Goal: Task Accomplishment & Management: Complete application form

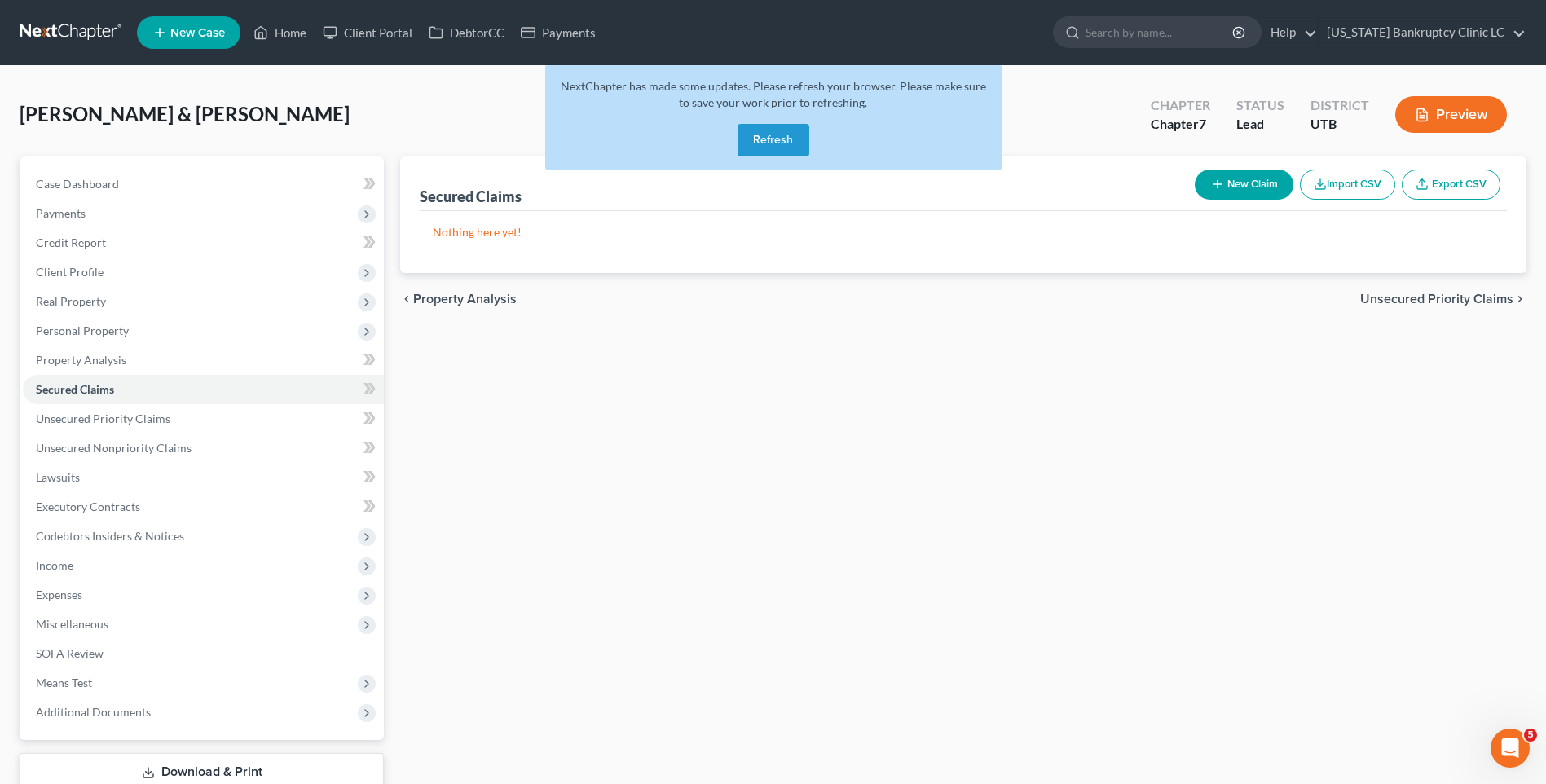
click at [786, 136] on button "Refresh" at bounding box center [773, 140] width 72 height 32
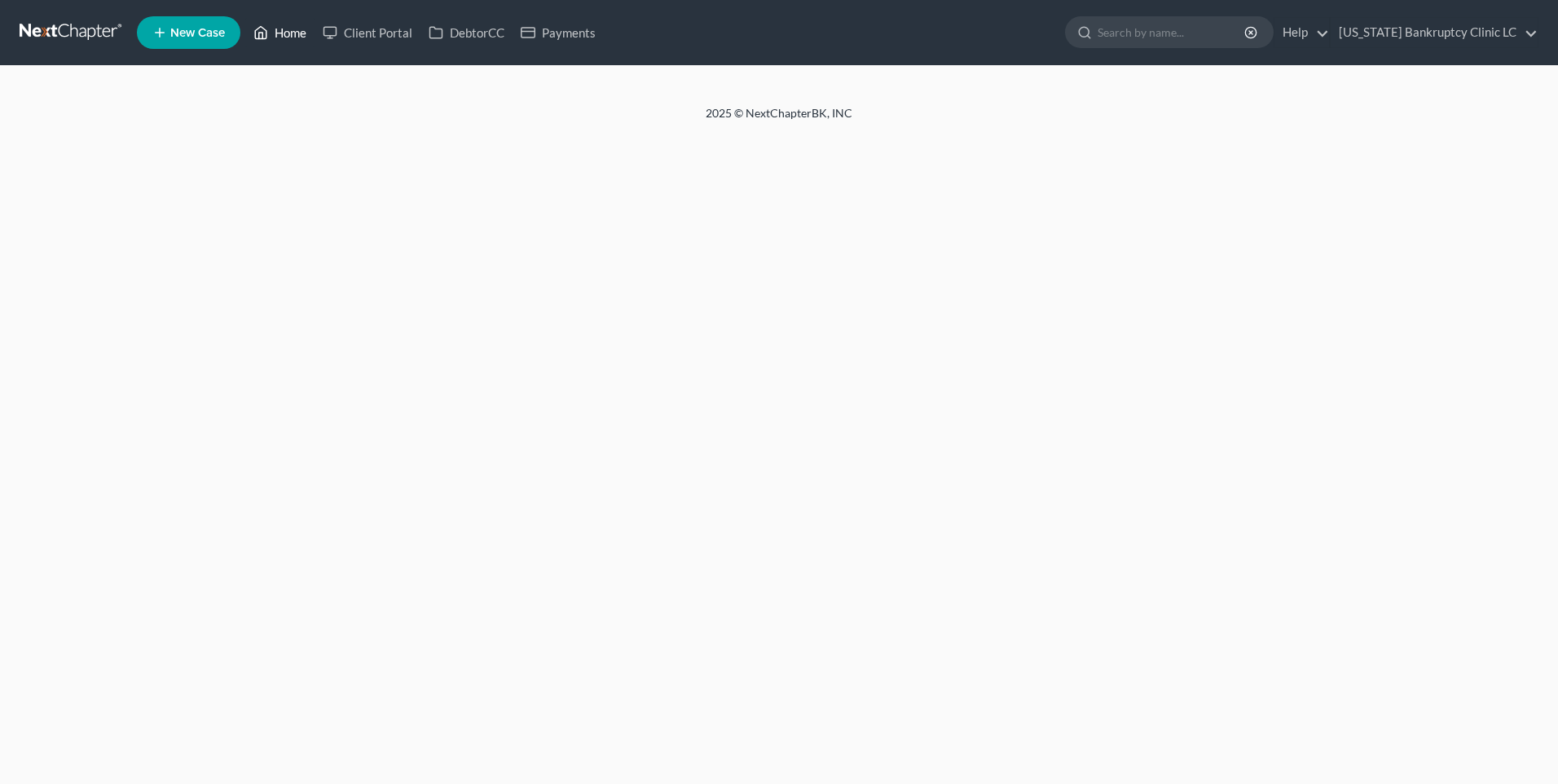
click at [275, 41] on link "Home" at bounding box center [280, 32] width 70 height 30
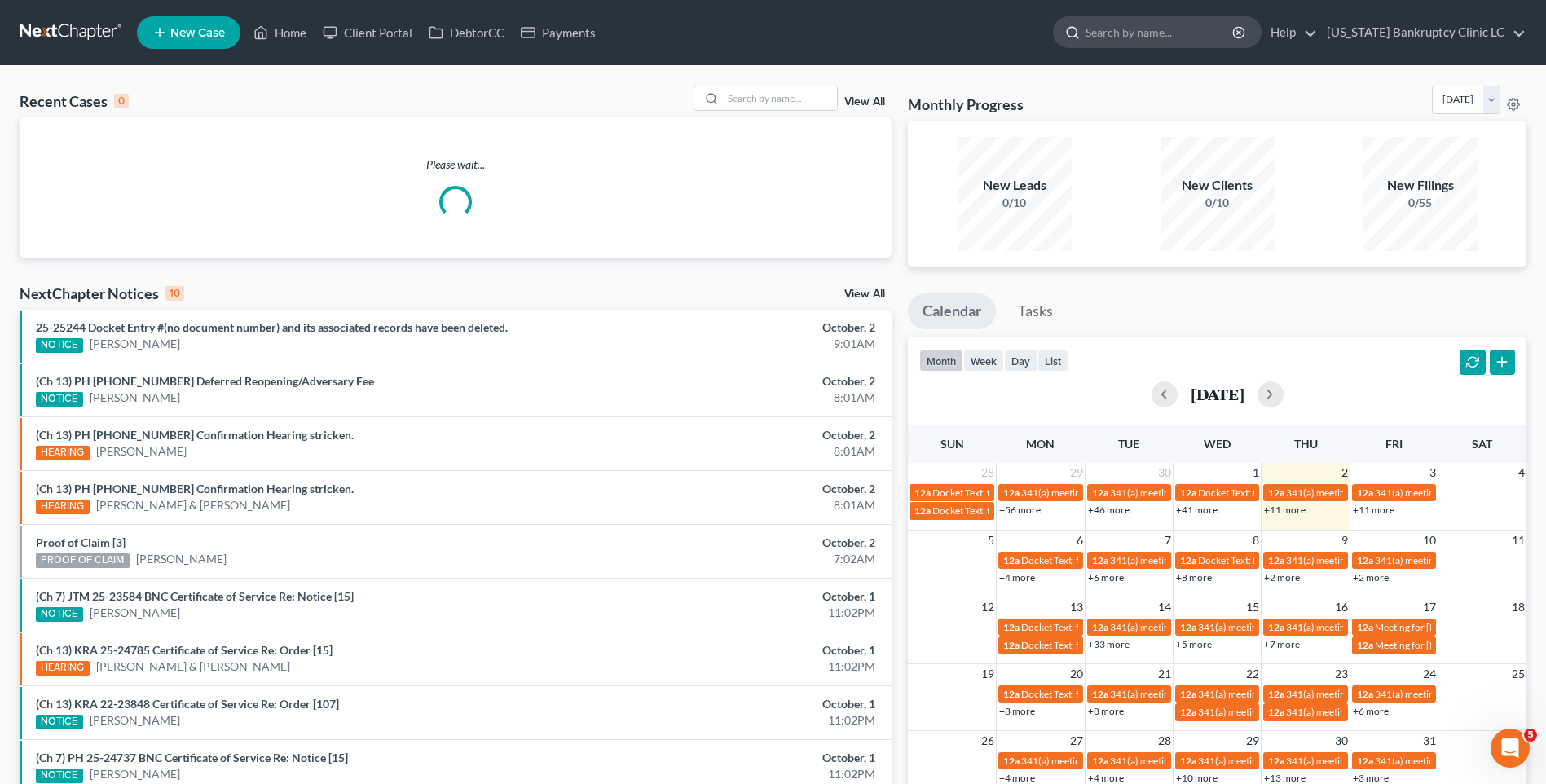
click at [1166, 38] on input "search" at bounding box center [1160, 32] width 149 height 31
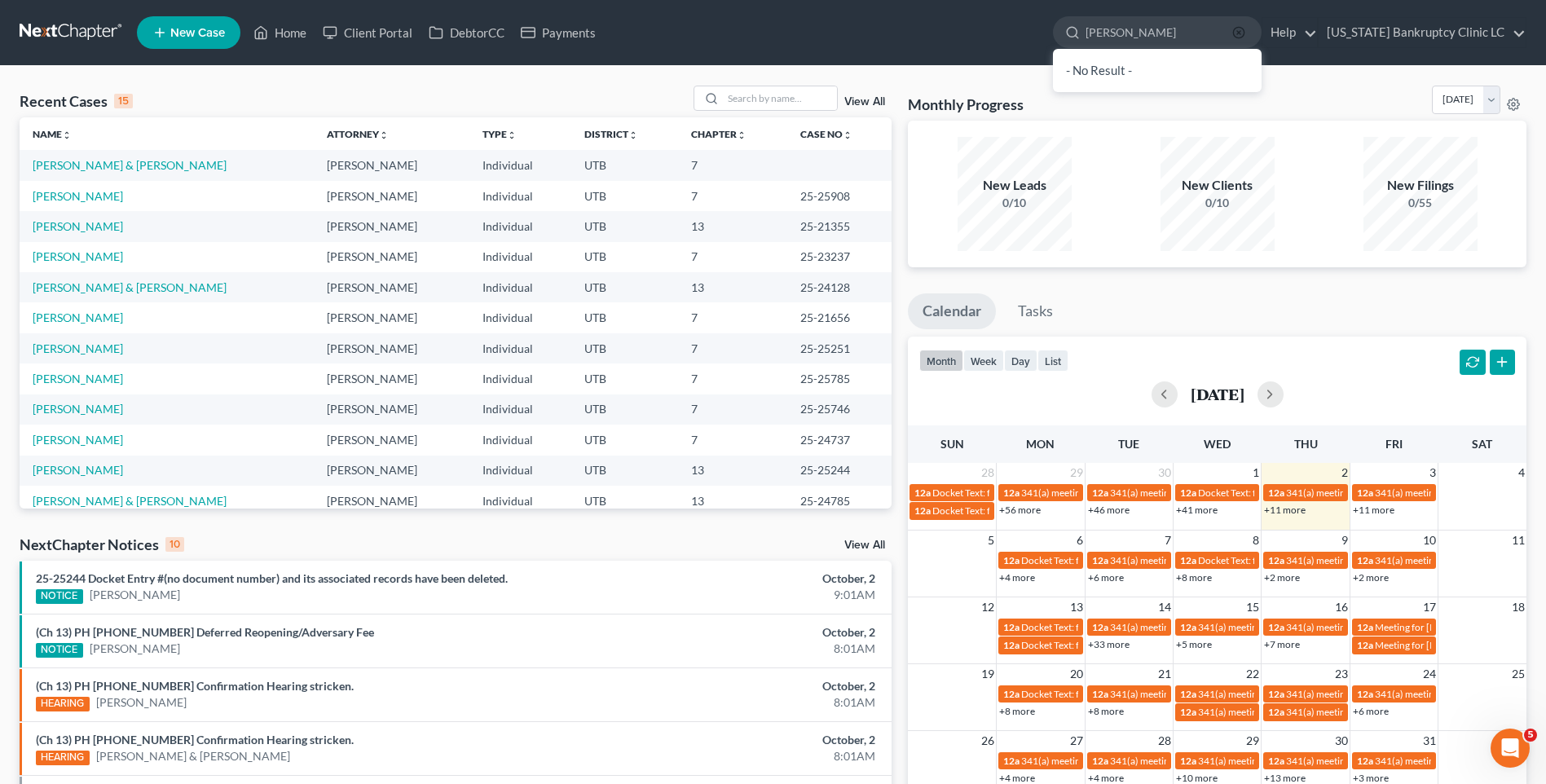
type input "[PERSON_NAME]"
click at [1246, 31] on icon "button" at bounding box center [1238, 32] width 13 height 13
click at [1210, 30] on input "search" at bounding box center [1160, 32] width 149 height 31
type input "[PERSON_NAME]"
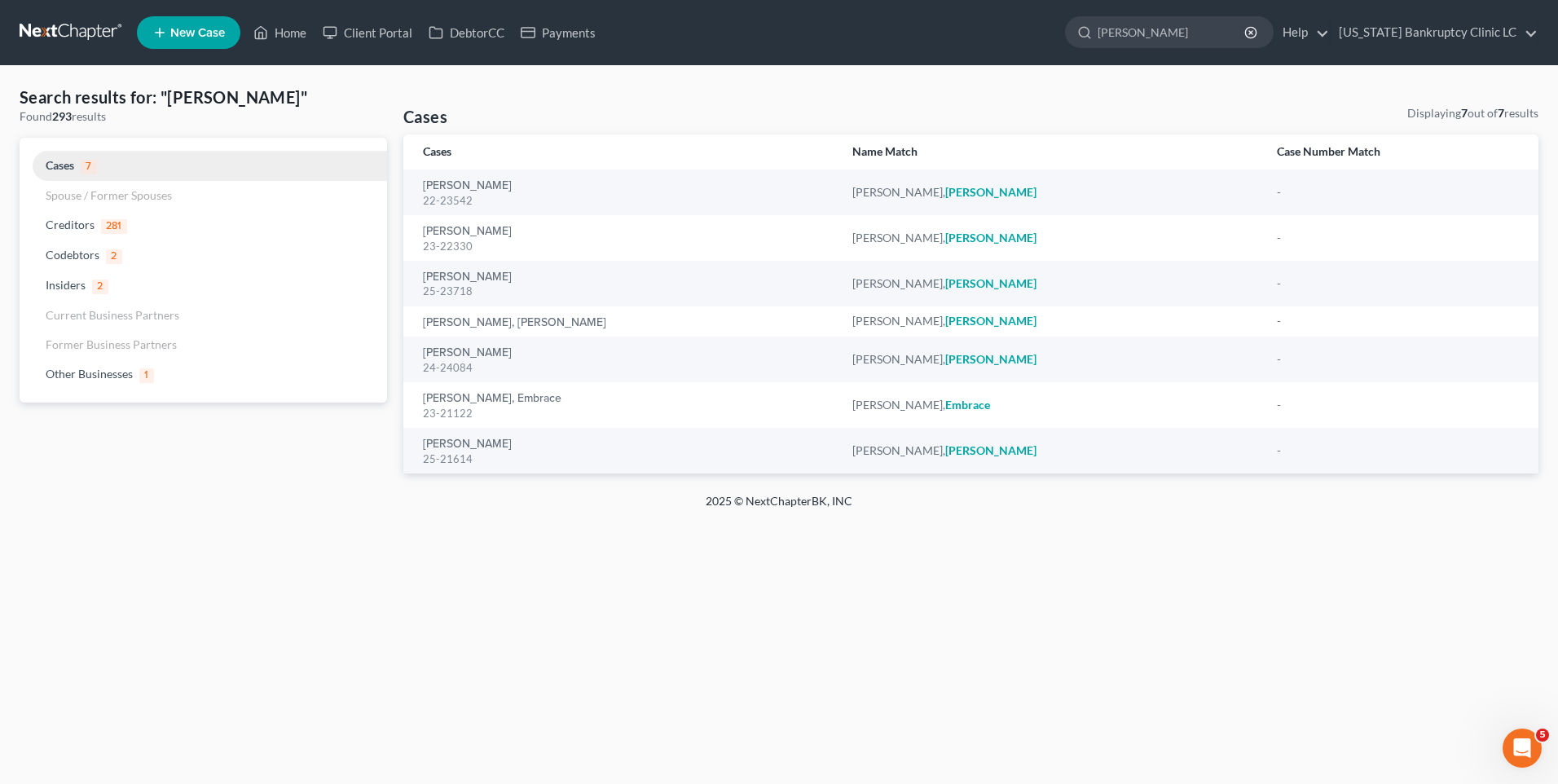
click at [64, 169] on span "Cases" at bounding box center [60, 164] width 29 height 14
click at [287, 21] on link "Home" at bounding box center [280, 32] width 70 height 30
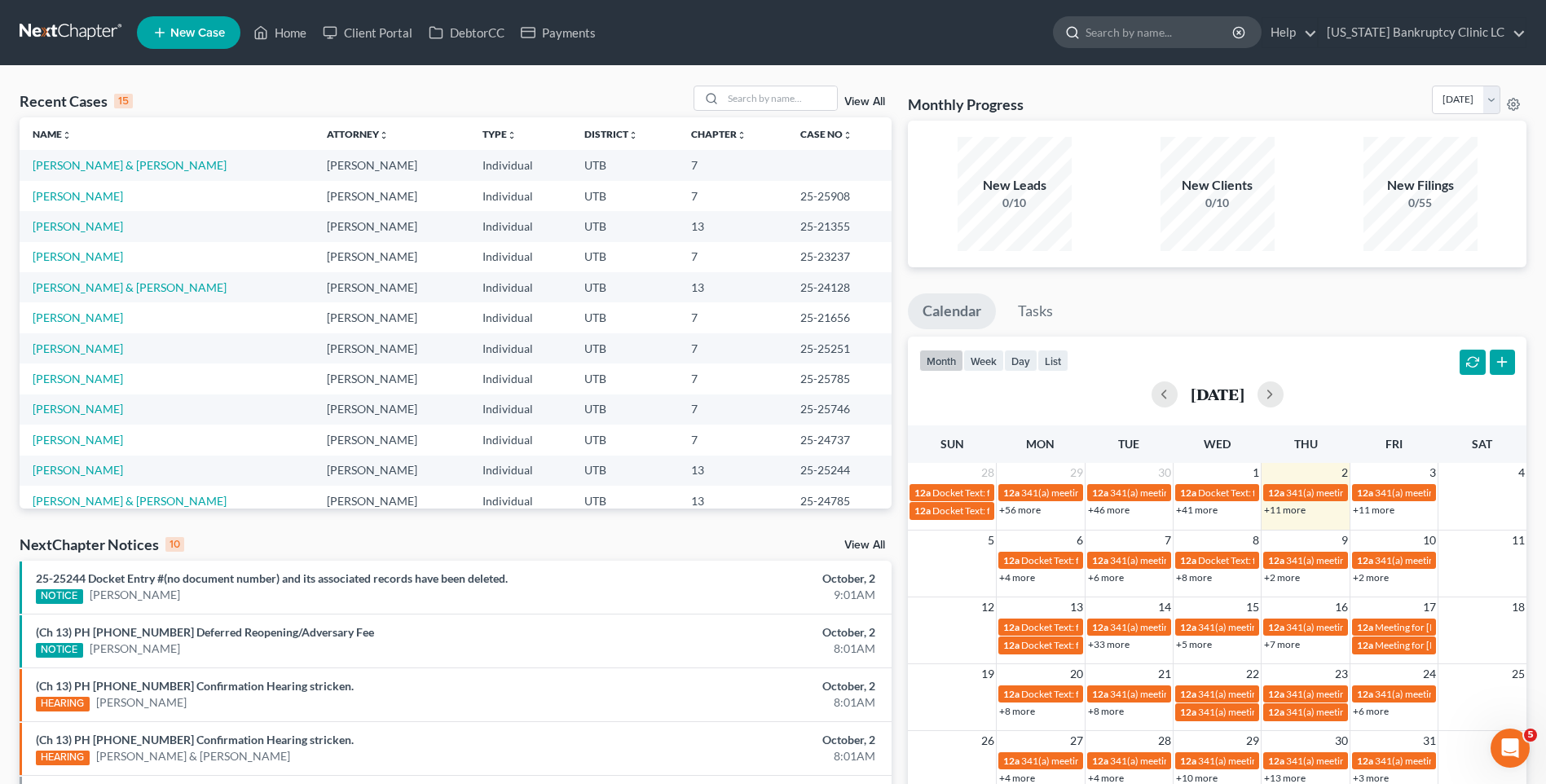
click at [1191, 36] on input "search" at bounding box center [1160, 32] width 149 height 31
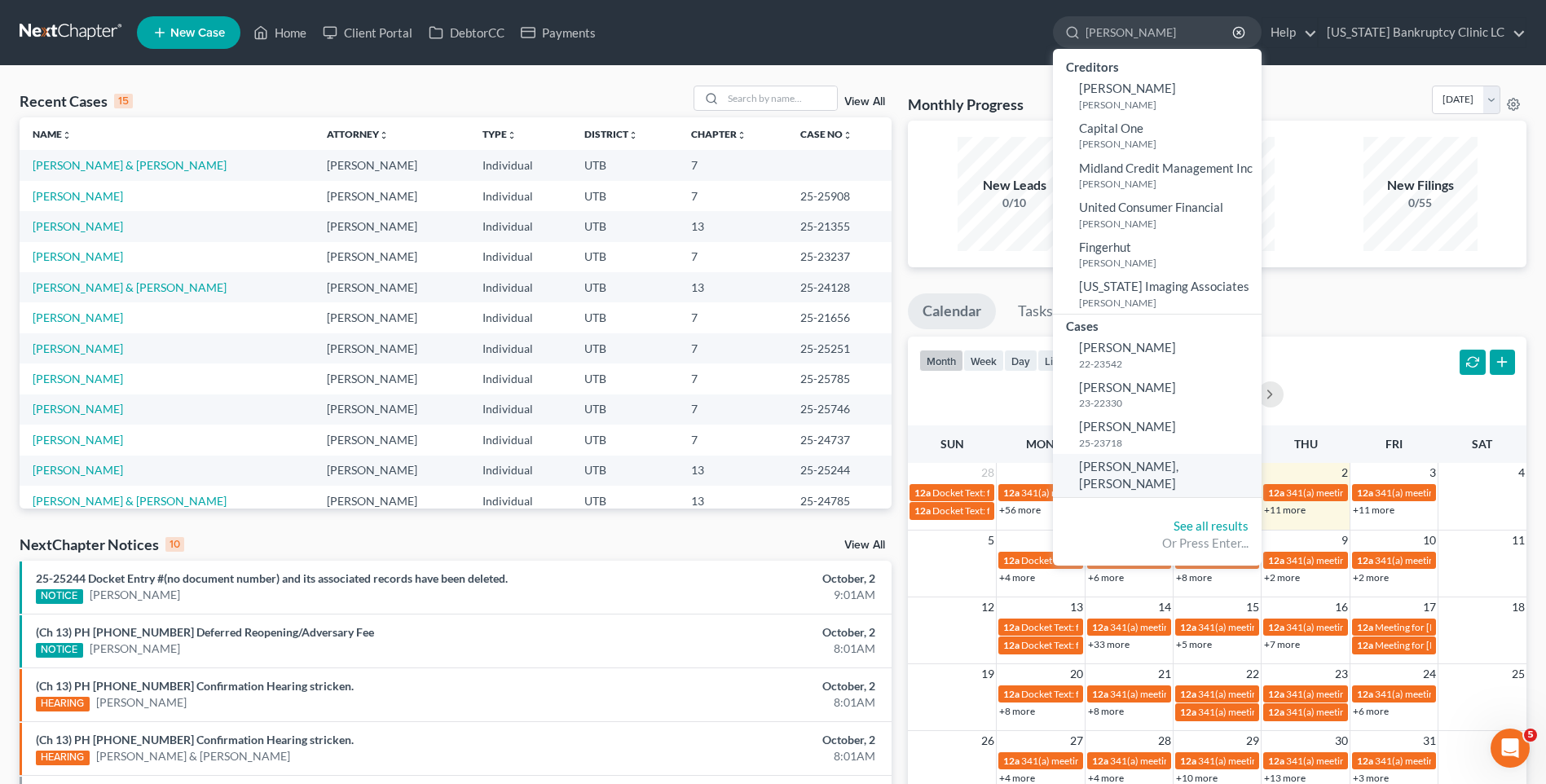
type input "[PERSON_NAME]"
click at [1179, 466] on span "[PERSON_NAME], [PERSON_NAME]" at bounding box center [1129, 474] width 99 height 31
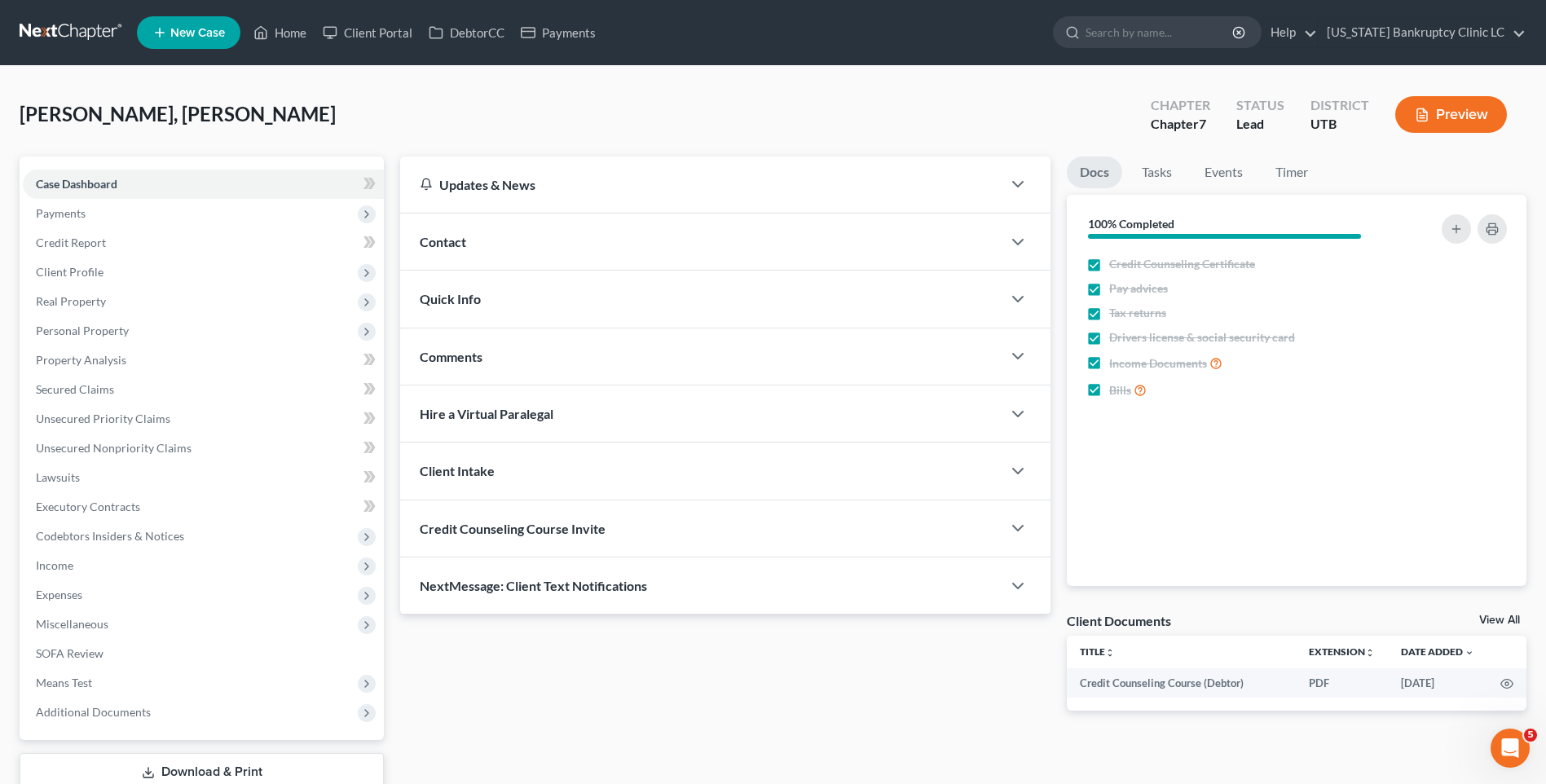
click at [449, 247] on span "Contact" at bounding box center [443, 242] width 47 height 15
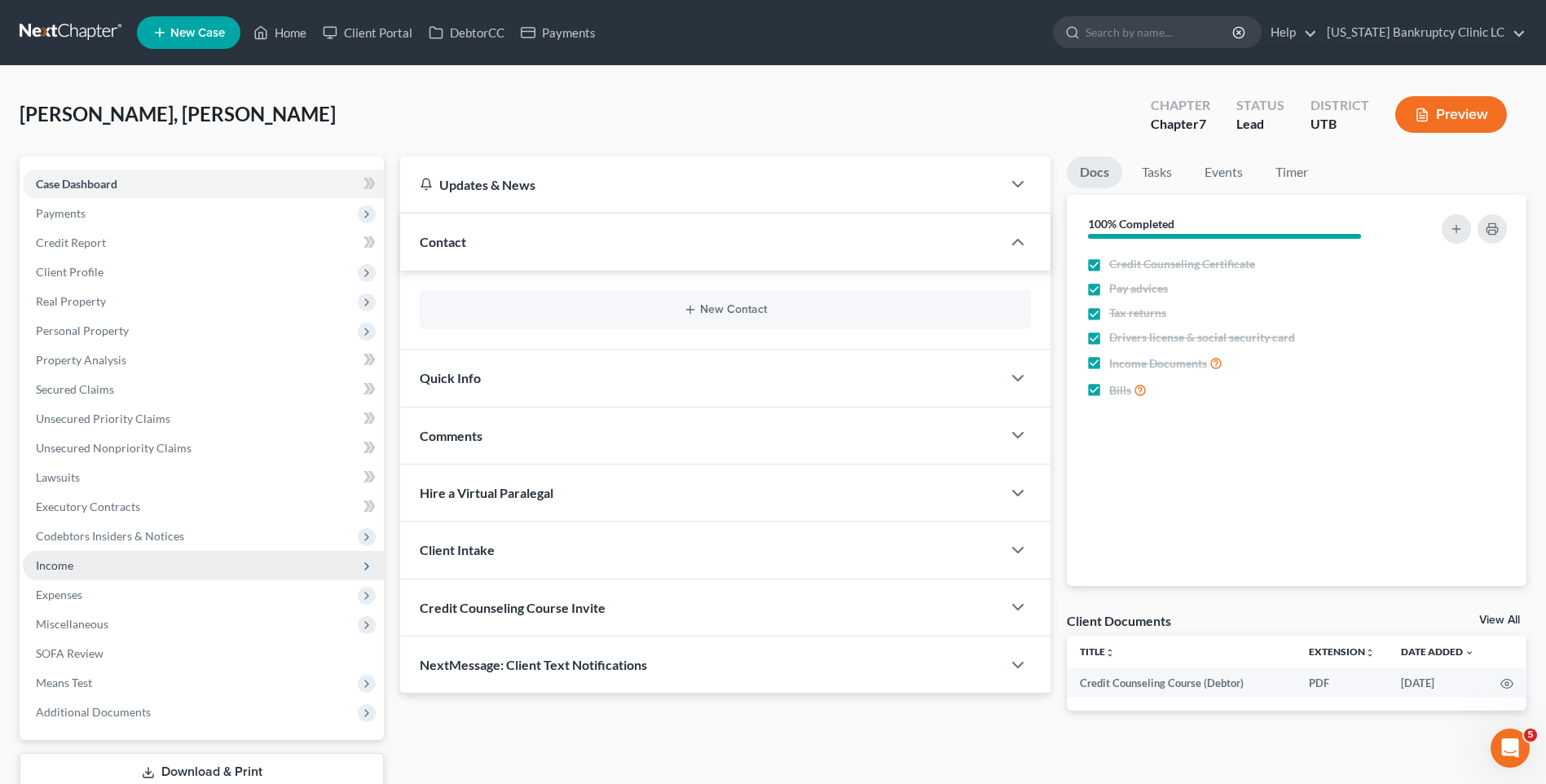
click at [70, 563] on span "Income" at bounding box center [54, 564] width 37 height 14
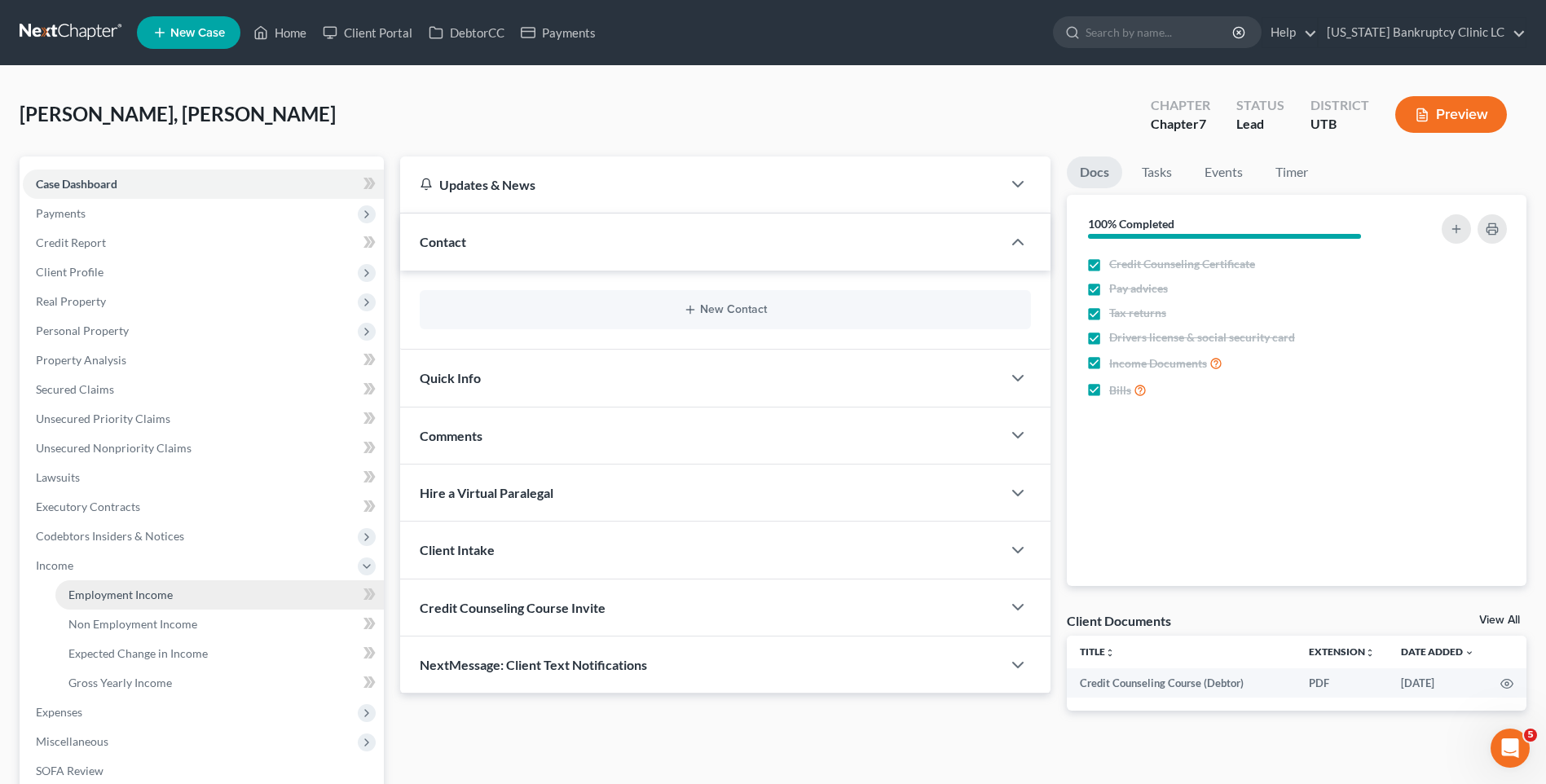
click at [94, 598] on span "Employment Income" at bounding box center [120, 594] width 104 height 14
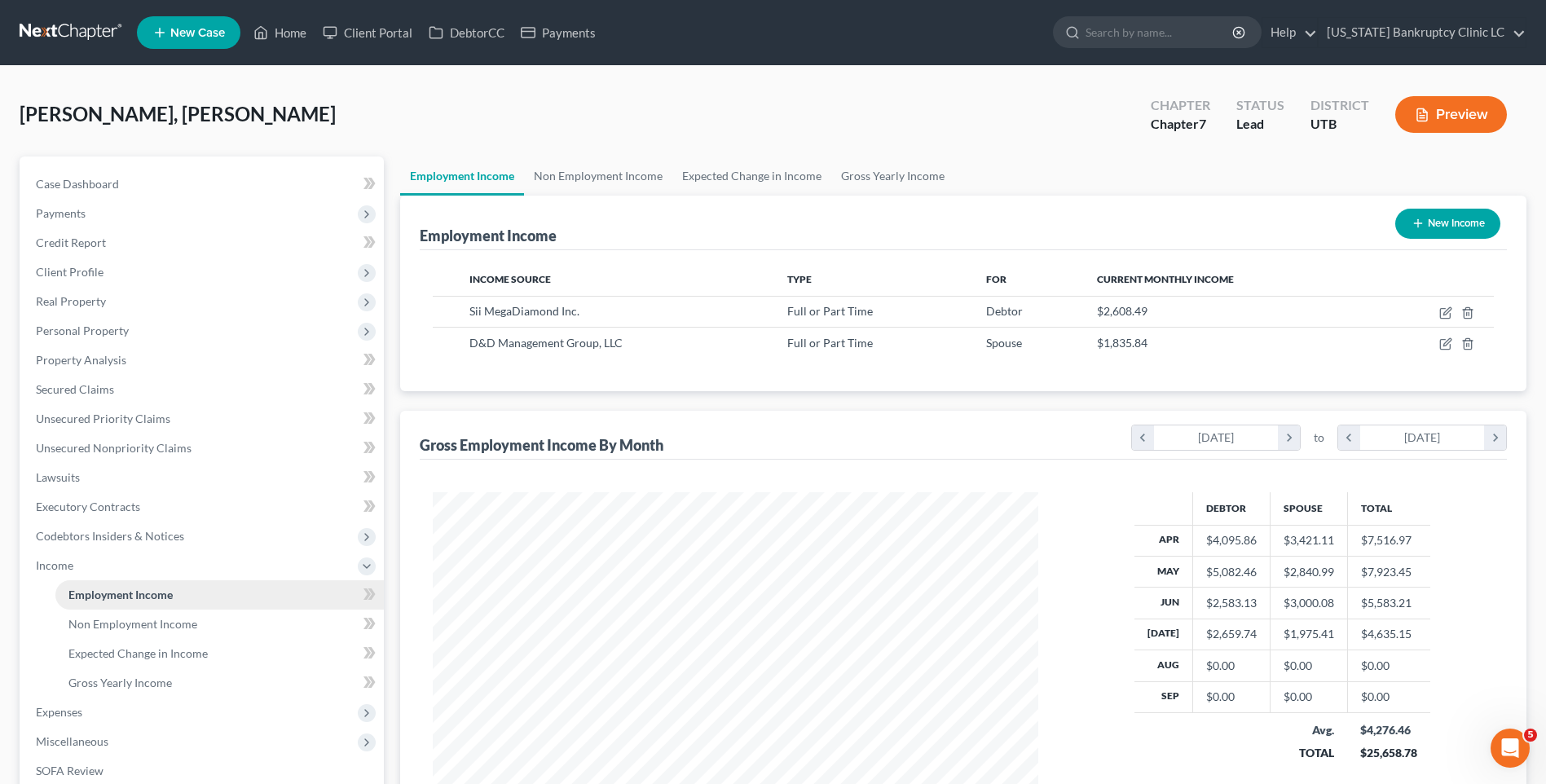
scroll to position [303, 638]
click at [86, 268] on span "Client Profile" at bounding box center [70, 271] width 68 height 14
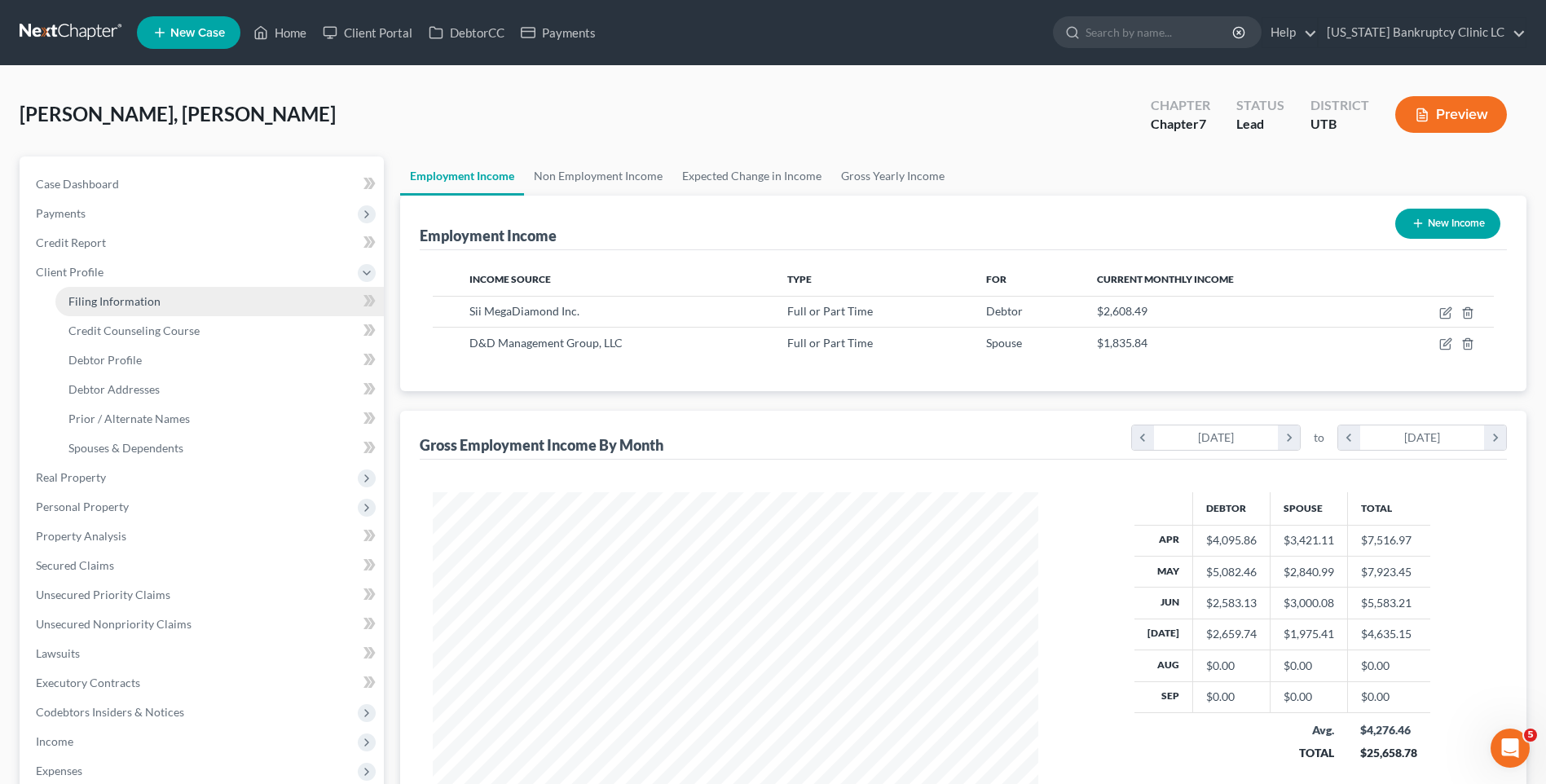
click at [135, 305] on span "Filing Information" at bounding box center [114, 301] width 92 height 14
select select "1"
select select "0"
select select "46"
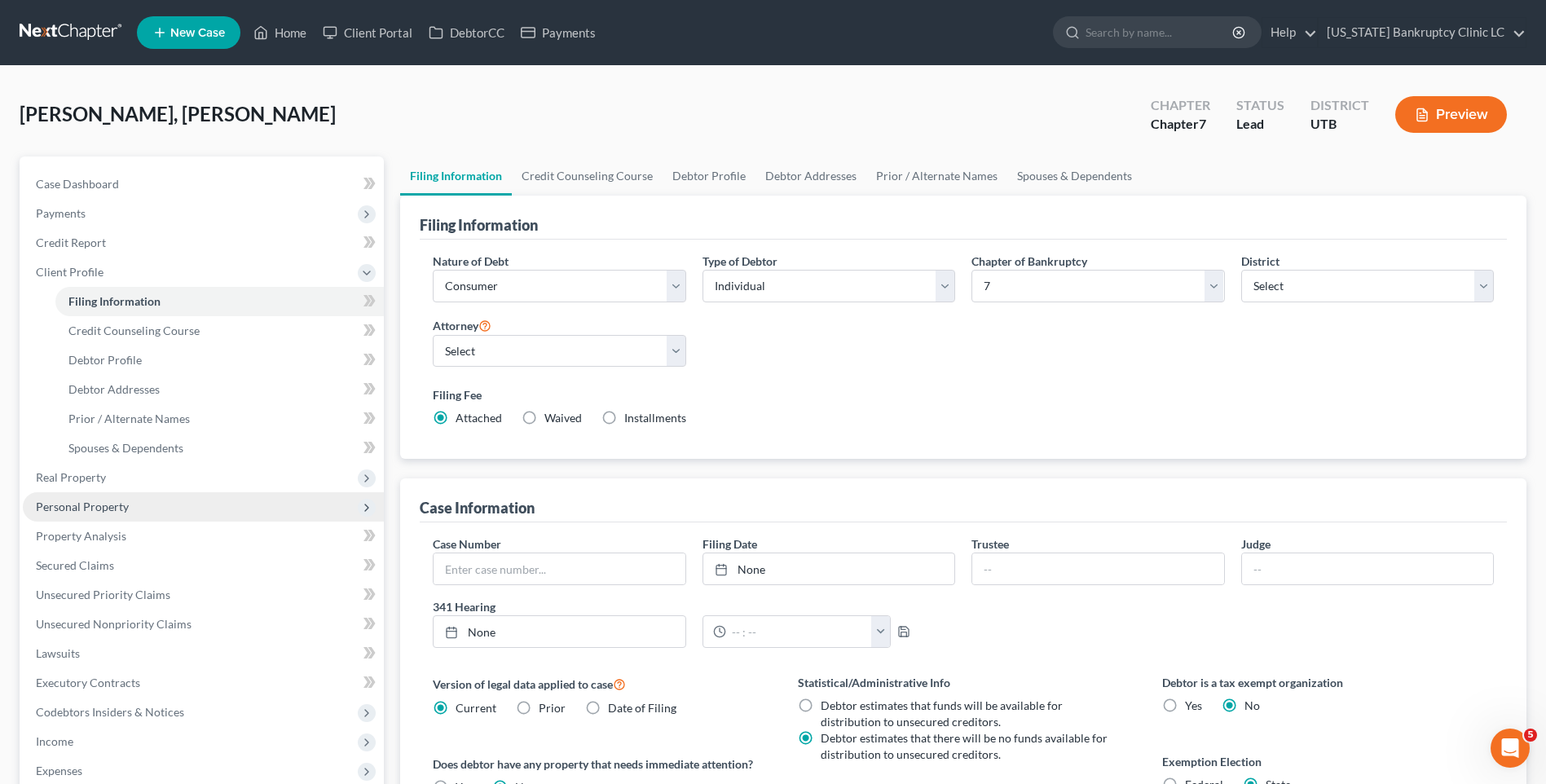
click at [109, 516] on span "Personal Property" at bounding box center [204, 507] width 361 height 30
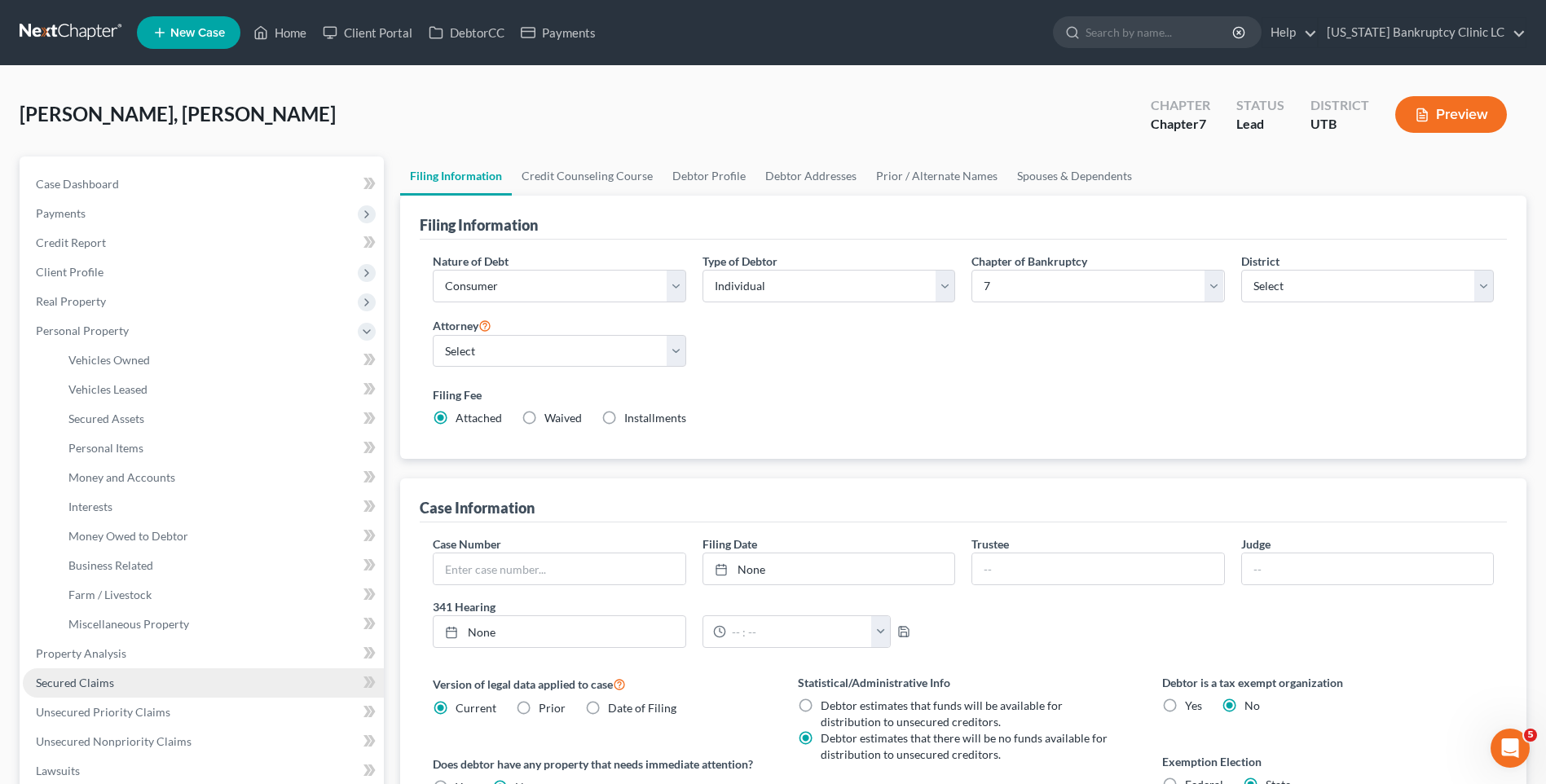
click at [96, 695] on link "Secured Claims" at bounding box center [204, 682] width 361 height 30
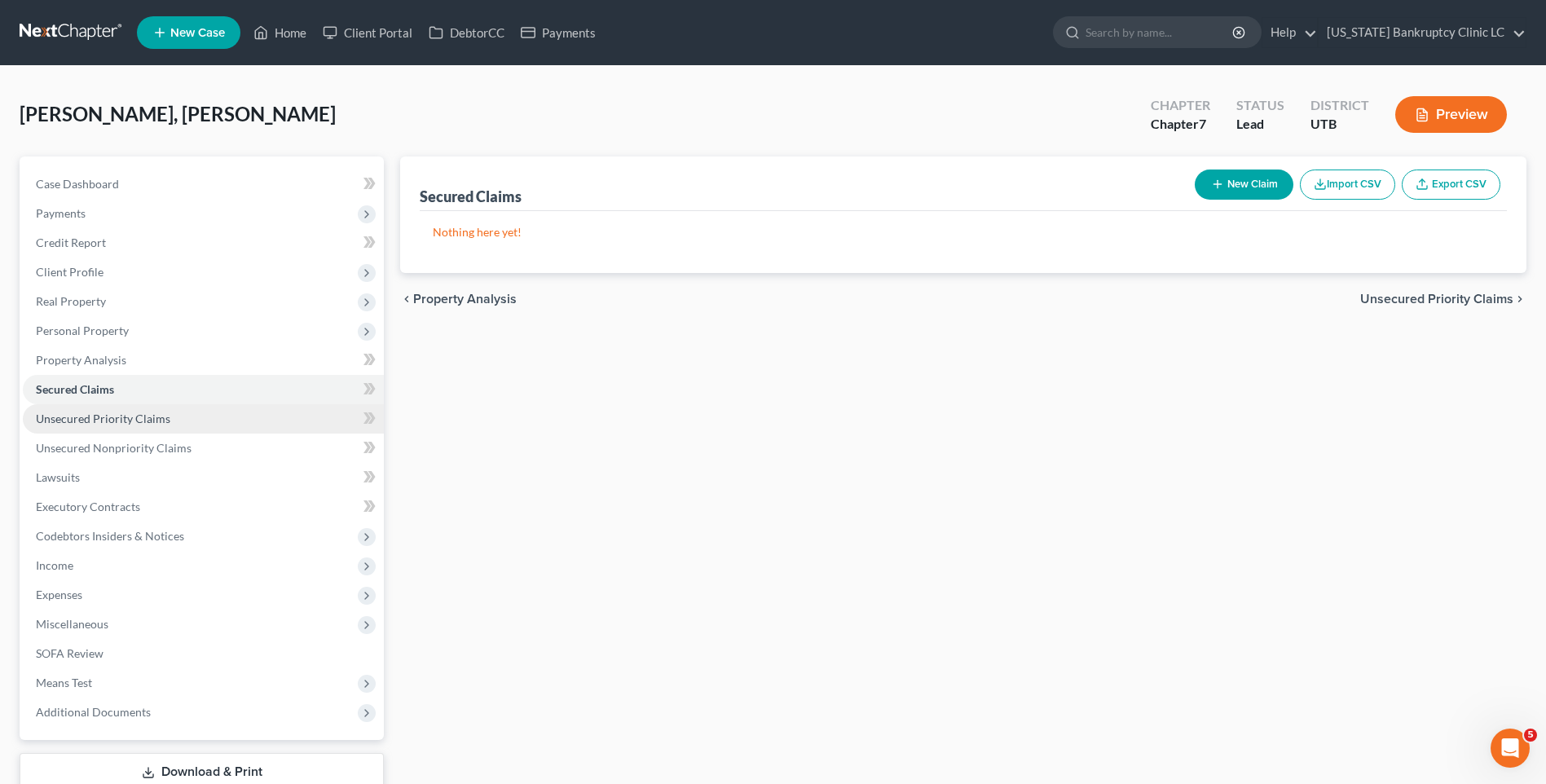
click at [88, 422] on span "Unsecured Priority Claims" at bounding box center [103, 418] width 135 height 14
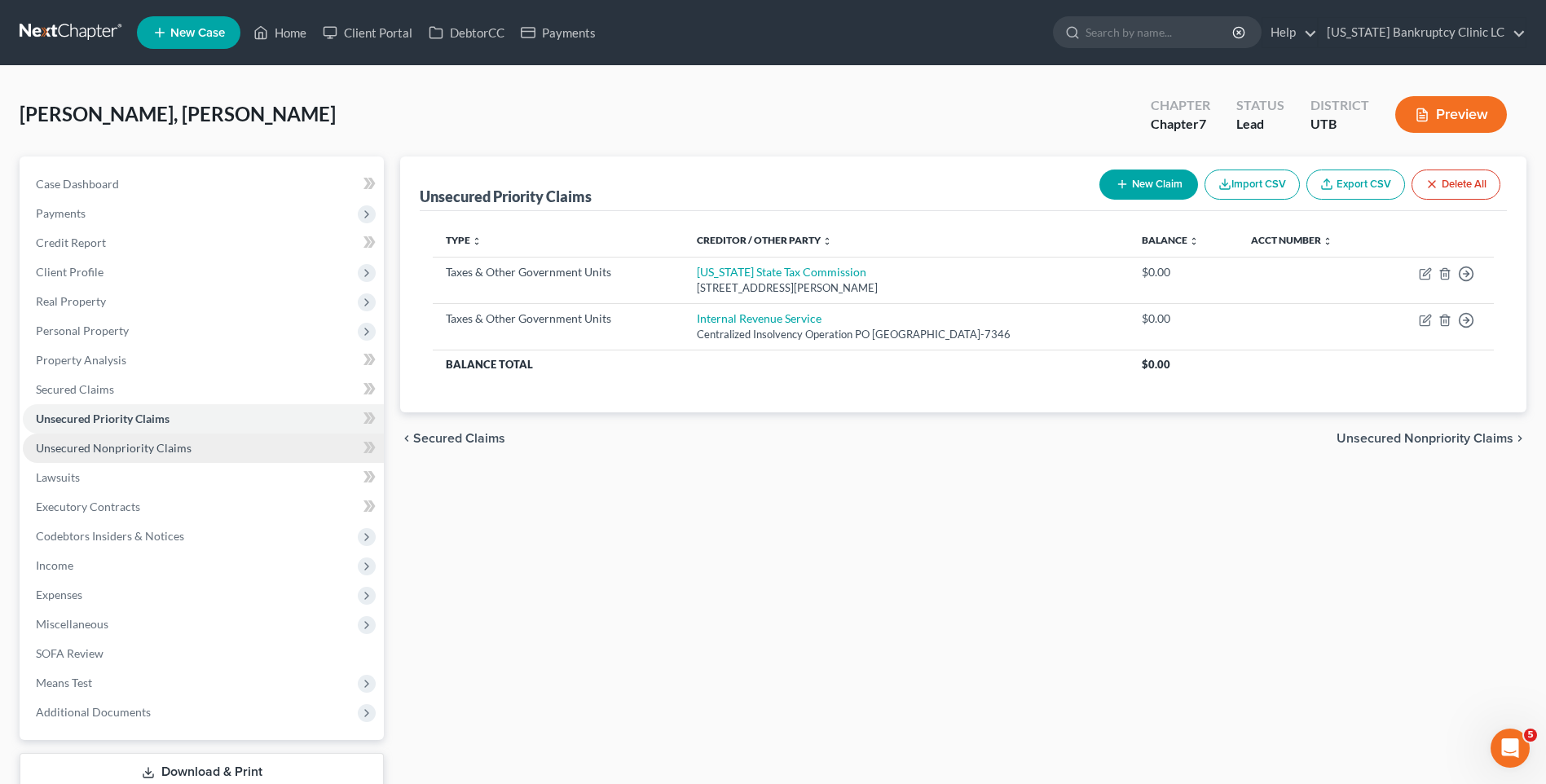
click at [94, 442] on span "Unsecured Nonpriority Claims" at bounding box center [114, 448] width 156 height 14
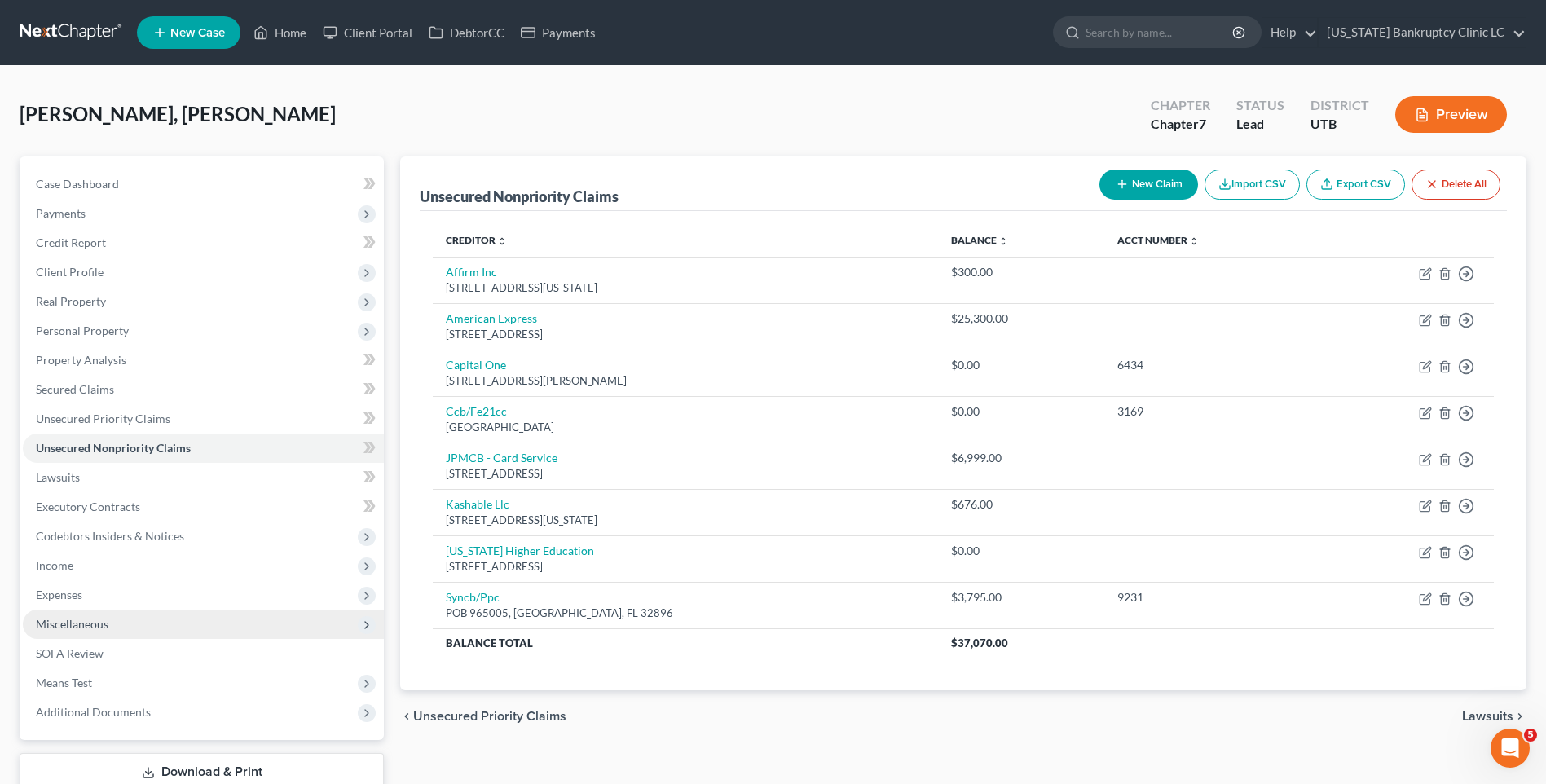
click at [118, 623] on span "Miscellaneous" at bounding box center [204, 624] width 361 height 30
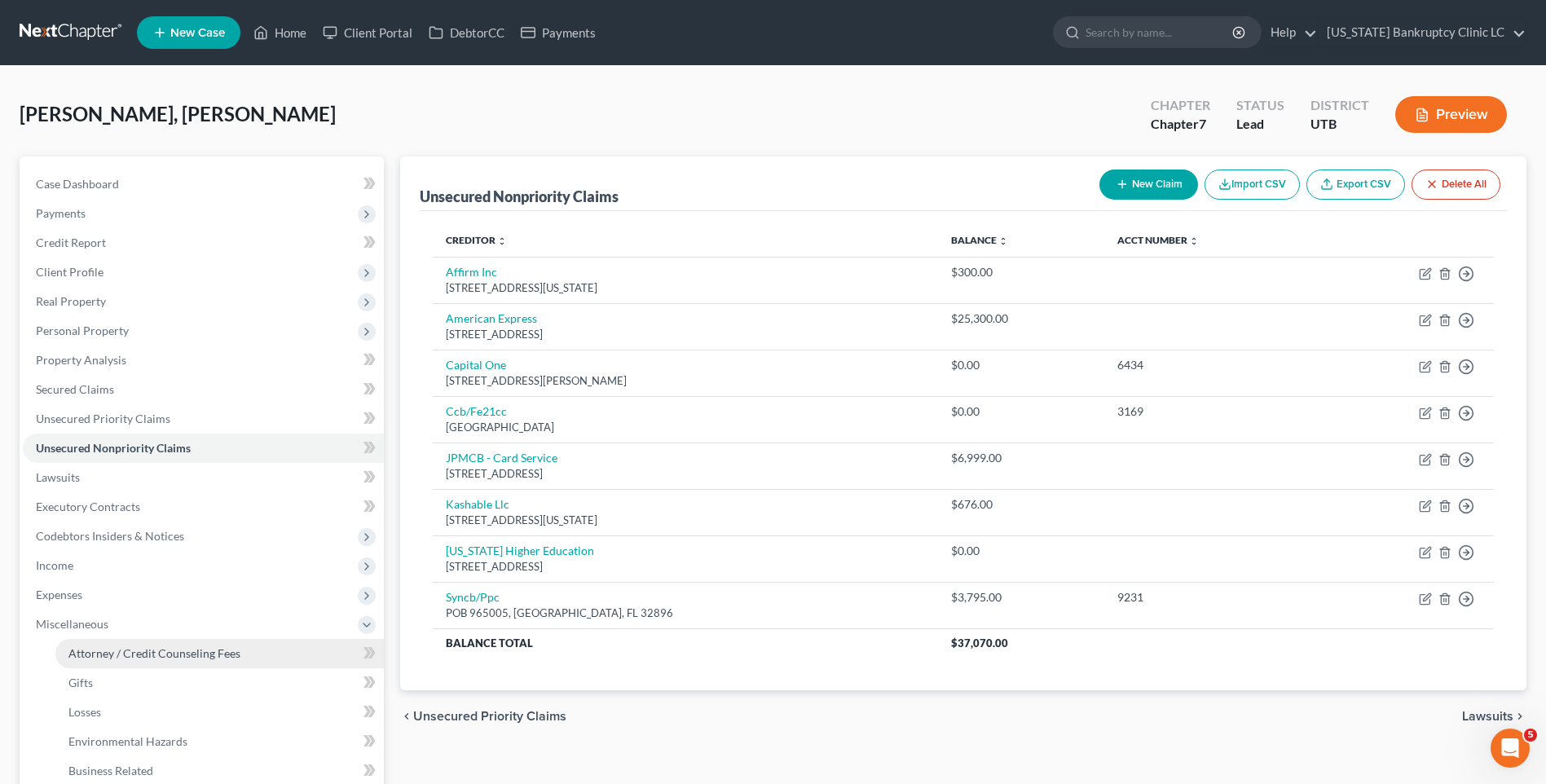
click at [114, 658] on span "Attorney / Credit Counseling Fees" at bounding box center [154, 653] width 172 height 14
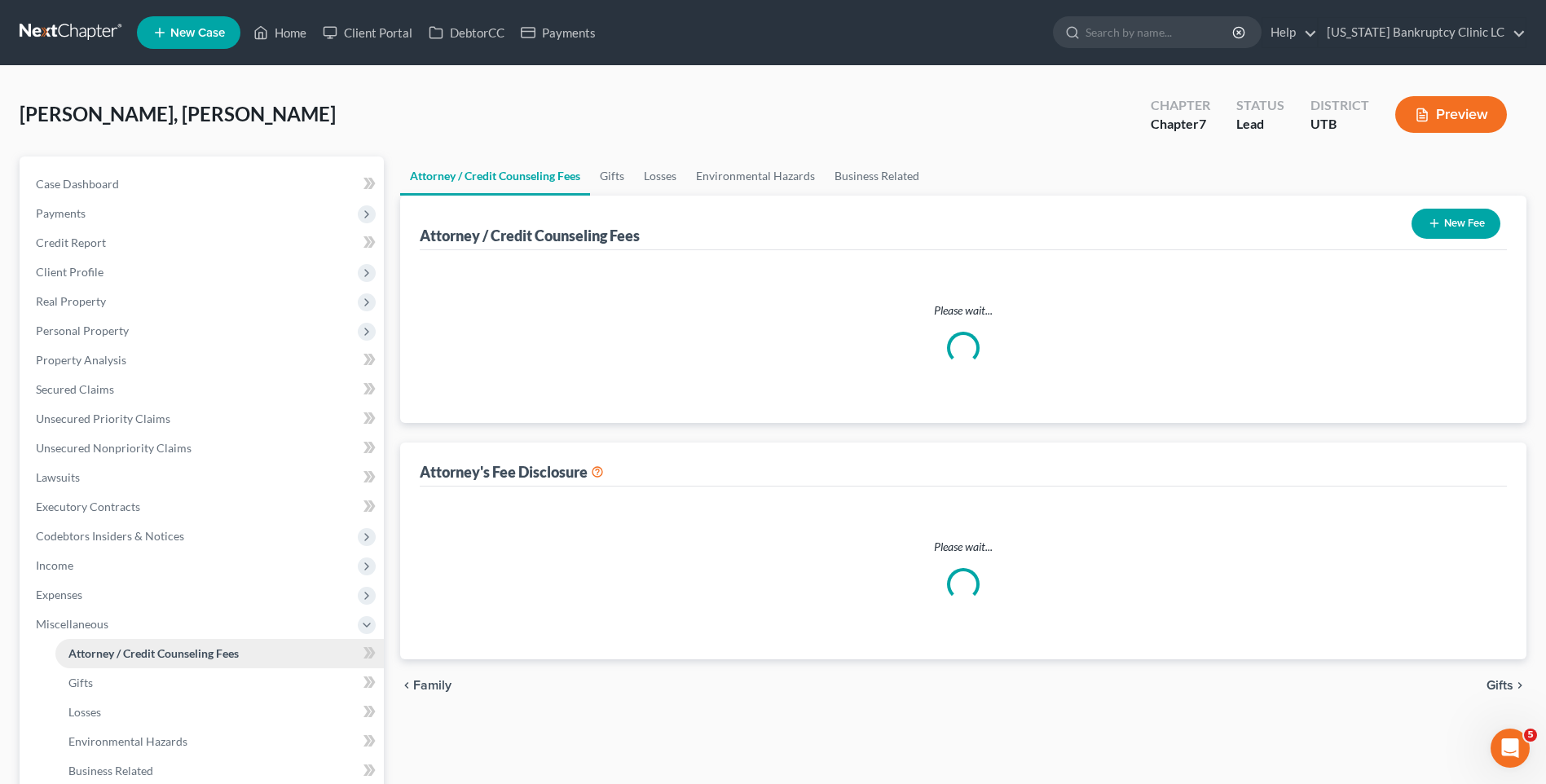
select select "0"
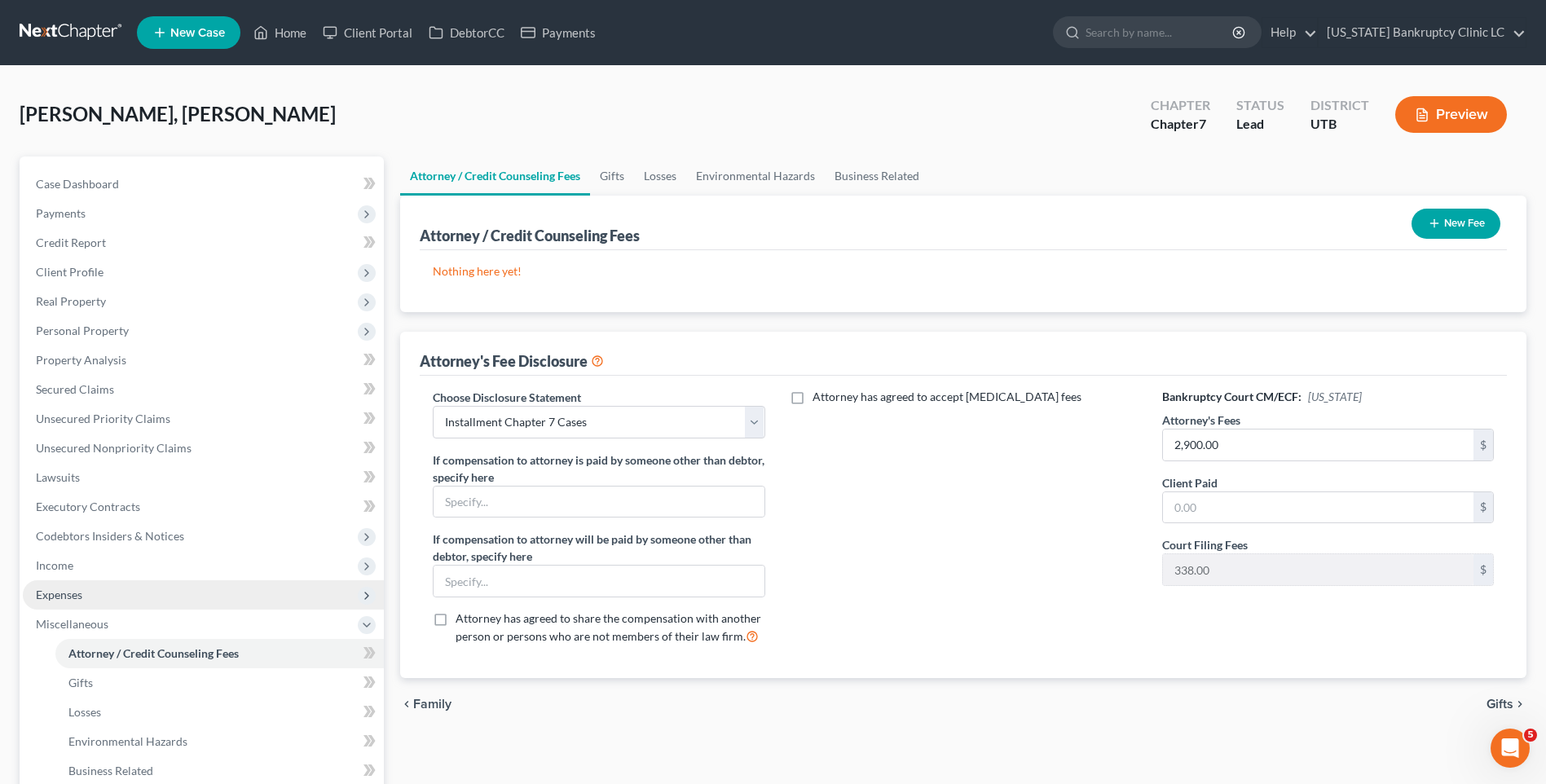
click at [137, 603] on span "Expenses" at bounding box center [204, 594] width 361 height 30
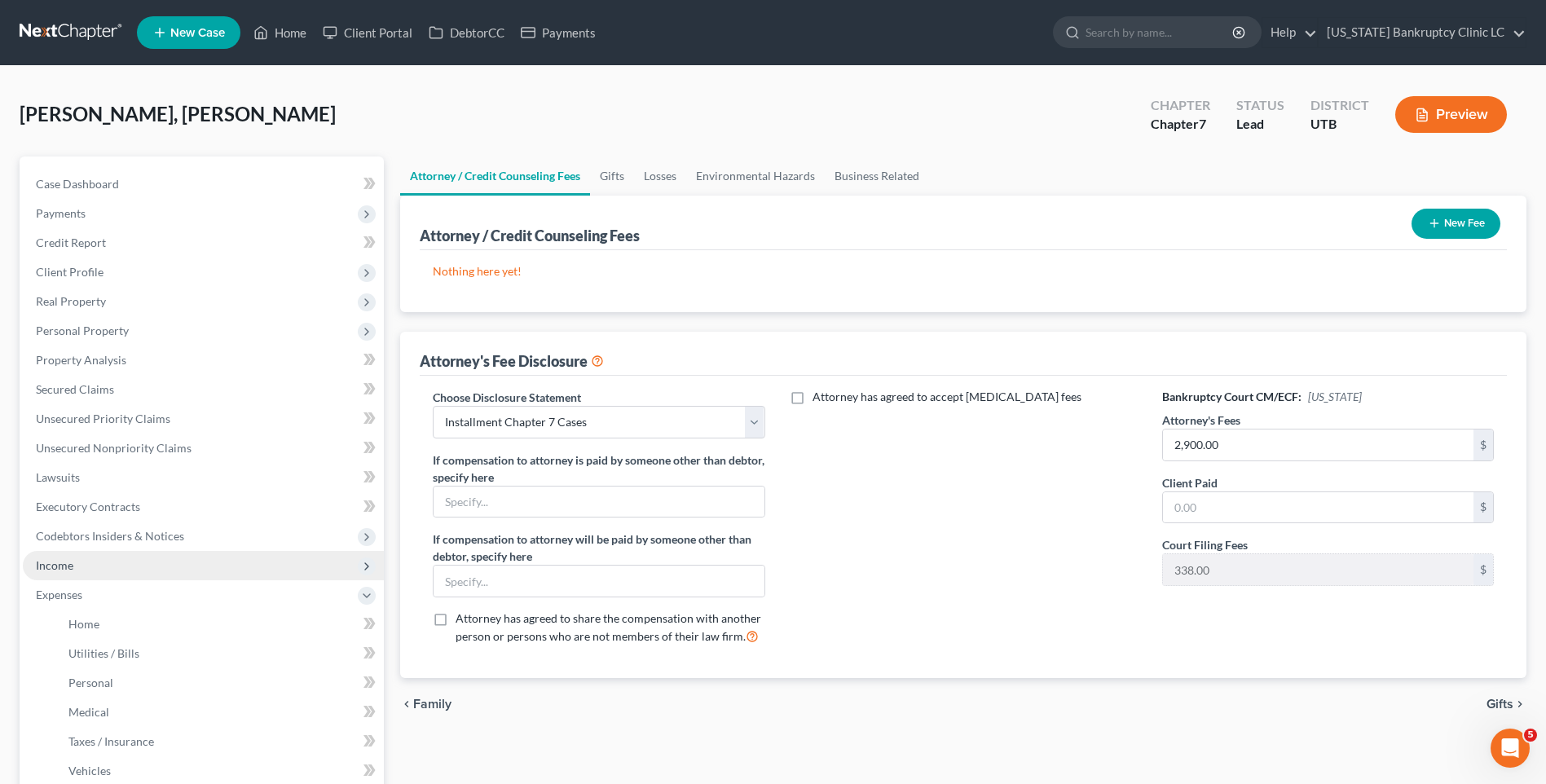
click at [157, 576] on span "Income" at bounding box center [204, 565] width 361 height 30
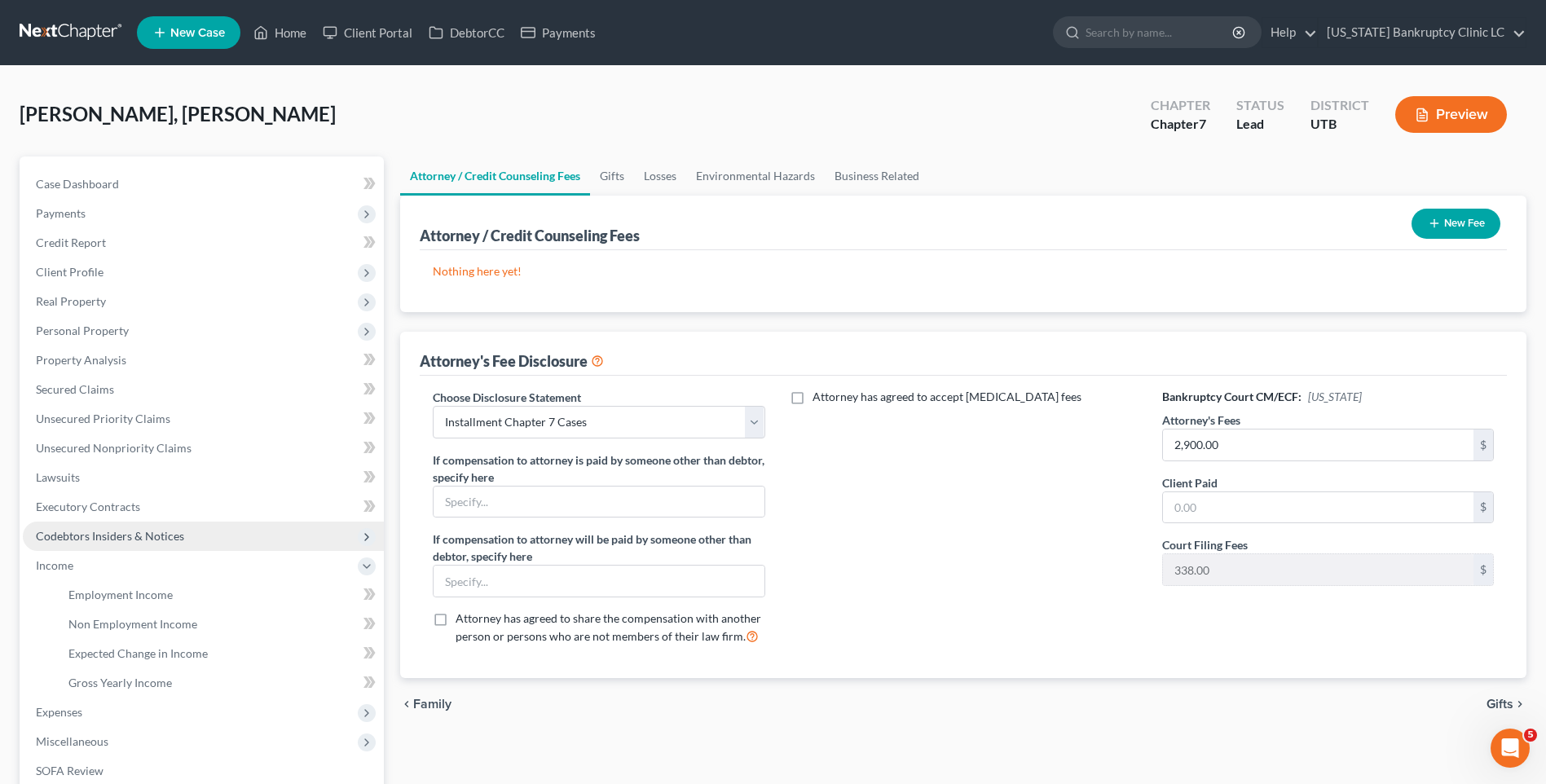
click at [150, 540] on span "Codebtors Insiders & Notices" at bounding box center [109, 536] width 148 height 14
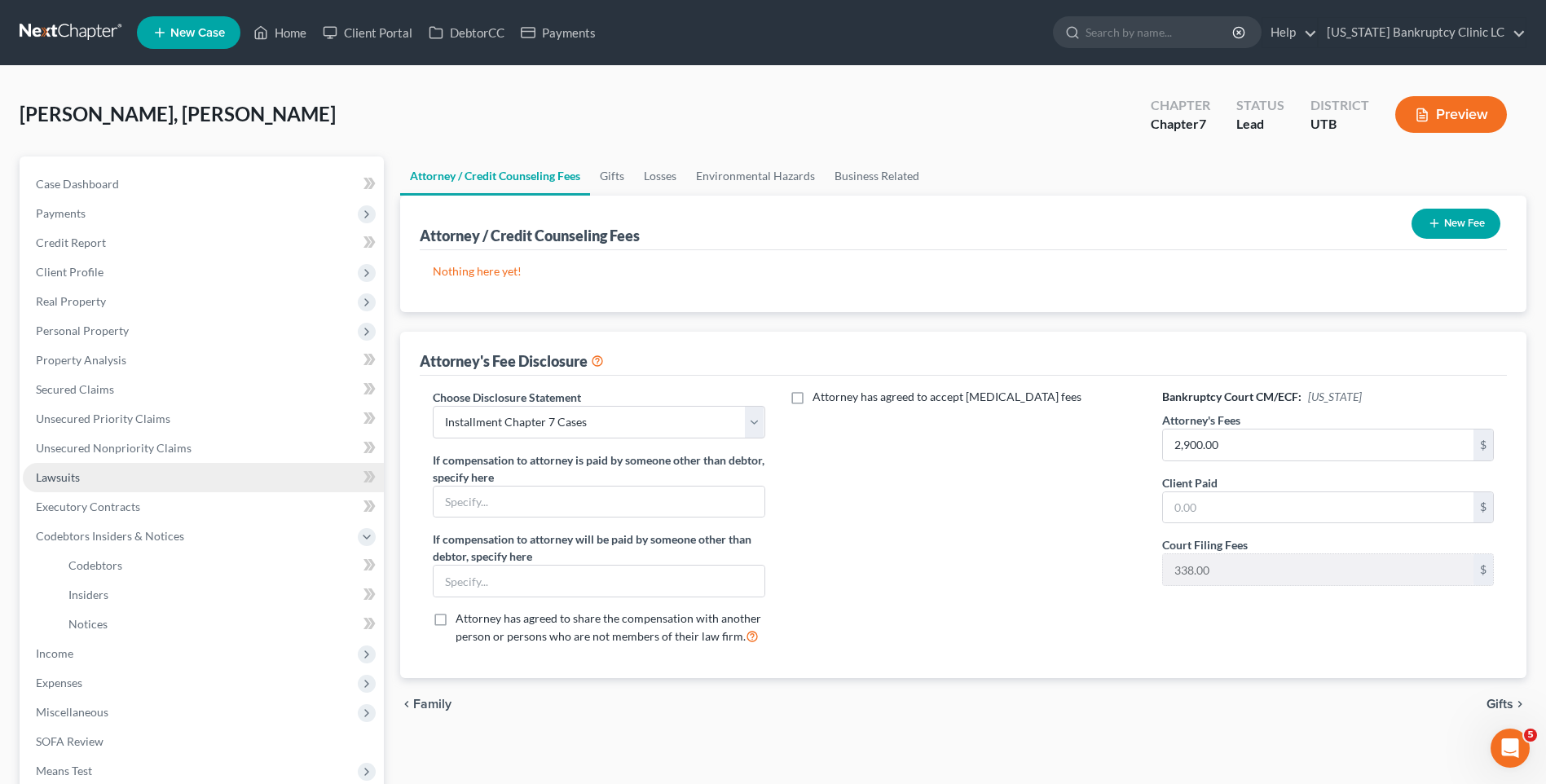
click at [108, 472] on link "Lawsuits" at bounding box center [204, 477] width 361 height 30
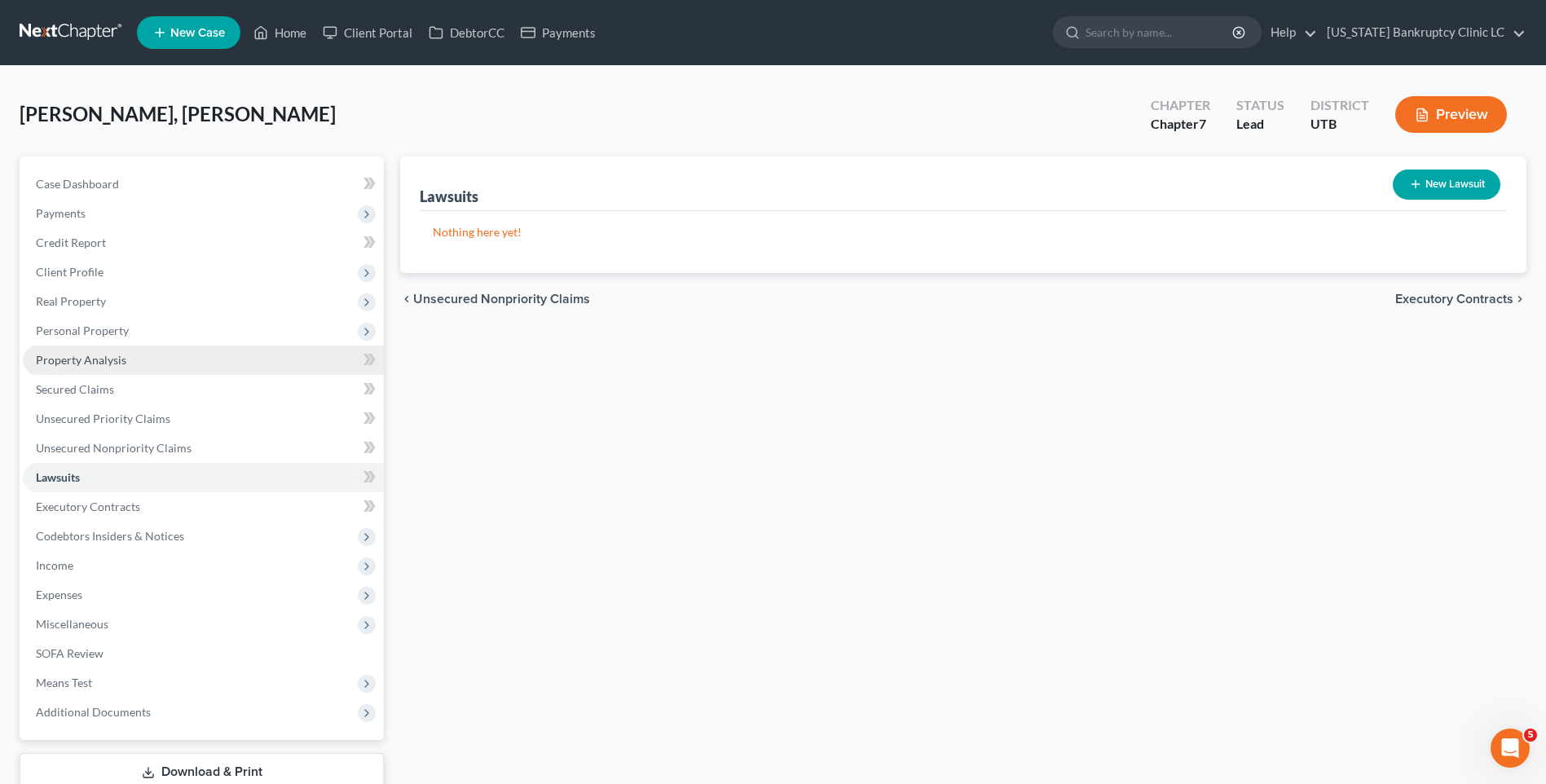
click at [101, 346] on link "Property Analysis" at bounding box center [204, 360] width 361 height 30
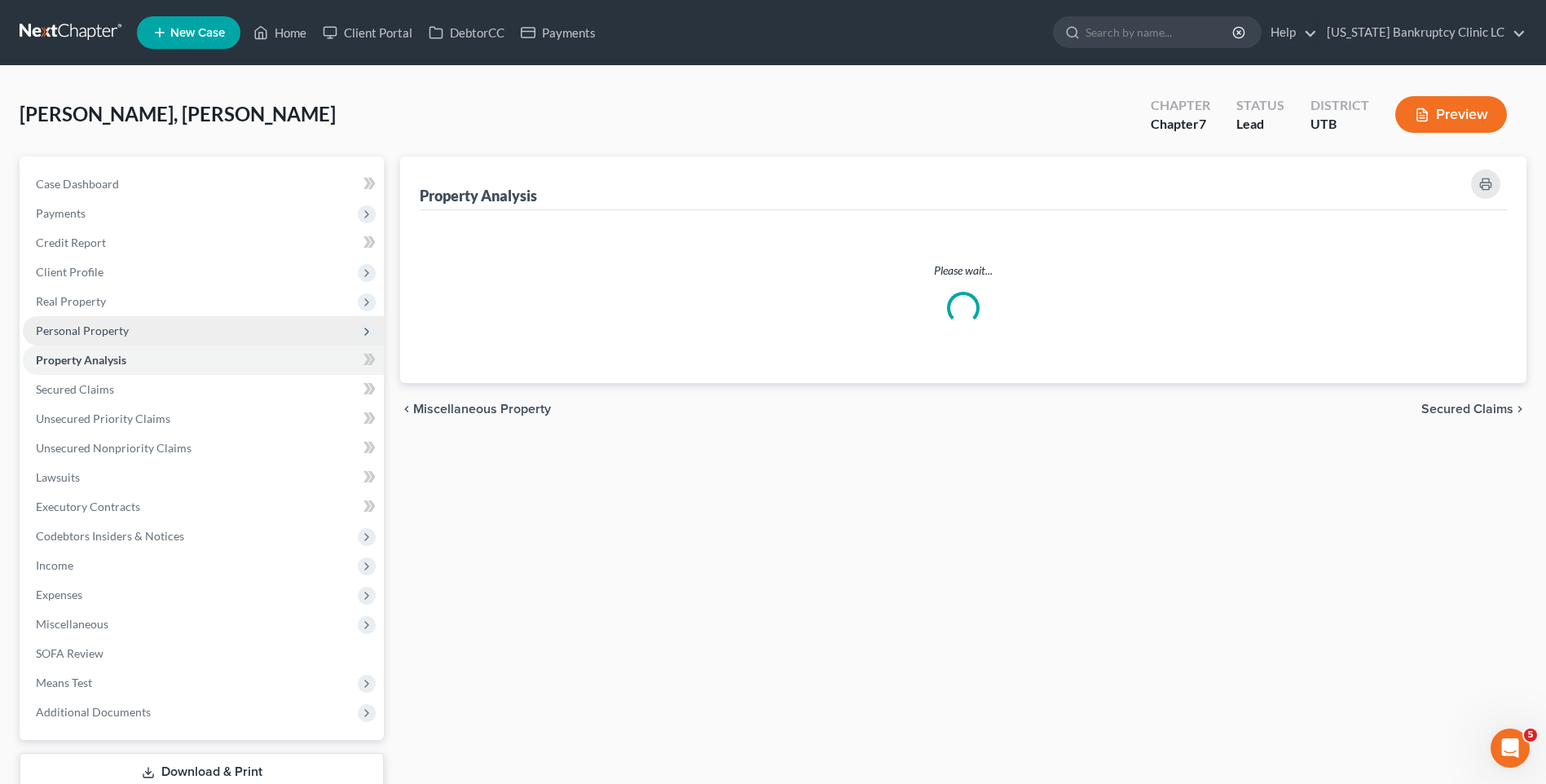
click at [116, 332] on span "Personal Property" at bounding box center [82, 331] width 93 height 14
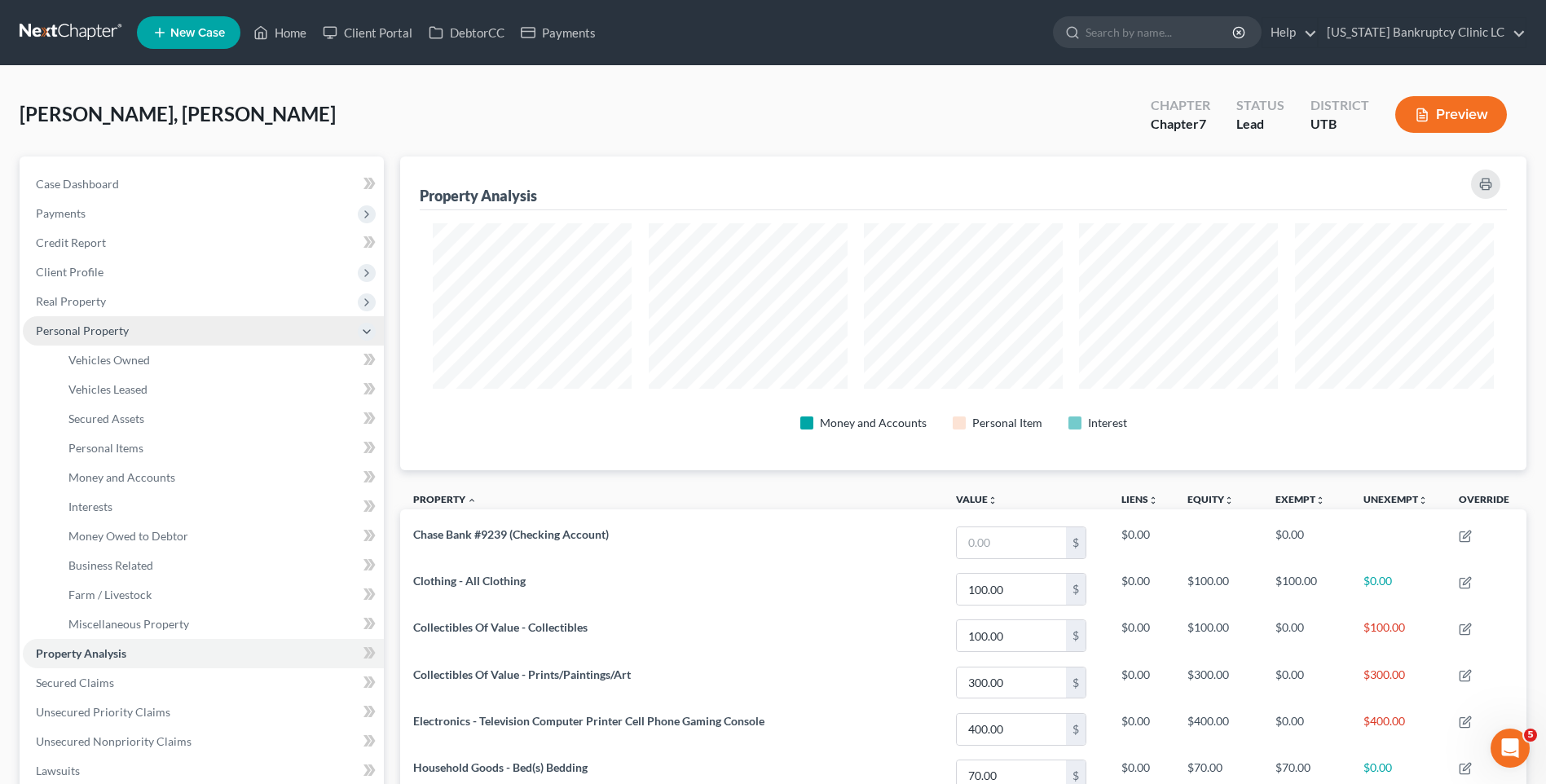
scroll to position [314, 1126]
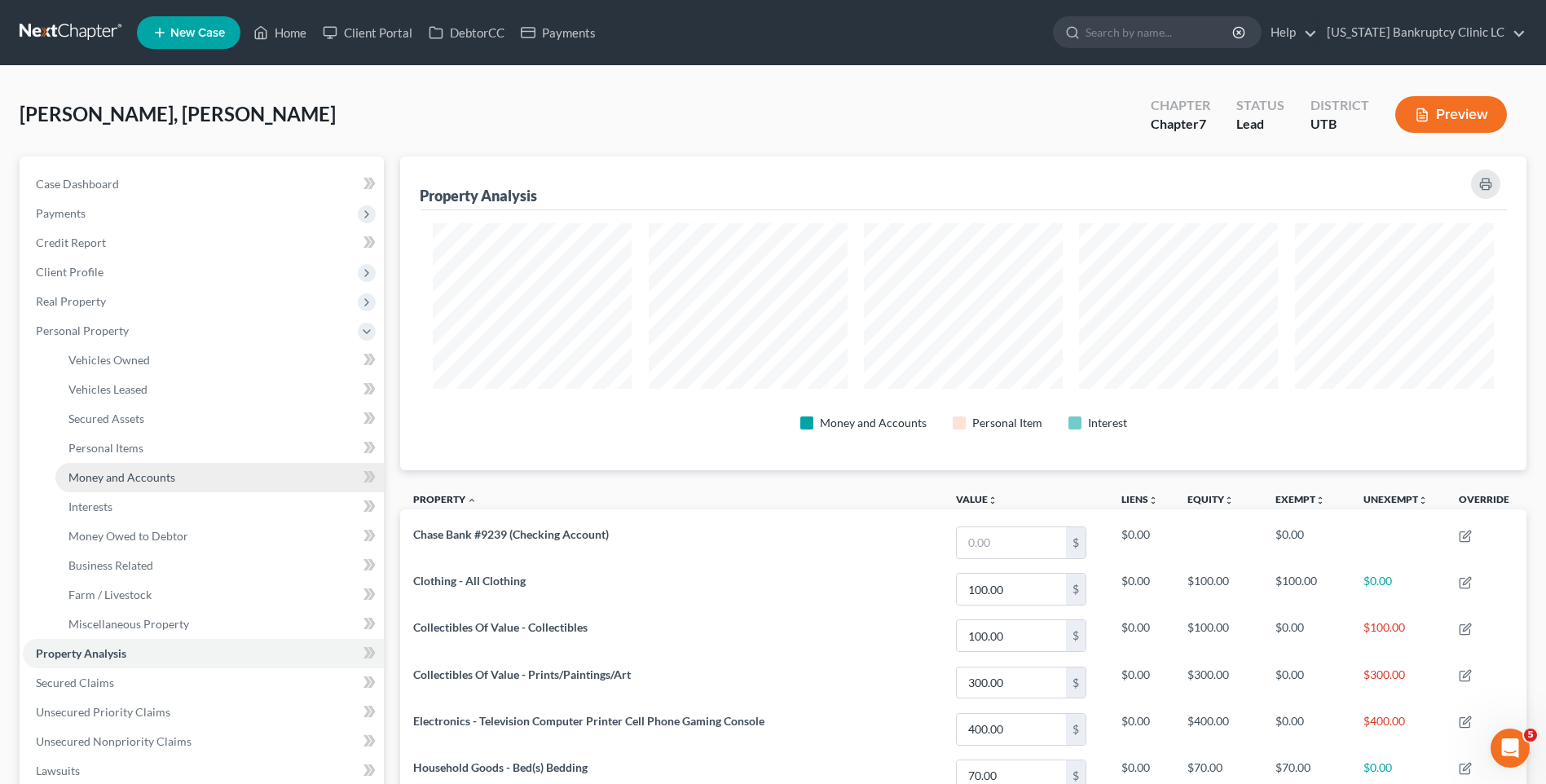
click at [131, 473] on span "Money and Accounts" at bounding box center [122, 477] width 107 height 14
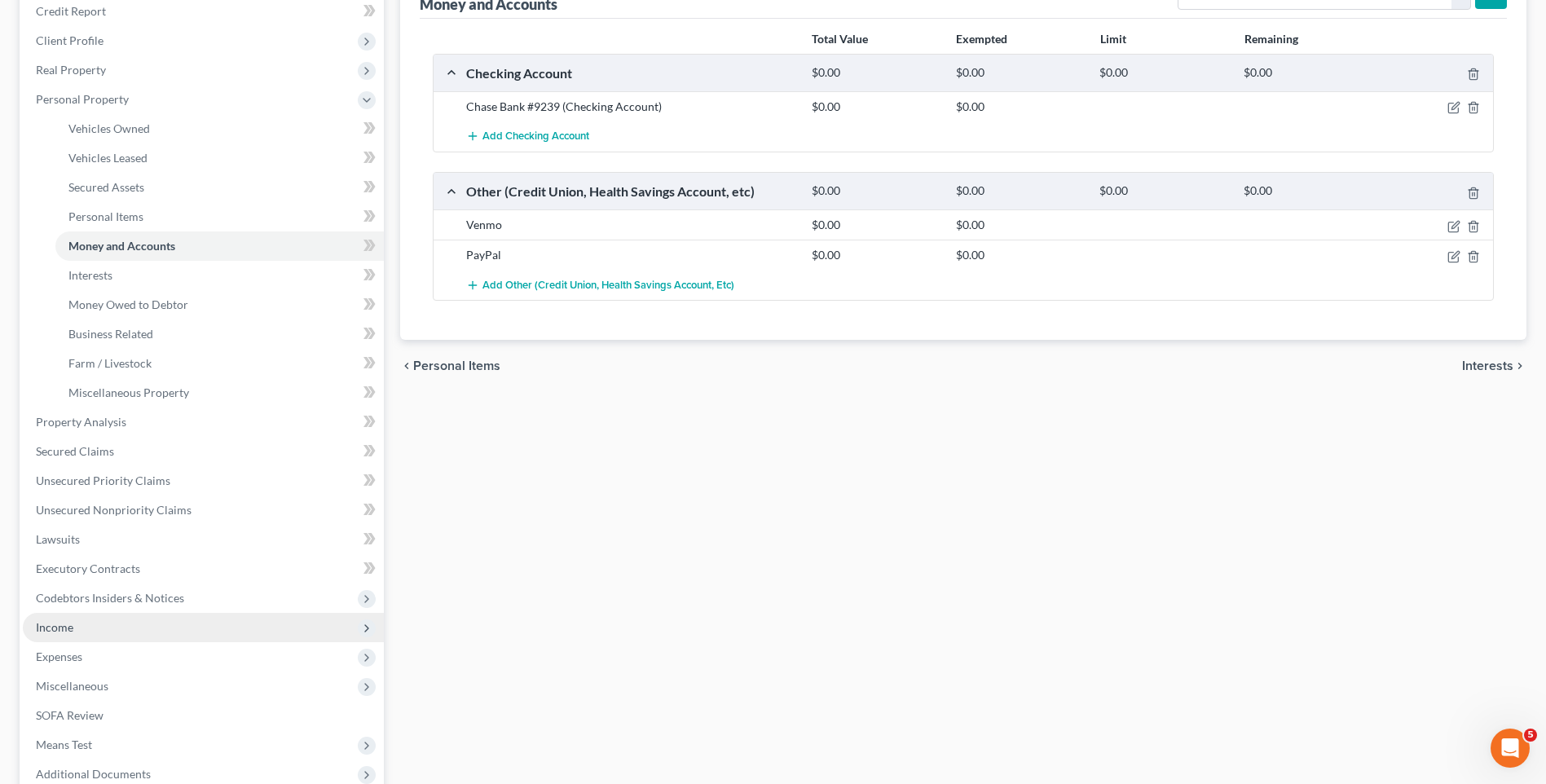
scroll to position [405, 0]
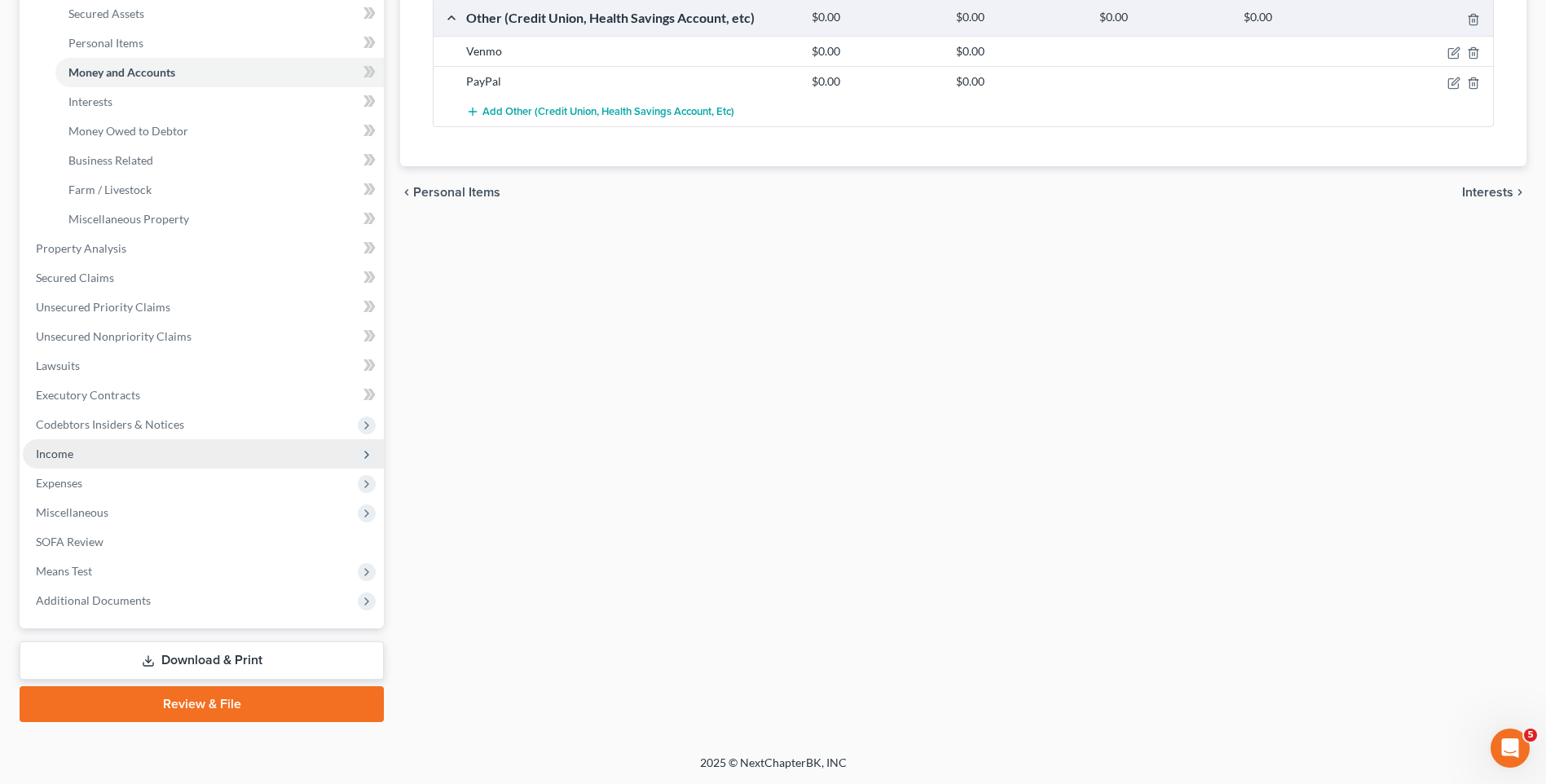
click at [77, 453] on span "Income" at bounding box center [204, 453] width 361 height 30
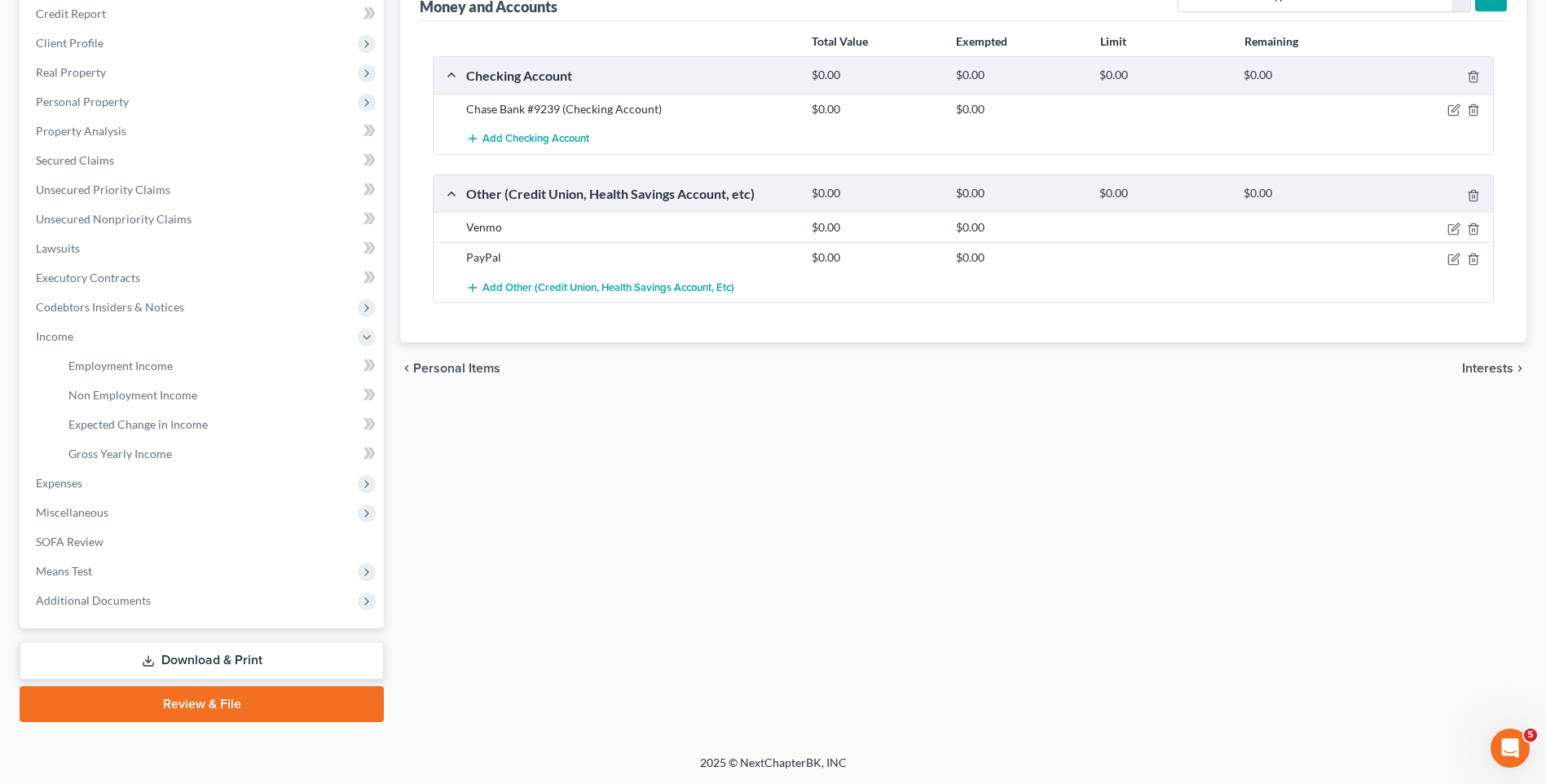
scroll to position [66, 0]
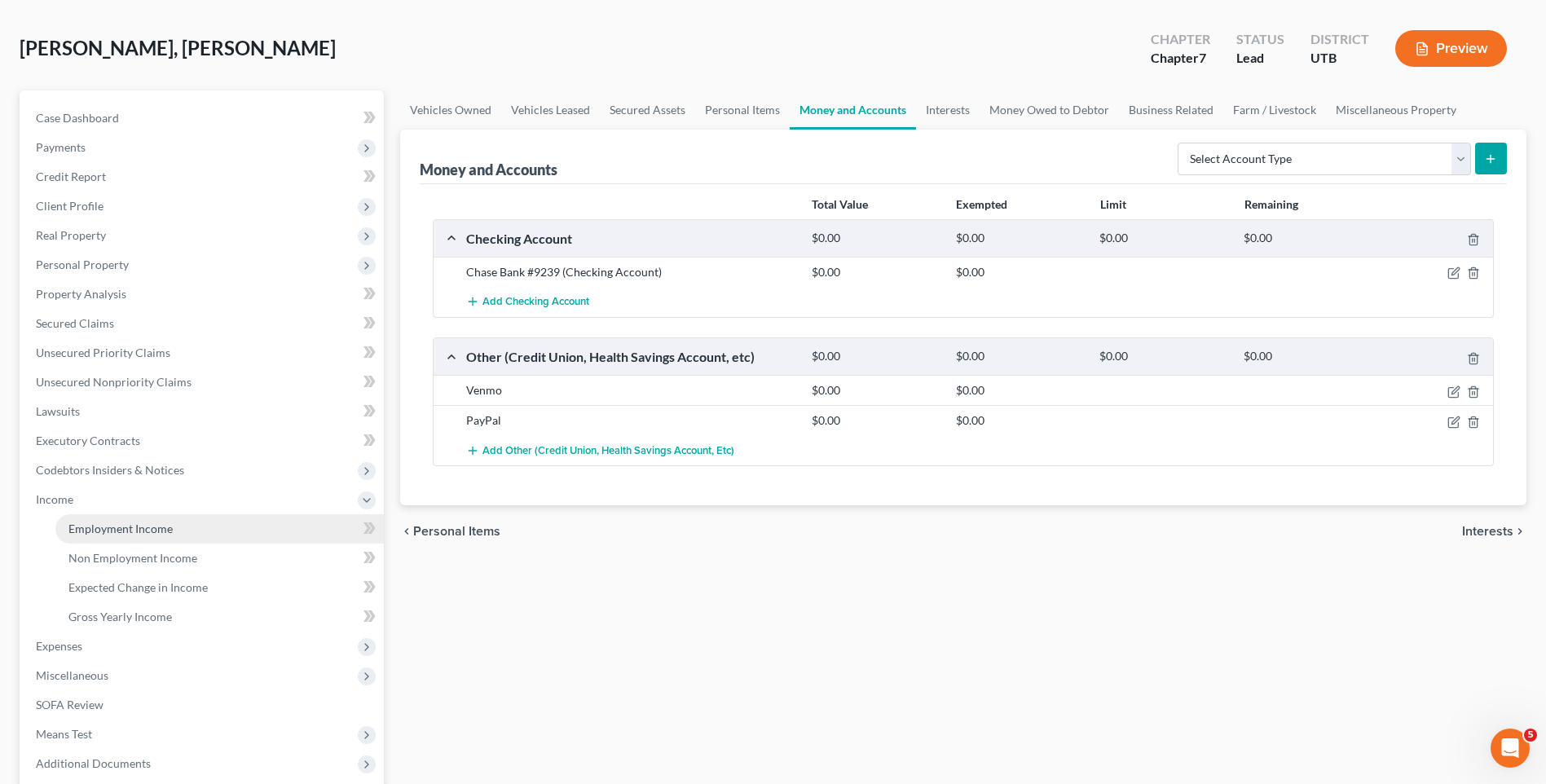
click at [138, 524] on span "Employment Income" at bounding box center [120, 528] width 104 height 14
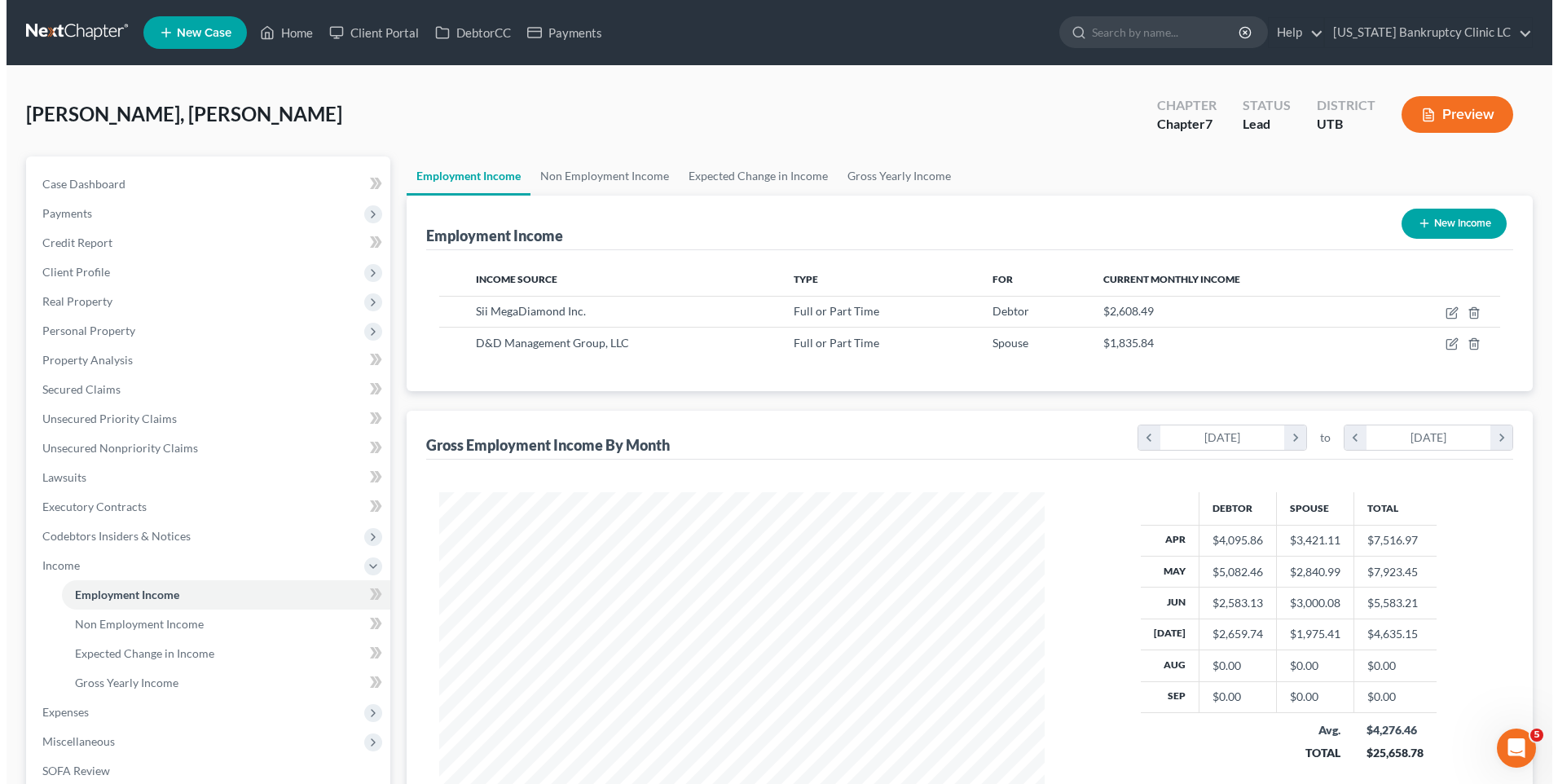
scroll to position [303, 637]
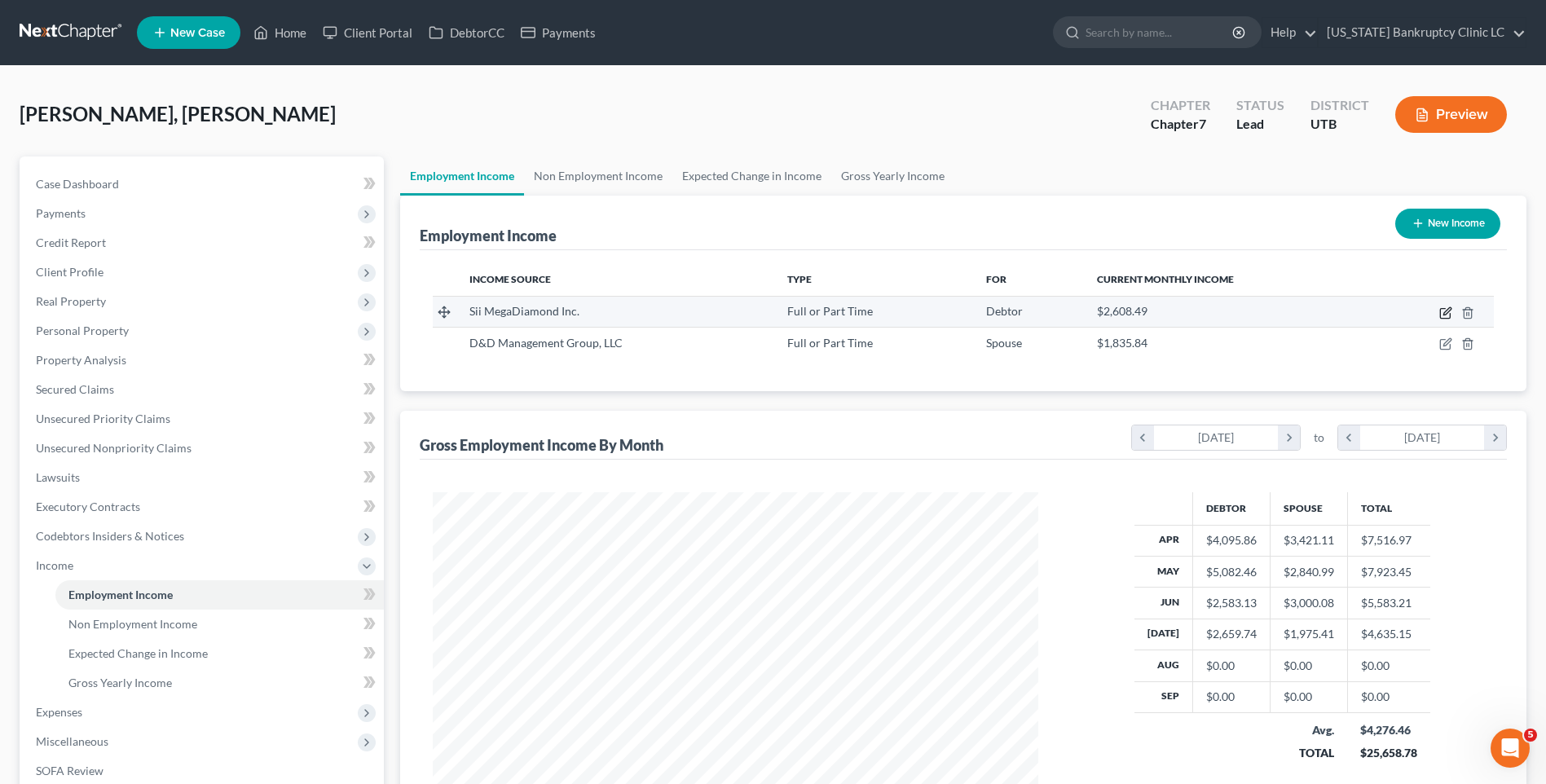
click at [1448, 314] on icon "button" at bounding box center [1447, 310] width 8 height 8
select select "0"
select select "46"
select select "2"
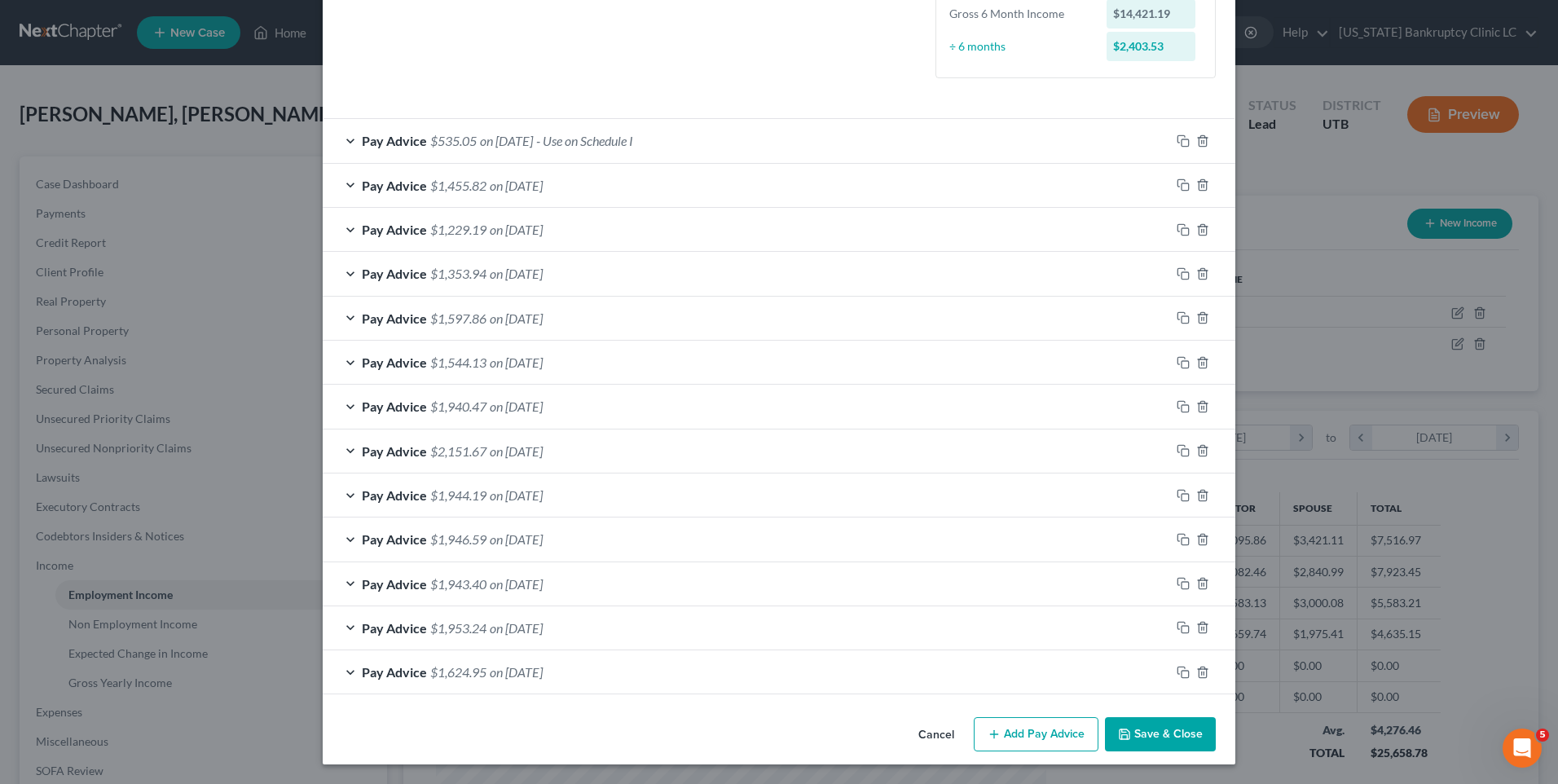
scroll to position [28, 0]
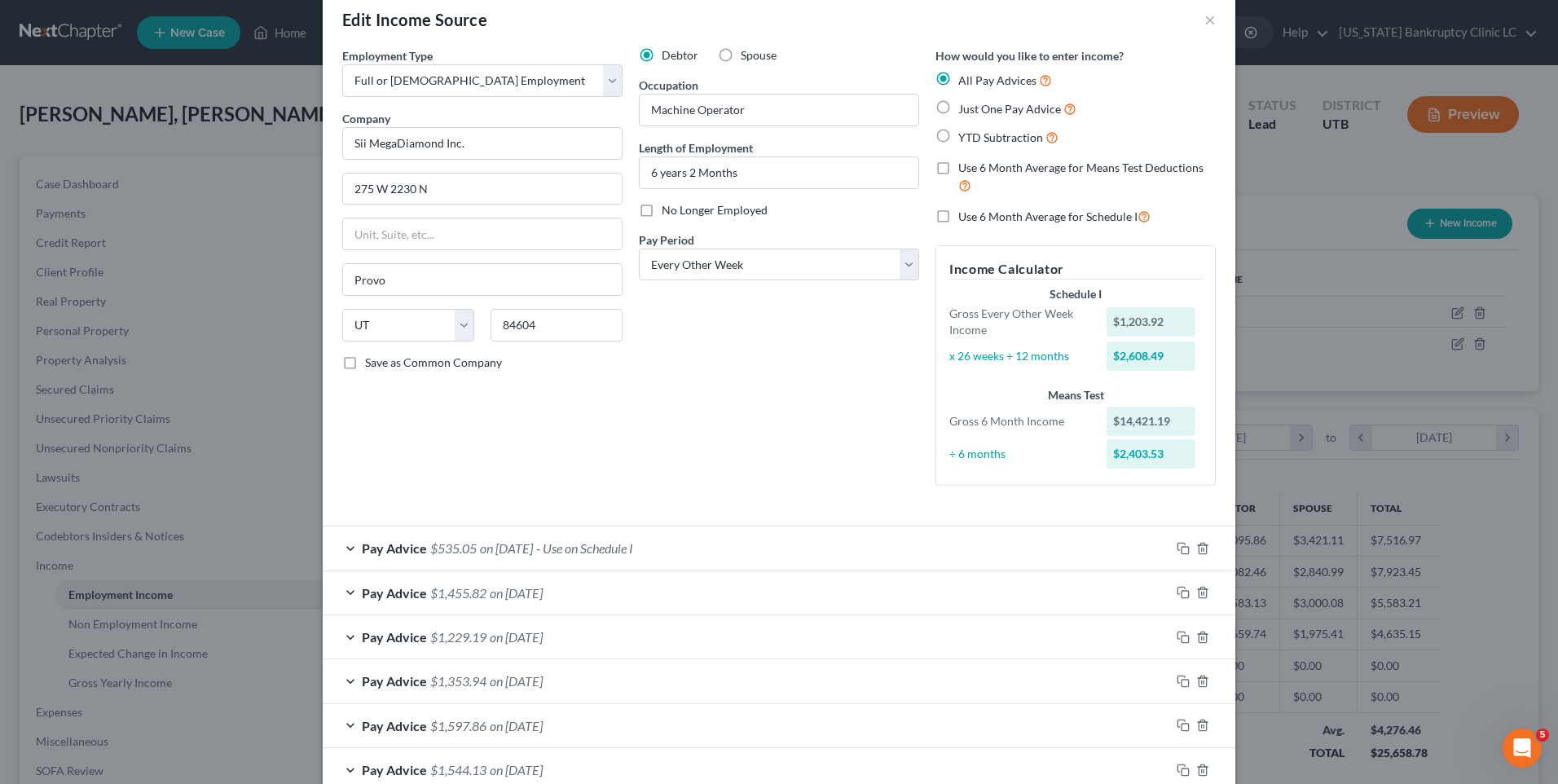
click at [367, 550] on span "Pay Advice" at bounding box center [394, 548] width 65 height 15
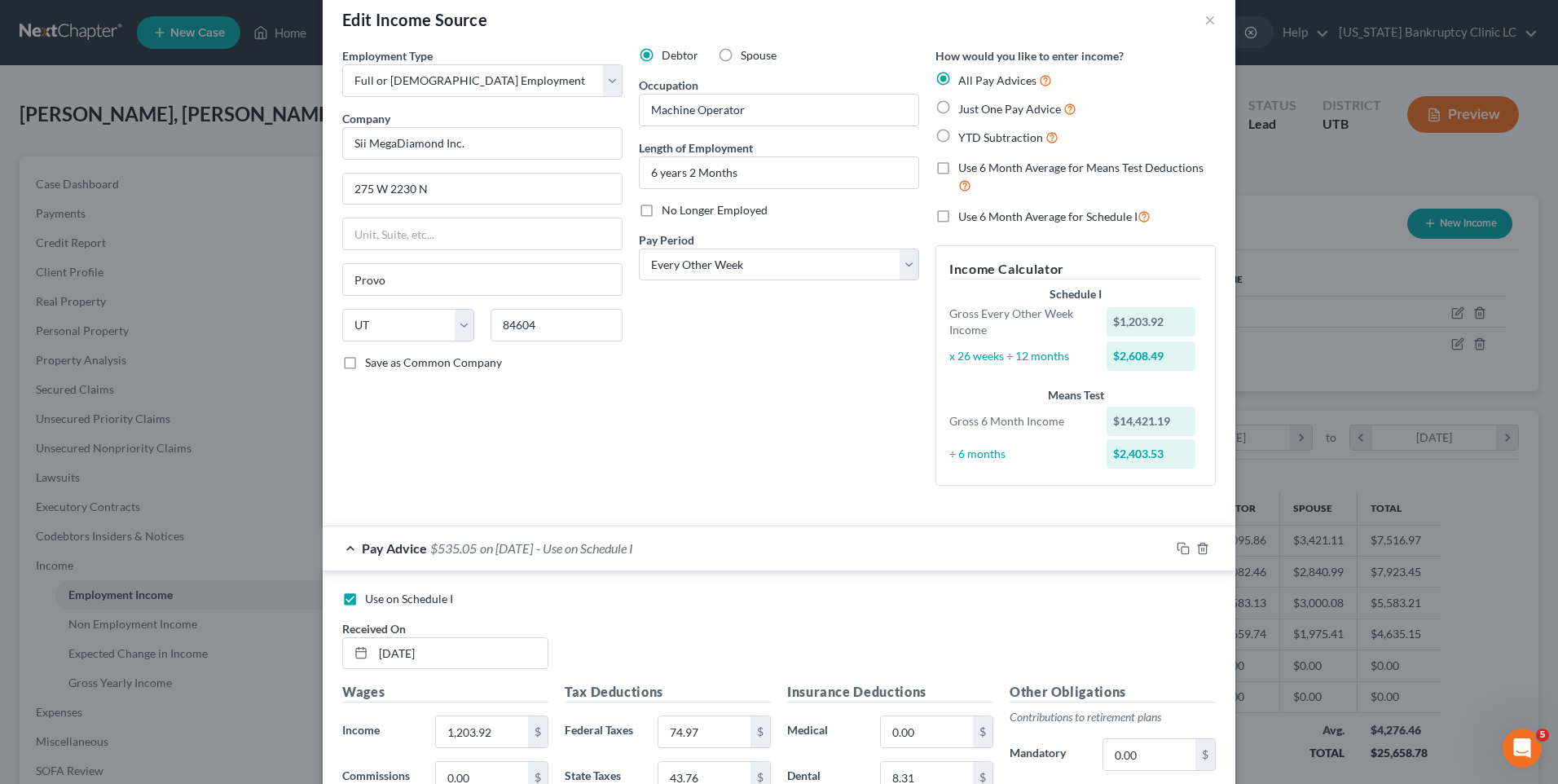
click at [365, 598] on label "Use on Schedule I" at bounding box center [409, 598] width 88 height 16
click at [371, 598] on input "Use on Schedule I" at bounding box center [376, 596] width 10 height 10
checkbox input "false"
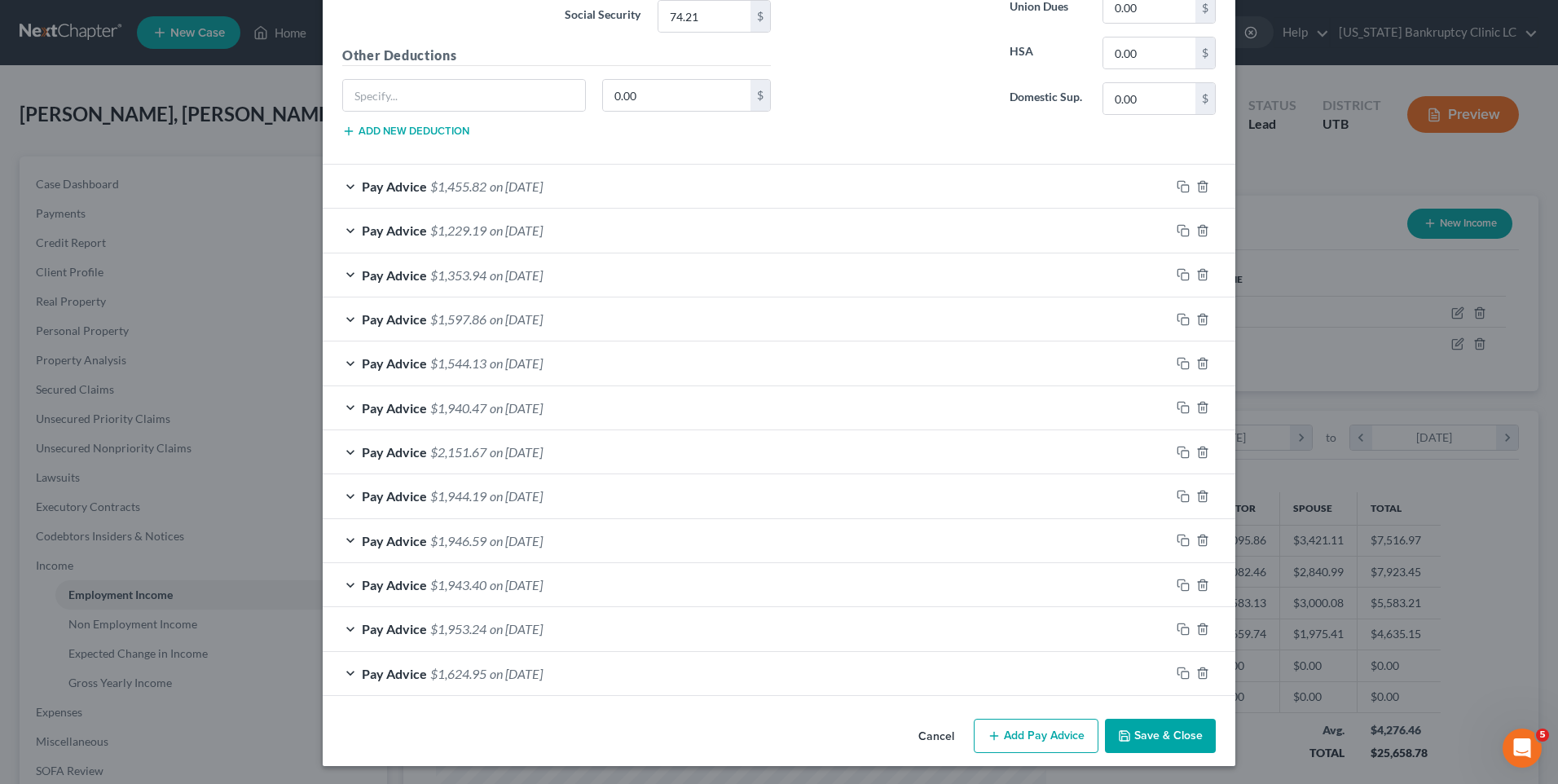
scroll to position [926, 0]
click at [1000, 725] on button "Add Pay Advice" at bounding box center [1036, 734] width 125 height 34
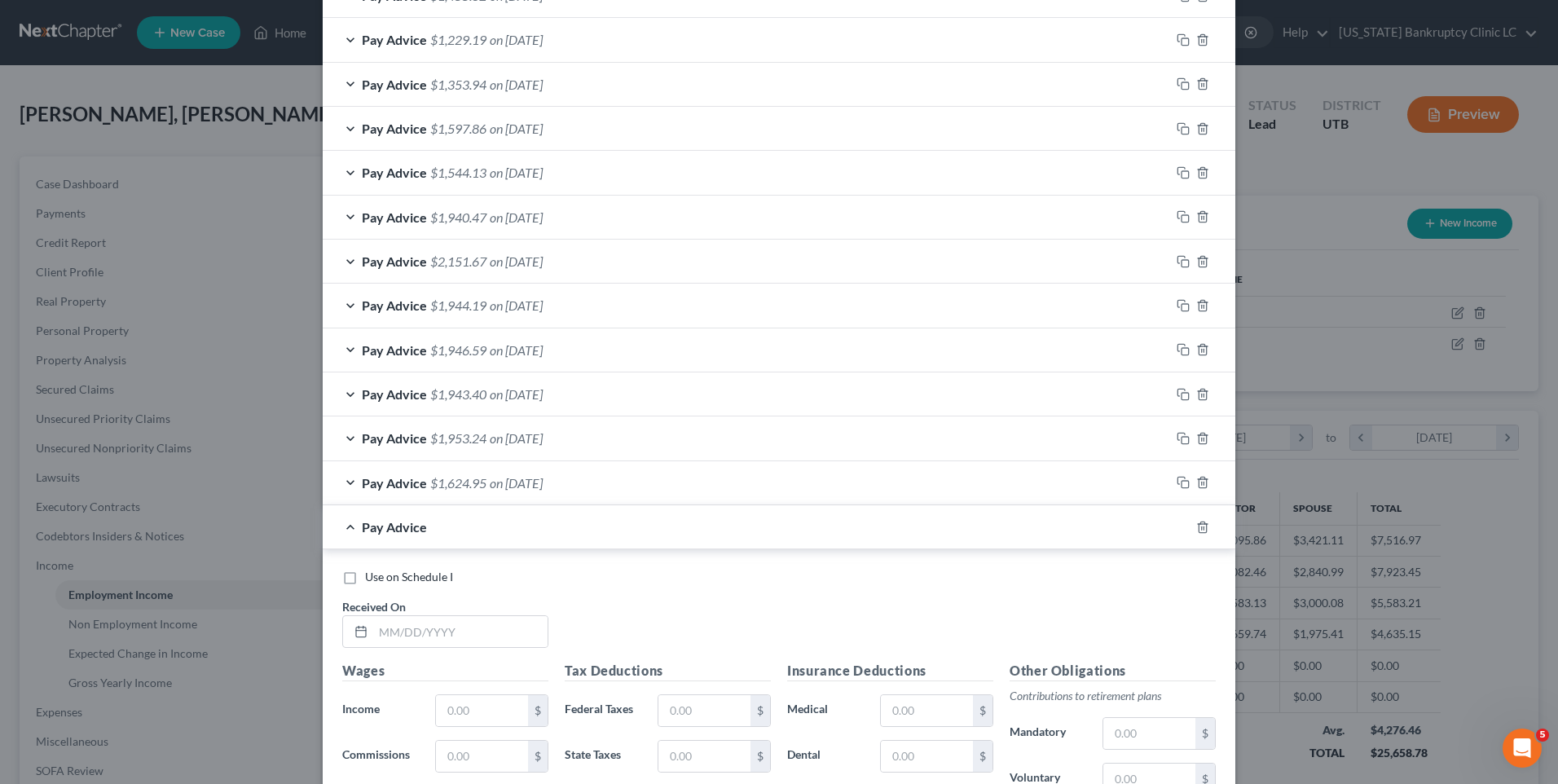
scroll to position [1415, 0]
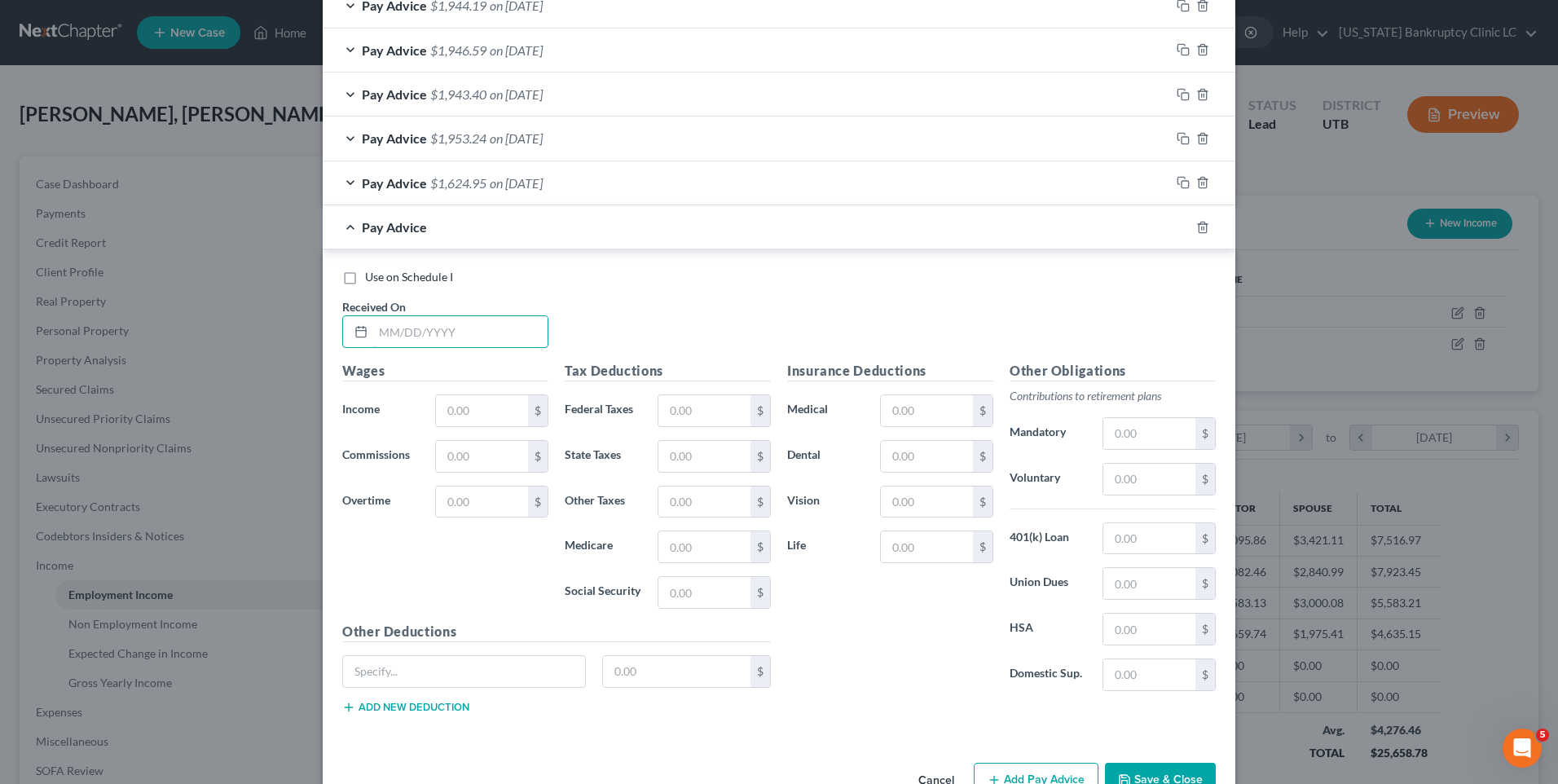
drag, startPoint x: 424, startPoint y: 338, endPoint x: 419, endPoint y: 191, distance: 147.1
click at [424, 338] on input "text" at bounding box center [460, 331] width 175 height 31
type input "[DATE]"
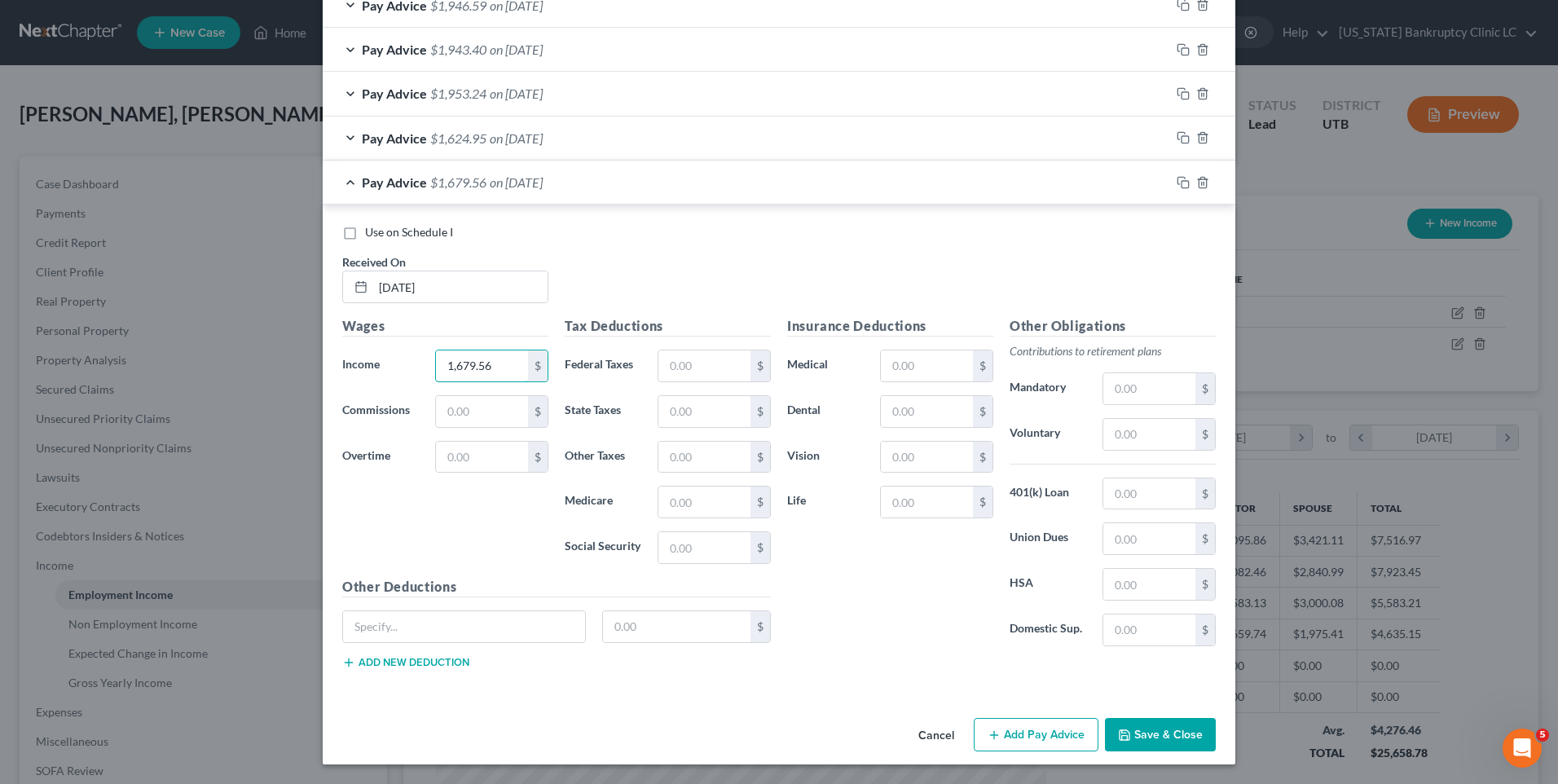
type input "1,679.56"
click at [1021, 727] on button "Add Pay Advice" at bounding box center [1036, 735] width 125 height 34
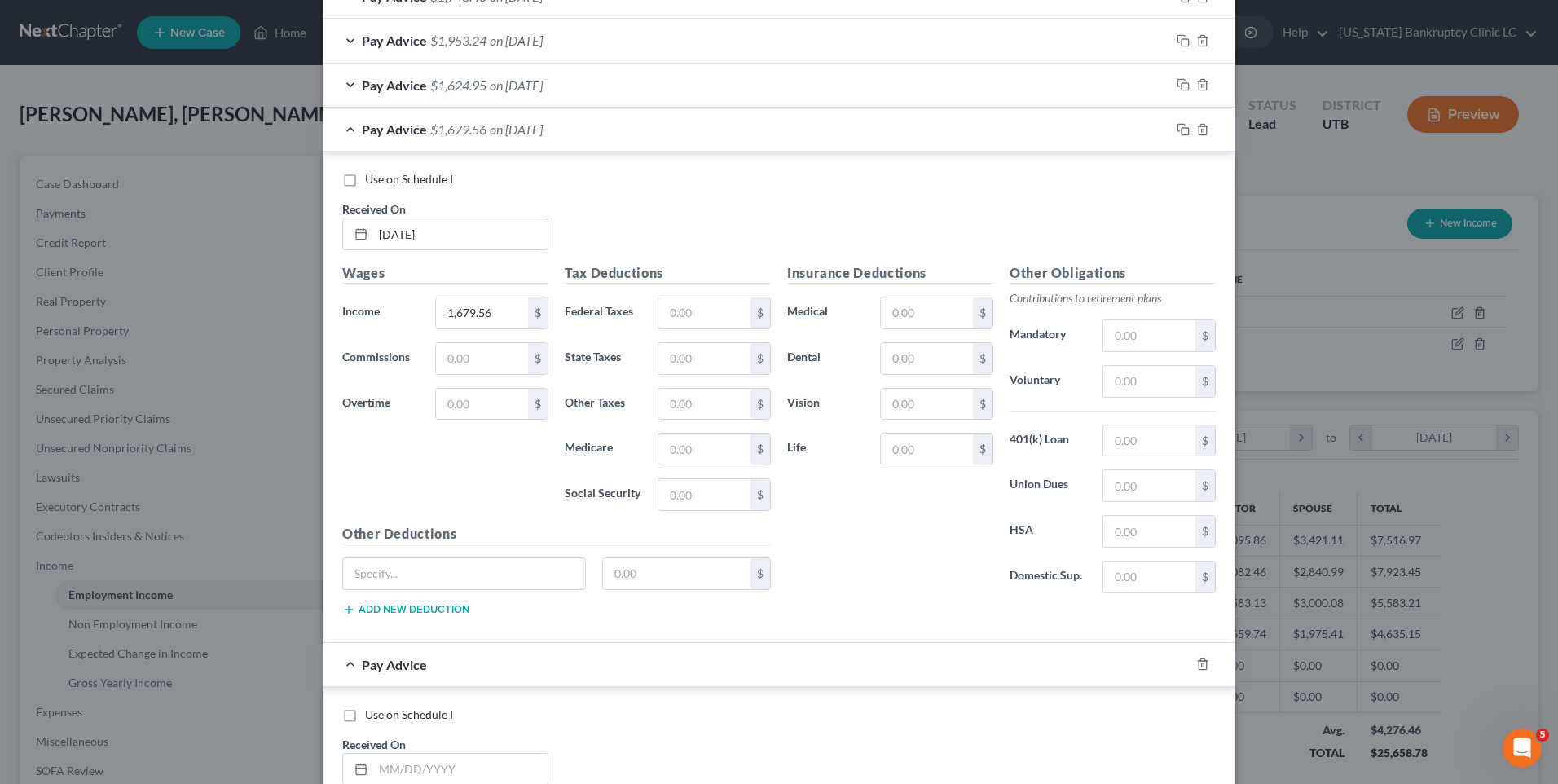
scroll to position [1867, 0]
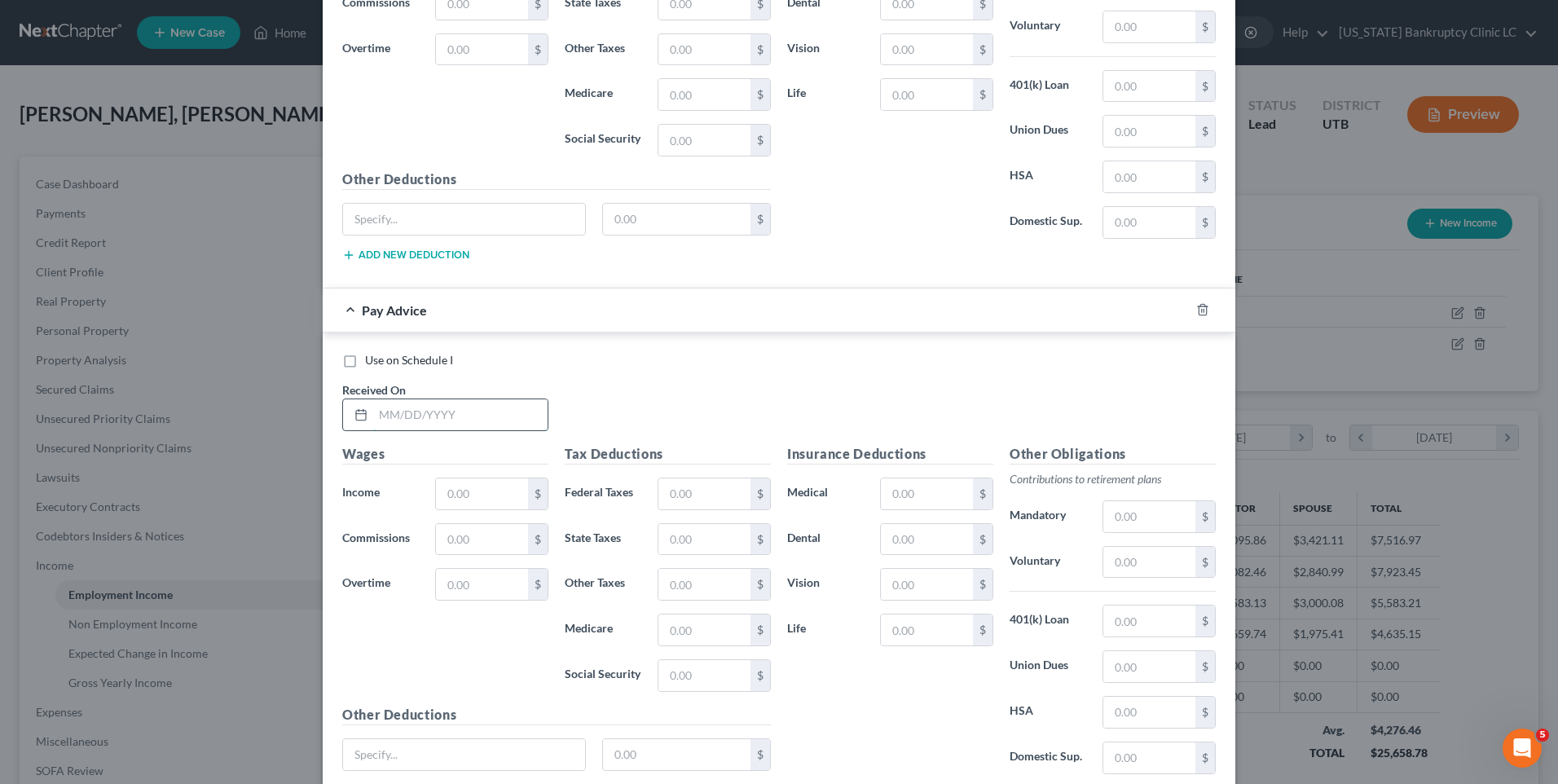
click at [459, 403] on input "text" at bounding box center [460, 414] width 175 height 31
type input "[DATE]"
click at [470, 494] on input "text" at bounding box center [481, 493] width 92 height 31
type input "1,162.14"
click at [642, 428] on div "Use on Schedule I Received On * [DATE]" at bounding box center [779, 398] width 890 height 92
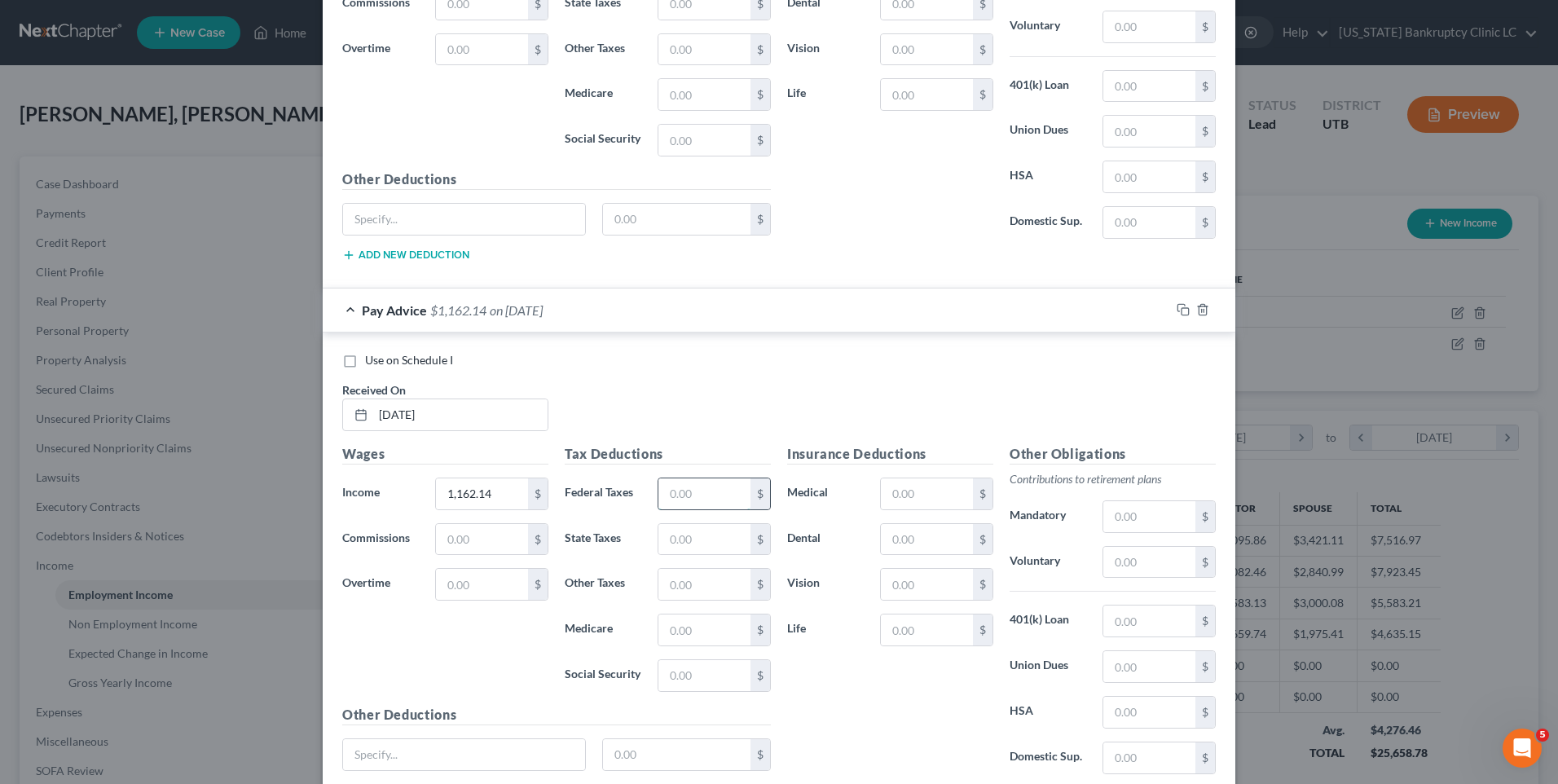
drag, startPoint x: 706, startPoint y: 493, endPoint x: 707, endPoint y: 481, distance: 12.0
click at [706, 493] on input "text" at bounding box center [704, 493] width 92 height 31
type input "70.31"
click at [688, 661] on input "text" at bounding box center [704, 676] width 92 height 31
type input "71.63"
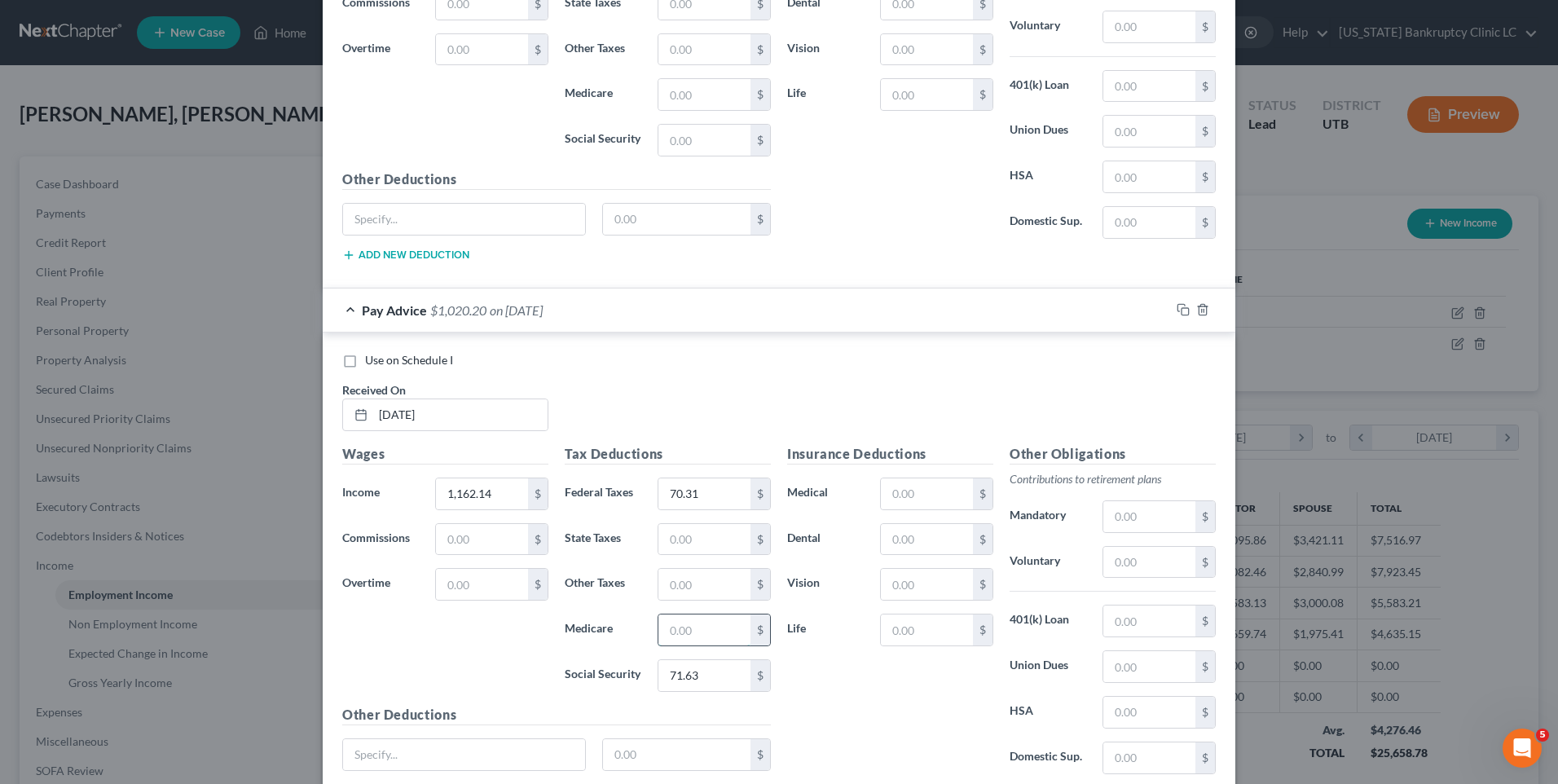
click at [683, 624] on input "text" at bounding box center [704, 630] width 92 height 31
type input "16.75"
drag, startPoint x: 687, startPoint y: 543, endPoint x: 690, endPoint y: 431, distance: 112.0
click at [687, 543] on input "text" at bounding box center [704, 539] width 92 height 31
type input "41.48"
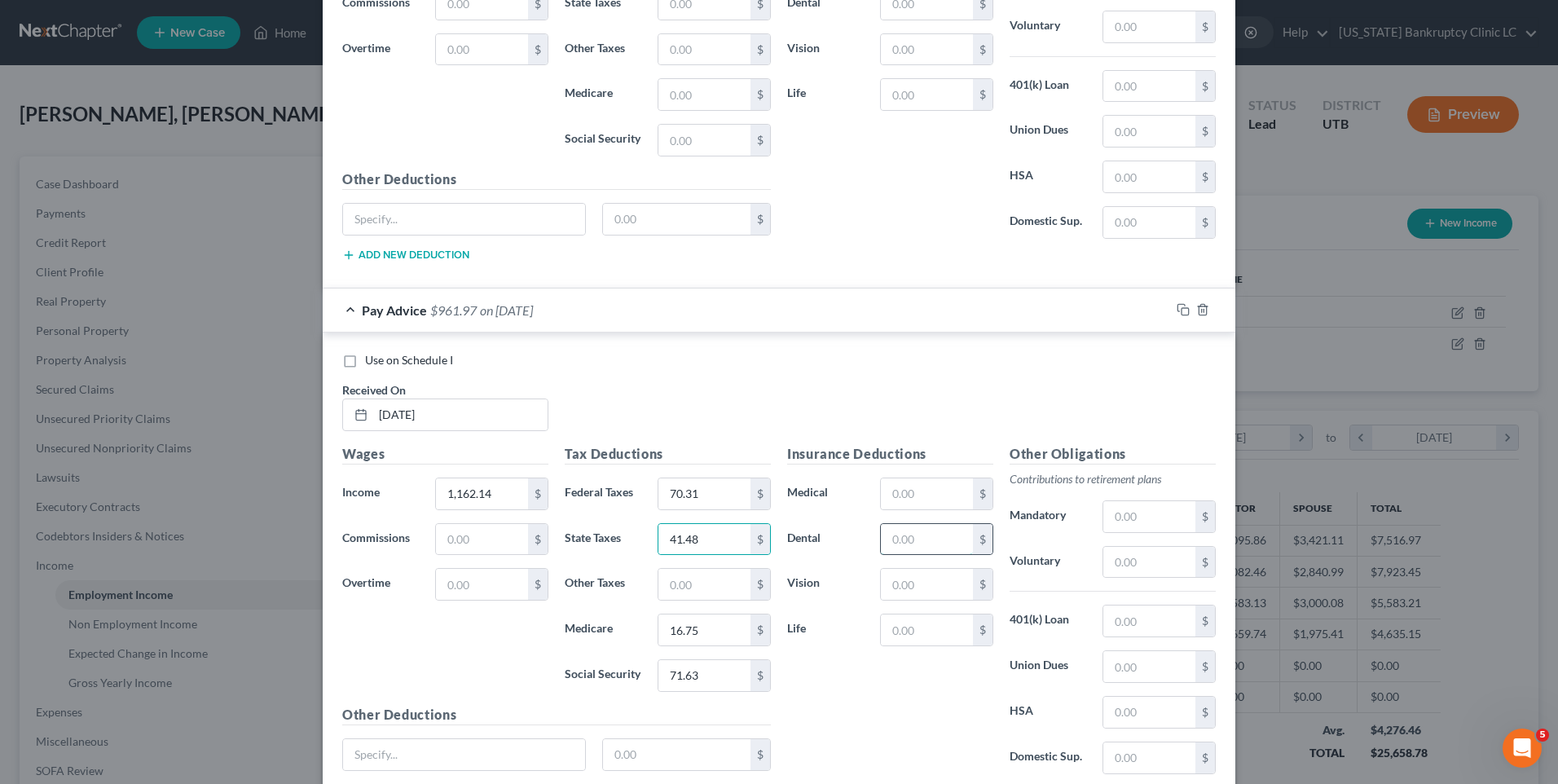
click at [894, 535] on input "text" at bounding box center [926, 539] width 92 height 31
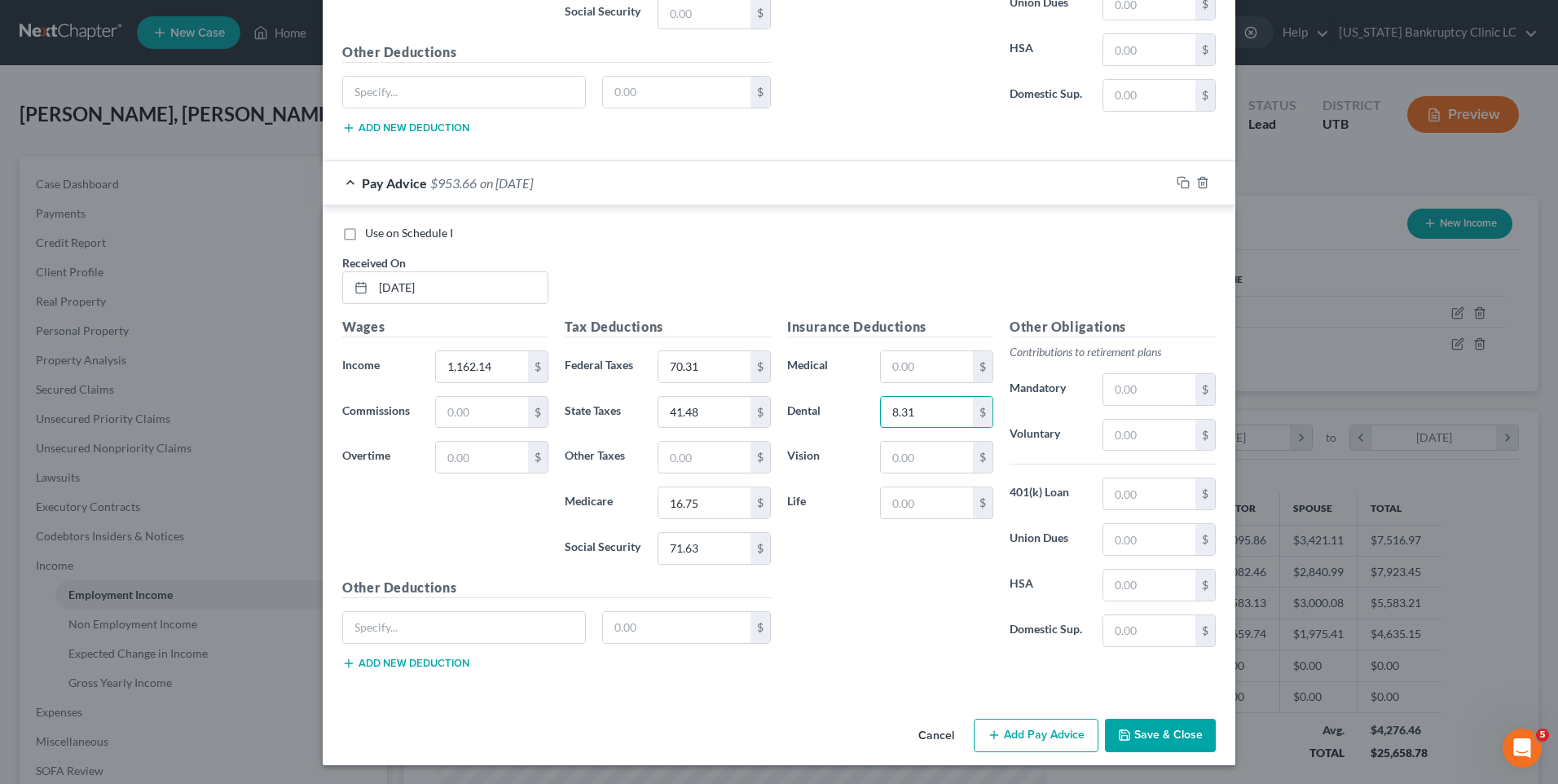
scroll to position [1995, 0]
type input "8.31"
click at [477, 633] on input "text" at bounding box center [464, 626] width 242 height 31
type input "401k"
type input "81.35"
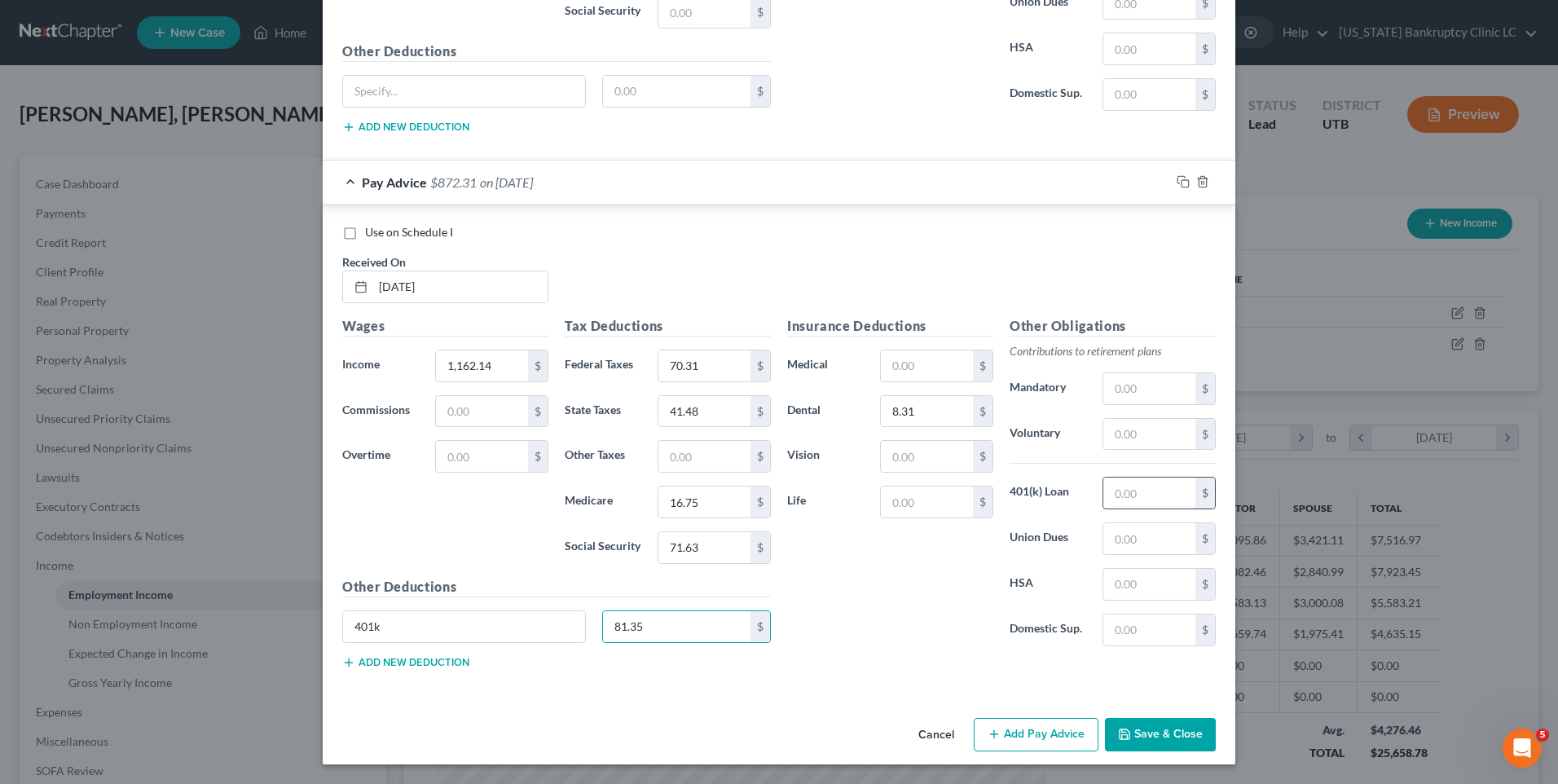
click at [1128, 490] on input "text" at bounding box center [1149, 492] width 92 height 31
type input "365.99"
click at [425, 664] on button "Add new deduction" at bounding box center [406, 662] width 127 height 13
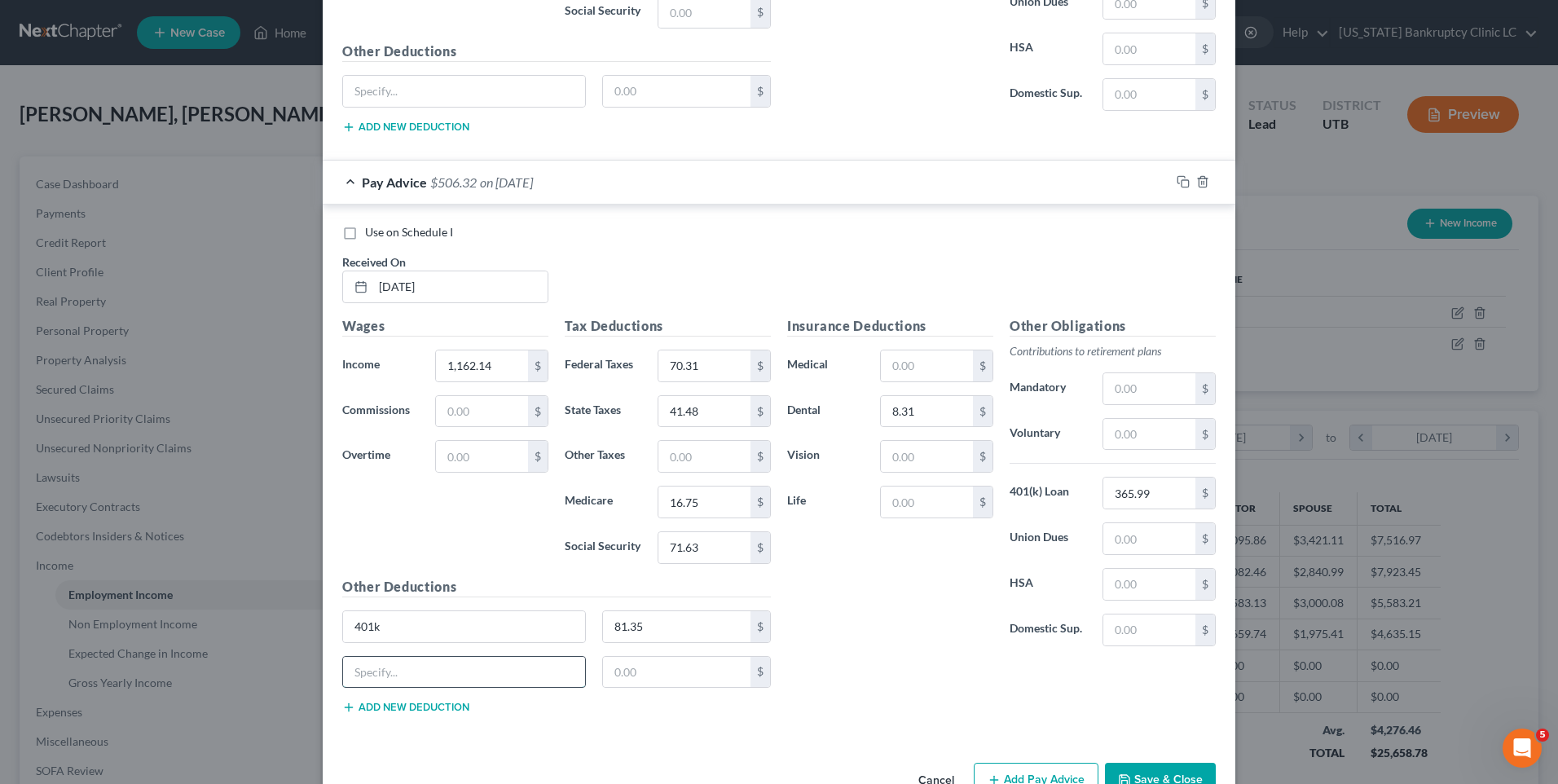
click at [426, 667] on input "text" at bounding box center [464, 672] width 242 height 31
type input "Wellness benefit"
type input "1.38"
click at [403, 712] on button "Add new deduction" at bounding box center [406, 707] width 127 height 13
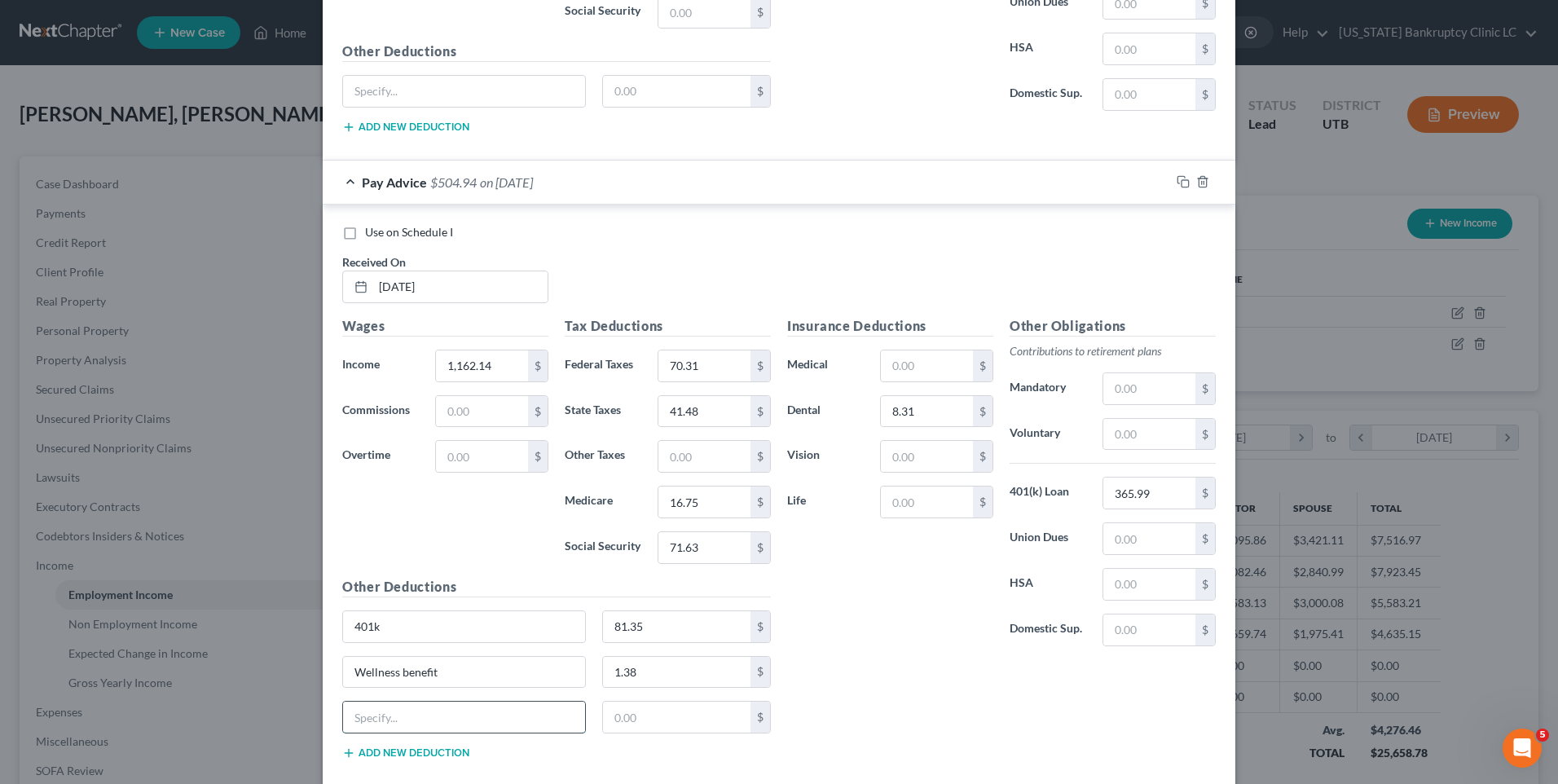
click at [405, 708] on input "text" at bounding box center [464, 717] width 242 height 31
type input "Dental ER Cost"
type input "19.77"
click at [888, 494] on input "text" at bounding box center [926, 502] width 92 height 31
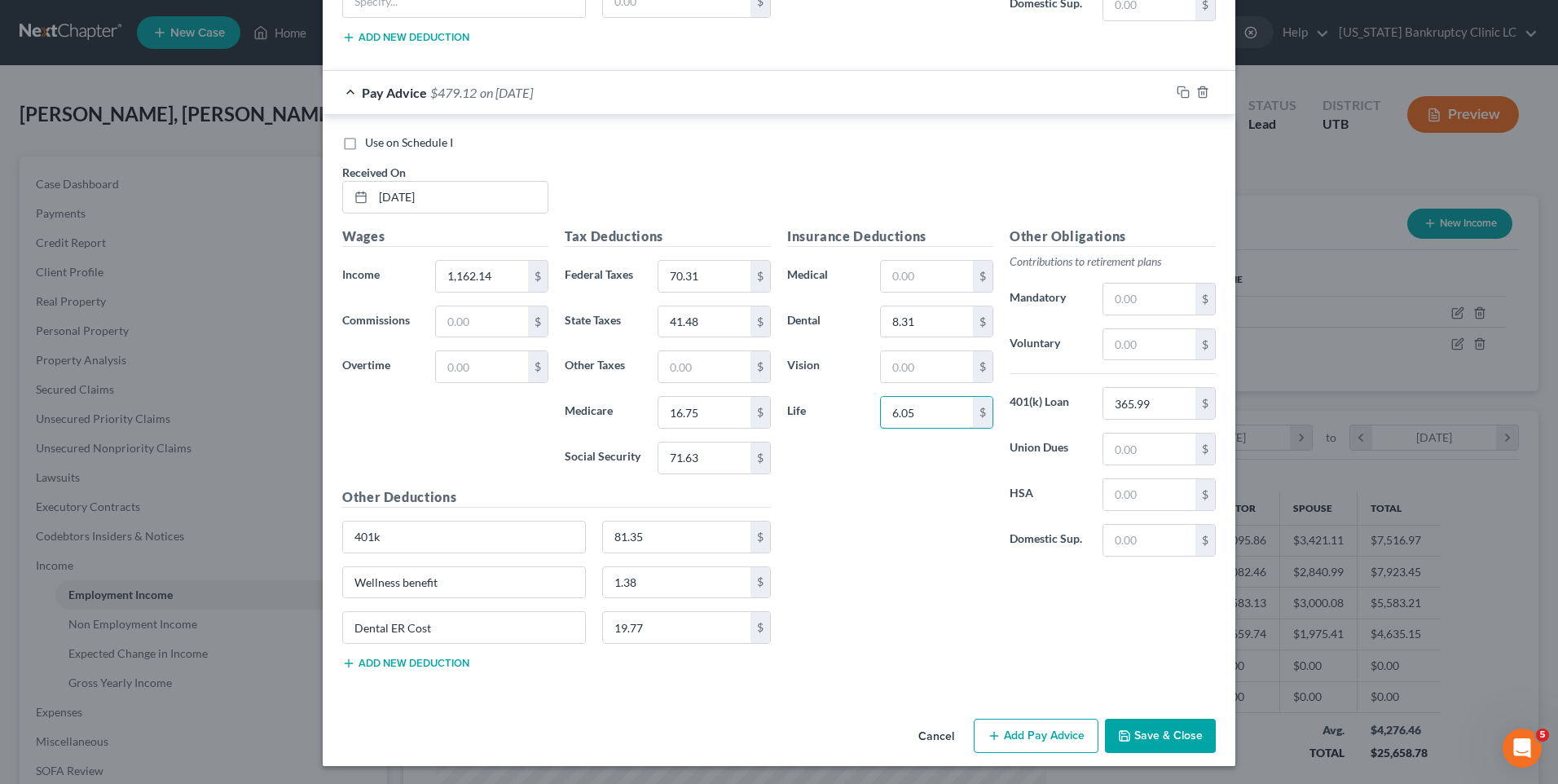
scroll to position [2087, 0]
type input "6.05"
click at [392, 661] on button "Add new deduction" at bounding box center [406, 661] width 127 height 13
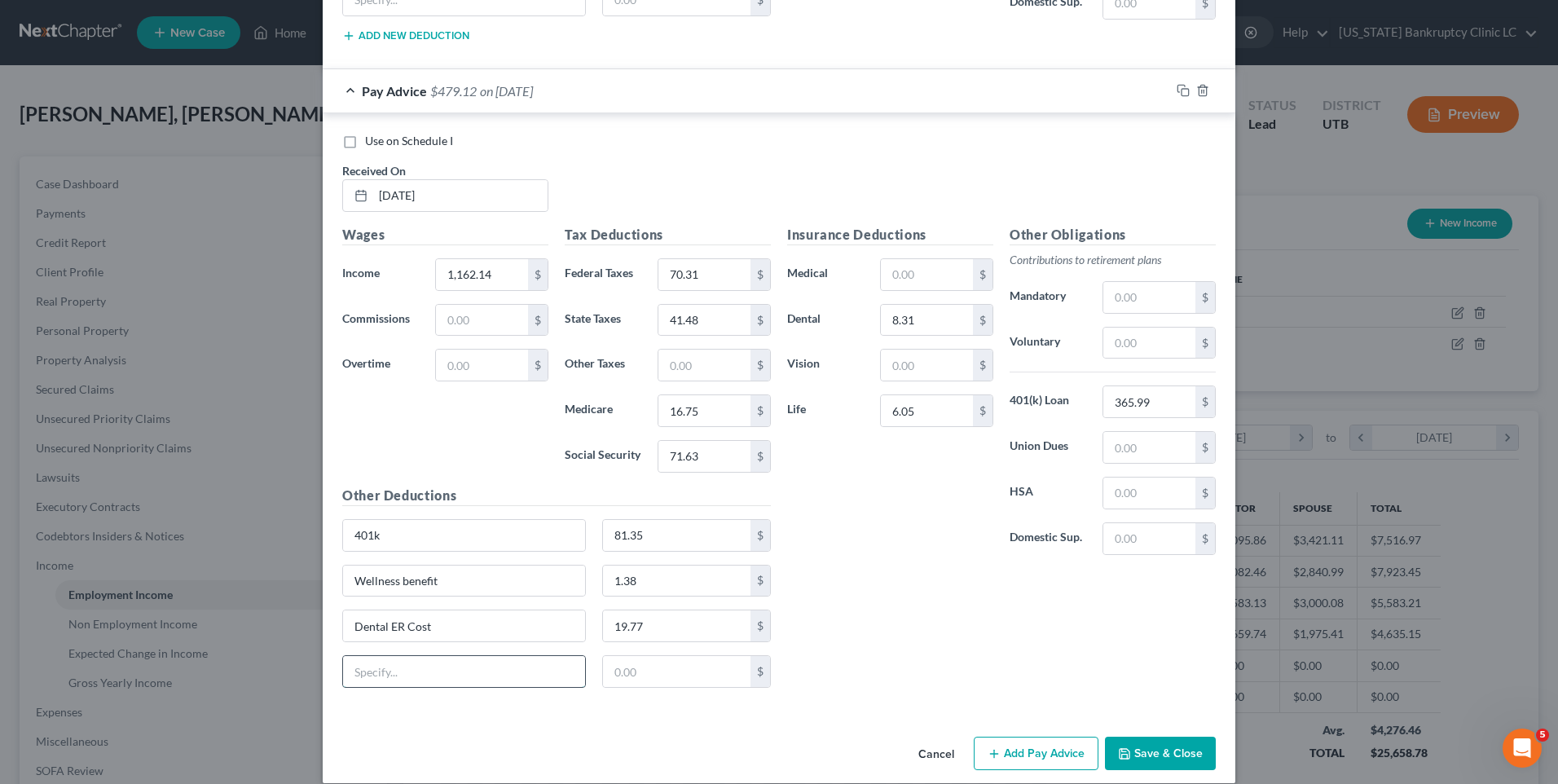
click at [403, 661] on input "text" at bounding box center [464, 671] width 242 height 31
type input "AD&D ER"
type input "0.97"
click at [353, 151] on div "Use on Schedule I Received On * [DATE]" at bounding box center [779, 179] width 890 height 92
click at [365, 149] on label "Use on Schedule I" at bounding box center [409, 141] width 88 height 16
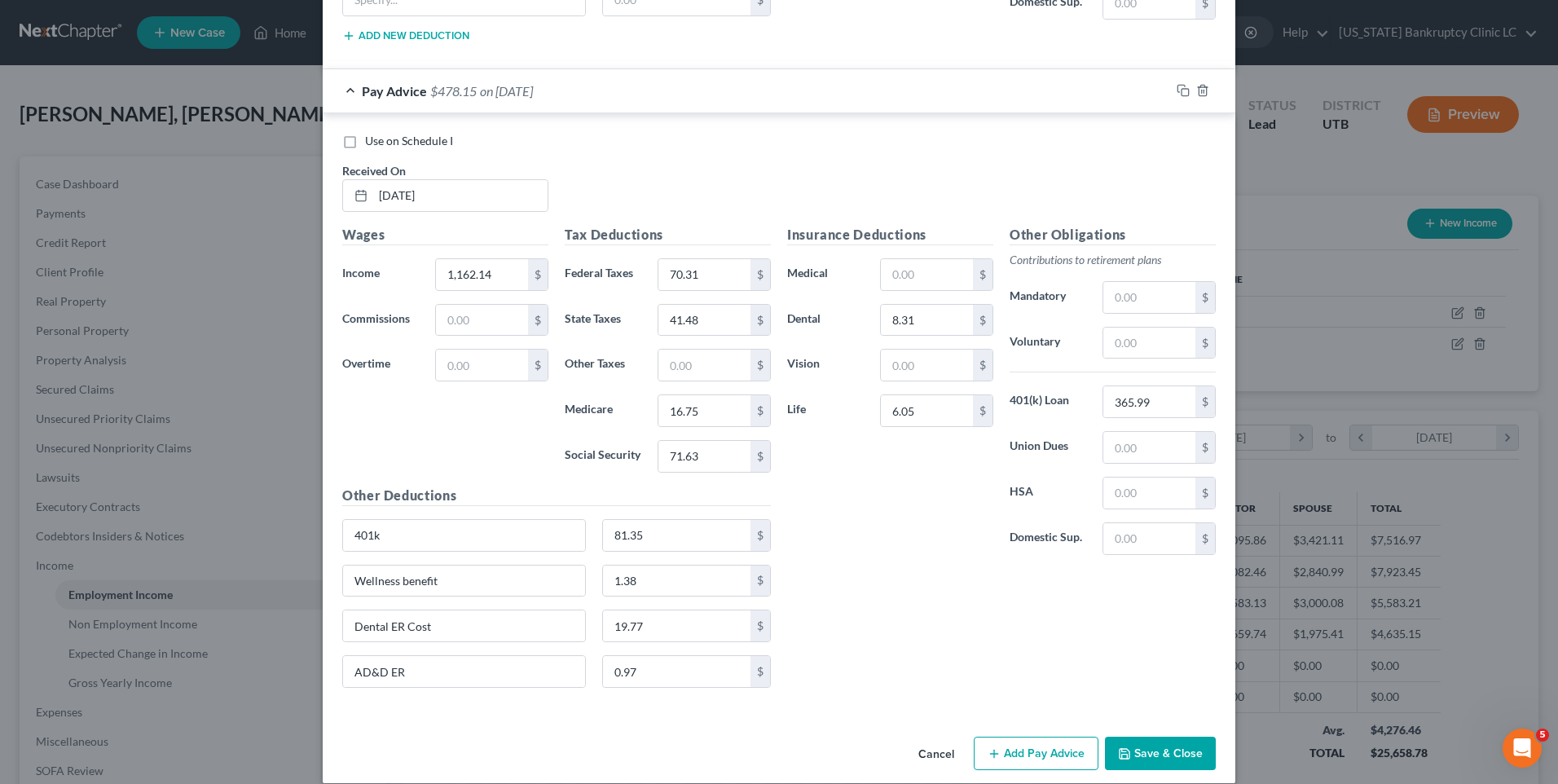
click at [371, 143] on input "Use on Schedule I" at bounding box center [376, 138] width 10 height 10
checkbox input "true"
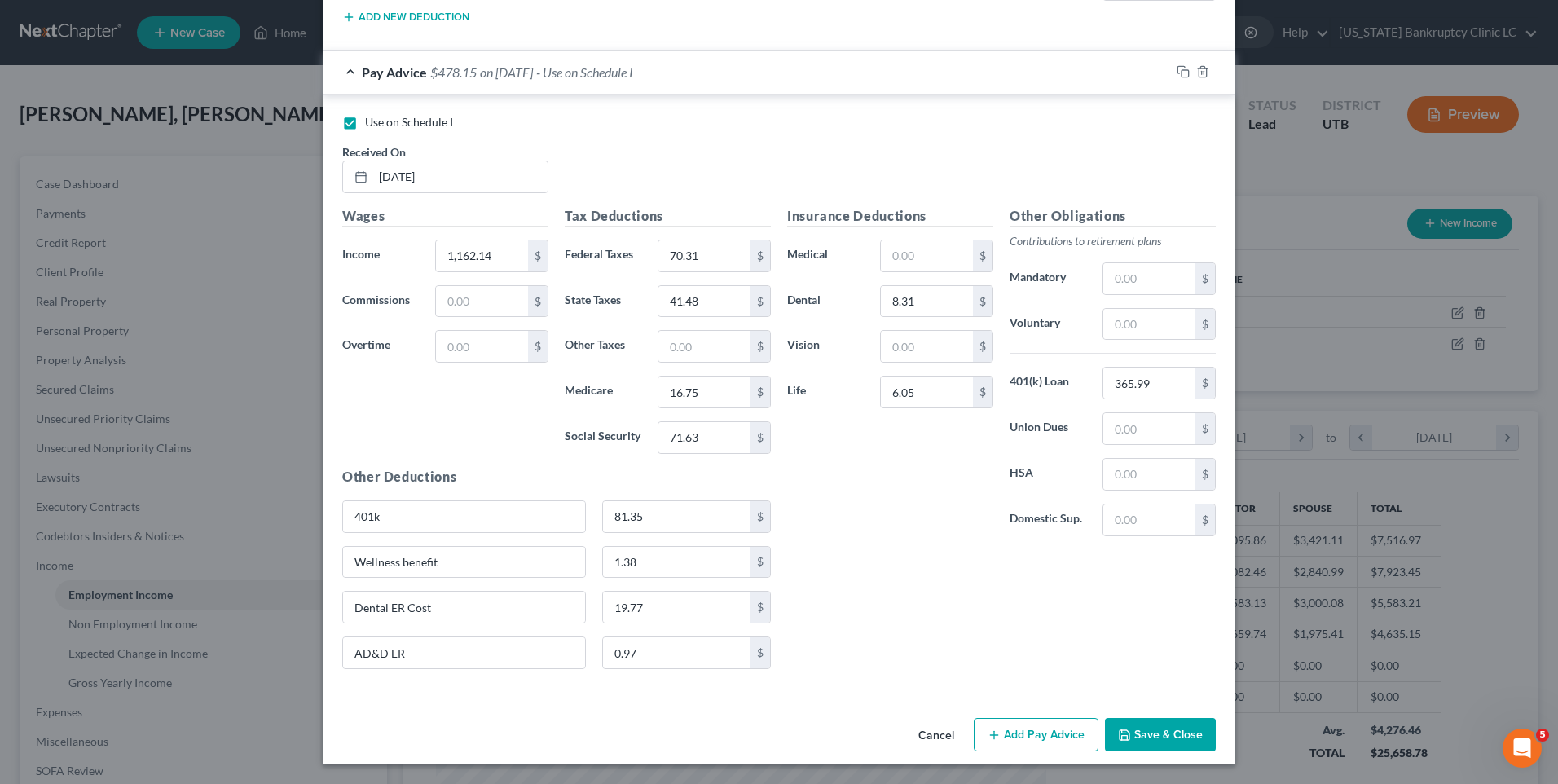
click at [1052, 737] on button "Add Pay Advice" at bounding box center [1036, 735] width 125 height 34
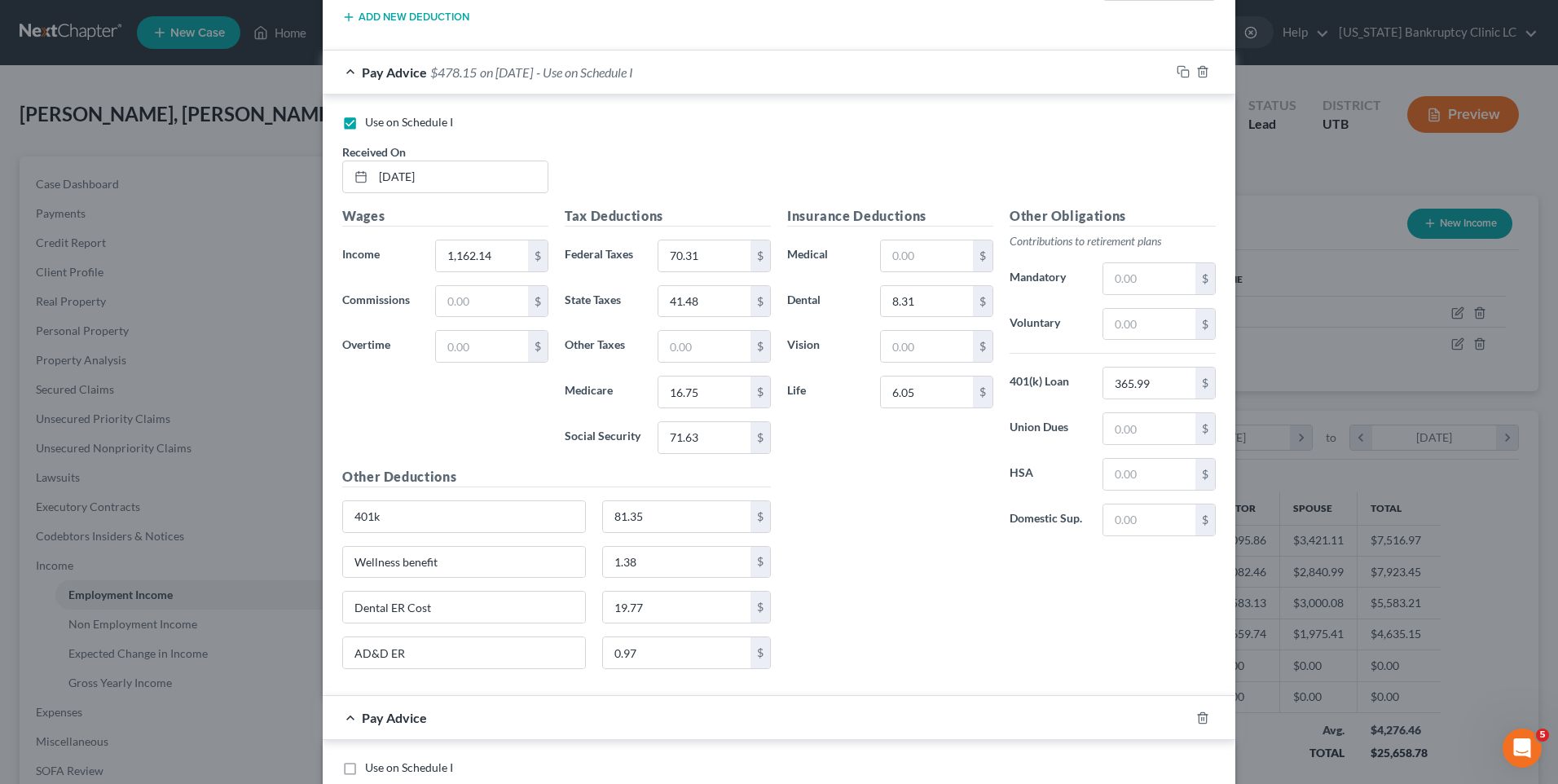
scroll to position [2512, 0]
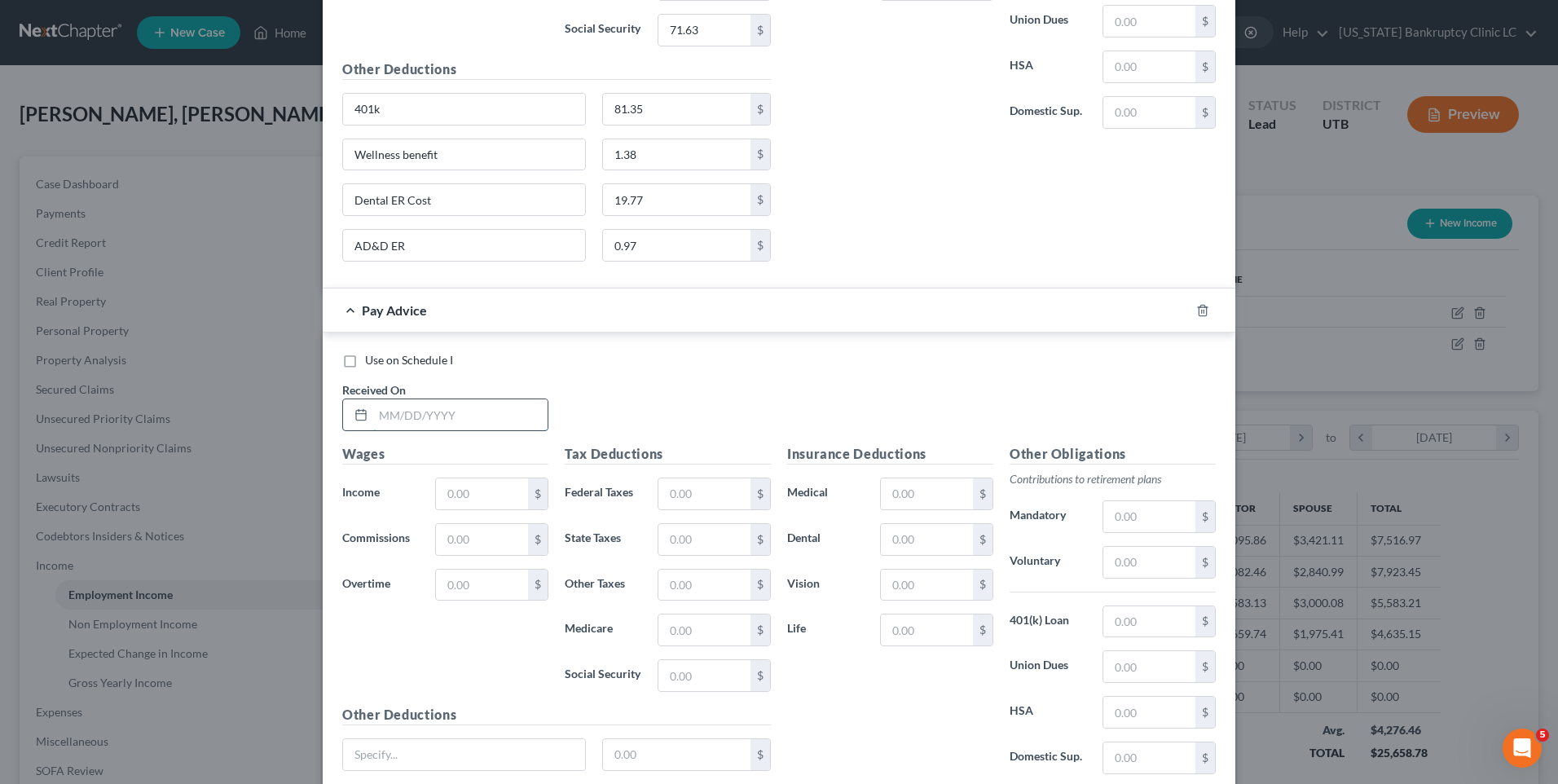
click at [383, 409] on input "text" at bounding box center [460, 414] width 175 height 31
type input "[DATE]"
click at [470, 496] on input "text" at bounding box center [481, 493] width 92 height 31
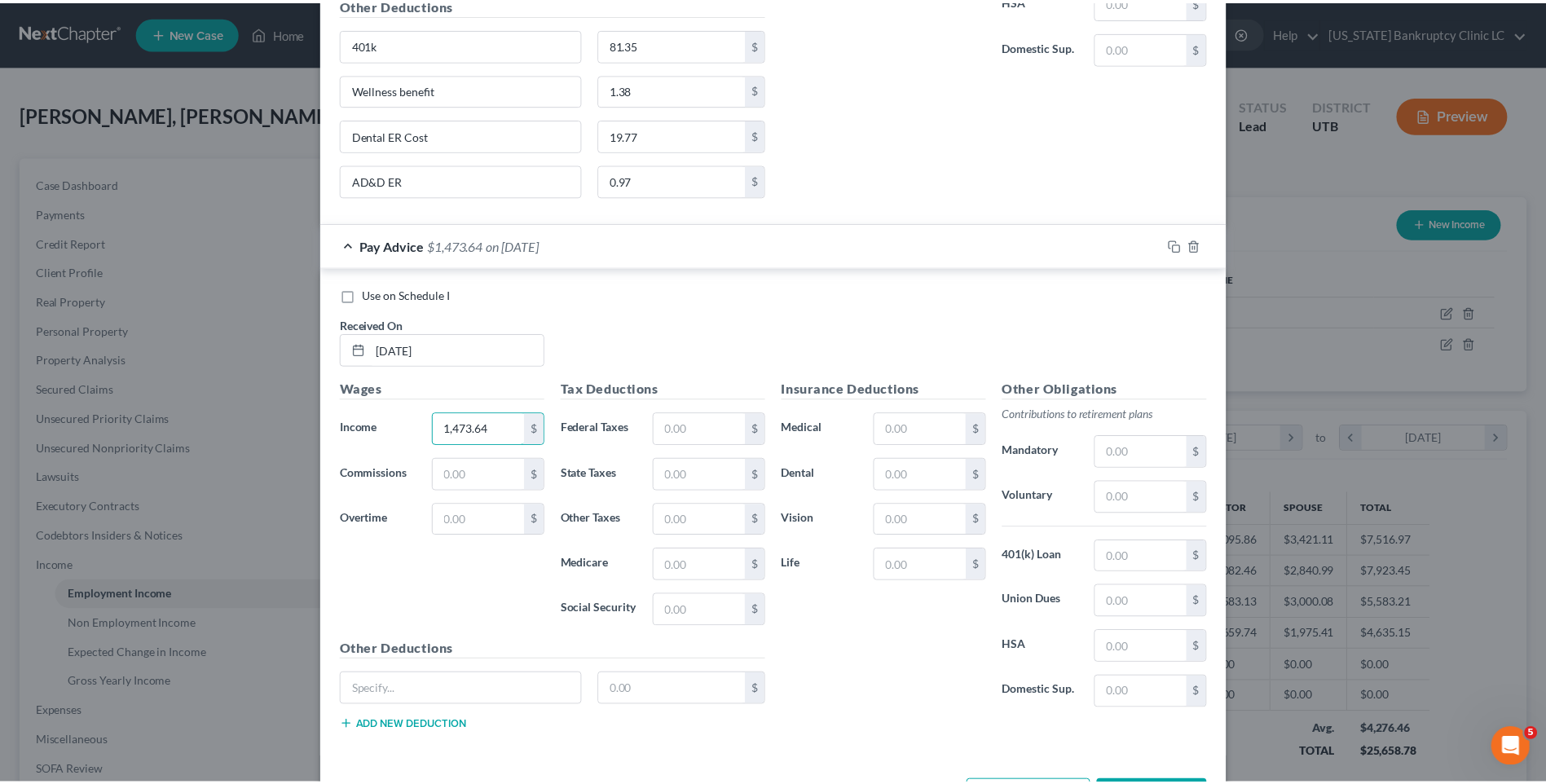
scroll to position [2640, 0]
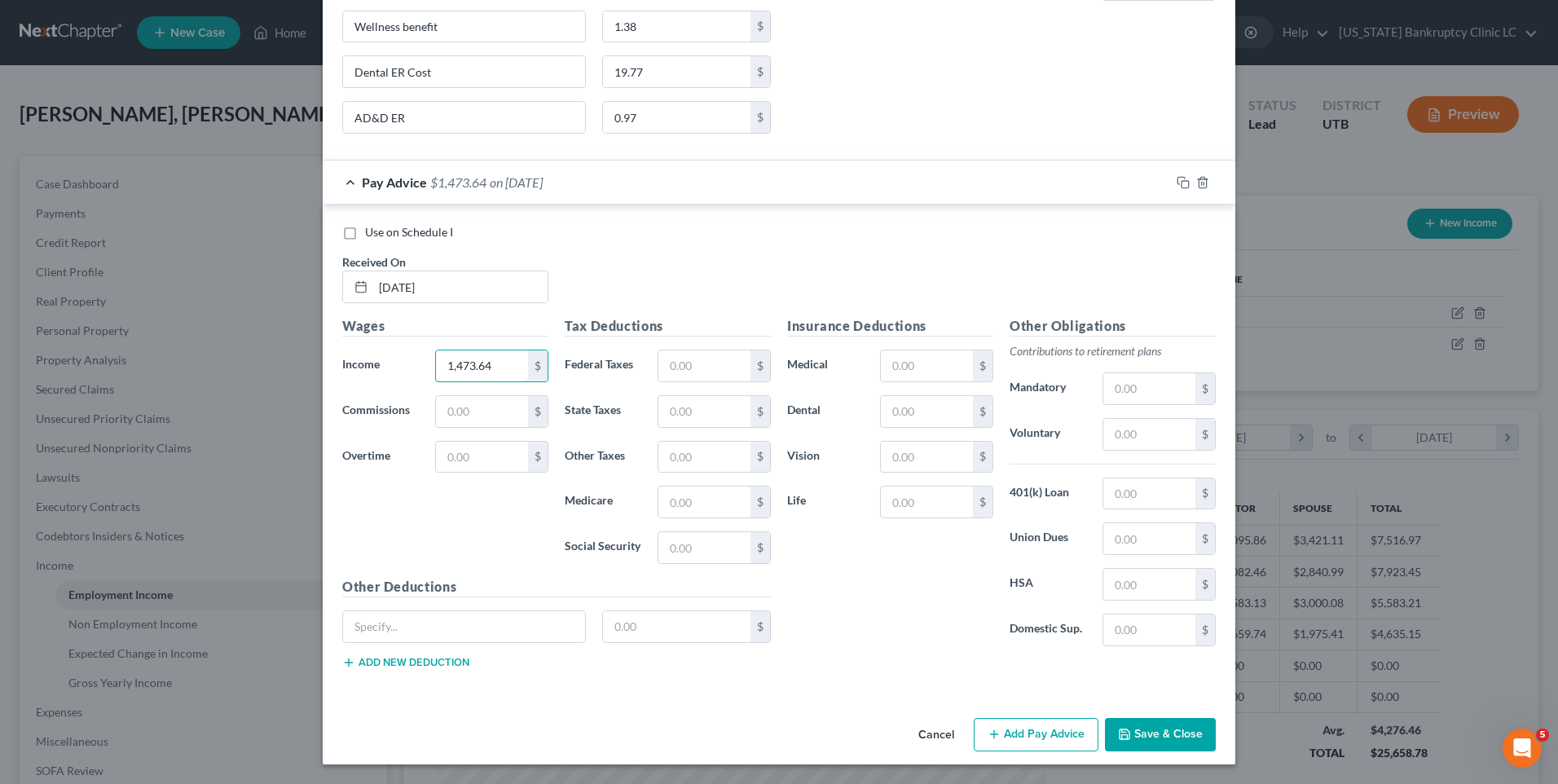
type input "1,473.64"
click at [1131, 723] on button "Save & Close" at bounding box center [1160, 735] width 111 height 34
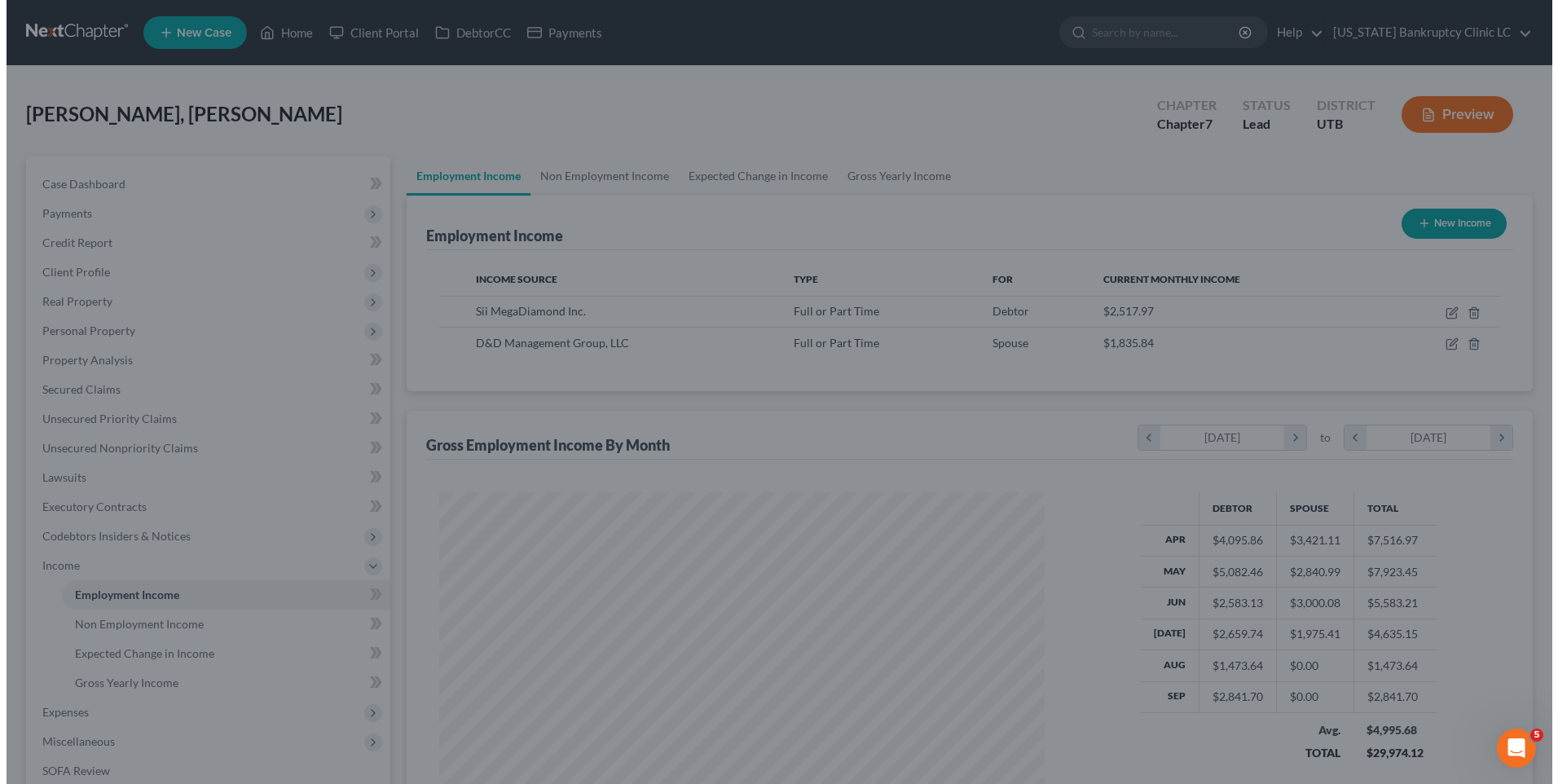
scroll to position [814358, 814112]
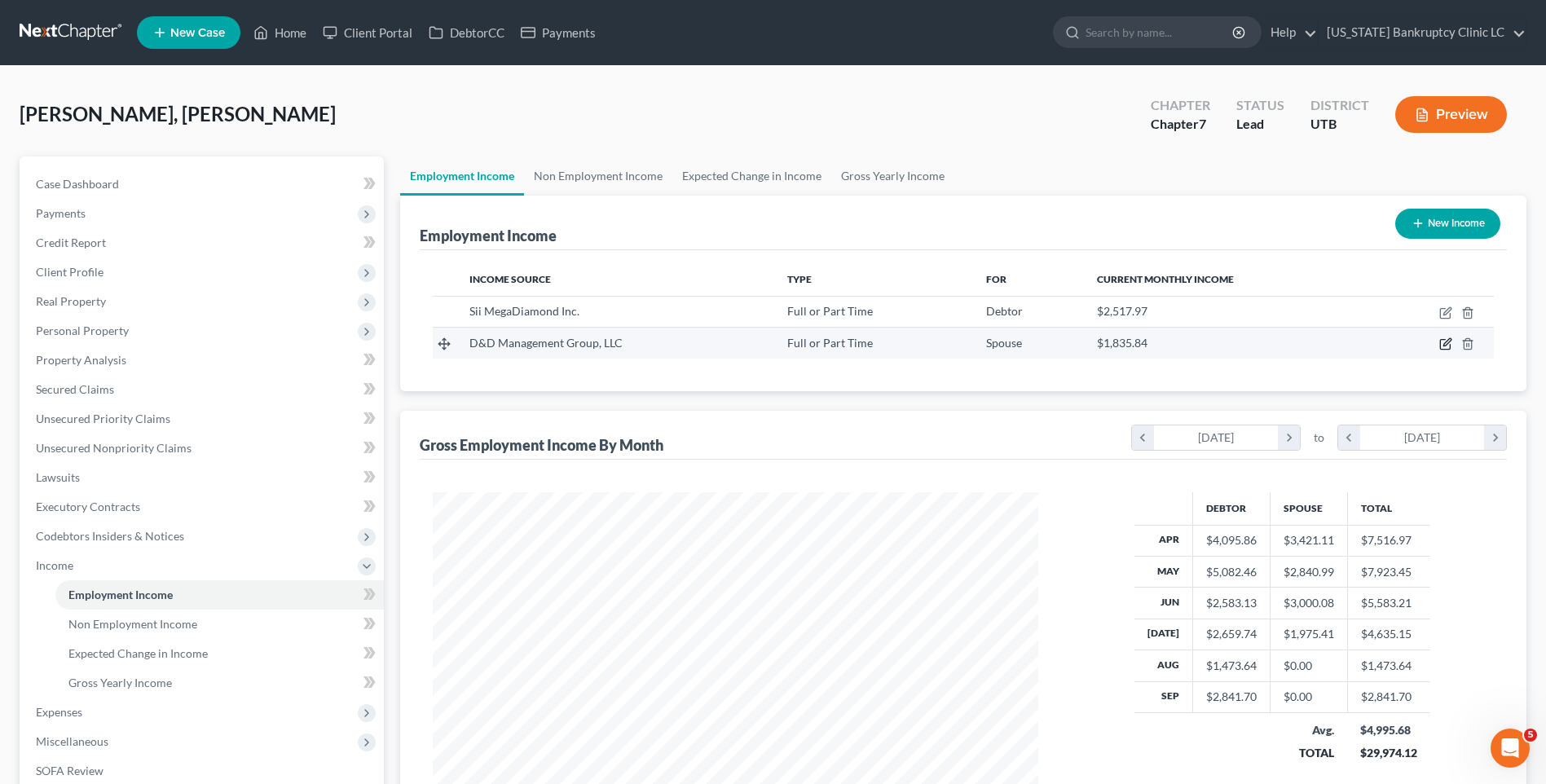
click at [1441, 345] on icon "button" at bounding box center [1445, 345] width 10 height 10
select select "0"
select select "46"
select select "2"
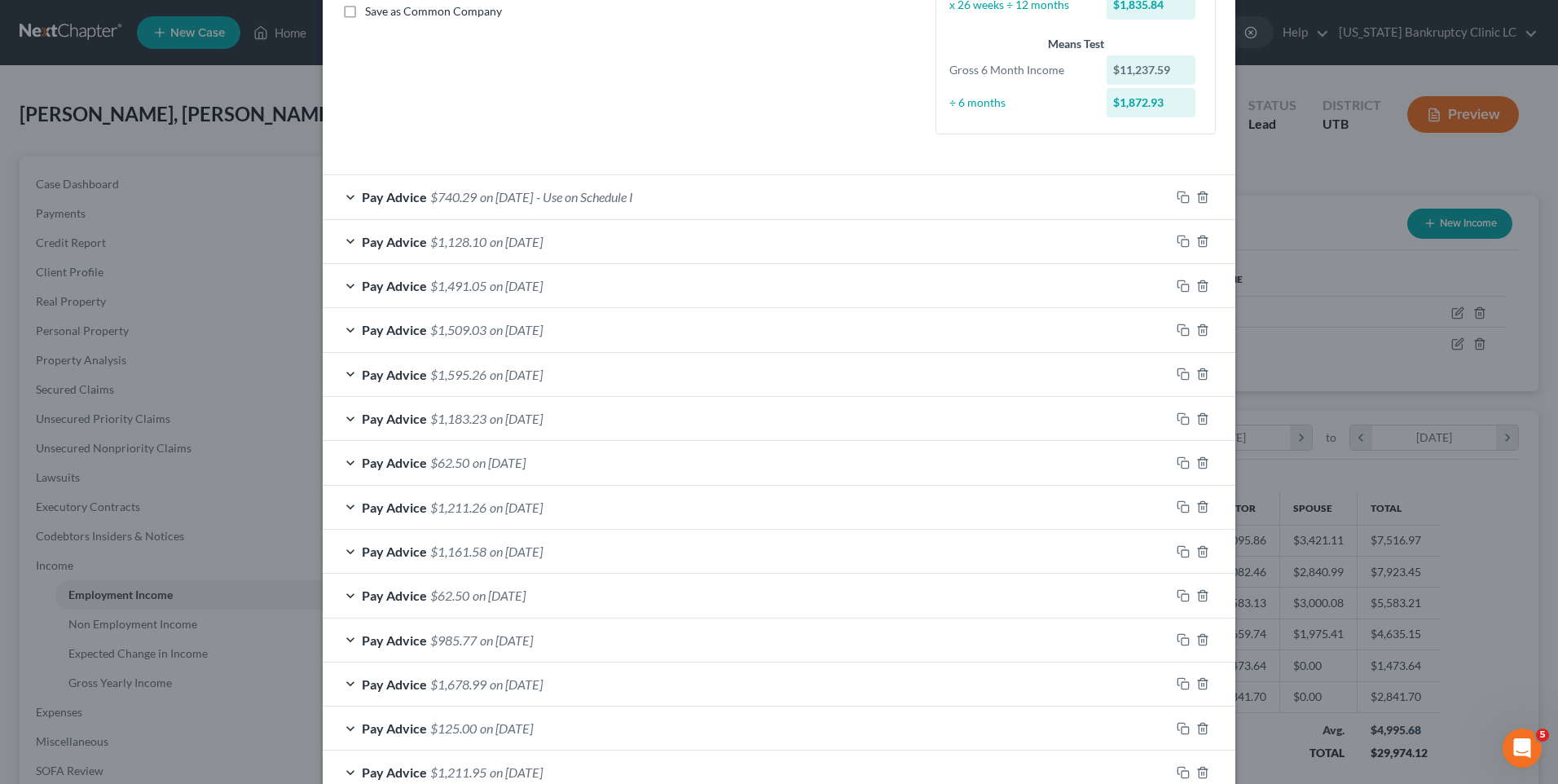
scroll to position [612, 0]
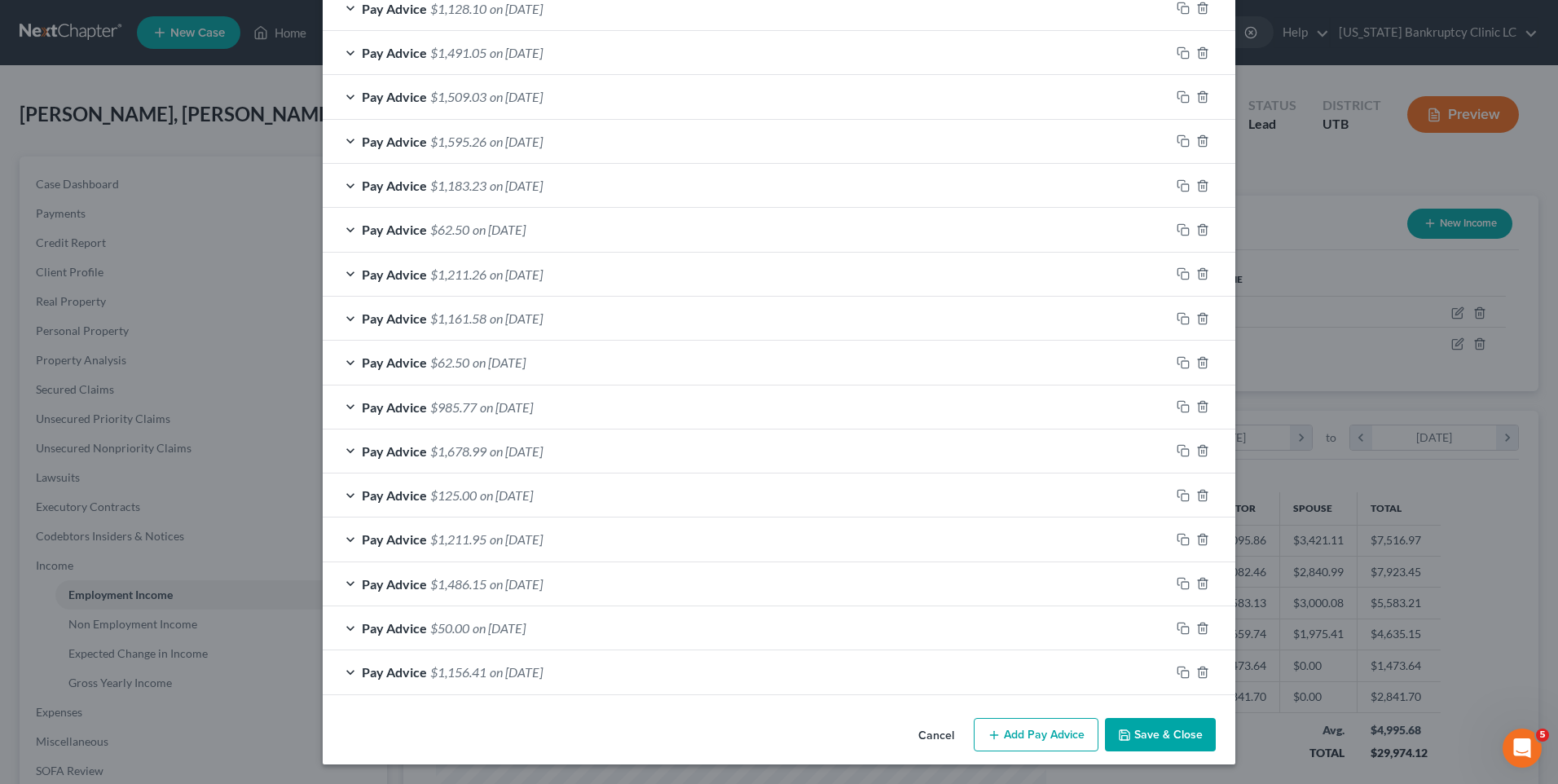
click at [1000, 724] on button "Add Pay Advice" at bounding box center [1036, 735] width 125 height 34
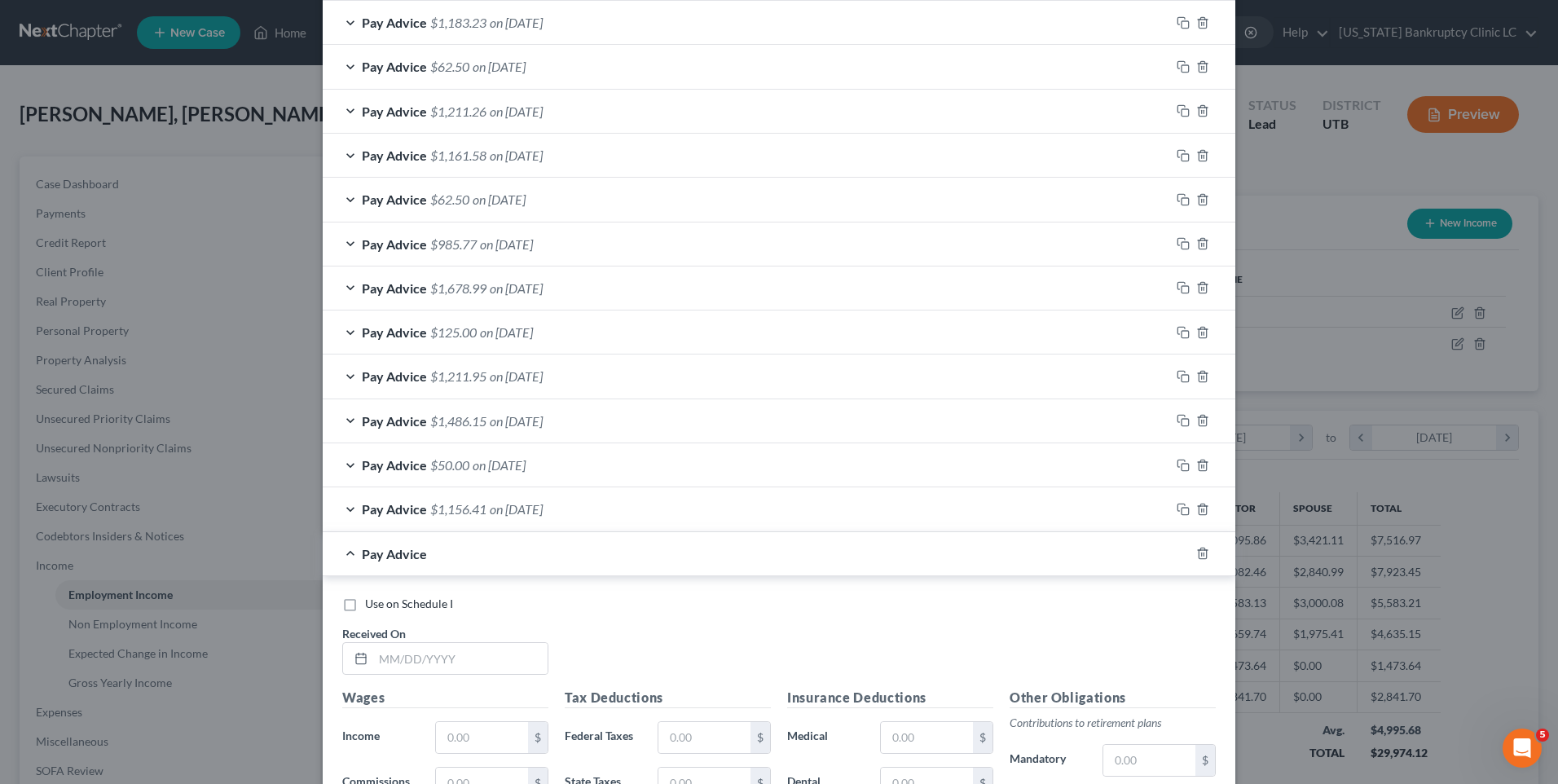
scroll to position [1146, 0]
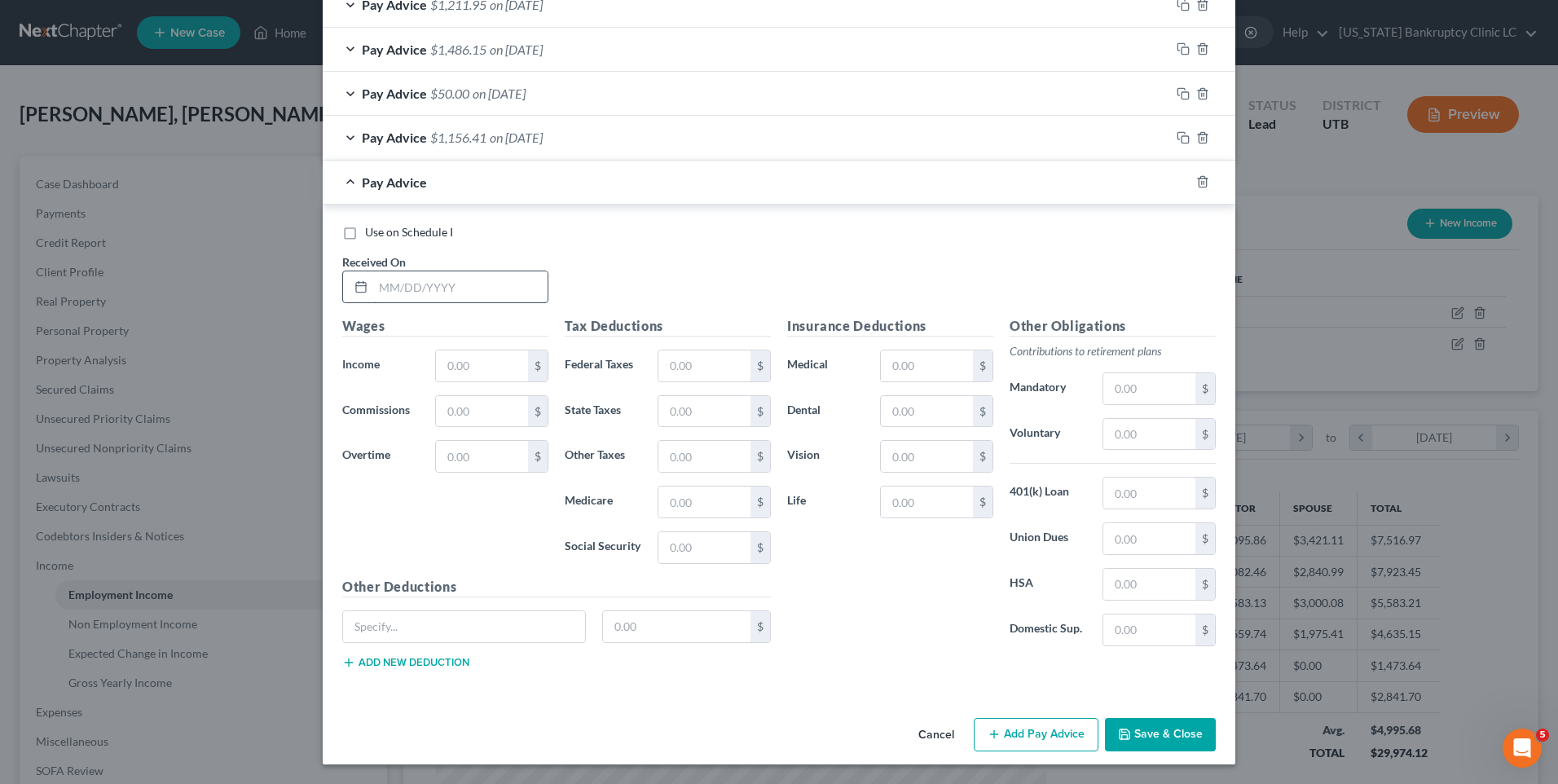
click at [431, 292] on input "text" at bounding box center [460, 286] width 175 height 31
type input "[DATE]"
type input "1"
type input "1,732.14"
click at [665, 365] on input "text" at bounding box center [704, 365] width 92 height 31
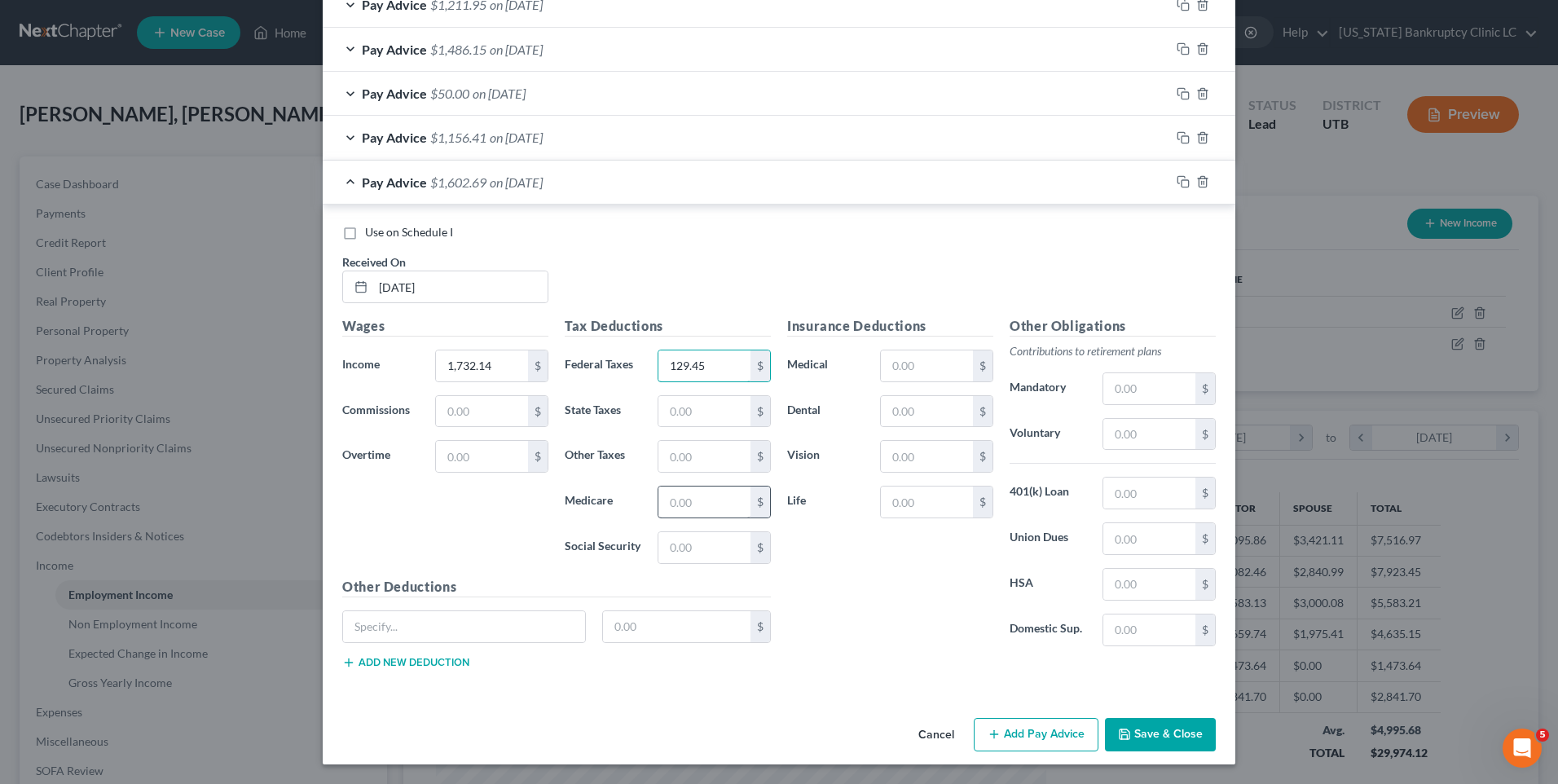
type input "129.45"
drag, startPoint x: 687, startPoint y: 508, endPoint x: 694, endPoint y: 482, distance: 26.9
click at [687, 508] on input "text" at bounding box center [704, 502] width 92 height 31
type input "25.12"
click at [696, 538] on input "text" at bounding box center [704, 548] width 92 height 31
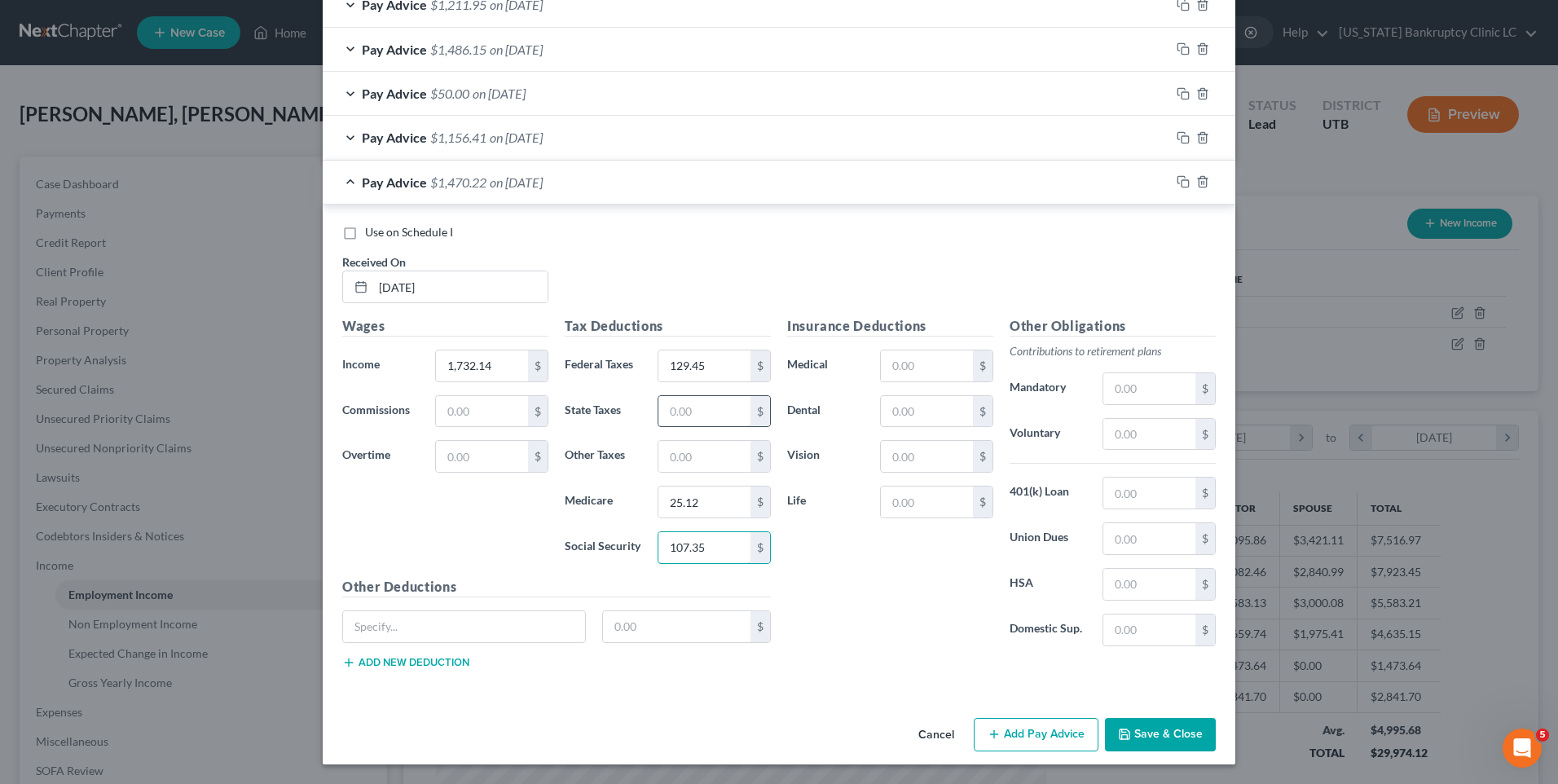
type input "107.35"
click at [694, 417] on input "text" at bounding box center [704, 411] width 92 height 31
type input "77.95"
click at [387, 231] on span "Use on Schedule I" at bounding box center [409, 231] width 88 height 14
click at [382, 231] on input "Use on Schedule I" at bounding box center [376, 229] width 10 height 10
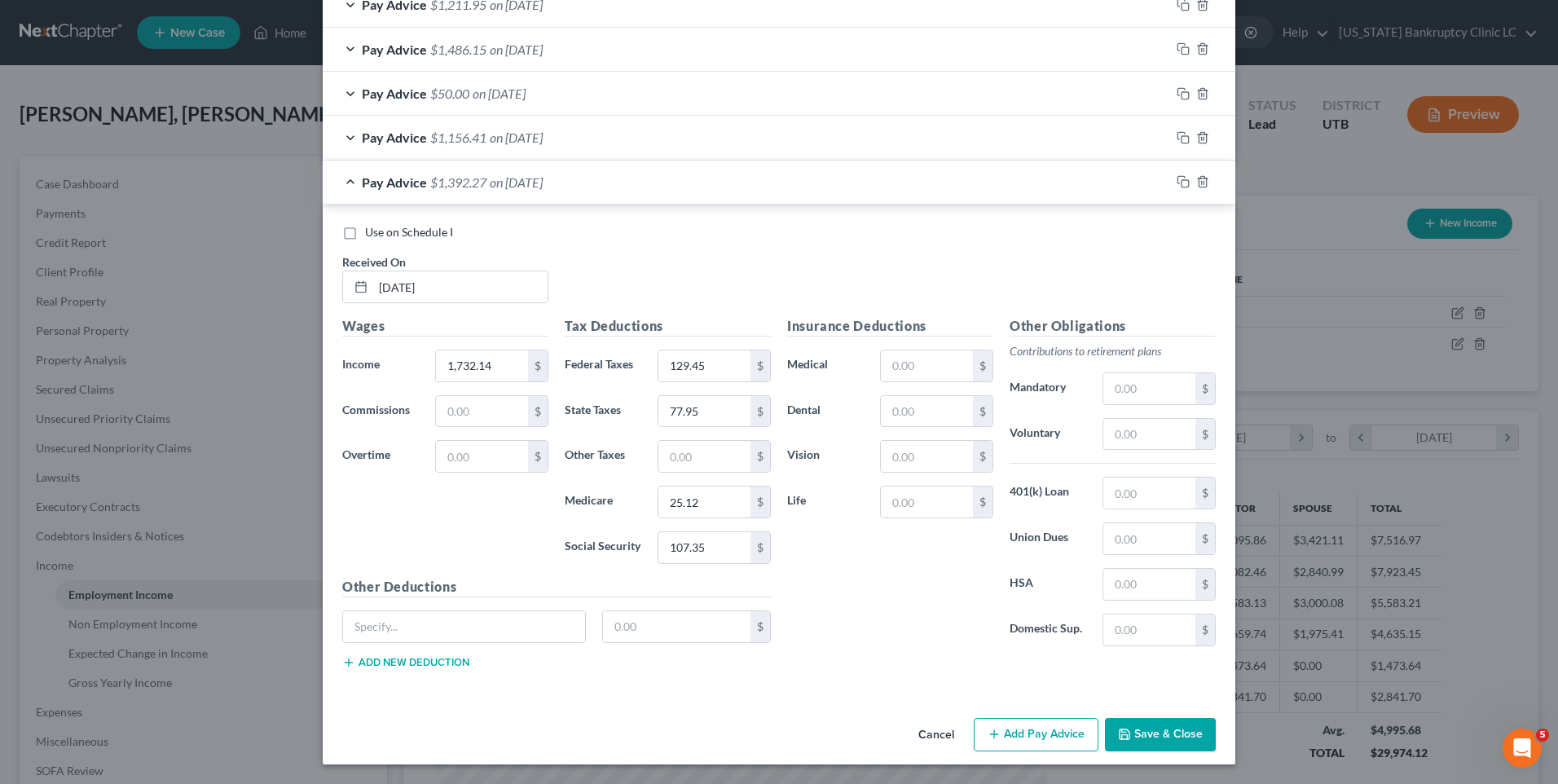
checkbox input "true"
click at [1021, 728] on button "Add Pay Advice" at bounding box center [1036, 735] width 125 height 34
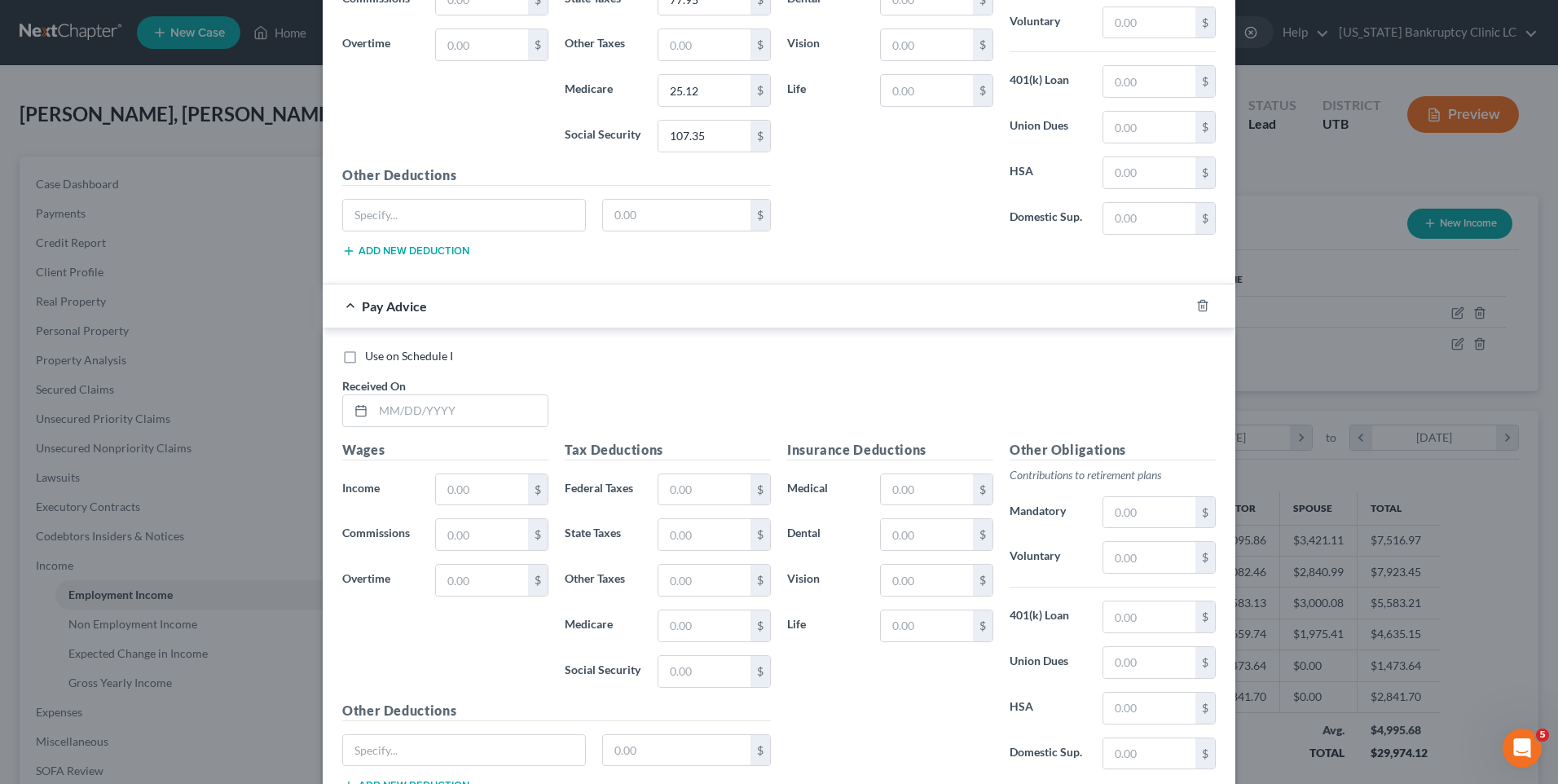
scroll to position [1682, 0]
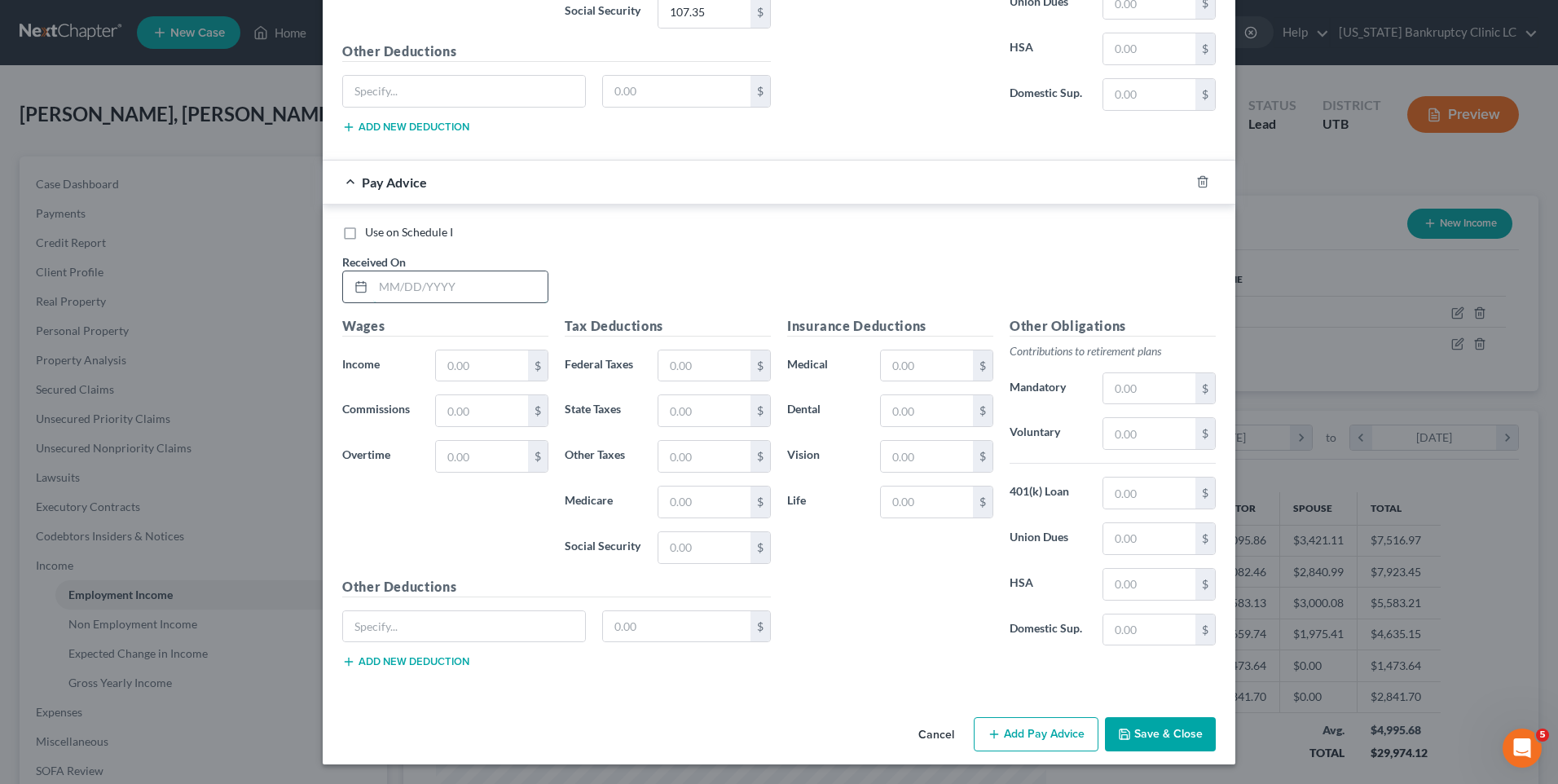
click at [421, 284] on input "text" at bounding box center [460, 286] width 175 height 31
type input "[DATE]"
click at [461, 357] on input "text" at bounding box center [481, 365] width 92 height 31
type input "1,387.35"
click at [1019, 720] on button "Add Pay Advice" at bounding box center [1036, 734] width 125 height 34
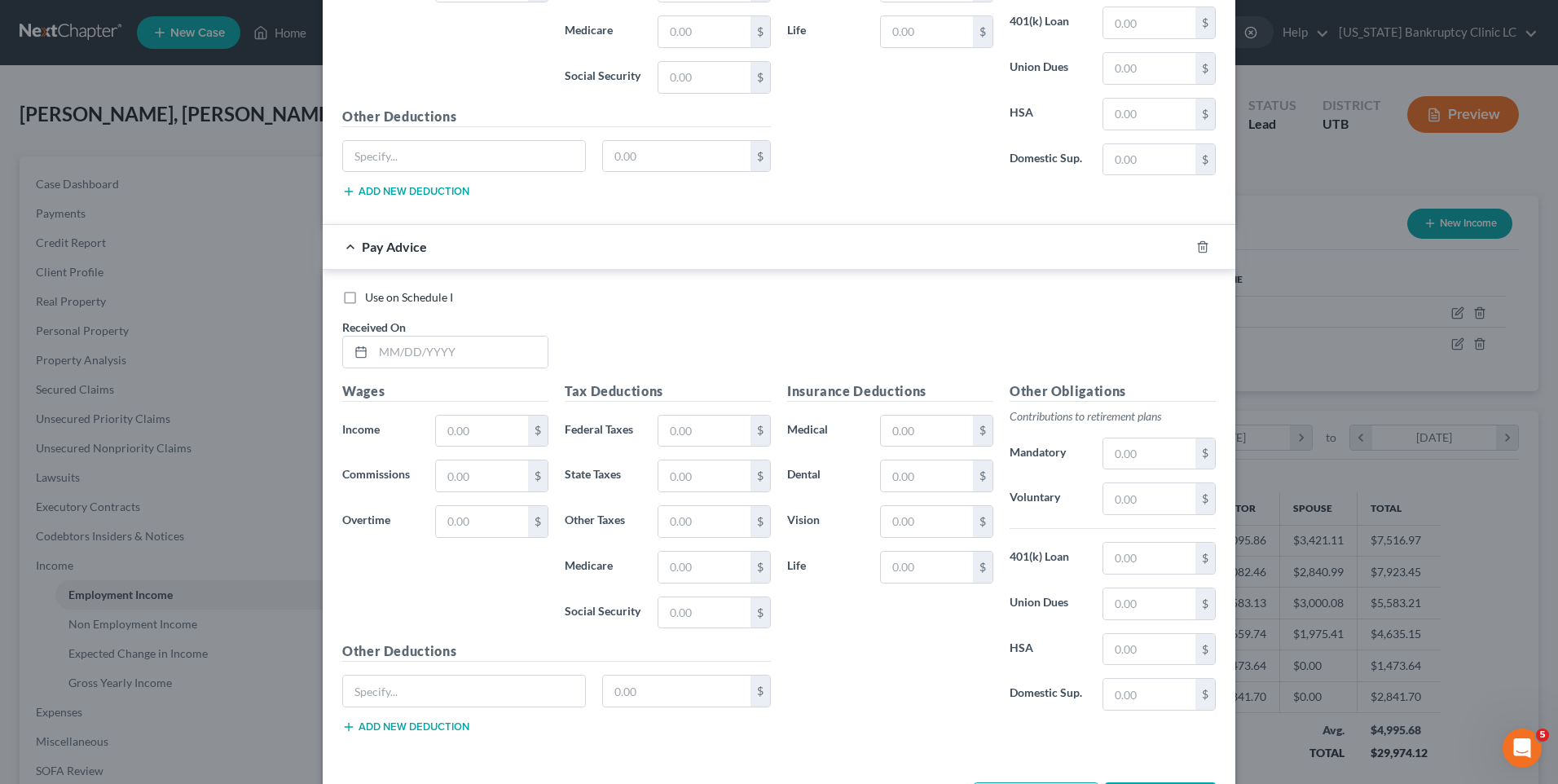
scroll to position [2216, 0]
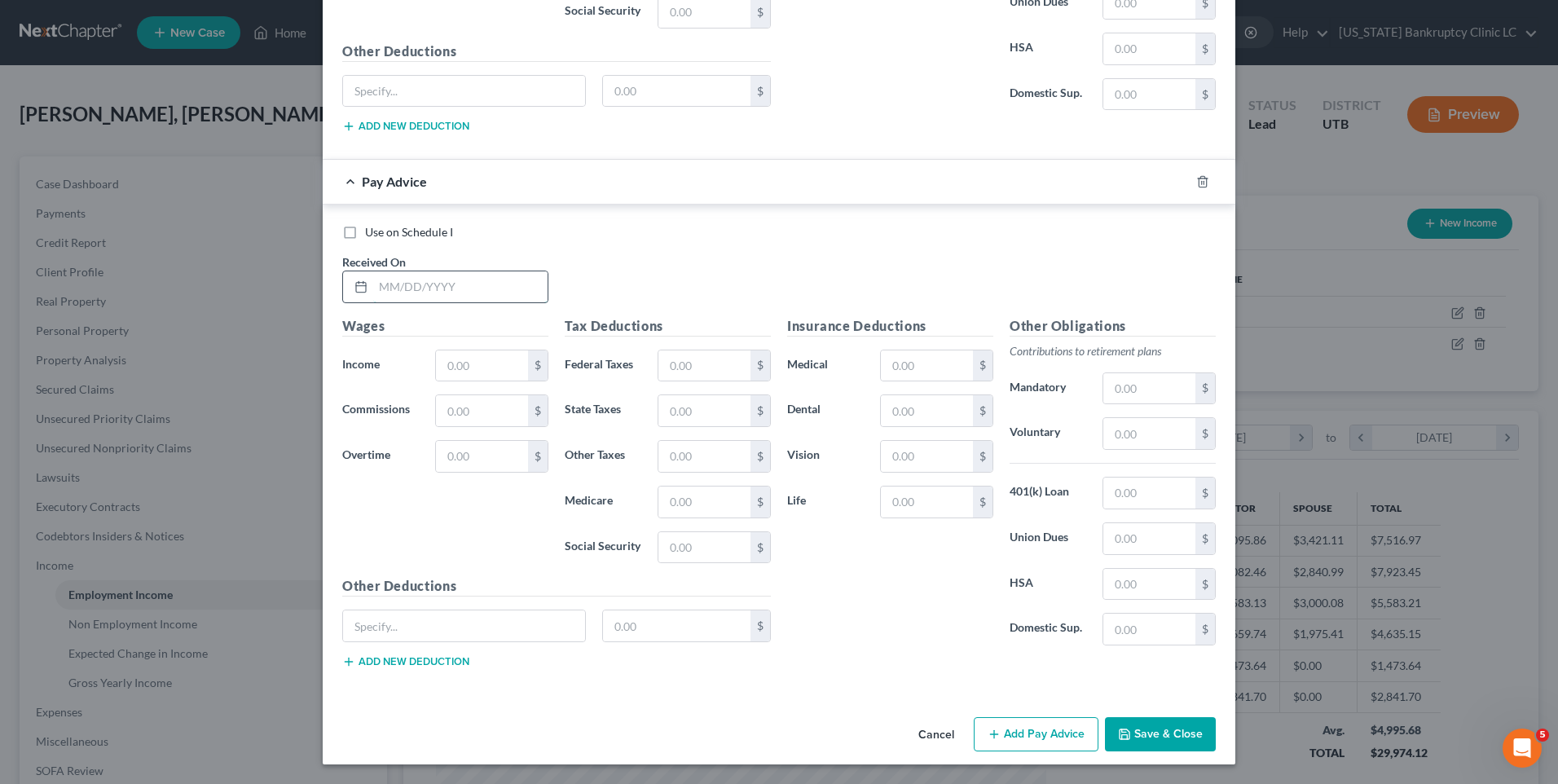
click at [441, 292] on input "text" at bounding box center [460, 286] width 175 height 31
type input "[DATE]"
click at [455, 358] on input "text" at bounding box center [481, 365] width 92 height 31
type input "9"
type input "898.83"
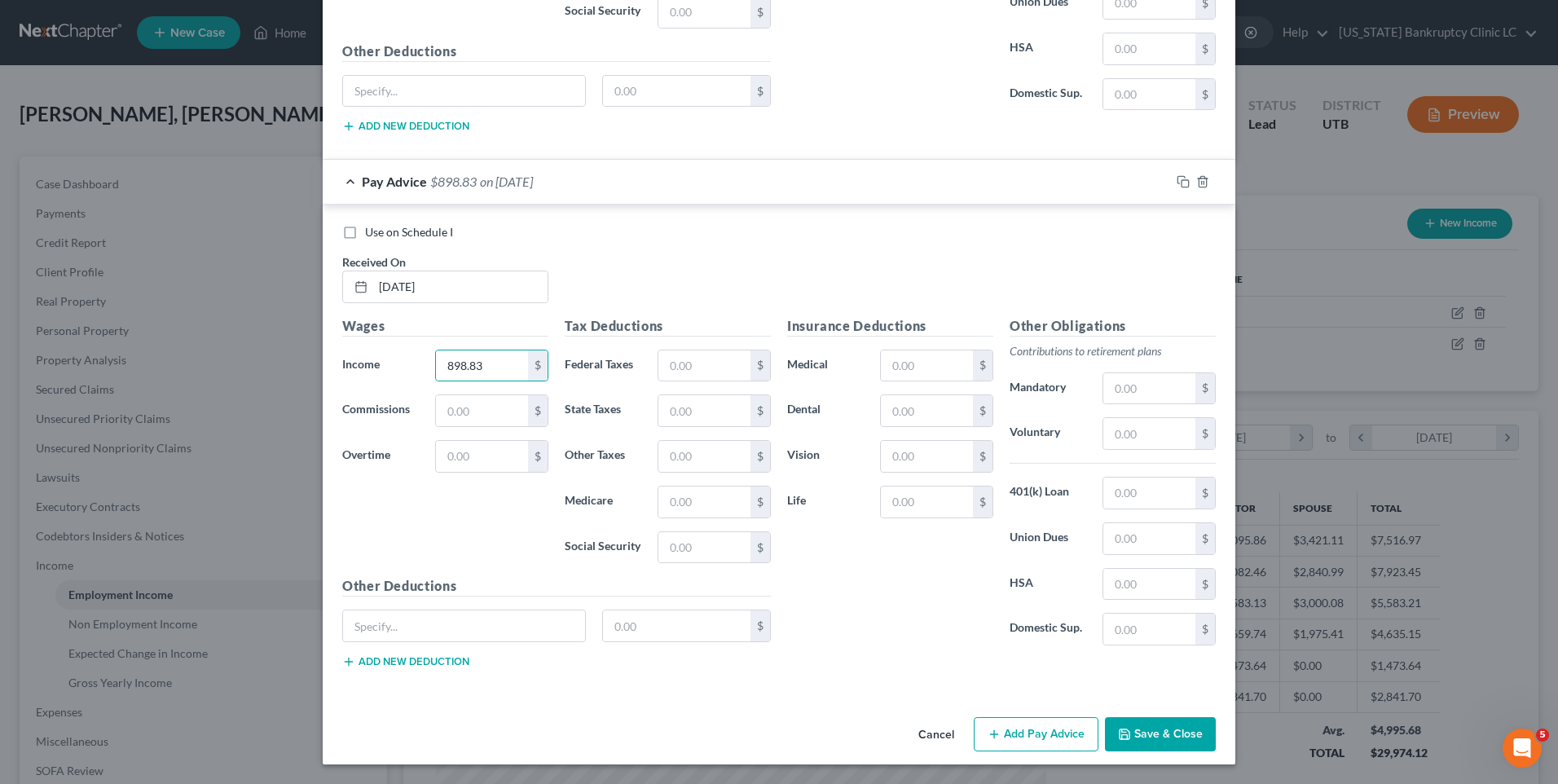
click at [1040, 732] on button "Add Pay Advice" at bounding box center [1036, 734] width 125 height 34
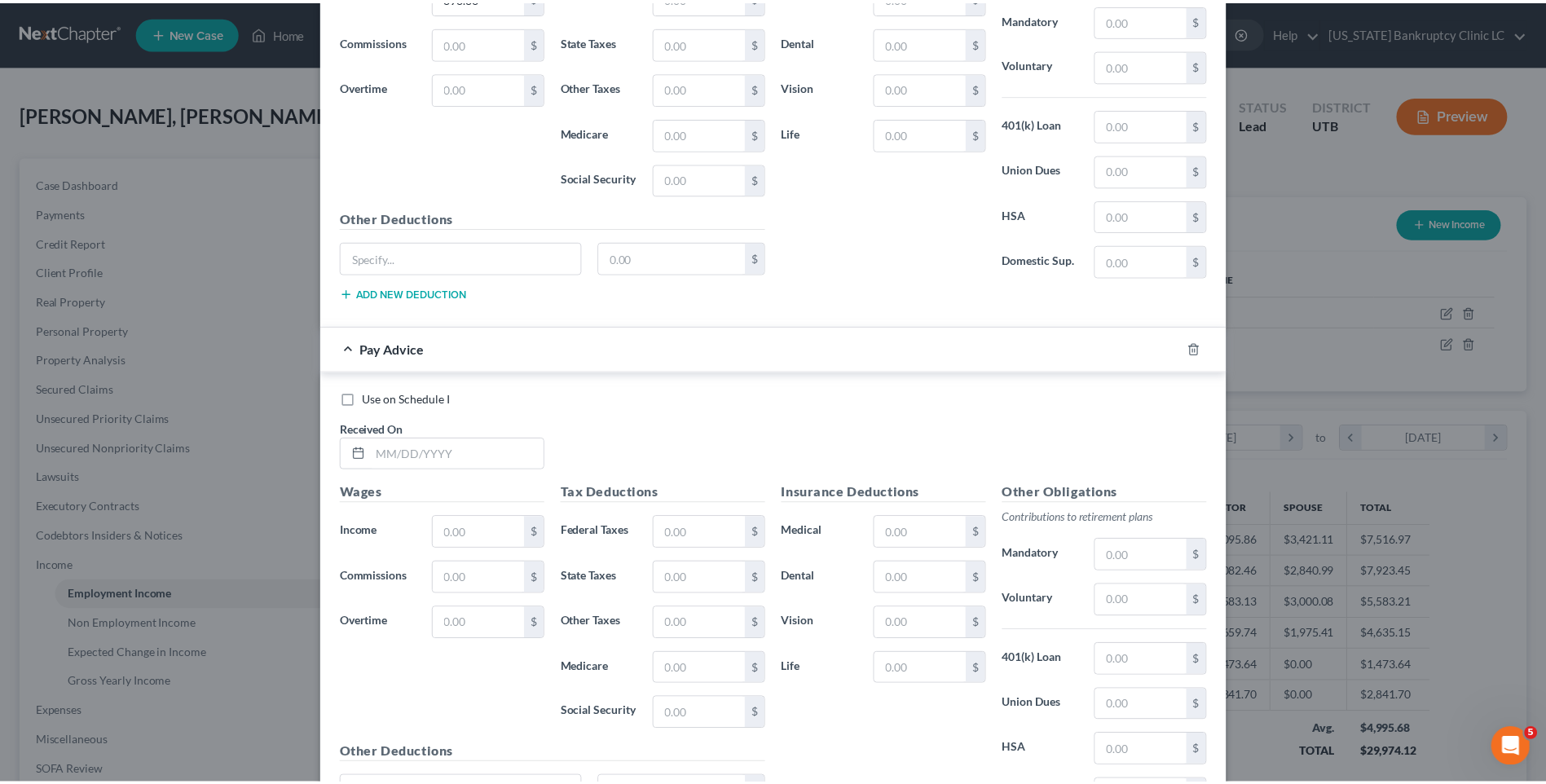
scroll to position [2752, 0]
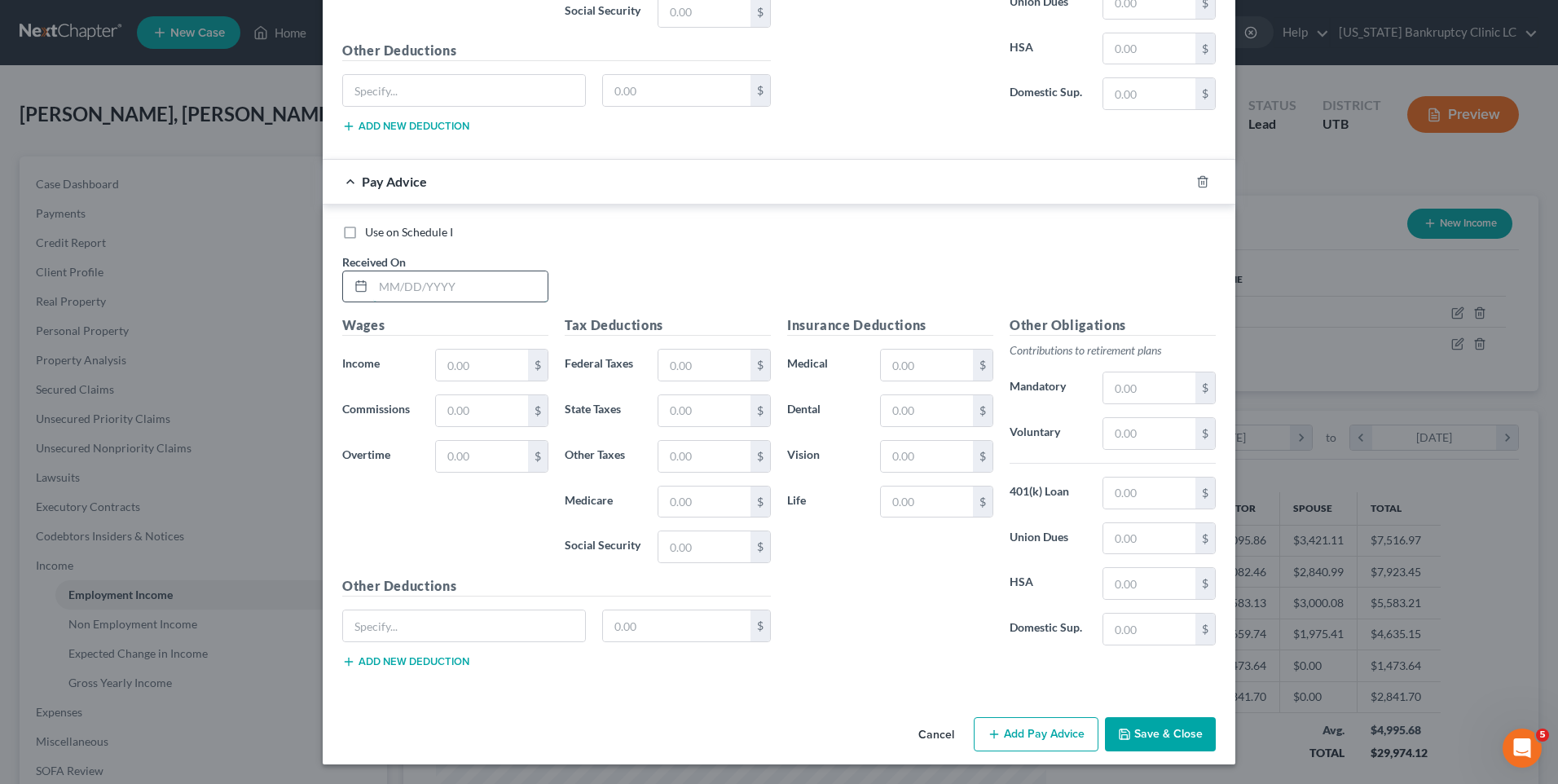
click at [502, 296] on input "text" at bounding box center [460, 286] width 175 height 31
type input "[DATE]"
click at [498, 346] on div "Wages Income * $ Commissions $ Overtime $" at bounding box center [445, 446] width 222 height 261
click at [492, 364] on input "text" at bounding box center [481, 364] width 92 height 31
type input "125"
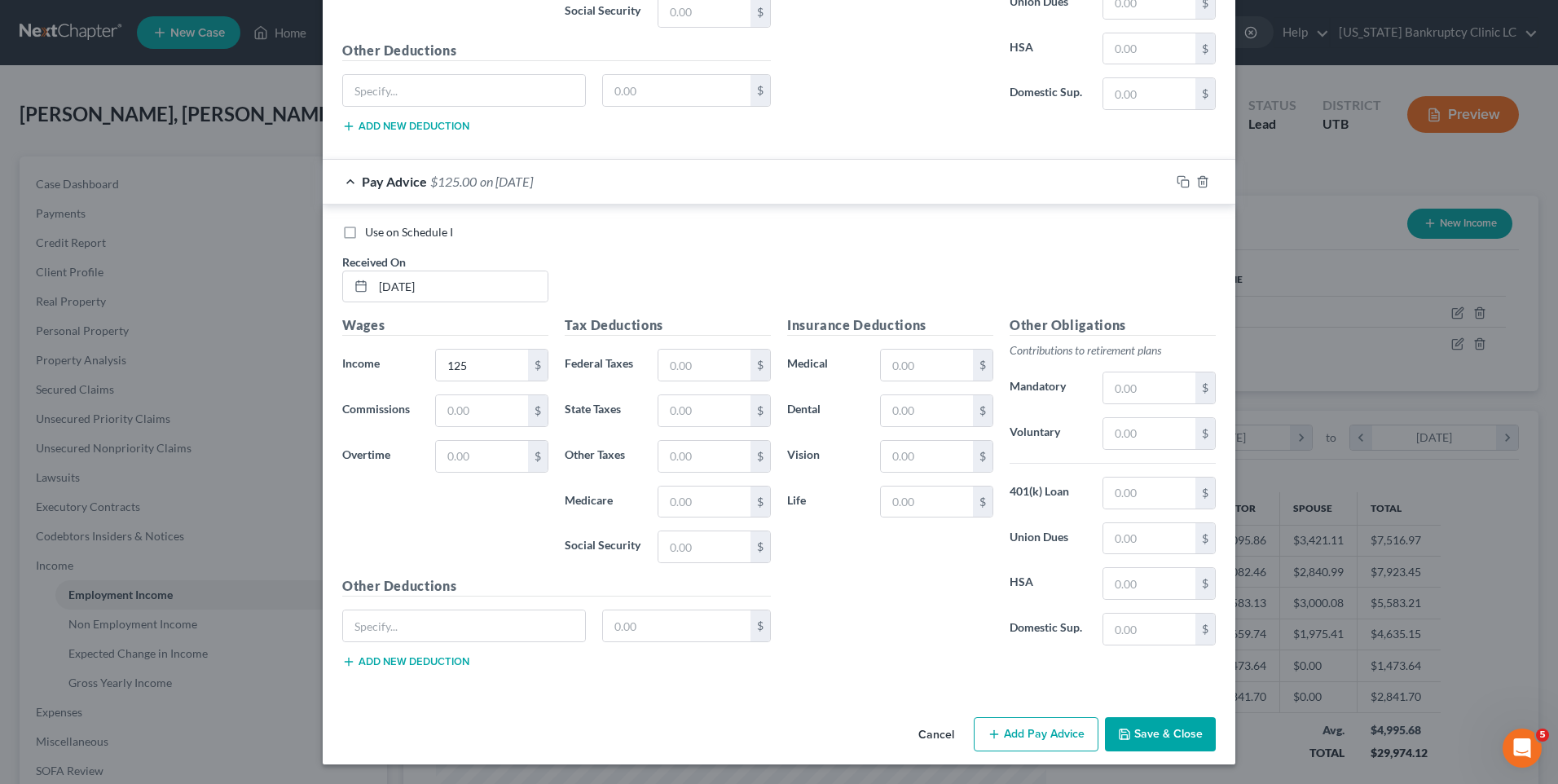
click at [1142, 734] on button "Save & Close" at bounding box center [1160, 734] width 111 height 34
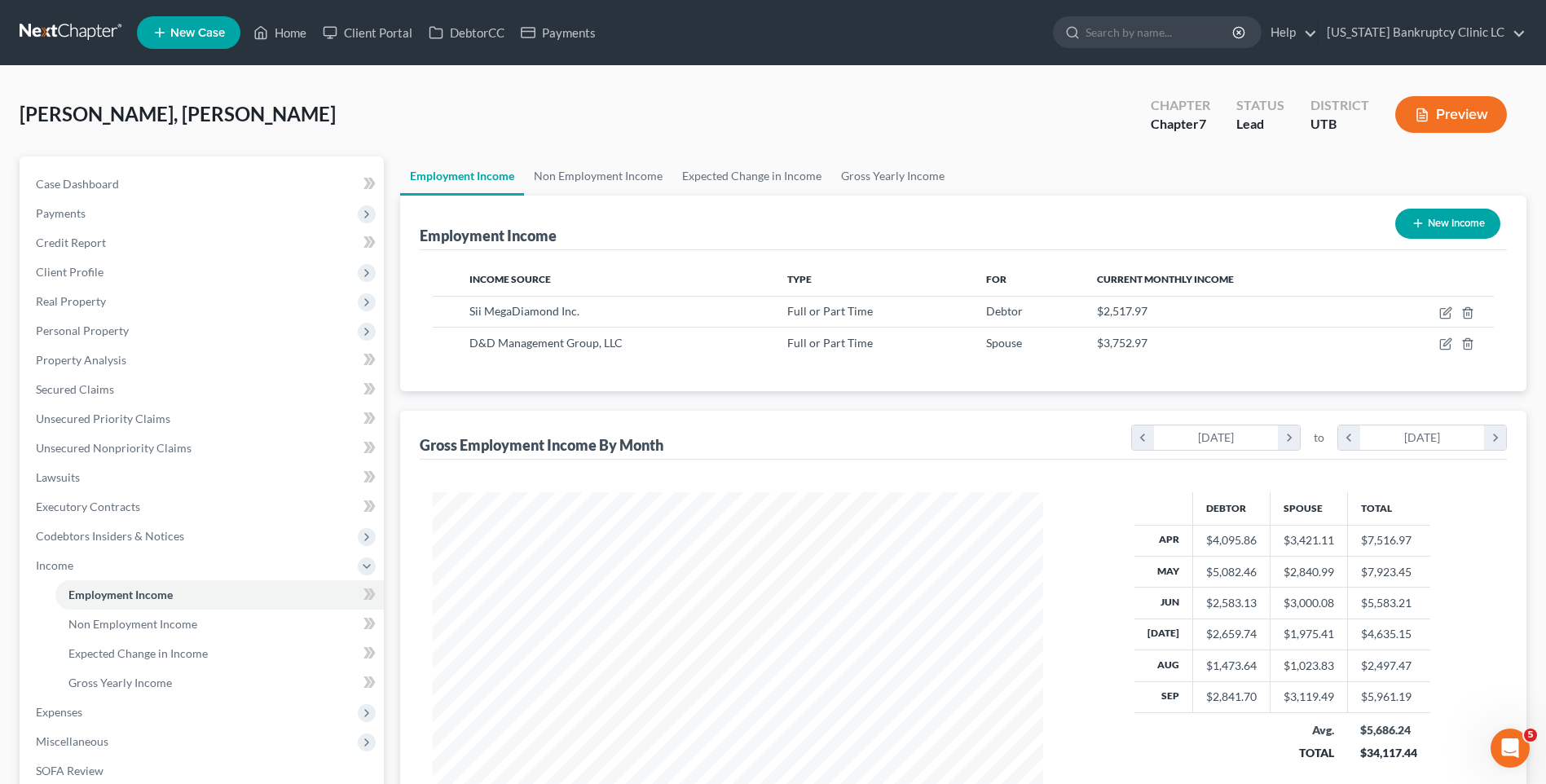
scroll to position [814358, 814488]
click at [278, 31] on link "Home" at bounding box center [280, 32] width 70 height 30
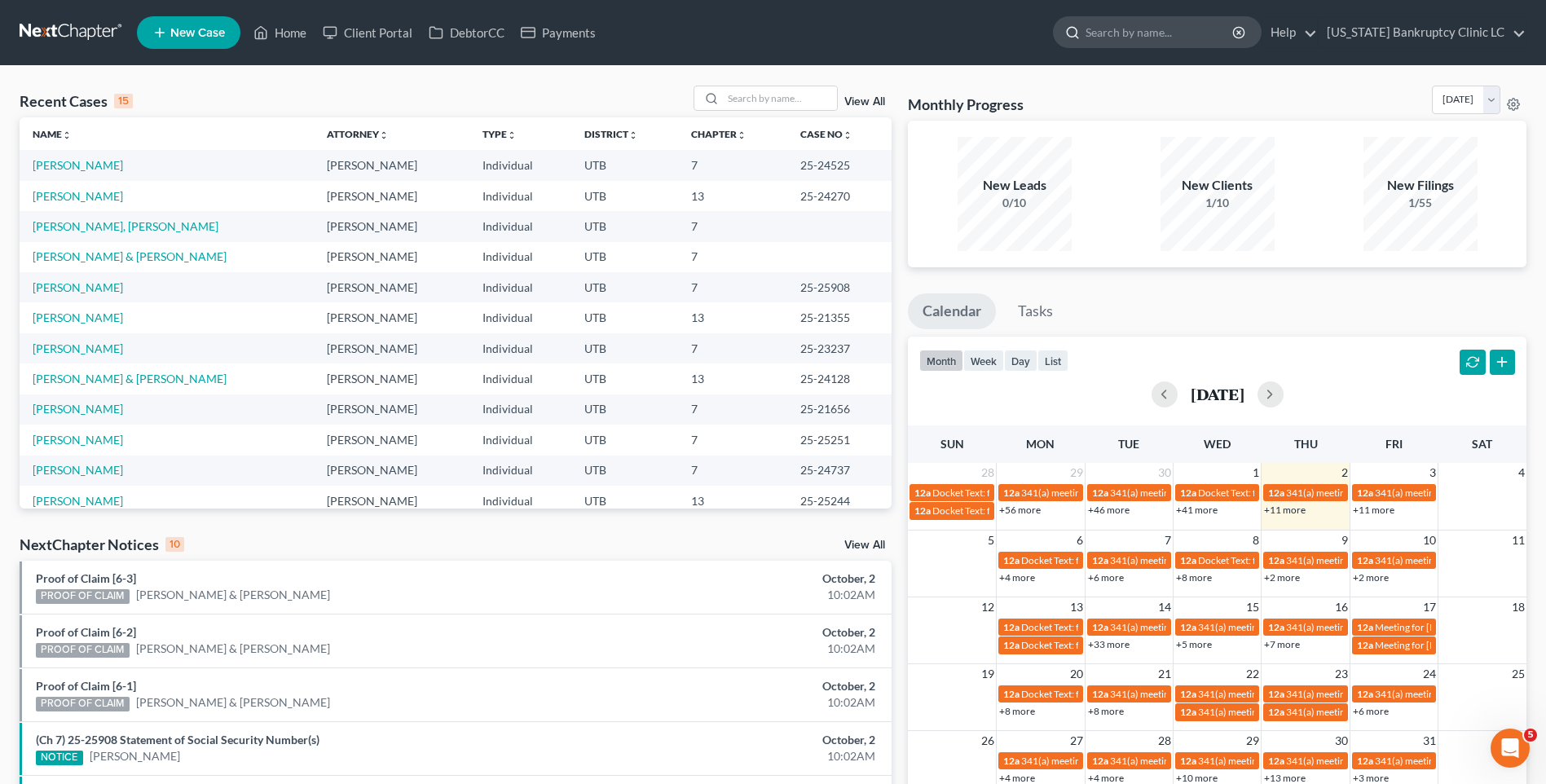
click at [1173, 31] on input "search" at bounding box center [1160, 32] width 149 height 31
type input "[PERSON_NAME]"
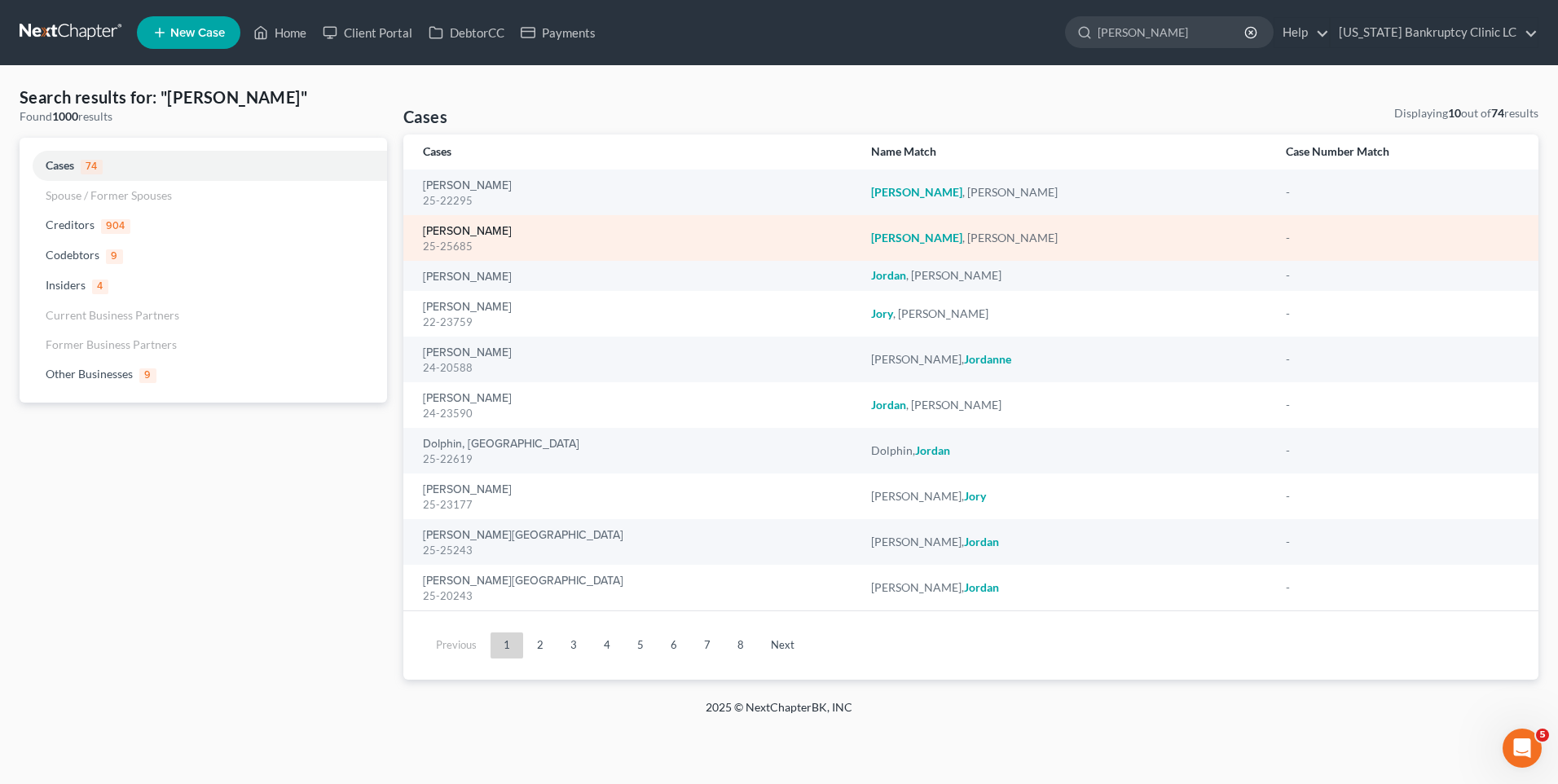
click at [426, 226] on link "[PERSON_NAME]" at bounding box center [467, 231] width 89 height 11
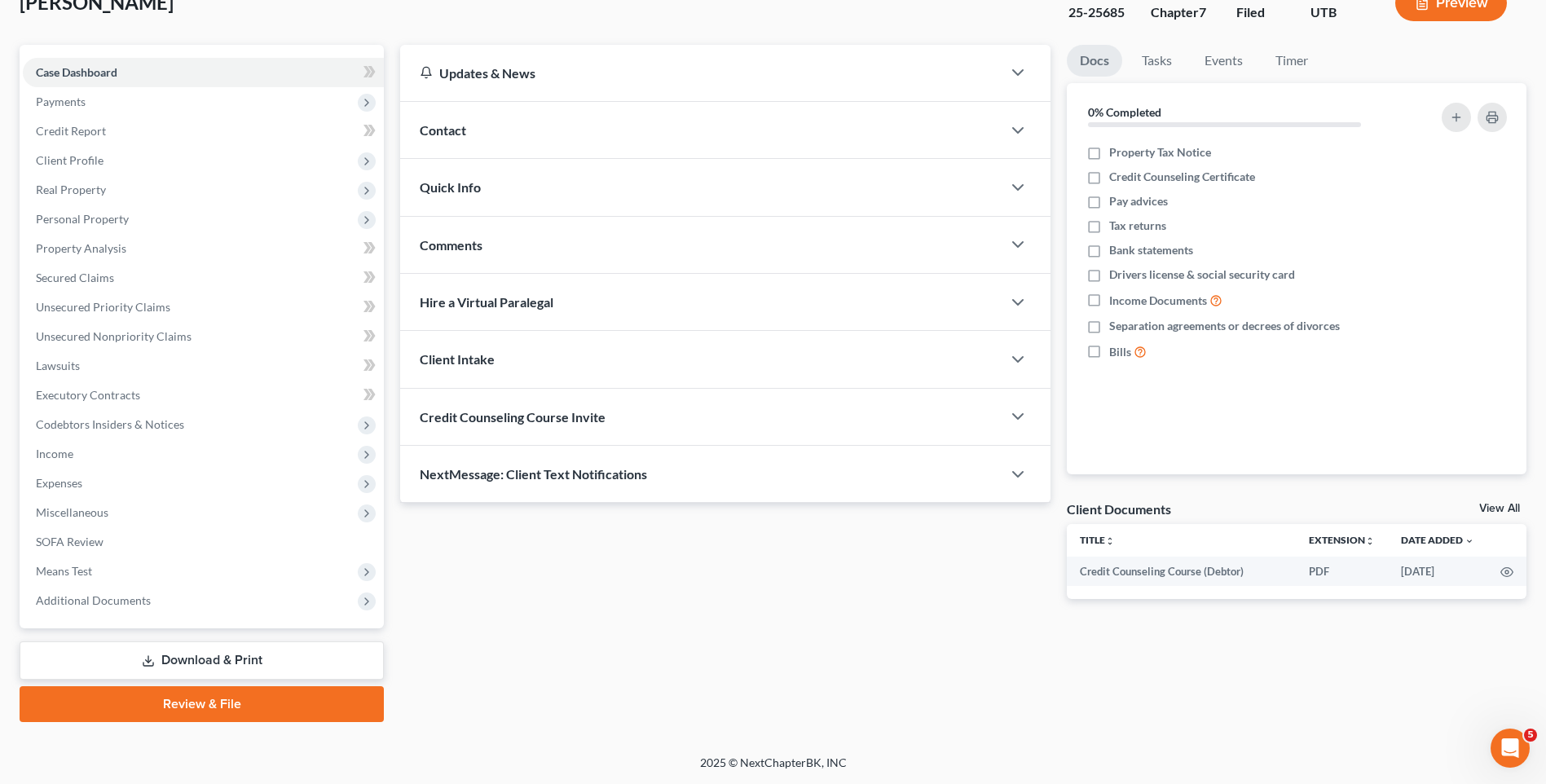
click at [161, 703] on link "Review & File" at bounding box center [202, 703] width 365 height 36
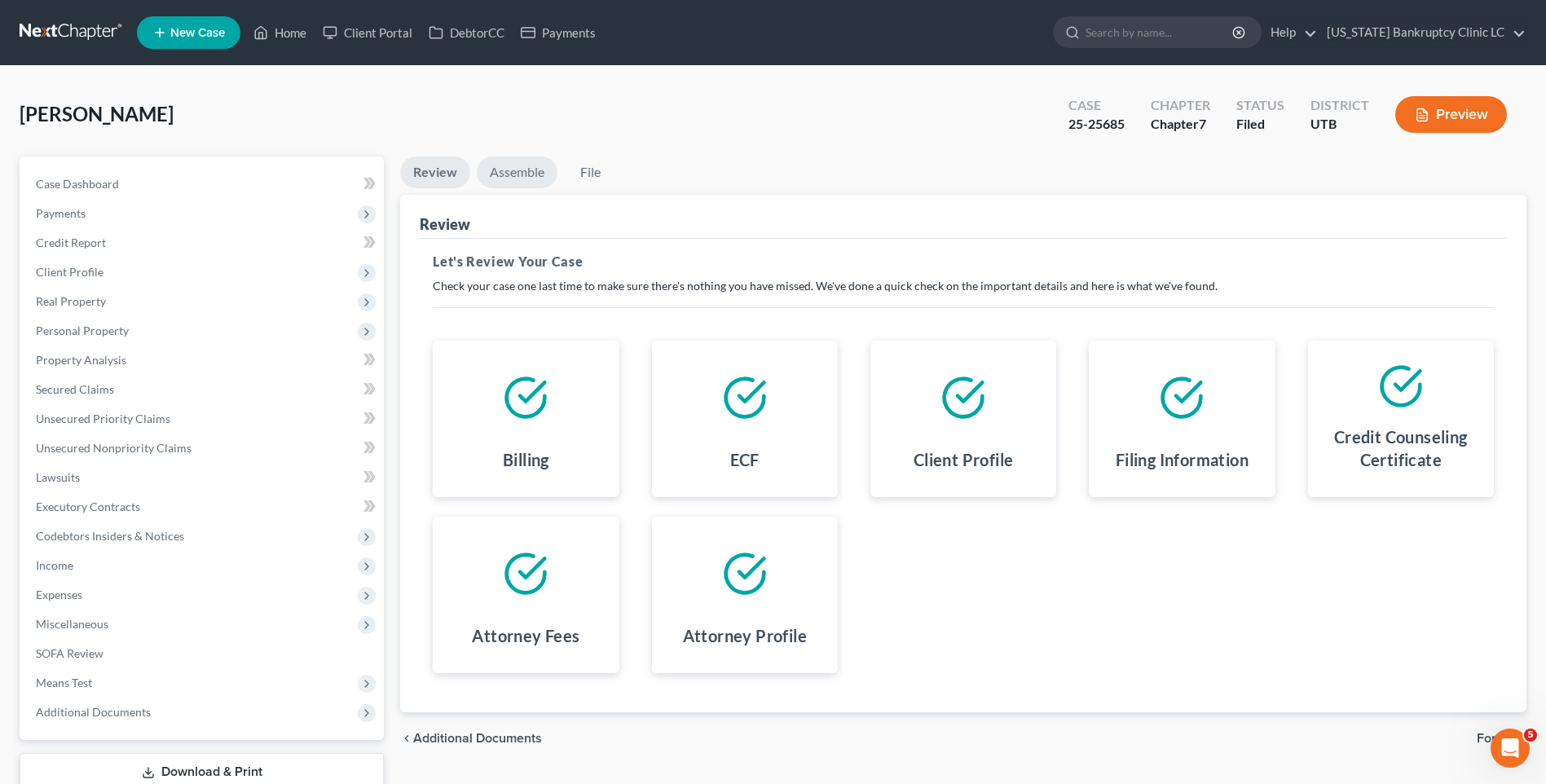
click at [499, 162] on link "Assemble" at bounding box center [516, 172] width 81 height 31
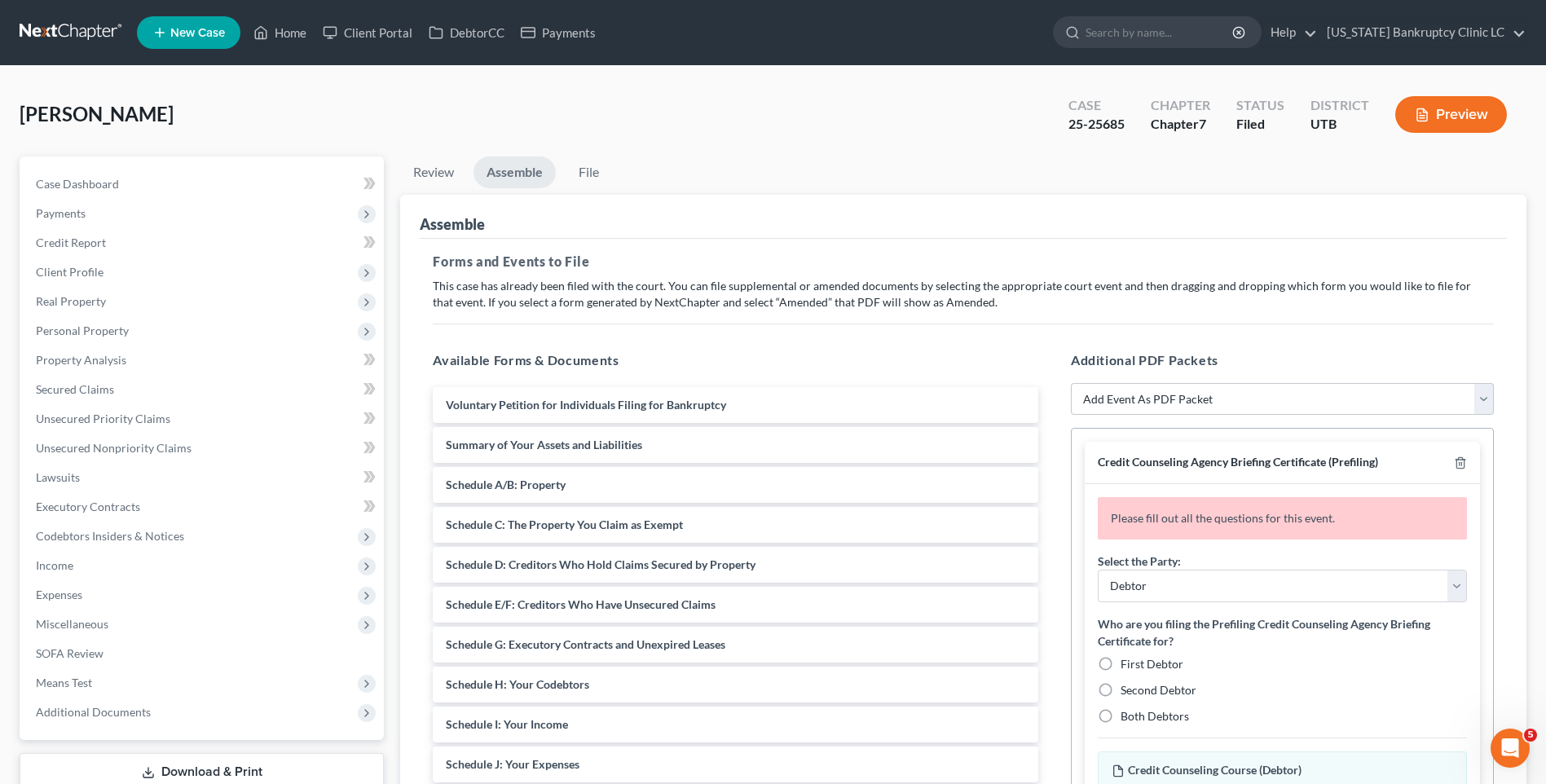
click at [1468, 464] on div "Credit Counseling Agency Briefing Certificate (Prefiling)" at bounding box center [1282, 463] width 395 height 42
click at [1461, 464] on line "button" at bounding box center [1461, 464] width 0 height 3
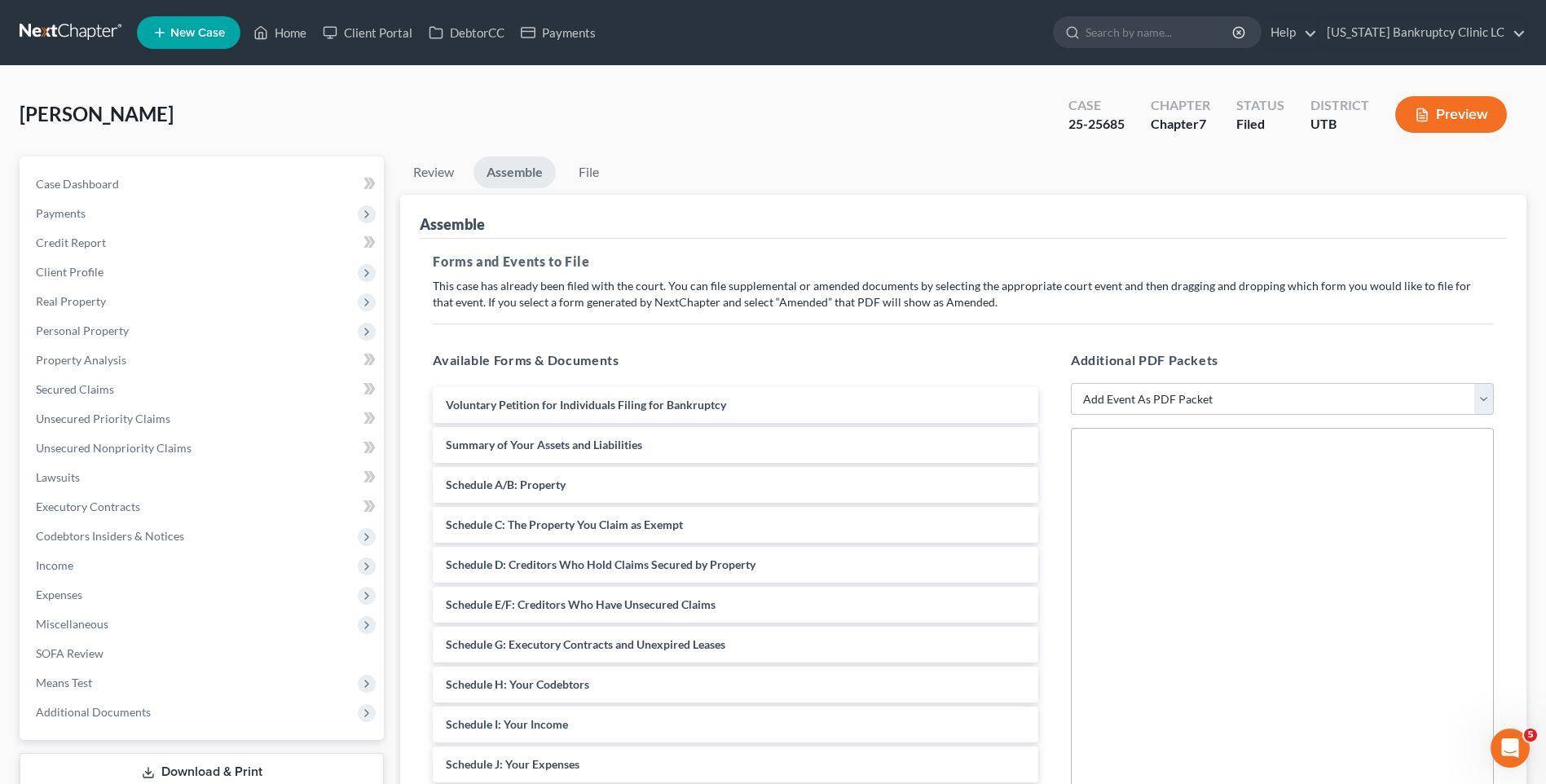
click at [1270, 400] on select "Add Event As PDF Packet Affidavit/Declaration Amended Document Amended Schedule…" at bounding box center [1282, 399] width 423 height 32
select select "11"
click at [1071, 383] on select "Add Event As PDF Packet Affidavit/Declaration Amended Document Amended Schedule…" at bounding box center [1282, 399] width 423 height 32
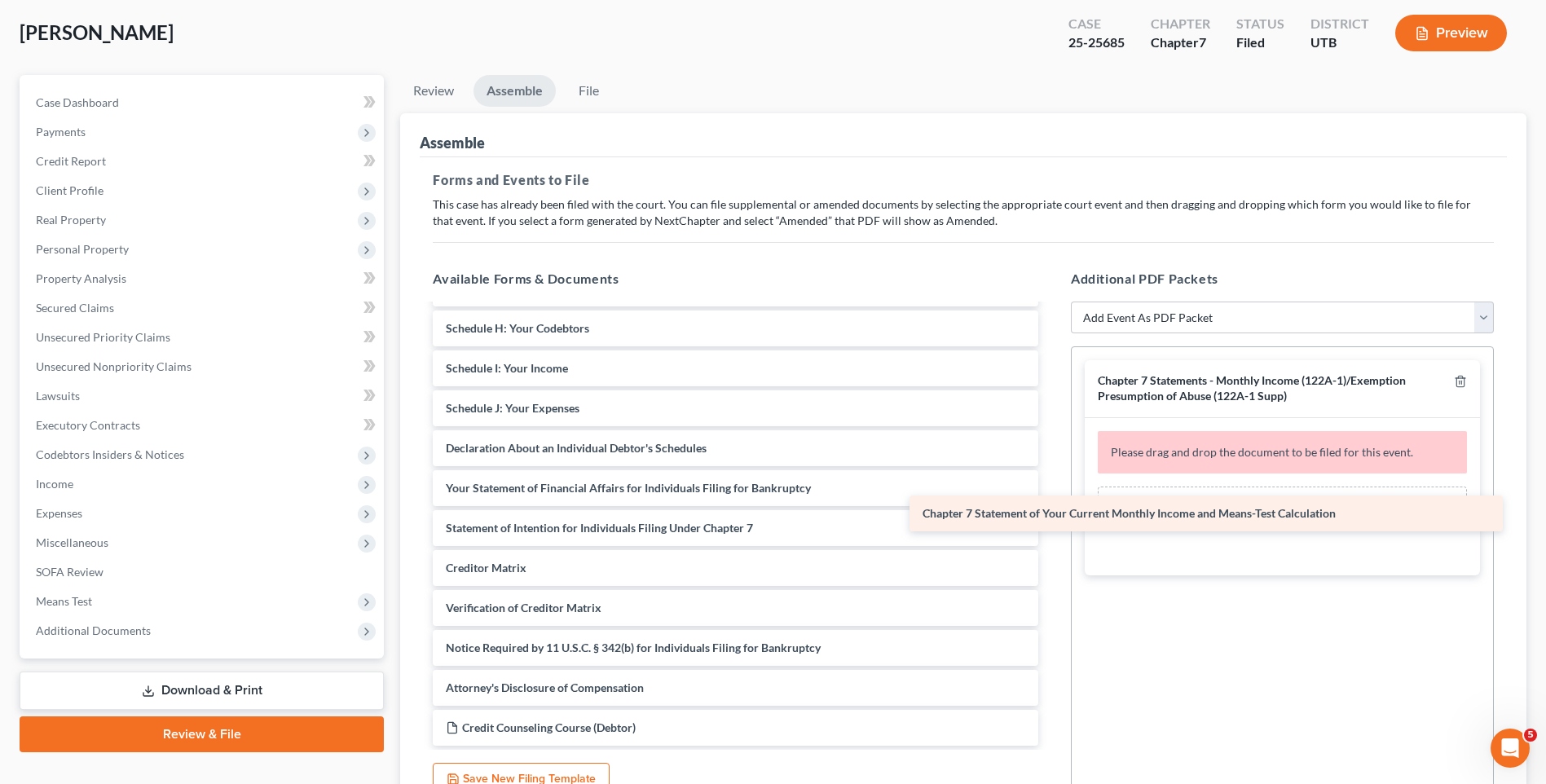
scroll to position [275, 0]
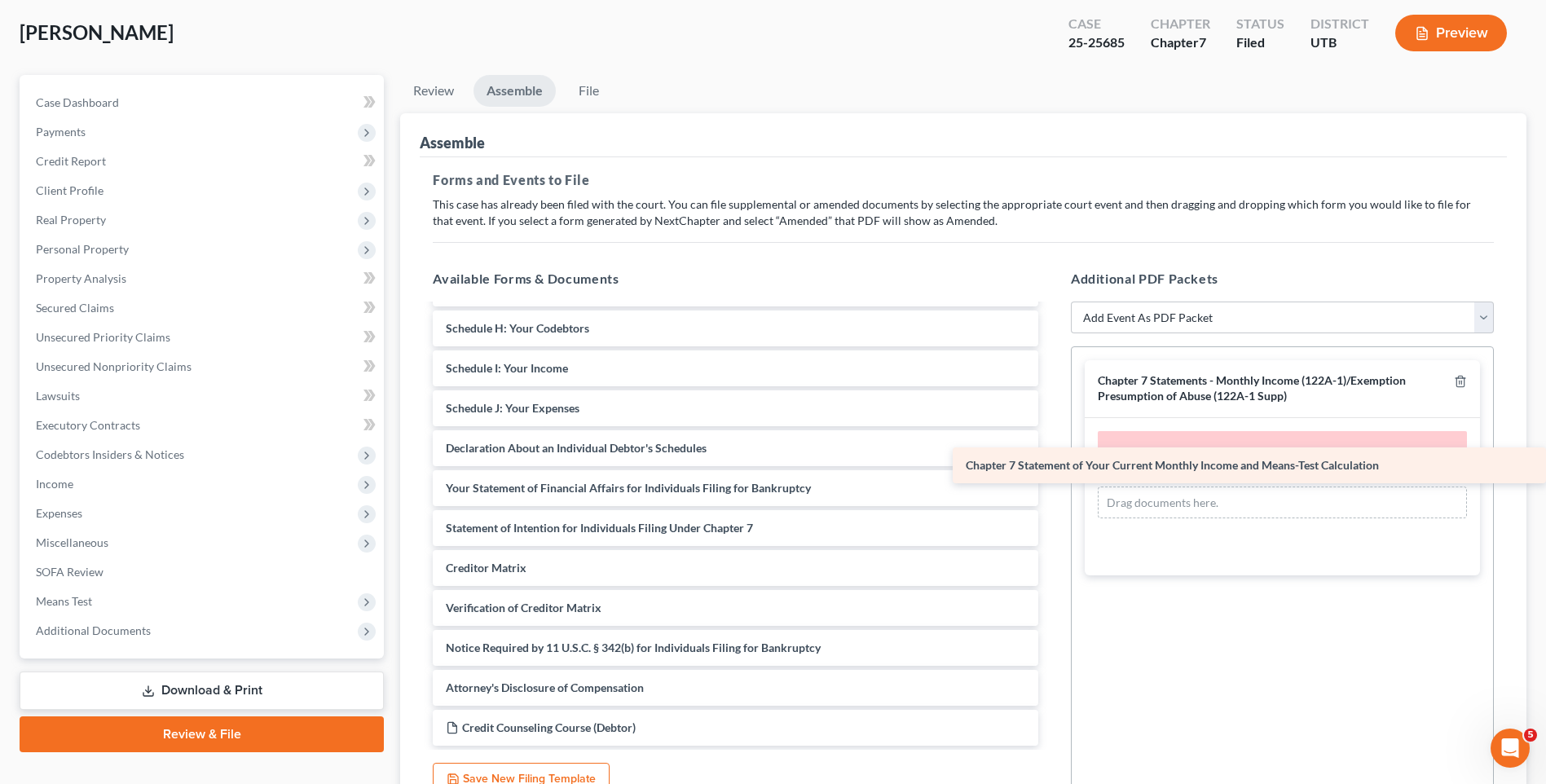
drag, startPoint x: 581, startPoint y: 527, endPoint x: 1196, endPoint y: 458, distance: 618.9
click at [1052, 458] on div "Chapter 7 Statement of Your Current Monthly Income and Means-Test Calculation V…" at bounding box center [735, 388] width 632 height 714
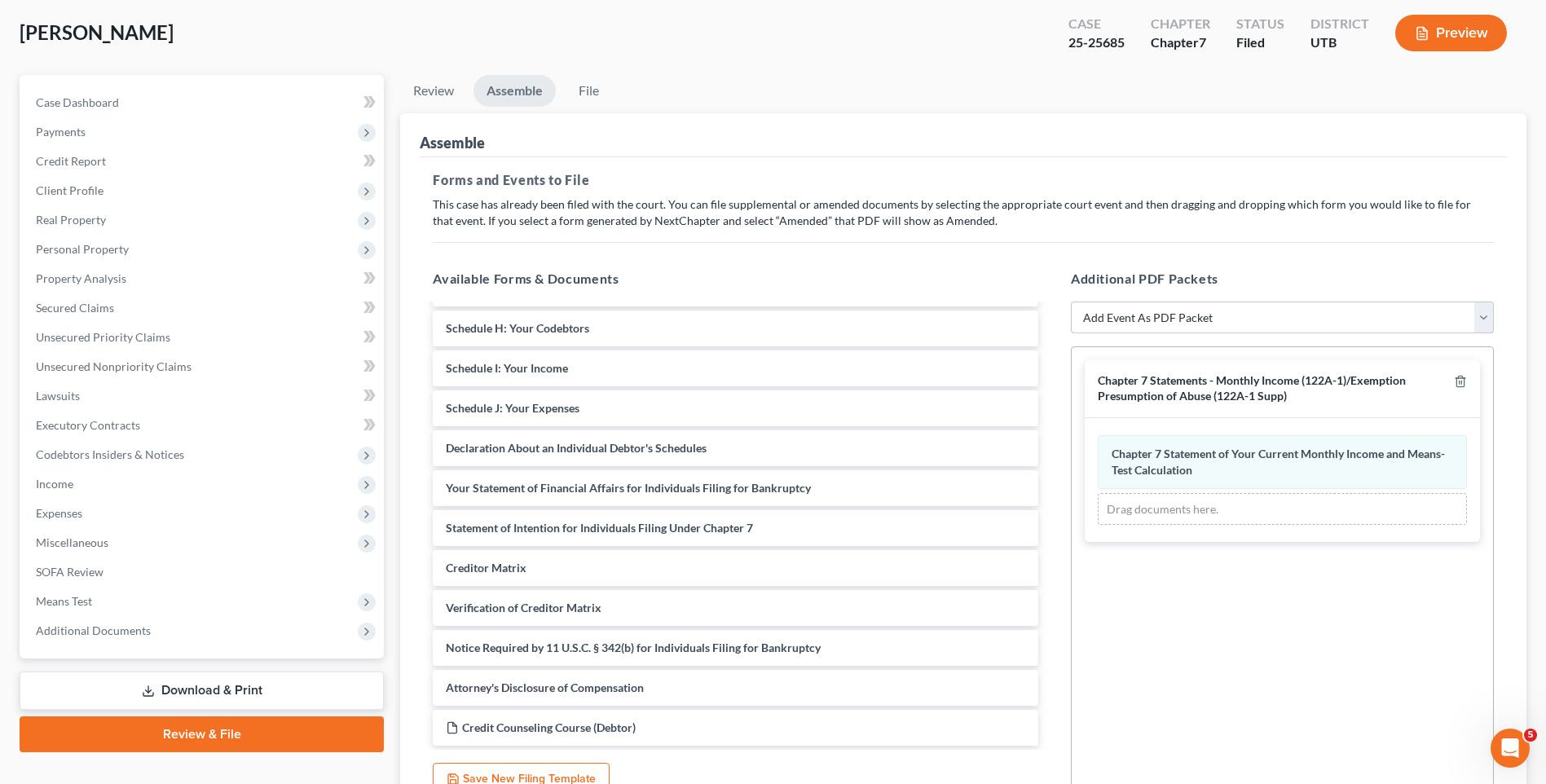
click at [1254, 326] on select "Add Event As PDF Packet Affidavit/Declaration Amended Document Amended Schedule…" at bounding box center [1282, 318] width 423 height 32
select select "19"
click at [1071, 302] on select "Add Event As PDF Packet Affidavit/Declaration Amended Document Amended Schedule…" at bounding box center [1282, 318] width 423 height 32
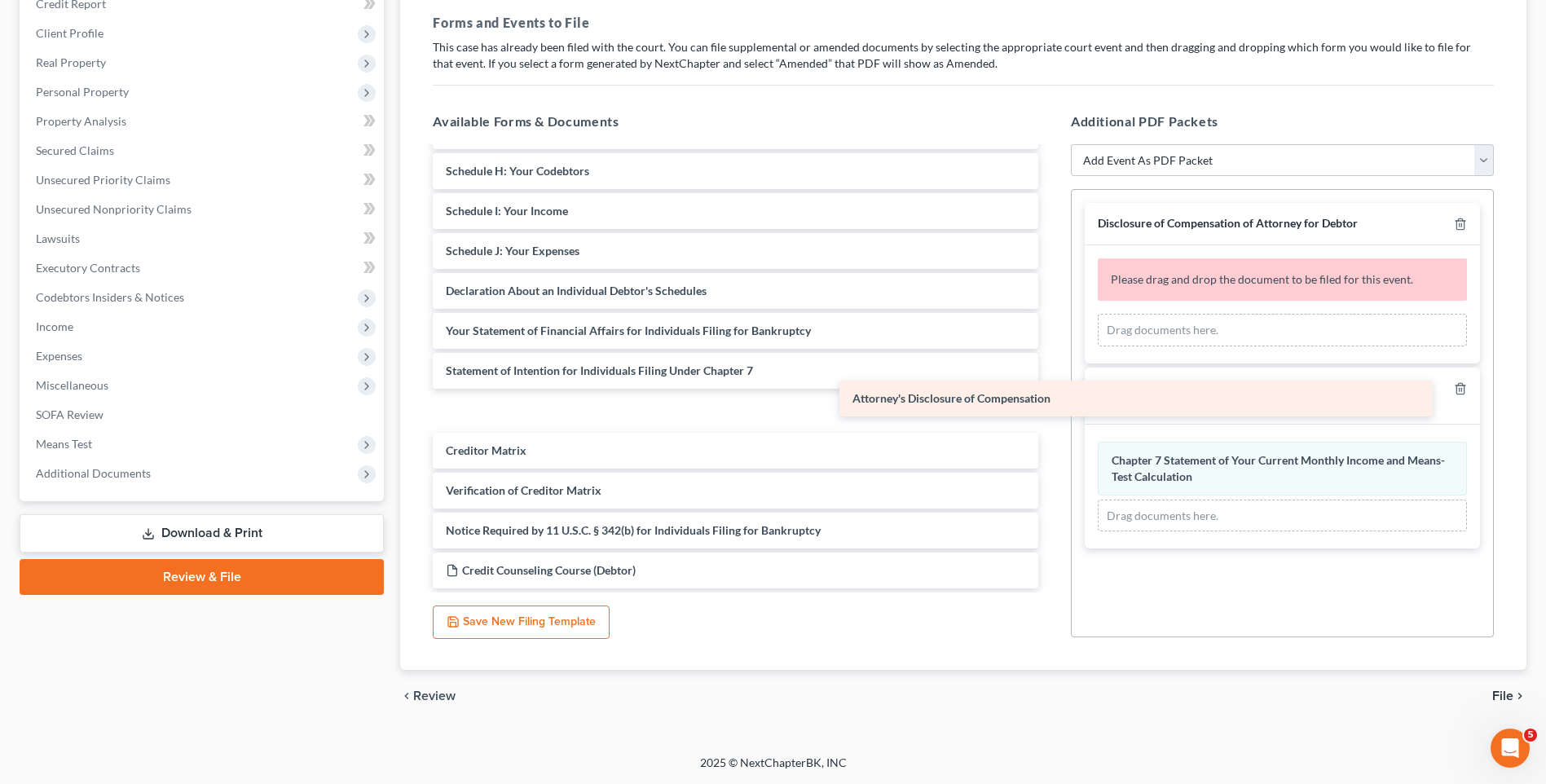
scroll to position [235, 0]
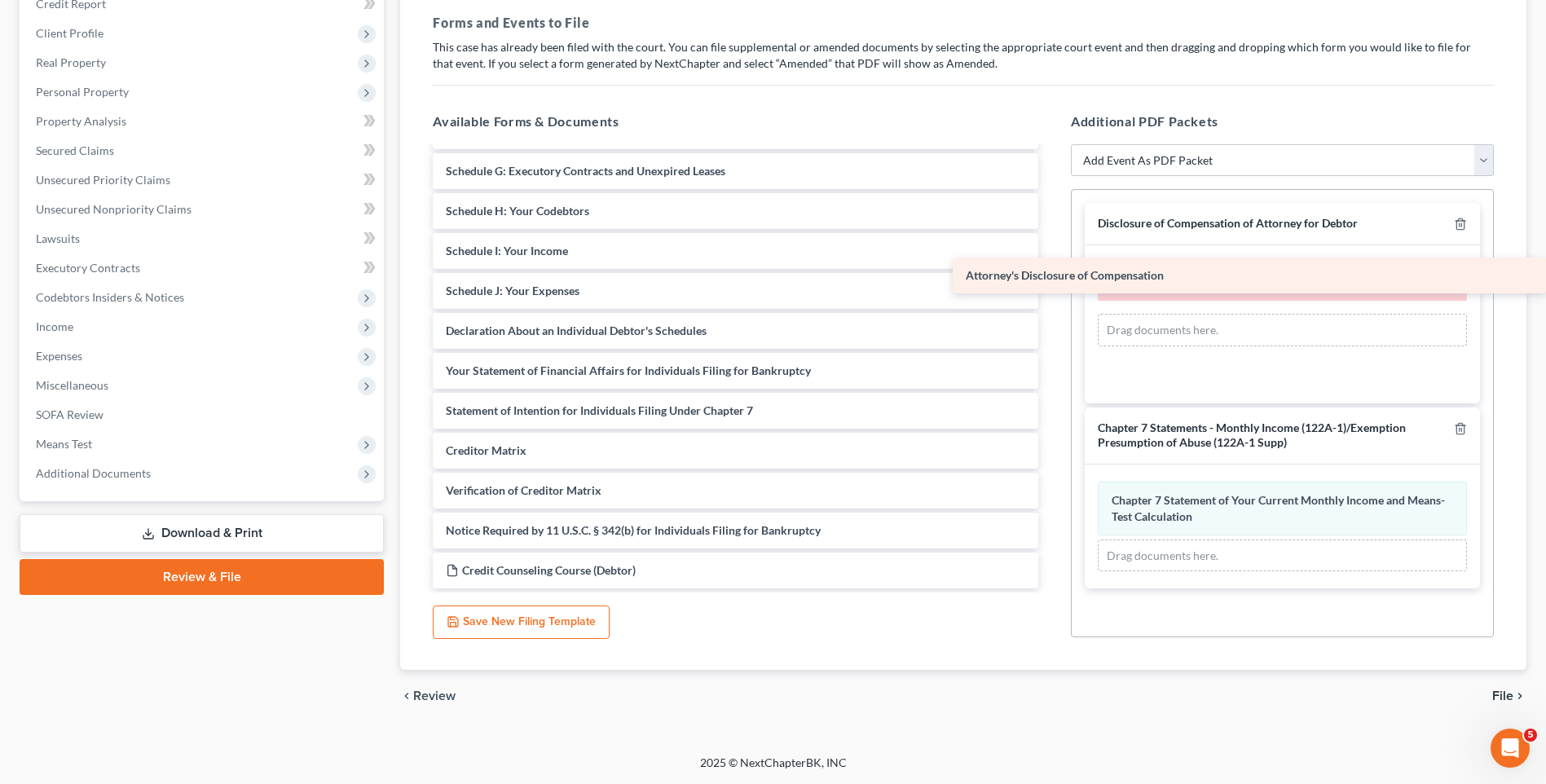
drag, startPoint x: 592, startPoint y: 528, endPoint x: 1183, endPoint y: 273, distance: 643.7
click at [1052, 273] on div "Attorney's Disclosure of Compensation Voluntary Petition for Individuals Filing…" at bounding box center [735, 251] width 632 height 675
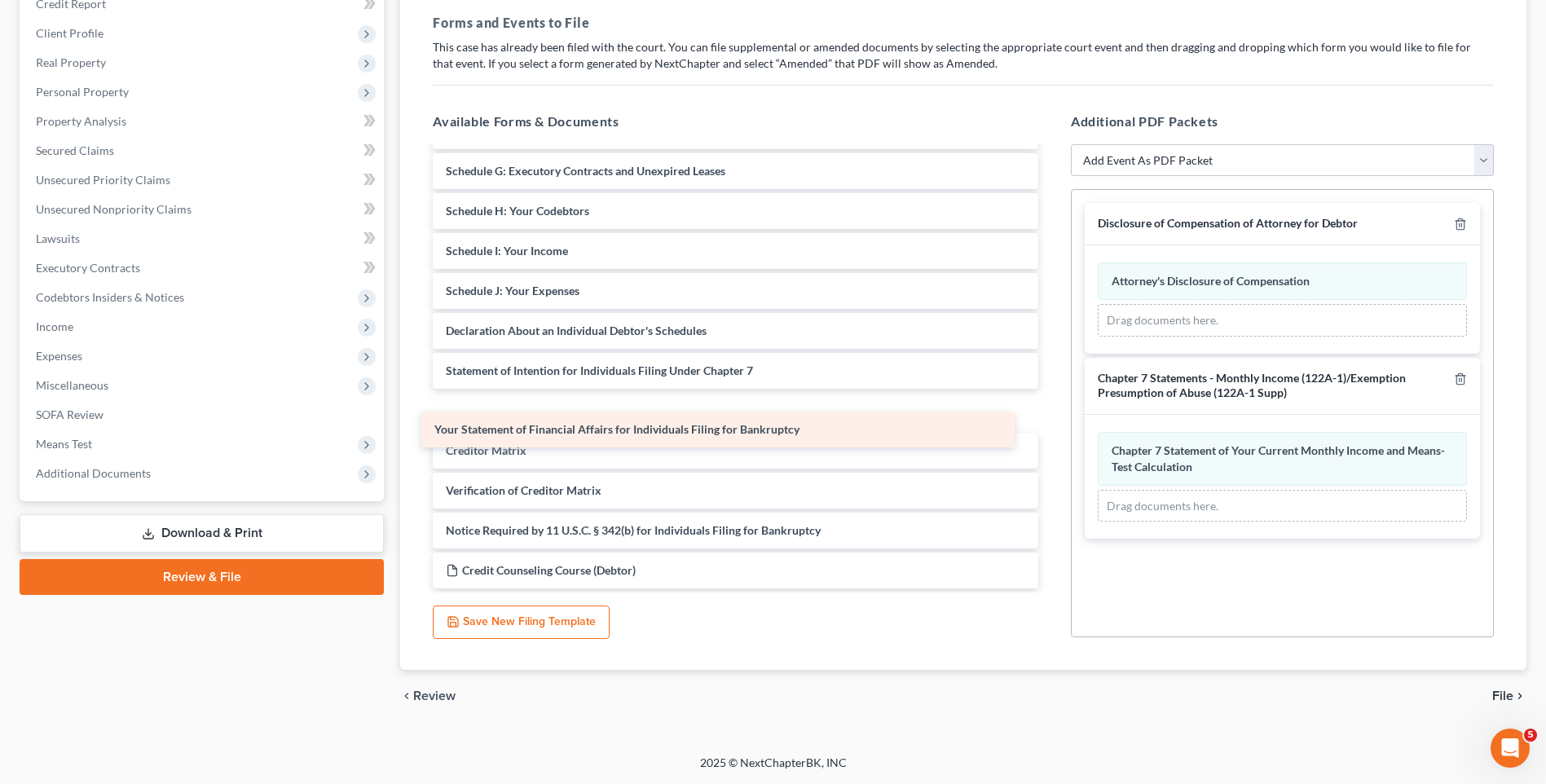
drag, startPoint x: 600, startPoint y: 374, endPoint x: 589, endPoint y: 432, distance: 59.0
click at [589, 432] on div "Your Statement of Financial Affairs for Individuals Filing for Bankruptcy Volun…" at bounding box center [735, 251] width 632 height 675
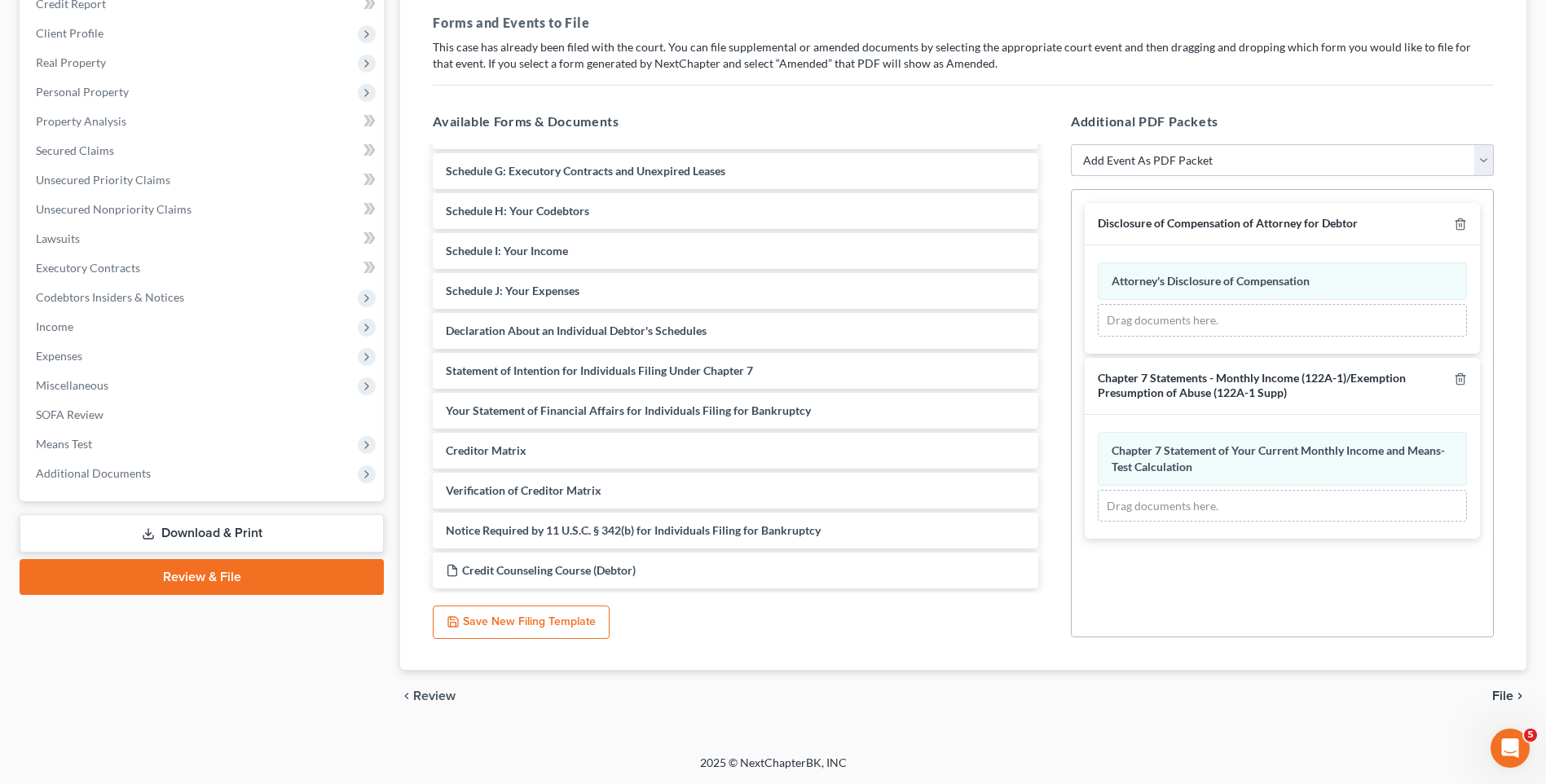
click at [1183, 167] on select "Add Event As PDF Packet Affidavit/Declaration Amended Document Amended Schedule…" at bounding box center [1282, 160] width 423 height 32
select select "47"
click at [1071, 144] on select "Add Event As PDF Packet Affidavit/Declaration Amended Document Amended Schedule…" at bounding box center [1282, 160] width 423 height 32
select select
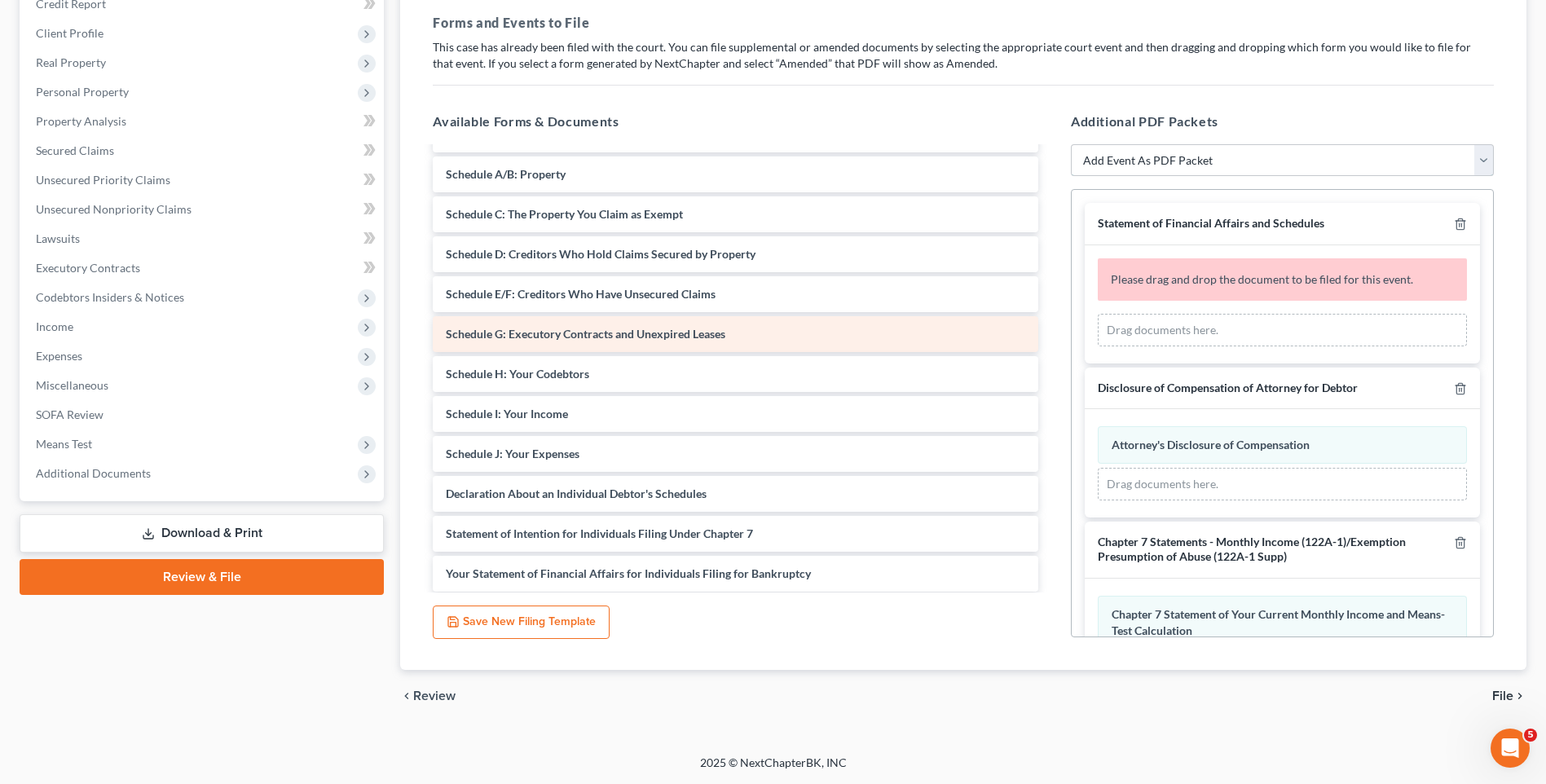
scroll to position [0, 0]
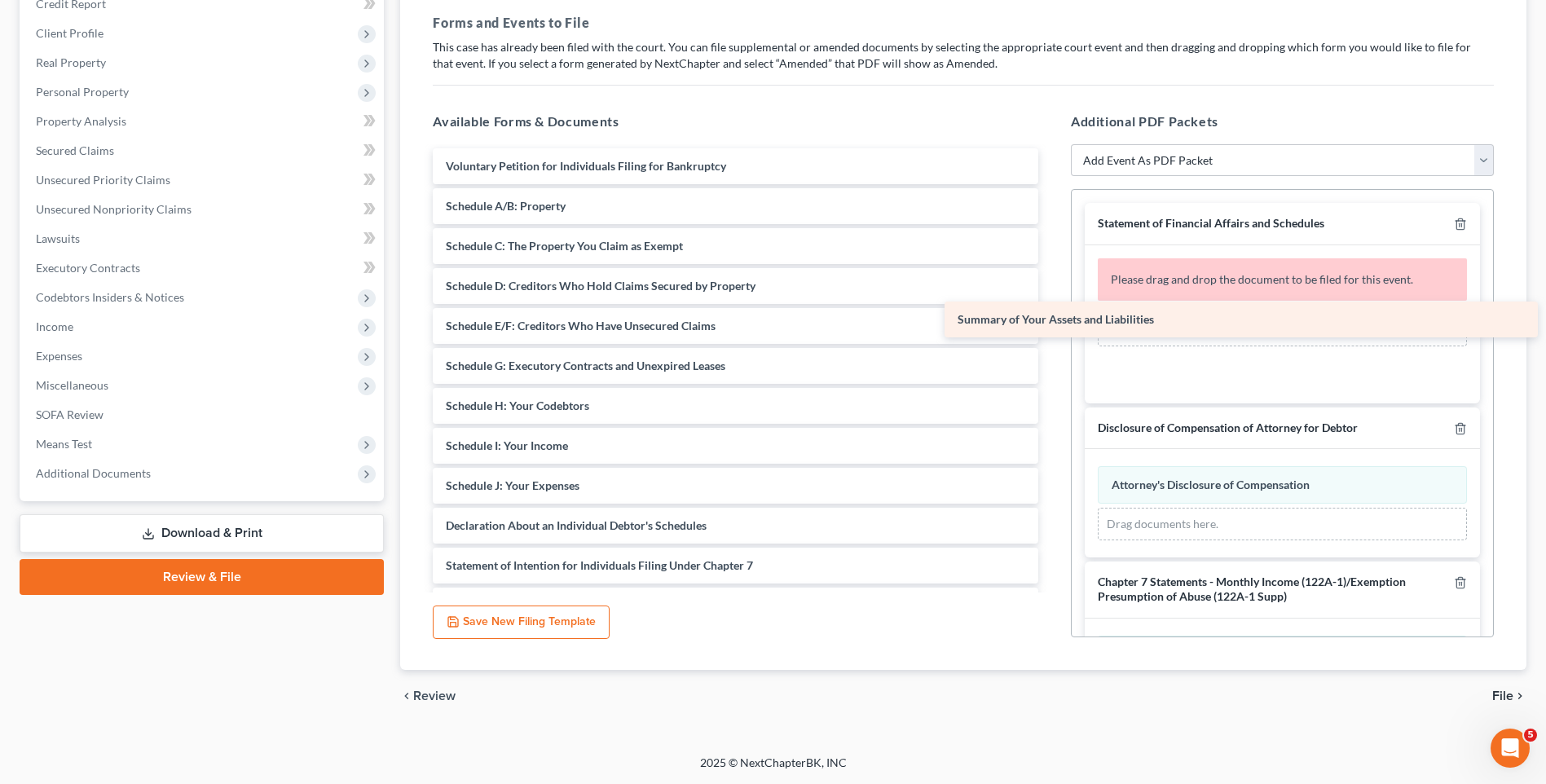
drag, startPoint x: 581, startPoint y: 209, endPoint x: 1093, endPoint y: 322, distance: 524.3
click at [1052, 322] on div "Summary of Your Assets and Liabilities Voluntary Petition for Individuals Filin…" at bounding box center [735, 465] width 632 height 635
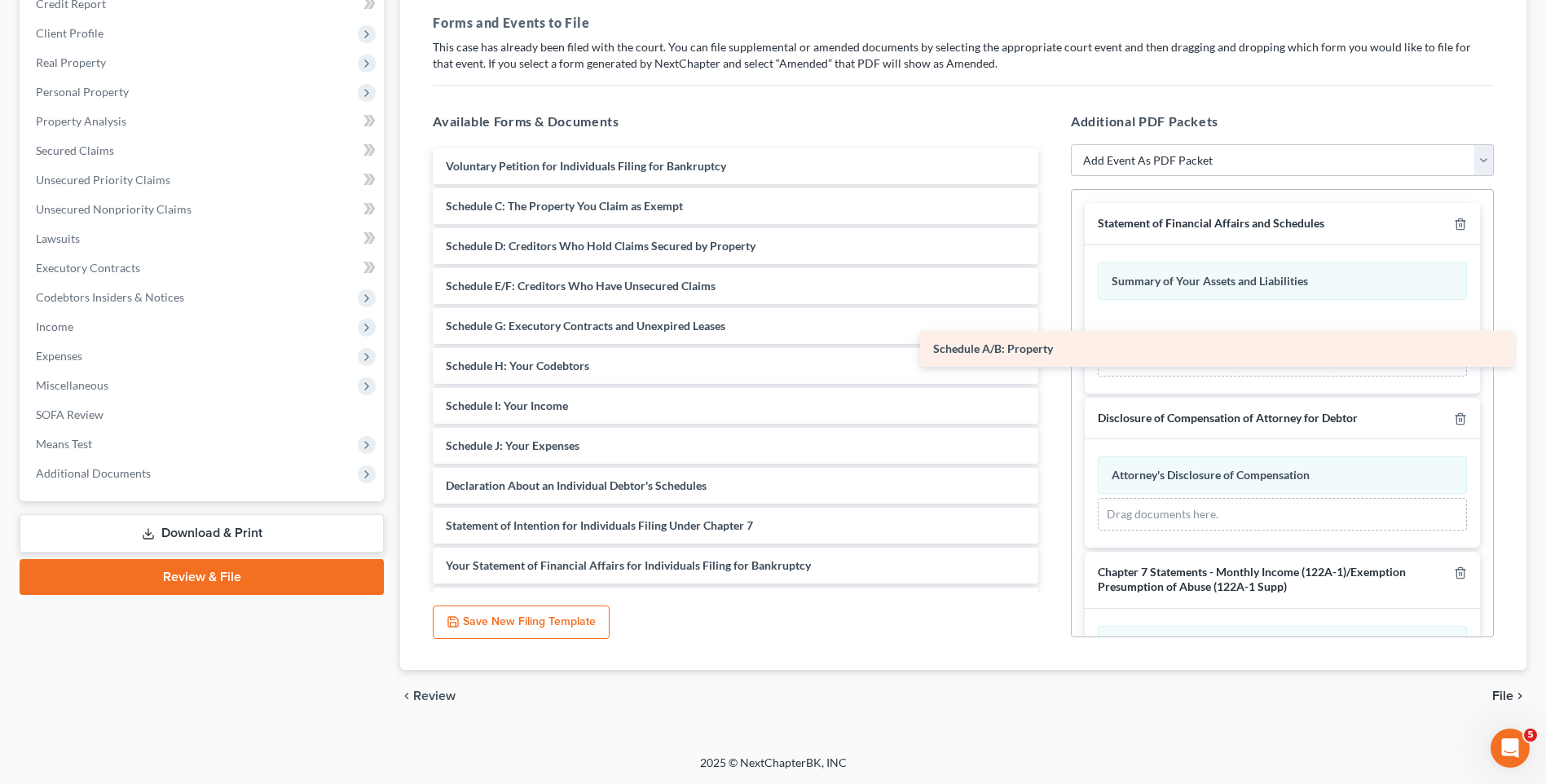
drag, startPoint x: 687, startPoint y: 200, endPoint x: 1185, endPoint y: 333, distance: 515.5
click at [1052, 333] on div "Schedule A/B: Property Voluntary Petition for Individuals Filing for Bankruptcy…" at bounding box center [735, 446] width 632 height 595
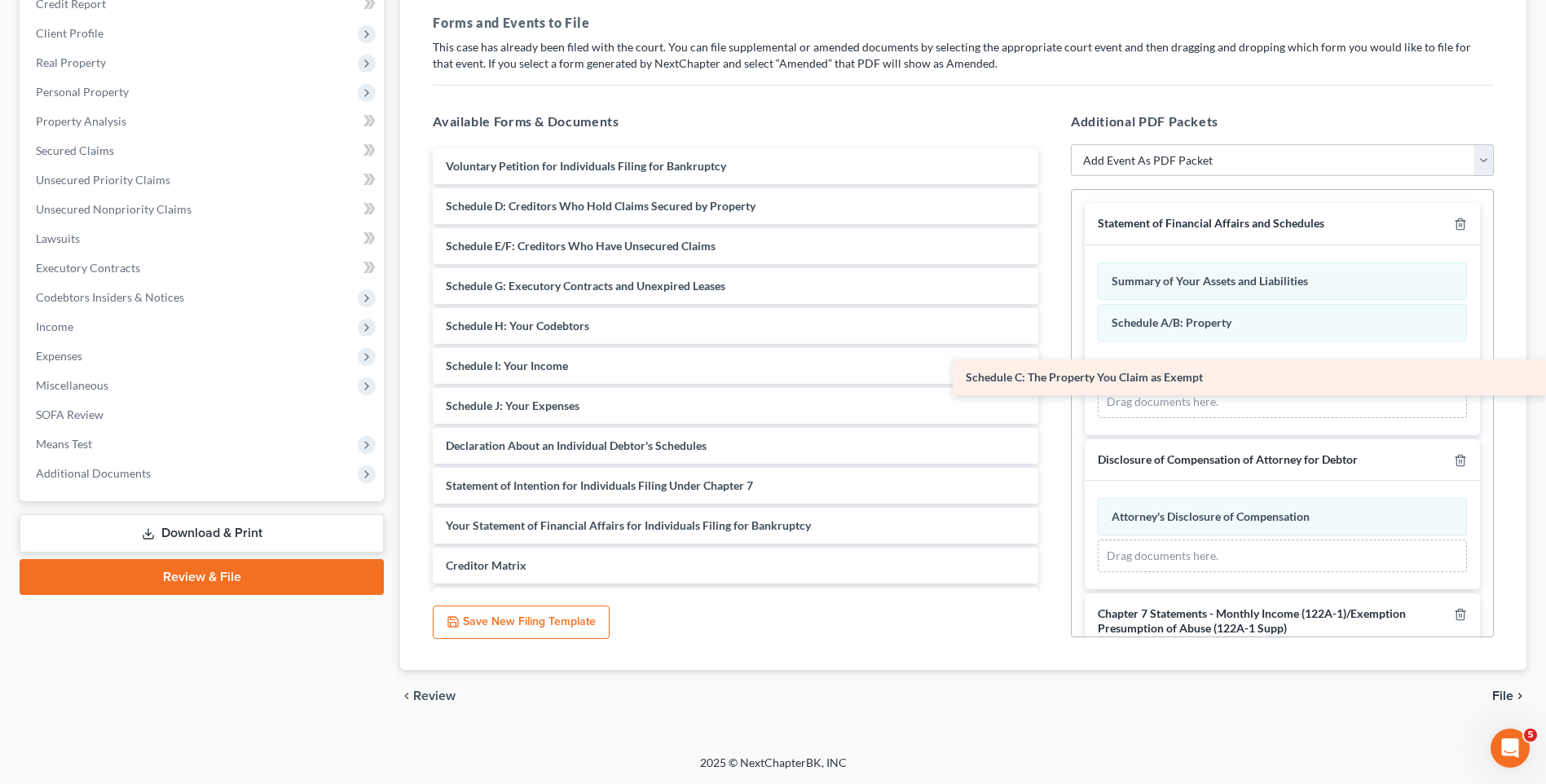
drag, startPoint x: 600, startPoint y: 209, endPoint x: 1136, endPoint y: 377, distance: 561.7
click at [1052, 377] on div "Schedule C: The Property You Claim as Exempt Voluntary Petition for Individuals…" at bounding box center [735, 425] width 632 height 555
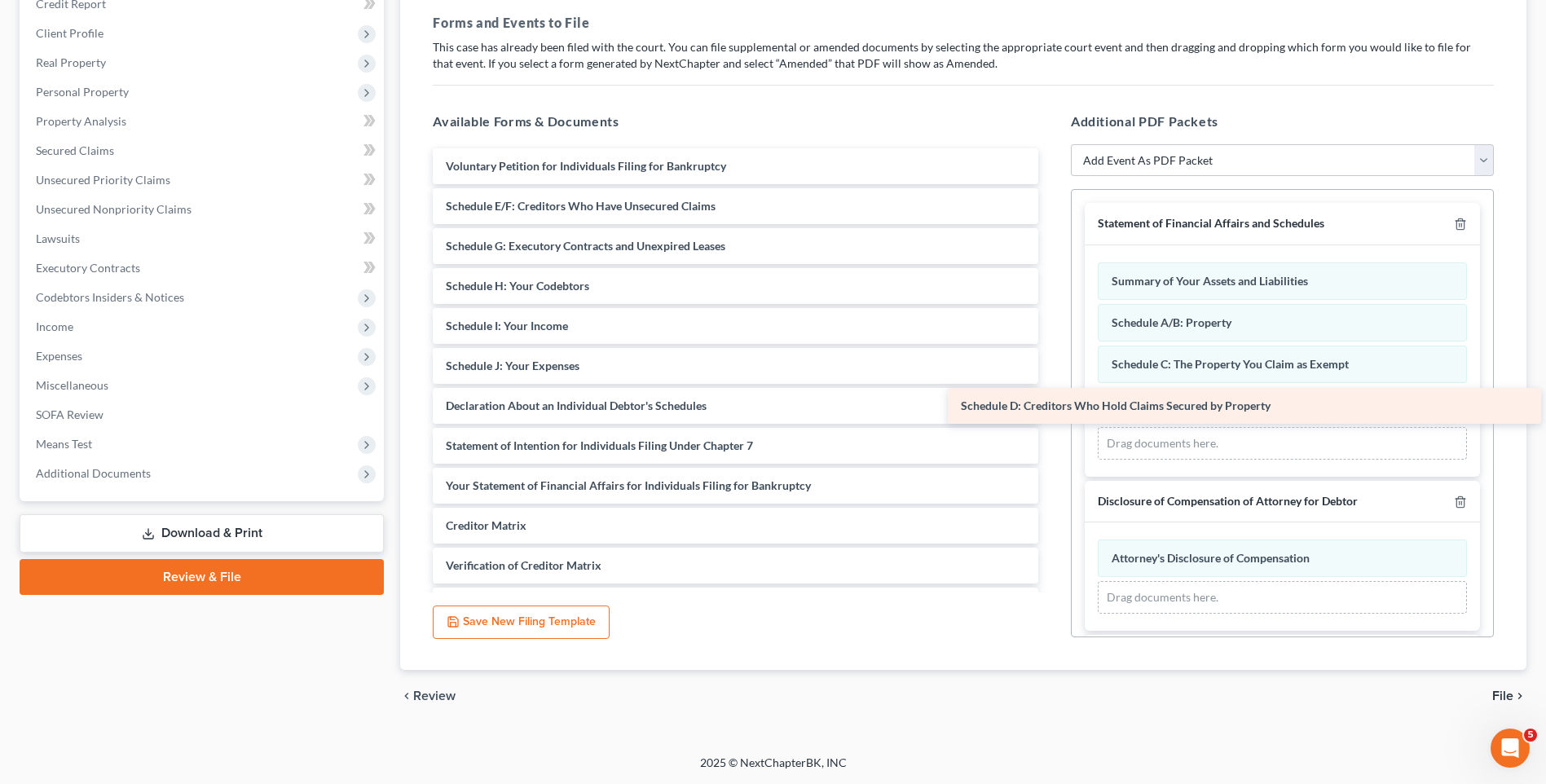
drag, startPoint x: 578, startPoint y: 207, endPoint x: 1093, endPoint y: 407, distance: 552.5
click at [1052, 407] on div "Schedule D: Creditors Who Hold Claims Secured by Property Voluntary Petition fo…" at bounding box center [735, 405] width 632 height 514
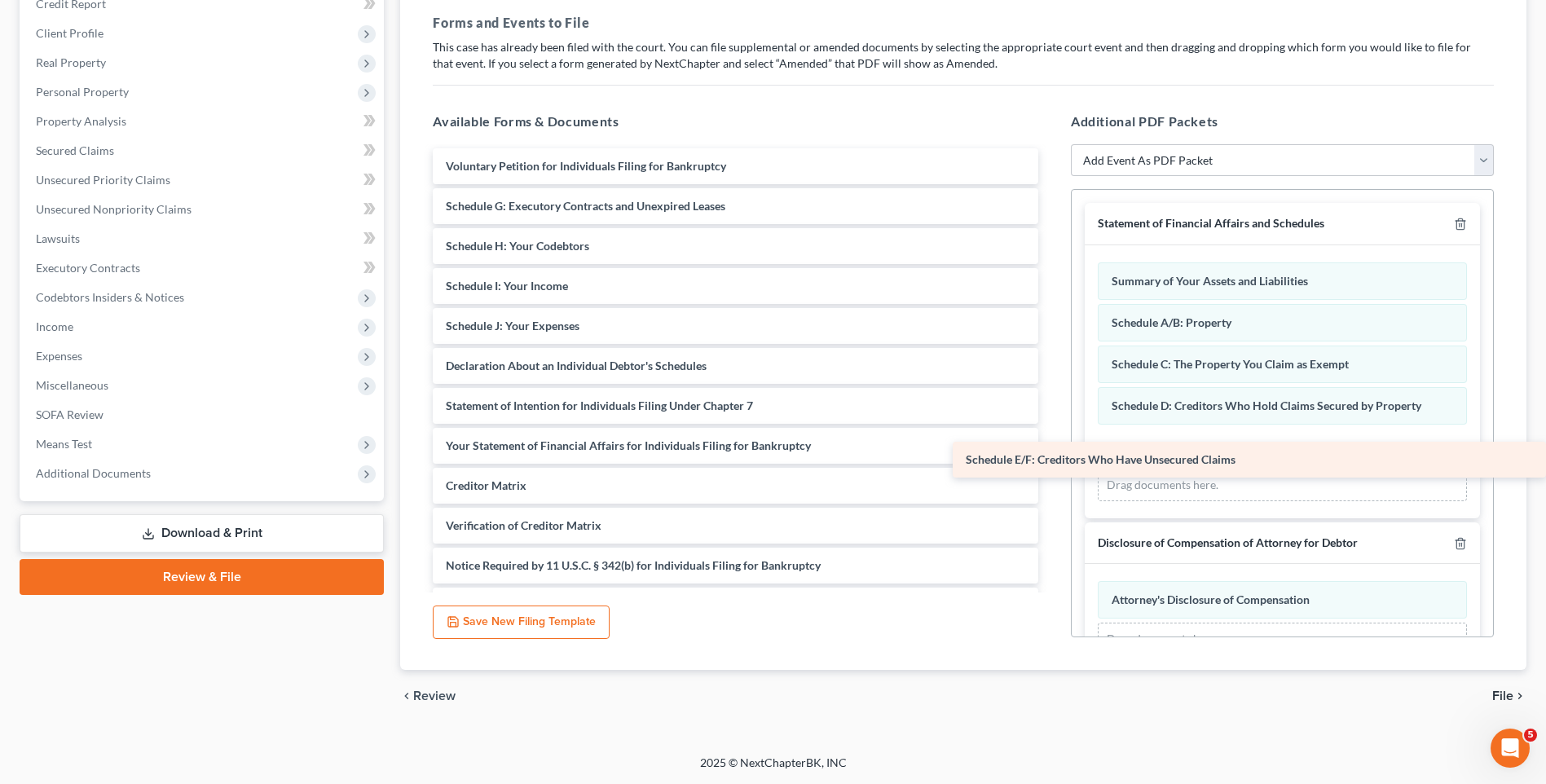
drag, startPoint x: 586, startPoint y: 199, endPoint x: 1120, endPoint y: 451, distance: 590.5
click at [1052, 451] on div "Schedule E/F: Creditors Who Have Unsecured Claims Voluntary Petition for Indivi…" at bounding box center [735, 386] width 632 height 475
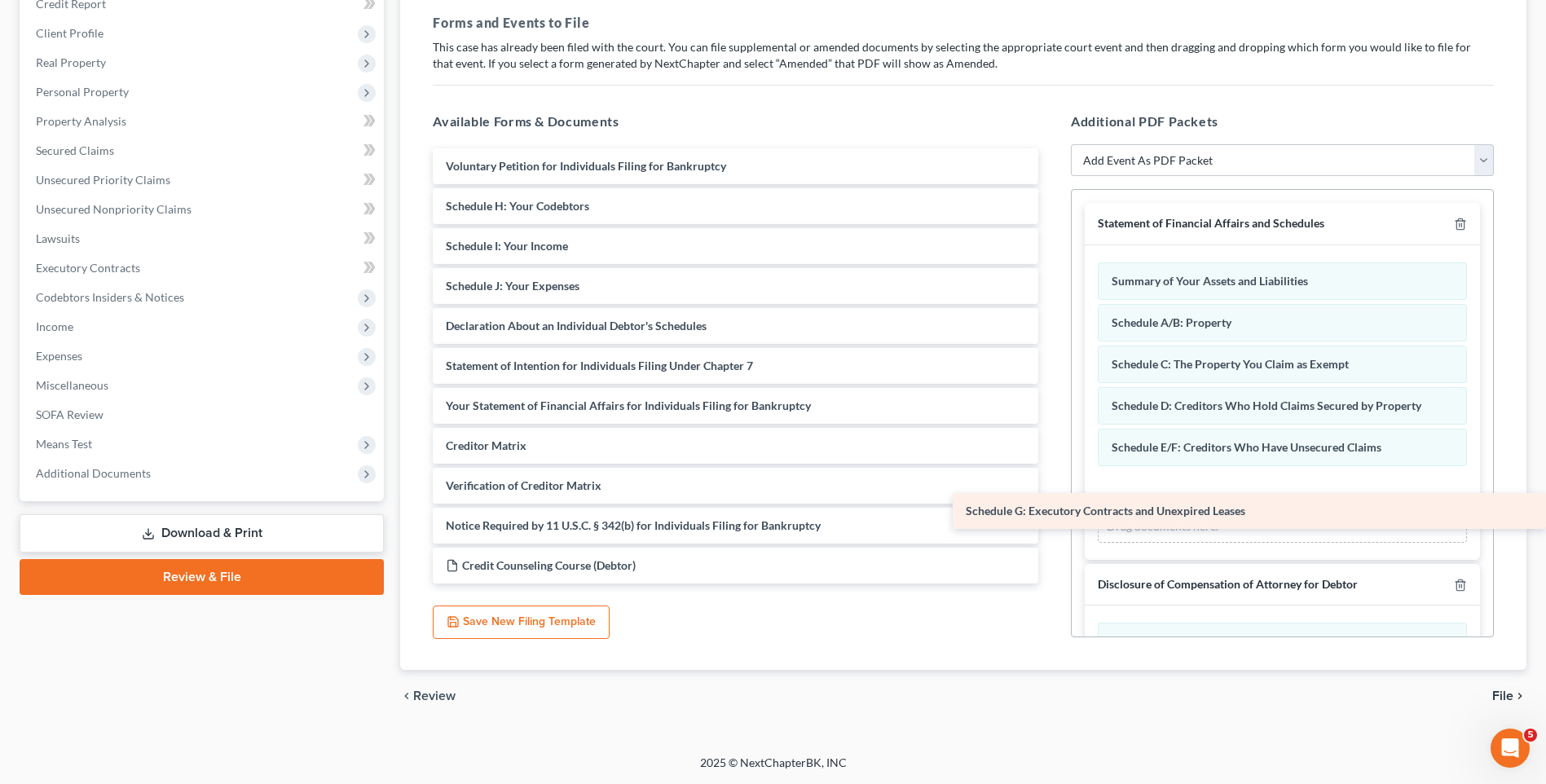
drag, startPoint x: 533, startPoint y: 198, endPoint x: 1203, endPoint y: 502, distance: 735.7
click at [1052, 502] on div "Schedule G: Executory Contracts and Unexpired Leases Voluntary Petition for Ind…" at bounding box center [735, 365] width 632 height 435
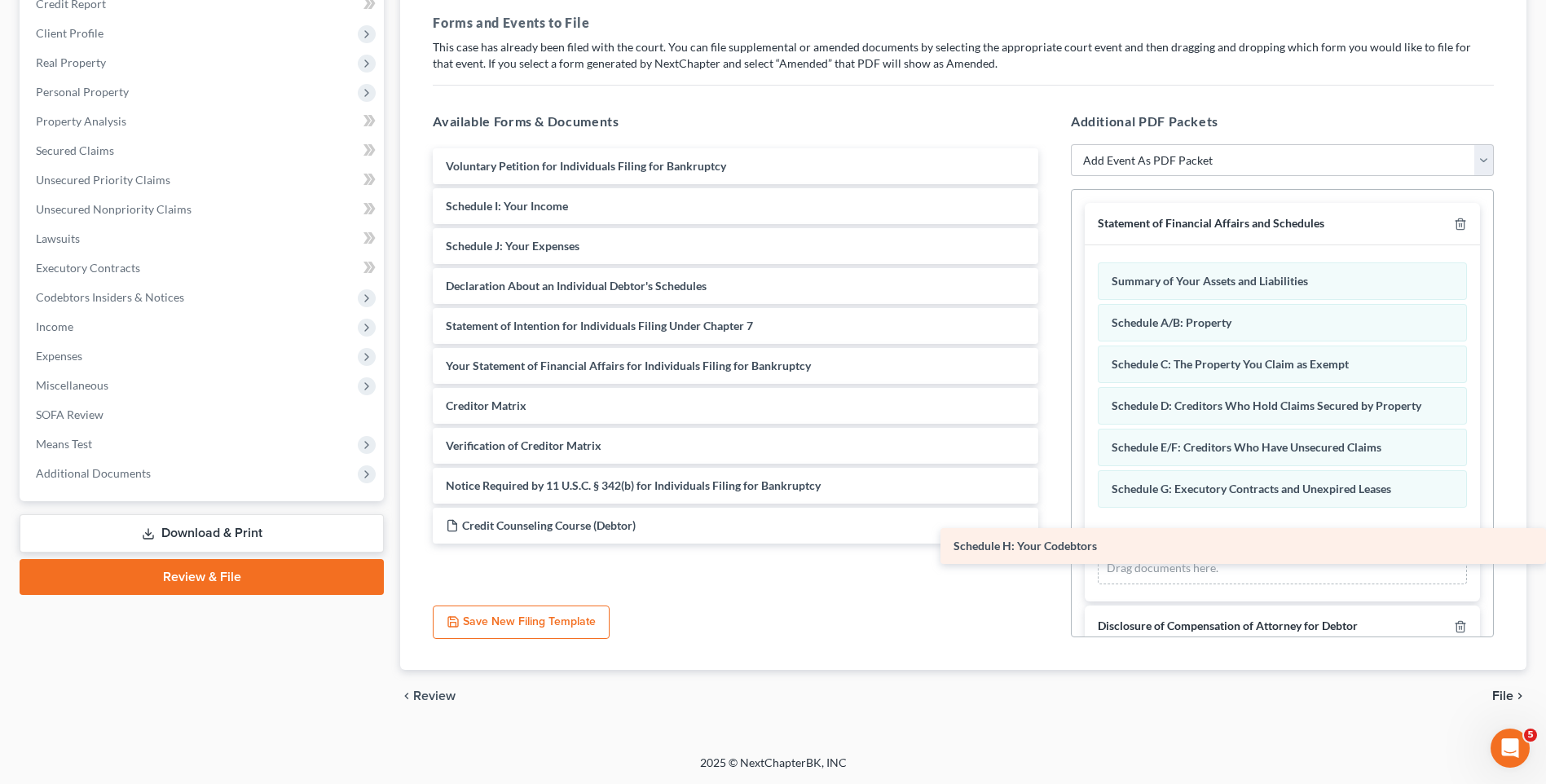
drag, startPoint x: 556, startPoint y: 209, endPoint x: 1133, endPoint y: 549, distance: 669.7
click at [1052, 543] on div "Schedule H: Your Codebtors Voluntary Petition for Individuals Filing for Bankru…" at bounding box center [735, 346] width 632 height 395
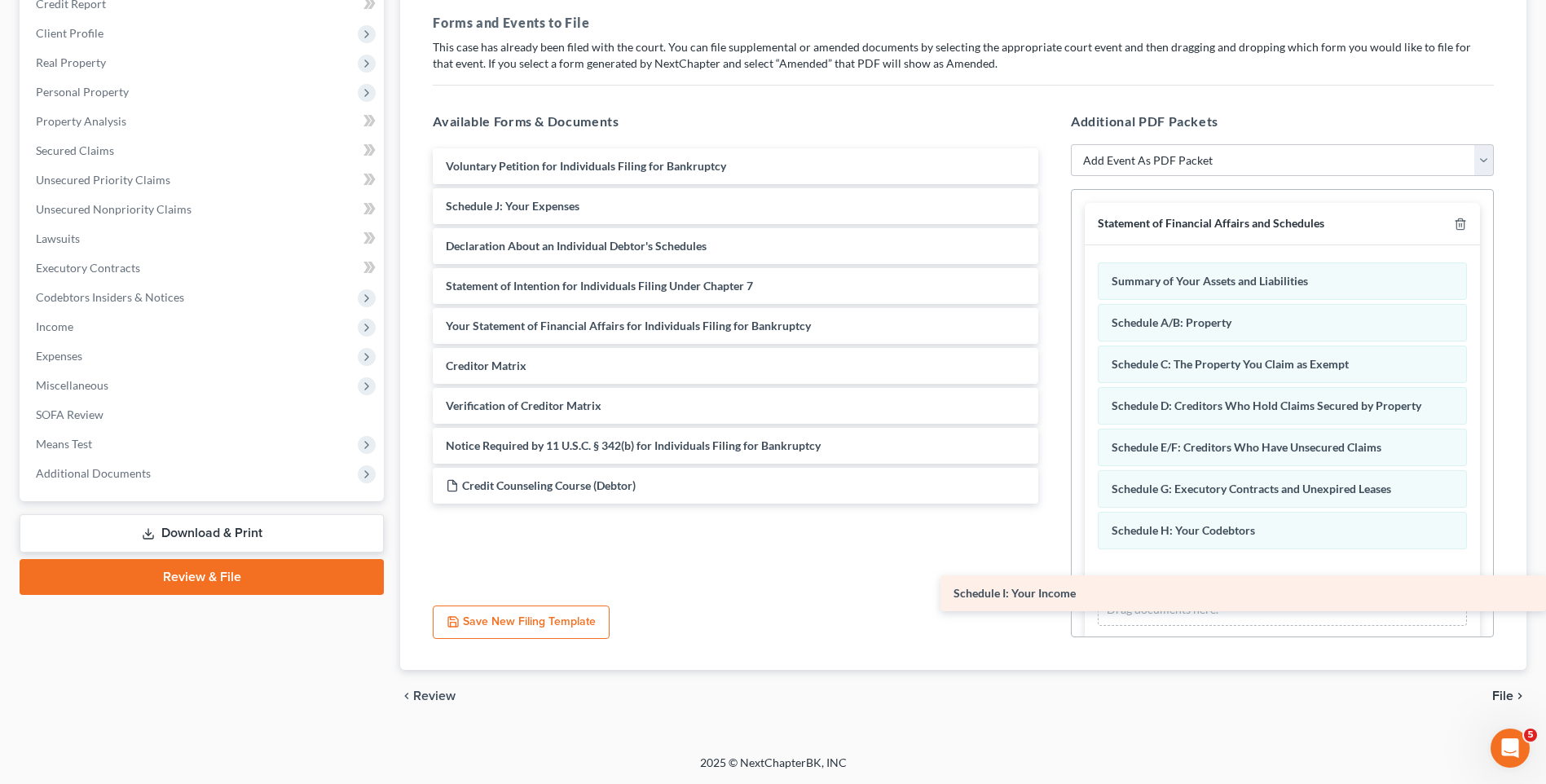
drag, startPoint x: 472, startPoint y: 209, endPoint x: 1163, endPoint y: 597, distance: 792.5
click at [1052, 503] on div "Schedule I: Your Income Voluntary Petition for Individuals Filing for Bankruptc…" at bounding box center [735, 325] width 632 height 355
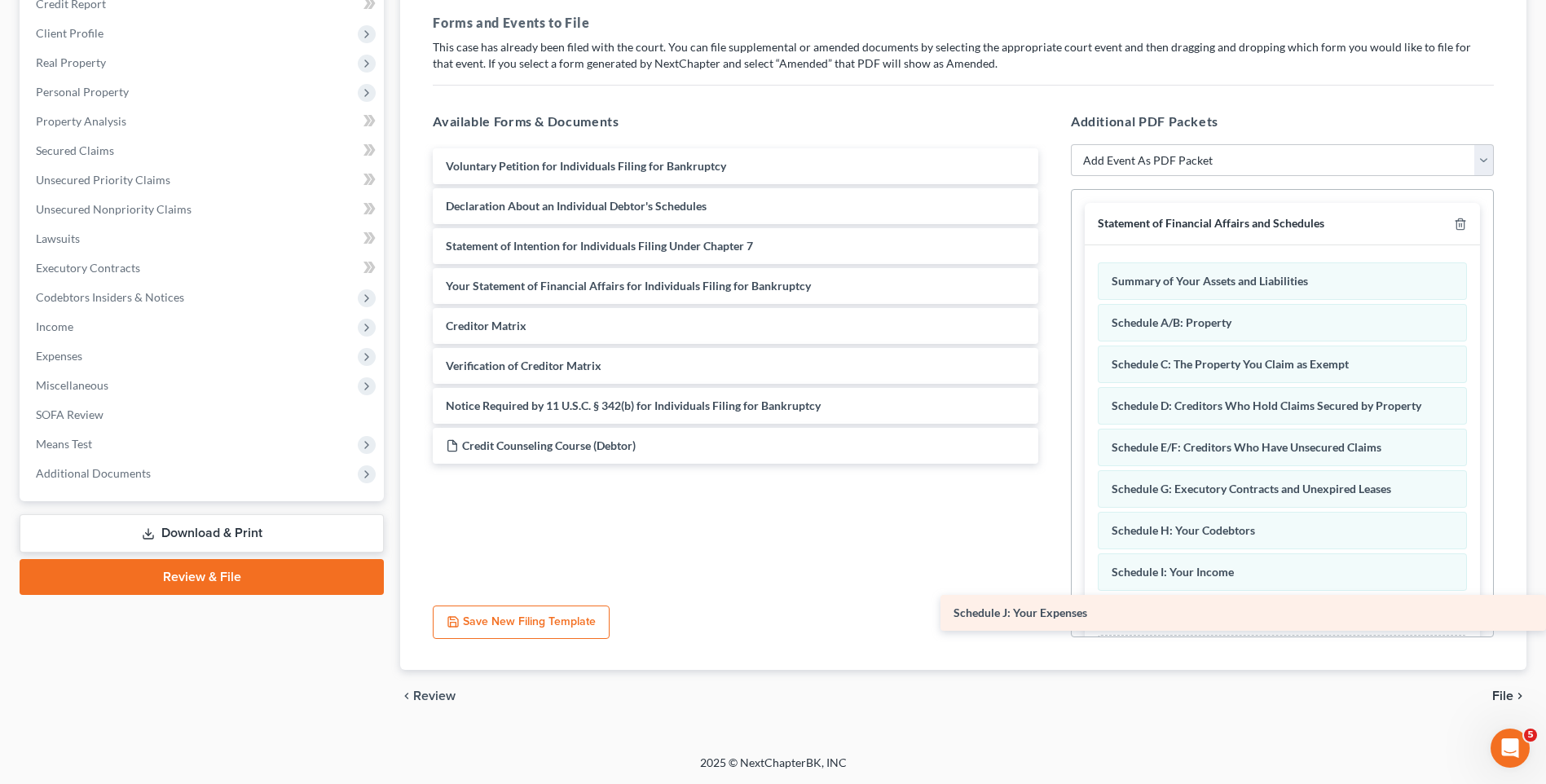
drag, startPoint x: 551, startPoint y: 201, endPoint x: 1169, endPoint y: 608, distance: 740.0
click at [1052, 464] on div "Schedule J: Your Expenses Voluntary Petition for Individuals Filing for Bankrup…" at bounding box center [735, 306] width 632 height 315
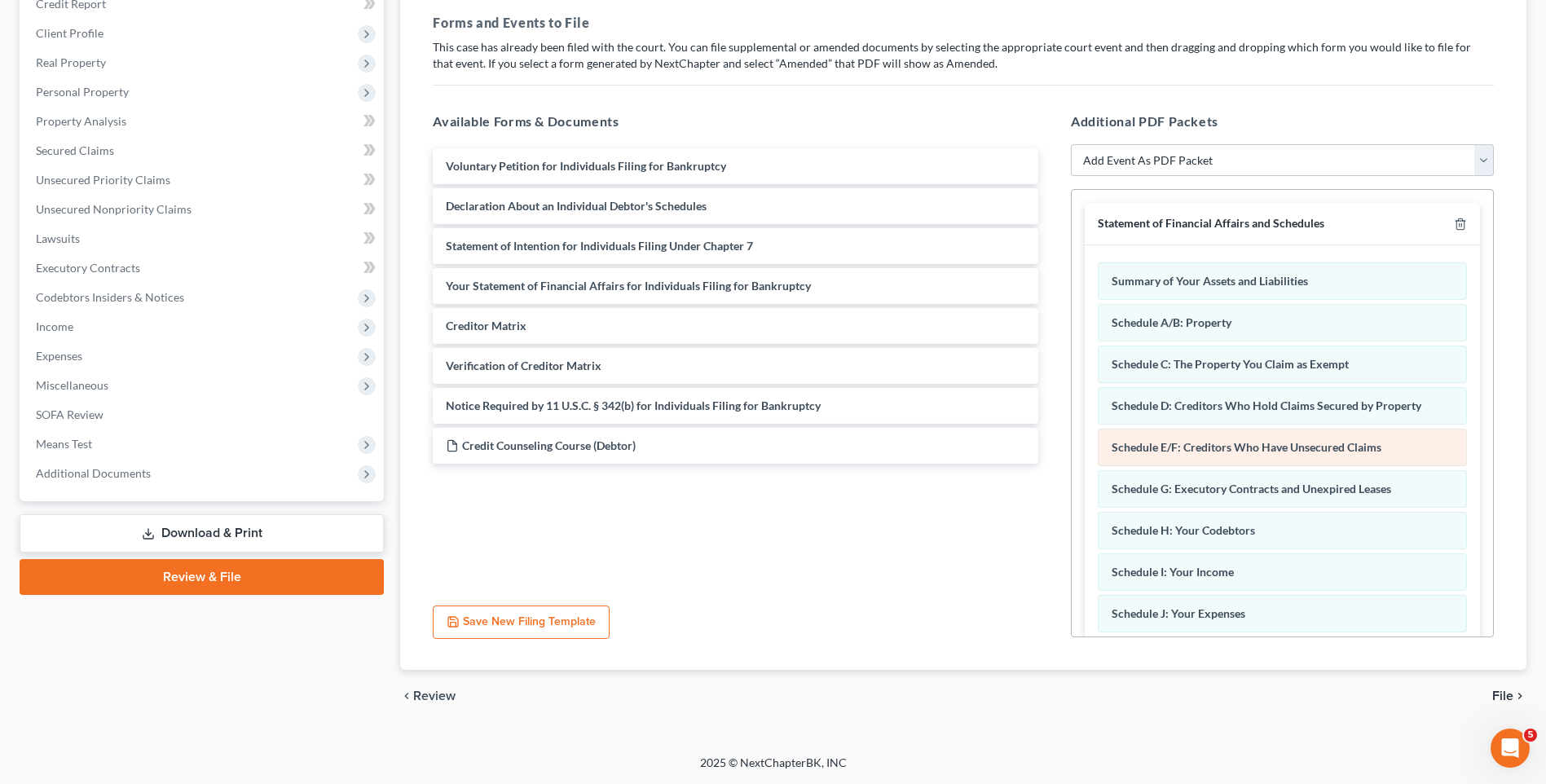
scroll to position [244, 0]
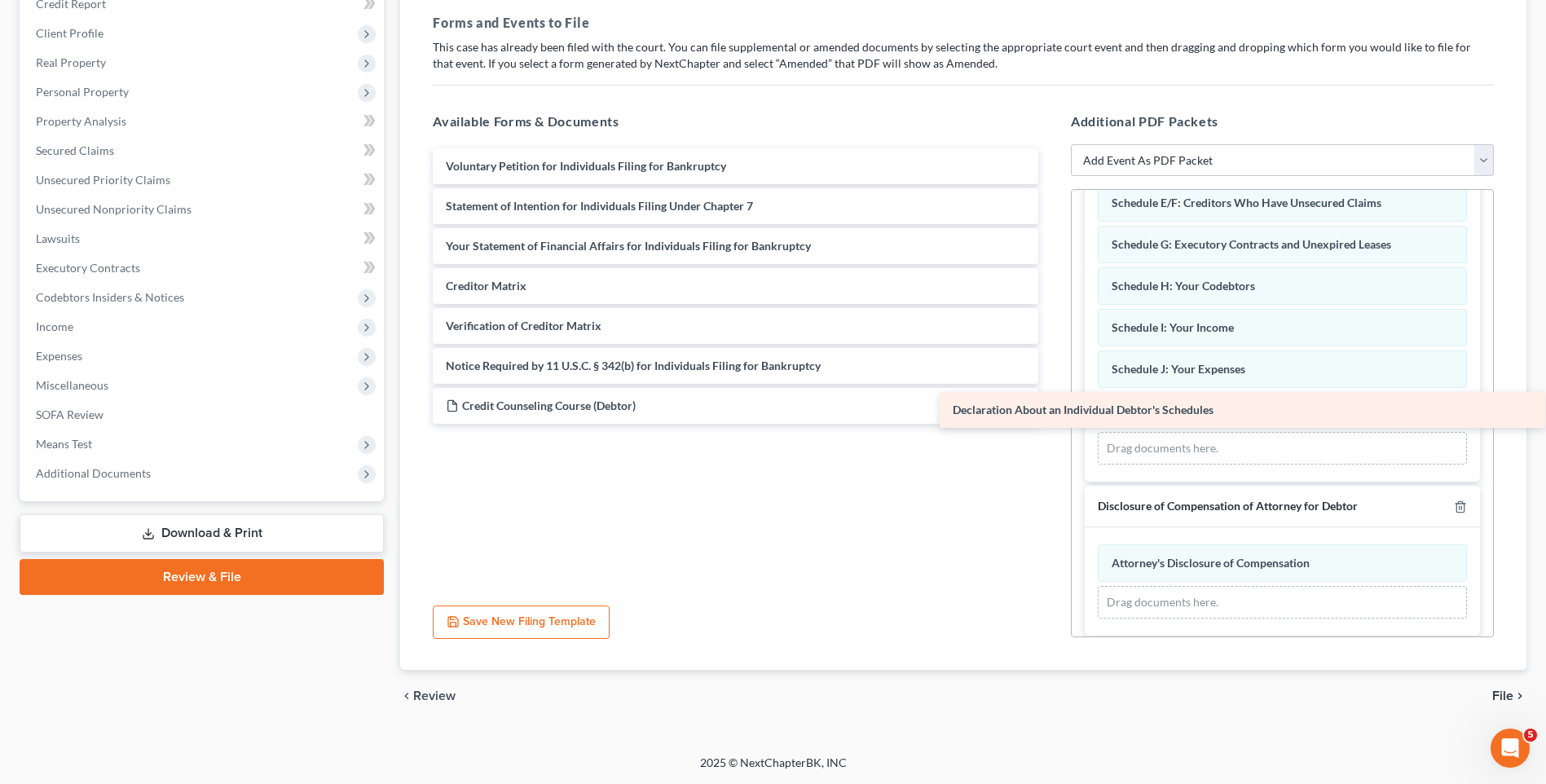
drag, startPoint x: 565, startPoint y: 204, endPoint x: 1072, endPoint y: 409, distance: 546.9
click at [1052, 409] on div "Declaration About an Individual Debtor's Schedules Voluntary Petition for Indiv…" at bounding box center [735, 286] width 632 height 275
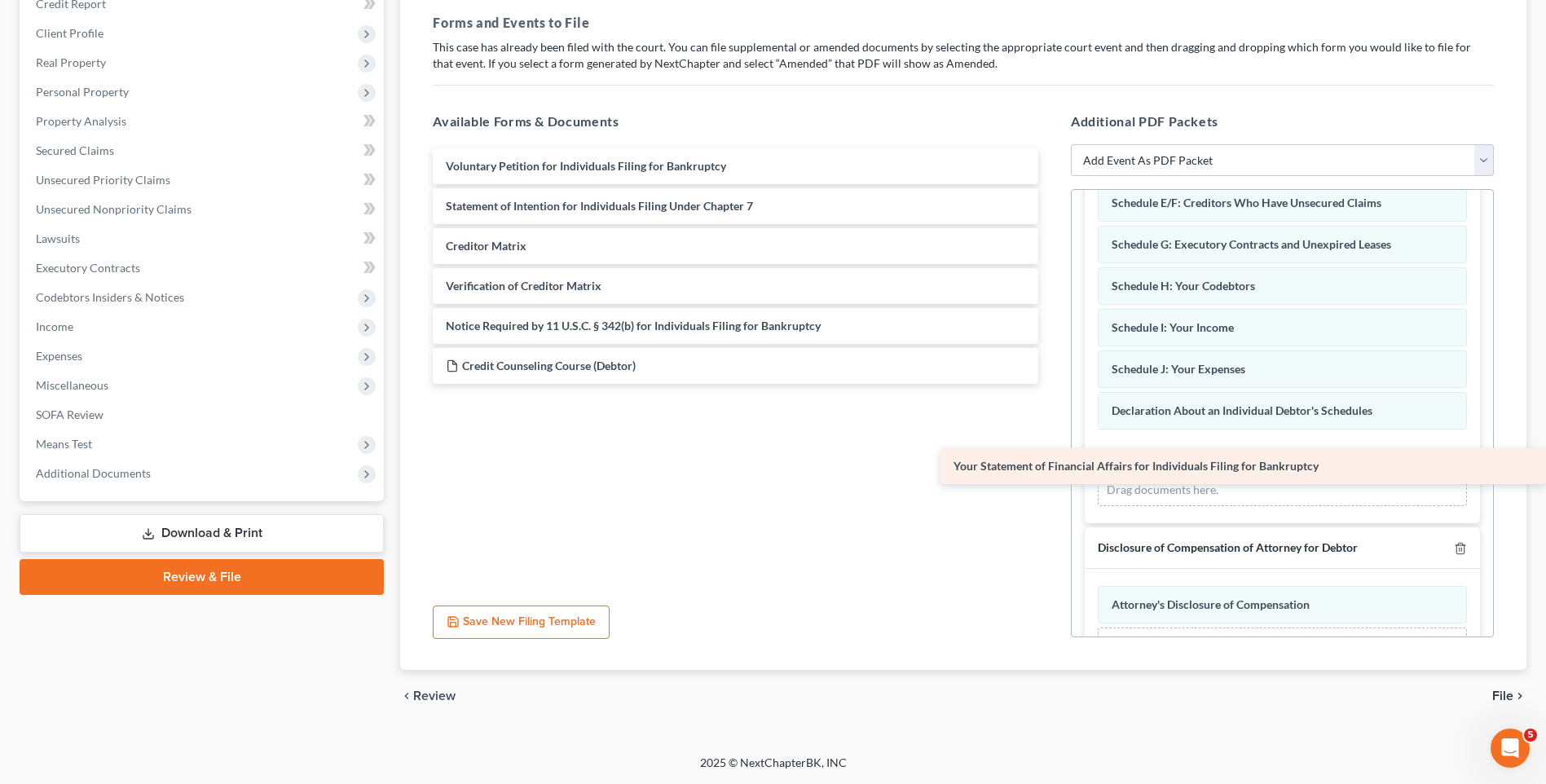
drag, startPoint x: 491, startPoint y: 247, endPoint x: 1136, endPoint y: 467, distance: 681.5
click at [1052, 384] on div "Your Statement of Financial Affairs for Individuals Filing for Bankruptcy Volun…" at bounding box center [735, 266] width 632 height 236
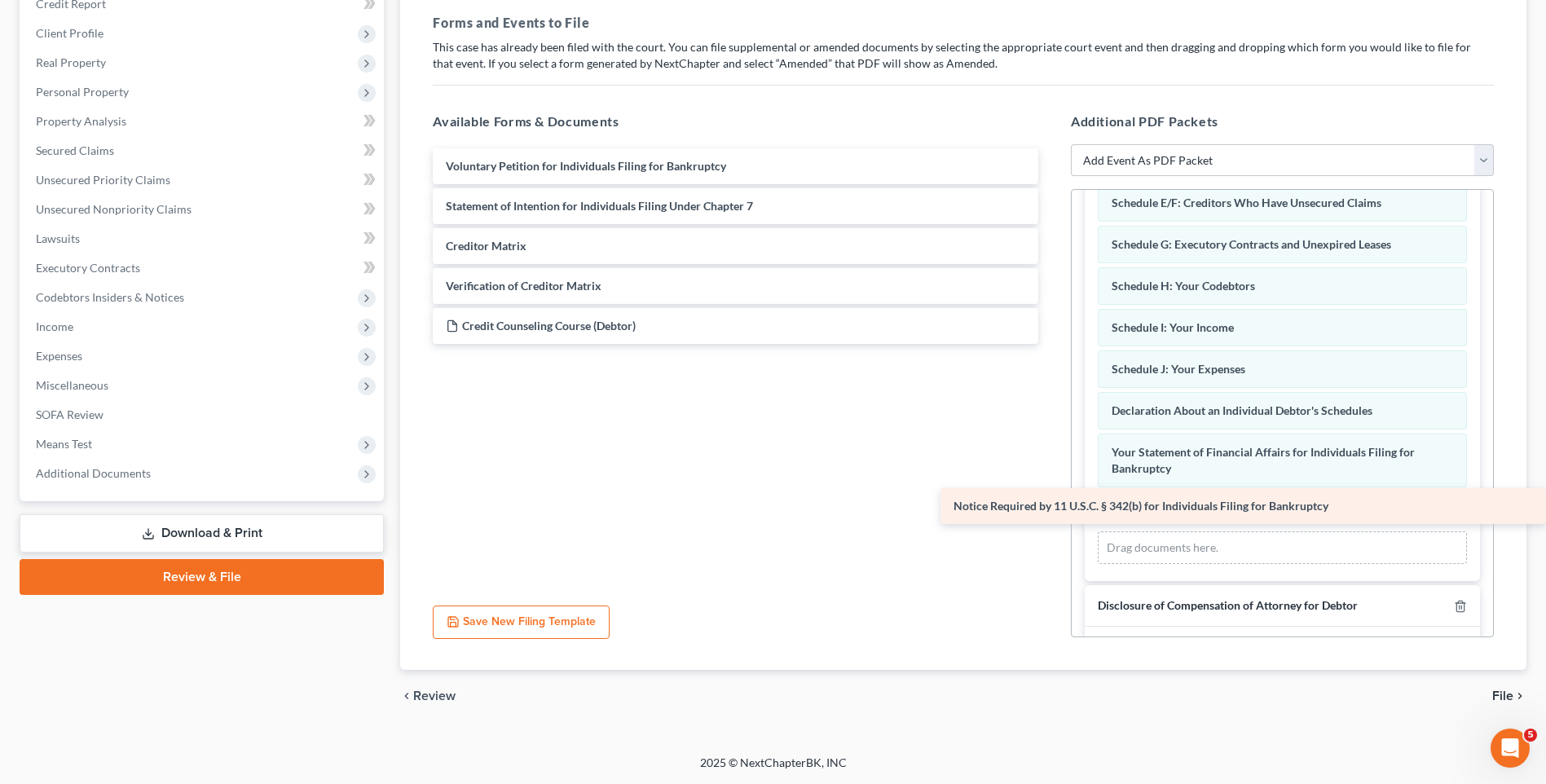
drag, startPoint x: 712, startPoint y: 325, endPoint x: 1314, endPoint y: 505, distance: 628.3
click at [1052, 344] on div "Notice Required by 11 U.S.C. § 342(b) for Individuals Filing for Bankruptcy Vol…" at bounding box center [735, 246] width 632 height 196
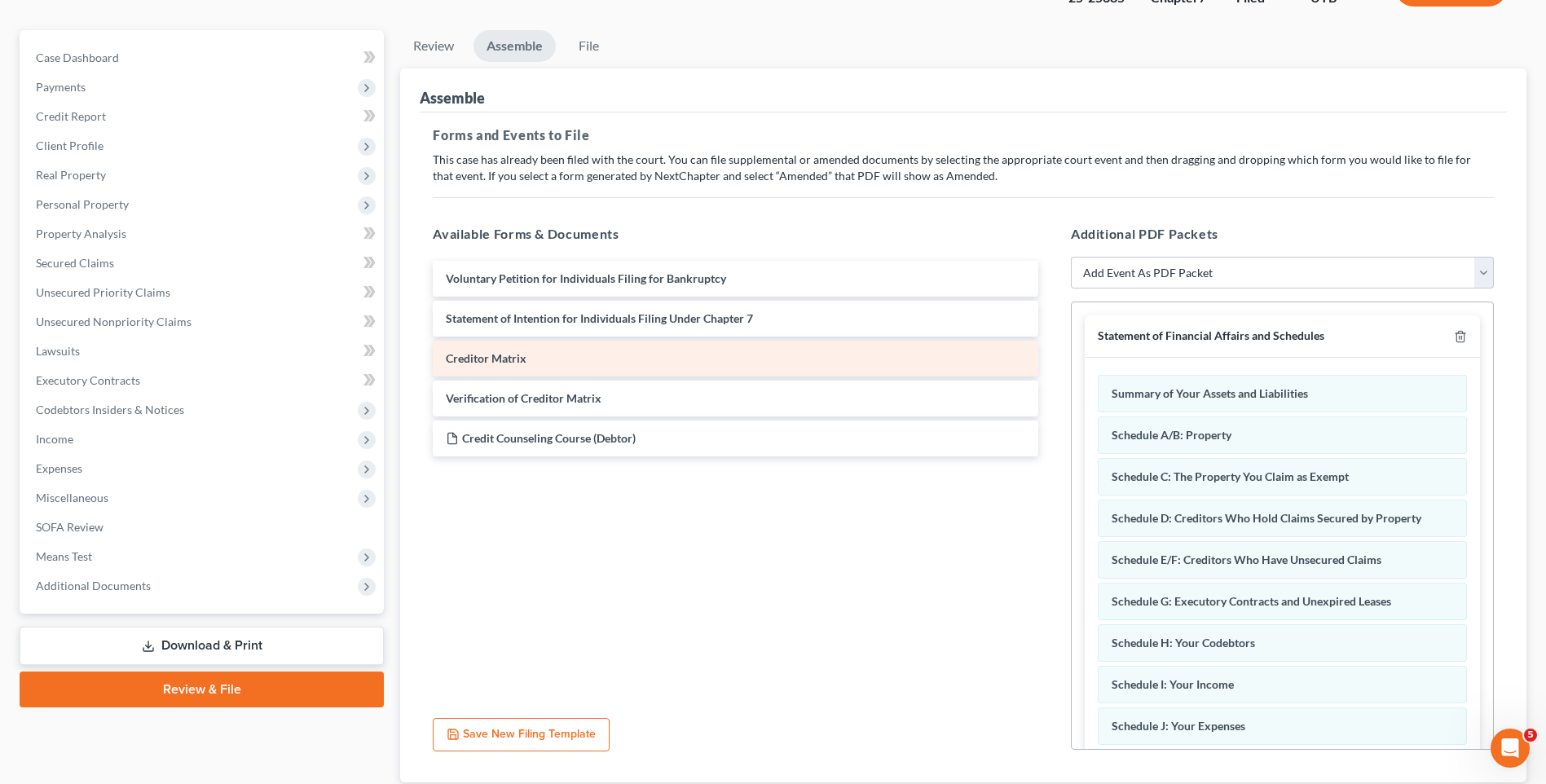
scroll to position [0, 0]
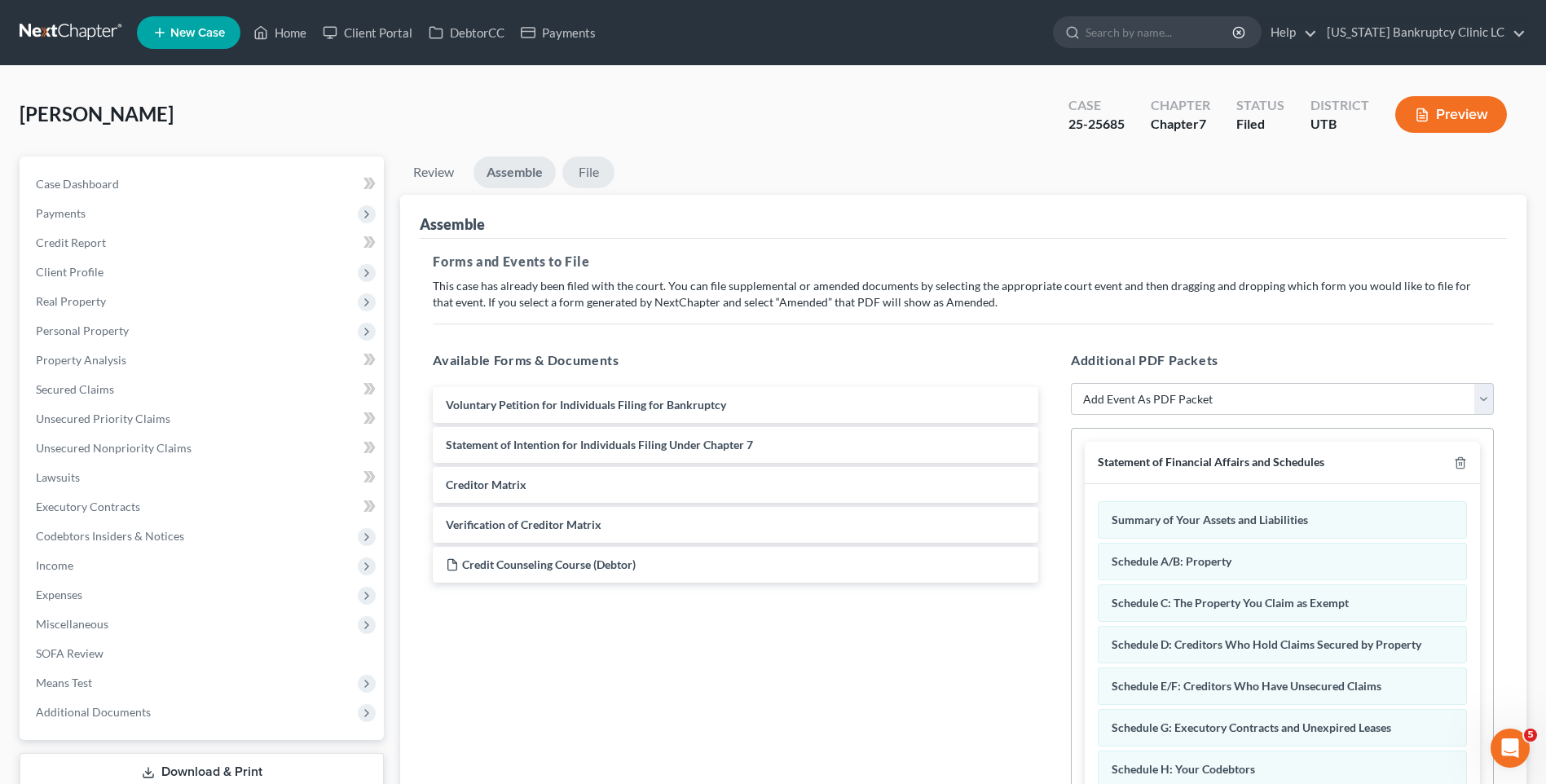
click at [589, 166] on link "File" at bounding box center [589, 172] width 53 height 31
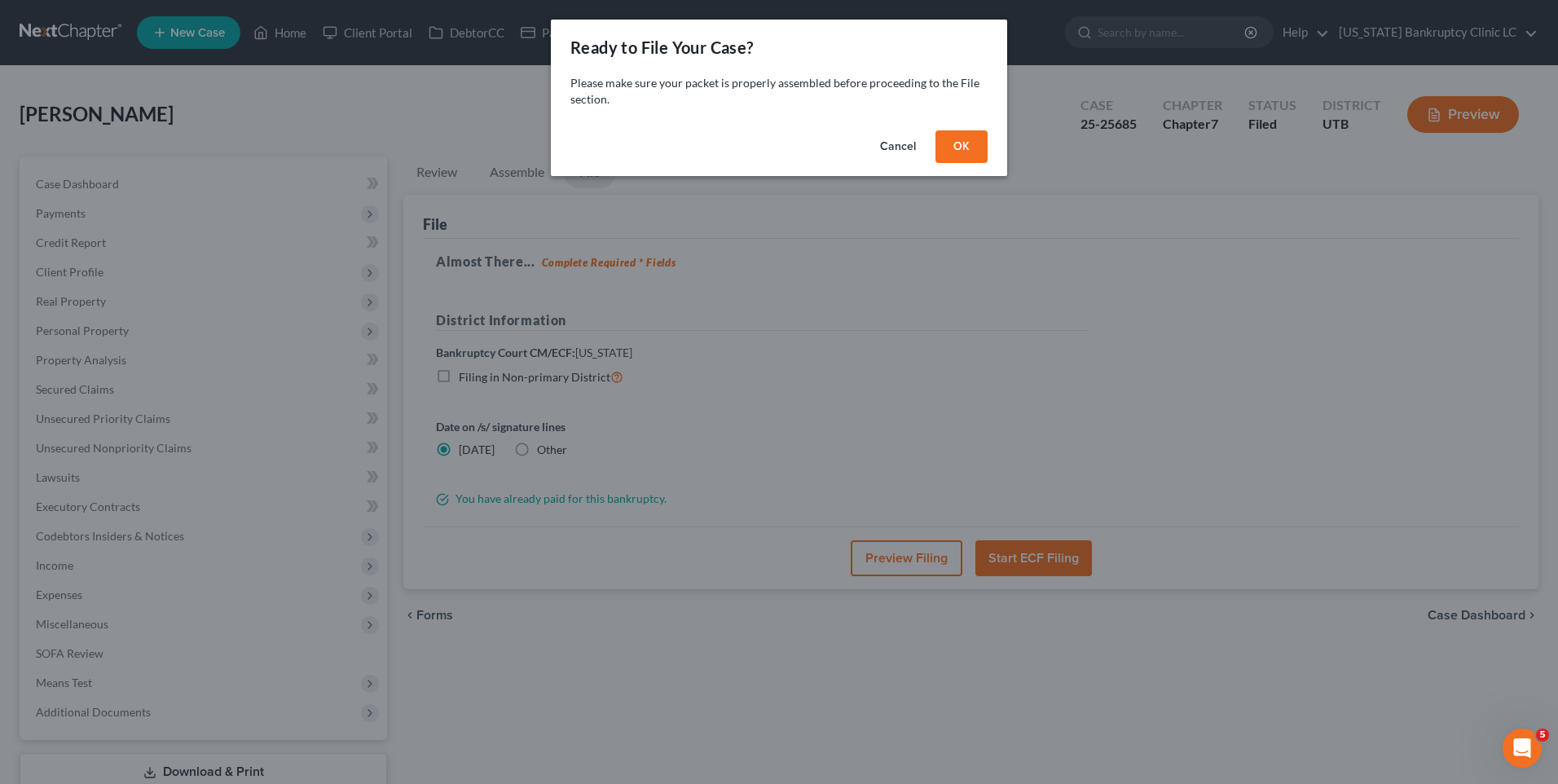
click at [949, 144] on button "OK" at bounding box center [961, 147] width 53 height 32
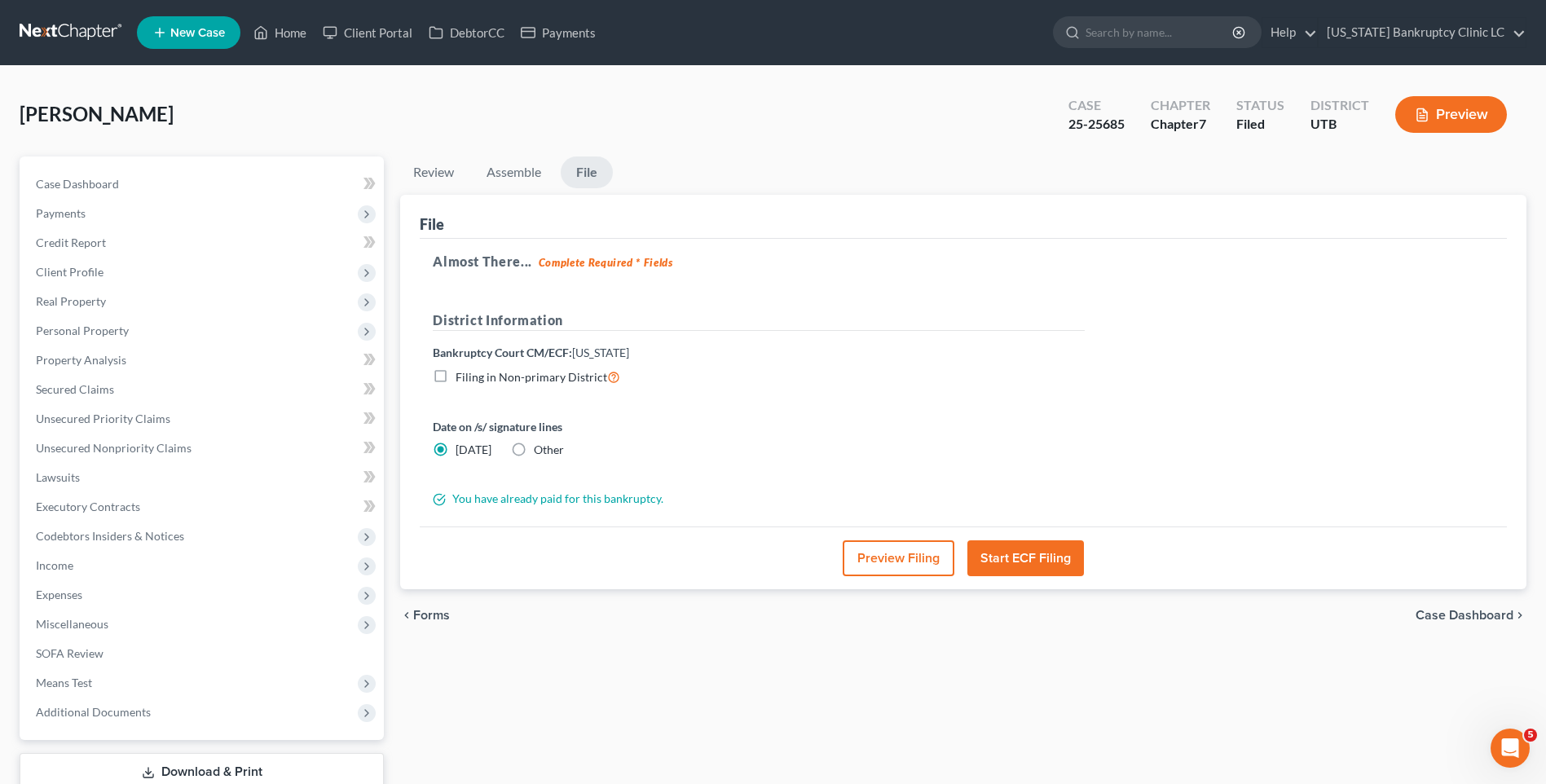
click at [993, 550] on button "Start ECF Filing" at bounding box center [1025, 558] width 116 height 36
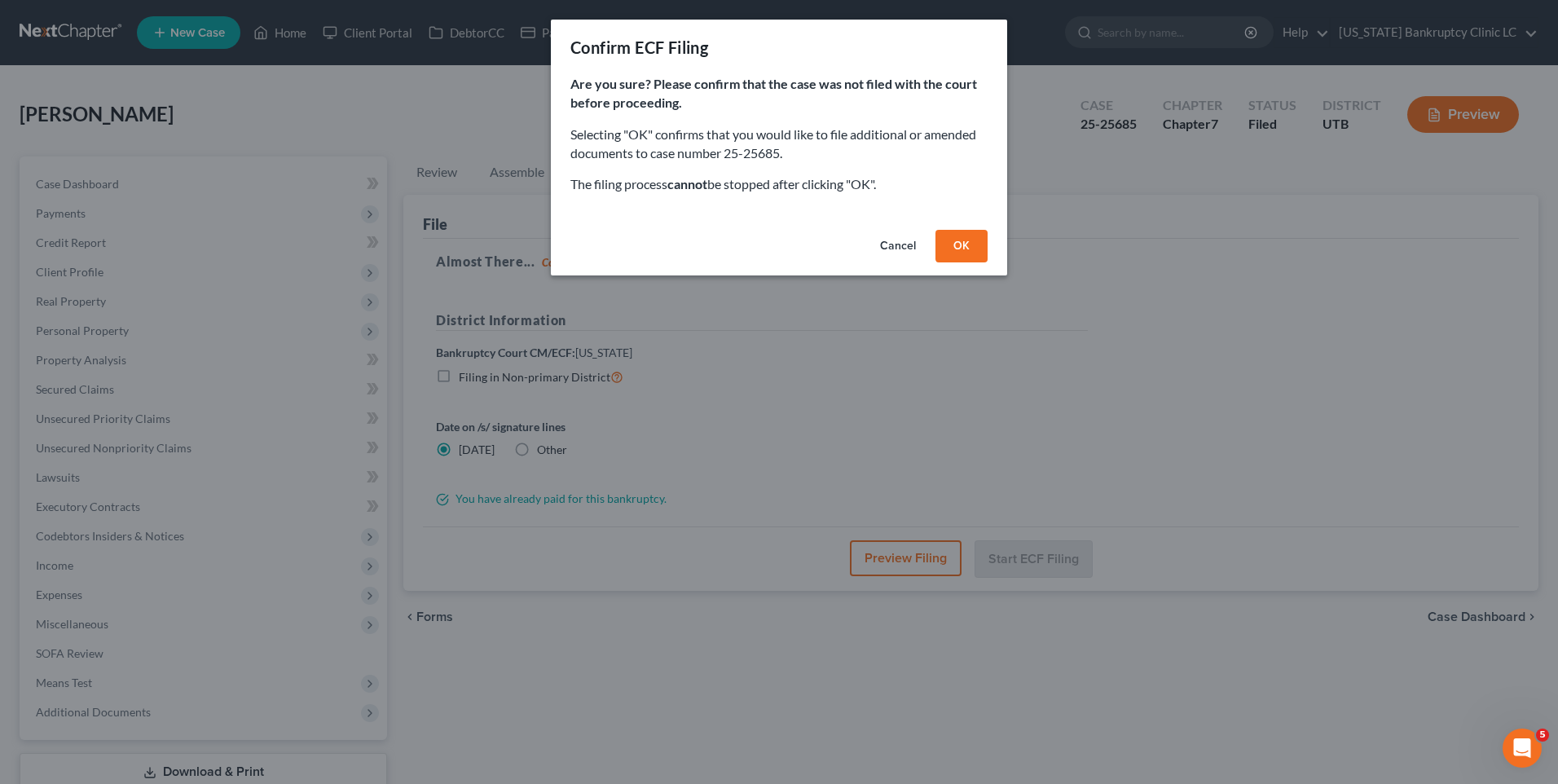
click at [961, 257] on button "OK" at bounding box center [961, 246] width 53 height 32
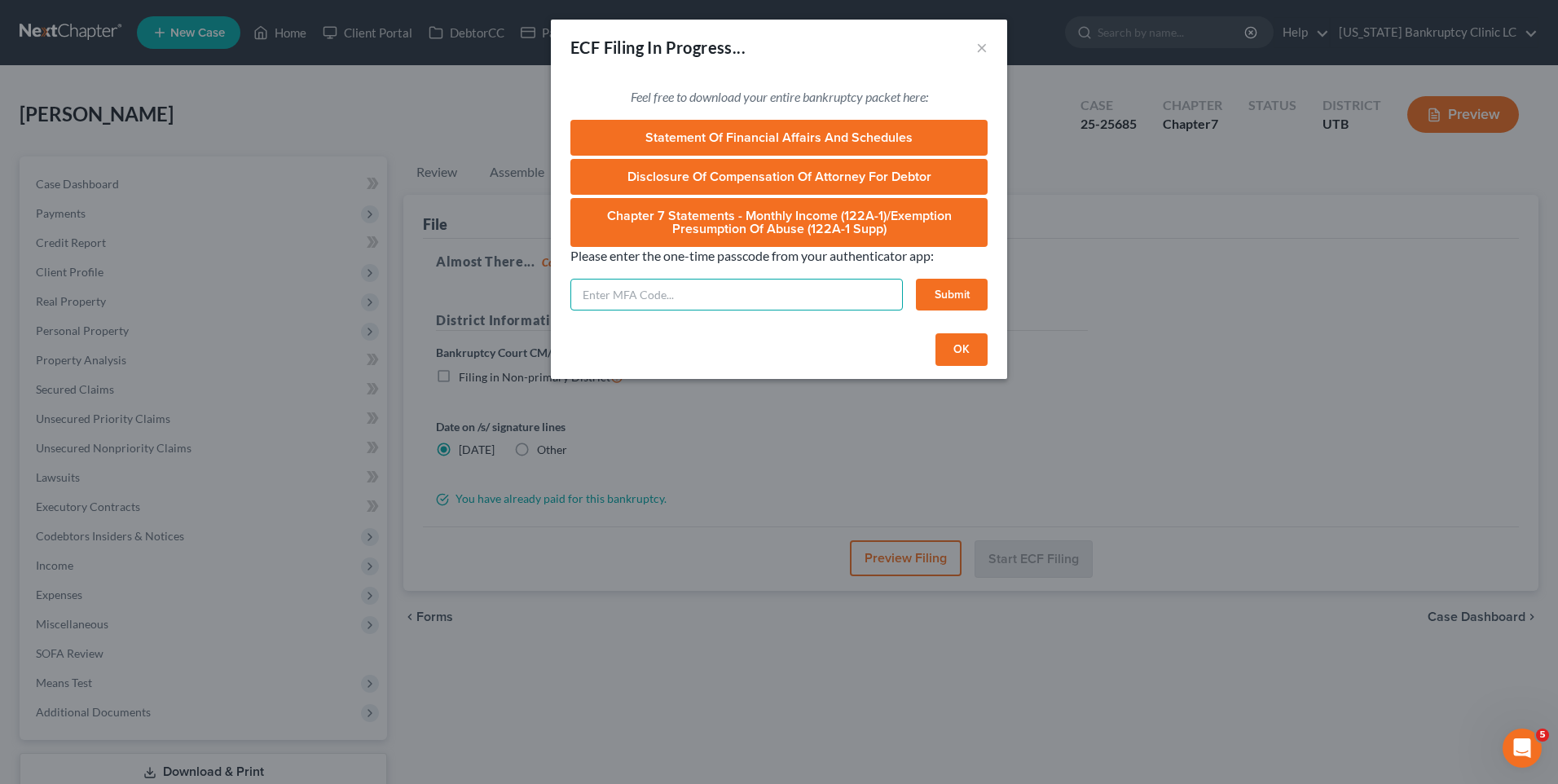
click at [794, 294] on input "text" at bounding box center [737, 295] width 332 height 32
click at [776, 292] on input "text" at bounding box center [737, 295] width 332 height 32
click at [955, 299] on button "Submit" at bounding box center [951, 295] width 72 height 32
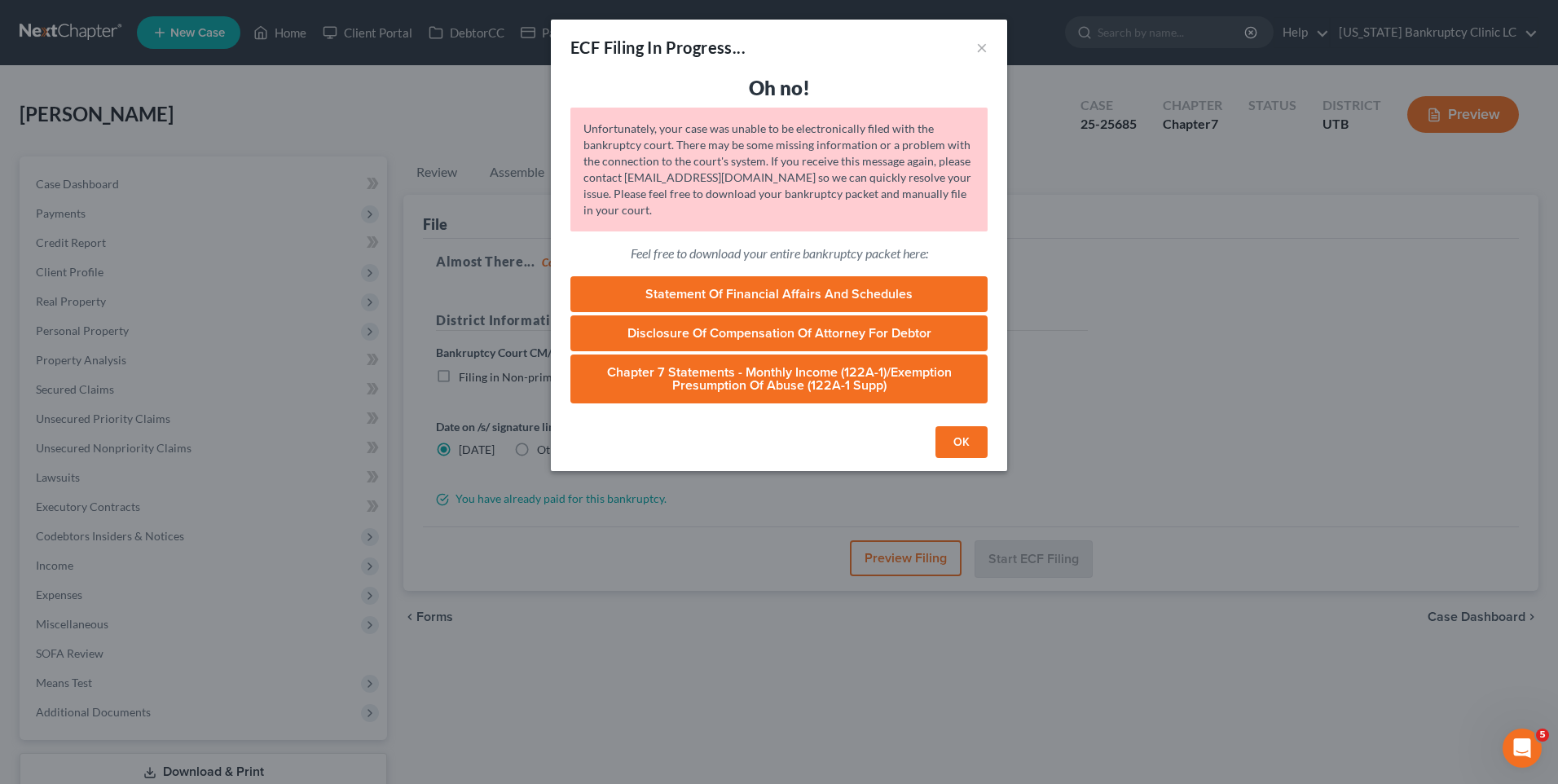
click at [949, 441] on button "OK" at bounding box center [961, 442] width 53 height 32
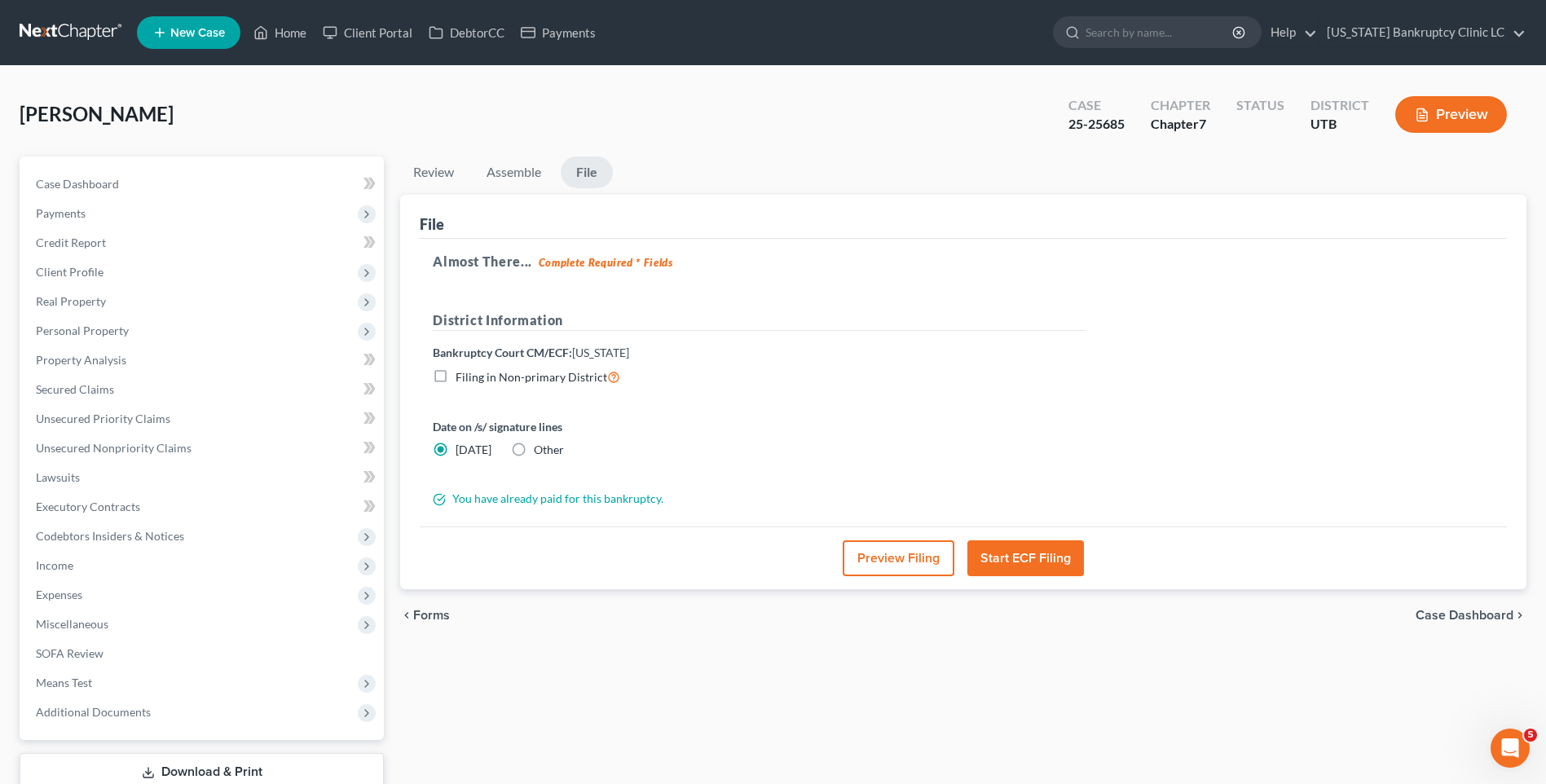
click at [984, 552] on button "Start ECF Filing" at bounding box center [1025, 558] width 116 height 36
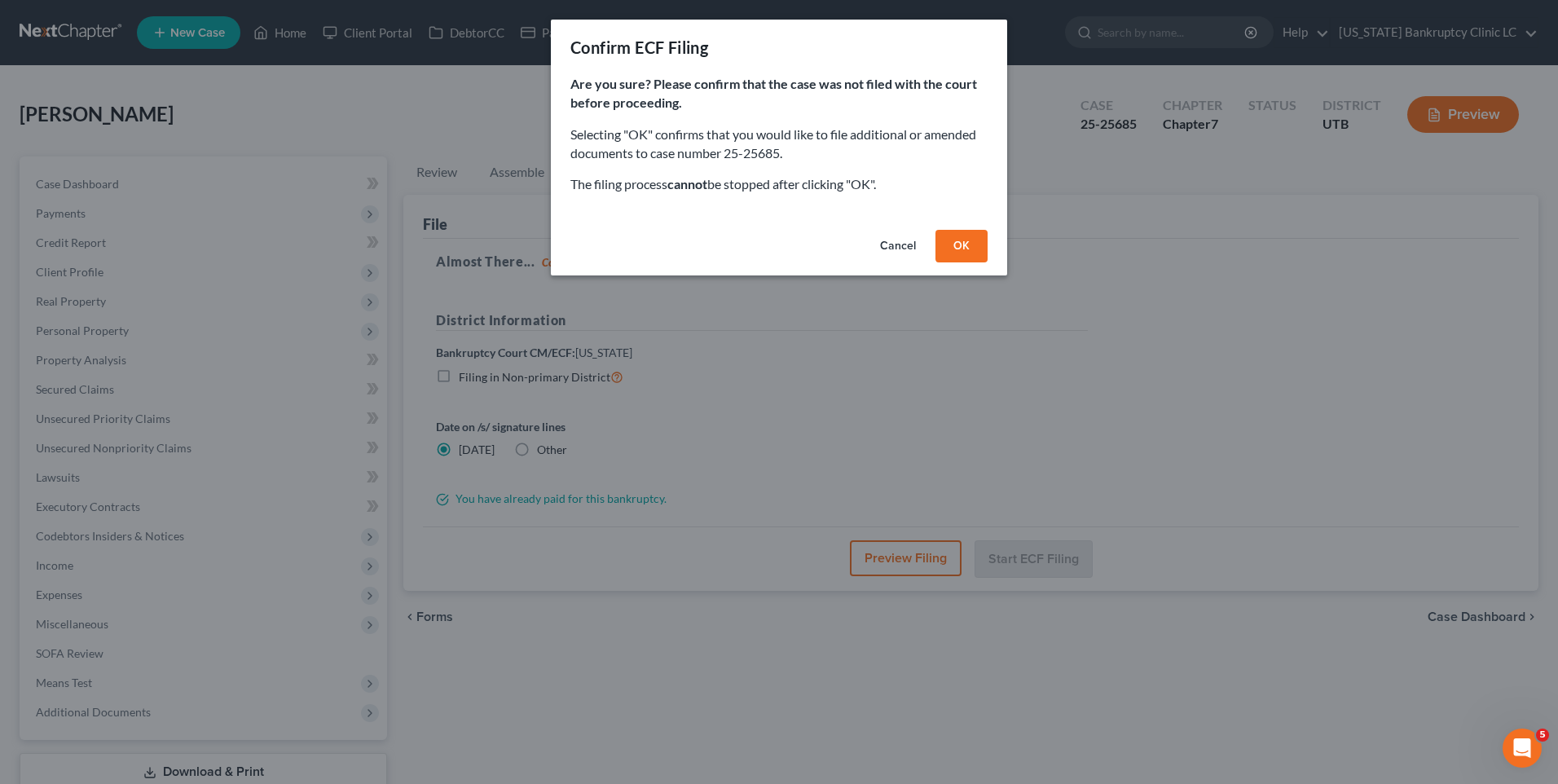
click at [959, 250] on button "OK" at bounding box center [961, 246] width 53 height 32
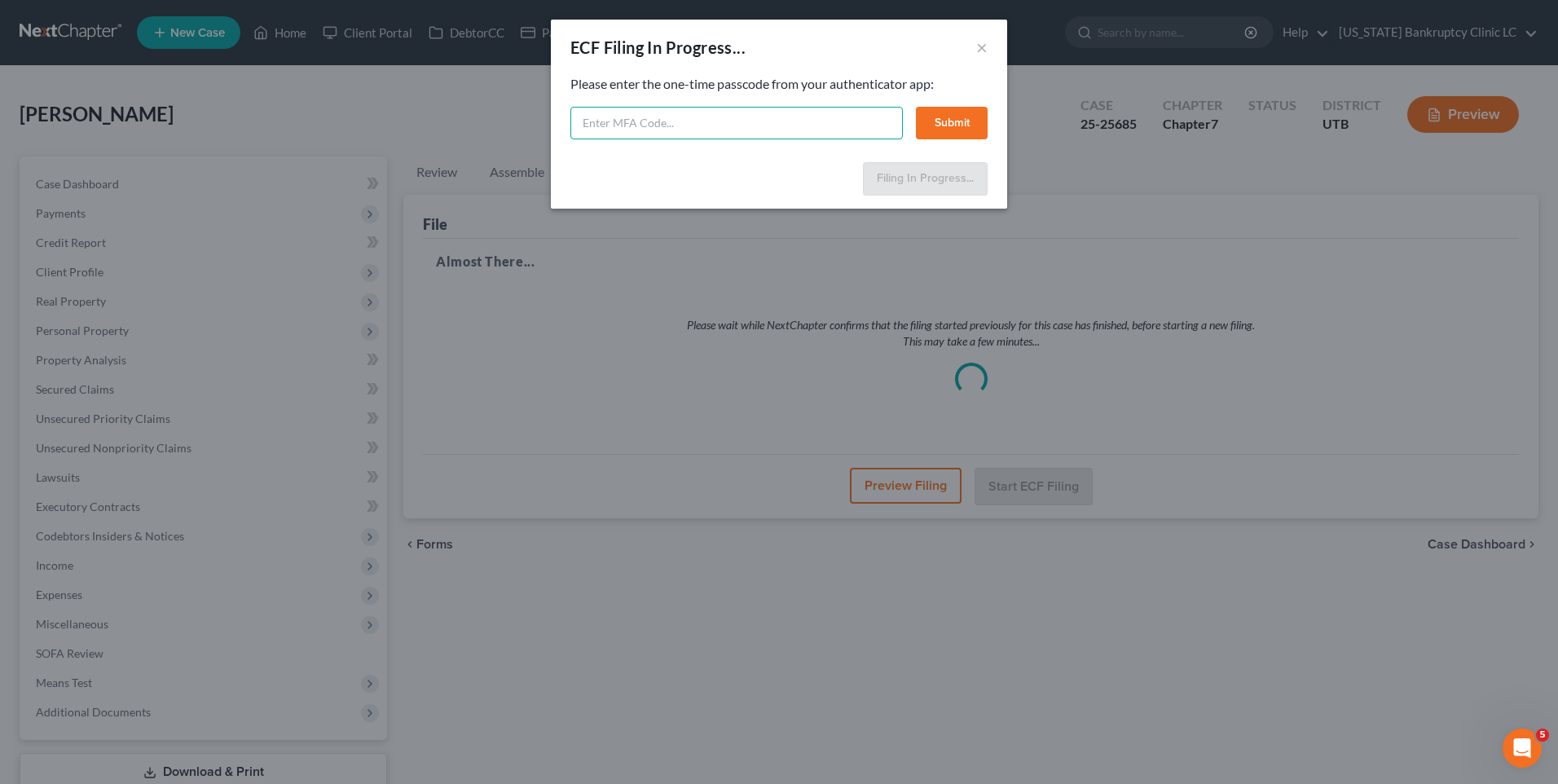
click at [780, 130] on input "text" at bounding box center [737, 123] width 332 height 32
type input "894474"
click at [946, 129] on button "Submit" at bounding box center [951, 123] width 72 height 32
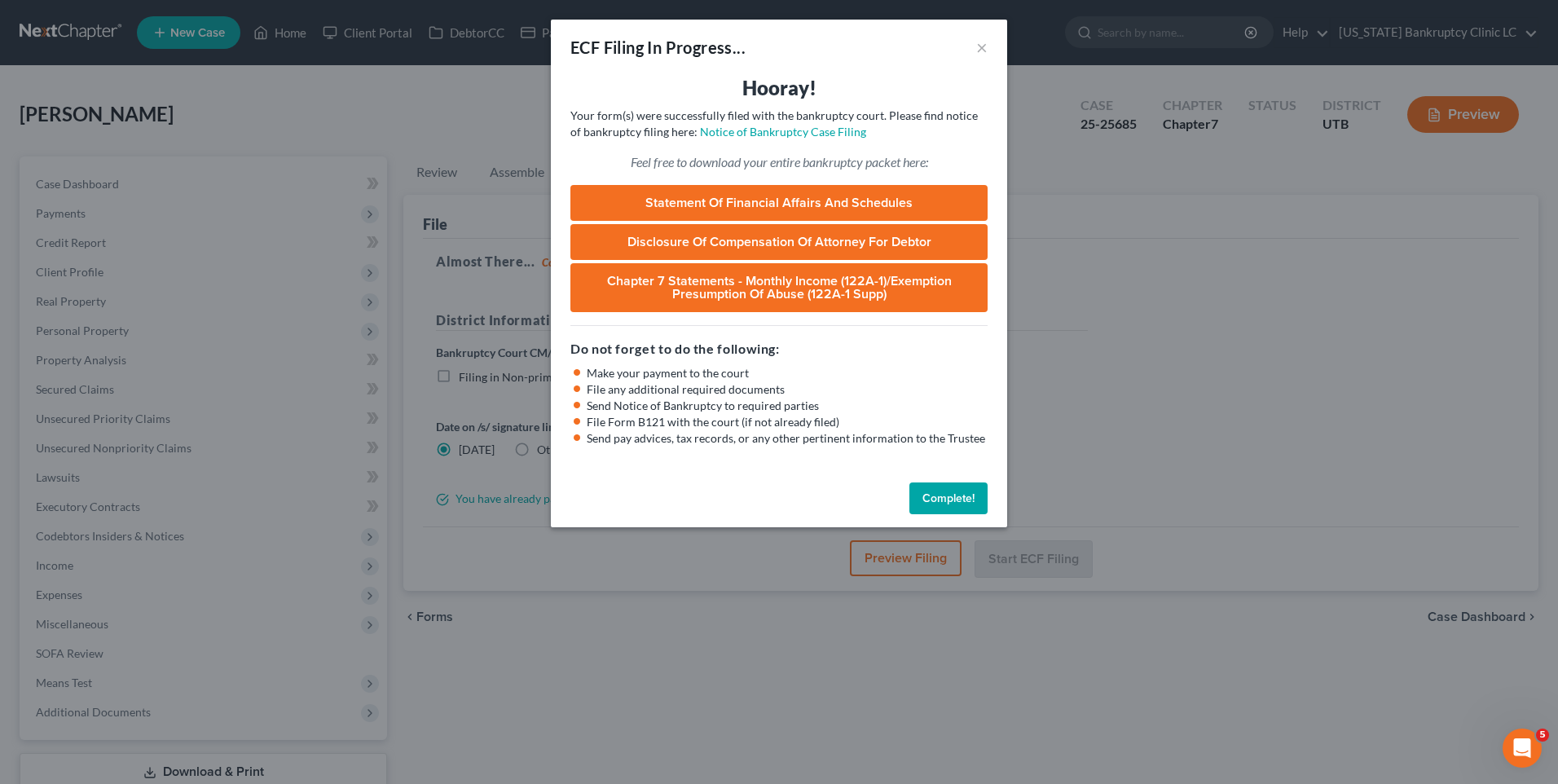
click at [948, 492] on button "Complete!" at bounding box center [949, 498] width 78 height 32
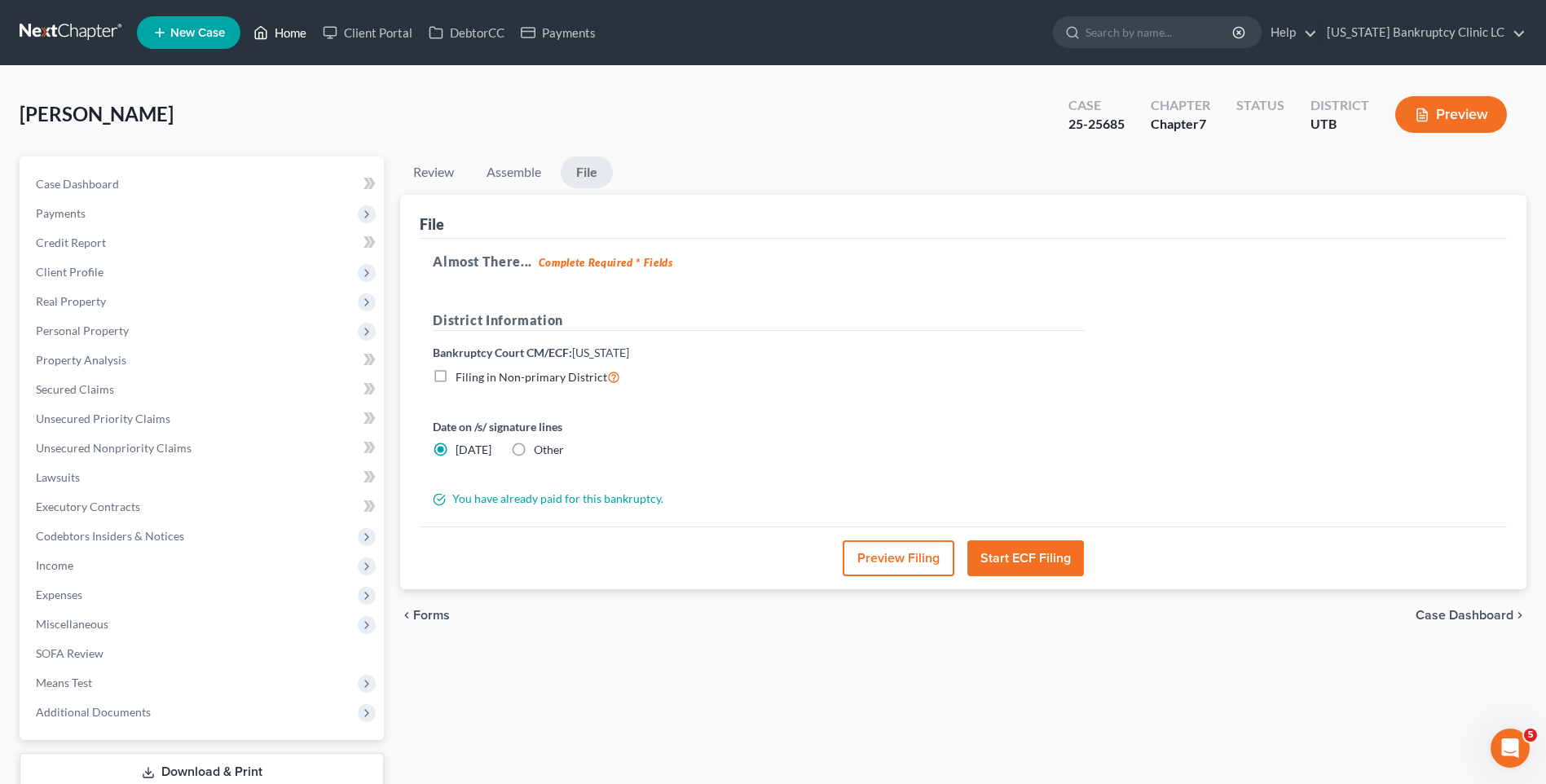
click at [293, 31] on link "Home" at bounding box center [280, 32] width 70 height 30
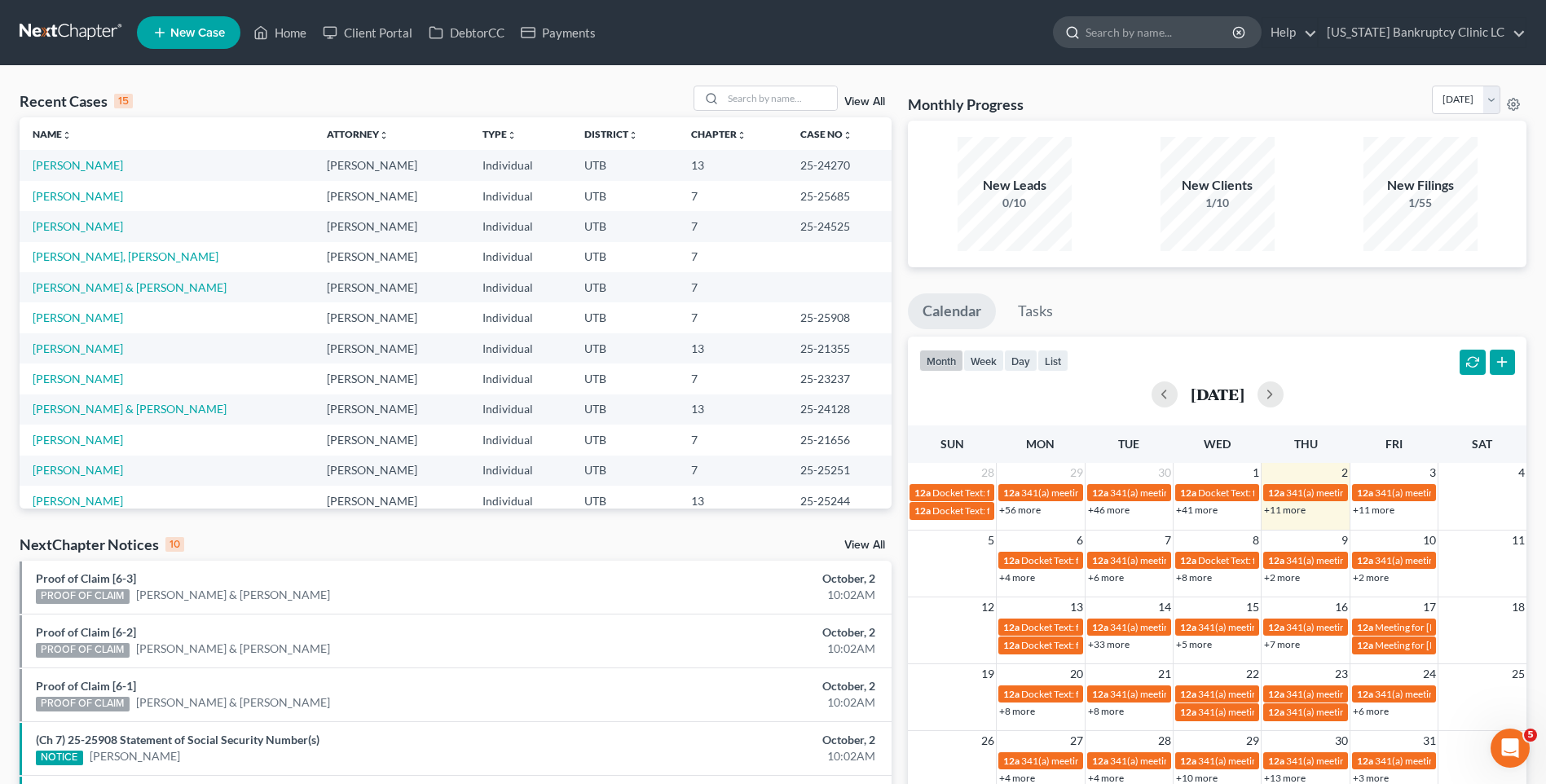
click at [1180, 28] on input "search" at bounding box center [1160, 32] width 149 height 31
type input "slac"
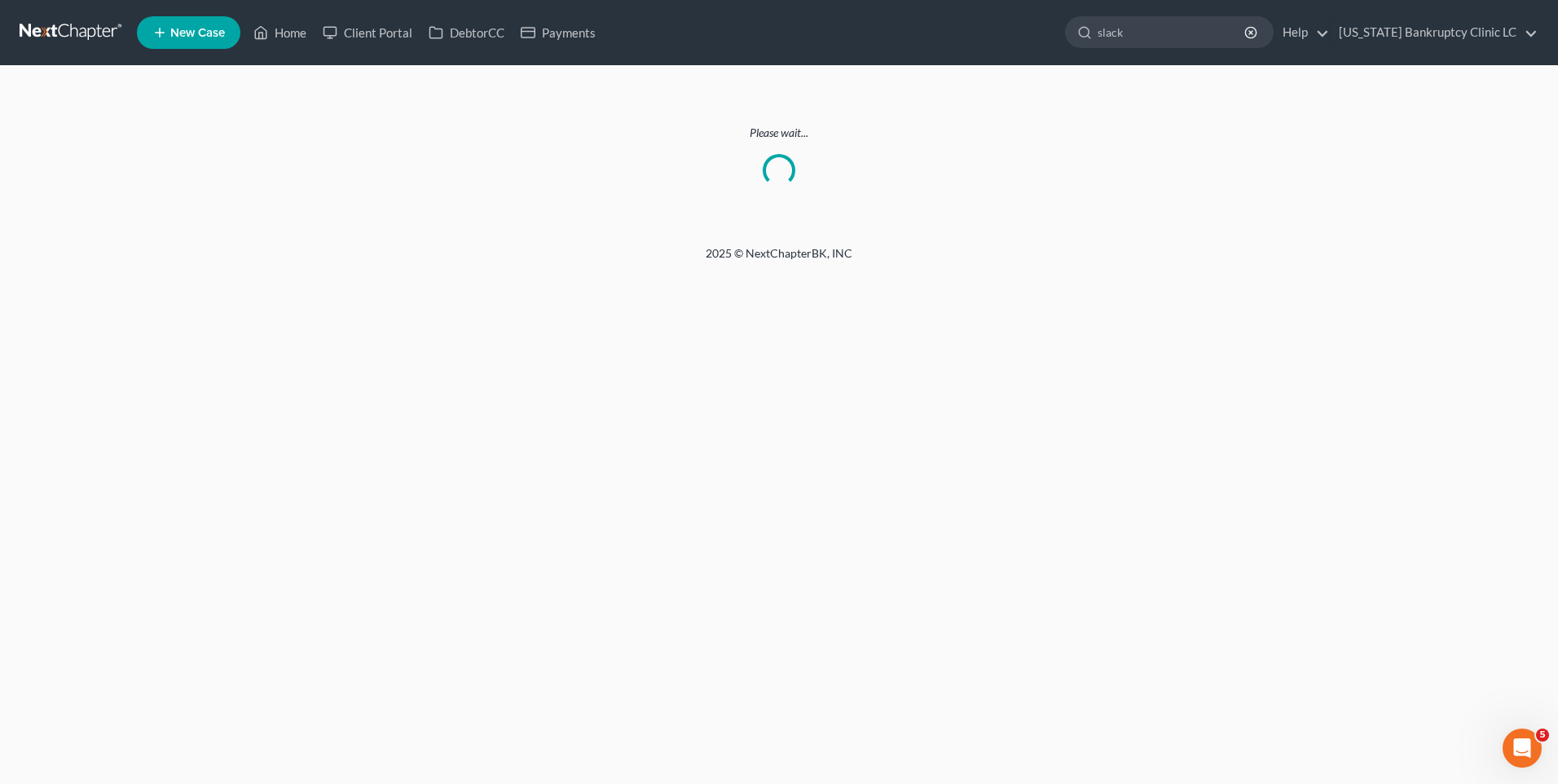
click at [1160, 14] on ul "New Case Home Client Portal DebtorCC Payments slack - No Result - See all resul…" at bounding box center [837, 32] width 1401 height 42
click at [1170, 26] on input "slack" at bounding box center [1172, 32] width 149 height 31
click at [293, 36] on link "Home" at bounding box center [280, 32] width 70 height 30
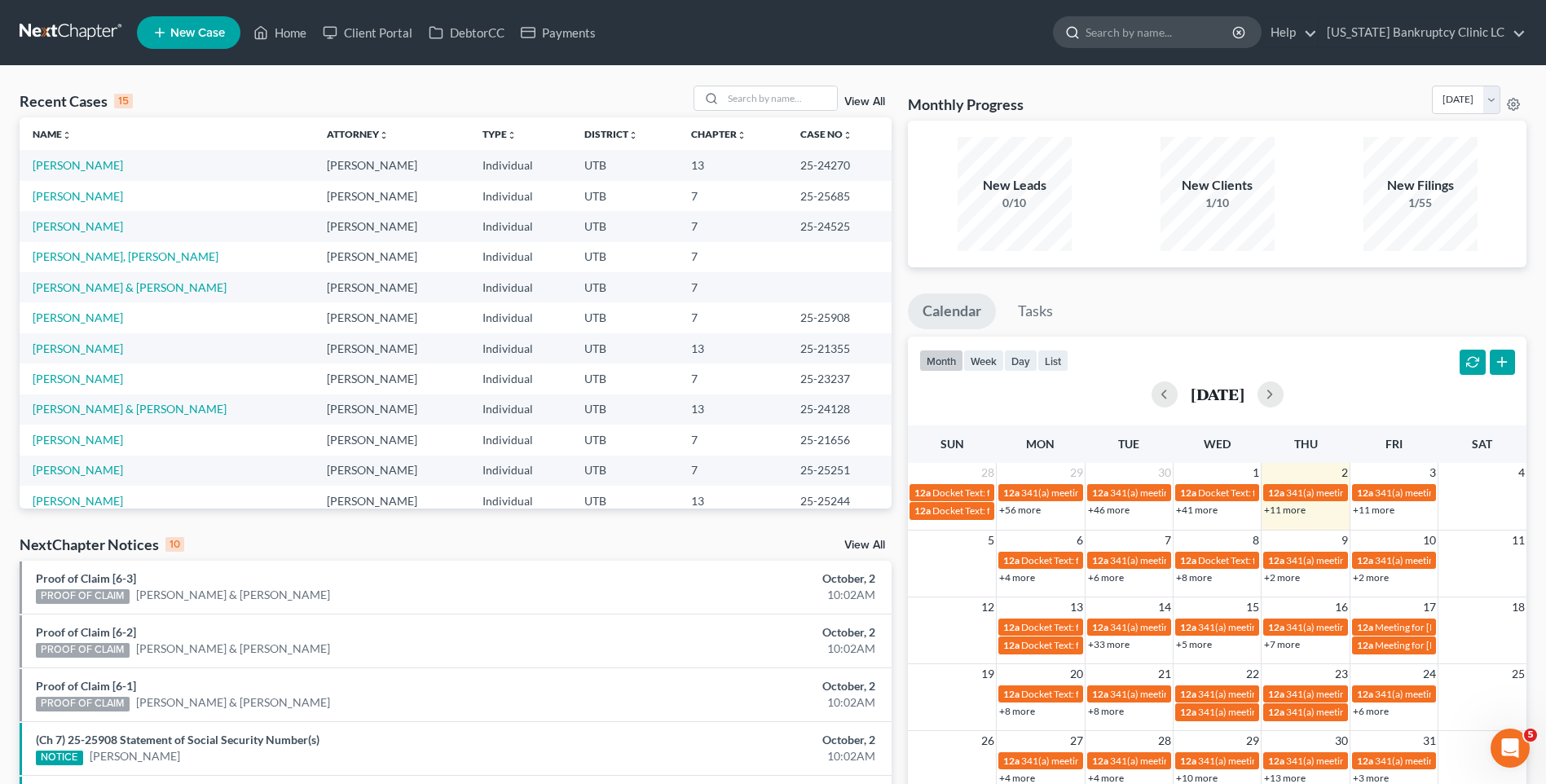
click at [1180, 34] on input "search" at bounding box center [1160, 32] width 149 height 31
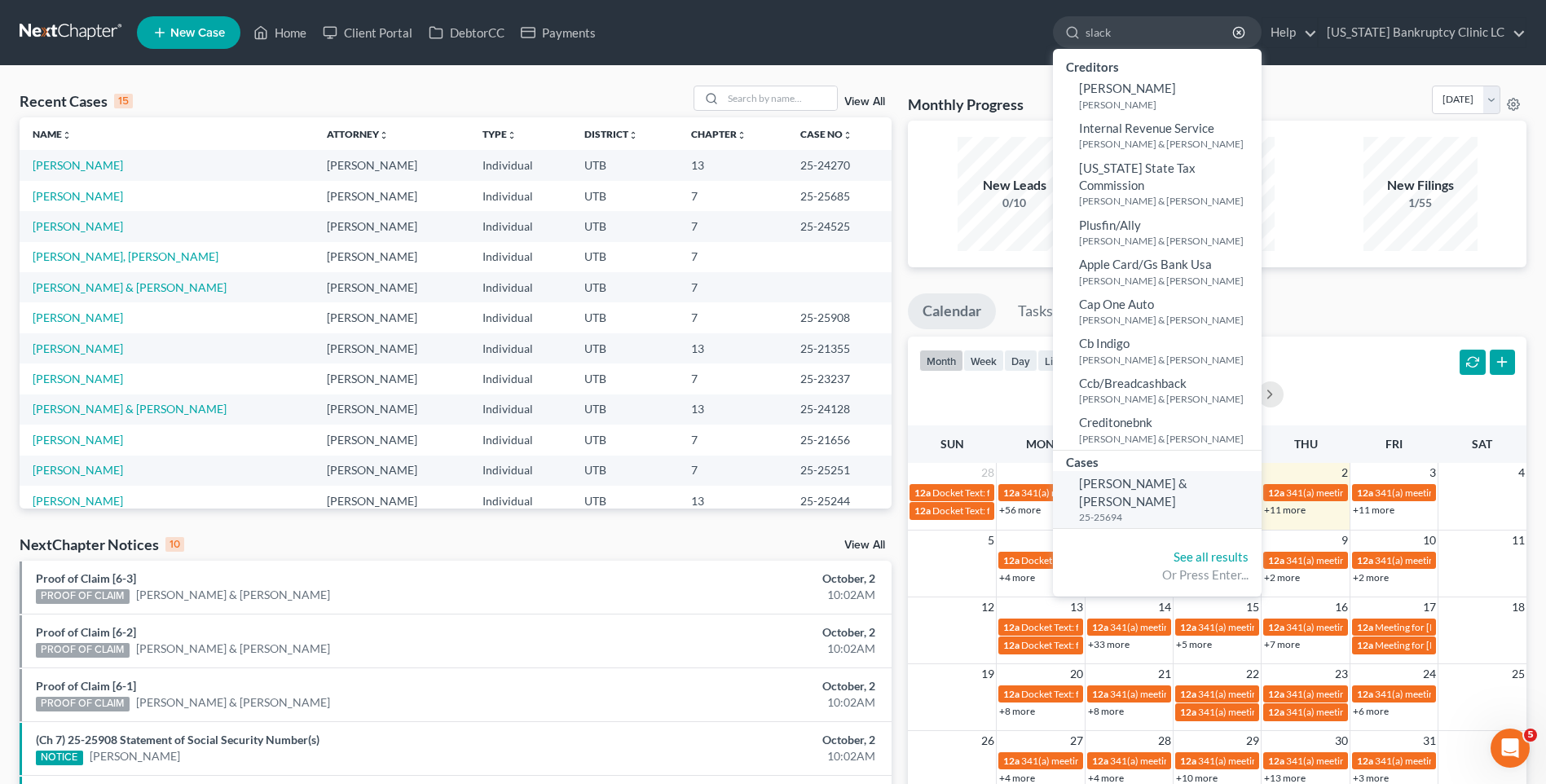
type input "slack"
click at [1176, 473] on link "[PERSON_NAME] & [PERSON_NAME] 25-25694" at bounding box center [1158, 499] width 209 height 57
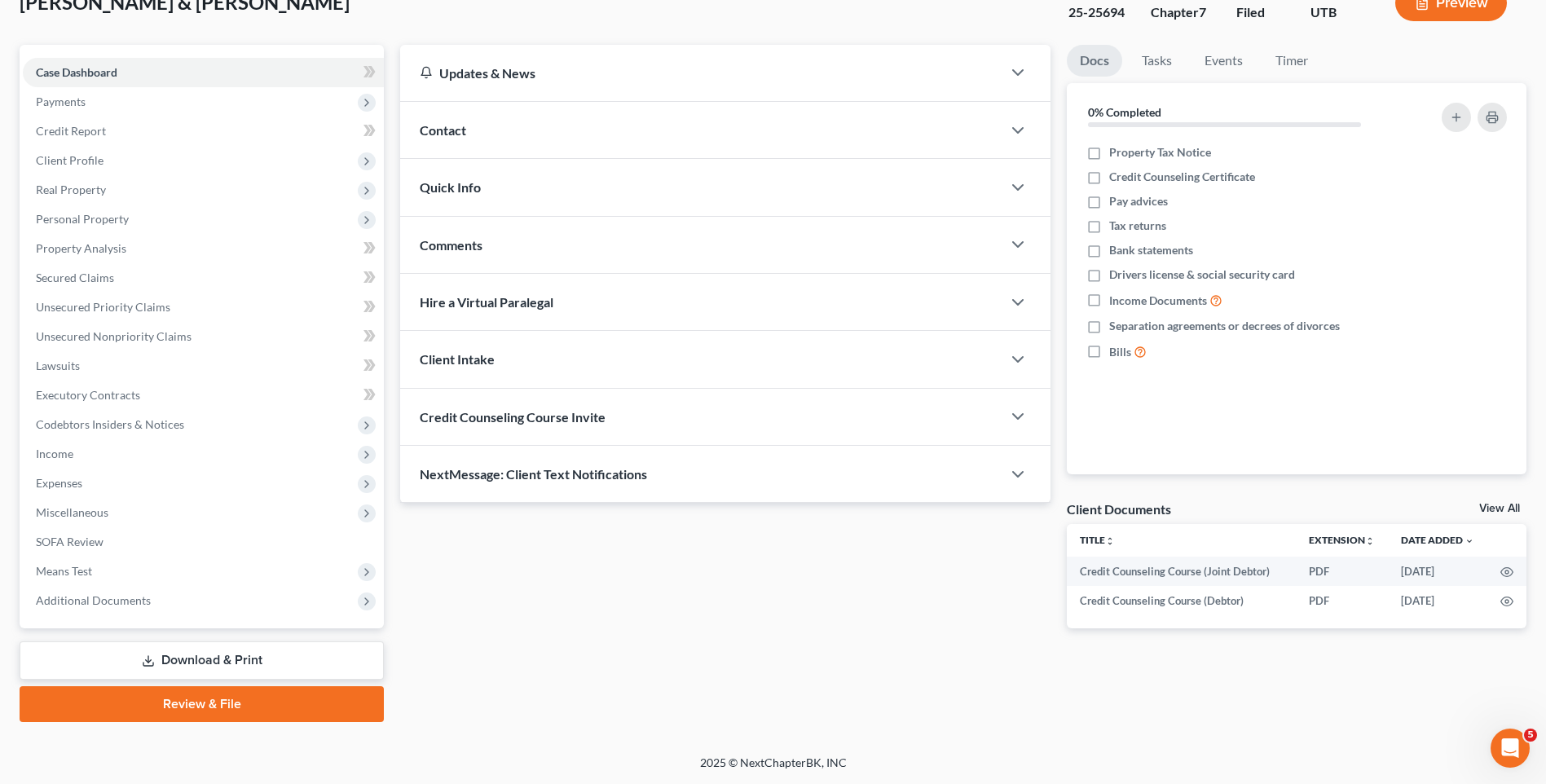
click at [172, 706] on link "Review & File" at bounding box center [202, 703] width 365 height 36
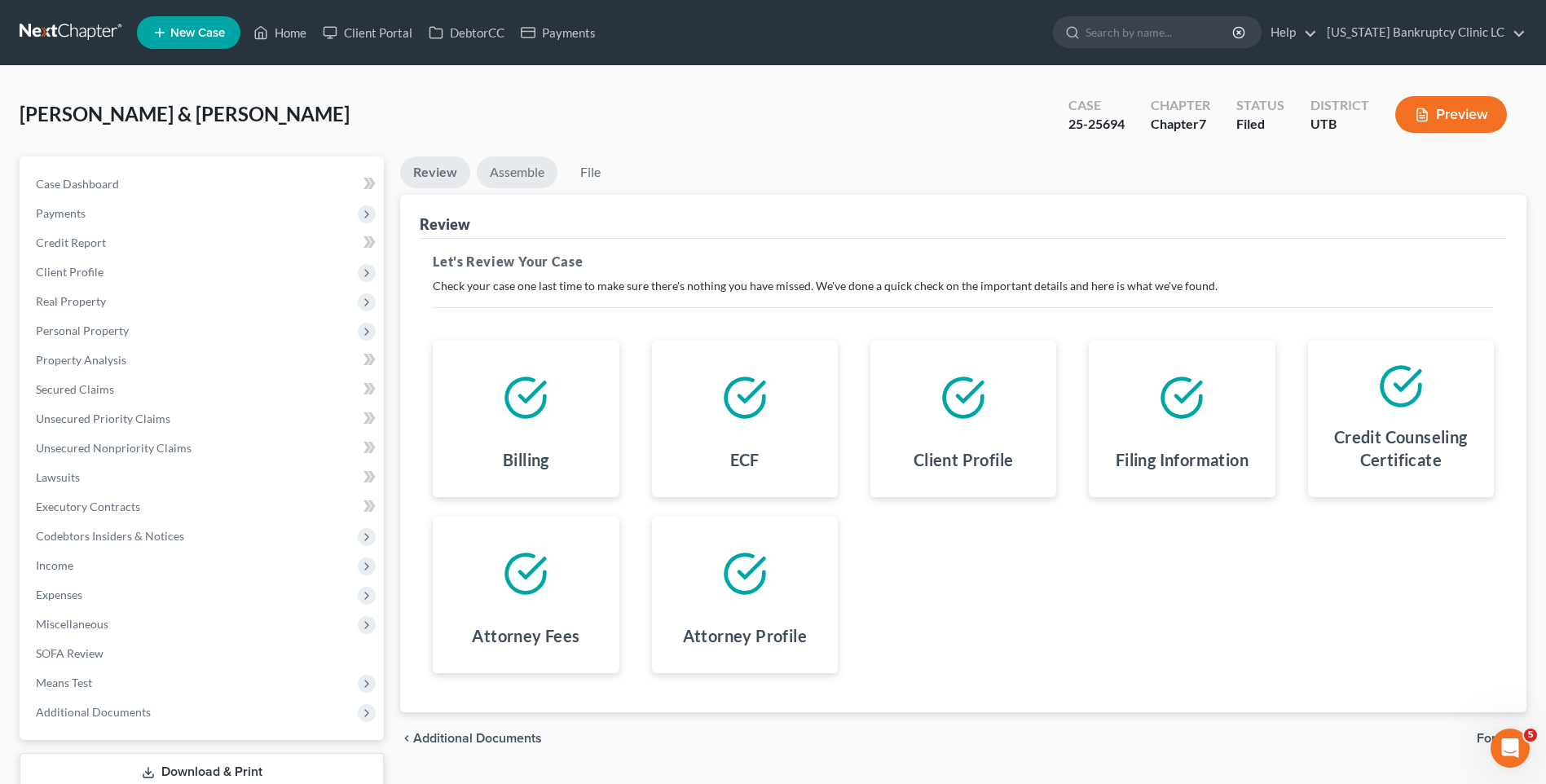
click at [523, 166] on link "Assemble" at bounding box center [516, 172] width 81 height 31
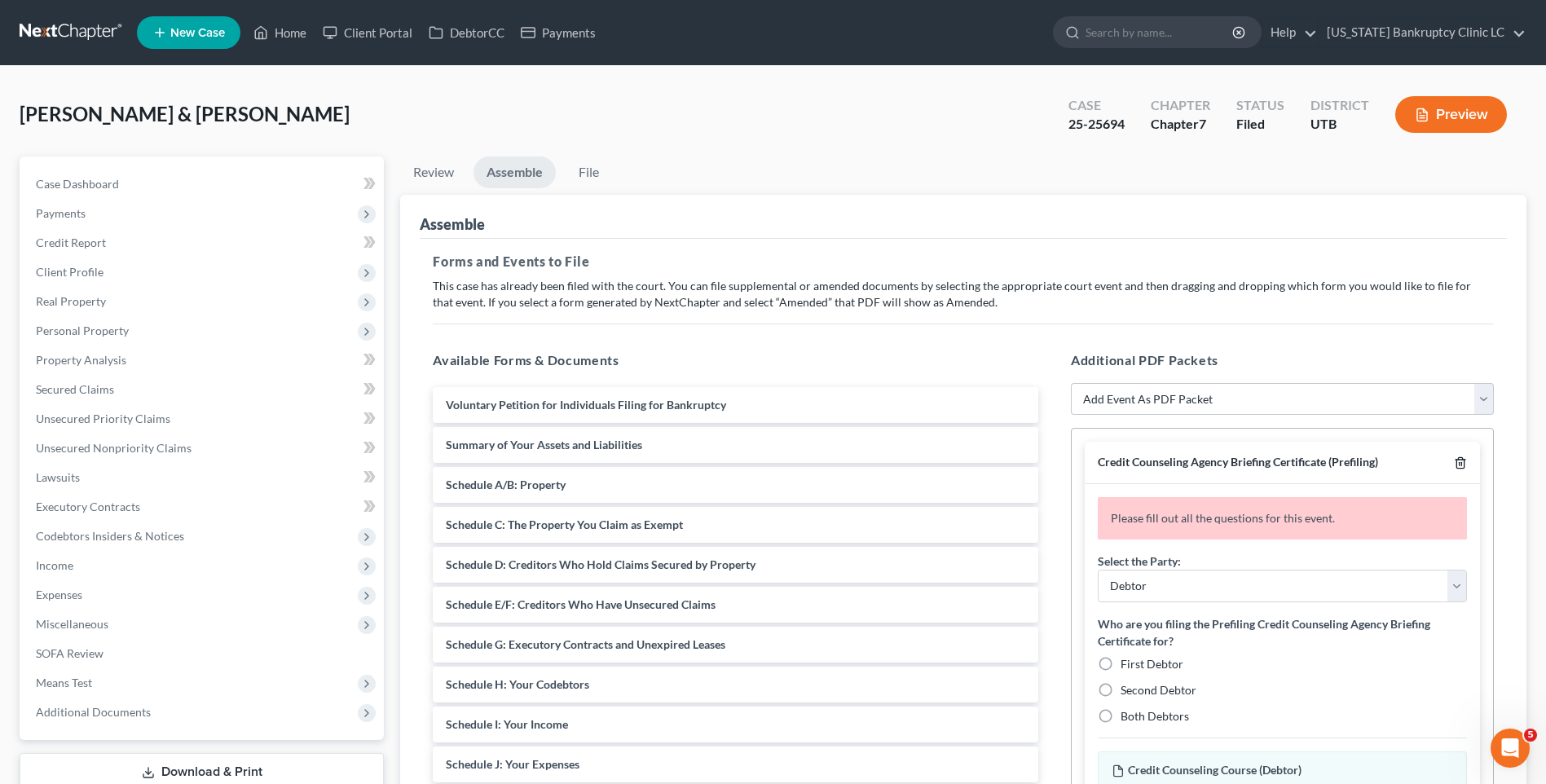
click at [1448, 456] on div at bounding box center [1457, 462] width 20 height 15
click at [1454, 466] on icon "button" at bounding box center [1460, 462] width 13 height 13
click at [1458, 464] on icon "button" at bounding box center [1460, 463] width 8 height 10
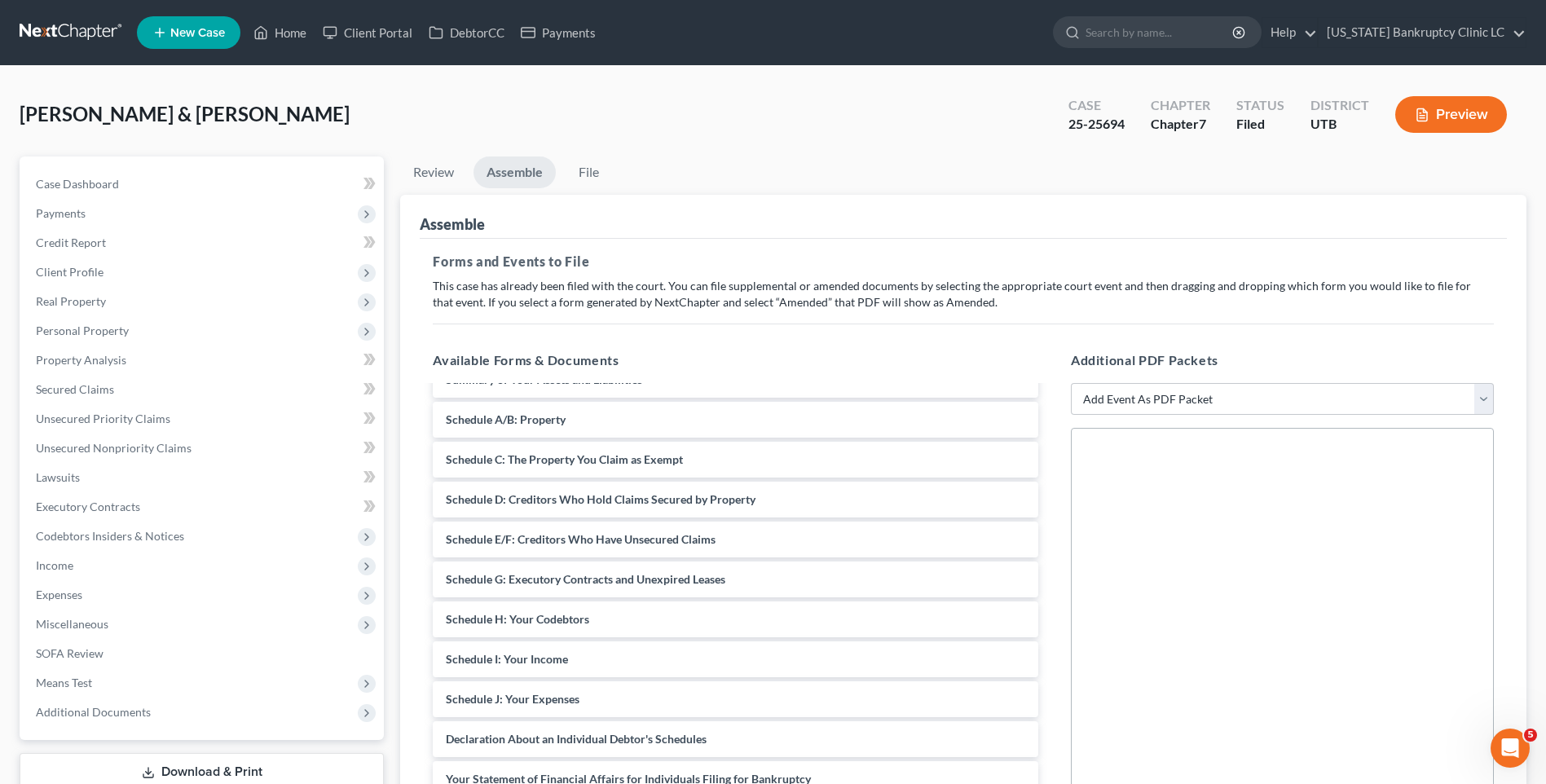
scroll to position [325, 0]
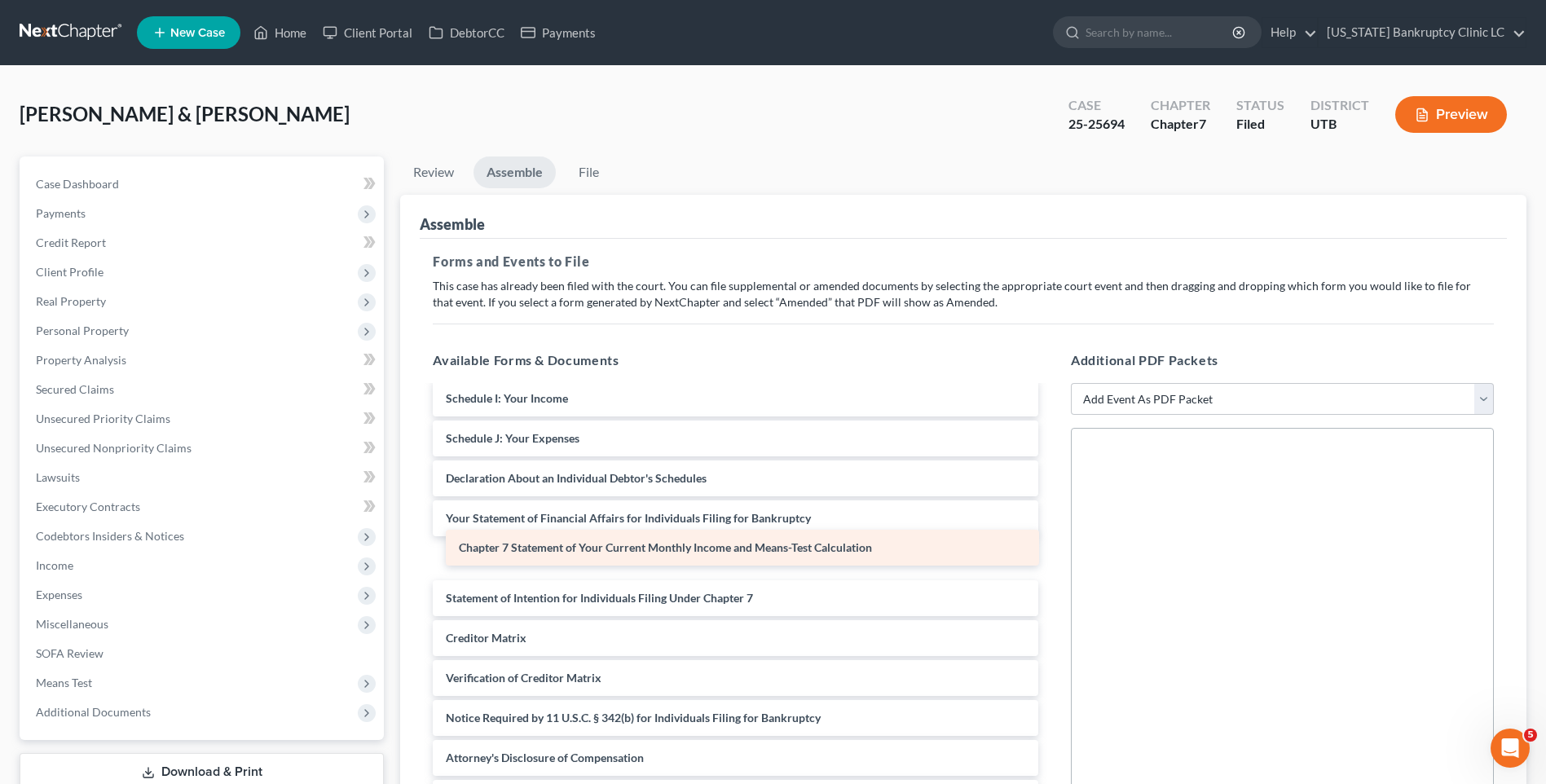
drag, startPoint x: 640, startPoint y: 597, endPoint x: 654, endPoint y: 546, distance: 52.9
click at [654, 546] on div "Chapter 7 Statement of Your Current Monthly Income and Means-Test Calculation V…" at bounding box center [735, 458] width 632 height 794
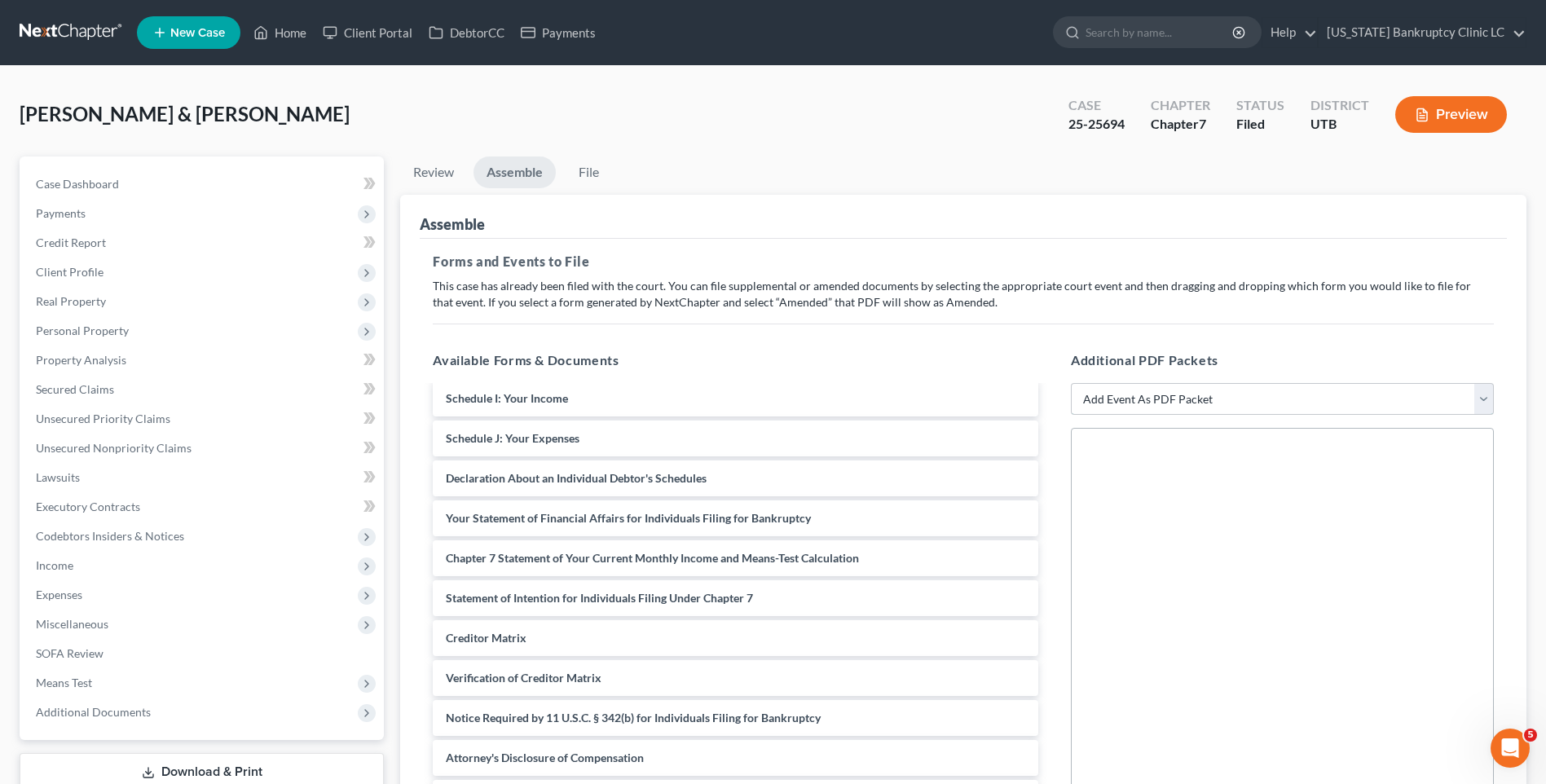
click at [1193, 391] on select "Add Event As PDF Packet Affidavit/Declaration Amended Document Amended Schedule…" at bounding box center [1282, 399] width 423 height 32
select select "11"
click at [1071, 383] on select "Add Event As PDF Packet Affidavit/Declaration Amended Document Amended Schedule…" at bounding box center [1282, 399] width 423 height 32
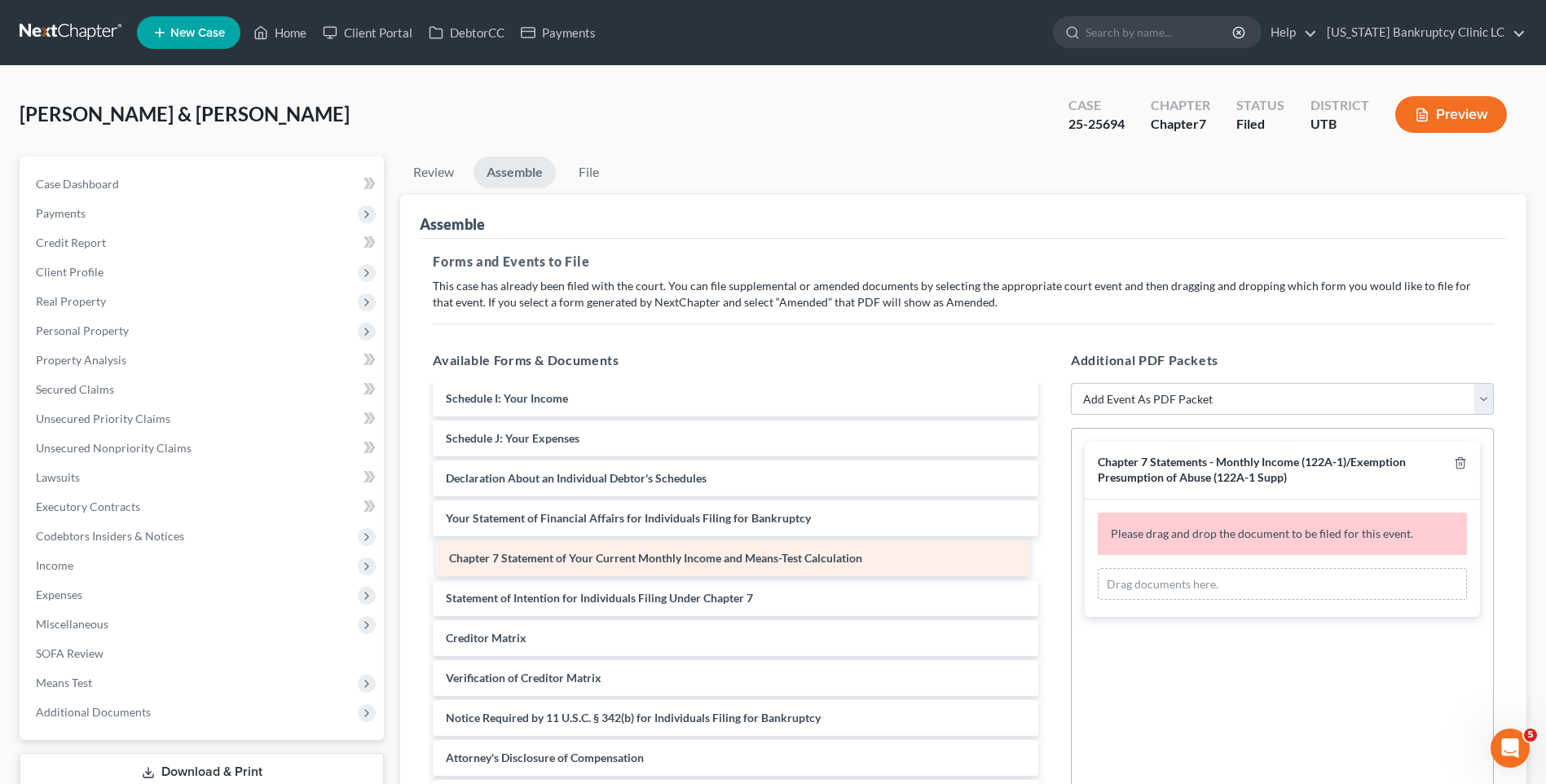
scroll to position [314, 0]
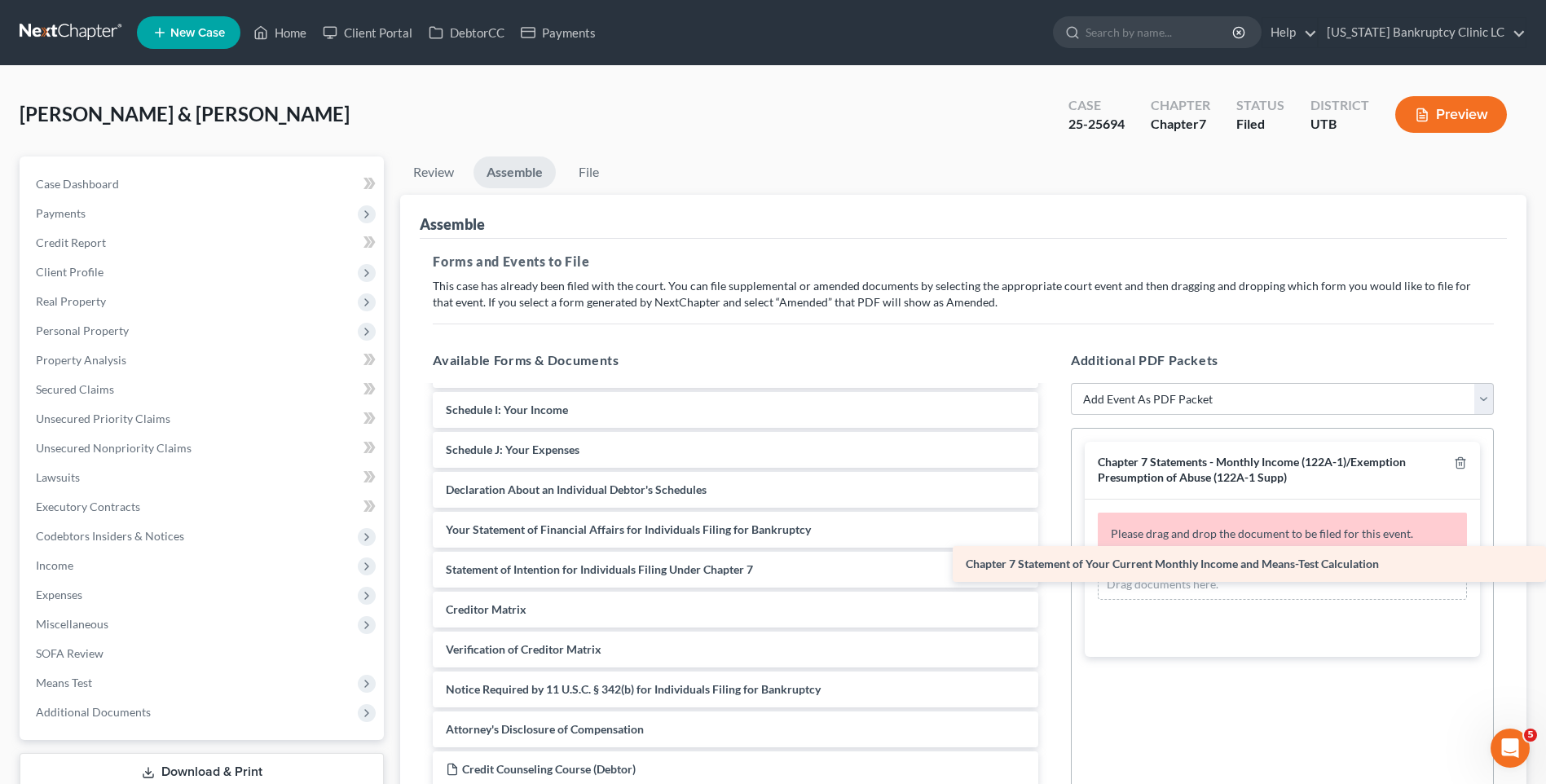
drag, startPoint x: 605, startPoint y: 562, endPoint x: 1286, endPoint y: 568, distance: 681.0
click at [1052, 568] on div "Chapter 7 Statement of Your Current Monthly Income and Means-Test Calculation V…" at bounding box center [735, 450] width 632 height 754
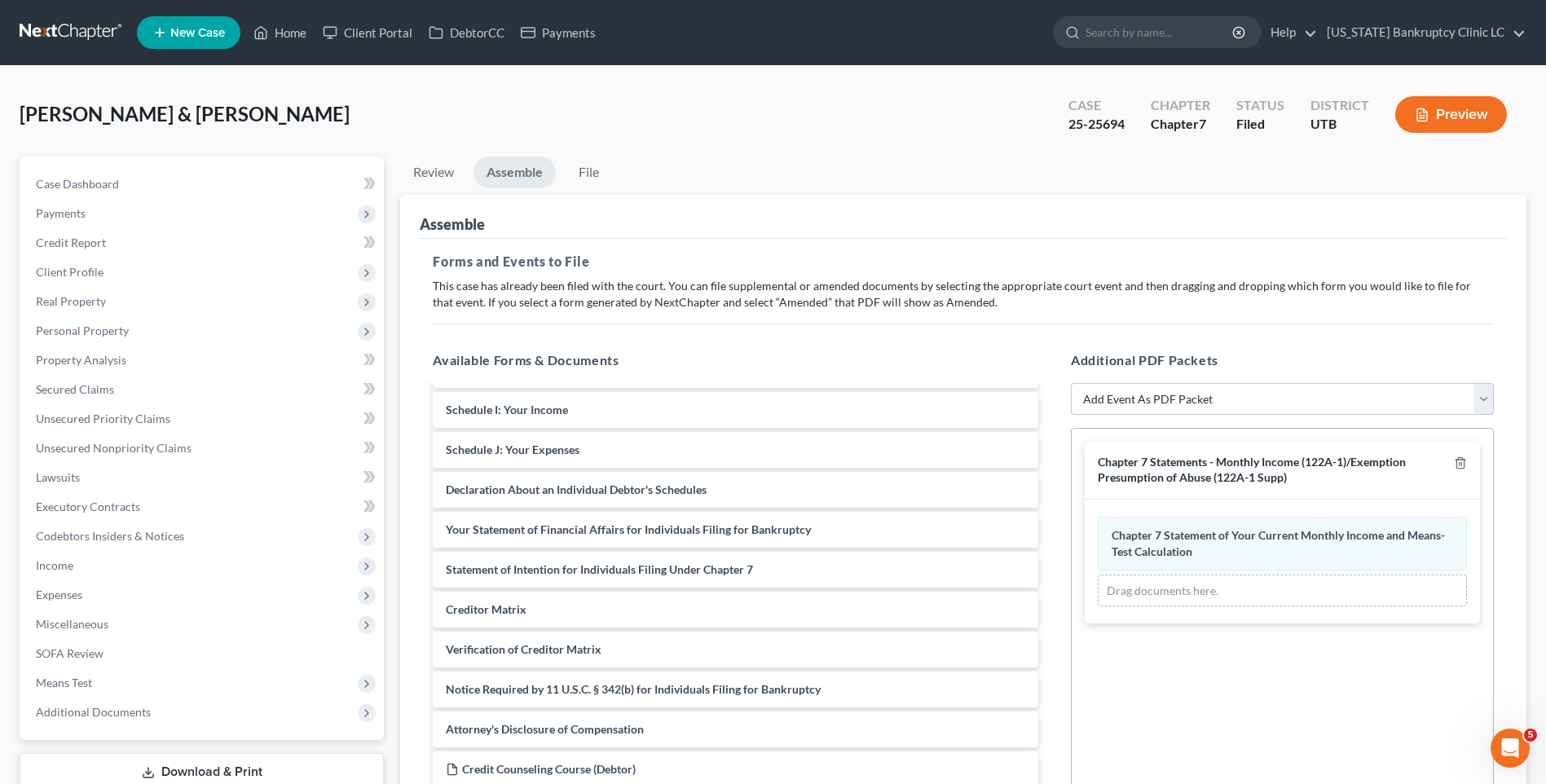
click at [1182, 401] on select "Add Event As PDF Packet Affidavit/Declaration Amended Document Amended Schedule…" at bounding box center [1282, 399] width 423 height 32
select select "19"
click at [1071, 383] on select "Add Event As PDF Packet Affidavit/Declaration Amended Document Amended Schedule…" at bounding box center [1282, 399] width 423 height 32
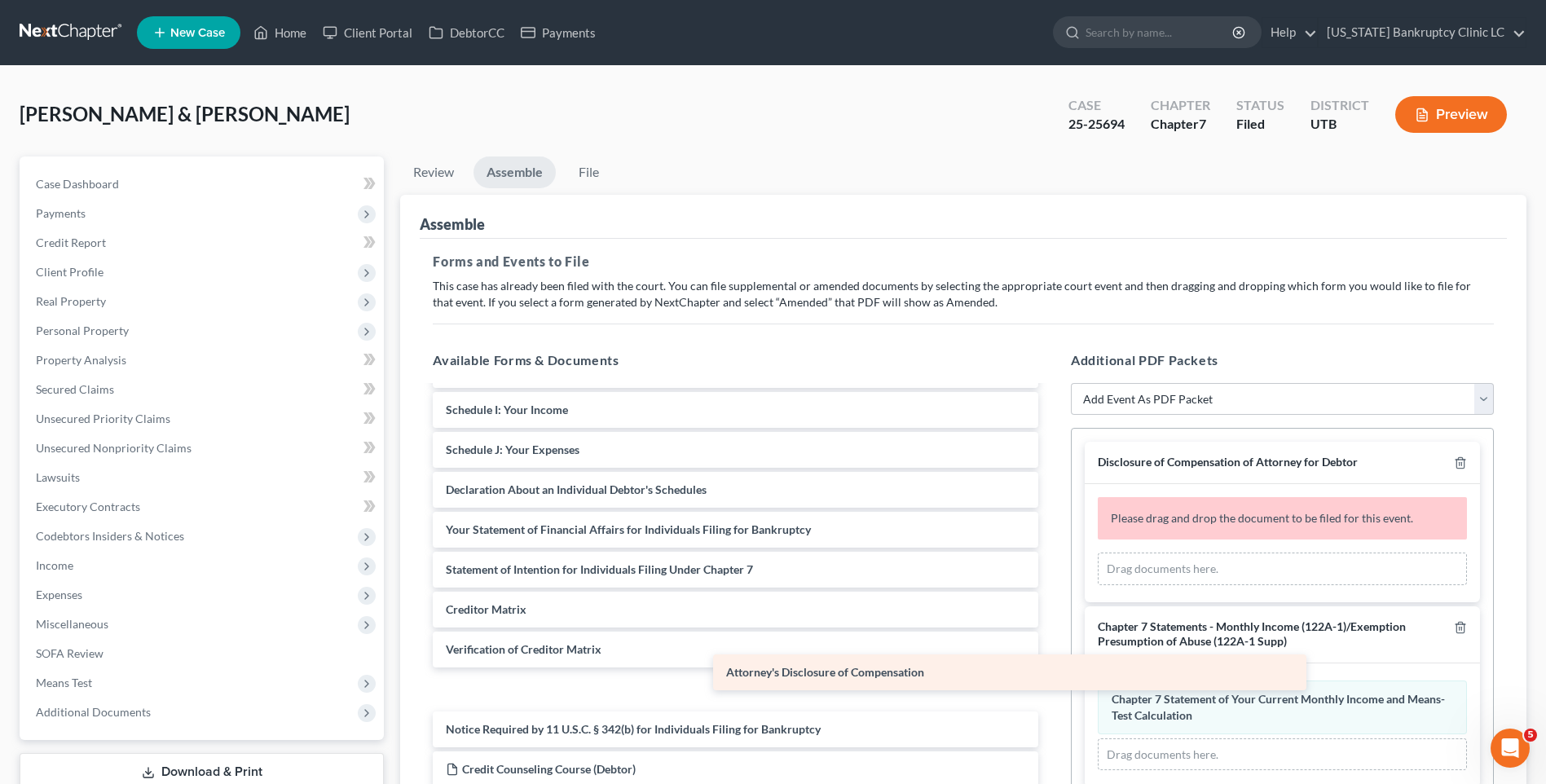
scroll to position [275, 0]
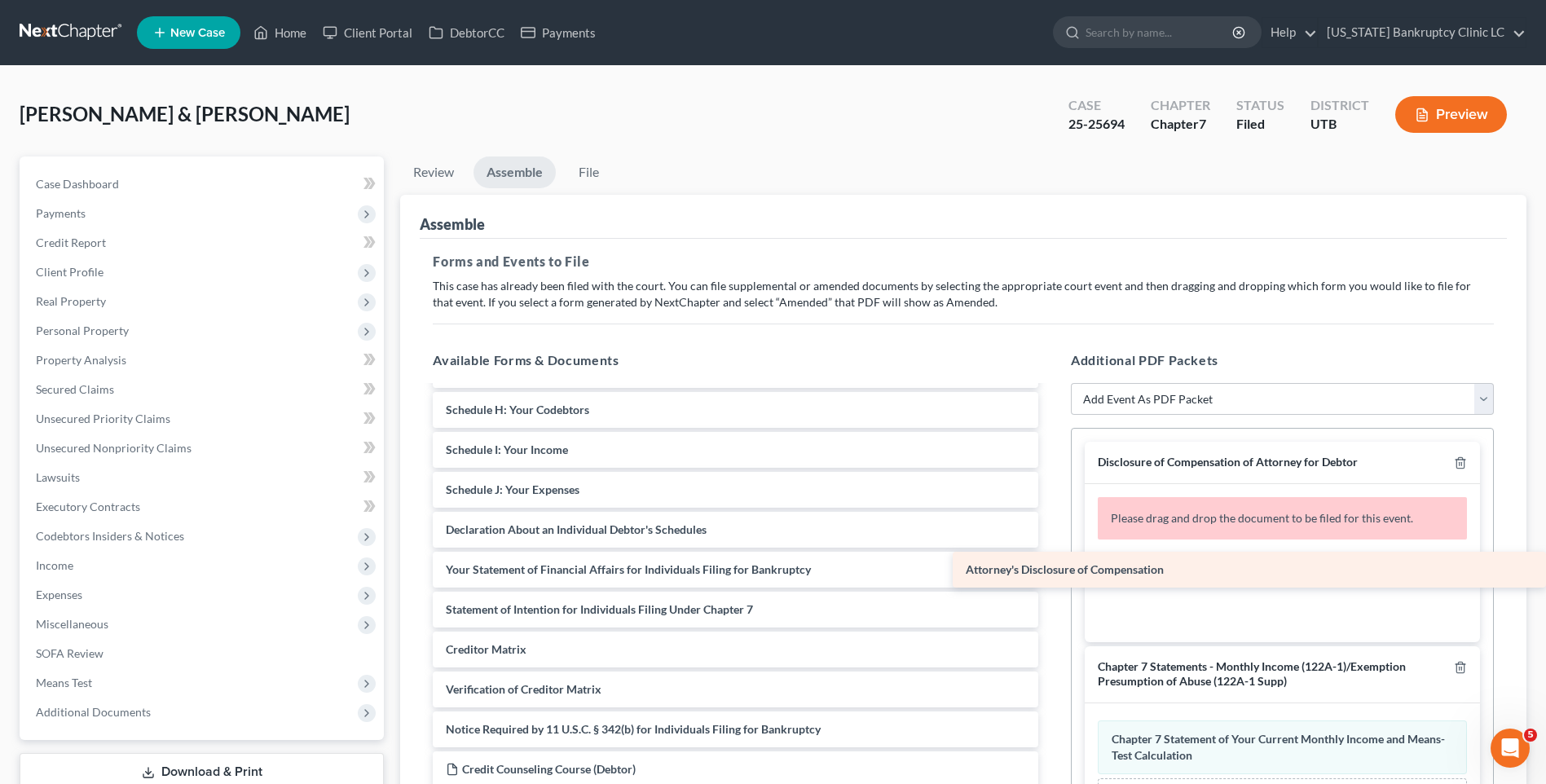
drag, startPoint x: 811, startPoint y: 689, endPoint x: 1165, endPoint y: 567, distance: 374.4
click at [1052, 567] on div "Attorney's Disclosure of Compensation Voluntary Petition for Individuals Filing…" at bounding box center [735, 470] width 632 height 714
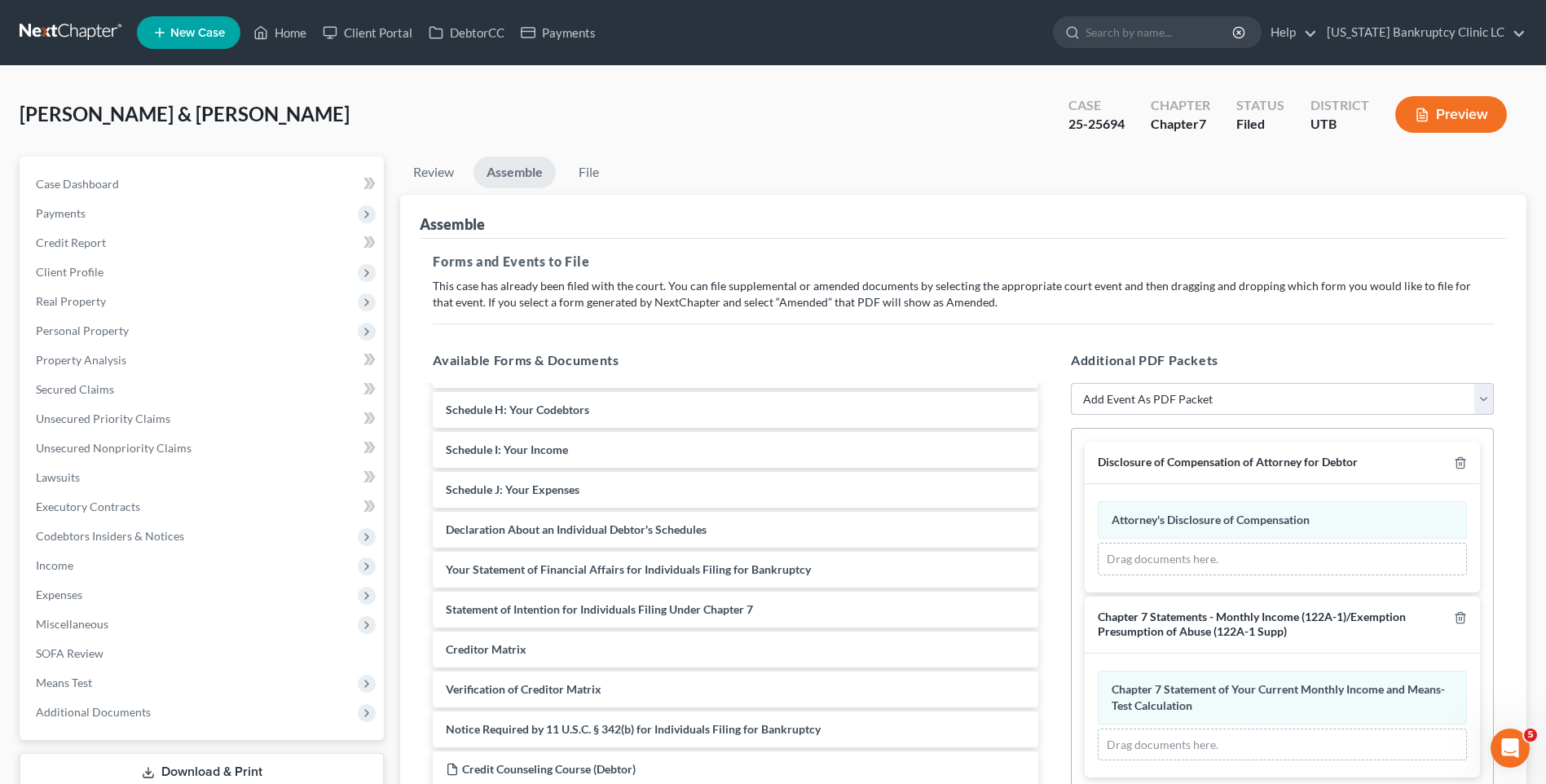
click at [1309, 409] on select "Add Event As PDF Packet Affidavit/Declaration Amended Document Amended Schedule…" at bounding box center [1282, 399] width 423 height 32
select select "47"
click at [1071, 383] on select "Add Event As PDF Packet Affidavit/Declaration Amended Document Amended Schedule…" at bounding box center [1282, 399] width 423 height 32
select select
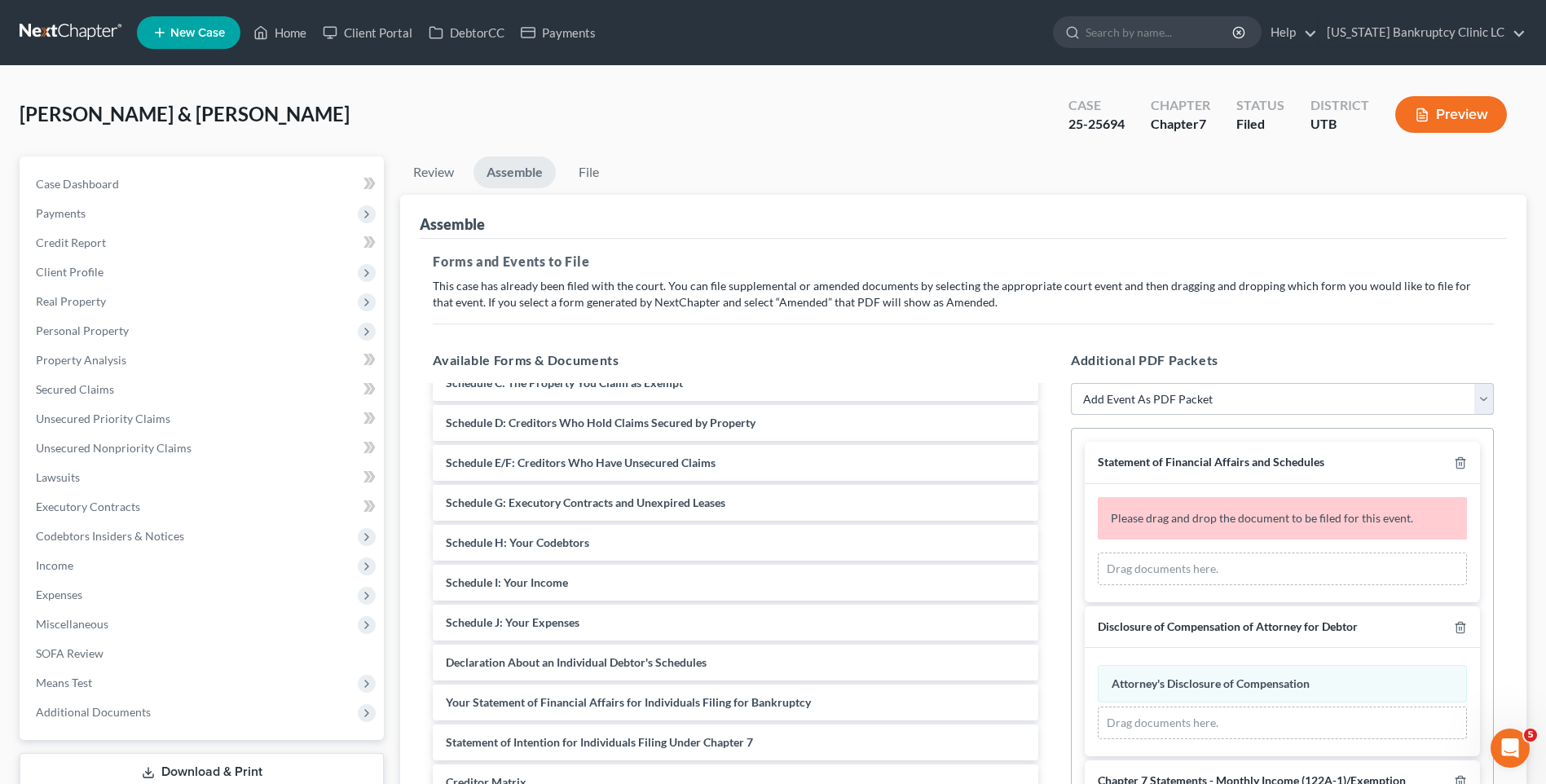
scroll to position [0, 0]
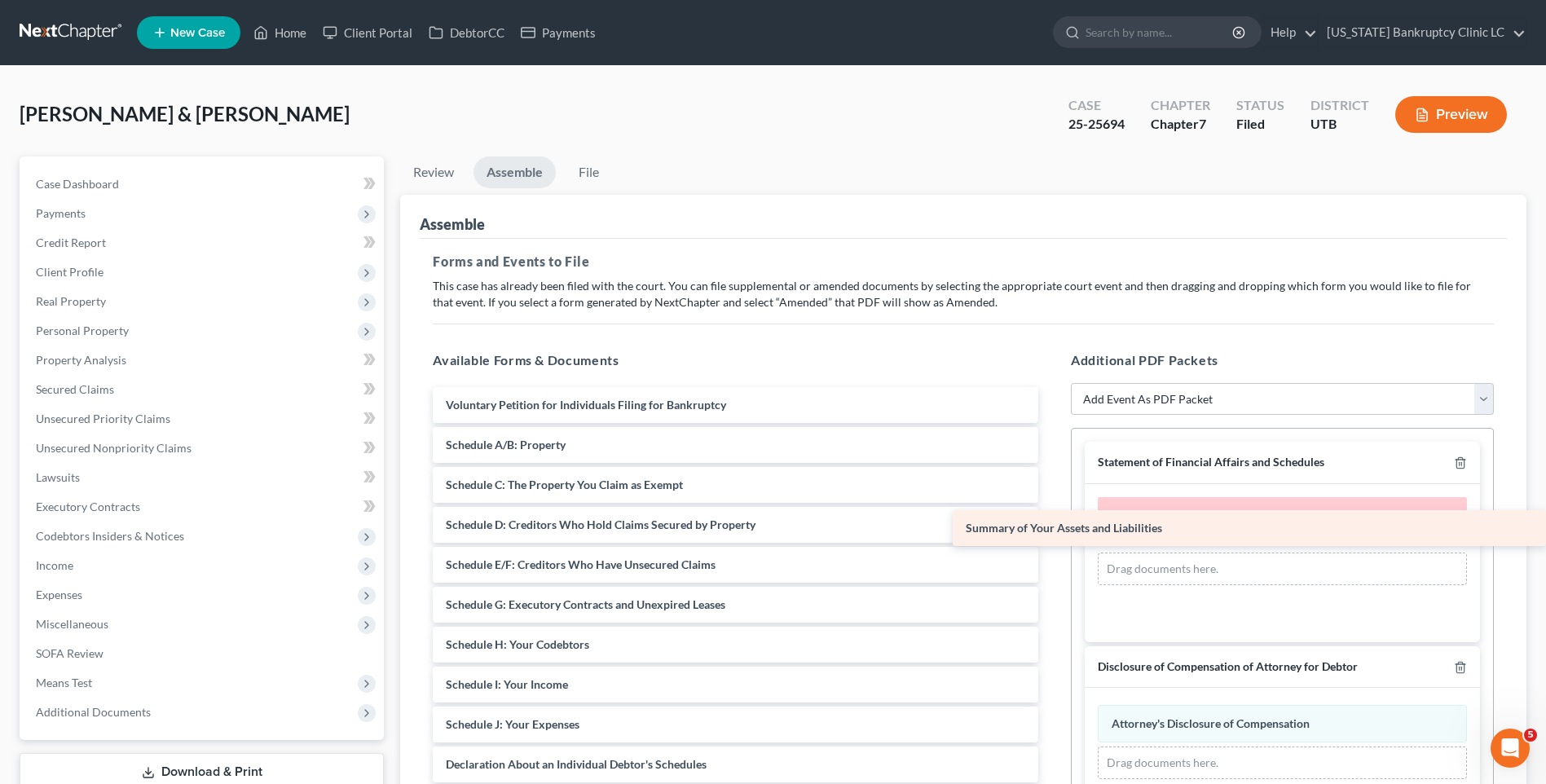
drag, startPoint x: 638, startPoint y: 440, endPoint x: 1230, endPoint y: 530, distance: 598.8
click at [1052, 530] on div "Summary of Your Assets and Liabilities Voluntary Petition for Individuals Filin…" at bounding box center [735, 725] width 632 height 675
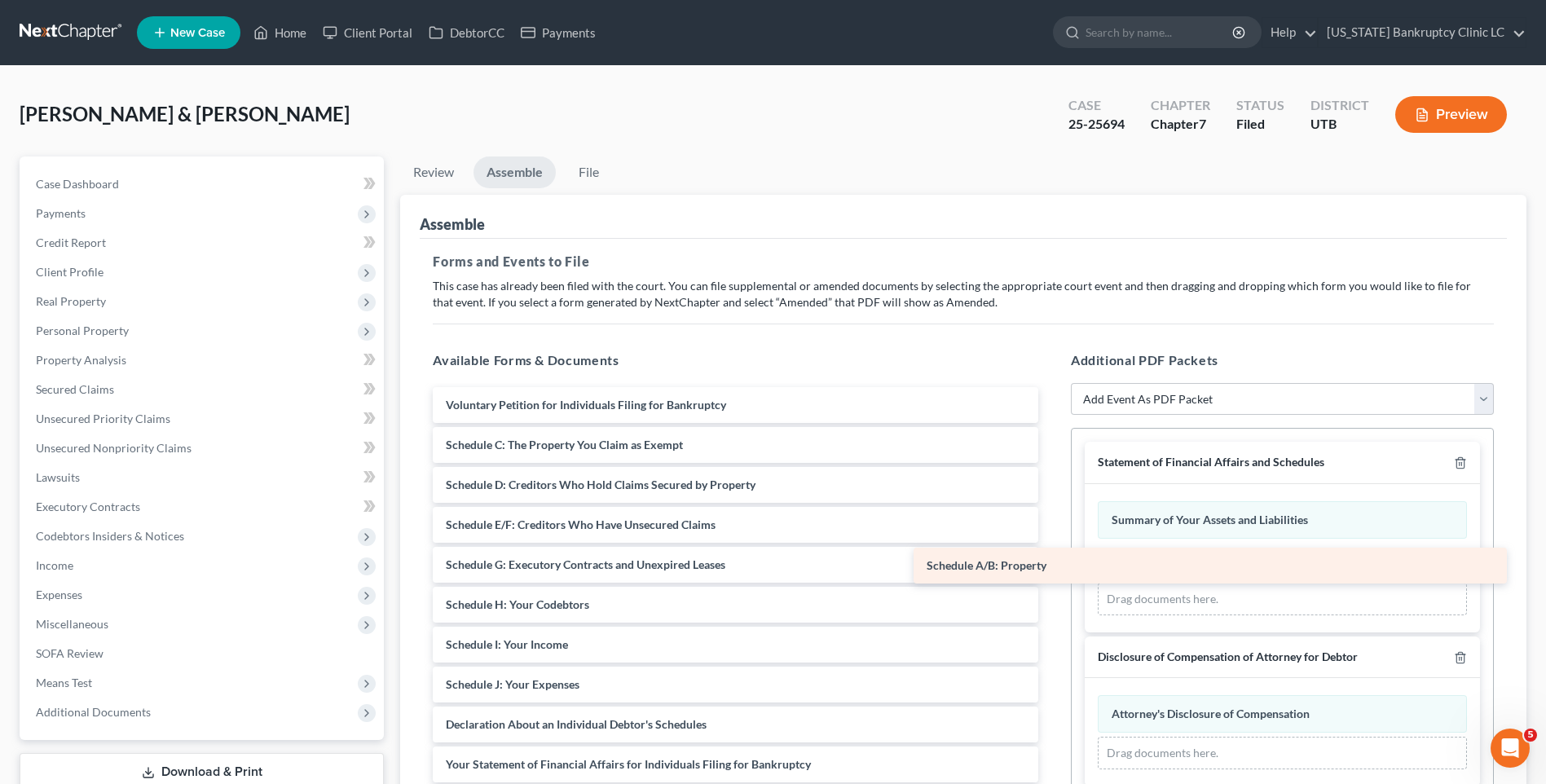
drag, startPoint x: 670, startPoint y: 438, endPoint x: 1151, endPoint y: 559, distance: 496.0
click at [1052, 559] on div "Schedule A/B: Property Voluntary Petition for Individuals Filing for Bankruptcy…" at bounding box center [735, 704] width 632 height 635
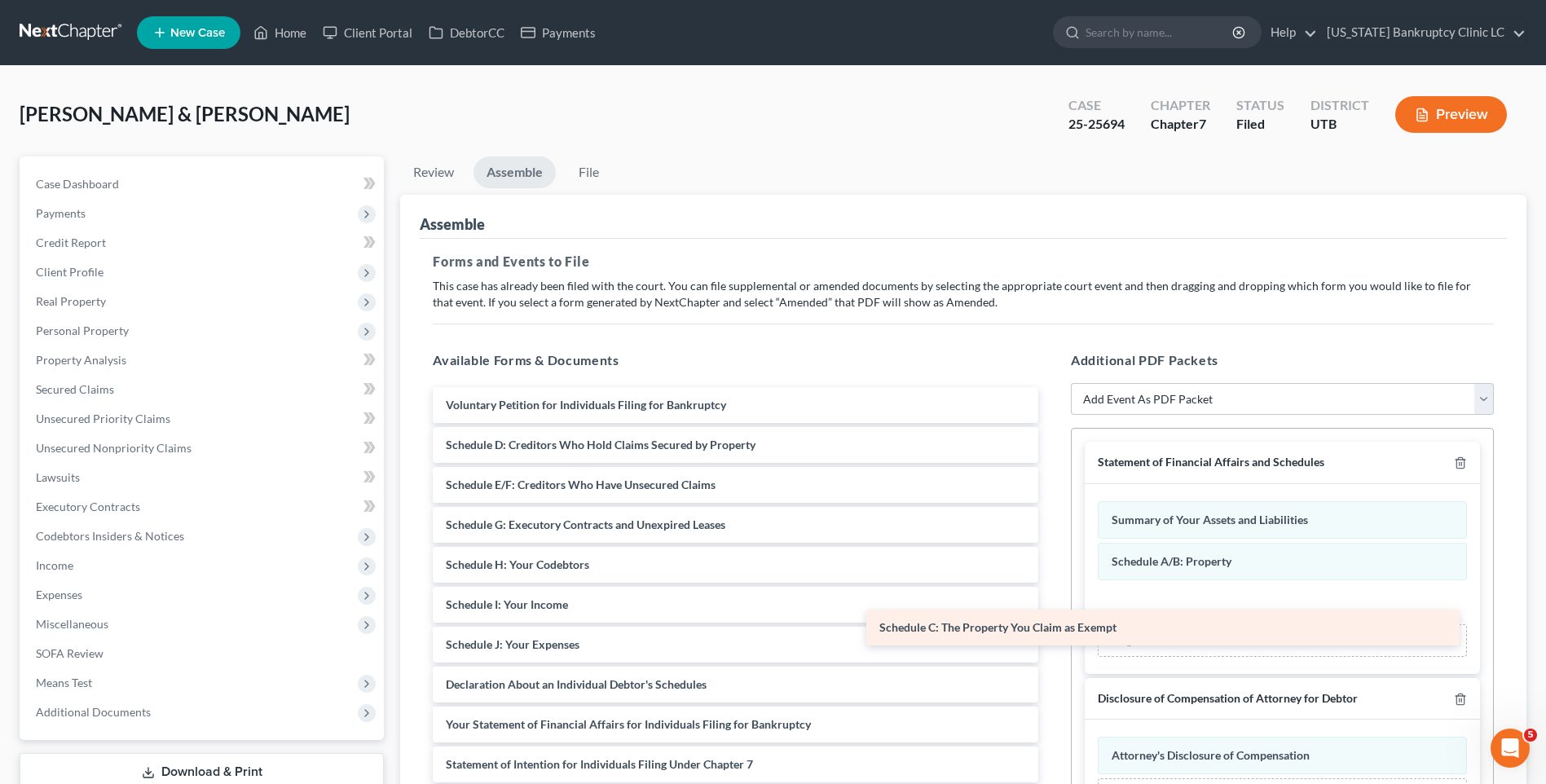
drag, startPoint x: 792, startPoint y: 442, endPoint x: 1237, endPoint y: 624, distance: 480.8
click at [1052, 624] on div "Schedule C: The Property You Claim as Exempt Voluntary Petition for Individuals…" at bounding box center [735, 685] width 632 height 595
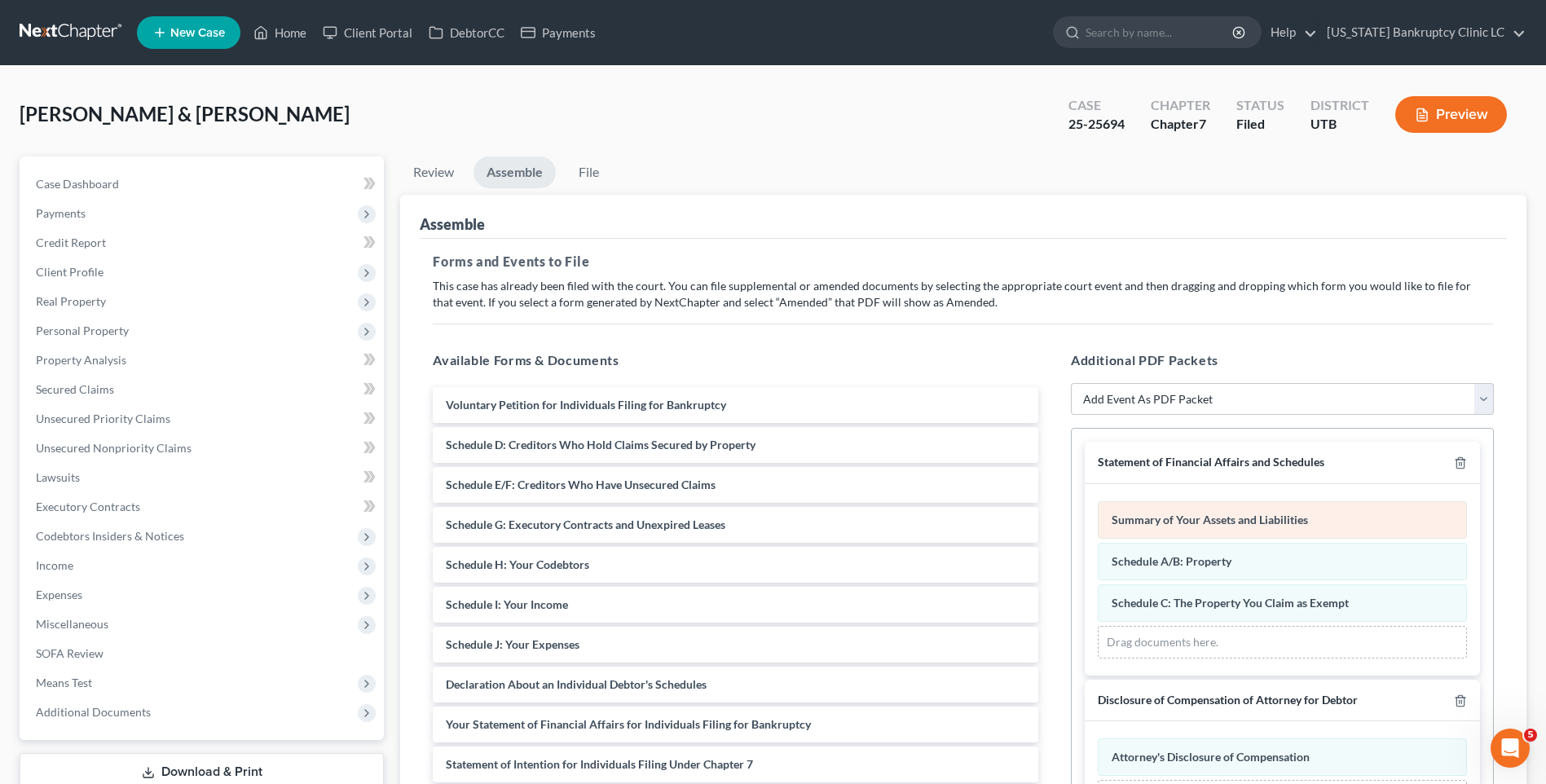
scroll to position [81, 0]
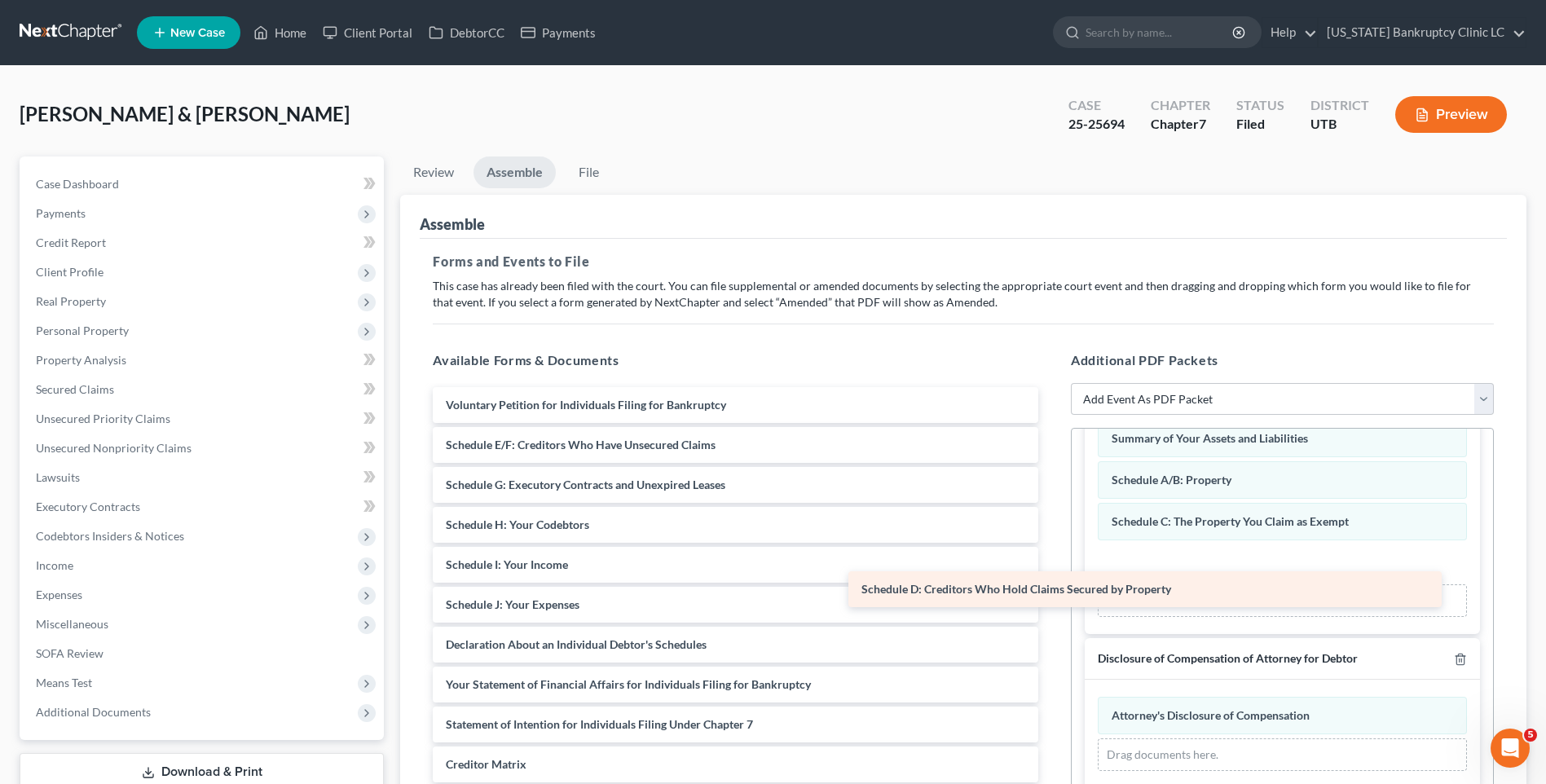
drag, startPoint x: 689, startPoint y: 442, endPoint x: 1147, endPoint y: 572, distance: 476.1
click at [1052, 572] on div "Schedule D: Creditors Who Hold Claims Secured by Property Voluntary Petition fo…" at bounding box center [735, 664] width 632 height 555
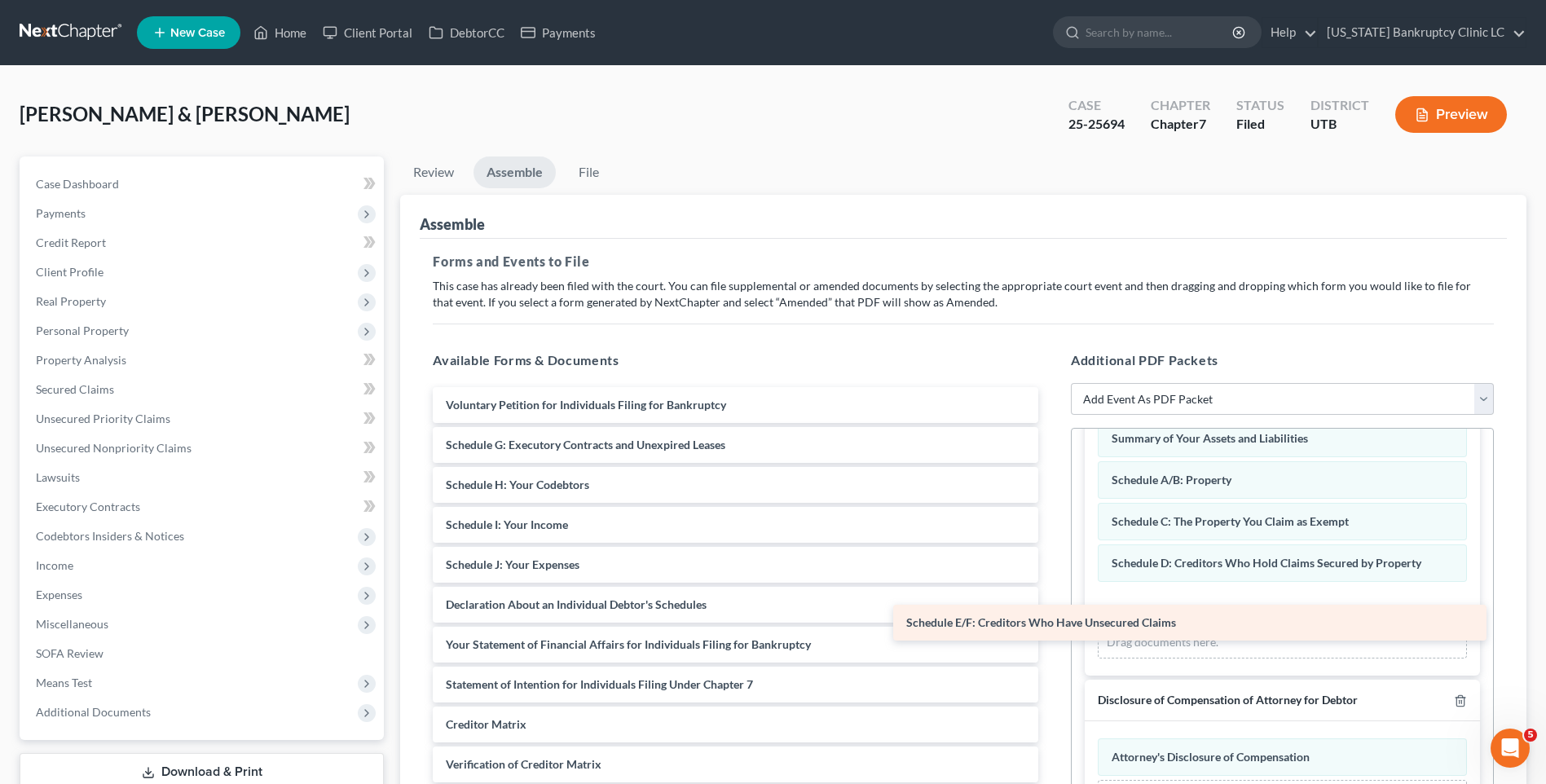
drag, startPoint x: 710, startPoint y: 431, endPoint x: 1170, endPoint y: 609, distance: 493.2
click at [1052, 609] on div "Schedule E/F: Creditors Who Have Unsecured Claims Voluntary Petition for Indivi…" at bounding box center [735, 644] width 632 height 514
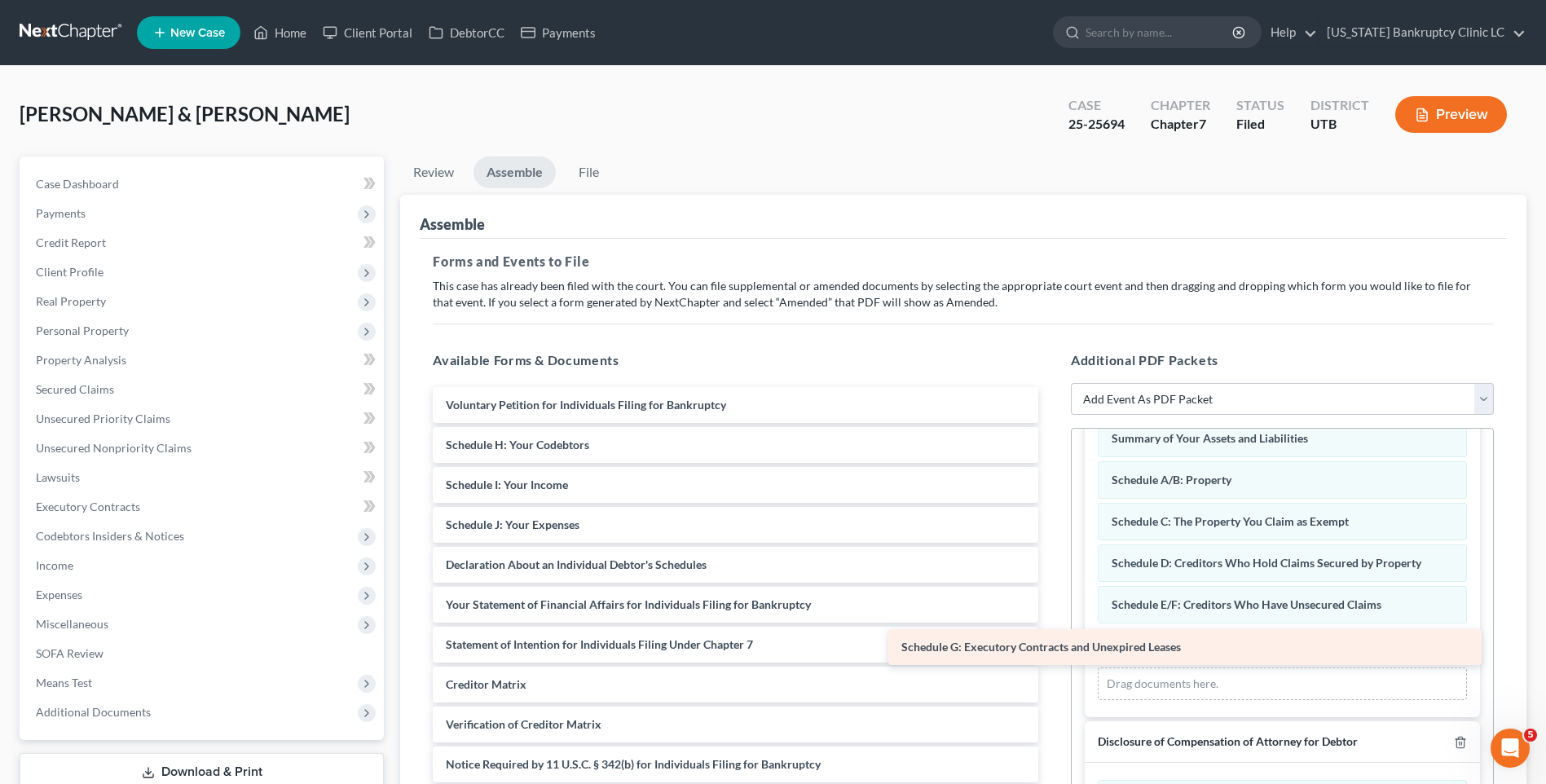
drag, startPoint x: 684, startPoint y: 436, endPoint x: 1141, endPoint y: 639, distance: 500.1
click at [1052, 639] on div "Schedule G: Executory Contracts and Unexpired Leases Voluntary Petition for Ind…" at bounding box center [735, 625] width 632 height 475
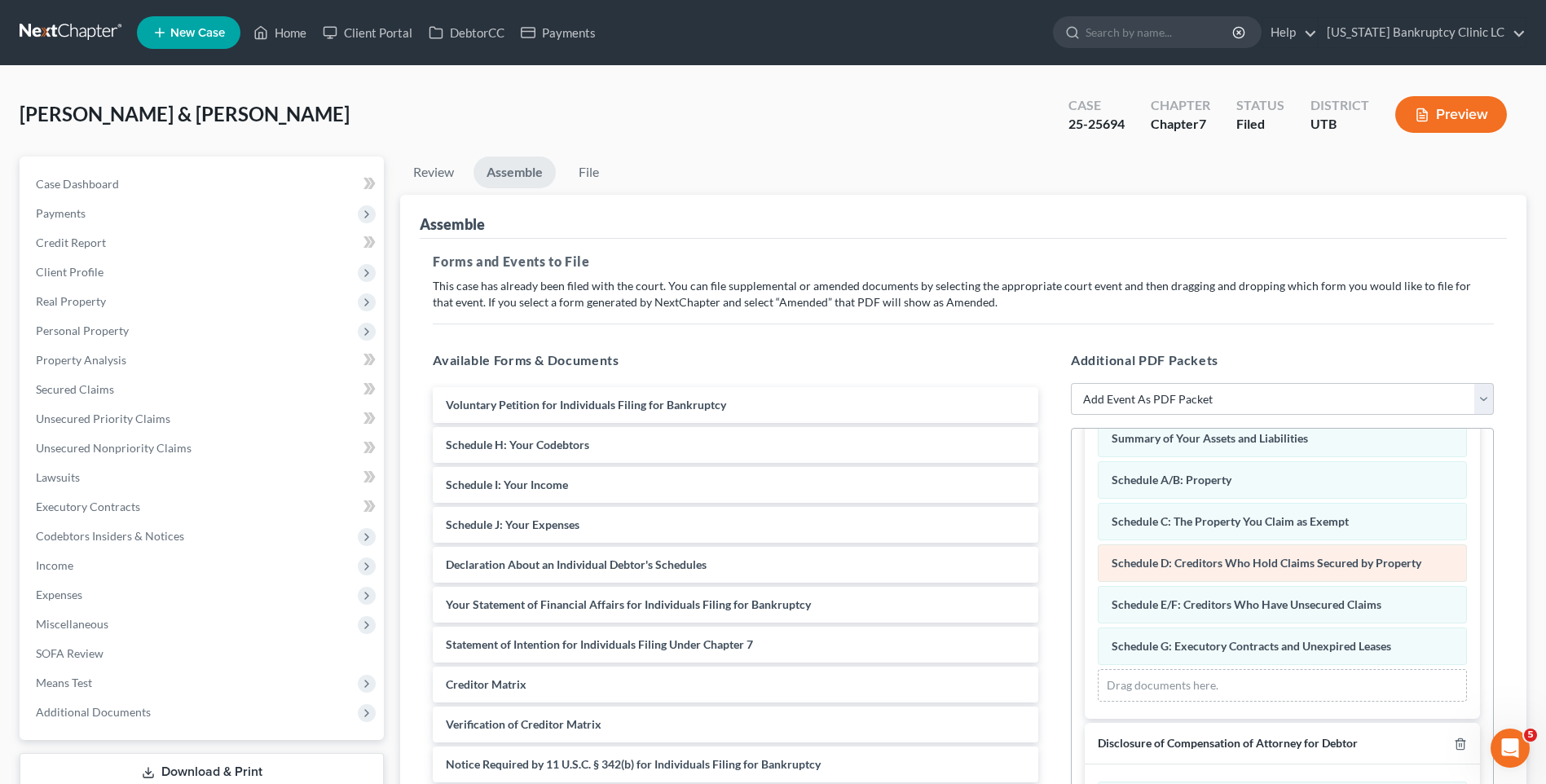
scroll to position [163, 0]
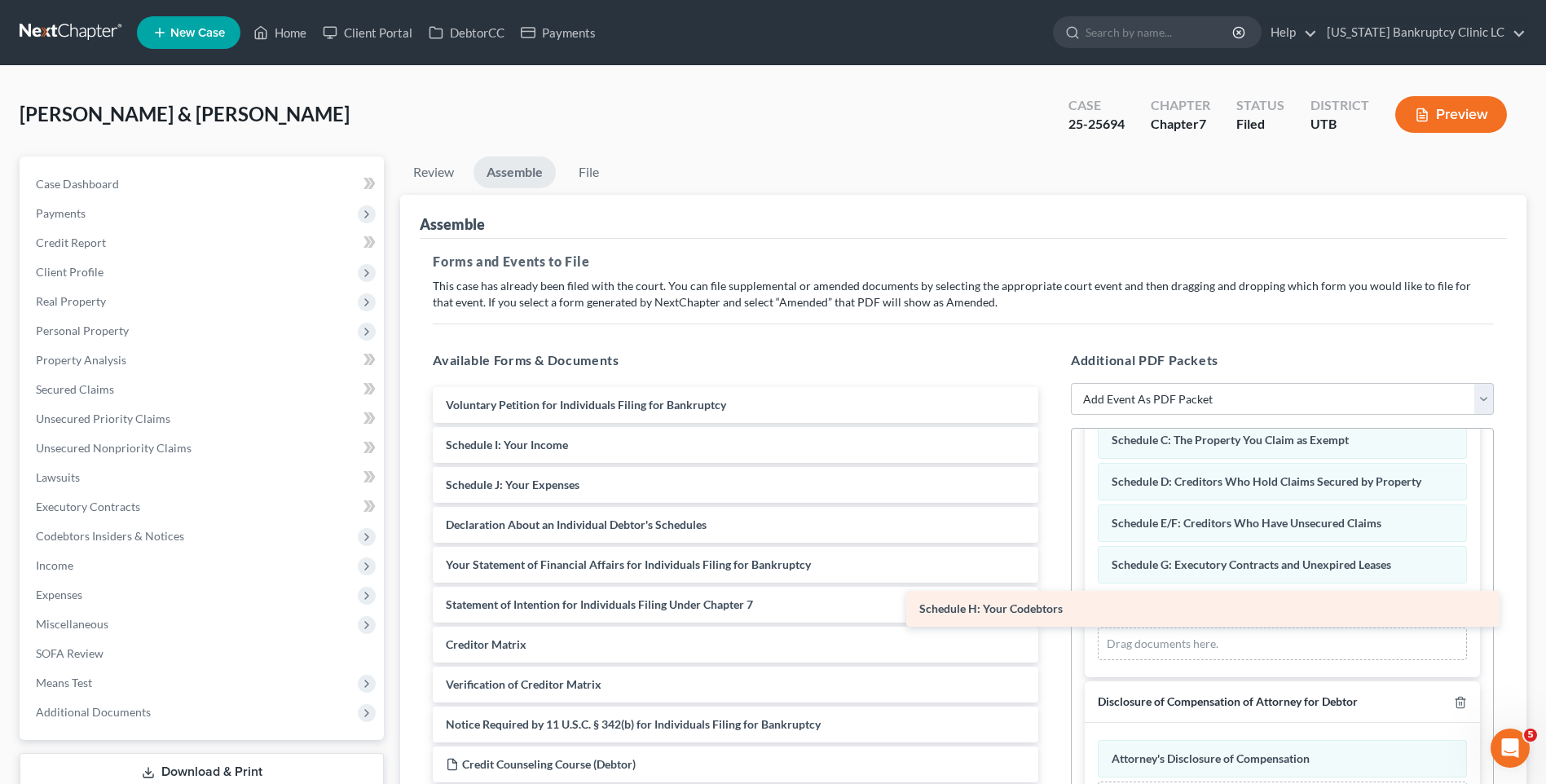
drag, startPoint x: 650, startPoint y: 438, endPoint x: 1157, endPoint y: 603, distance: 533.2
click at [1052, 603] on div "Schedule H: Your Codebtors Voluntary Petition for Individuals Filing for Bankru…" at bounding box center [735, 604] width 632 height 435
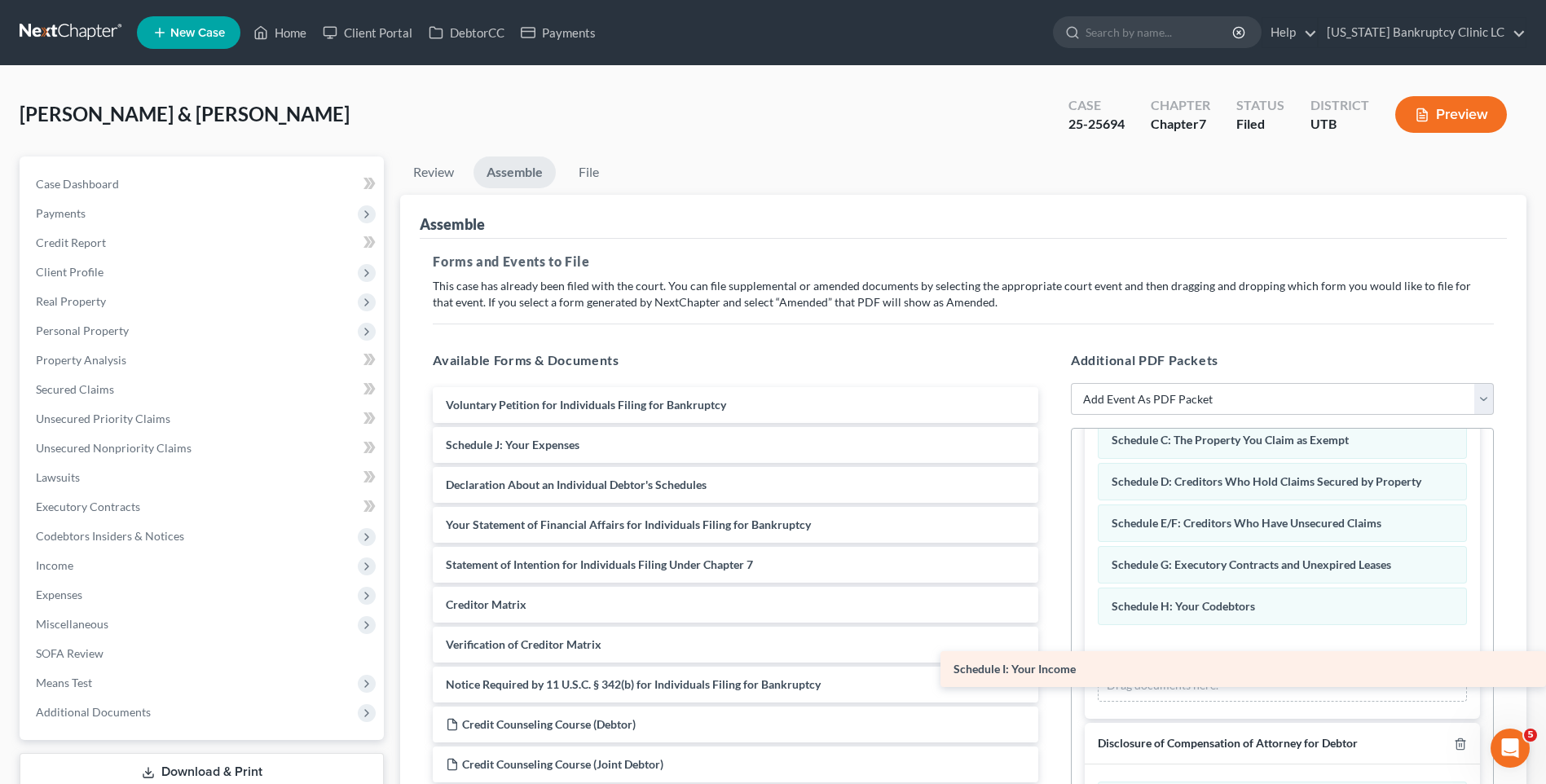
drag, startPoint x: 604, startPoint y: 434, endPoint x: 1194, endPoint y: 659, distance: 631.4
click at [1052, 659] on div "Schedule I: Your Income Voluntary Petition for Individuals Filing for Bankruptc…" at bounding box center [735, 585] width 632 height 395
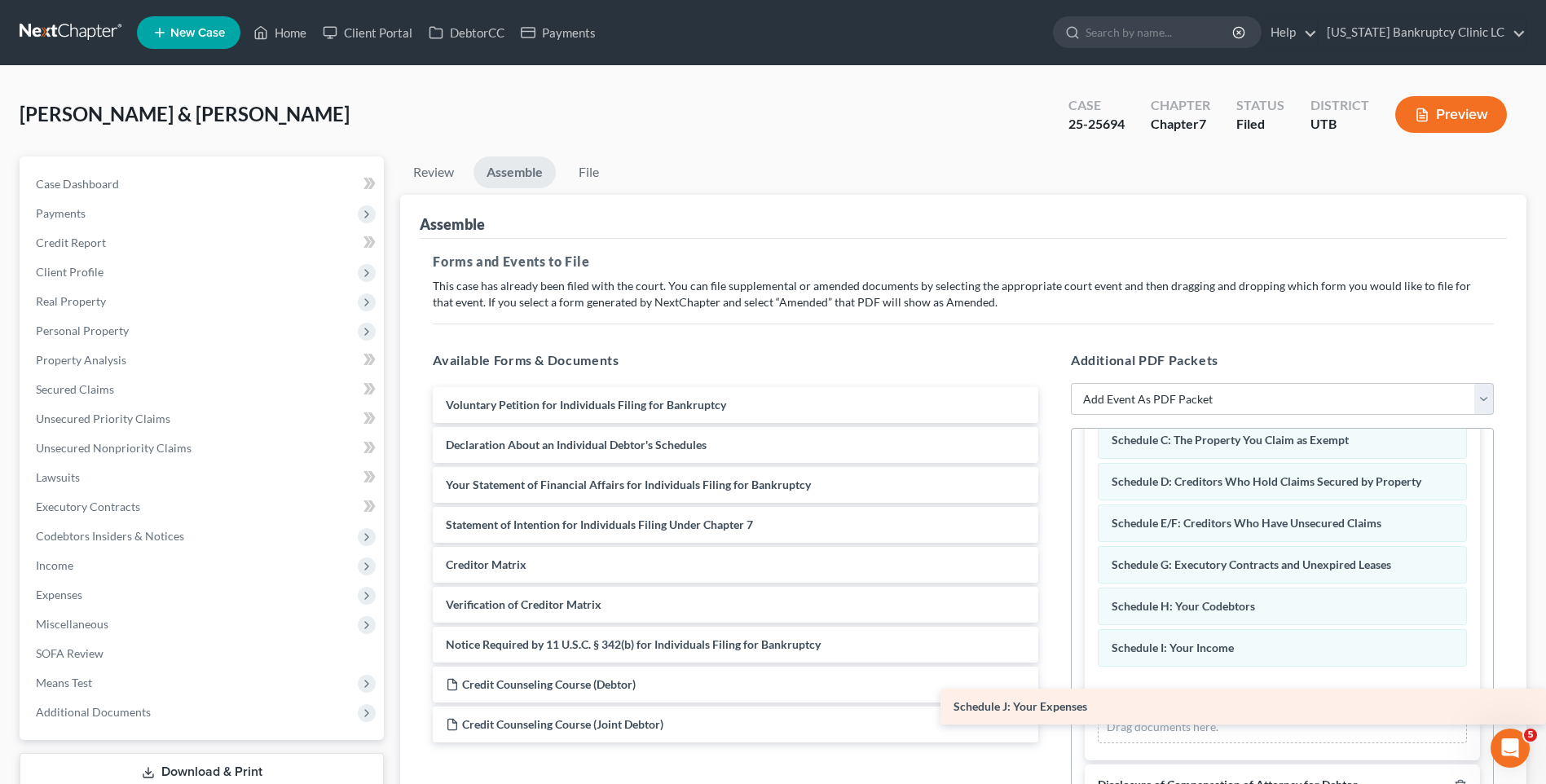
drag, startPoint x: 712, startPoint y: 459, endPoint x: 1261, endPoint y: 722, distance: 608.7
click at [1052, 722] on div "Schedule J: Your Expenses Voluntary Petition for Individuals Filing for Bankrup…" at bounding box center [735, 564] width 632 height 355
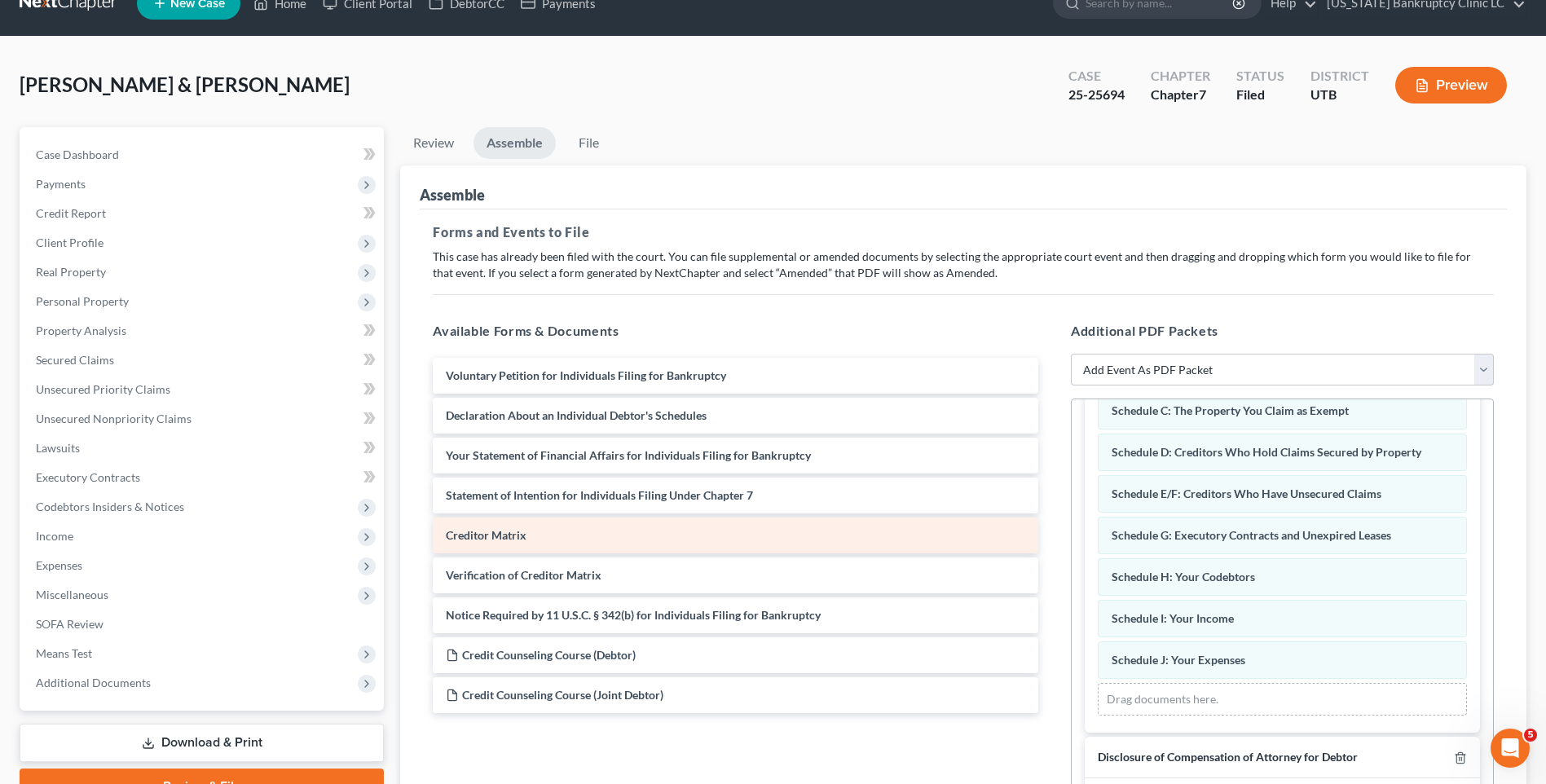
scroll to position [0, 0]
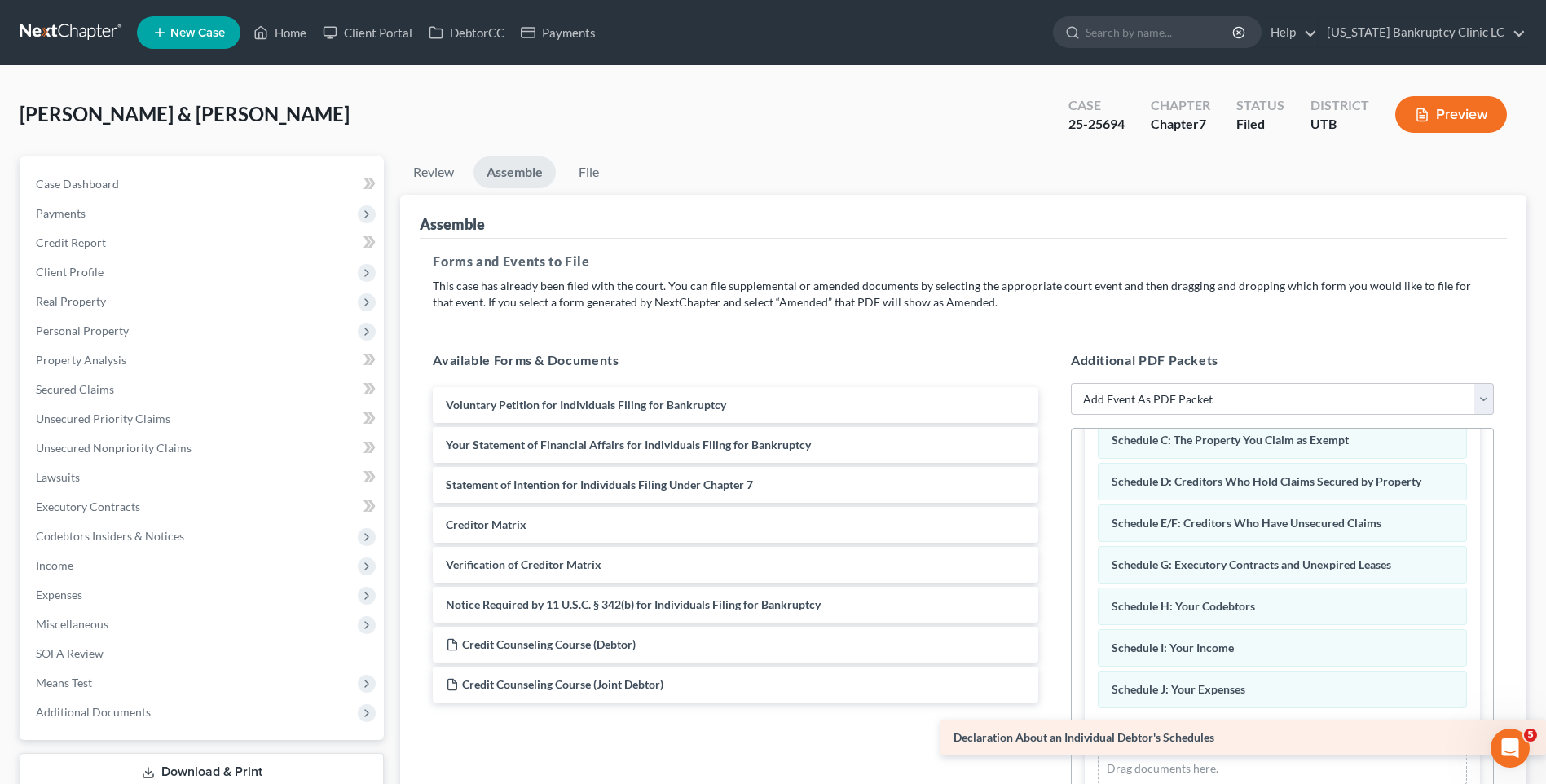
drag, startPoint x: 623, startPoint y: 442, endPoint x: 1244, endPoint y: 735, distance: 686.7
click at [1052, 703] on div "Declaration About an Individual Debtor's Schedules Voluntary Petition for Indiv…" at bounding box center [735, 545] width 632 height 315
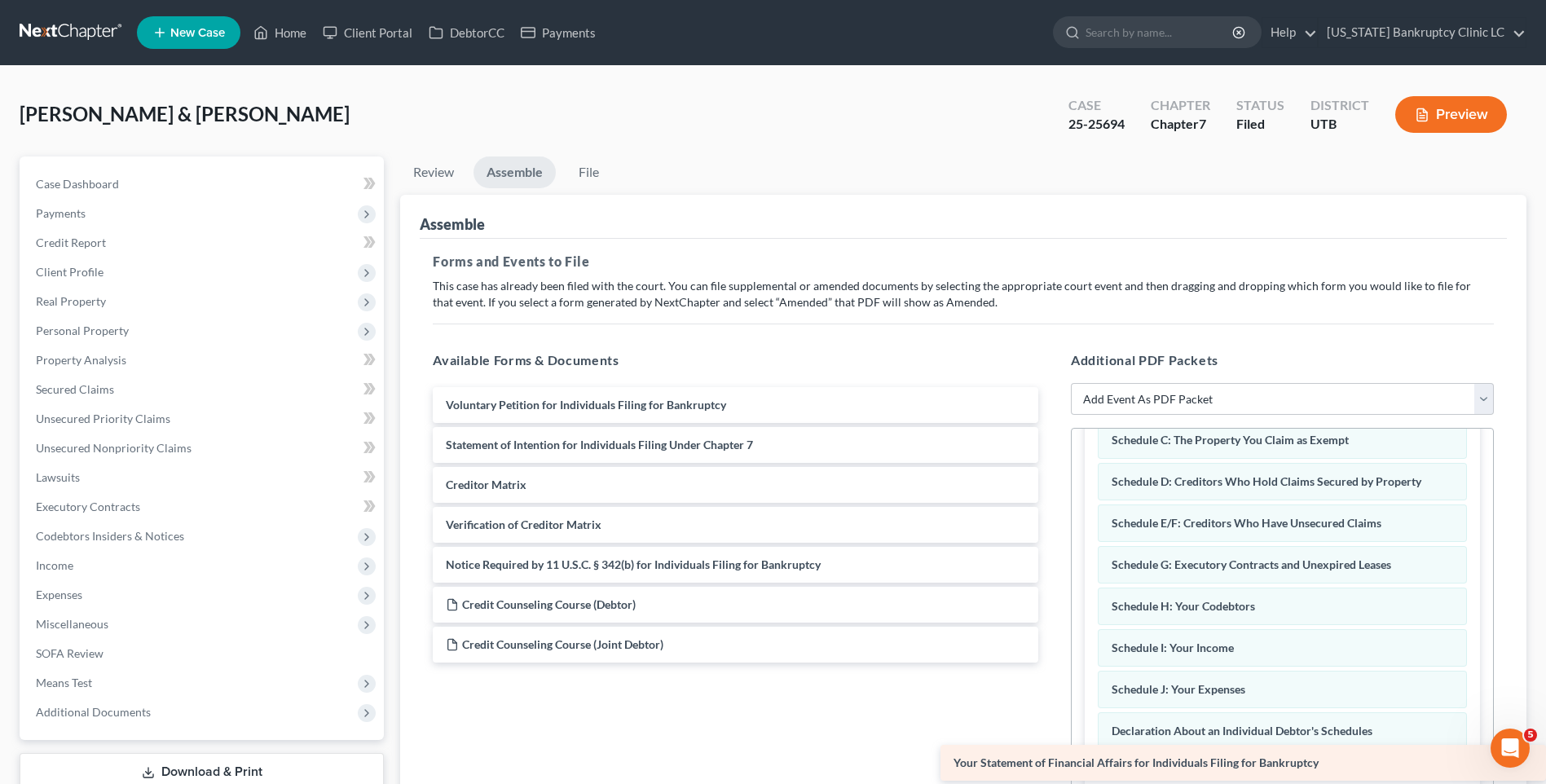
drag, startPoint x: 643, startPoint y: 448, endPoint x: 1186, endPoint y: 765, distance: 628.8
click at [1052, 662] on div "Your Statement of Financial Affairs for Individuals Filing for Bankruptcy Volun…" at bounding box center [735, 525] width 632 height 275
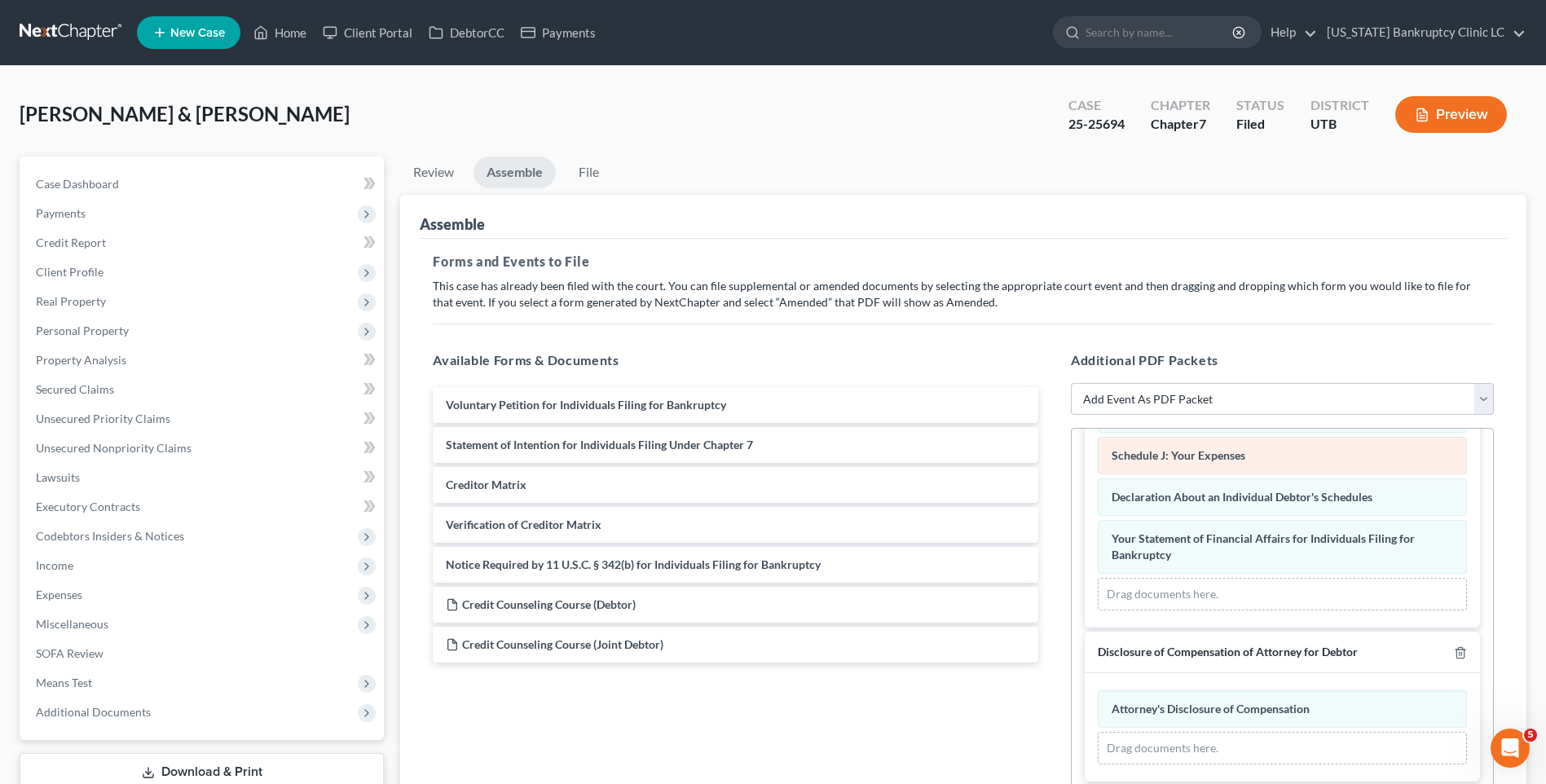
scroll to position [408, 0]
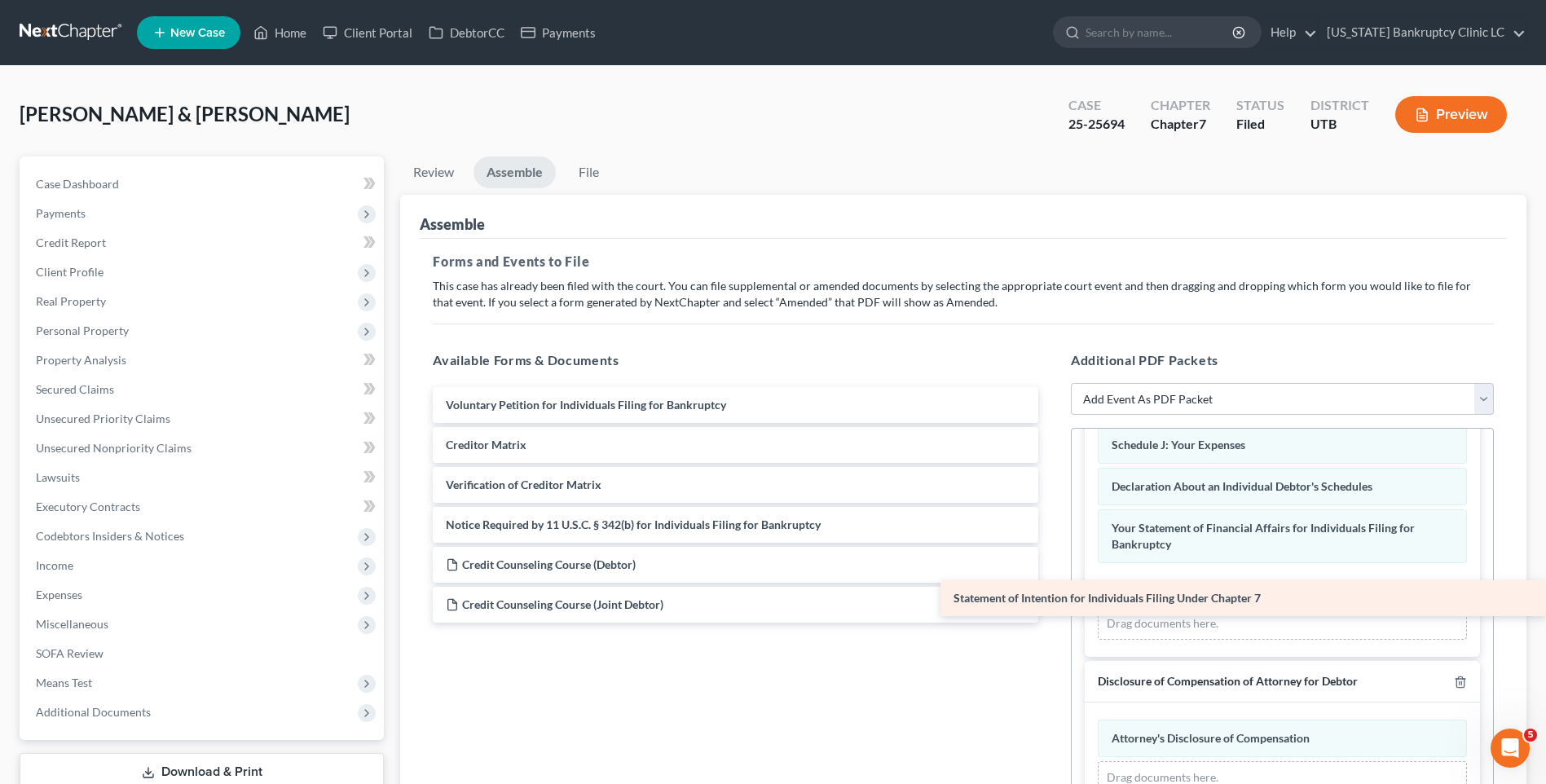
drag, startPoint x: 640, startPoint y: 444, endPoint x: 1197, endPoint y: 598, distance: 577.9
click at [1052, 598] on div "Statement of Intention for Individuals Filing Under Chapter 7 Voluntary Petitio…" at bounding box center [735, 505] width 632 height 236
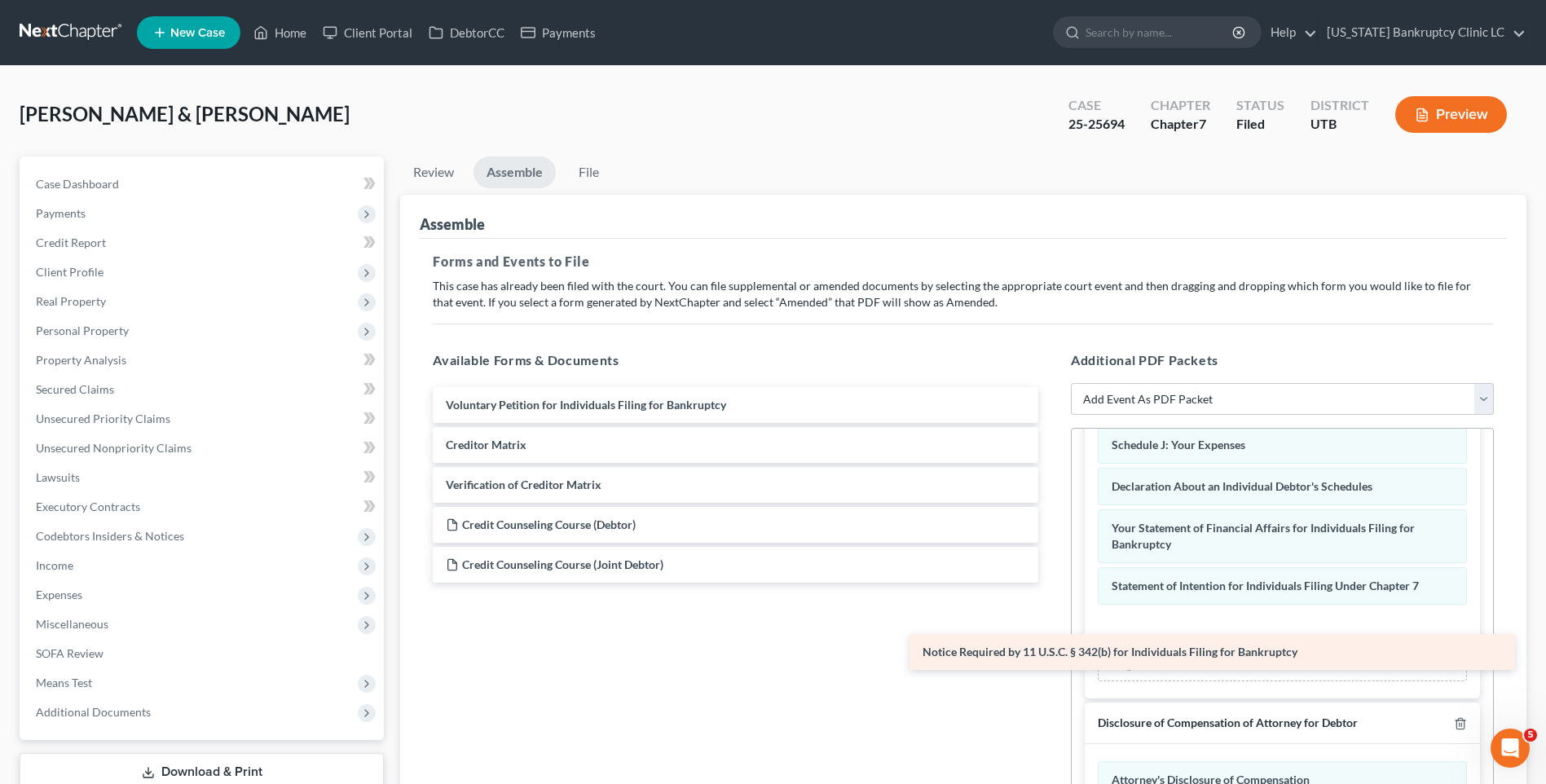
drag, startPoint x: 717, startPoint y: 521, endPoint x: 1194, endPoint y: 648, distance: 493.6
click at [1052, 582] on div "Notice Required by 11 U.S.C. § 342(b) for Individuals Filing for Bankruptcy Vol…" at bounding box center [735, 485] width 632 height 196
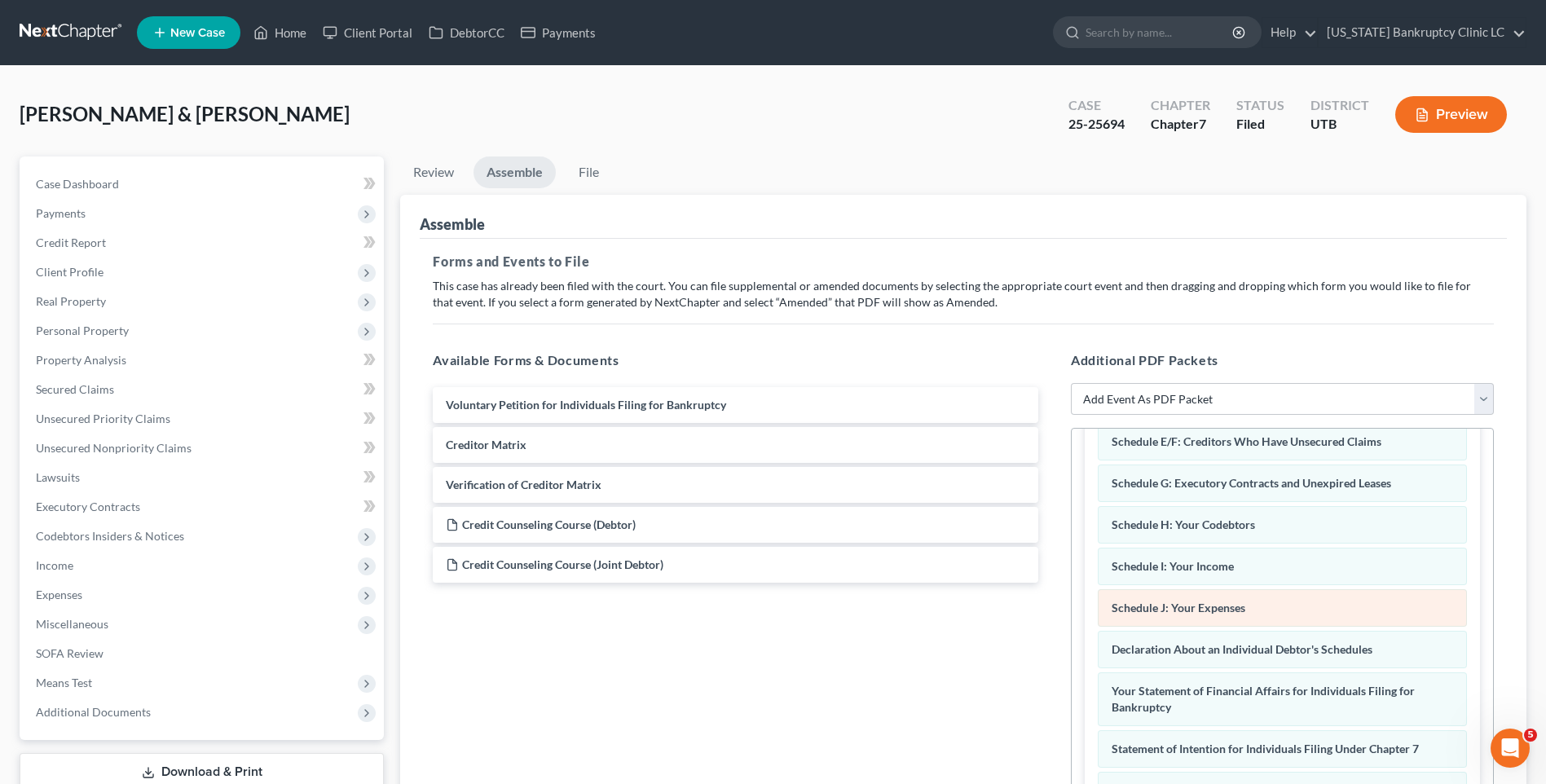
scroll to position [0, 0]
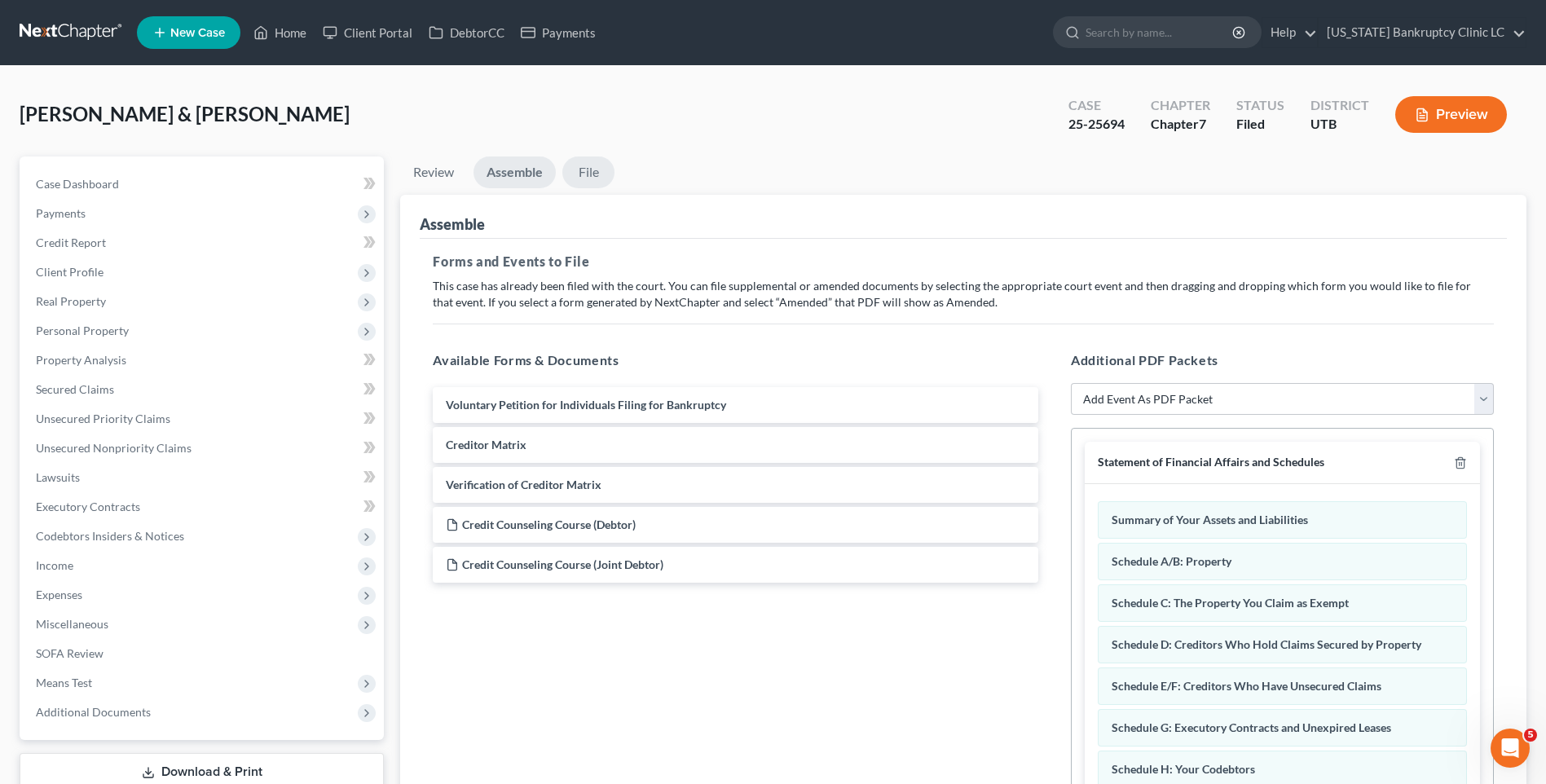
click at [583, 179] on link "File" at bounding box center [589, 172] width 53 height 31
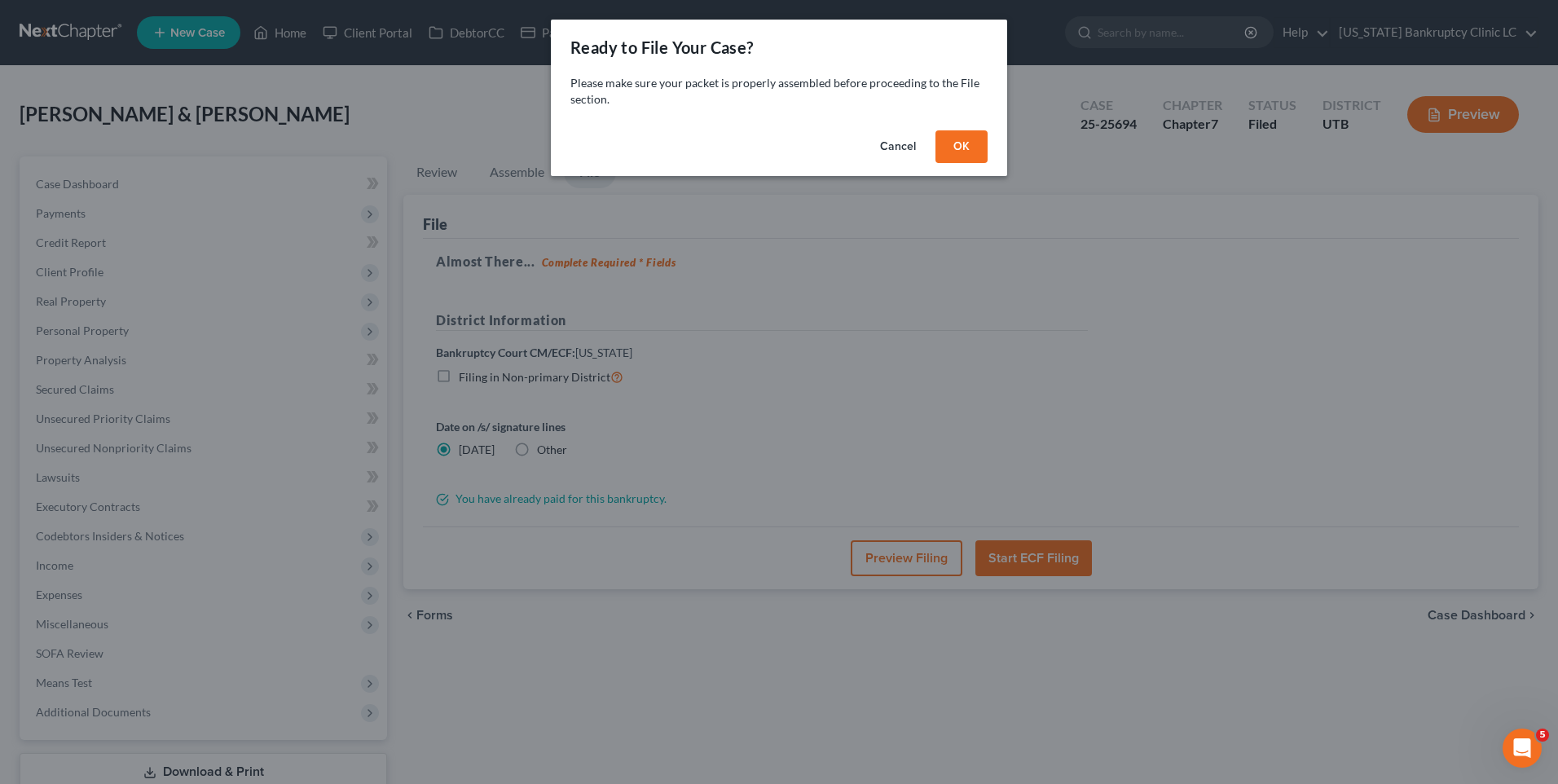
click at [960, 141] on button "OK" at bounding box center [961, 147] width 53 height 32
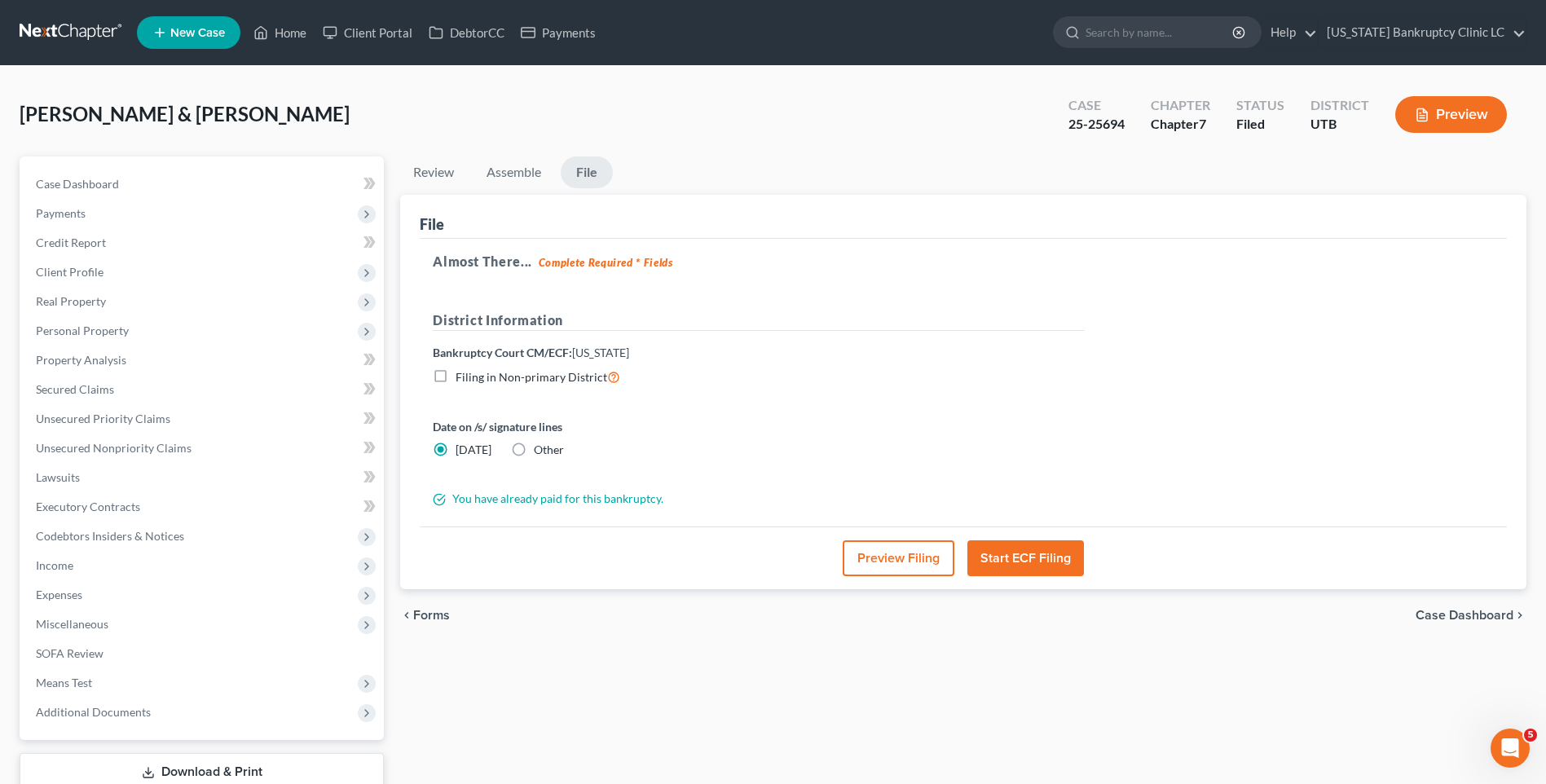
click at [1012, 553] on button "Start ECF Filing" at bounding box center [1025, 558] width 116 height 36
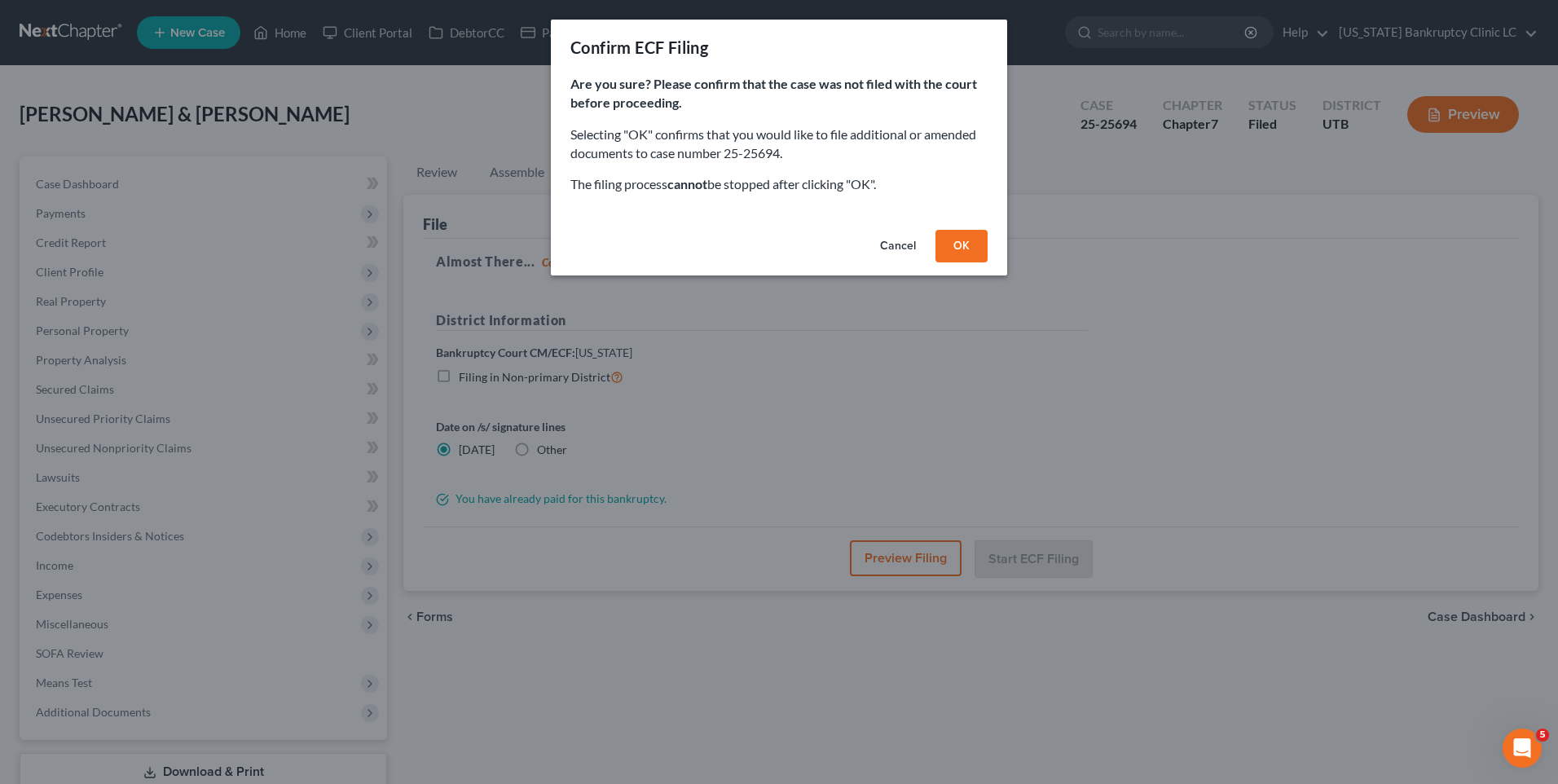
click at [972, 254] on button "OK" at bounding box center [961, 246] width 53 height 32
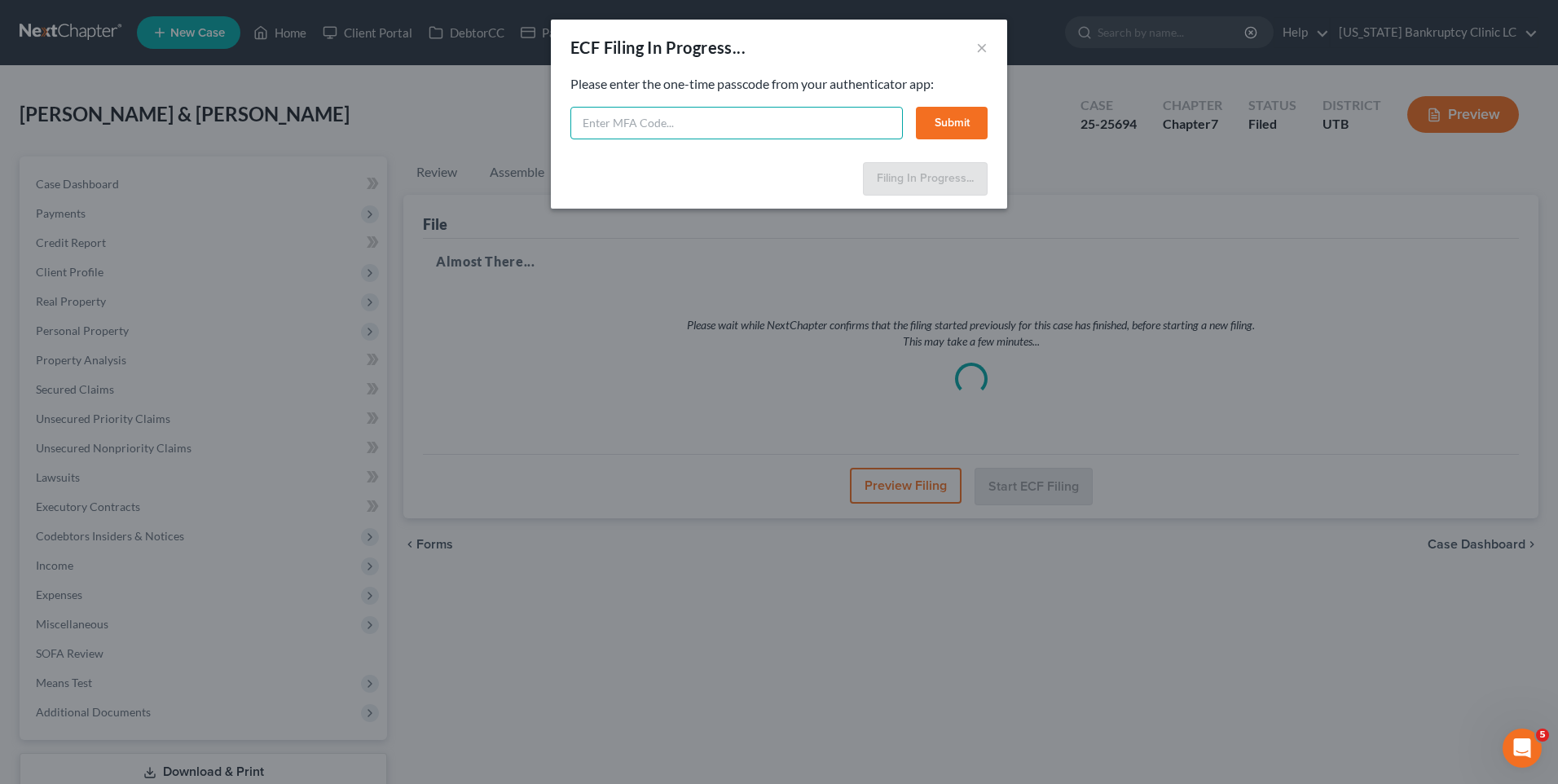
click at [757, 117] on input "text" at bounding box center [737, 123] width 332 height 32
click at [674, 129] on input "text" at bounding box center [737, 123] width 332 height 32
type input "299325"
click at [938, 128] on button "Submit" at bounding box center [951, 123] width 72 height 32
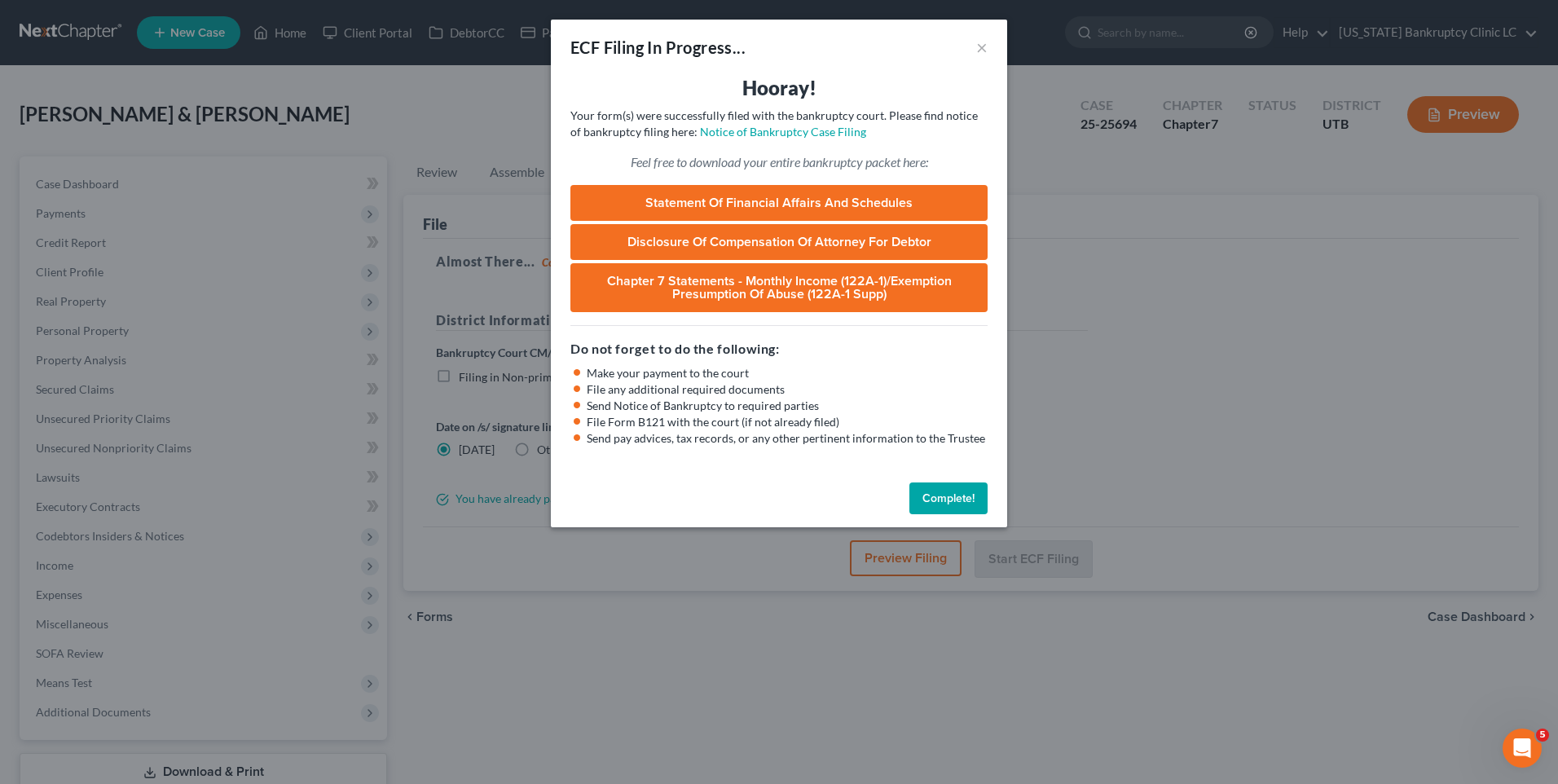
click at [943, 501] on button "Complete!" at bounding box center [949, 498] width 78 height 32
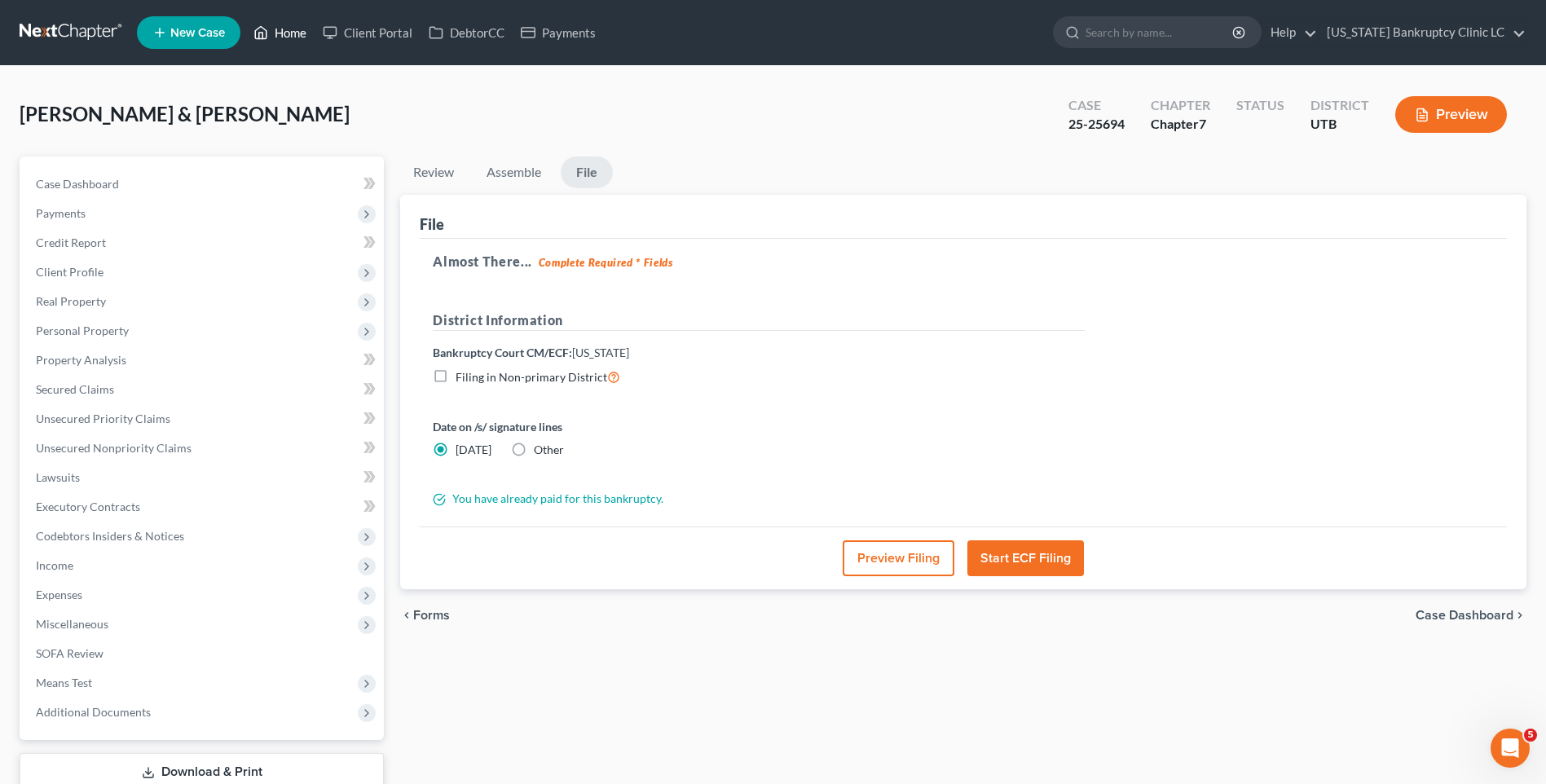
click at [299, 31] on link "Home" at bounding box center [280, 32] width 70 height 30
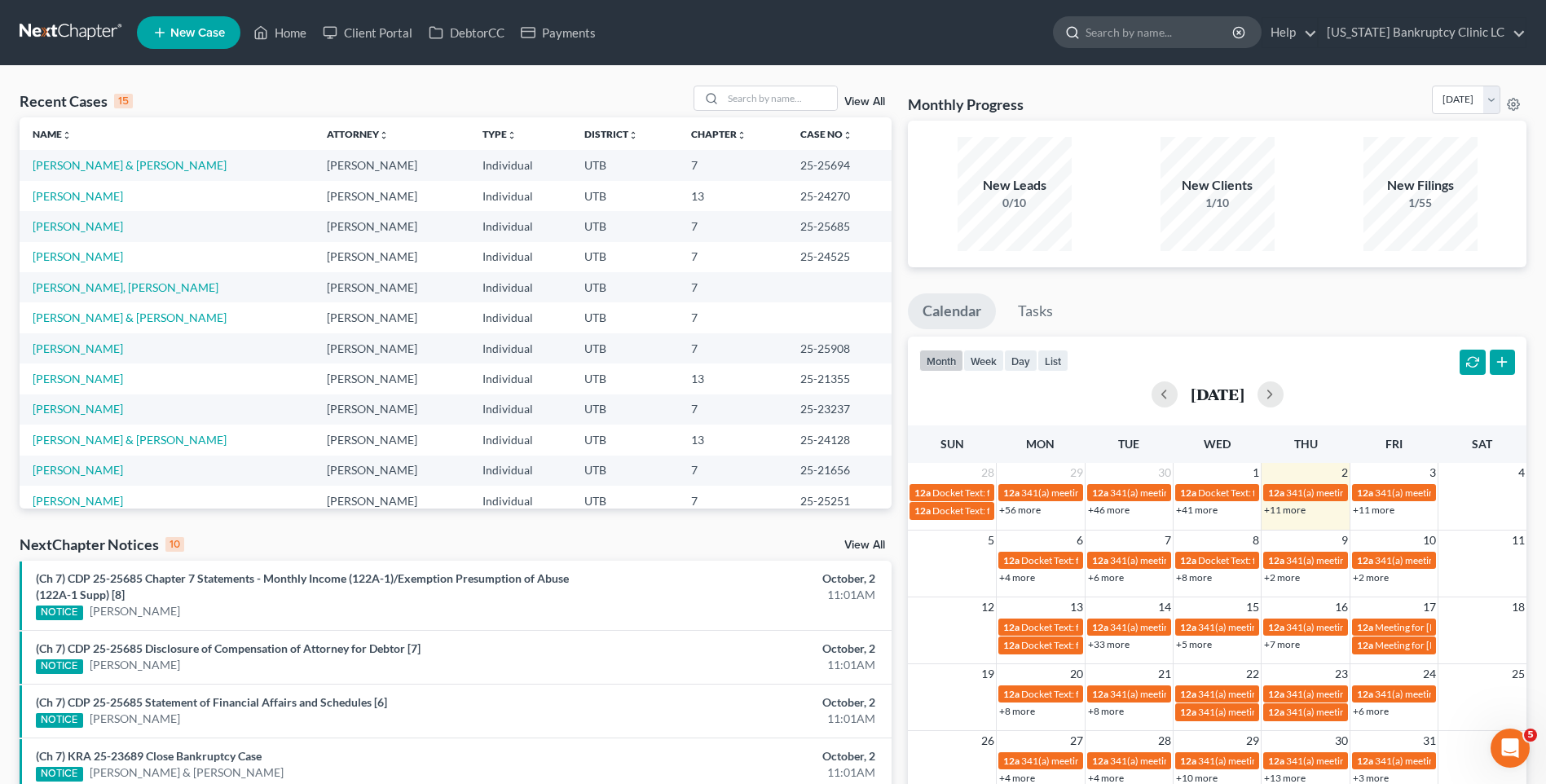
click at [1178, 32] on input "search" at bounding box center [1160, 32] width 149 height 31
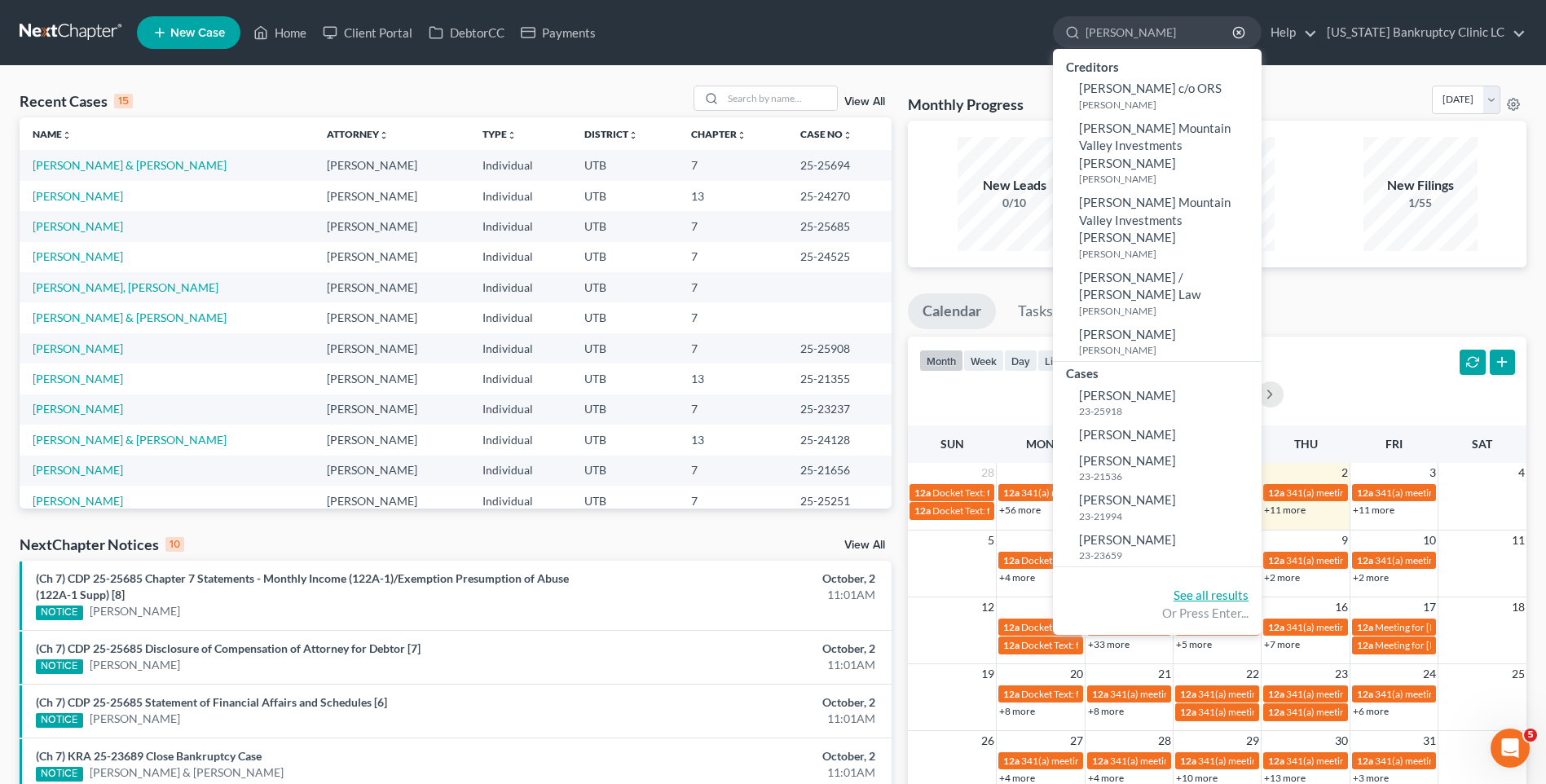
type input "[PERSON_NAME]"
click at [1249, 587] on link "See all results" at bounding box center [1211, 594] width 75 height 14
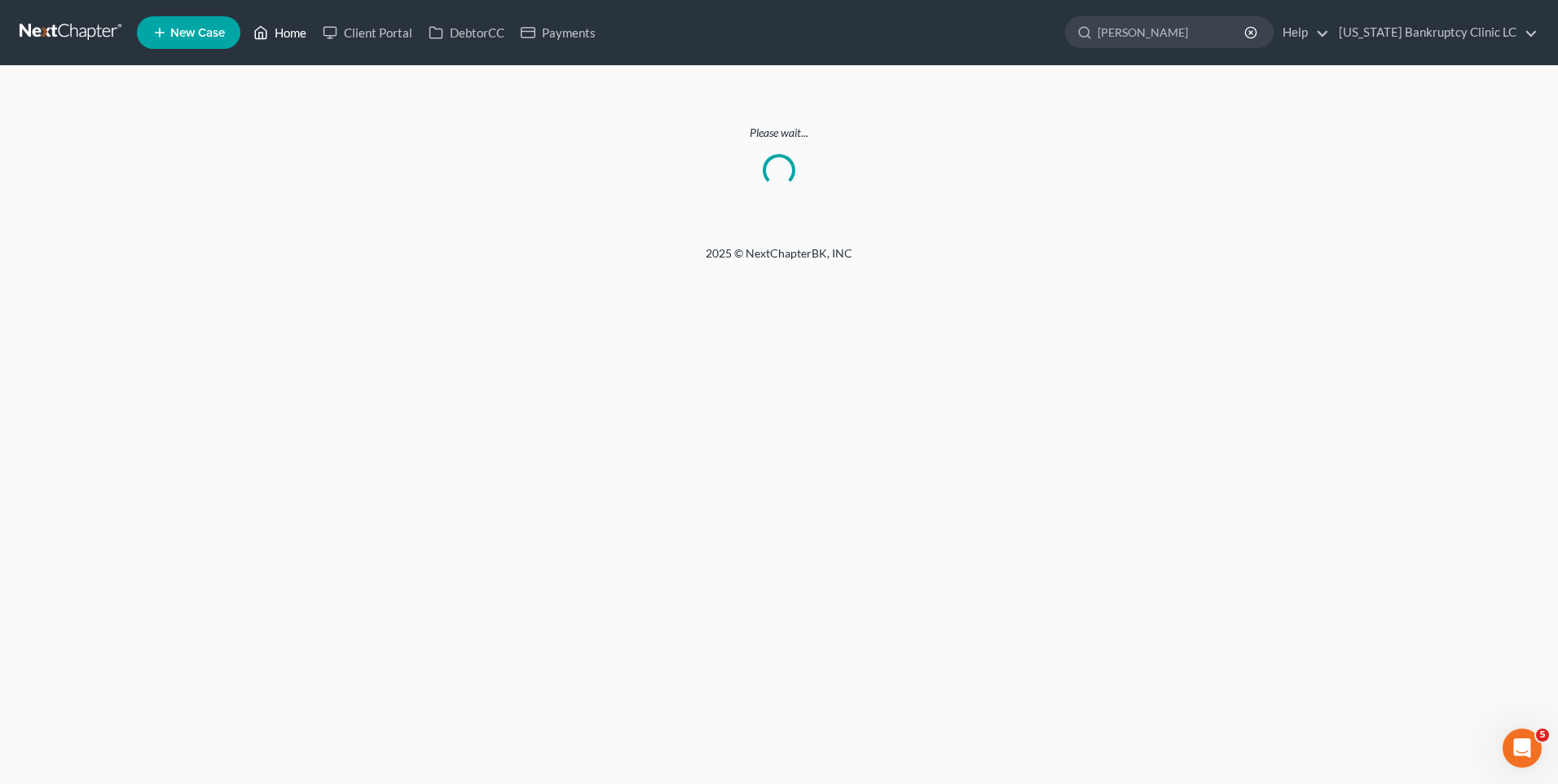
click at [270, 28] on link "Home" at bounding box center [280, 32] width 70 height 30
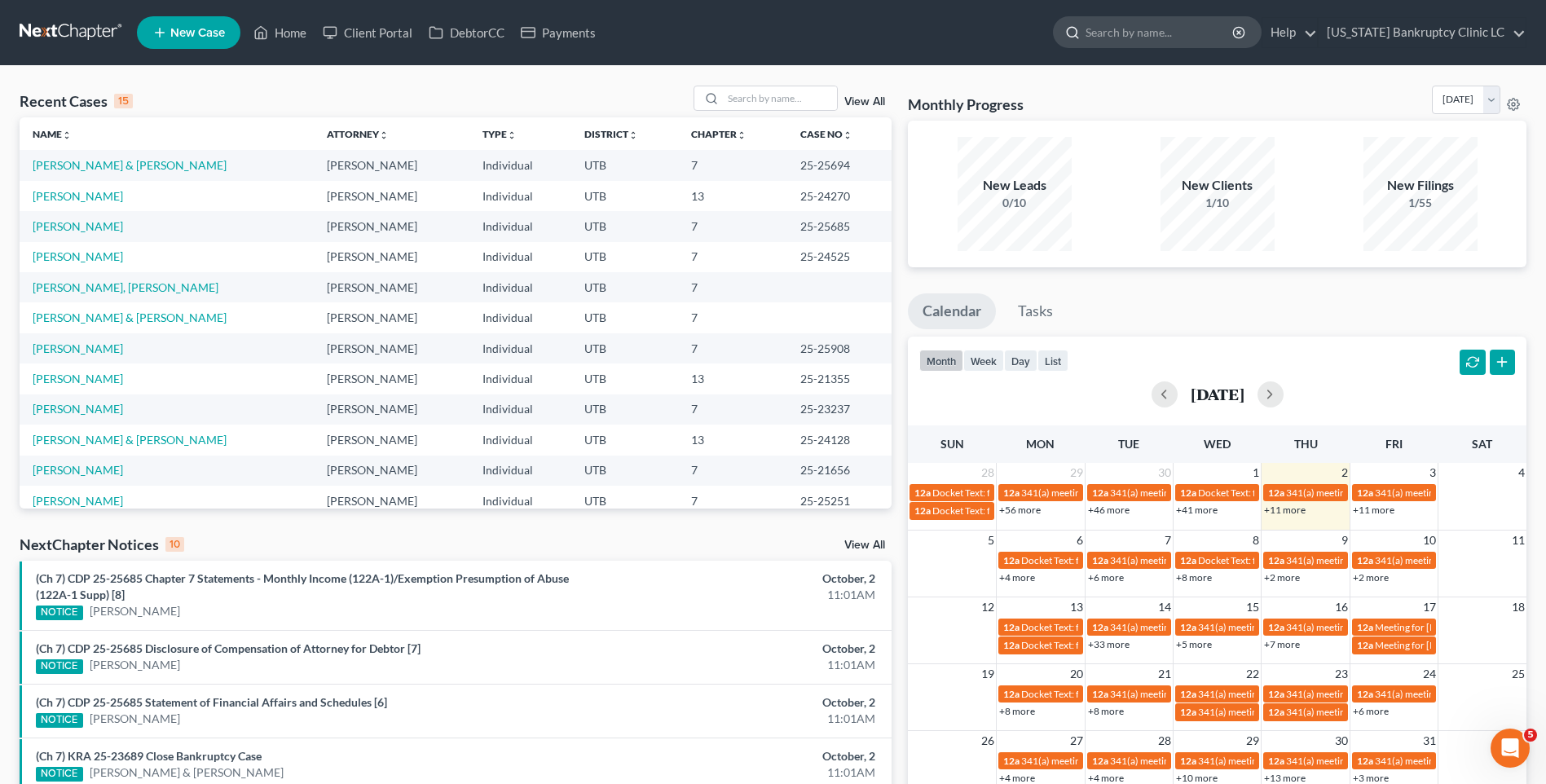
click at [1175, 42] on input "search" at bounding box center [1160, 32] width 149 height 31
type input "[PERSON_NAME]"
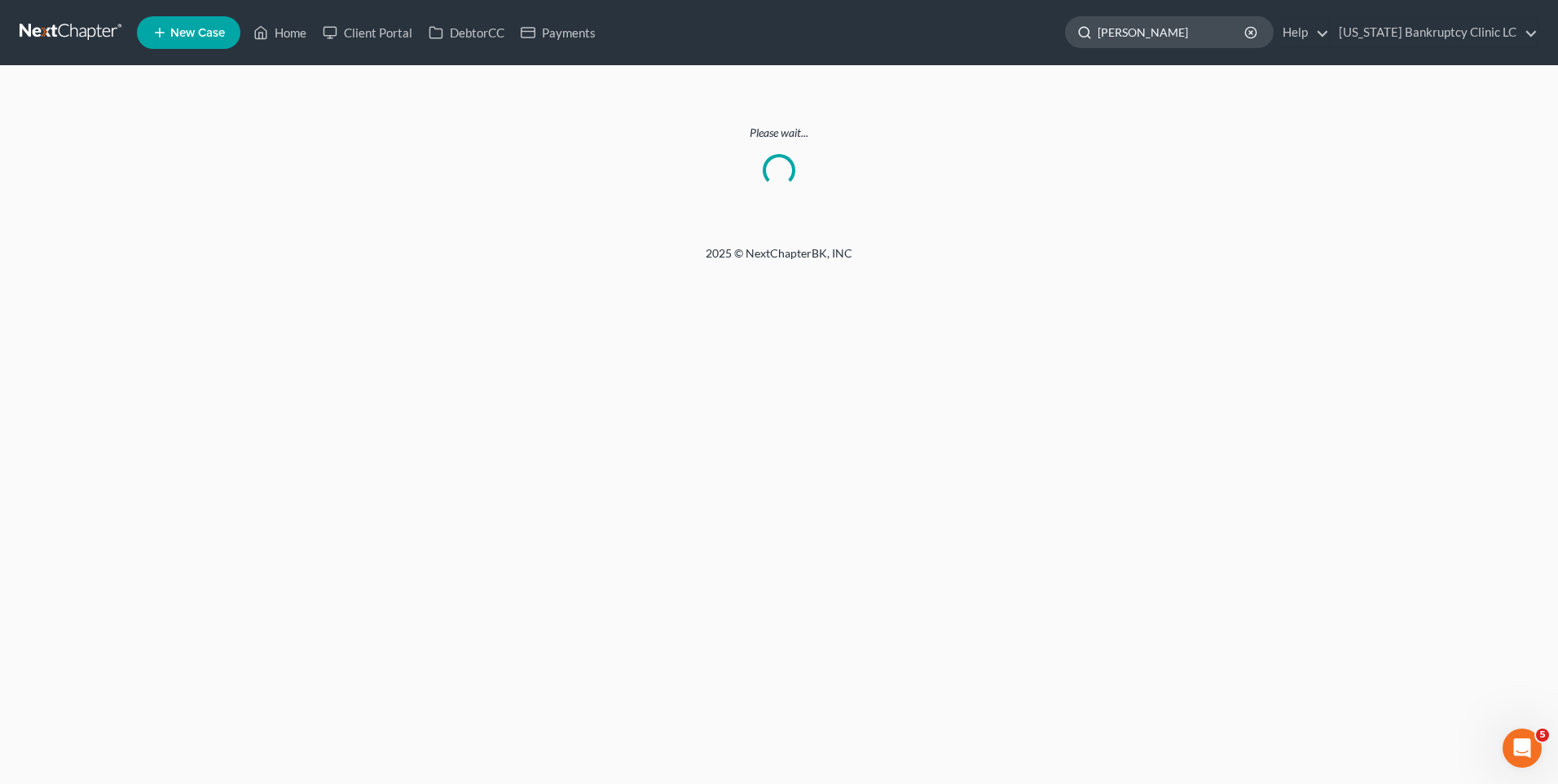
click at [1190, 46] on input "[PERSON_NAME]" at bounding box center [1172, 32] width 149 height 31
click at [1257, 29] on icon "button" at bounding box center [1250, 32] width 13 height 13
click at [1240, 25] on input "search" at bounding box center [1172, 32] width 149 height 31
click at [294, 34] on link "Home" at bounding box center [280, 32] width 70 height 30
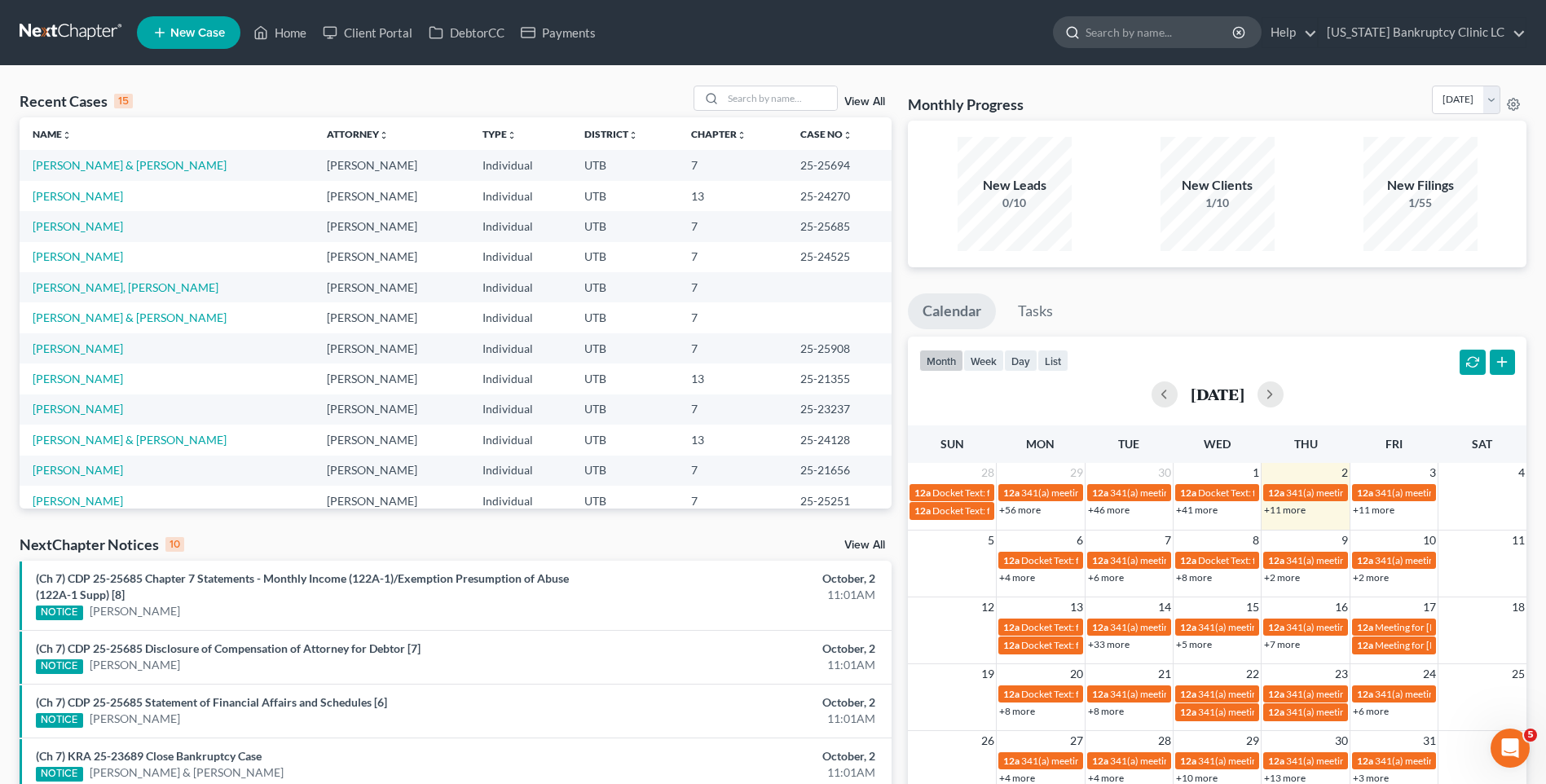
click at [1178, 32] on input "search" at bounding box center [1160, 32] width 149 height 31
type input "[PERSON_NAME]"
click at [1246, 28] on icon "button" at bounding box center [1238, 32] width 13 height 13
click at [740, 96] on input "search" at bounding box center [780, 98] width 114 height 24
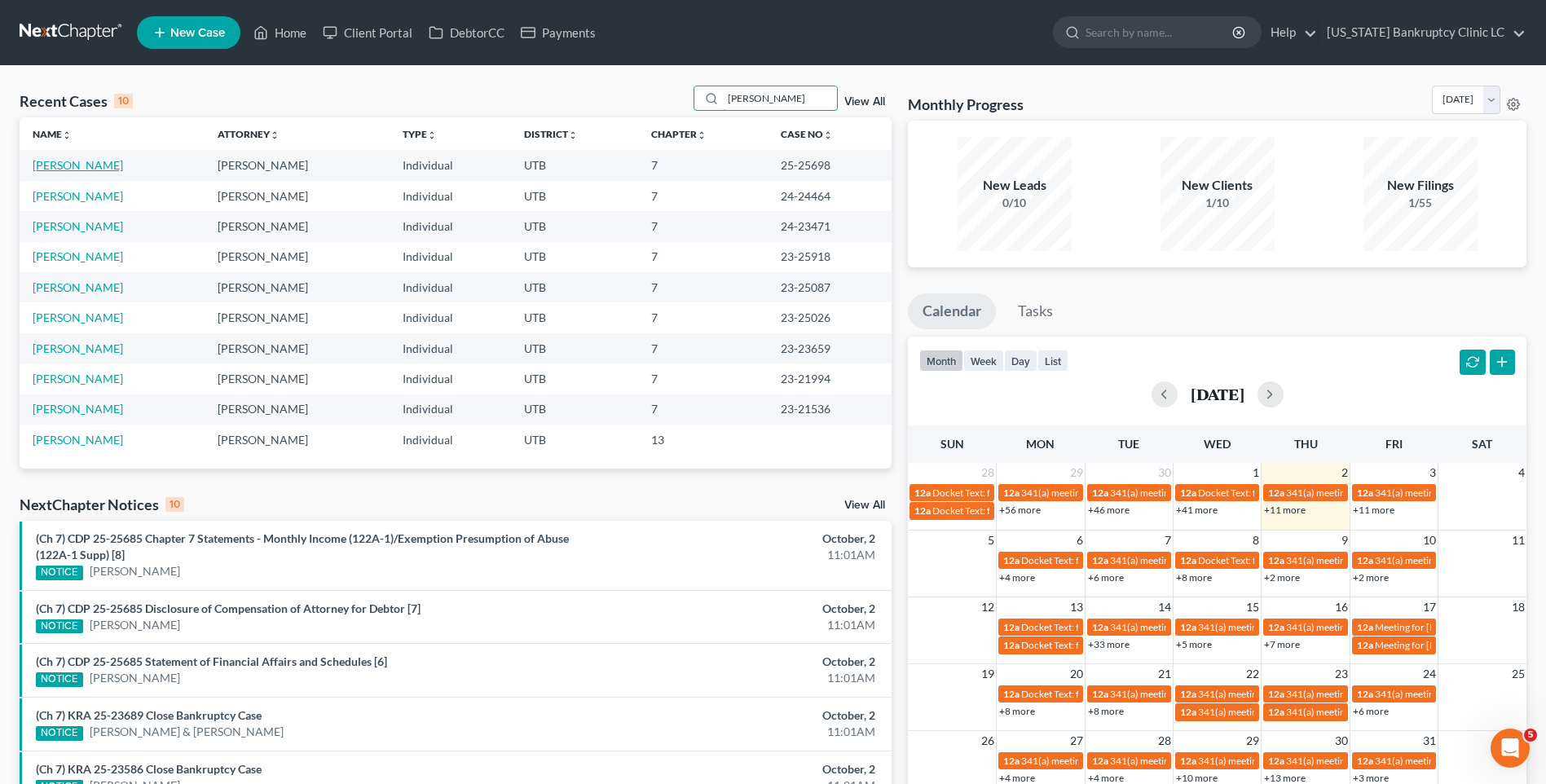
type input "[PERSON_NAME]"
click at [52, 168] on link "[PERSON_NAME]" at bounding box center [77, 164] width 91 height 14
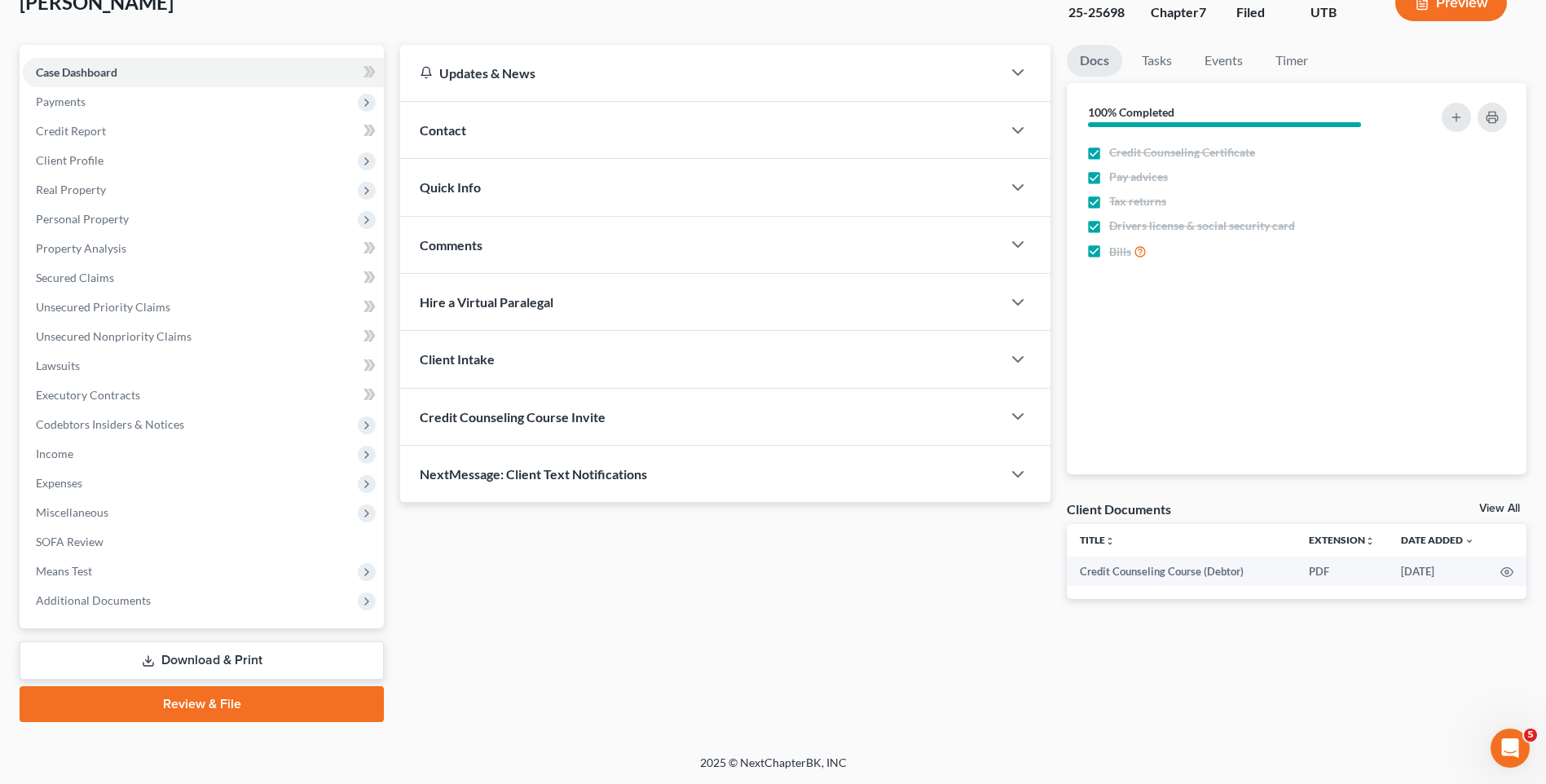
click at [209, 713] on link "Review & File" at bounding box center [202, 703] width 365 height 36
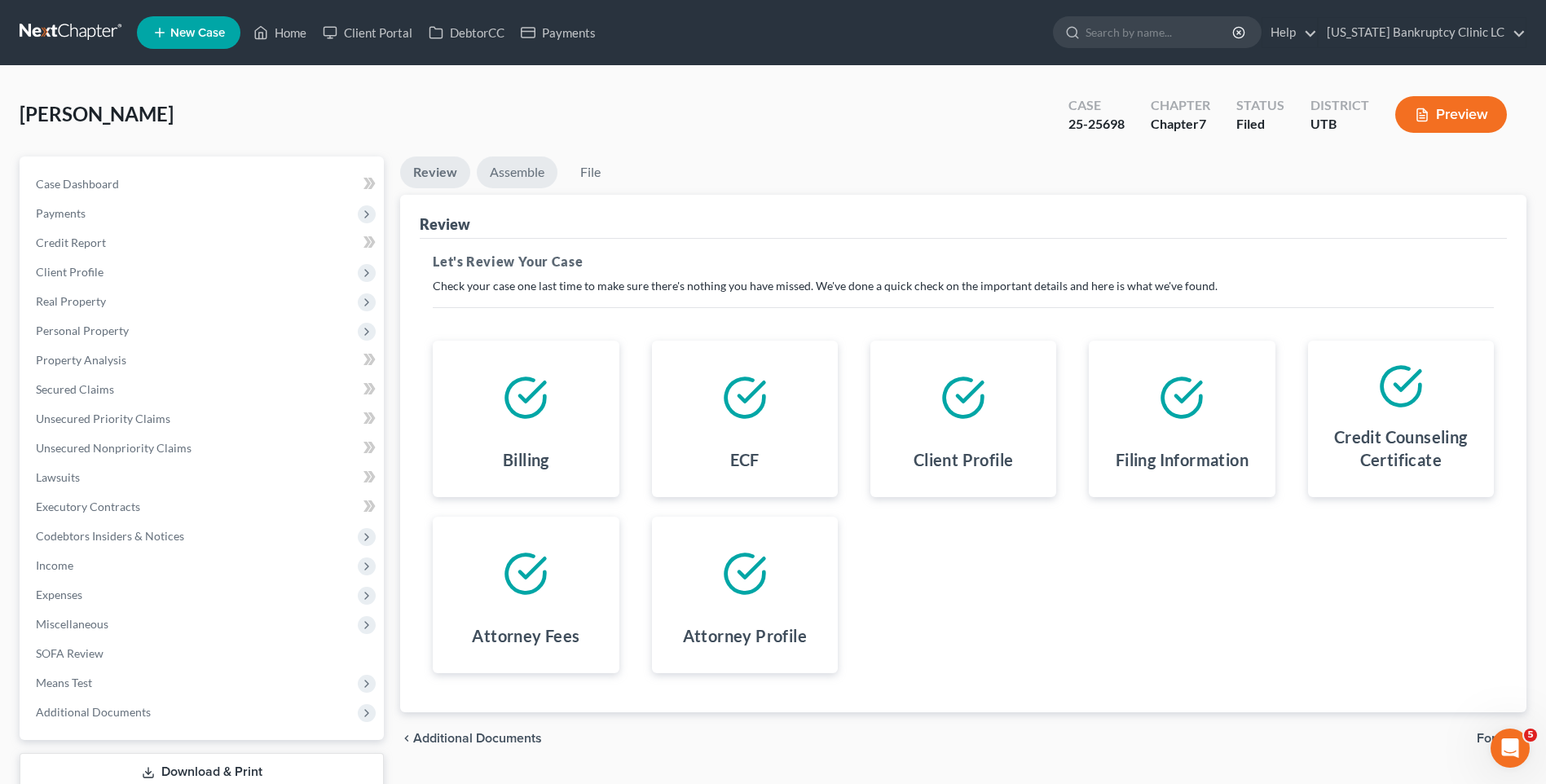
click at [516, 184] on link "Assemble" at bounding box center [516, 172] width 81 height 31
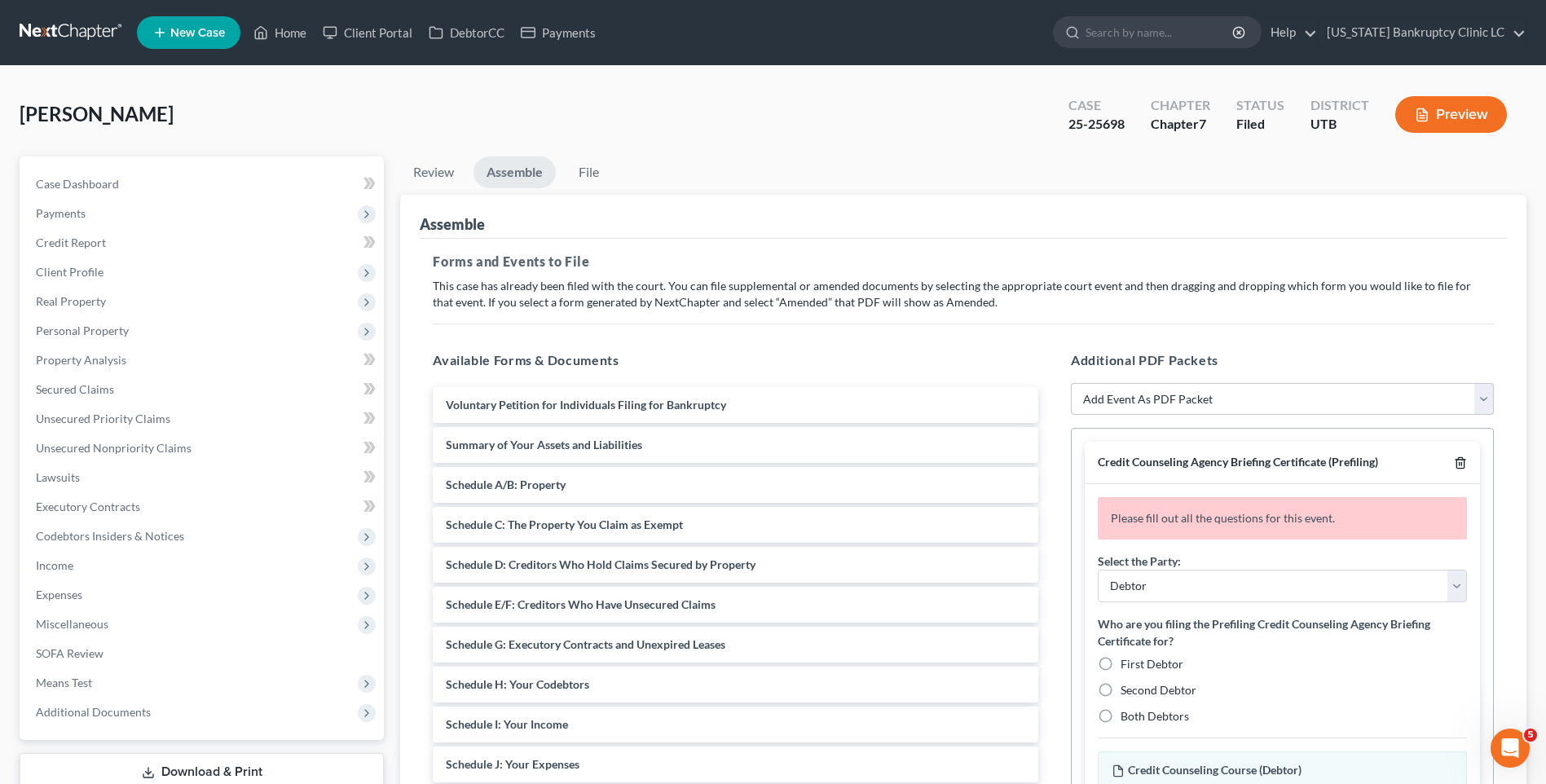
click at [1465, 467] on icon "button" at bounding box center [1460, 462] width 13 height 13
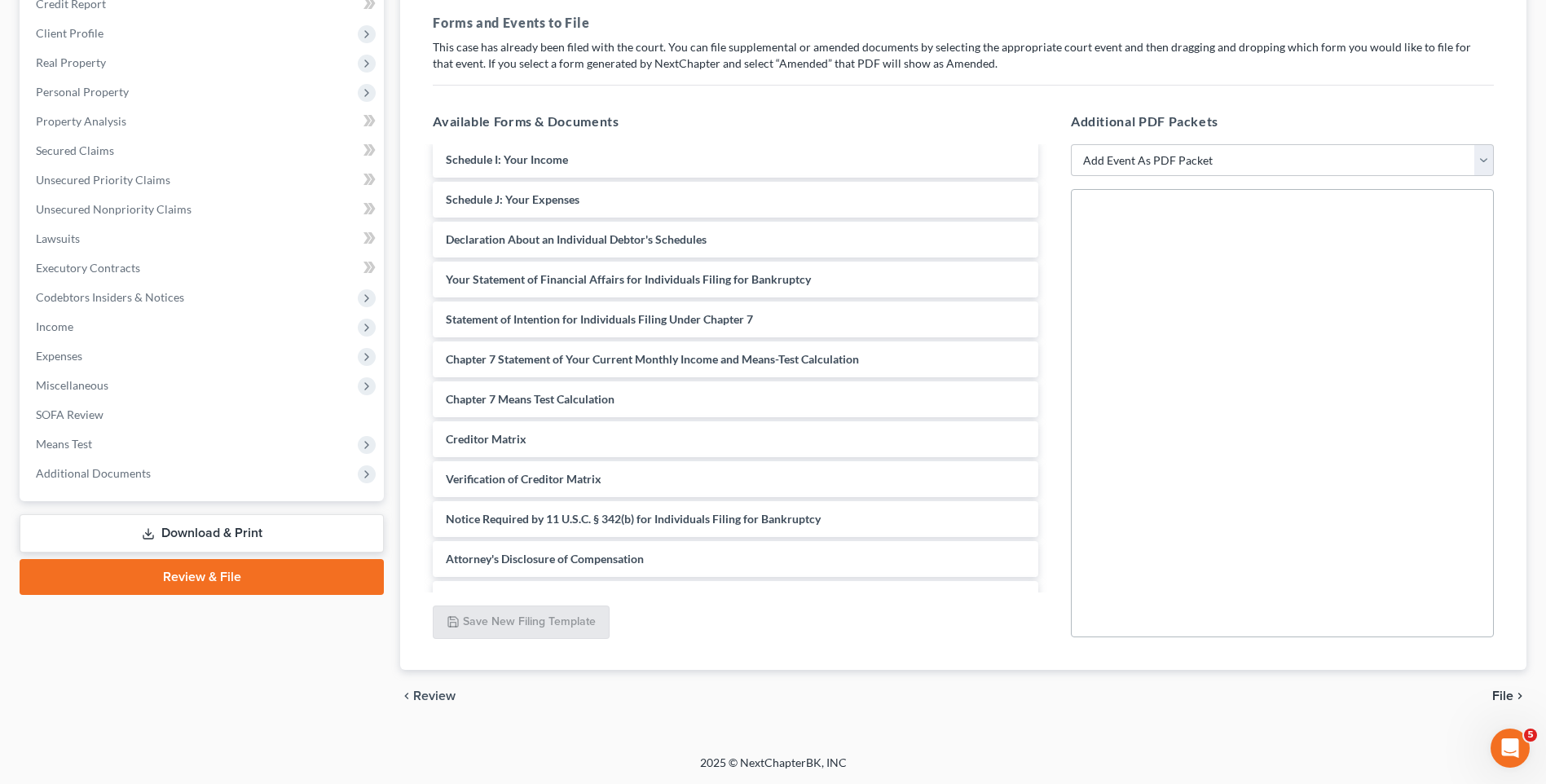
scroll to position [354, 0]
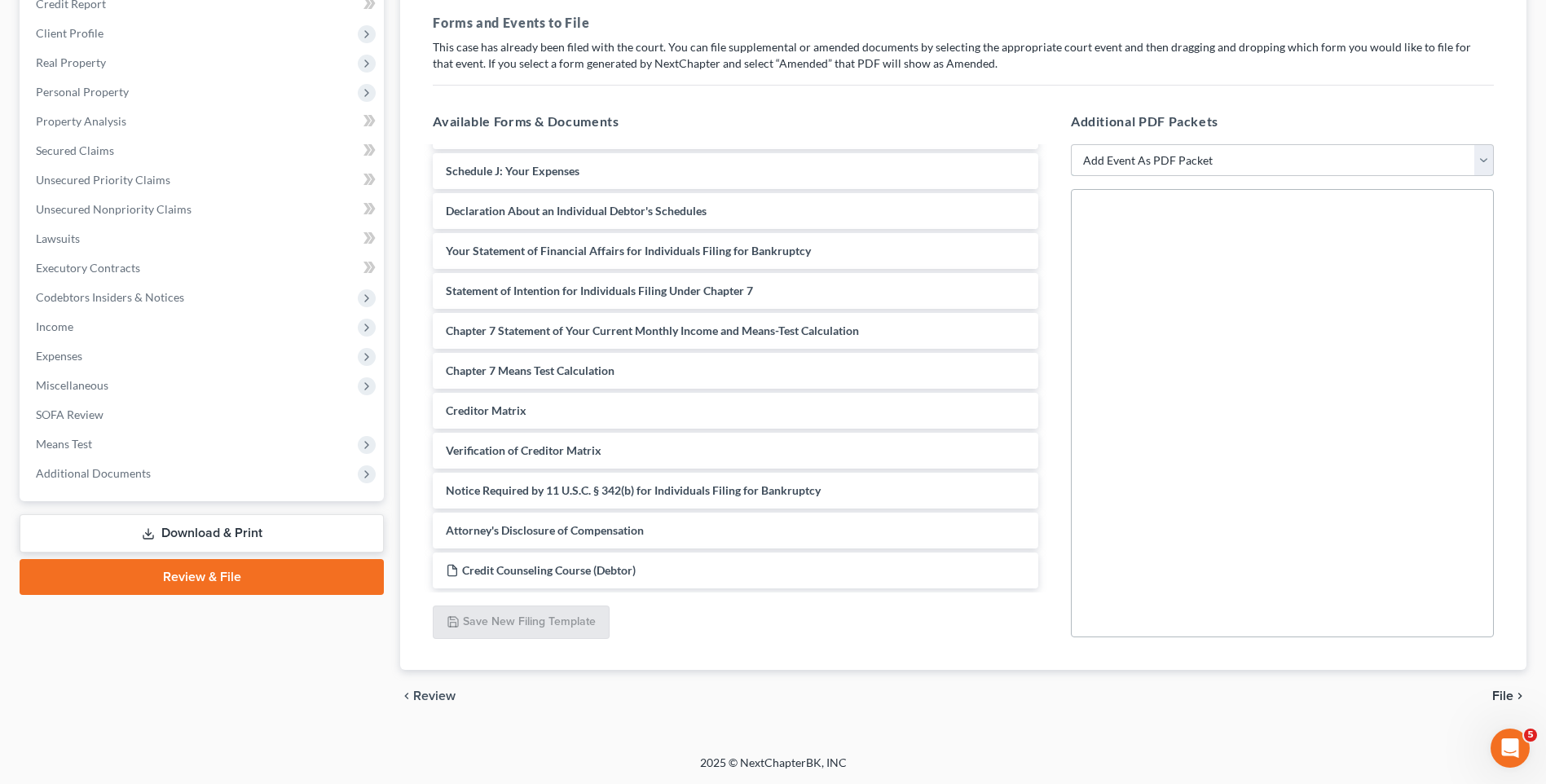
click at [1150, 168] on select "Add Event As PDF Packet Affidavit/Declaration Amended Document Amended Schedule…" at bounding box center [1282, 160] width 423 height 32
select select "11"
click at [1071, 144] on select "Add Event As PDF Packet Affidavit/Declaration Amended Document Amended Schedule…" at bounding box center [1282, 160] width 423 height 32
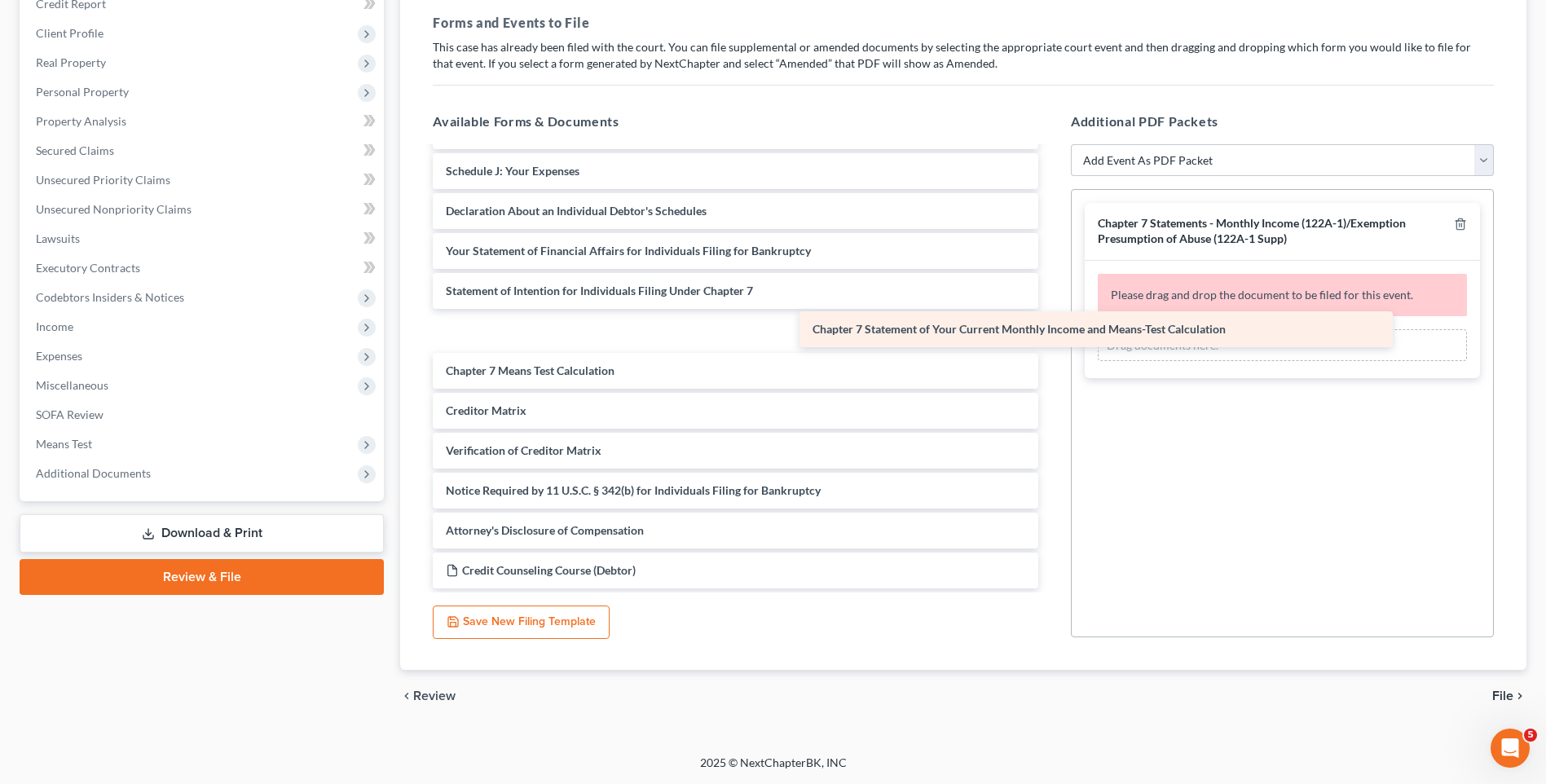
scroll to position [314, 0]
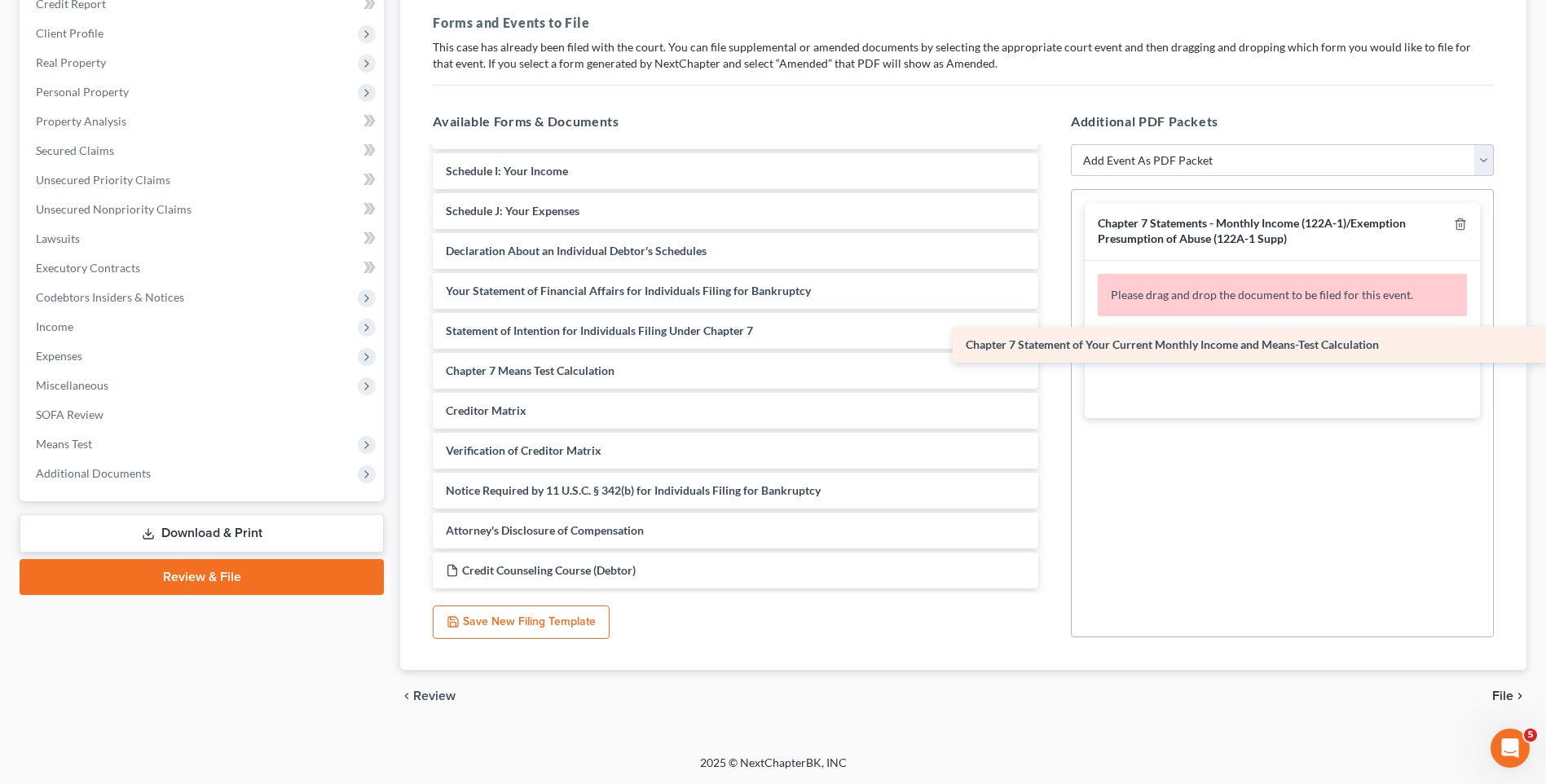
drag, startPoint x: 538, startPoint y: 335, endPoint x: 1178, endPoint y: 348, distance: 640.1
click at [1052, 348] on div "Chapter 7 Statement of Your Current Monthly Income and Means-Test Calculation V…" at bounding box center [735, 211] width 632 height 754
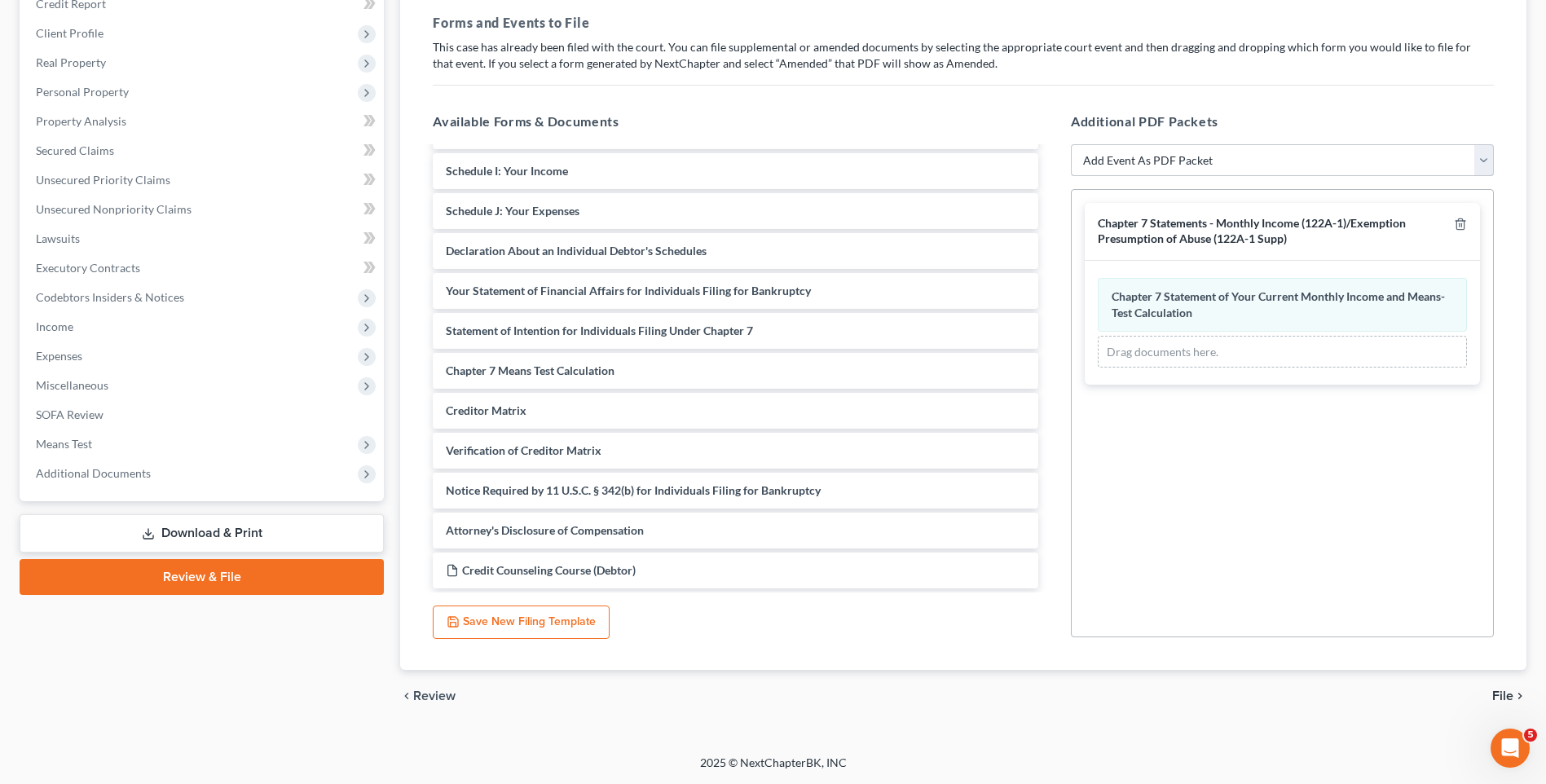
click at [1199, 169] on select "Add Event As PDF Packet Affidavit/Declaration Amended Document Amended Schedule…" at bounding box center [1282, 160] width 423 height 32
select select "19"
click at [1071, 144] on select "Add Event As PDF Packet Affidavit/Declaration Amended Document Amended Schedule…" at bounding box center [1282, 160] width 423 height 32
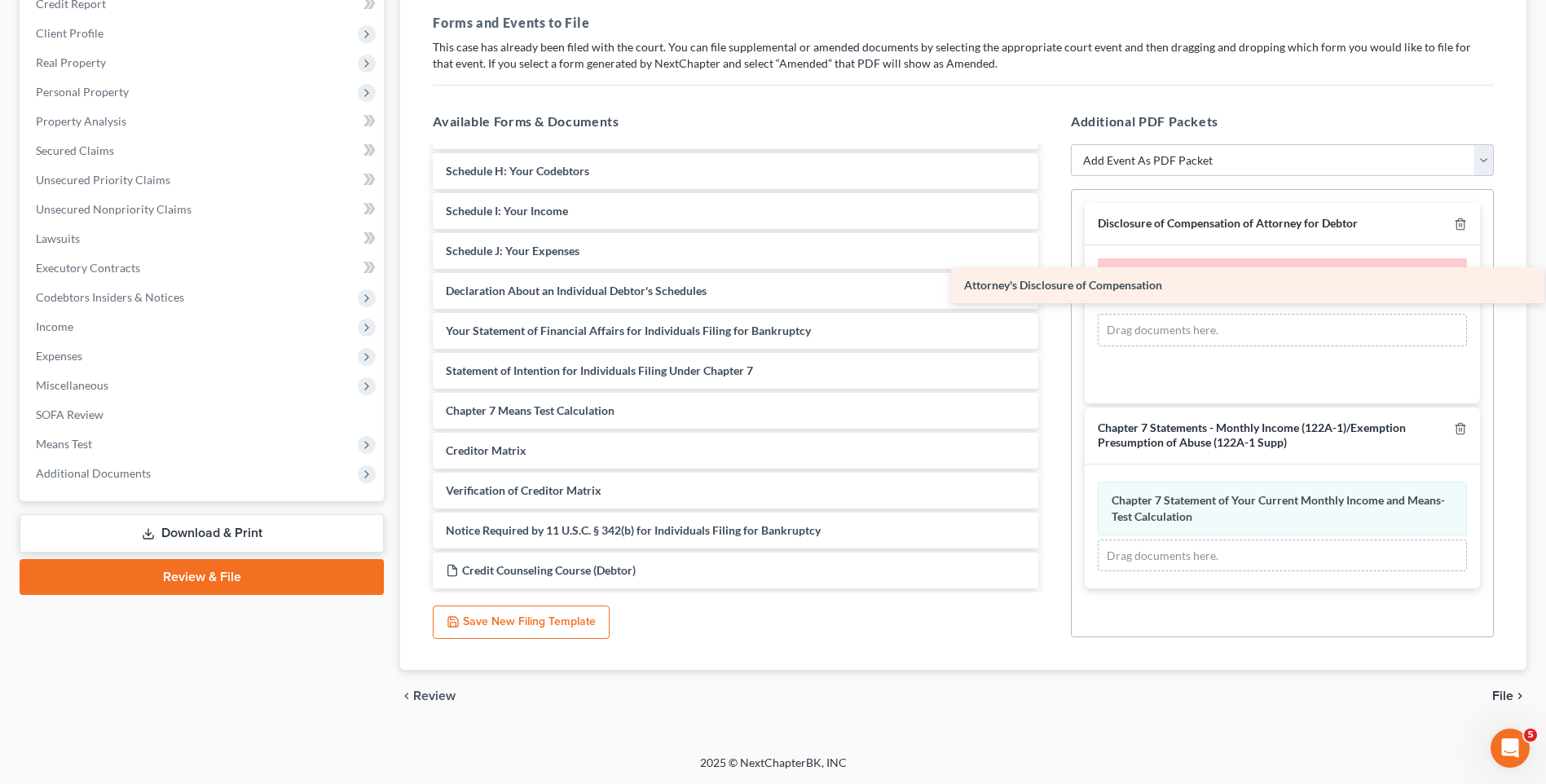
scroll to position [275, 0]
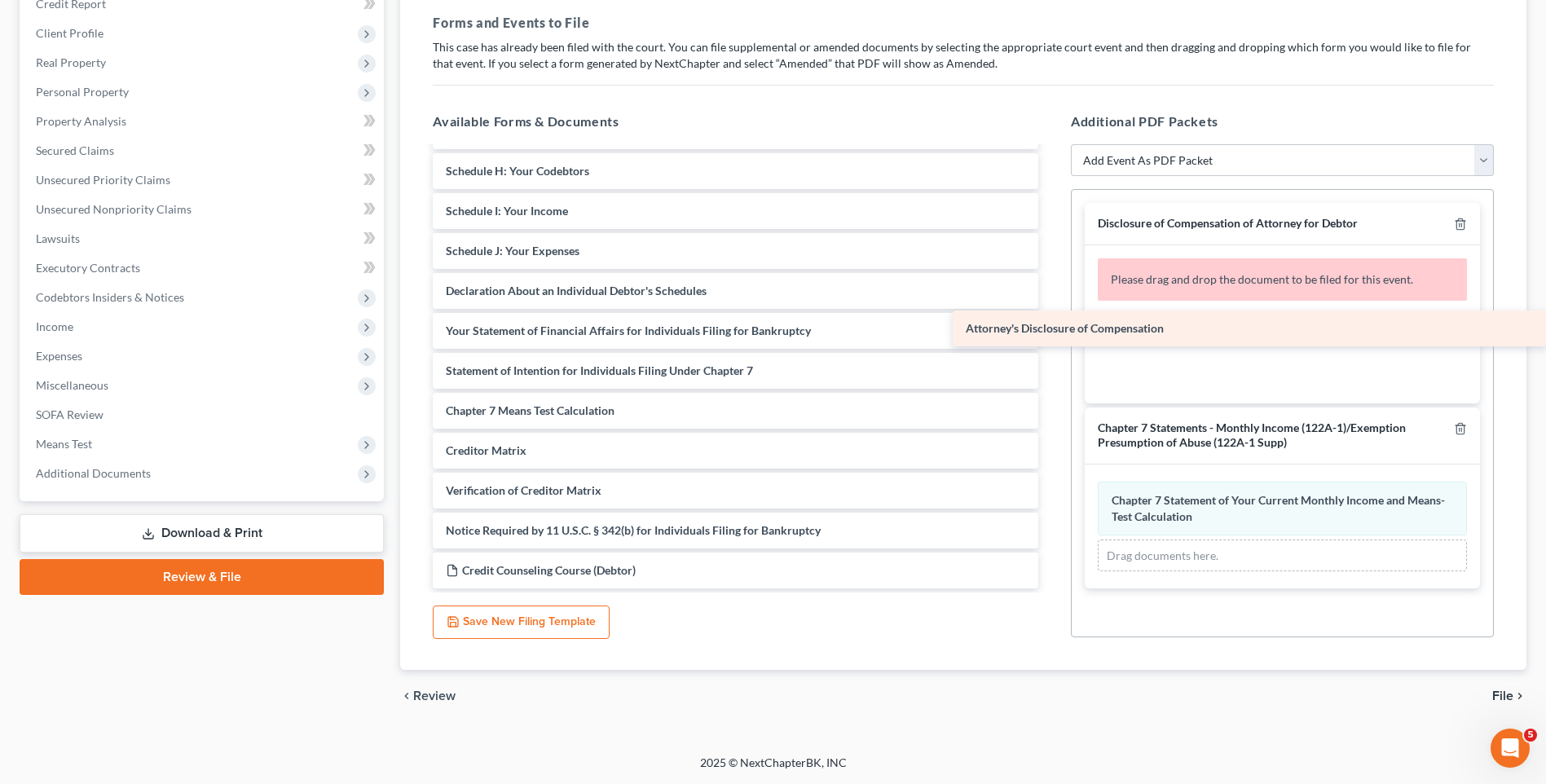
drag, startPoint x: 572, startPoint y: 529, endPoint x: 1190, endPoint y: 326, distance: 650.5
click at [1052, 326] on div "Attorney's Disclosure of Compensation Voluntary Petition for Individuals Filing…" at bounding box center [735, 231] width 632 height 714
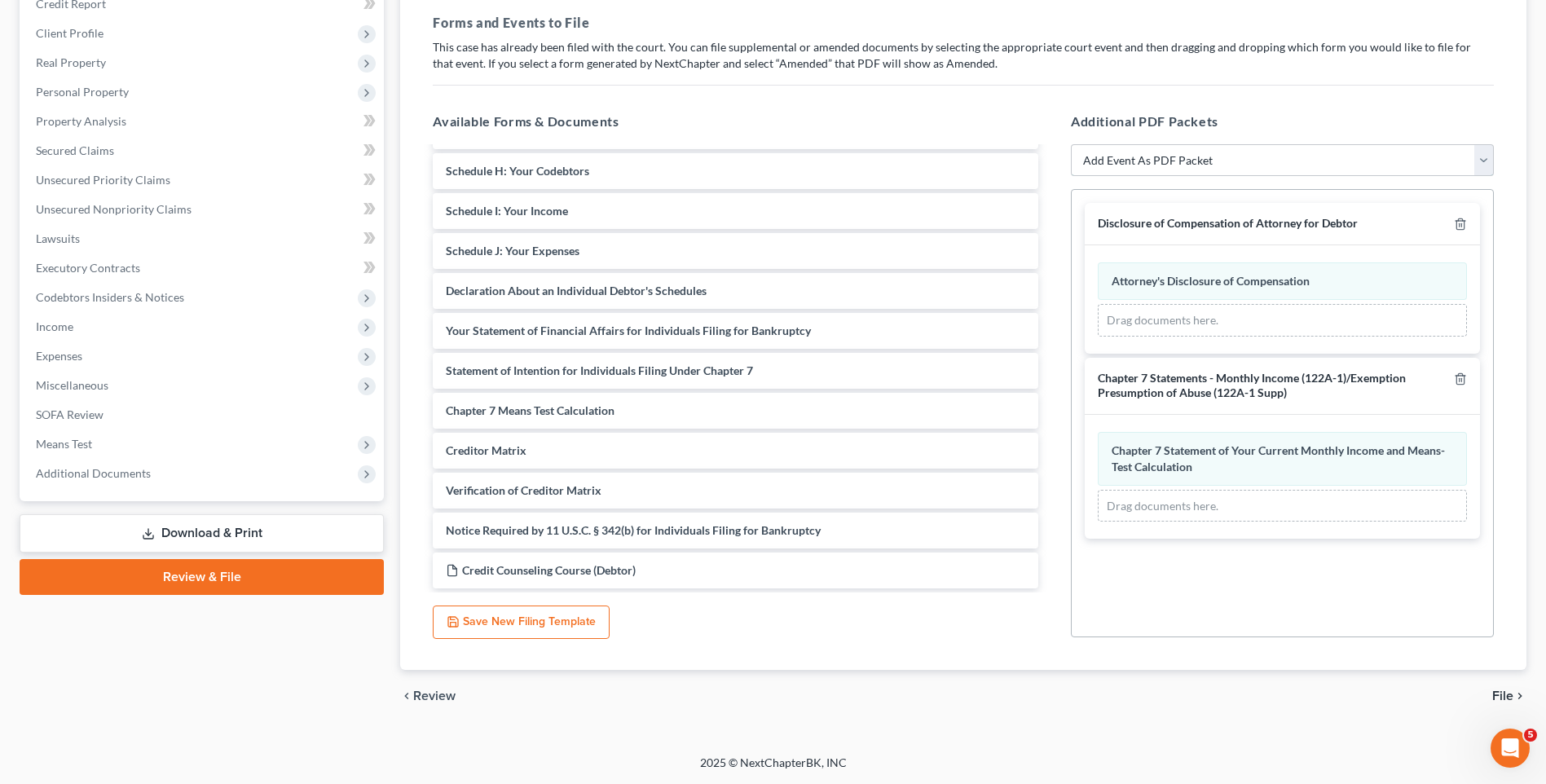
click at [1227, 162] on select "Add Event As PDF Packet Affidavit/Declaration Amended Document Amended Schedule…" at bounding box center [1282, 160] width 423 height 32
select select "47"
click at [1071, 144] on select "Add Event As PDF Packet Affidavit/Declaration Amended Document Amended Schedule…" at bounding box center [1282, 160] width 423 height 32
select select
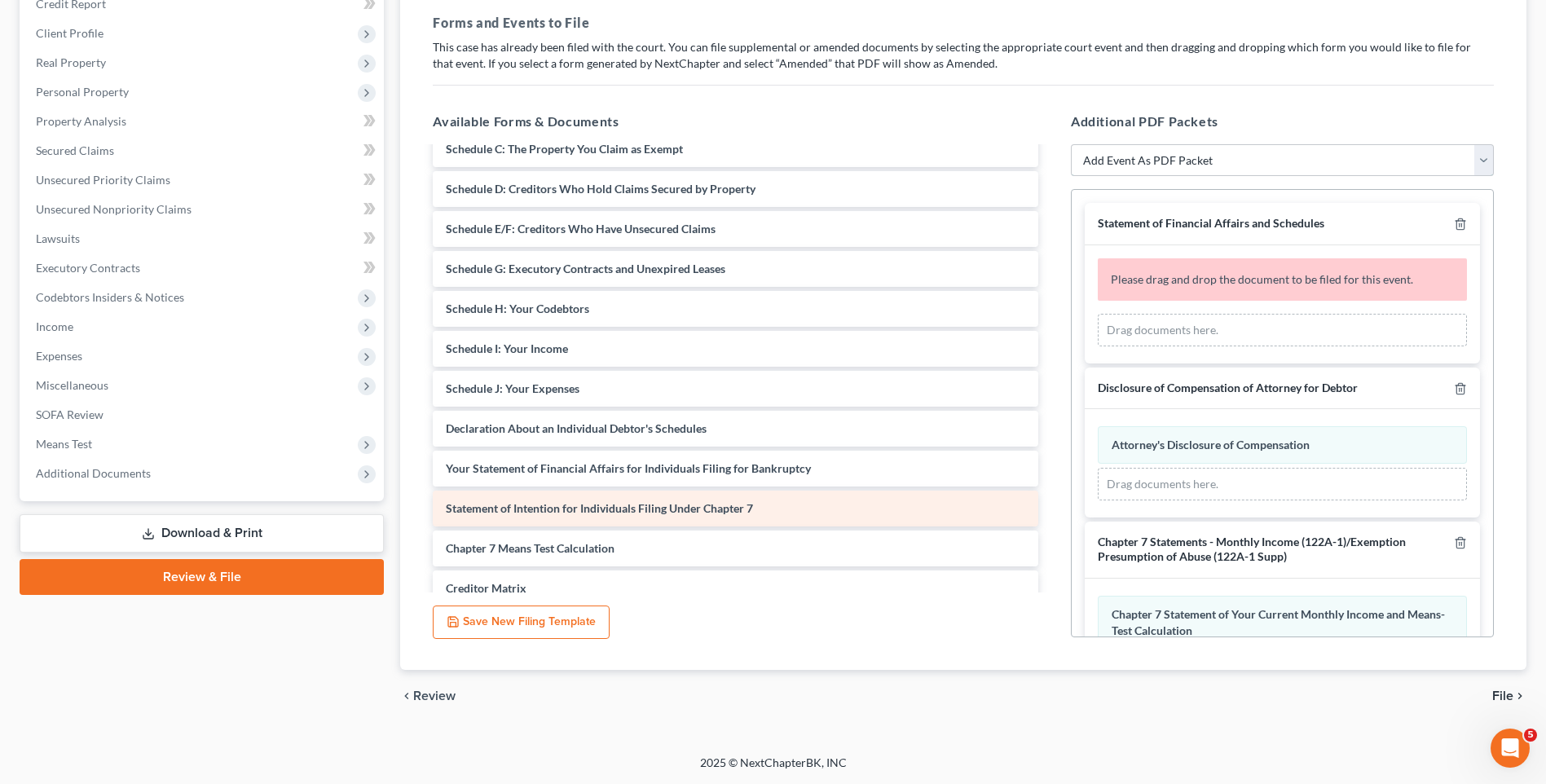
scroll to position [0, 0]
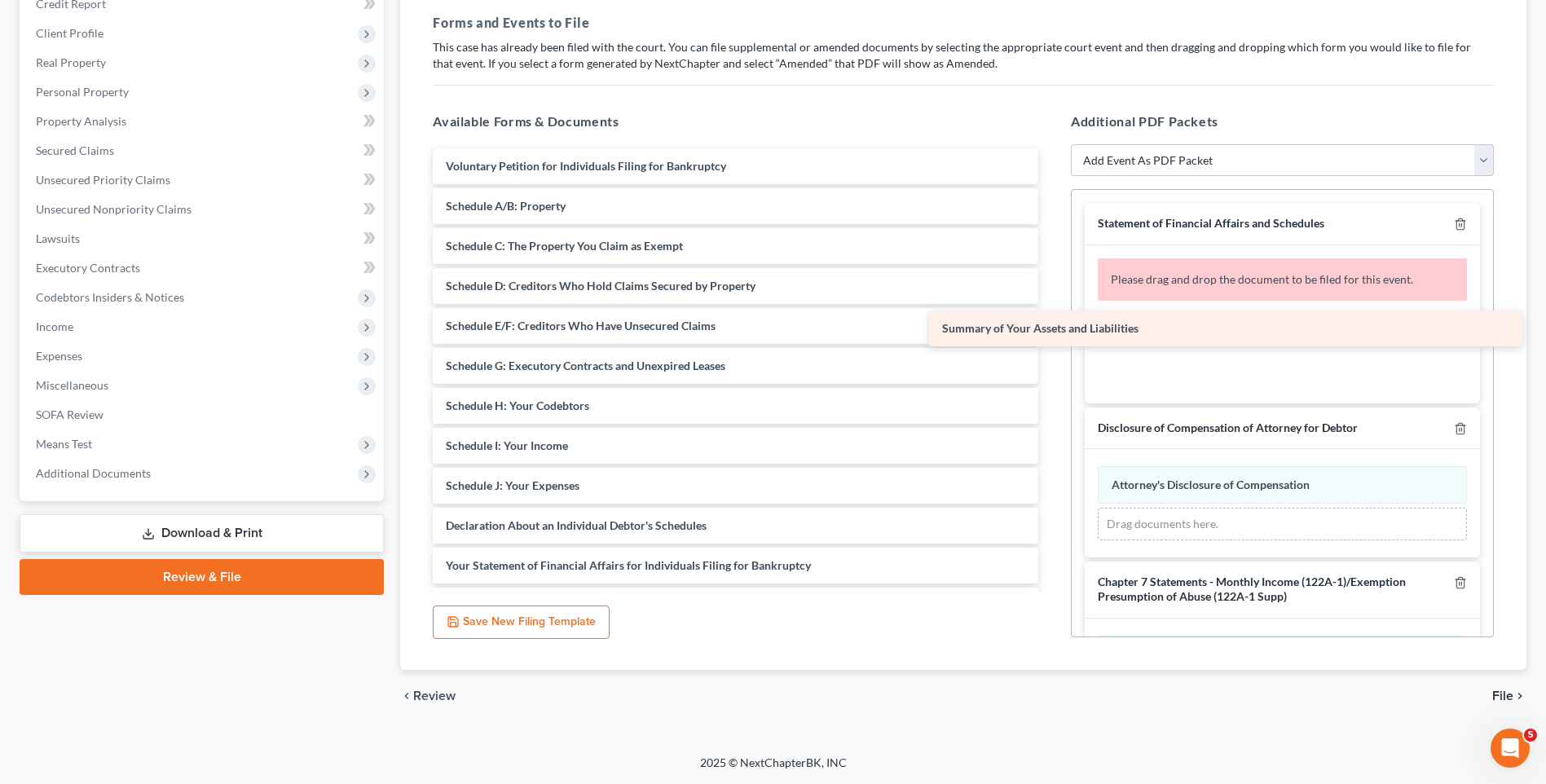
drag, startPoint x: 562, startPoint y: 203, endPoint x: 1066, endPoint y: 325, distance: 518.6
click at [1052, 325] on div "Summary of Your Assets and Liabilities Voluntary Petition for Individuals Filin…" at bounding box center [735, 486] width 632 height 675
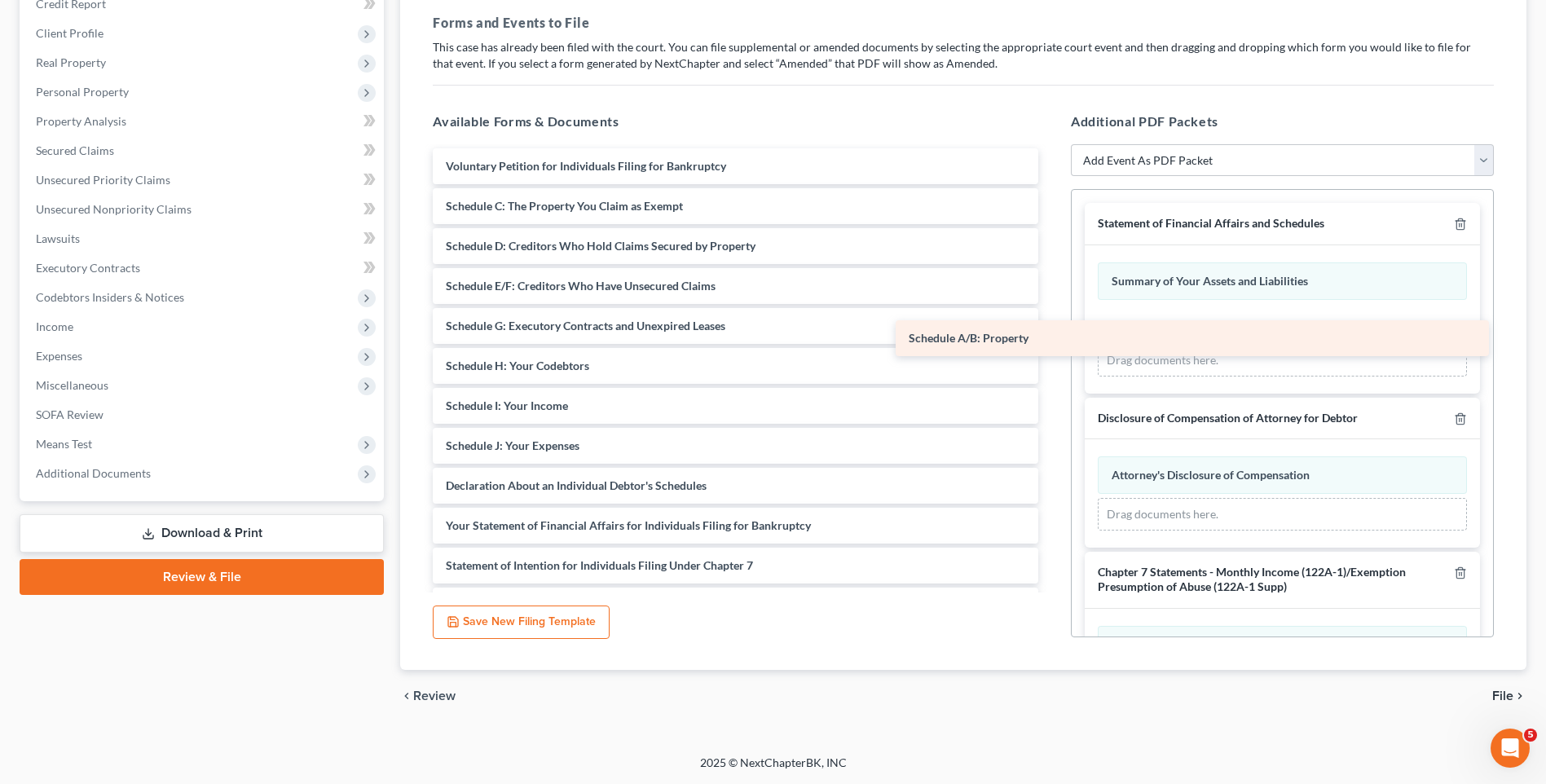
drag, startPoint x: 632, startPoint y: 204, endPoint x: 1107, endPoint y: 338, distance: 493.5
click at [1052, 338] on div "Schedule A/B: Property Voluntary Petition for Individuals Filing for Bankruptcy…" at bounding box center [735, 465] width 632 height 635
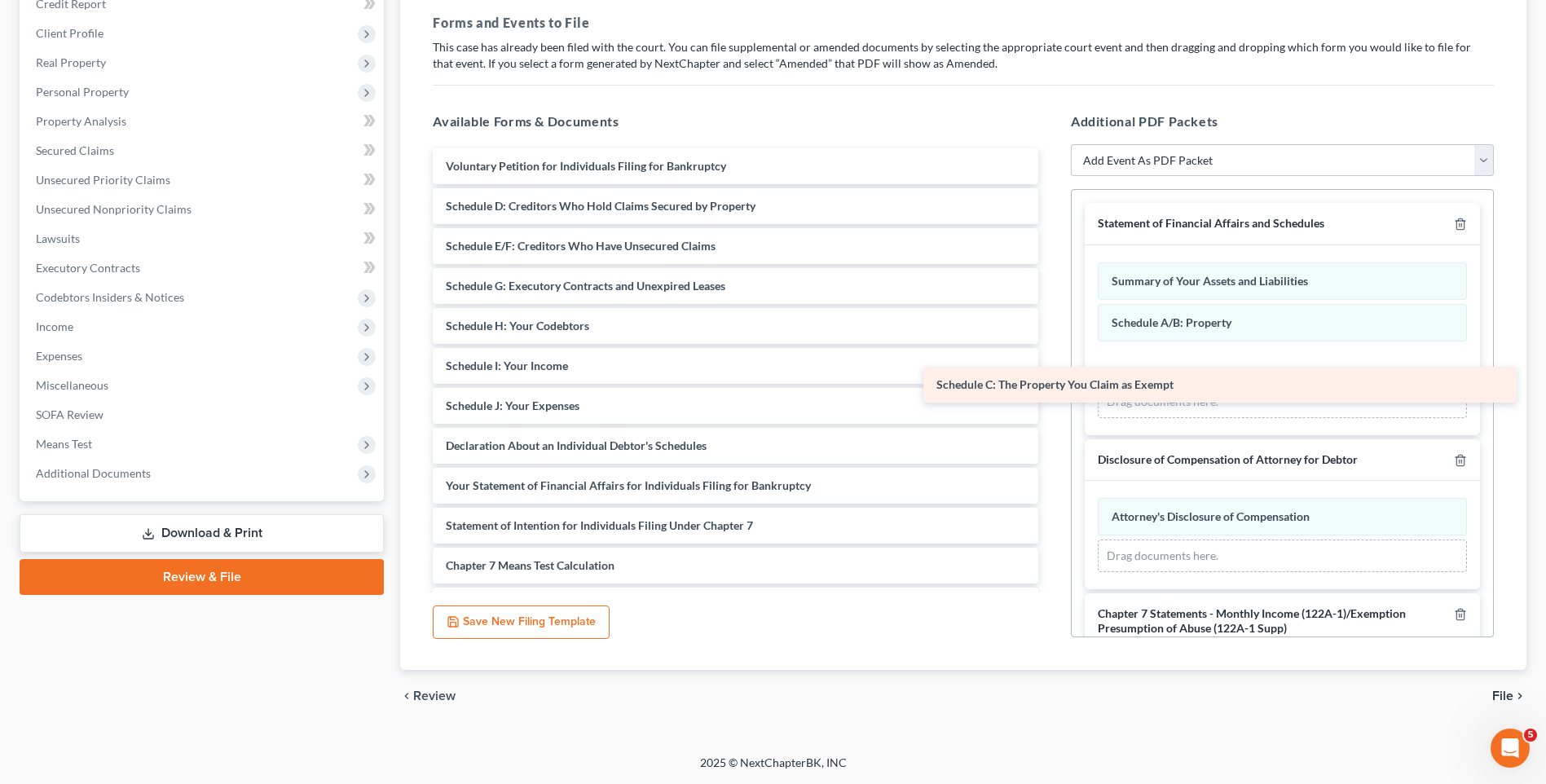
drag, startPoint x: 628, startPoint y: 203, endPoint x: 1129, endPoint y: 367, distance: 527.2
click at [1052, 367] on div "Schedule C: The Property You Claim as Exempt Voluntary Petition for Individuals…" at bounding box center [735, 446] width 632 height 595
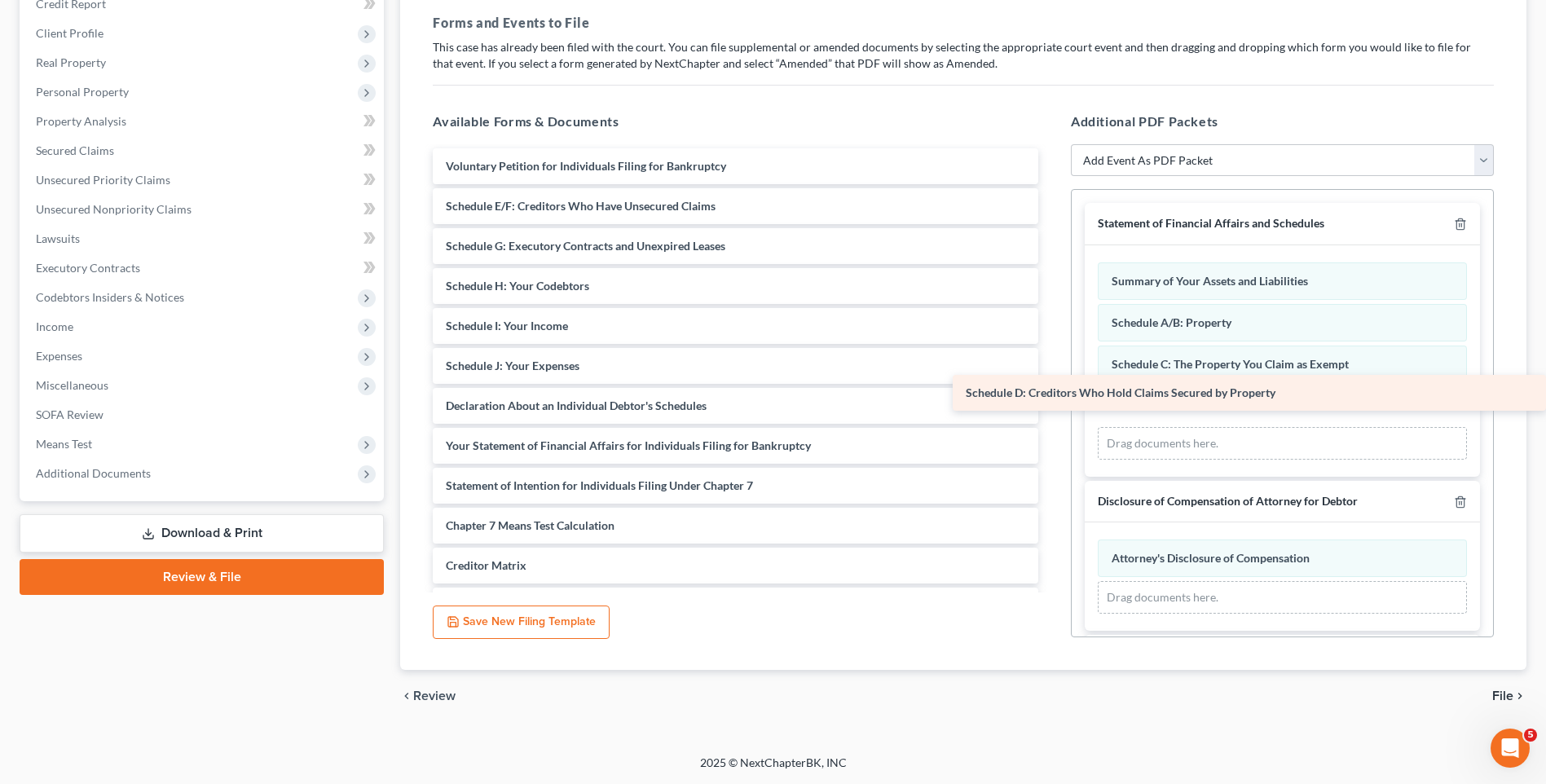
drag, startPoint x: 559, startPoint y: 213, endPoint x: 1180, endPoint y: 417, distance: 653.6
click at [1052, 417] on div "Schedule D: Creditors Who Hold Claims Secured by Property Voluntary Petition fo…" at bounding box center [735, 425] width 632 height 555
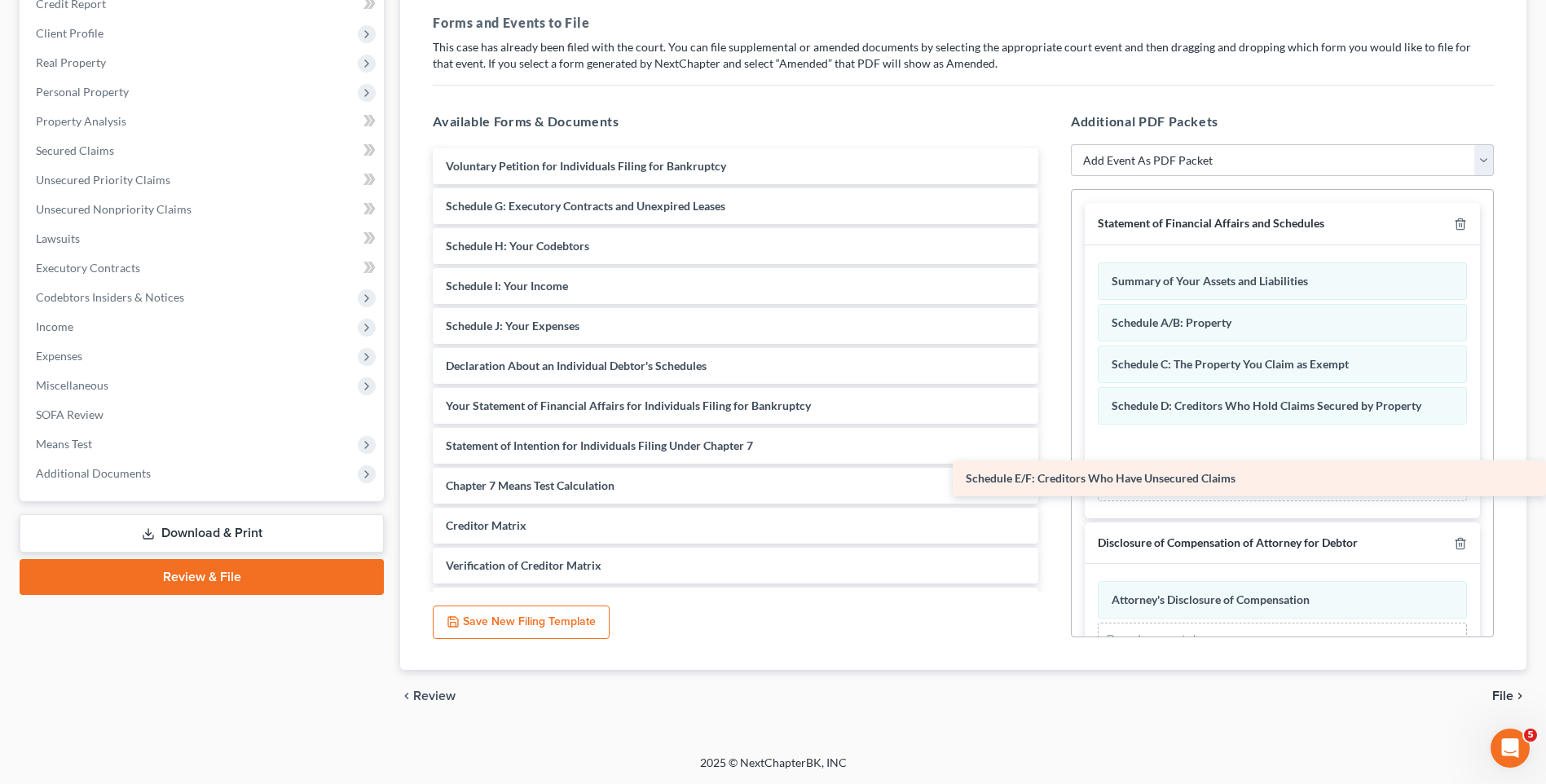
drag, startPoint x: 603, startPoint y: 203, endPoint x: 1188, endPoint y: 447, distance: 633.8
click at [1052, 447] on div "Schedule E/F: Creditors Who Have Unsecured Claims Voluntary Petition for Indivi…" at bounding box center [735, 405] width 632 height 514
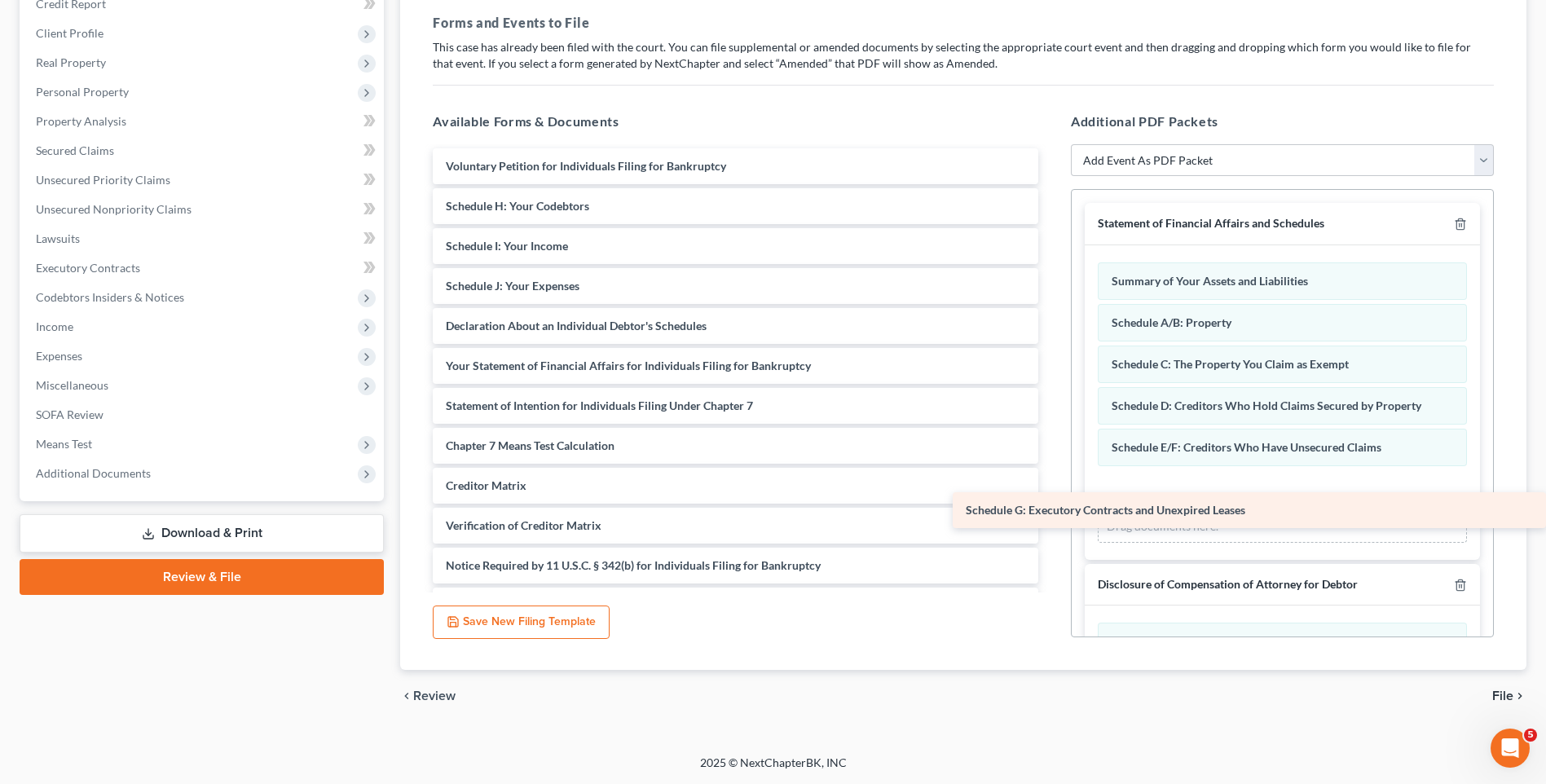
drag, startPoint x: 570, startPoint y: 209, endPoint x: 1186, endPoint y: 499, distance: 680.8
click at [1052, 500] on div "Schedule G: Executory Contracts and Unexpired Leases Voluntary Petition for Ind…" at bounding box center [735, 386] width 632 height 475
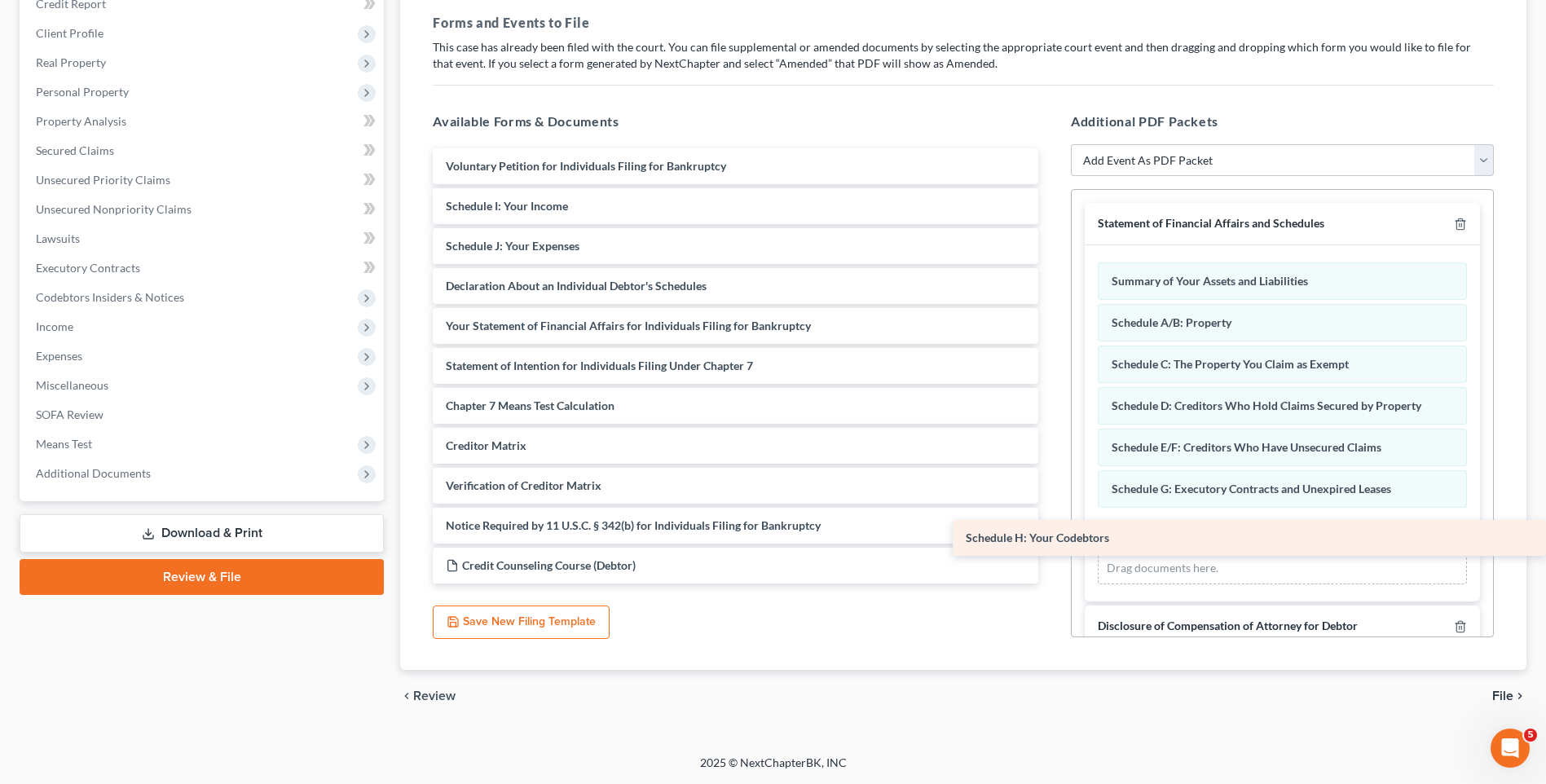
drag, startPoint x: 612, startPoint y: 209, endPoint x: 1136, endPoint y: 541, distance: 620.3
click at [1052, 541] on div "Schedule H: Your Codebtors Voluntary Petition for Individuals Filing for Bankru…" at bounding box center [735, 365] width 632 height 435
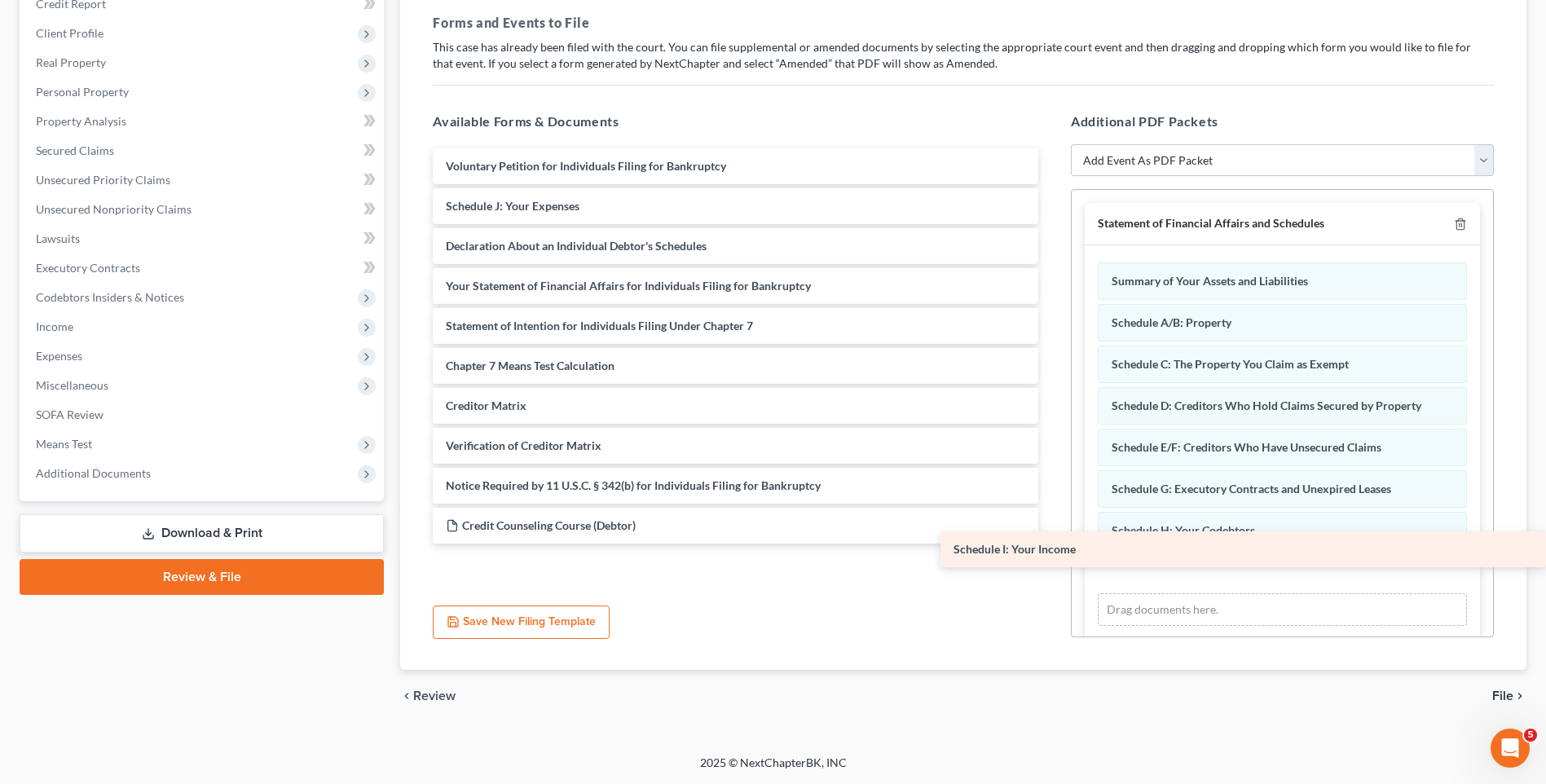
drag, startPoint x: 589, startPoint y: 204, endPoint x: 1231, endPoint y: 548, distance: 728.4
click at [1052, 543] on div "Schedule I: Your Income Voluntary Petition for Individuals Filing for Bankruptc…" at bounding box center [735, 346] width 632 height 395
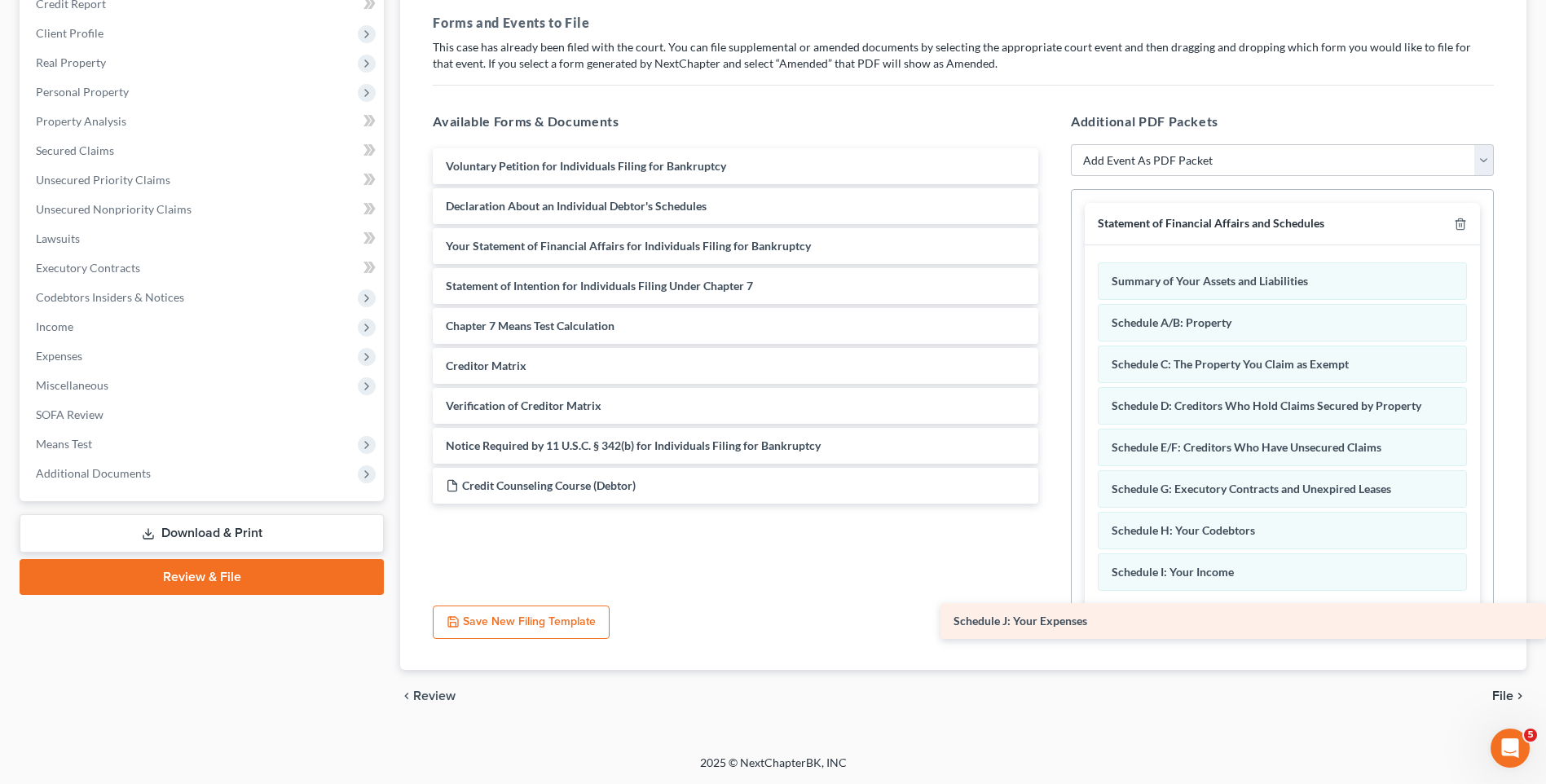
drag, startPoint x: 678, startPoint y: 363, endPoint x: 1197, endPoint y: 604, distance: 572.2
click at [1052, 503] on div "Schedule J: Your Expenses Voluntary Petition for Individuals Filing for Bankrup…" at bounding box center [735, 325] width 632 height 355
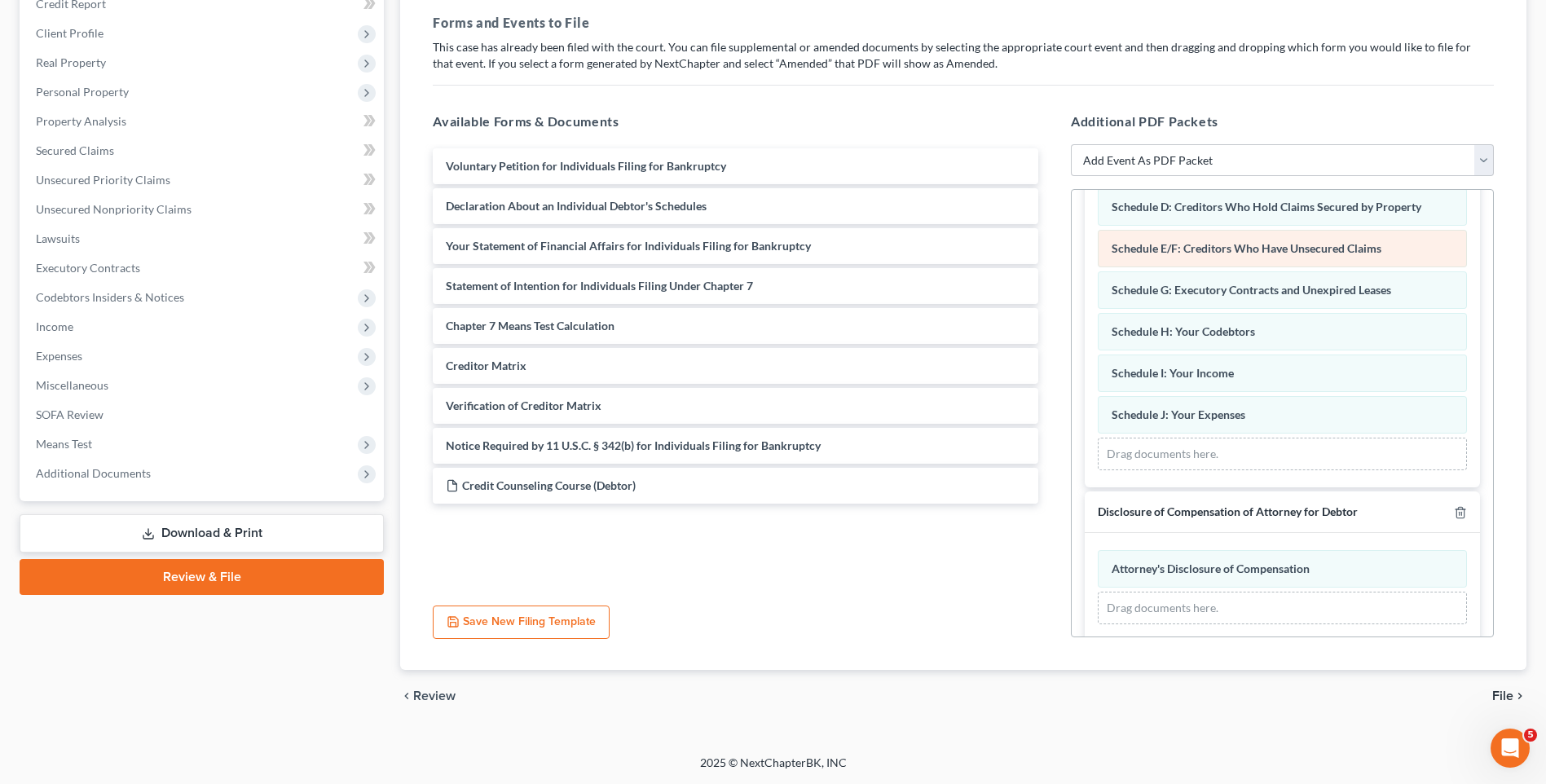
scroll to position [325, 0]
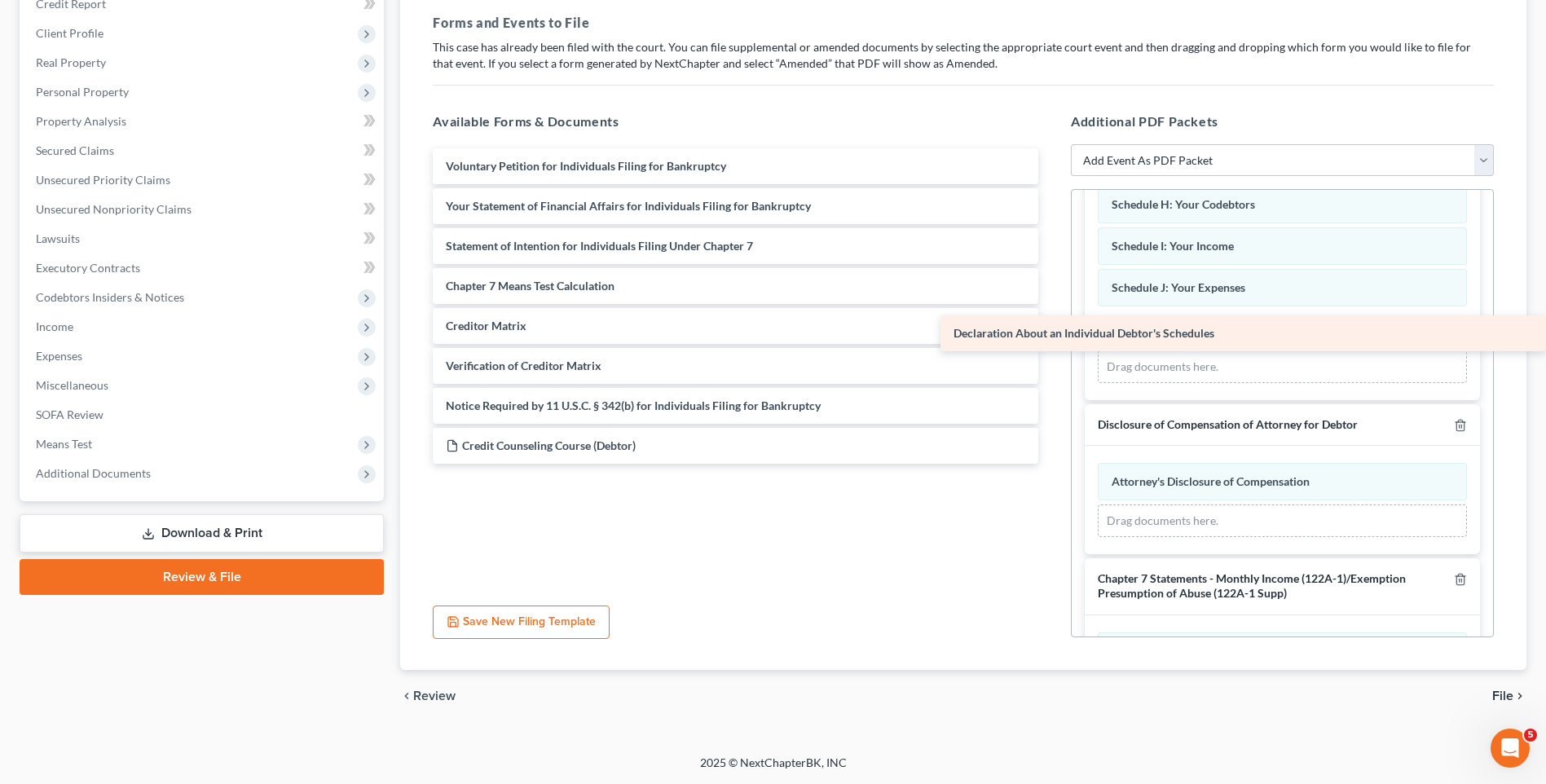
drag, startPoint x: 523, startPoint y: 208, endPoint x: 1229, endPoint y: 335, distance: 717.3
click at [1052, 335] on div "Declaration About an Individual Debtor's Schedules Voluntary Petition for Indiv…" at bounding box center [735, 306] width 632 height 315
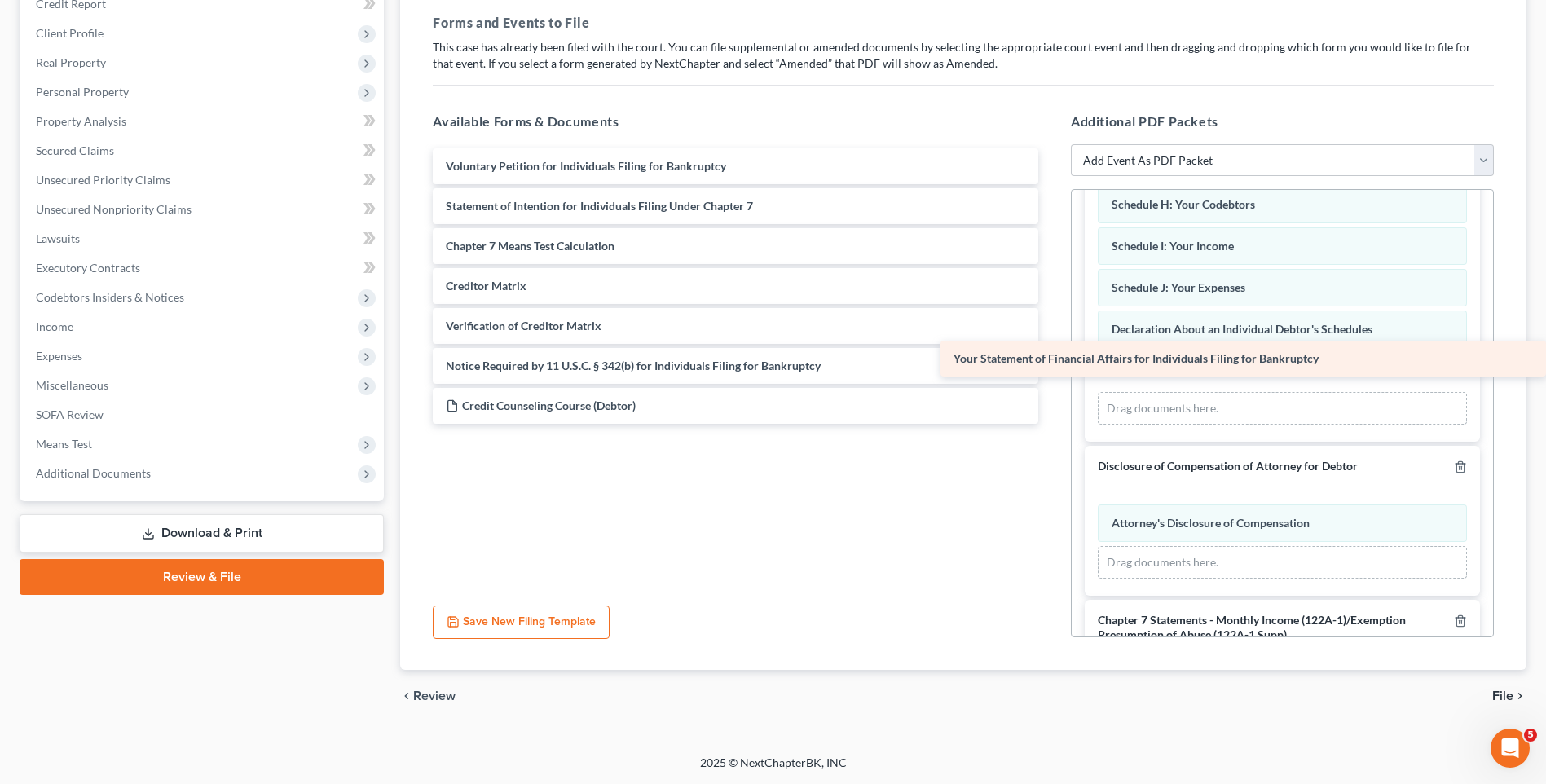
drag, startPoint x: 610, startPoint y: 212, endPoint x: 1211, endPoint y: 364, distance: 619.9
click at [1052, 364] on div "Your Statement of Financial Affairs for Individuals Filing for Bankruptcy Volun…" at bounding box center [735, 286] width 632 height 275
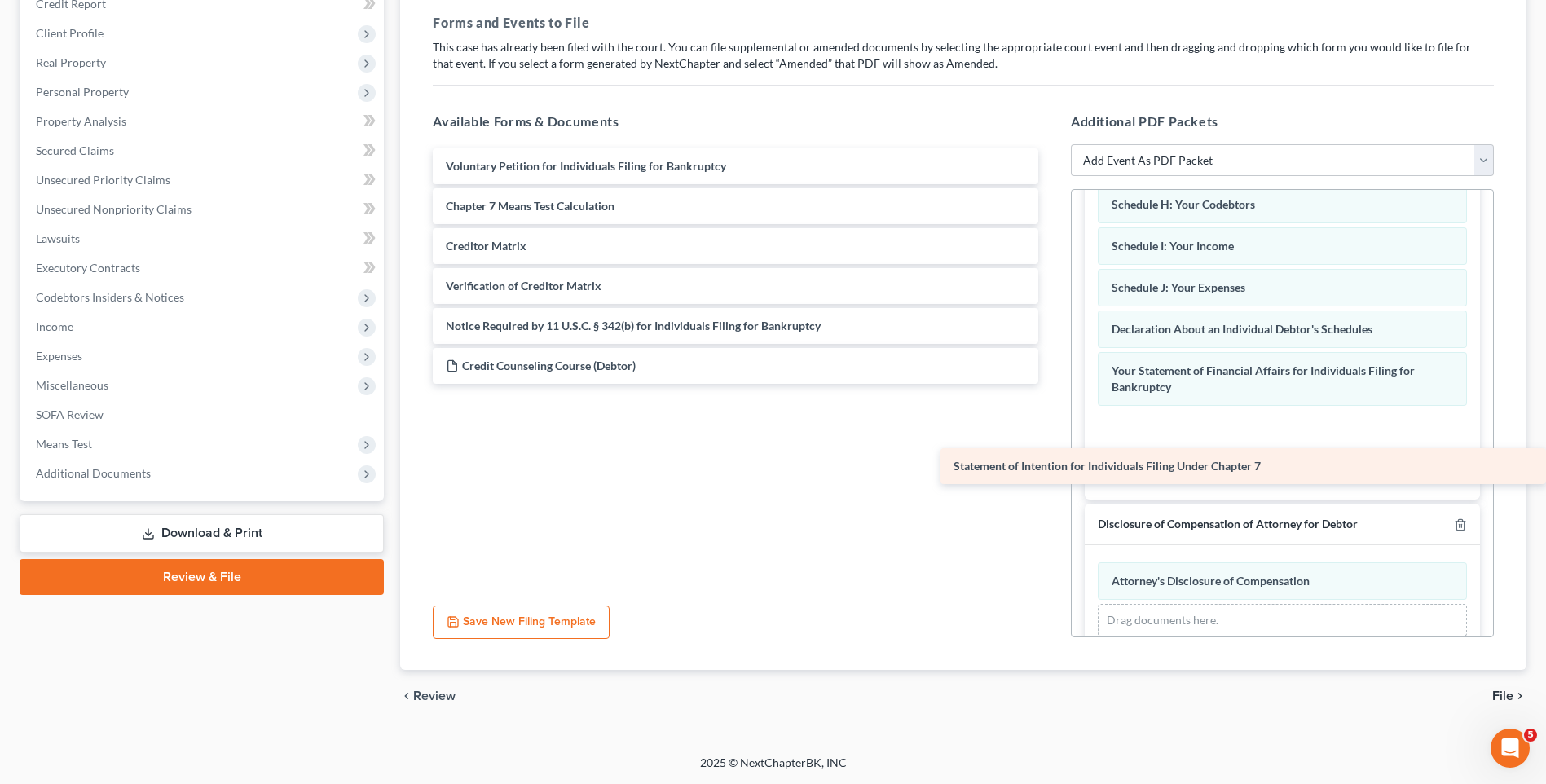
drag, startPoint x: 648, startPoint y: 206, endPoint x: 1210, endPoint y: 431, distance: 605.4
click at [1052, 384] on div "Statement of Intention for Individuals Filing Under Chapter 7 Voluntary Petitio…" at bounding box center [735, 266] width 632 height 236
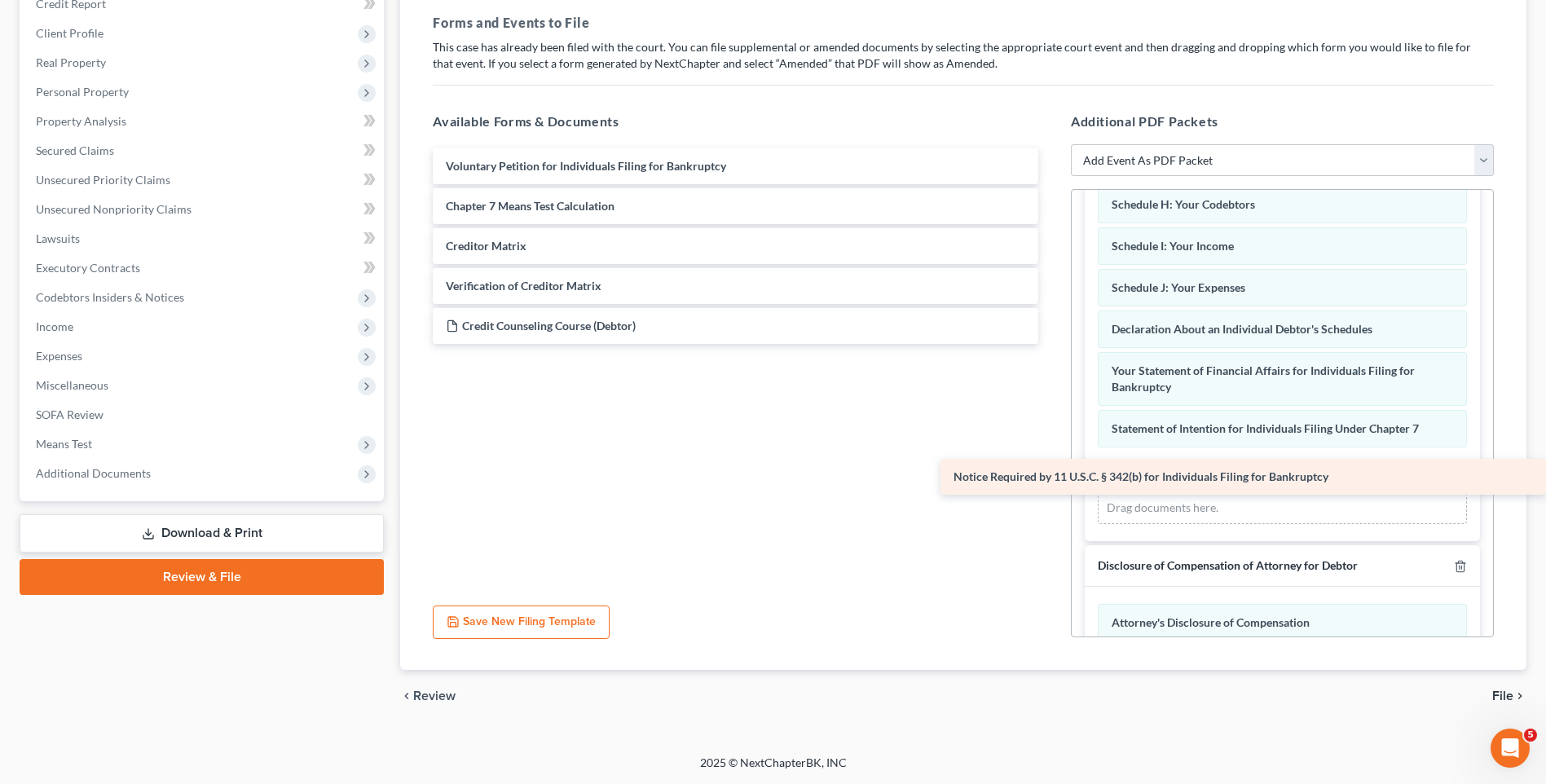
drag, startPoint x: 579, startPoint y: 336, endPoint x: 1161, endPoint y: 487, distance: 601.3
click at [1052, 344] on div "Notice Required by 11 U.S.C. § 342(b) for Individuals Filing for Bankruptcy Vol…" at bounding box center [735, 246] width 632 height 196
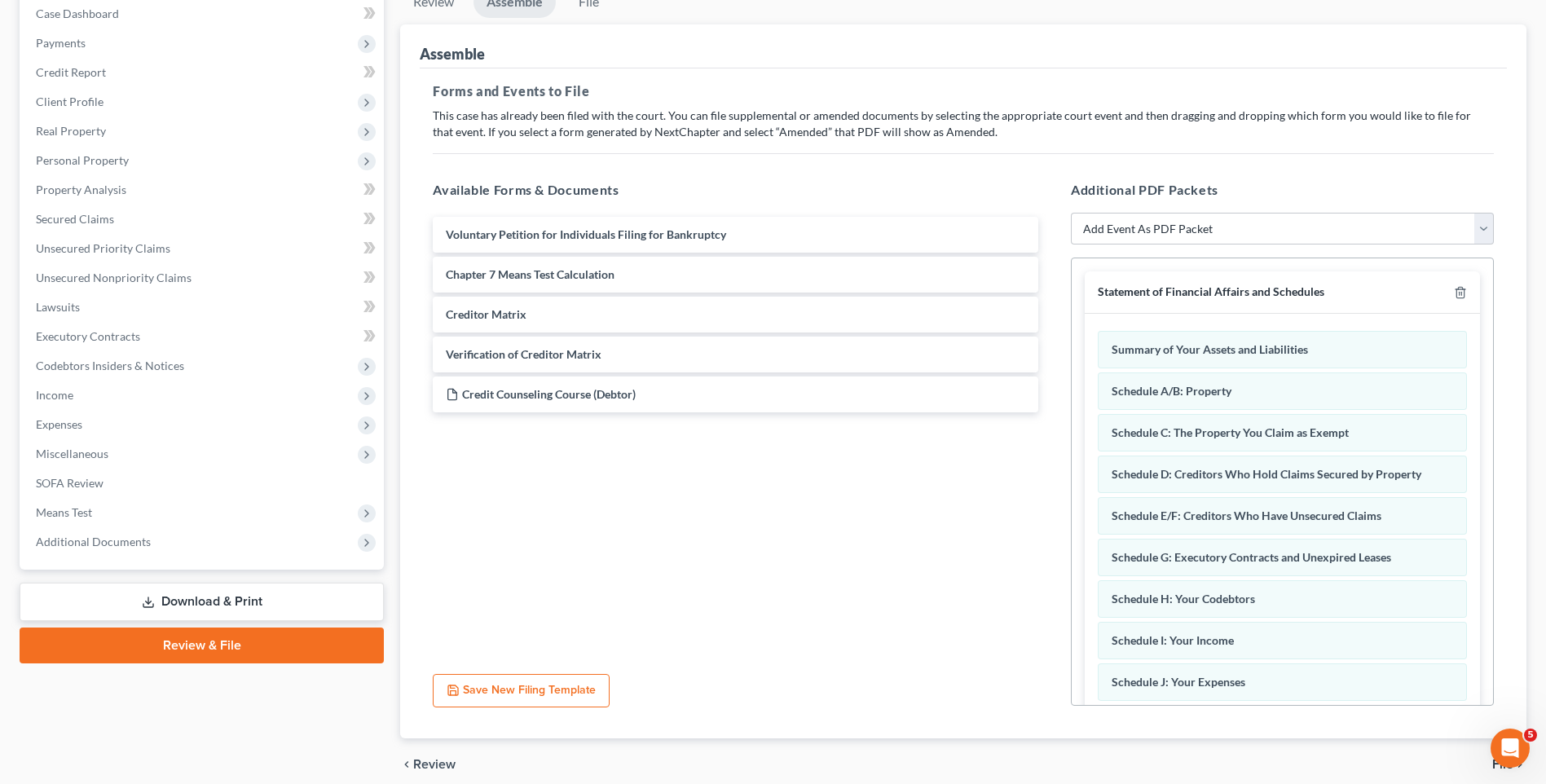
scroll to position [0, 0]
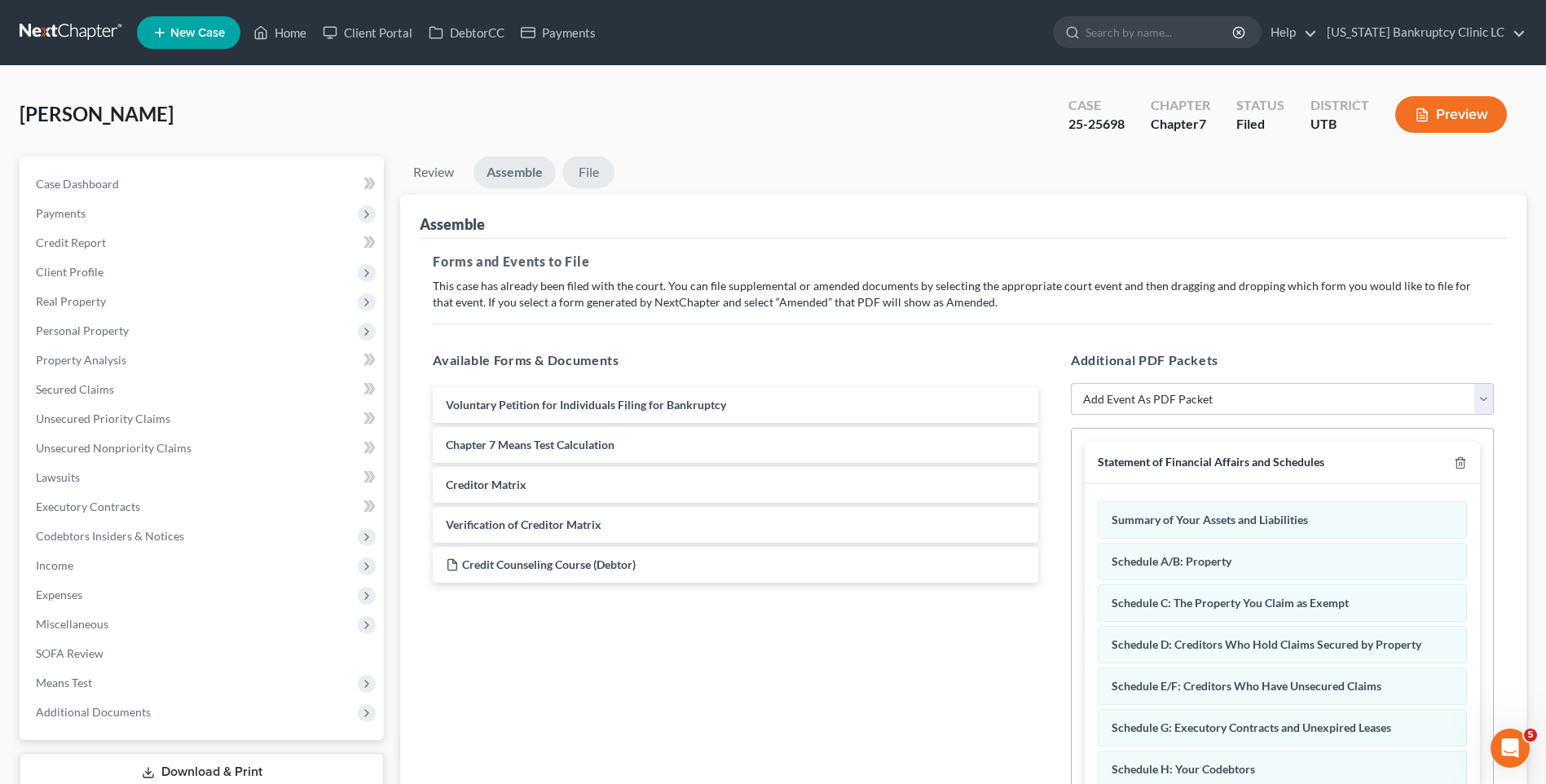
click at [583, 180] on link "File" at bounding box center [589, 172] width 53 height 31
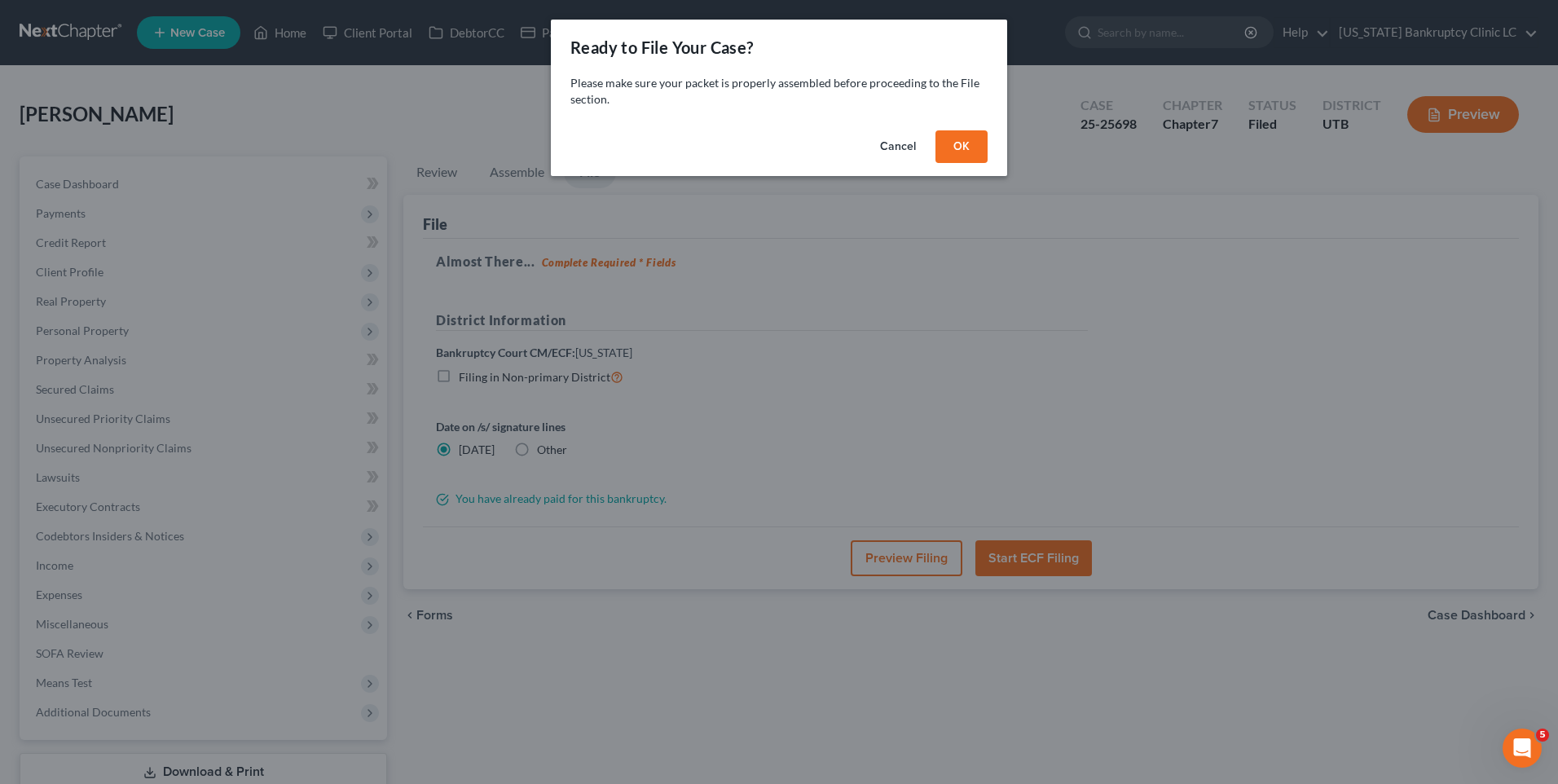
click at [971, 148] on button "OK" at bounding box center [961, 147] width 53 height 32
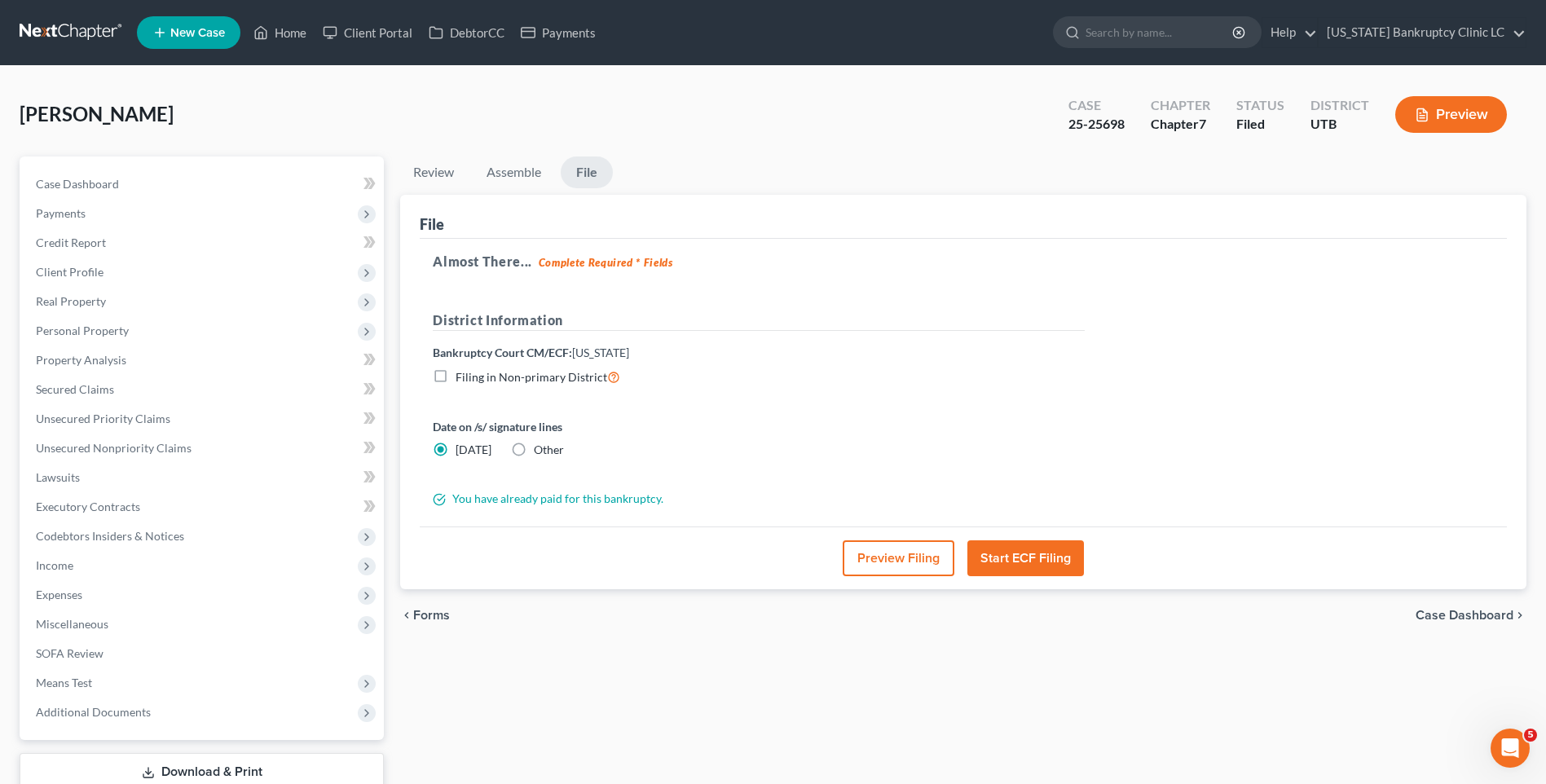
click at [1060, 565] on button "Start ECF Filing" at bounding box center [1025, 558] width 116 height 36
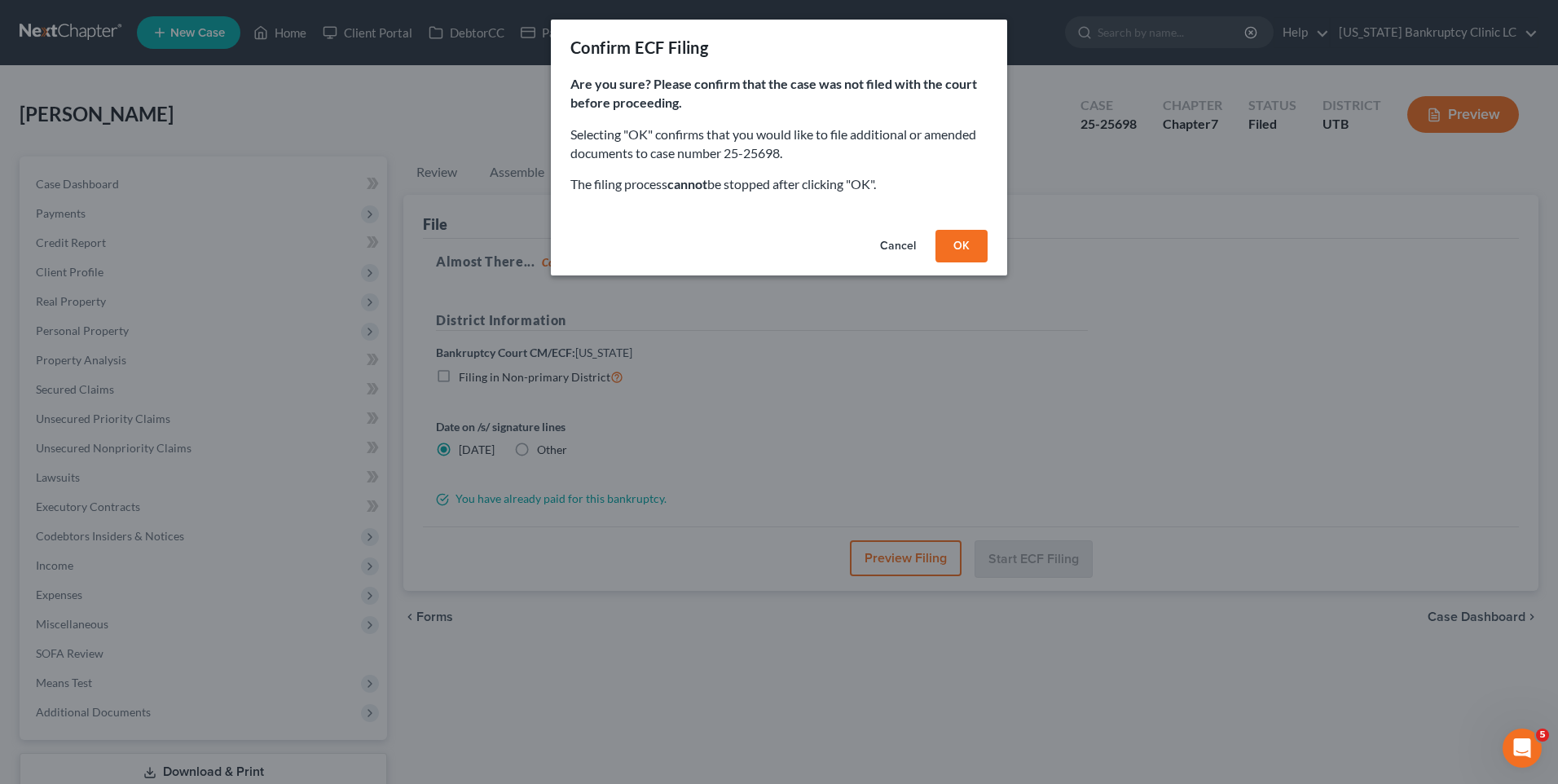
click at [955, 251] on button "OK" at bounding box center [961, 246] width 53 height 32
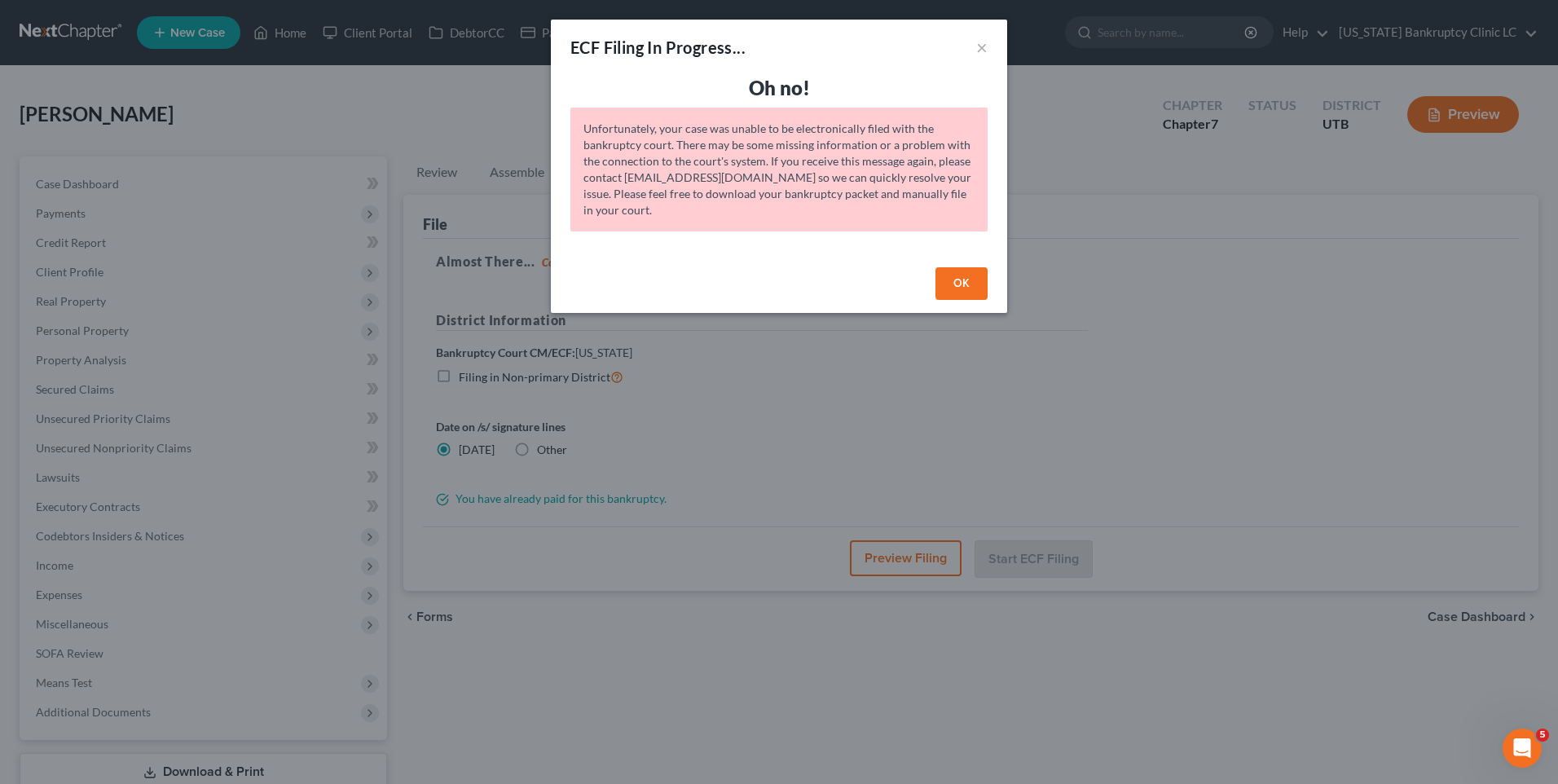
click at [977, 285] on button "OK" at bounding box center [961, 283] width 53 height 32
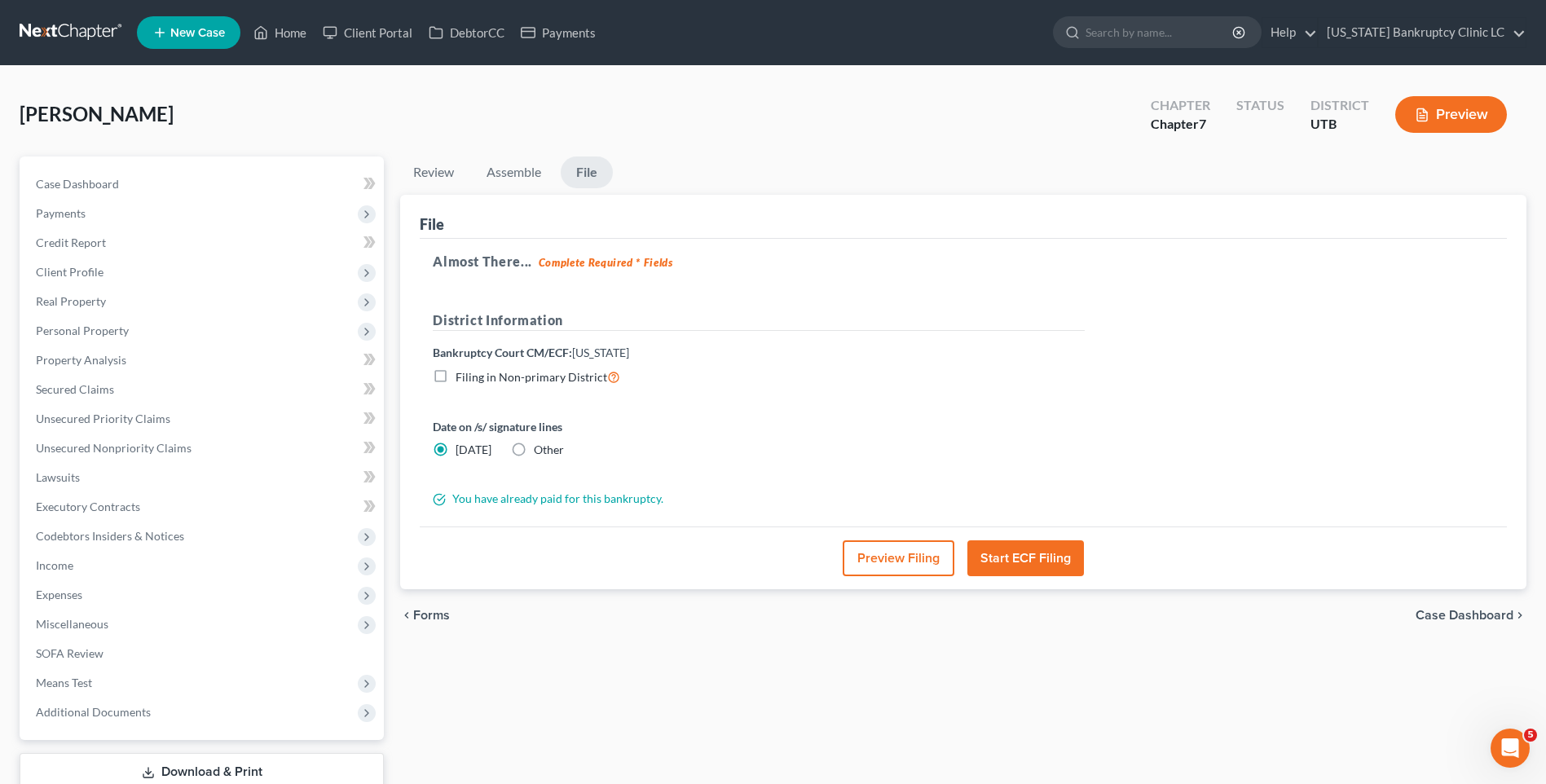
click at [1013, 543] on button "Start ECF Filing" at bounding box center [1025, 558] width 116 height 36
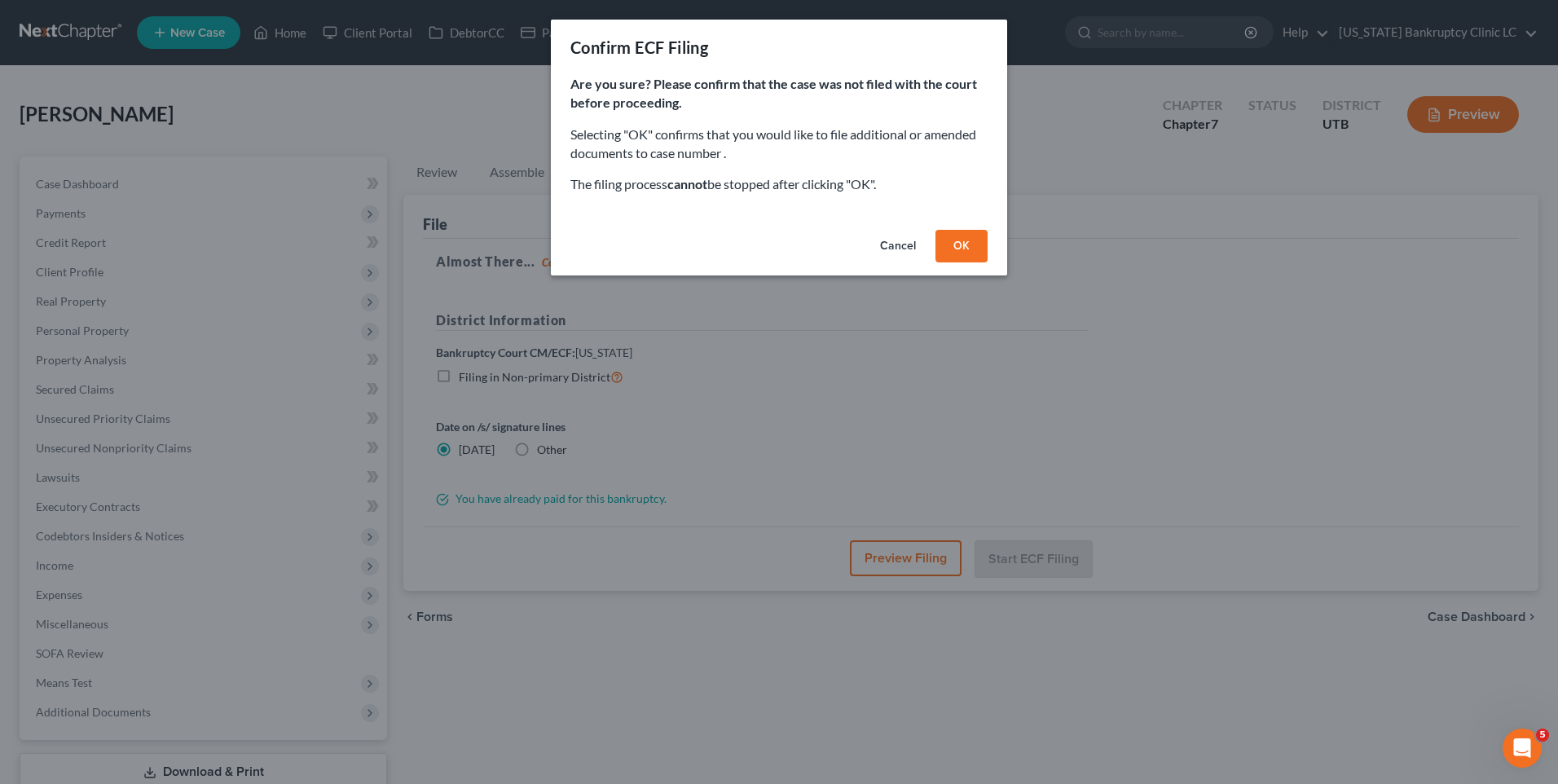
click at [957, 252] on button "OK" at bounding box center [961, 246] width 53 height 32
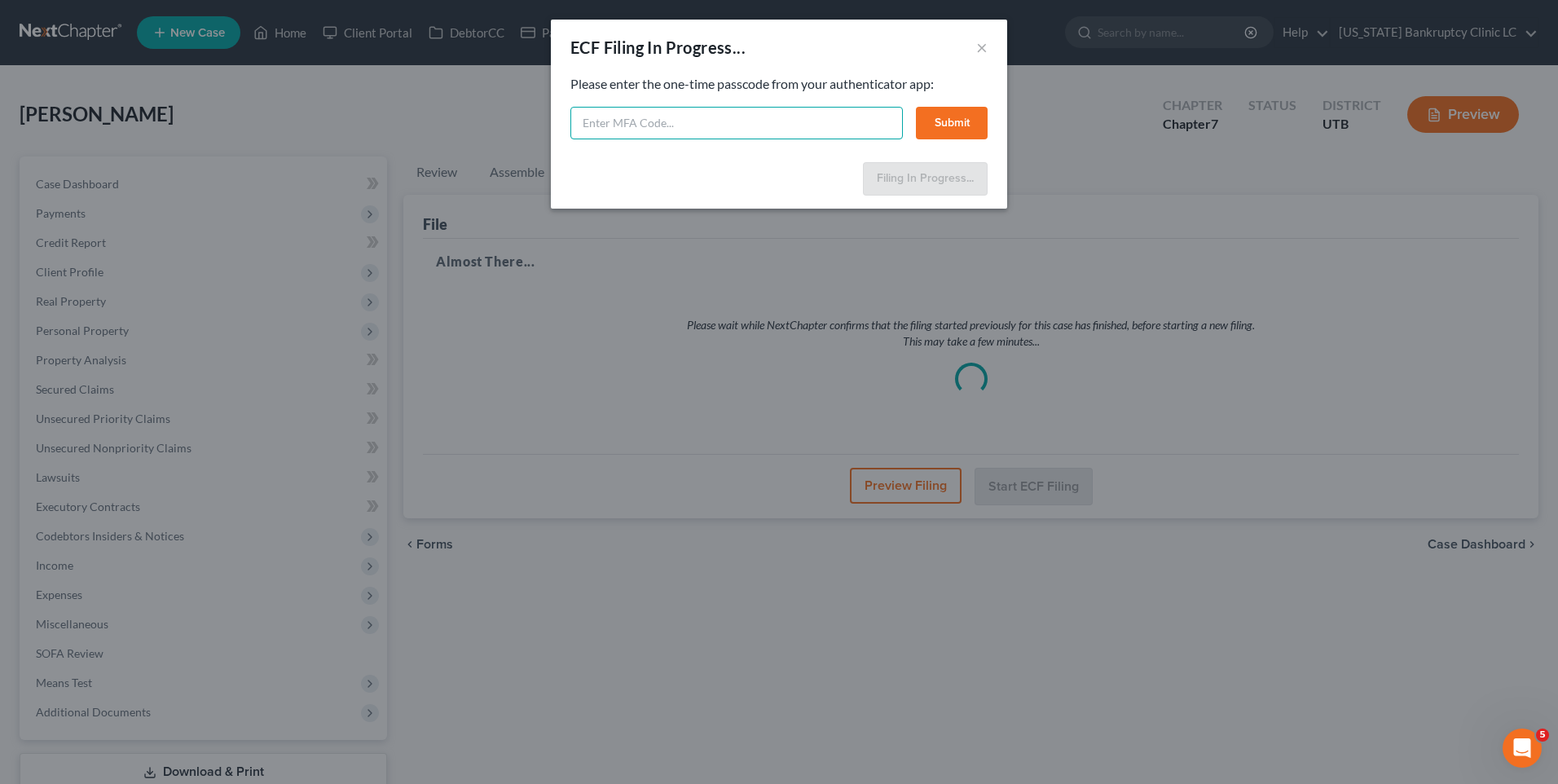
click at [685, 133] on input "text" at bounding box center [737, 123] width 332 height 32
type input "281351"
click at [962, 114] on button "Submit" at bounding box center [951, 123] width 72 height 32
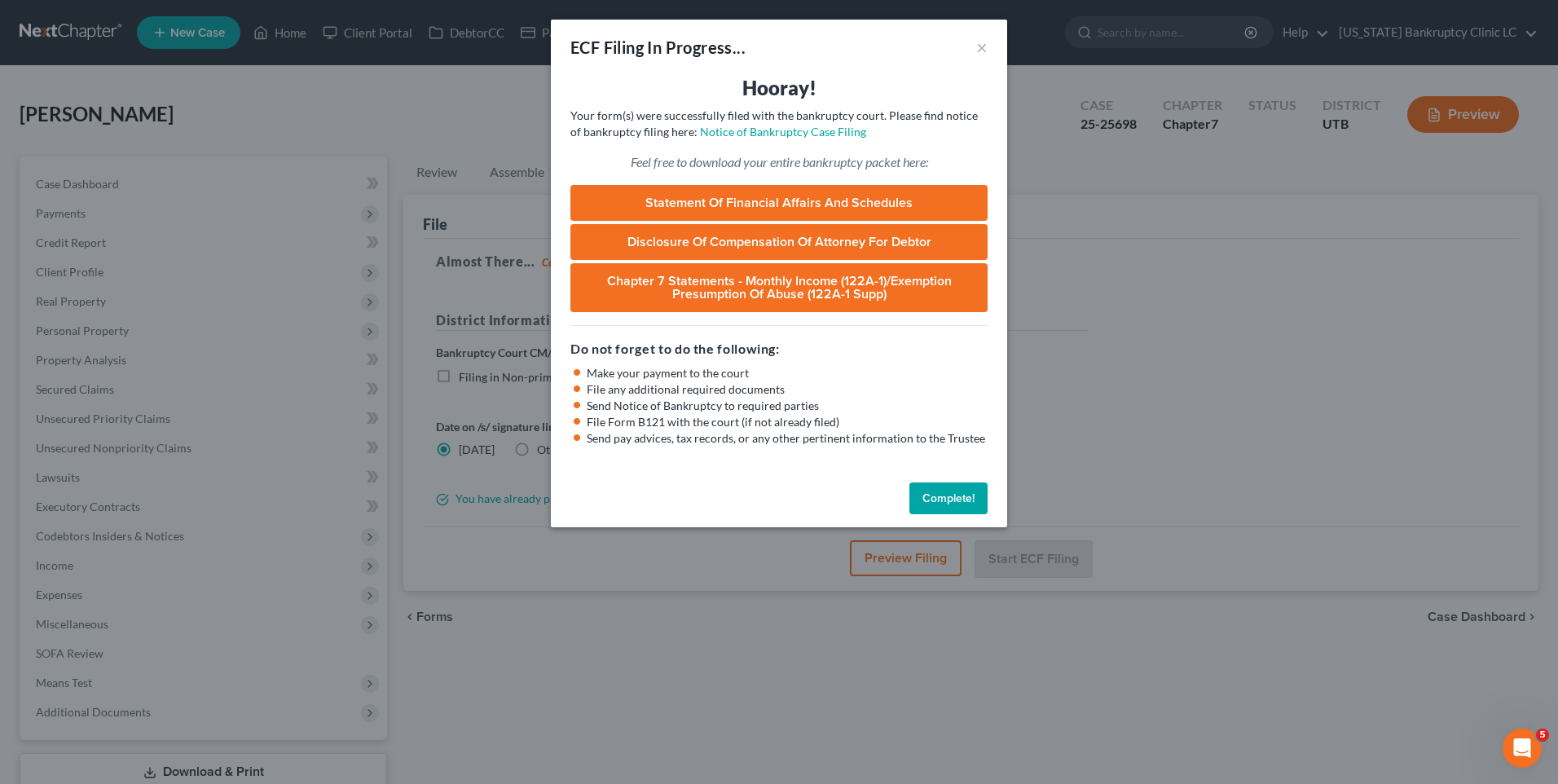
click at [936, 506] on button "Complete!" at bounding box center [949, 498] width 78 height 32
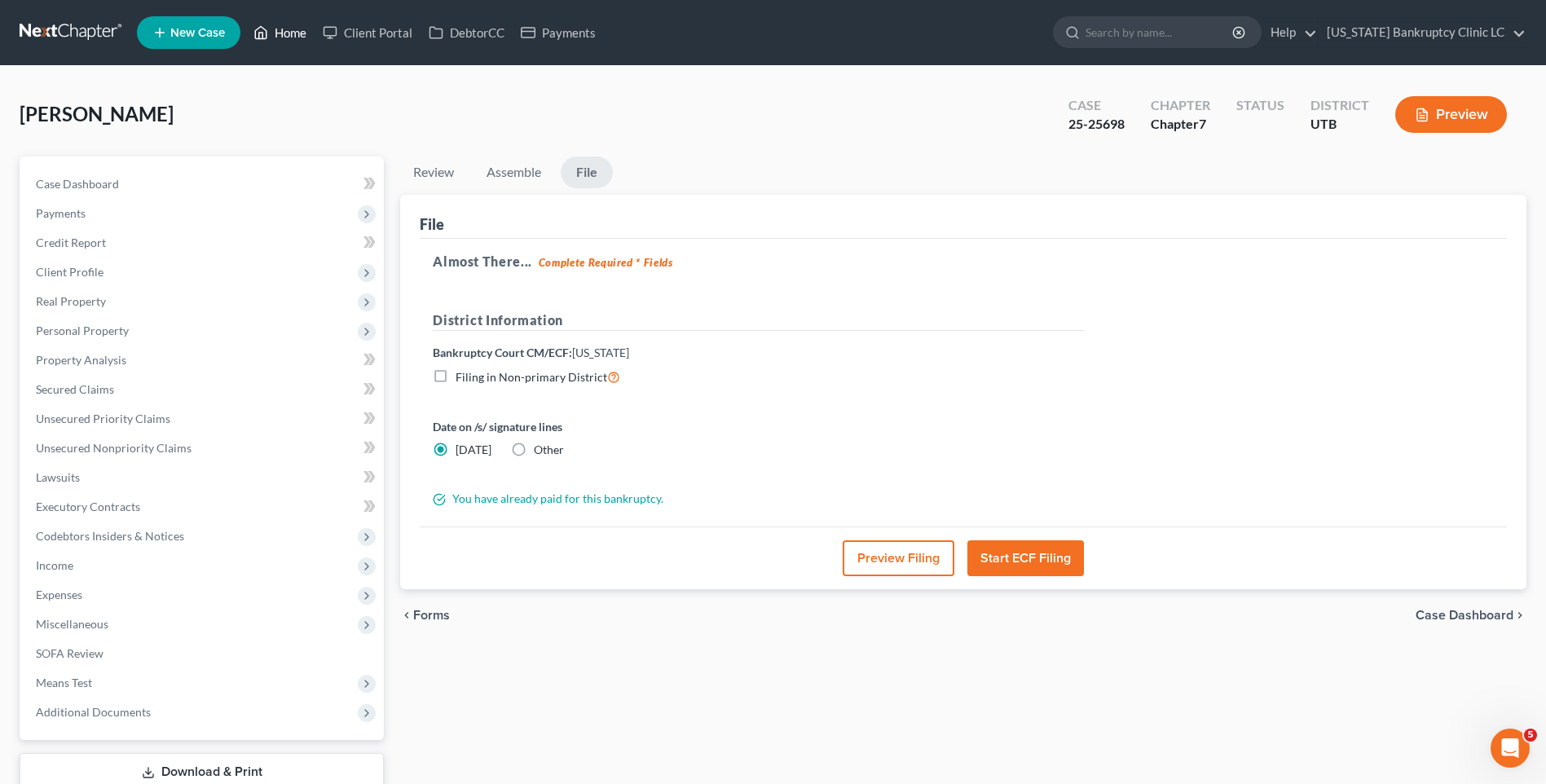
click at [298, 42] on link "Home" at bounding box center [280, 32] width 70 height 30
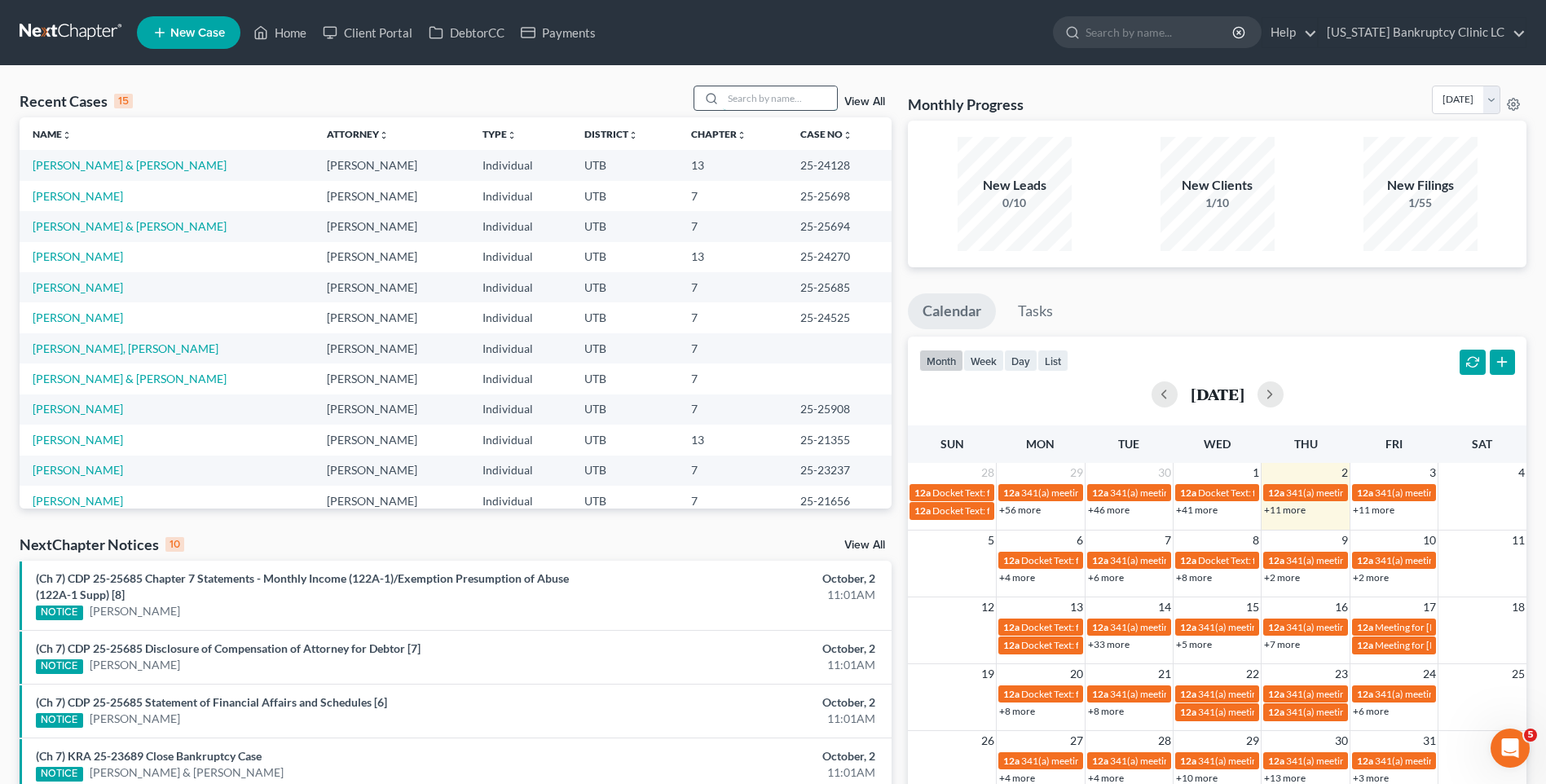
click at [738, 102] on input "search" at bounding box center [780, 98] width 114 height 24
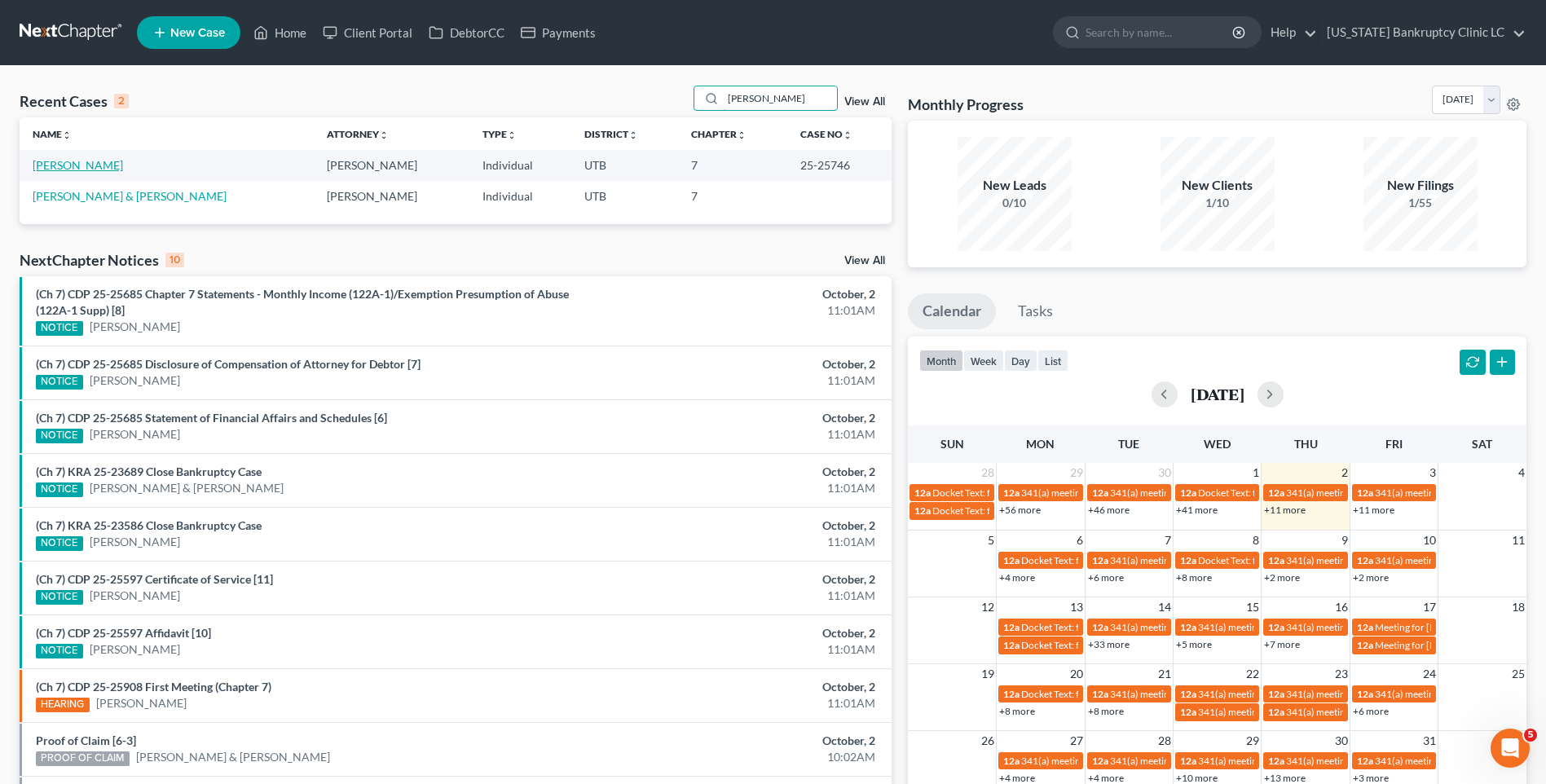
type input "[PERSON_NAME]"
click at [73, 160] on link "[PERSON_NAME]" at bounding box center [77, 164] width 91 height 14
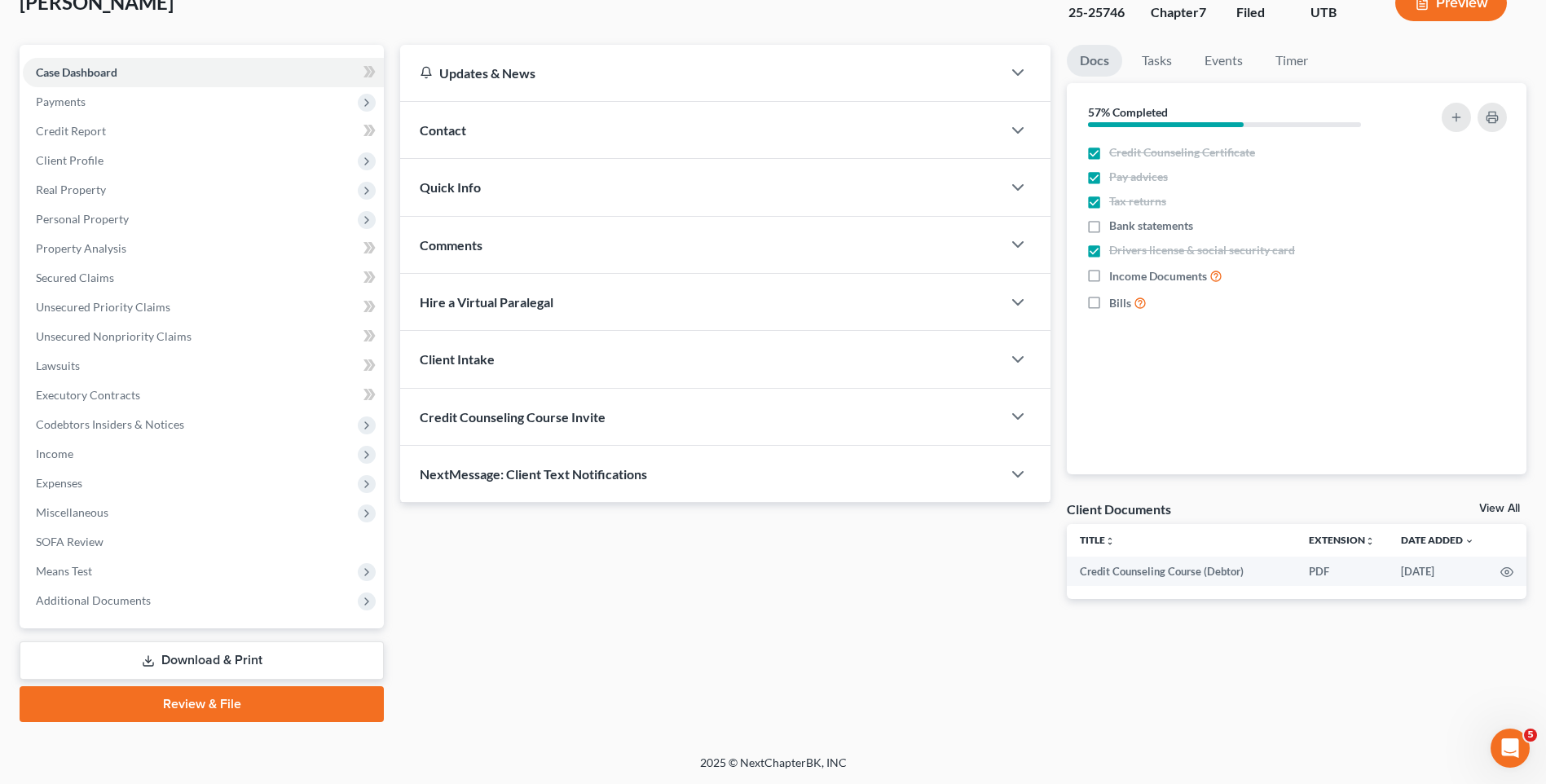
click at [167, 704] on link "Review & File" at bounding box center [202, 703] width 365 height 36
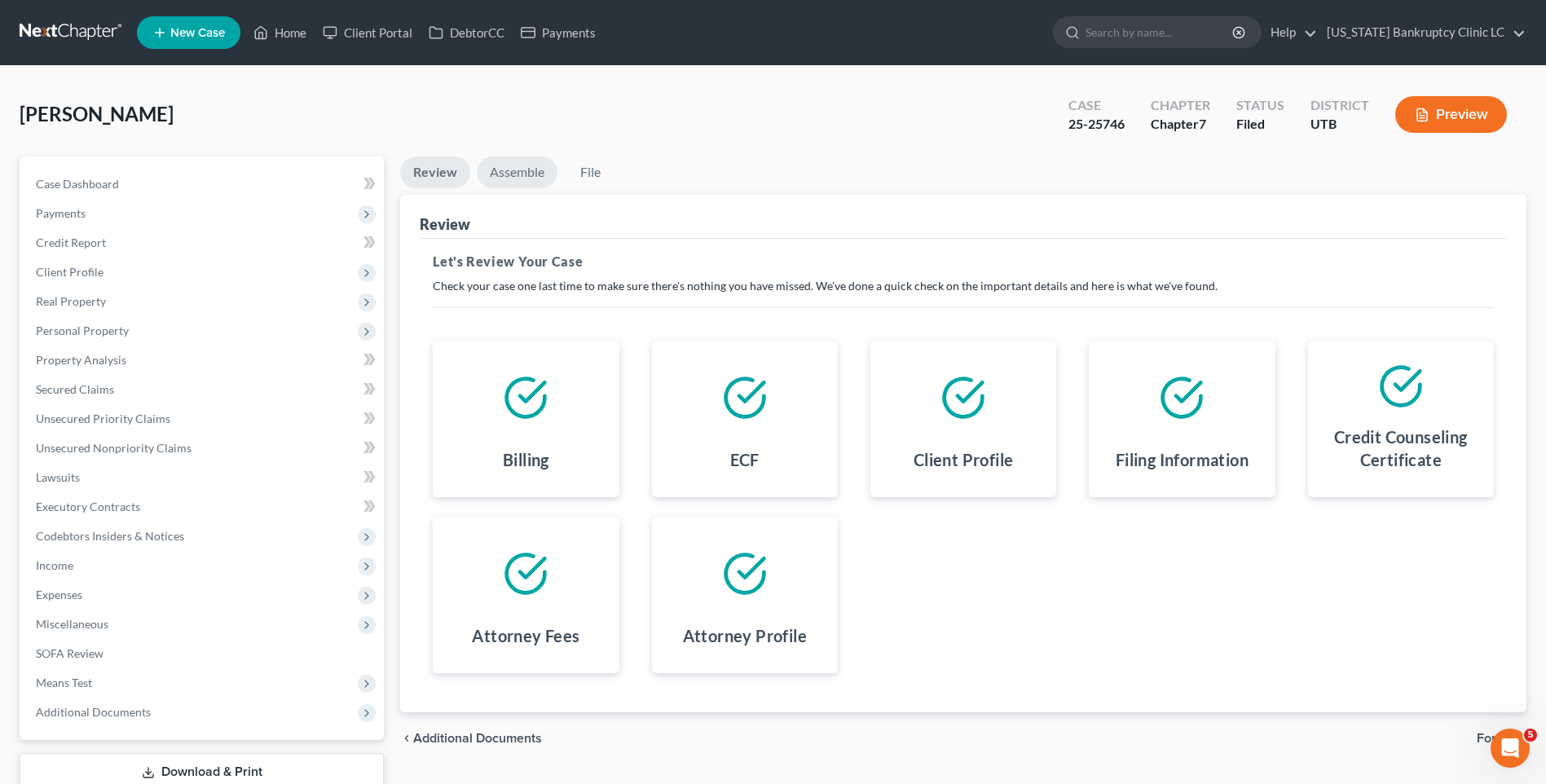
click at [522, 179] on link "Assemble" at bounding box center [516, 172] width 81 height 31
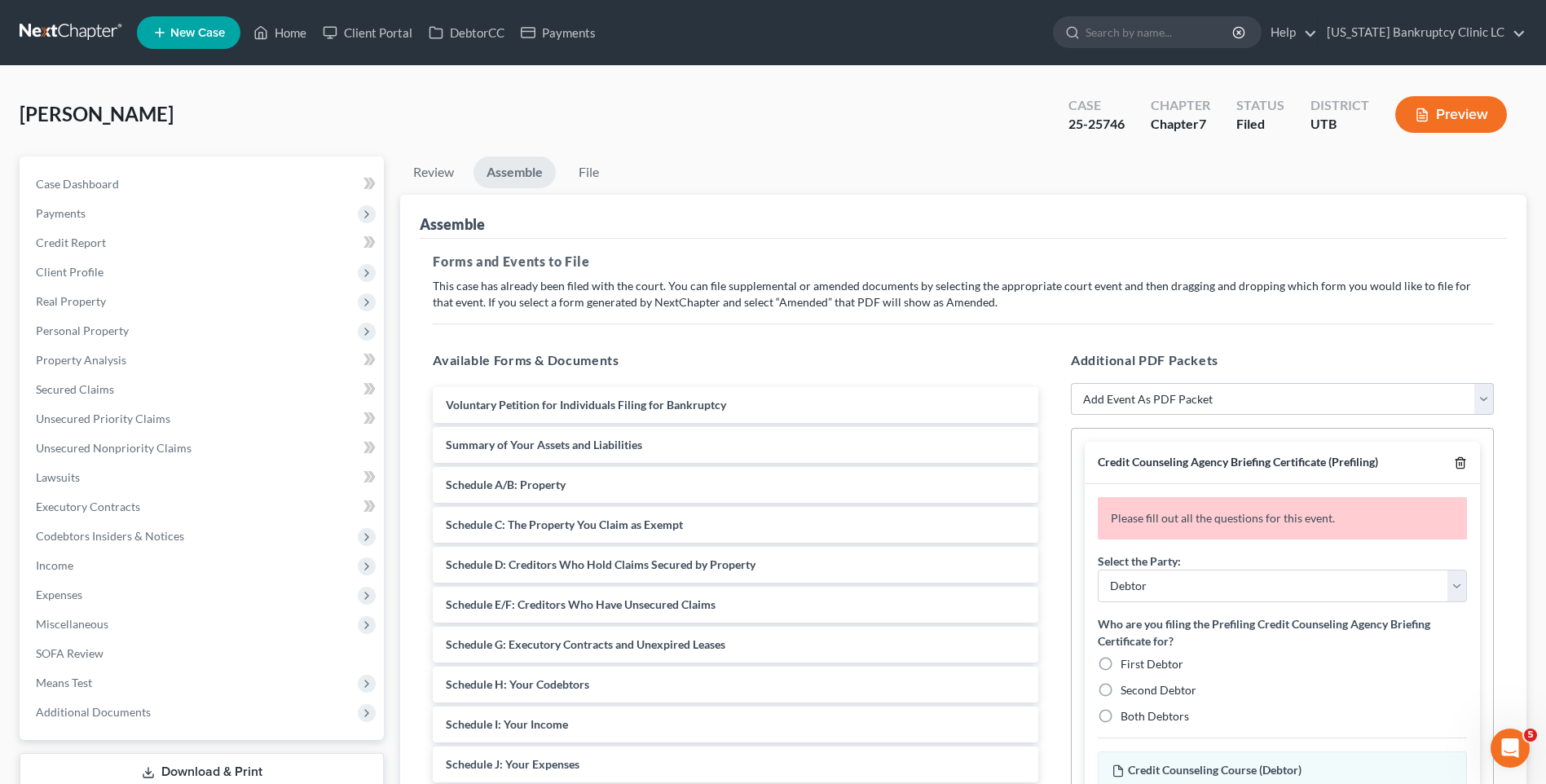
click at [1461, 463] on line "button" at bounding box center [1461, 464] width 0 height 3
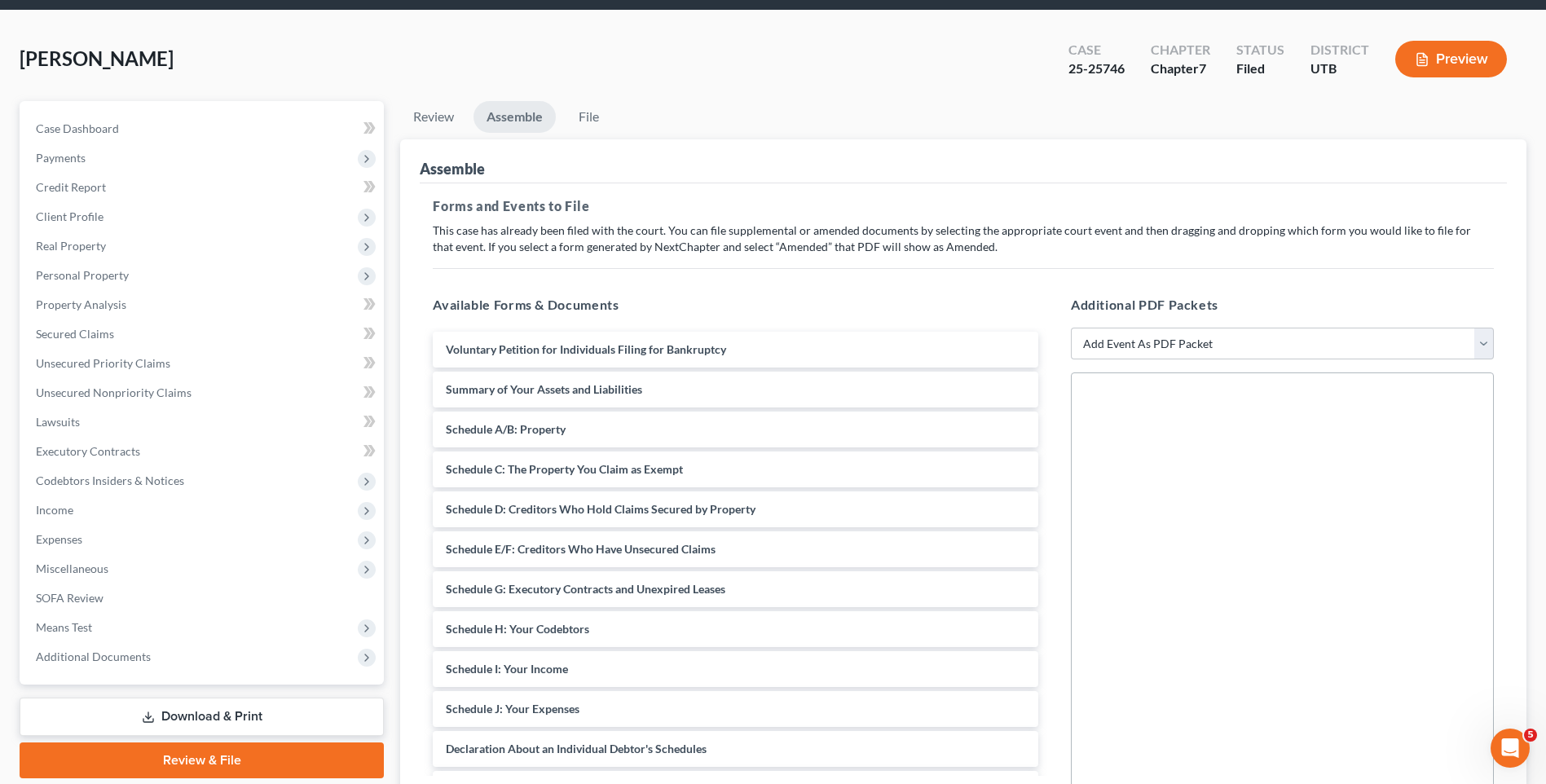
scroll to position [163, 0]
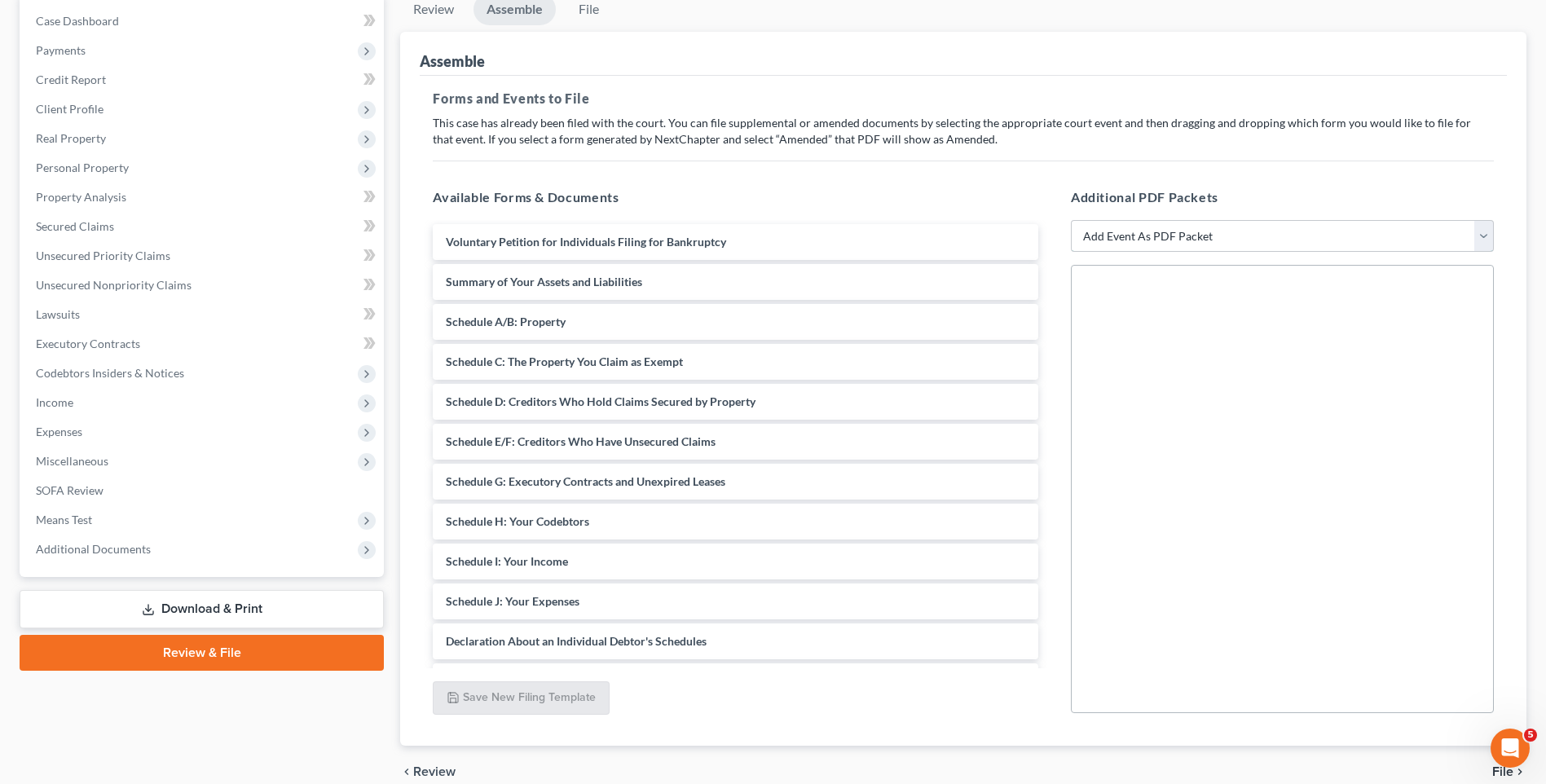
click at [1207, 231] on select "Add Event As PDF Packet Affidavit/Declaration Amended Document Amended Schedule…" at bounding box center [1282, 236] width 423 height 32
select select "11"
click at [1071, 220] on select "Add Event As PDF Packet Affidavit/Declaration Amended Document Amended Schedule…" at bounding box center [1282, 236] width 423 height 32
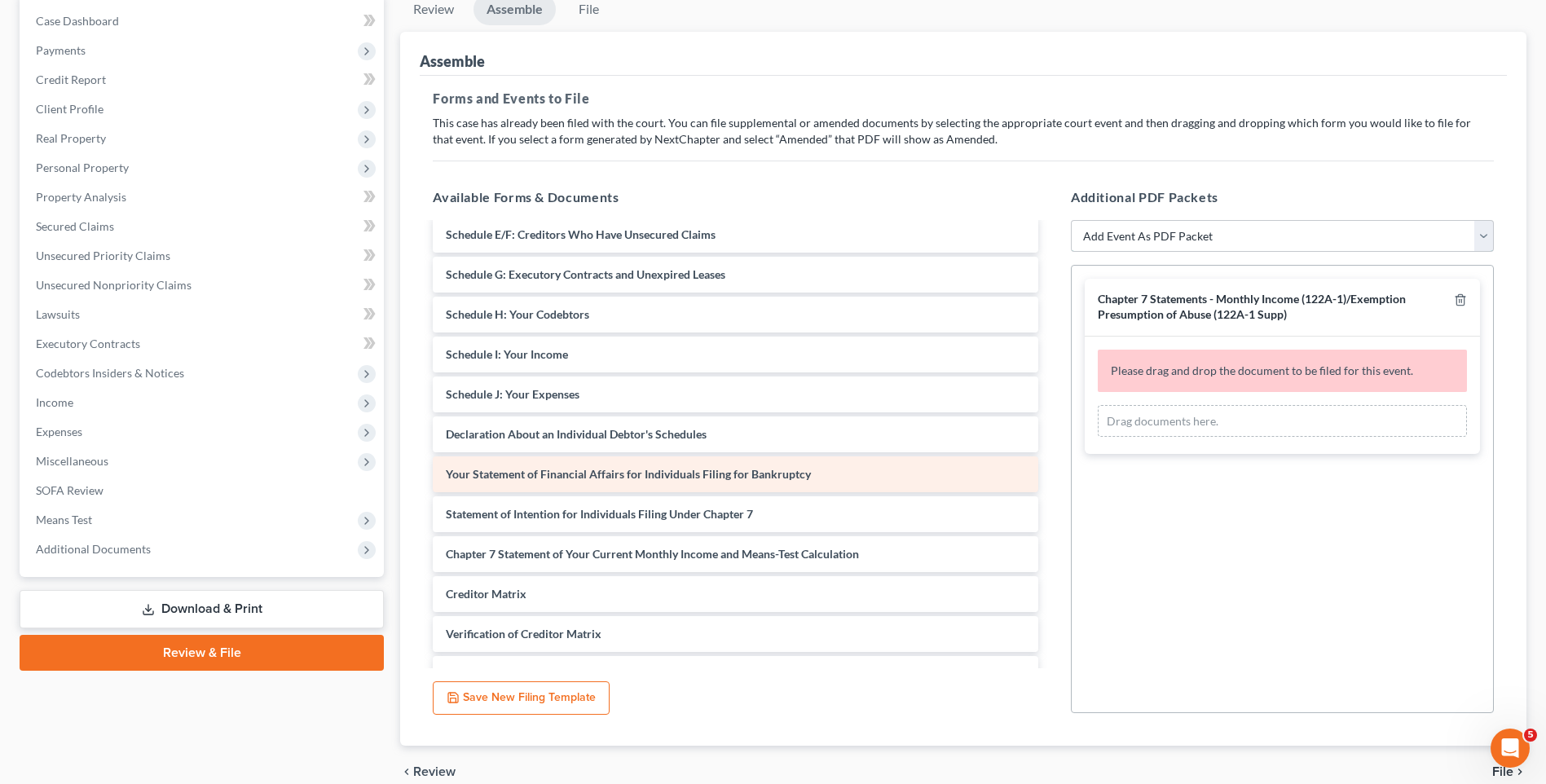
scroll to position [244, 0]
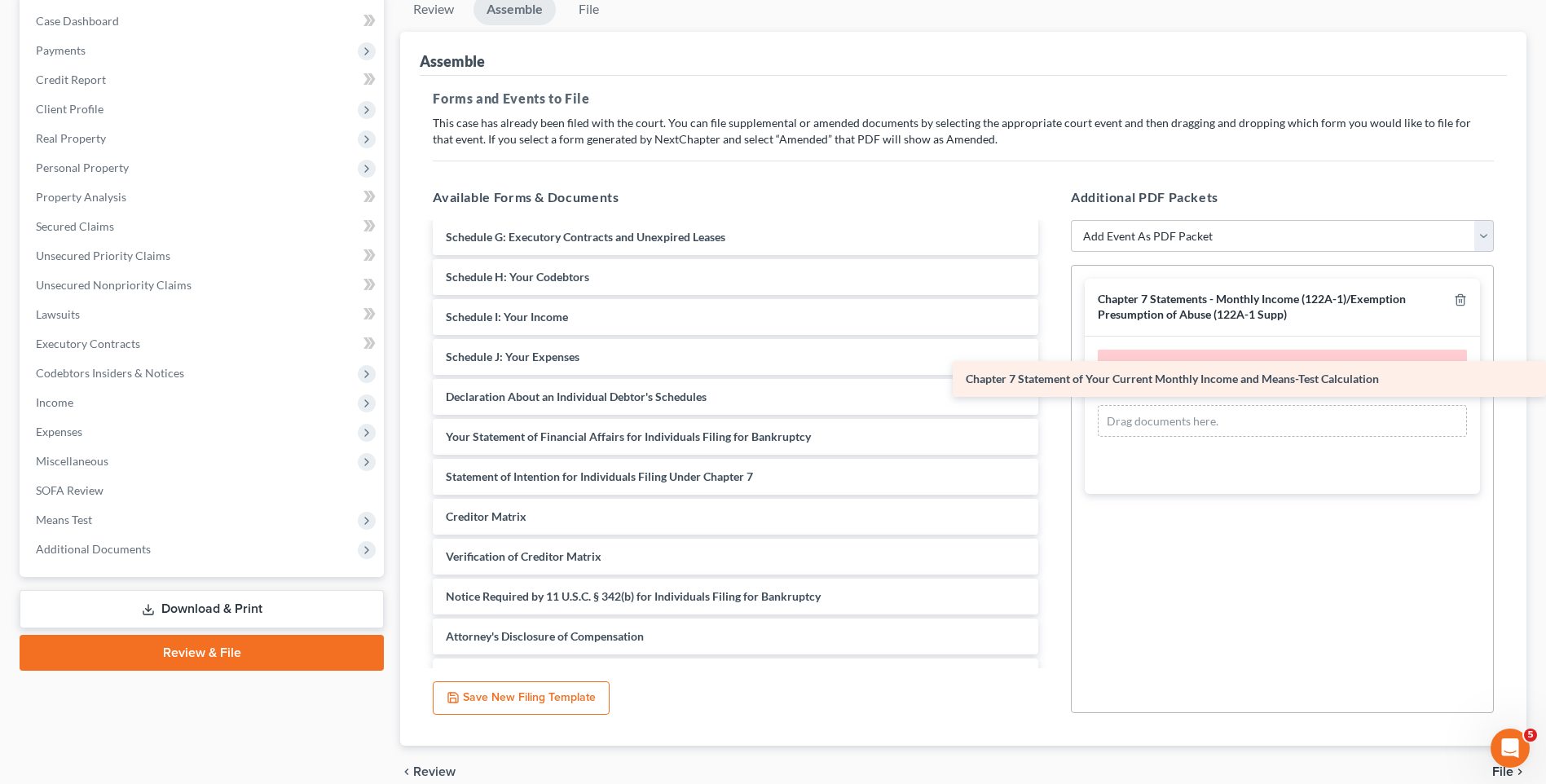
drag, startPoint x: 536, startPoint y: 516, endPoint x: 1158, endPoint y: 379, distance: 636.9
click at [1052, 379] on div "Chapter 7 Statement of Your Current Monthly Income and Means-Test Calculation V…" at bounding box center [735, 336] width 632 height 714
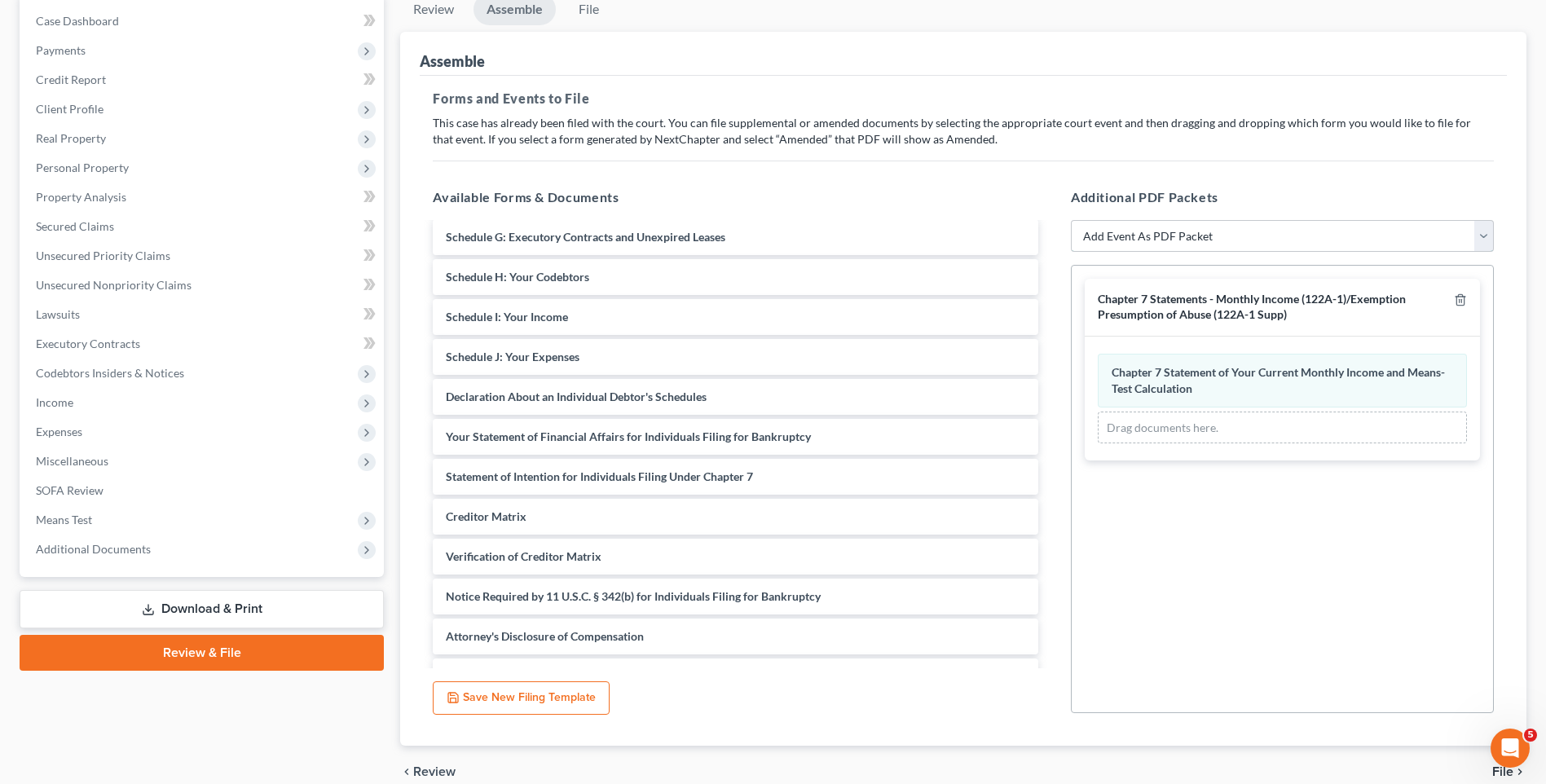
click at [1220, 242] on select "Add Event As PDF Packet Affidavit/Declaration Amended Document Amended Schedule…" at bounding box center [1282, 236] width 423 height 32
select select "19"
click at [1071, 220] on select "Add Event As PDF Packet Affidavit/Declaration Amended Document Amended Schedule…" at bounding box center [1282, 236] width 423 height 32
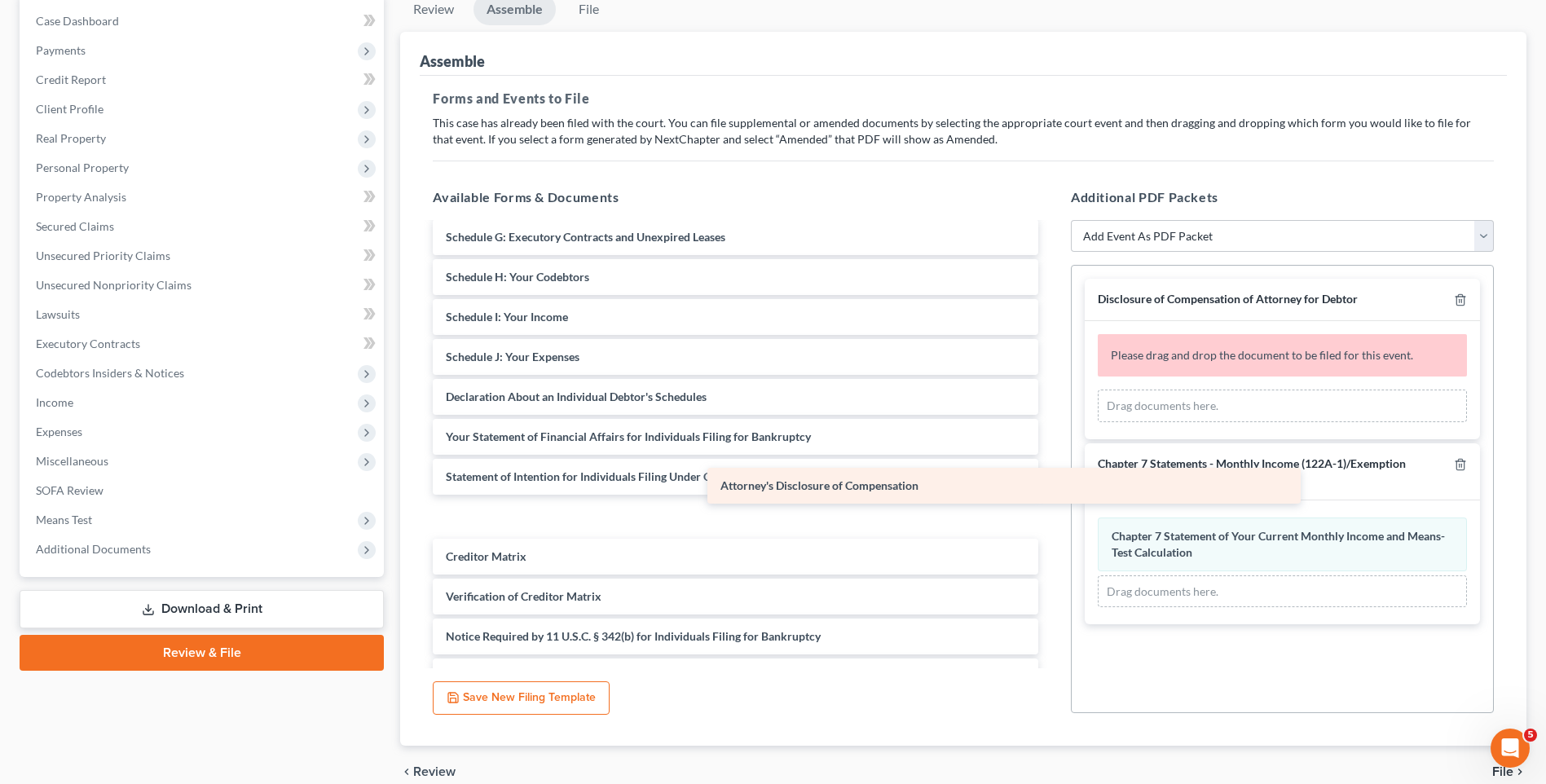
scroll to position [235, 0]
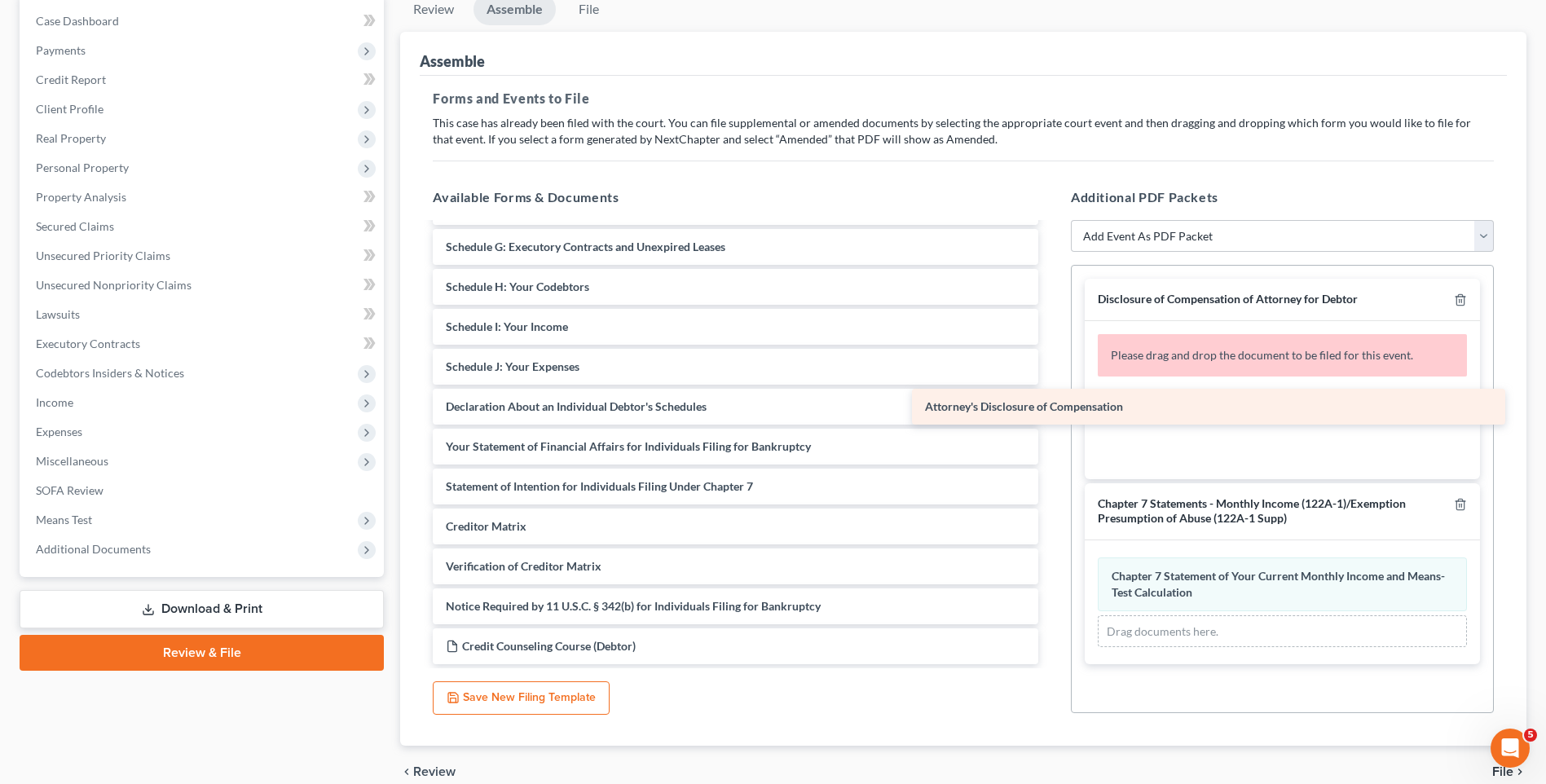
drag, startPoint x: 665, startPoint y: 639, endPoint x: 1144, endPoint y: 409, distance: 531.4
click at [1052, 409] on div "Attorney's Disclosure of Compensation Voluntary Petition for Individuals Filing…" at bounding box center [735, 327] width 632 height 675
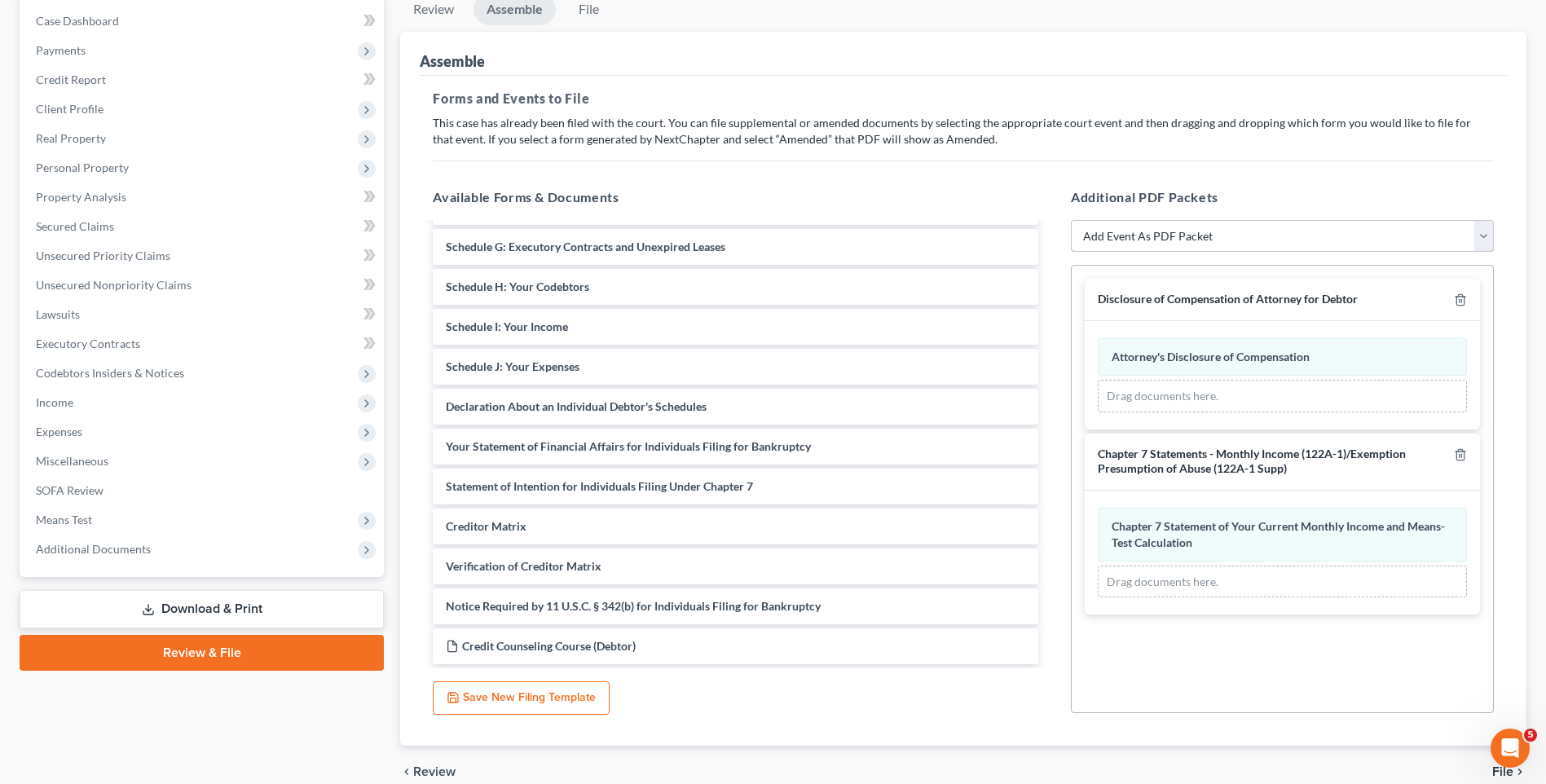
click at [1232, 233] on select "Add Event As PDF Packet Affidavit/Declaration Amended Document Amended Schedule…" at bounding box center [1282, 236] width 423 height 32
select select "47"
click at [1071, 220] on select "Add Event As PDF Packet Affidavit/Declaration Amended Document Amended Schedule…" at bounding box center [1282, 236] width 423 height 32
select select
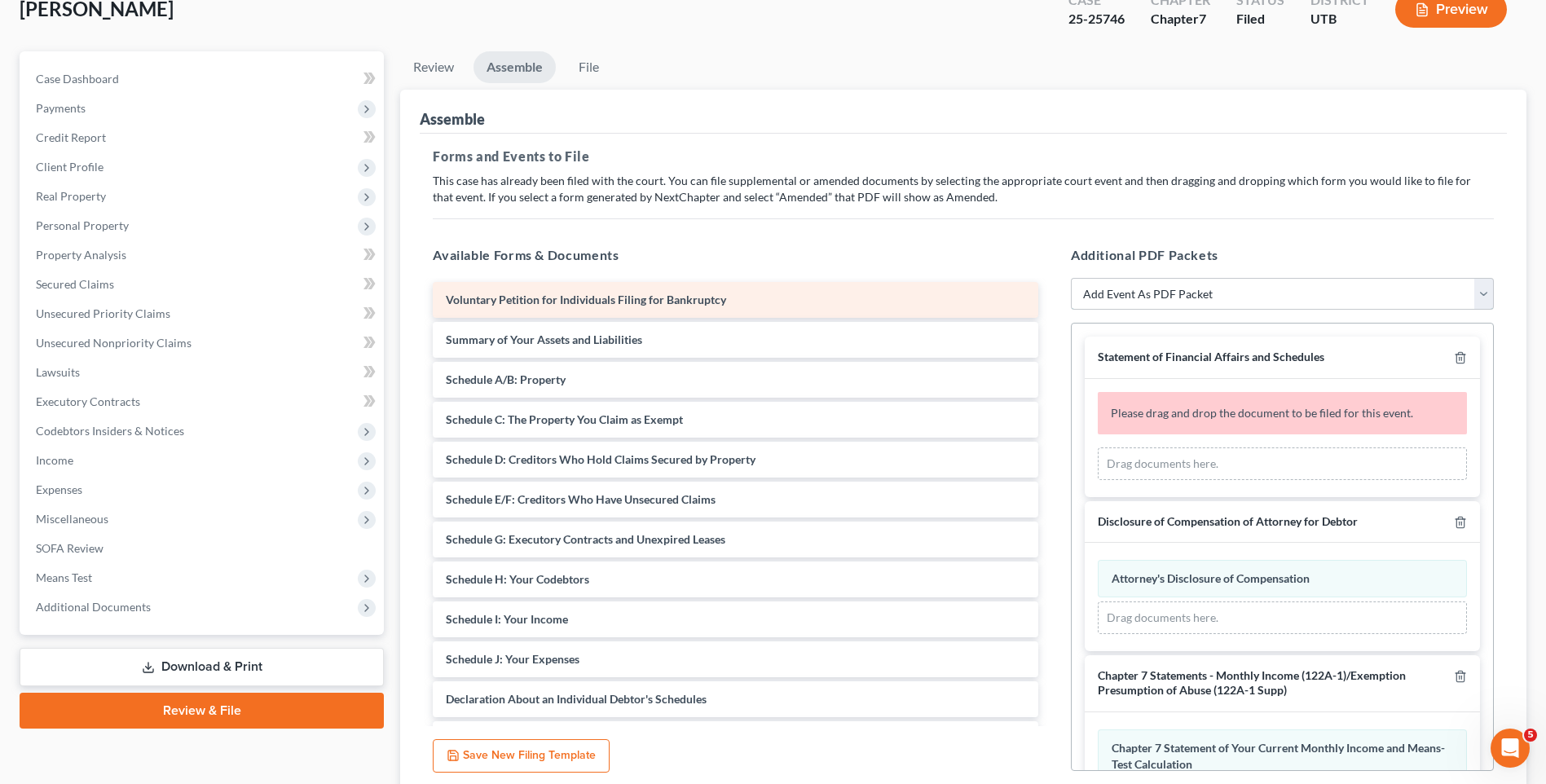
scroll to position [81, 0]
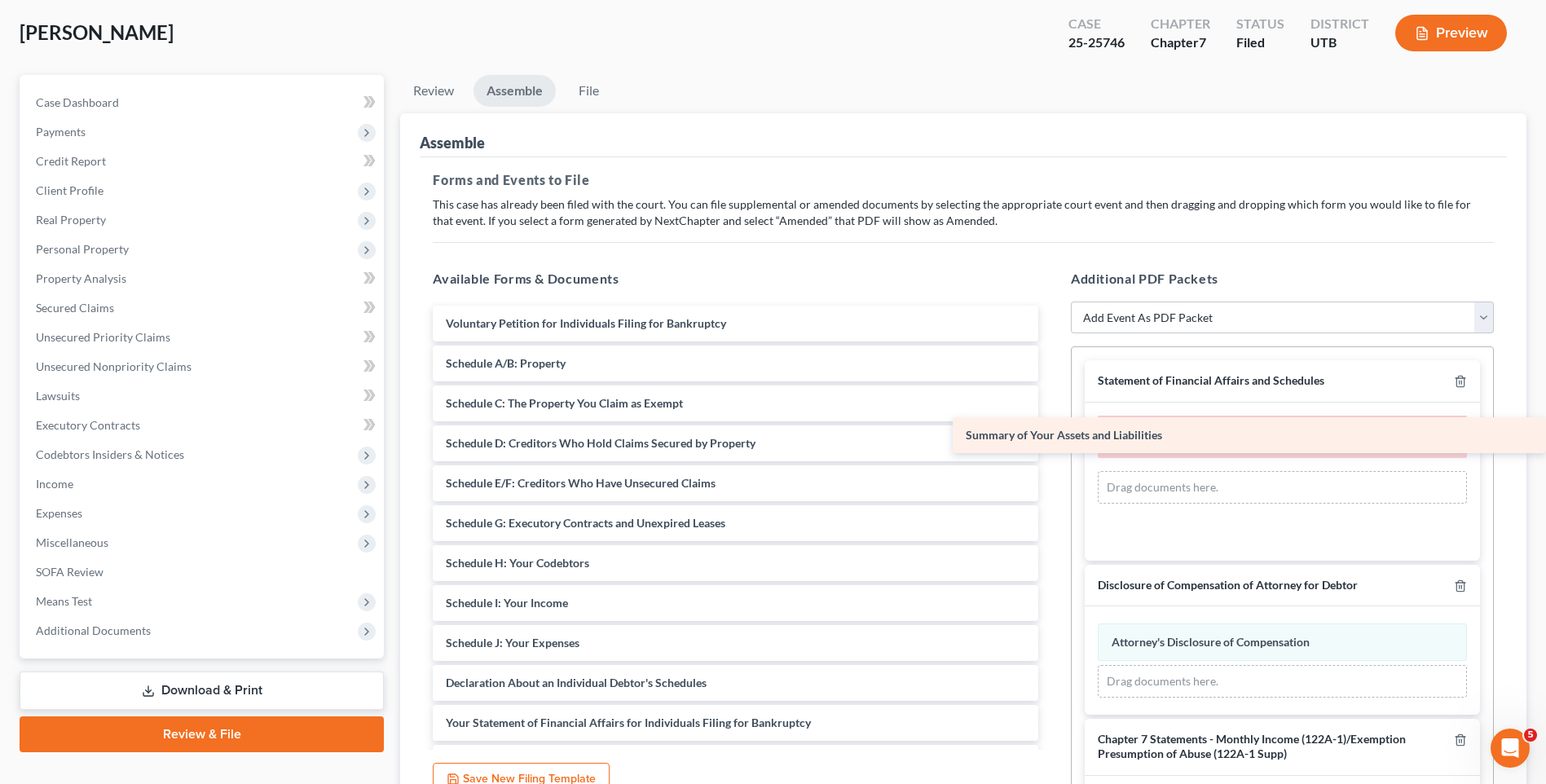
drag, startPoint x: 562, startPoint y: 359, endPoint x: 1268, endPoint y: 426, distance: 709.2
click at [1052, 426] on div "Summary of Your Assets and Liabilities Voluntary Petition for Individuals Filin…" at bounding box center [735, 622] width 632 height 635
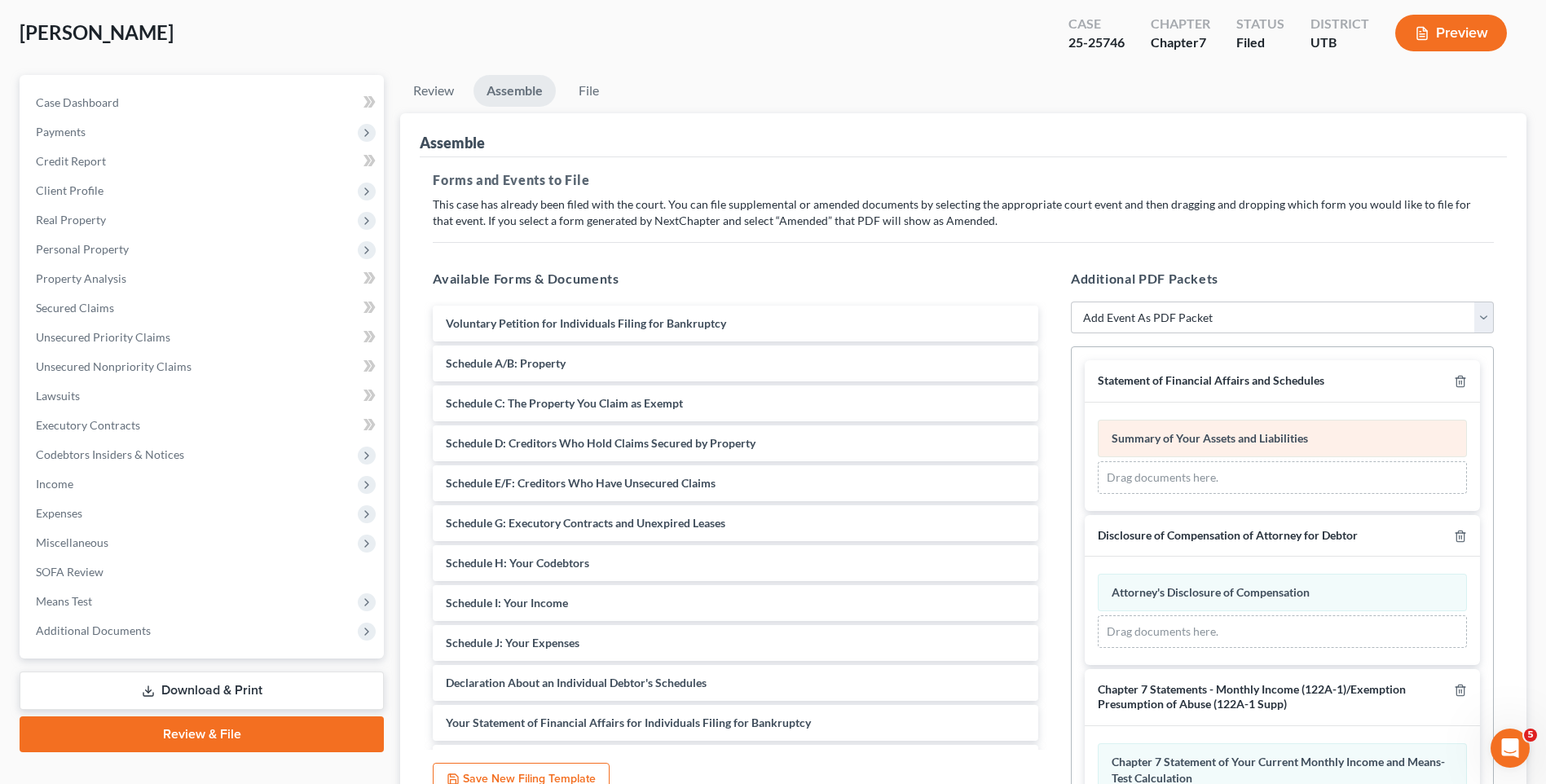
scroll to position [70, 0]
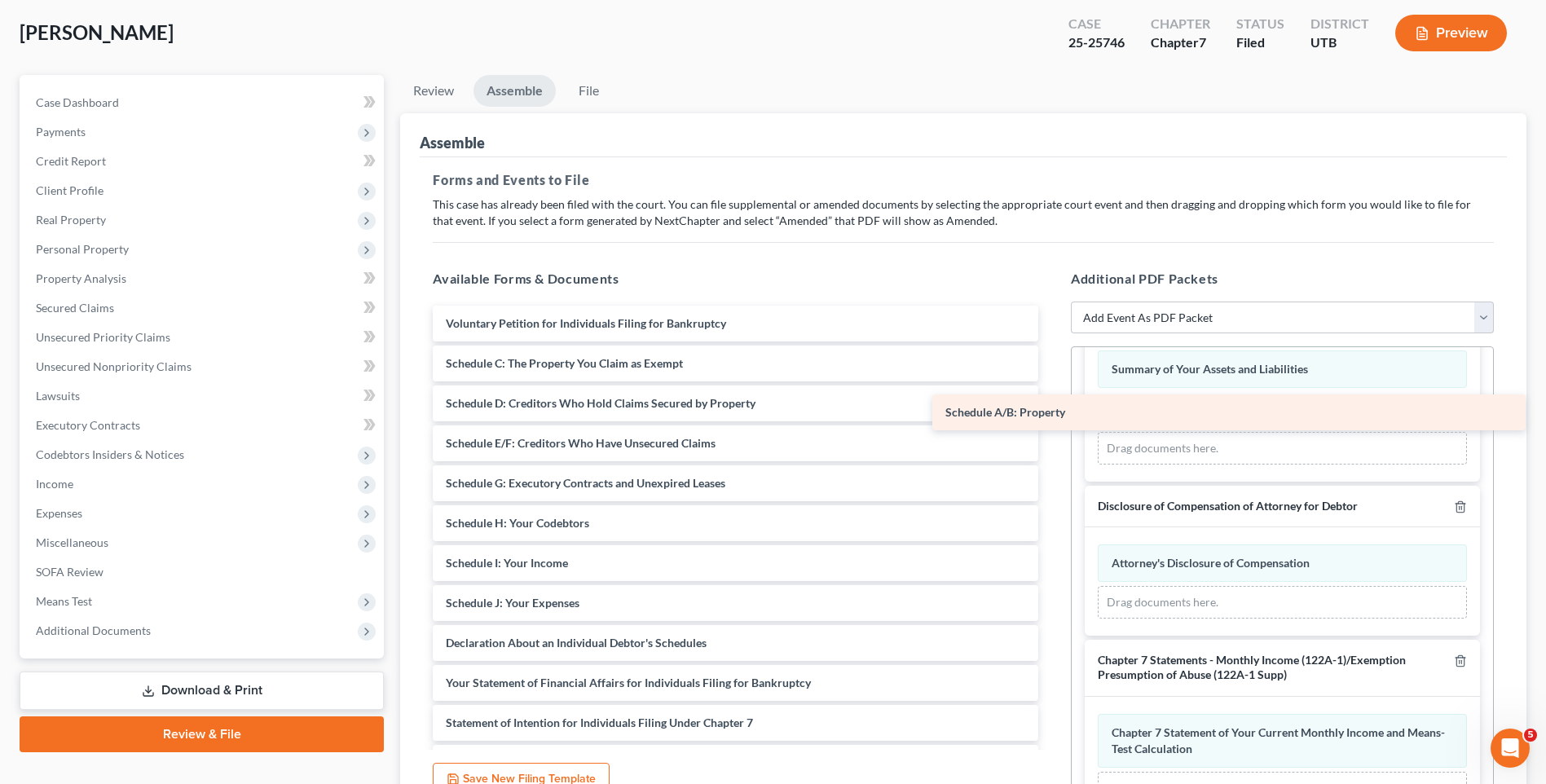
drag, startPoint x: 627, startPoint y: 367, endPoint x: 1149, endPoint y: 424, distance: 525.1
click at [1052, 424] on div "Schedule A/B: Property Voluntary Petition for Individuals Filing for Bankruptcy…" at bounding box center [735, 603] width 632 height 595
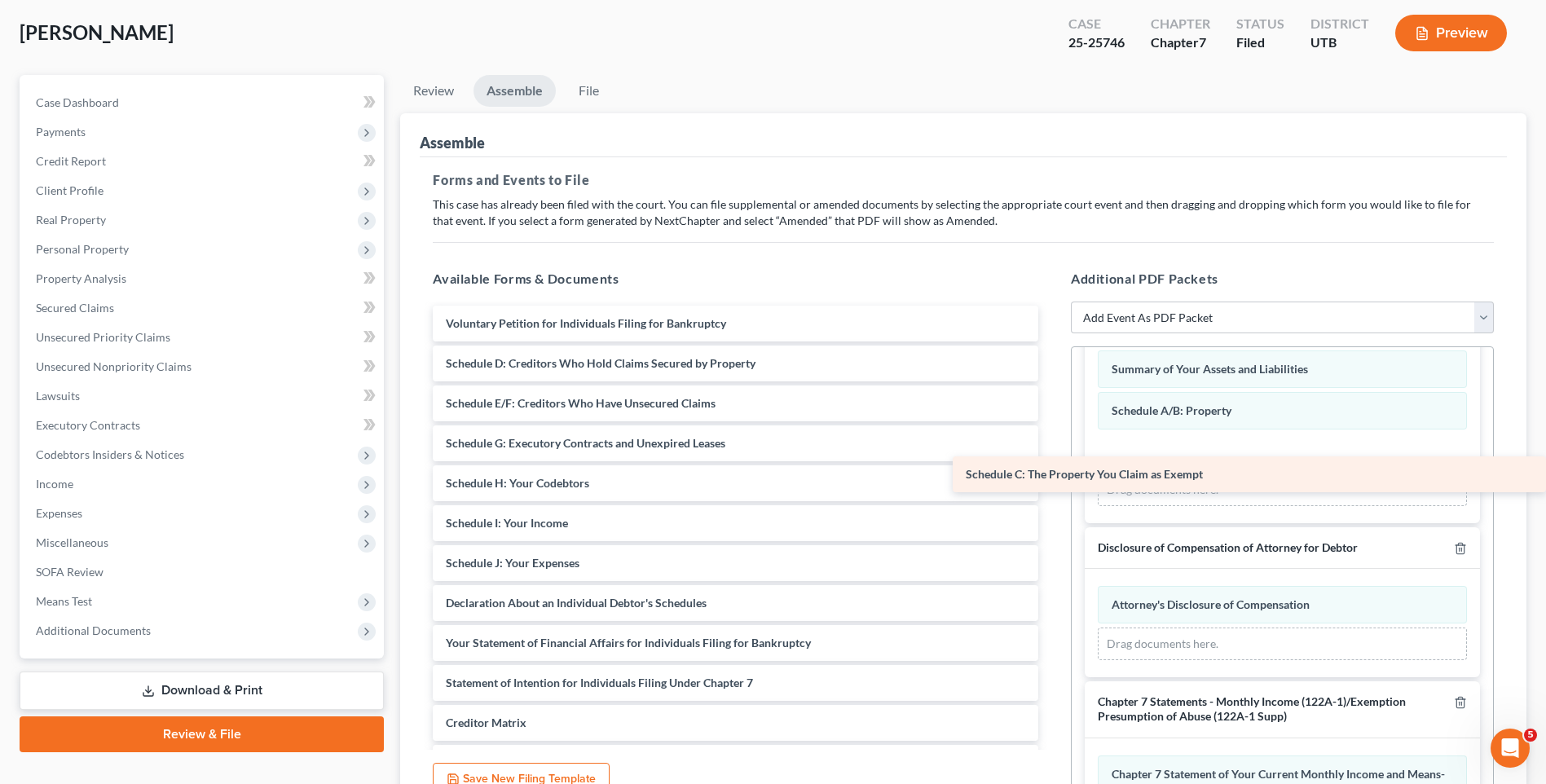
drag, startPoint x: 578, startPoint y: 363, endPoint x: 1140, endPoint y: 462, distance: 570.7
click at [1052, 462] on div "Schedule C: The Property You Claim as Exempt Voluntary Petition for Individuals…" at bounding box center [735, 582] width 632 height 555
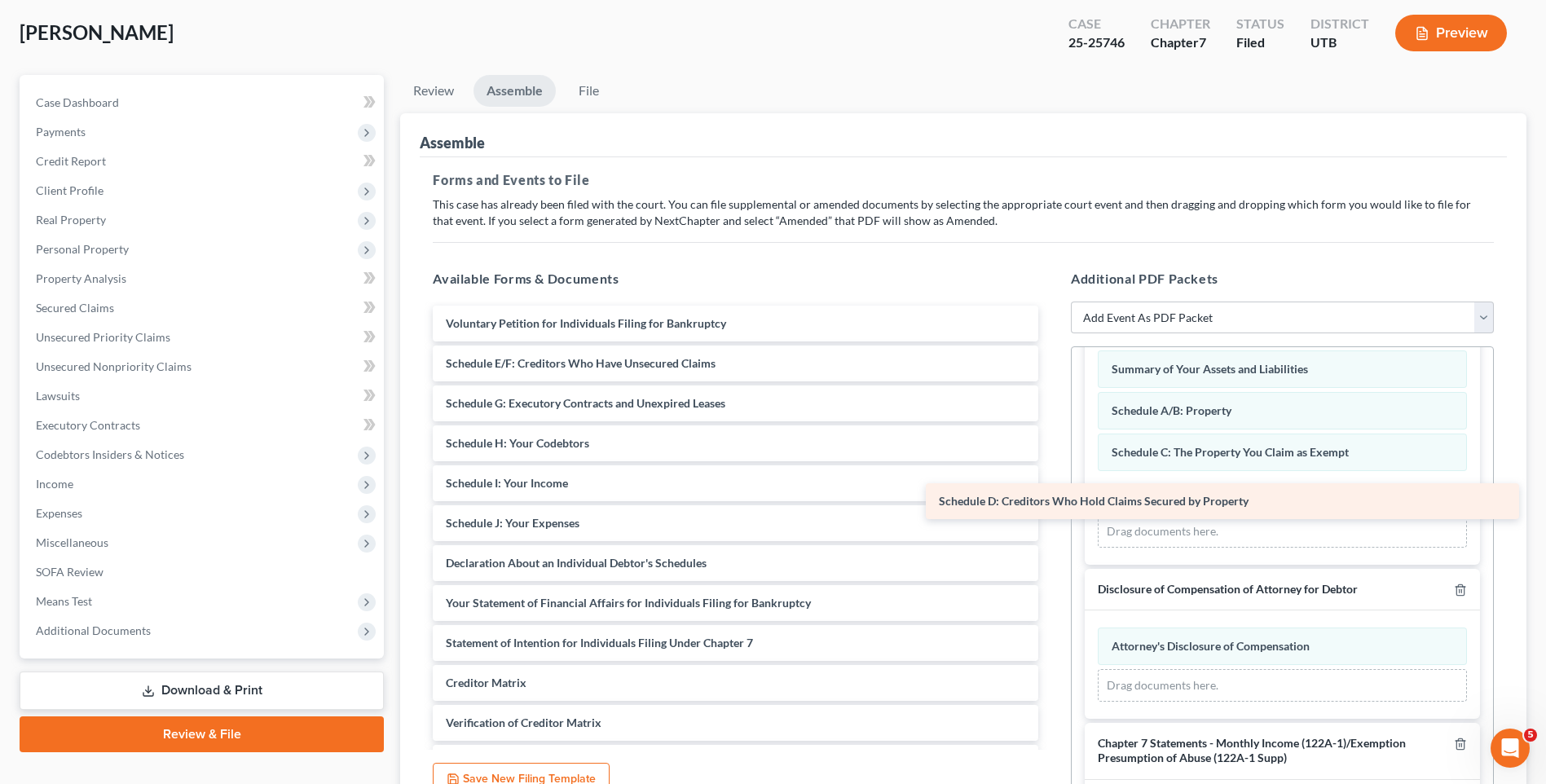
drag, startPoint x: 616, startPoint y: 362, endPoint x: 1119, endPoint y: 499, distance: 521.3
click at [1052, 499] on div "Schedule D: Creditors Who Hold Claims Secured by Property Voluntary Petition fo…" at bounding box center [735, 562] width 632 height 514
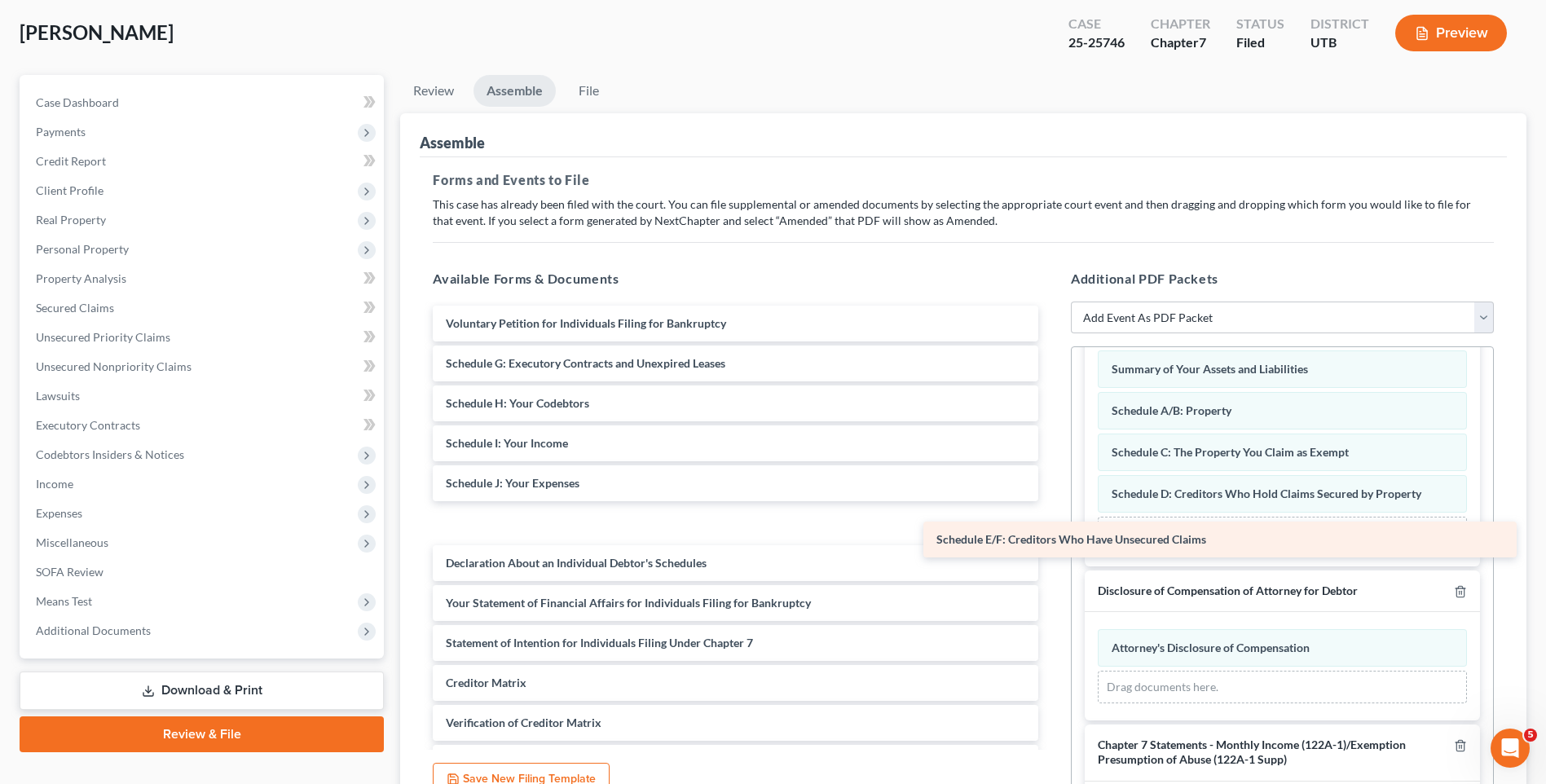
drag, startPoint x: 508, startPoint y: 365, endPoint x: 998, endPoint y: 541, distance: 520.6
click at [998, 541] on div "Schedule E/F: Creditors Who Have Unsecured Claims Voluntary Petition for Indivi…" at bounding box center [735, 562] width 632 height 514
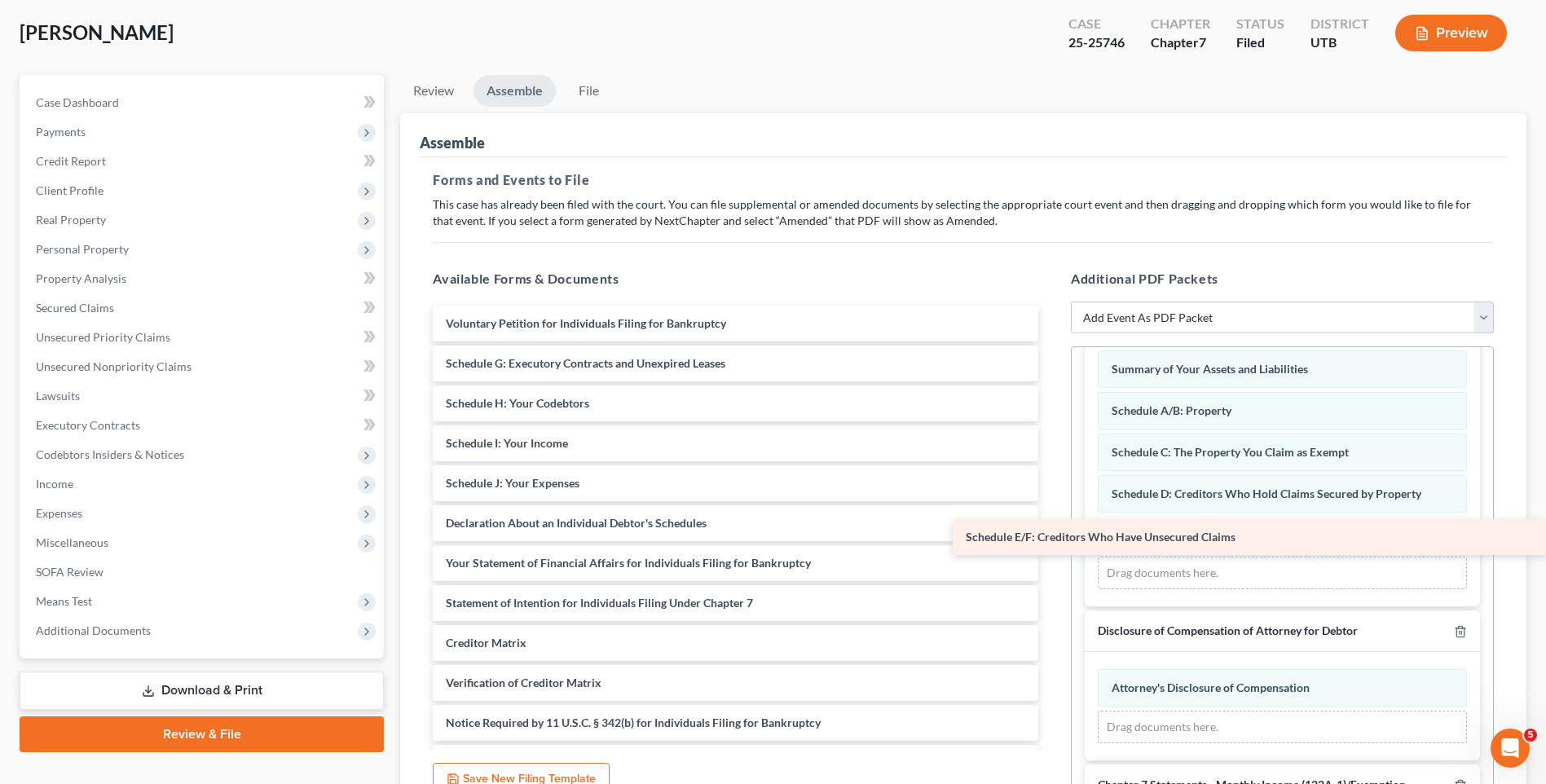
drag, startPoint x: 555, startPoint y: 532, endPoint x: 1232, endPoint y: 546, distance: 677.1
click at [1052, 546] on div "Schedule E/F: Creditors Who Have Unsecured Claims Voluntary Petition for Indivi…" at bounding box center [735, 542] width 632 height 475
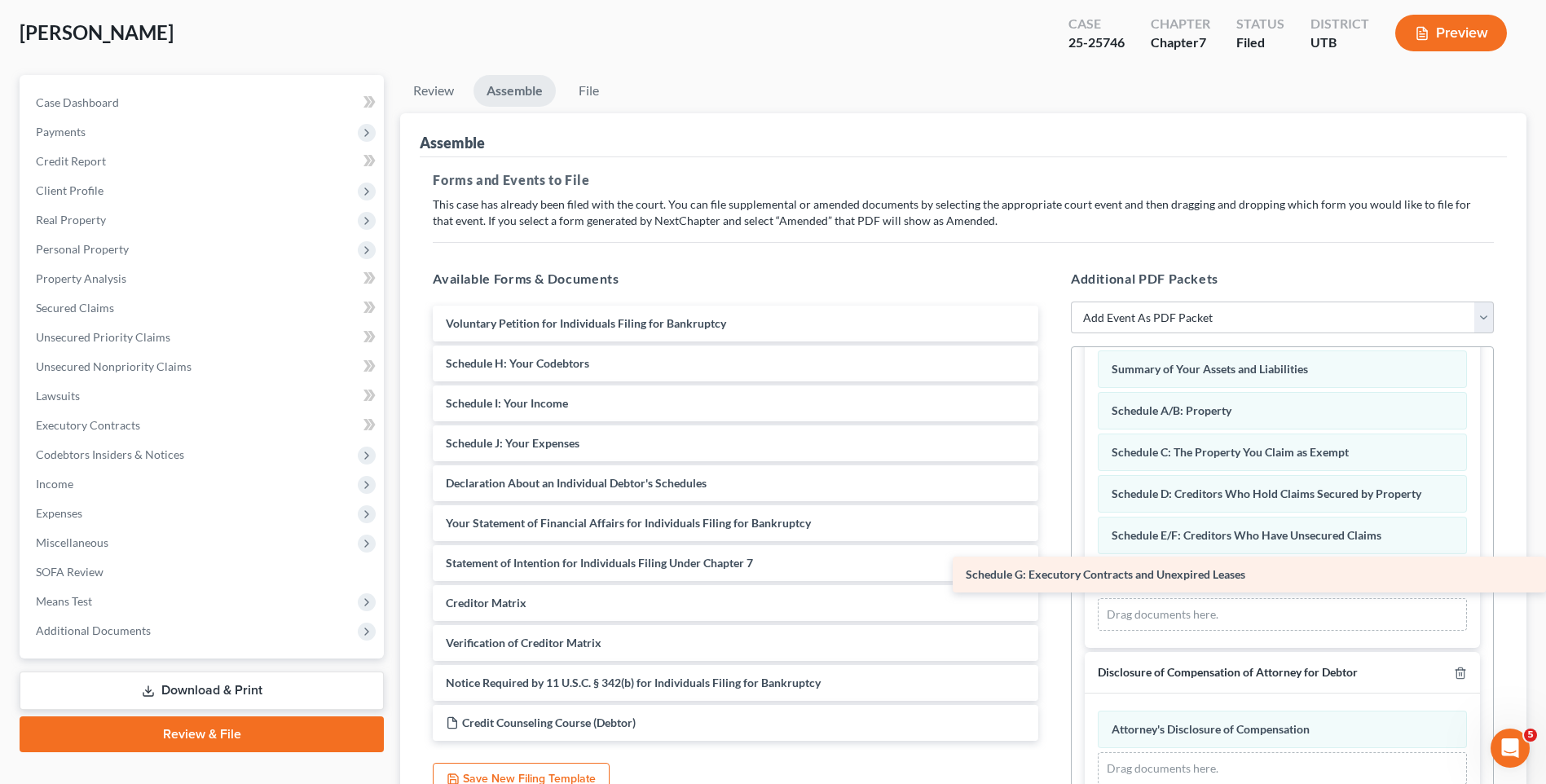
drag, startPoint x: 614, startPoint y: 366, endPoint x: 1199, endPoint y: 577, distance: 621.9
click at [1052, 577] on div "Schedule G: Executory Contracts and Unexpired Leases Voluntary Petition for Ind…" at bounding box center [735, 522] width 632 height 435
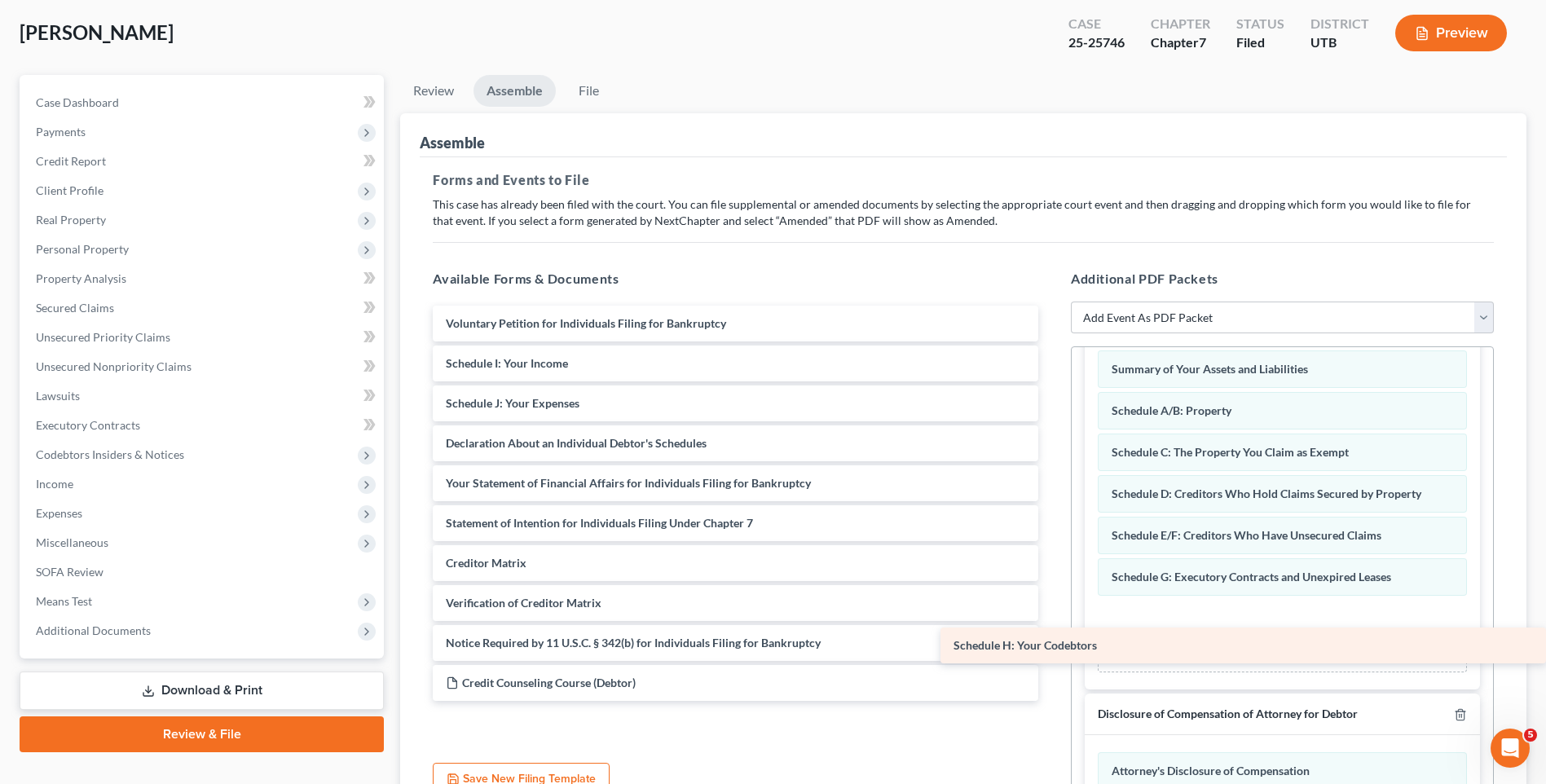
drag, startPoint x: 568, startPoint y: 372, endPoint x: 1205, endPoint y: 654, distance: 696.6
click at [1052, 654] on div "Schedule H: Your Codebtors Voluntary Petition for Individuals Filing for Bankru…" at bounding box center [735, 503] width 632 height 395
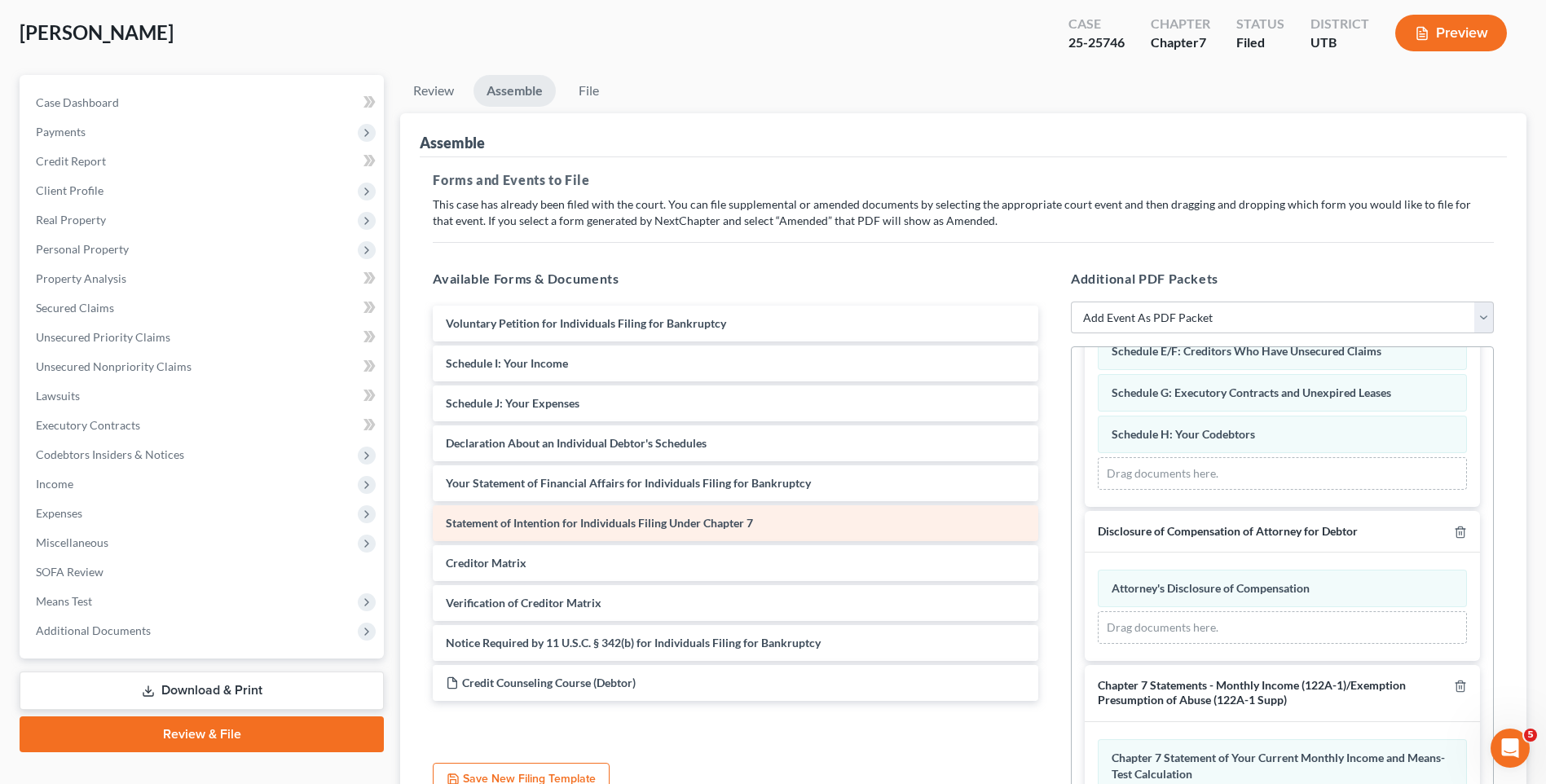
scroll to position [314, 0]
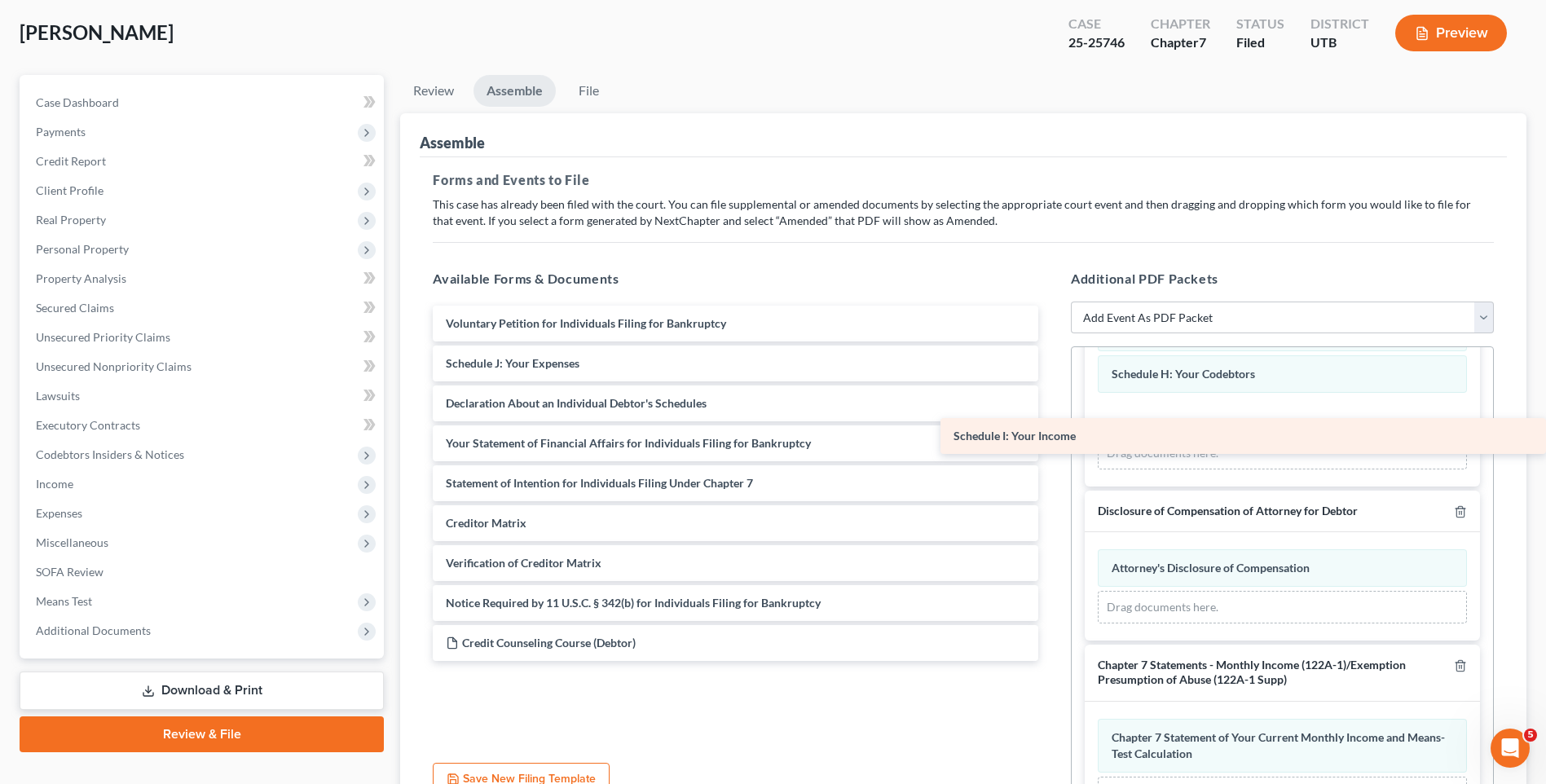
drag, startPoint x: 572, startPoint y: 364, endPoint x: 1158, endPoint y: 436, distance: 590.4
click at [1052, 436] on div "Schedule I: Your Income Voluntary Petition for Individuals Filing for Bankruptc…" at bounding box center [735, 482] width 632 height 355
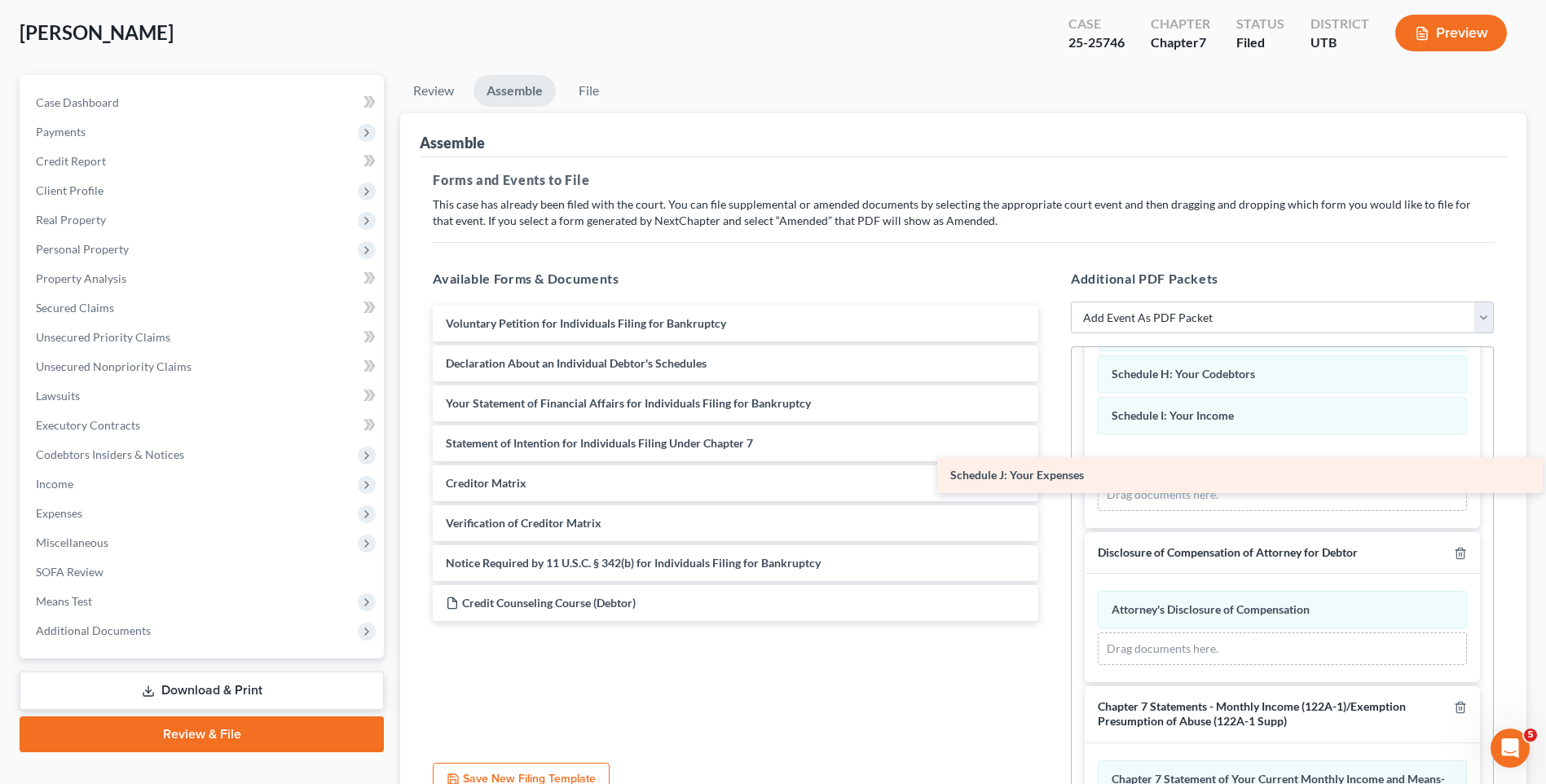
drag, startPoint x: 706, startPoint y: 369, endPoint x: 1211, endPoint y: 481, distance: 517.3
click at [1052, 481] on div "Schedule J: Your Expenses Voluntary Petition for Individuals Filing for Bankrup…" at bounding box center [735, 463] width 632 height 315
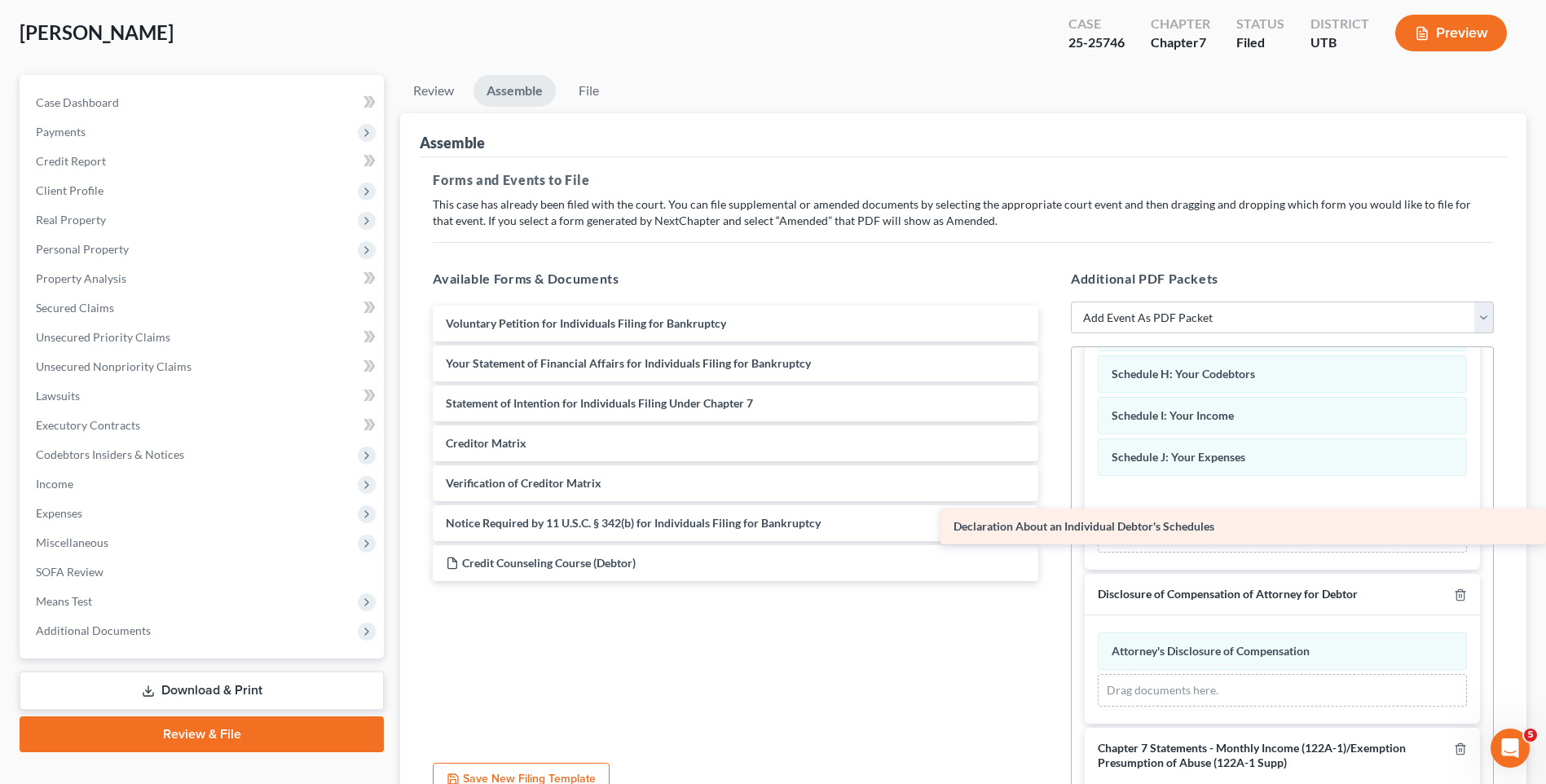
drag, startPoint x: 607, startPoint y: 363, endPoint x: 1275, endPoint y: 525, distance: 687.4
click at [1052, 525] on div "Declaration About an Individual Debtor's Schedules Voluntary Petition for Indiv…" at bounding box center [735, 442] width 632 height 275
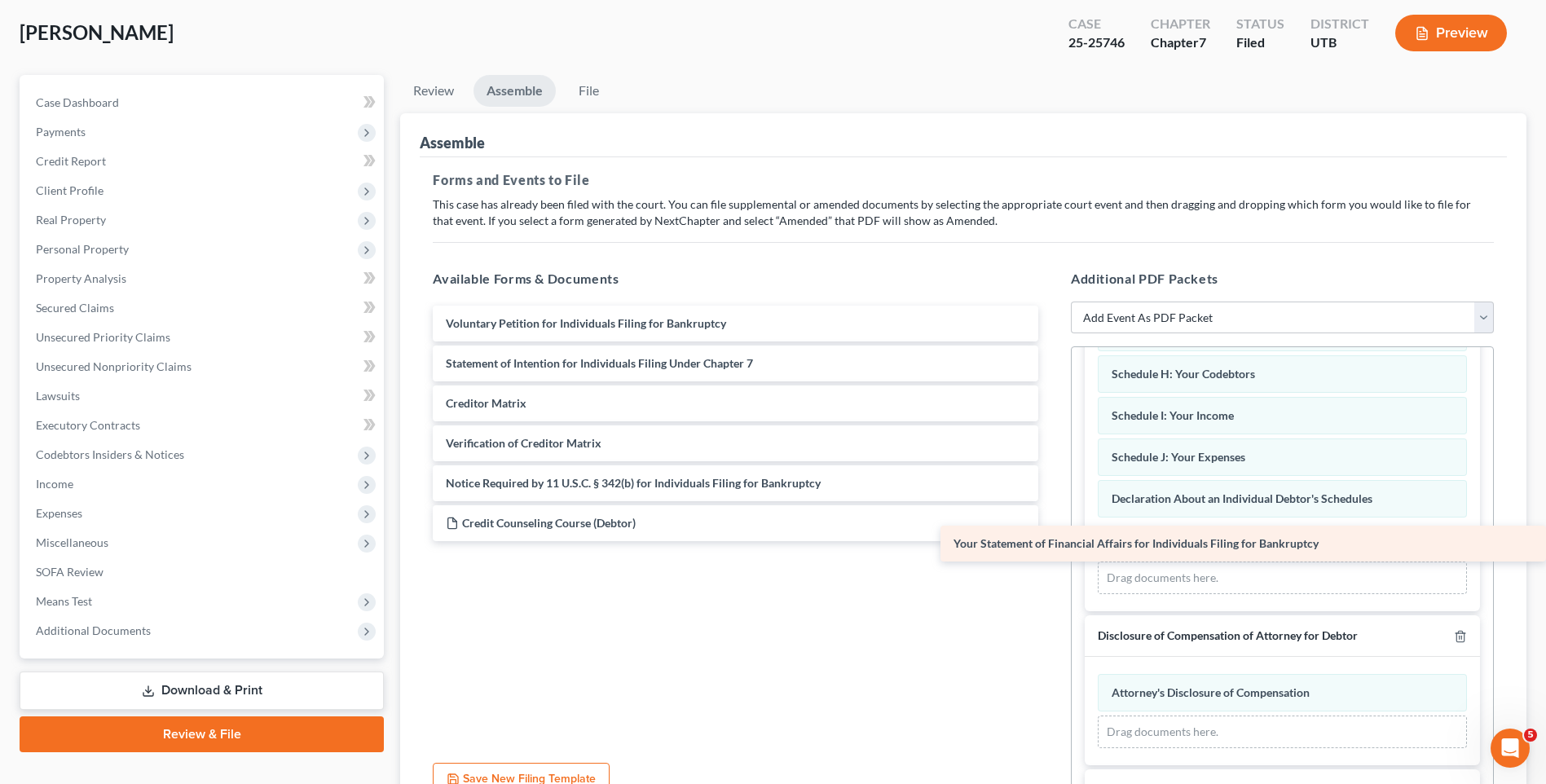
drag, startPoint x: 591, startPoint y: 364, endPoint x: 1298, endPoint y: 542, distance: 729.1
click at [1052, 541] on div "Your Statement of Financial Affairs for Individuals Filing for Bankruptcy Volun…" at bounding box center [735, 423] width 632 height 236
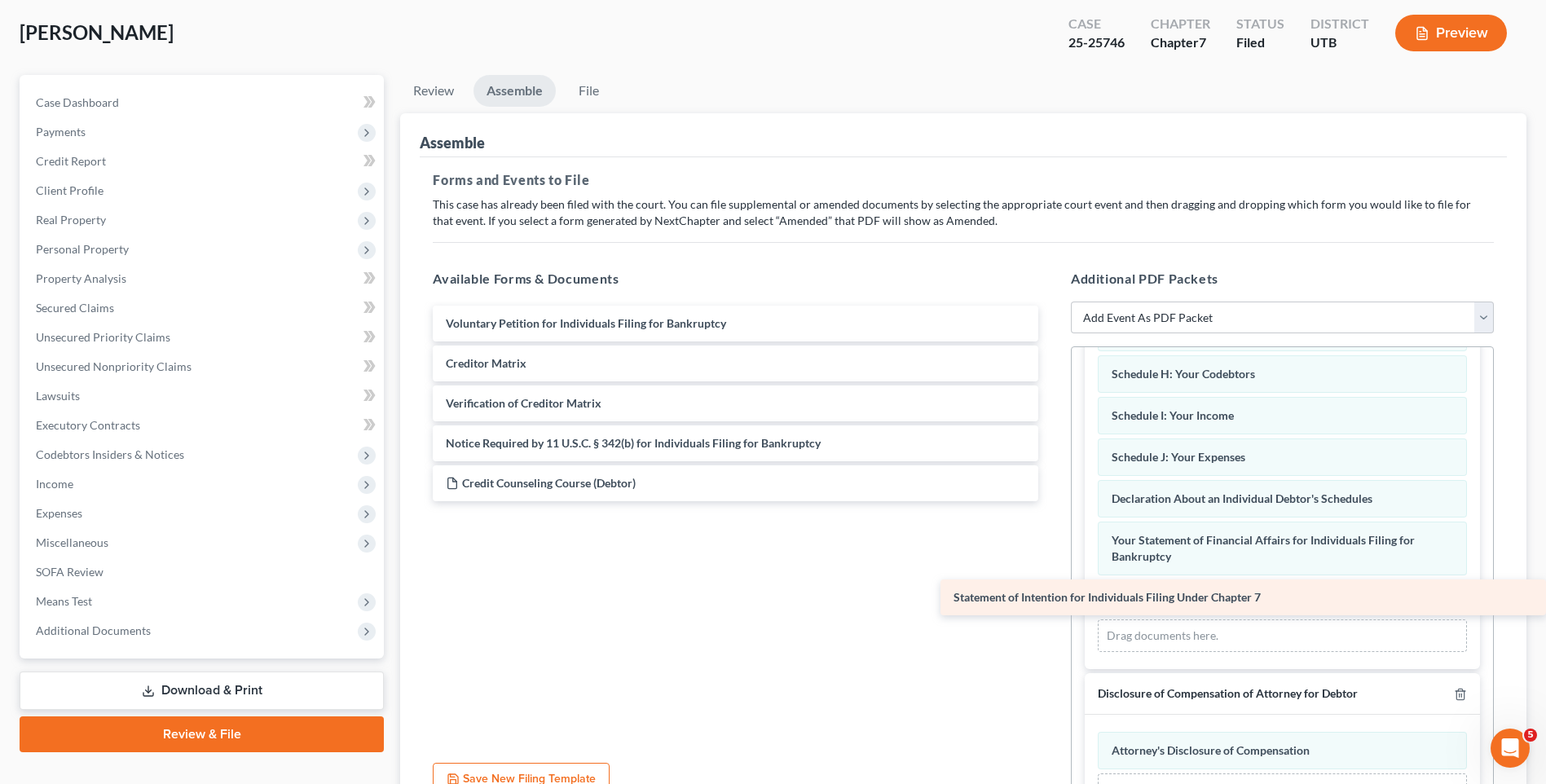
drag, startPoint x: 684, startPoint y: 366, endPoint x: 1228, endPoint y: 606, distance: 594.6
click at [1052, 501] on div "Statement of Intention for Individuals Filing Under Chapter 7 Voluntary Petitio…" at bounding box center [735, 403] width 632 height 196
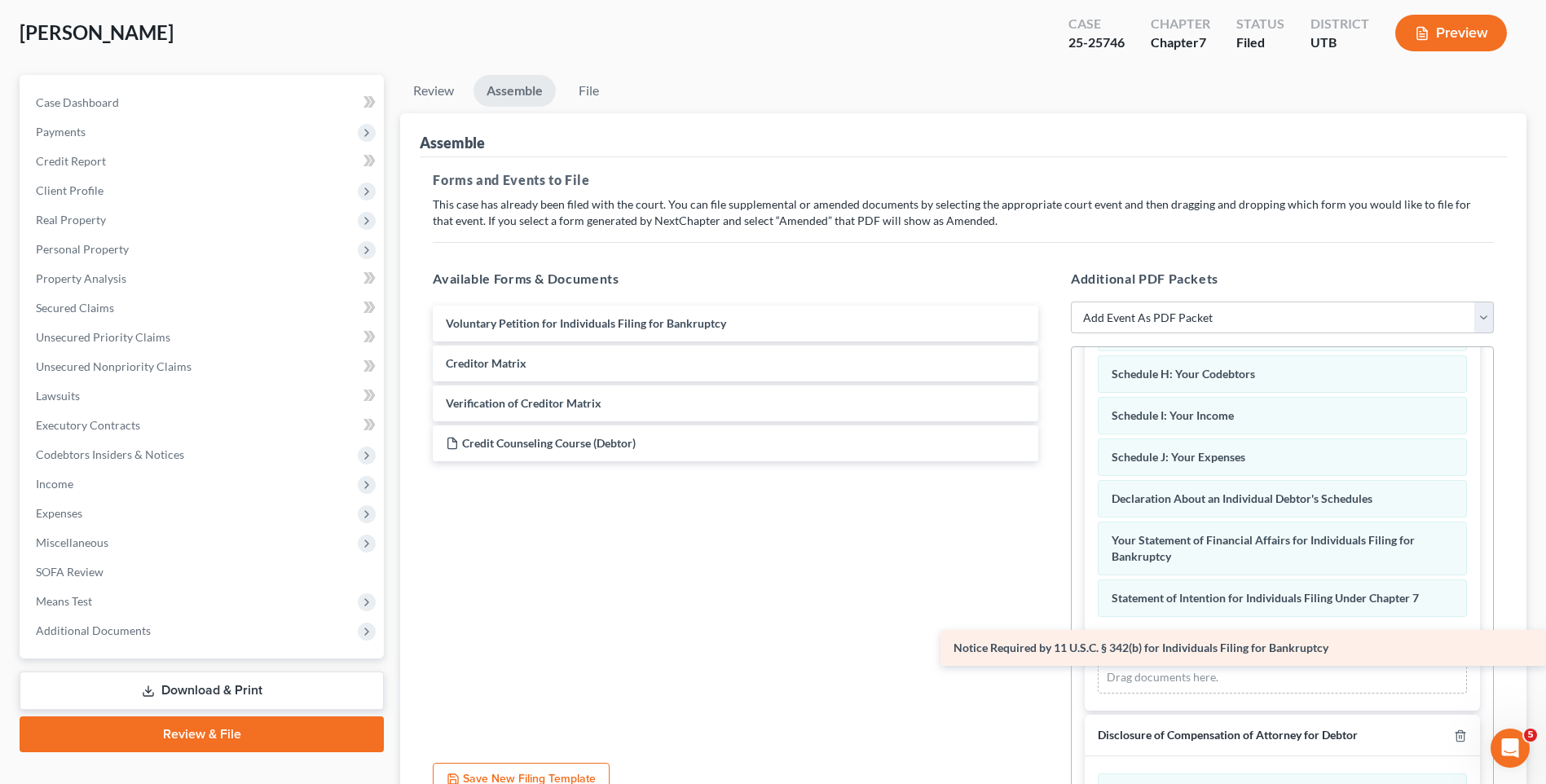
drag, startPoint x: 487, startPoint y: 452, endPoint x: 1267, endPoint y: 656, distance: 806.2
click at [1052, 461] on div "Notice Required by 11 U.S.C. § 342(b) for Individuals Filing for Bankruptcy Vol…" at bounding box center [735, 383] width 632 height 156
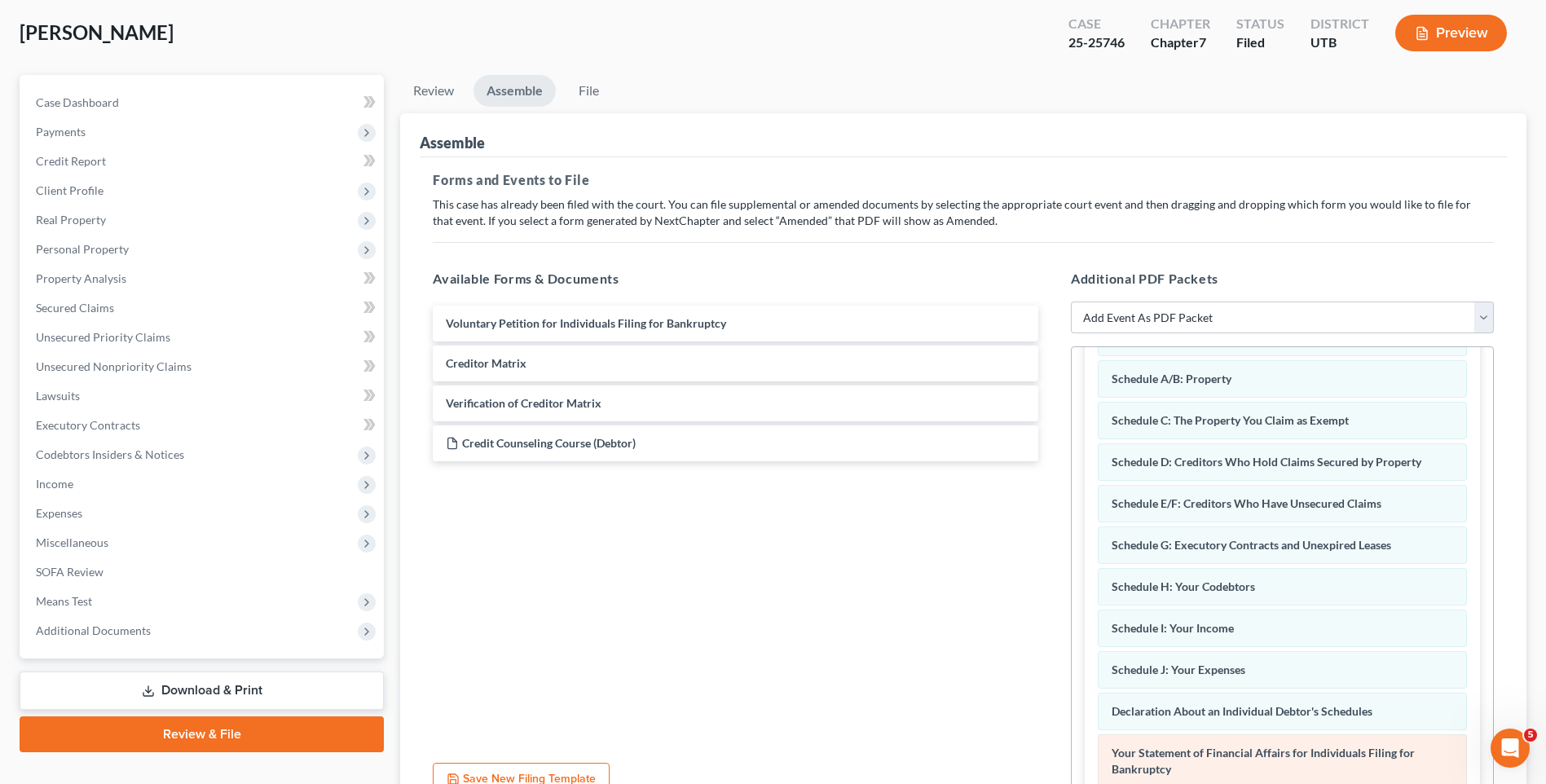
scroll to position [0, 0]
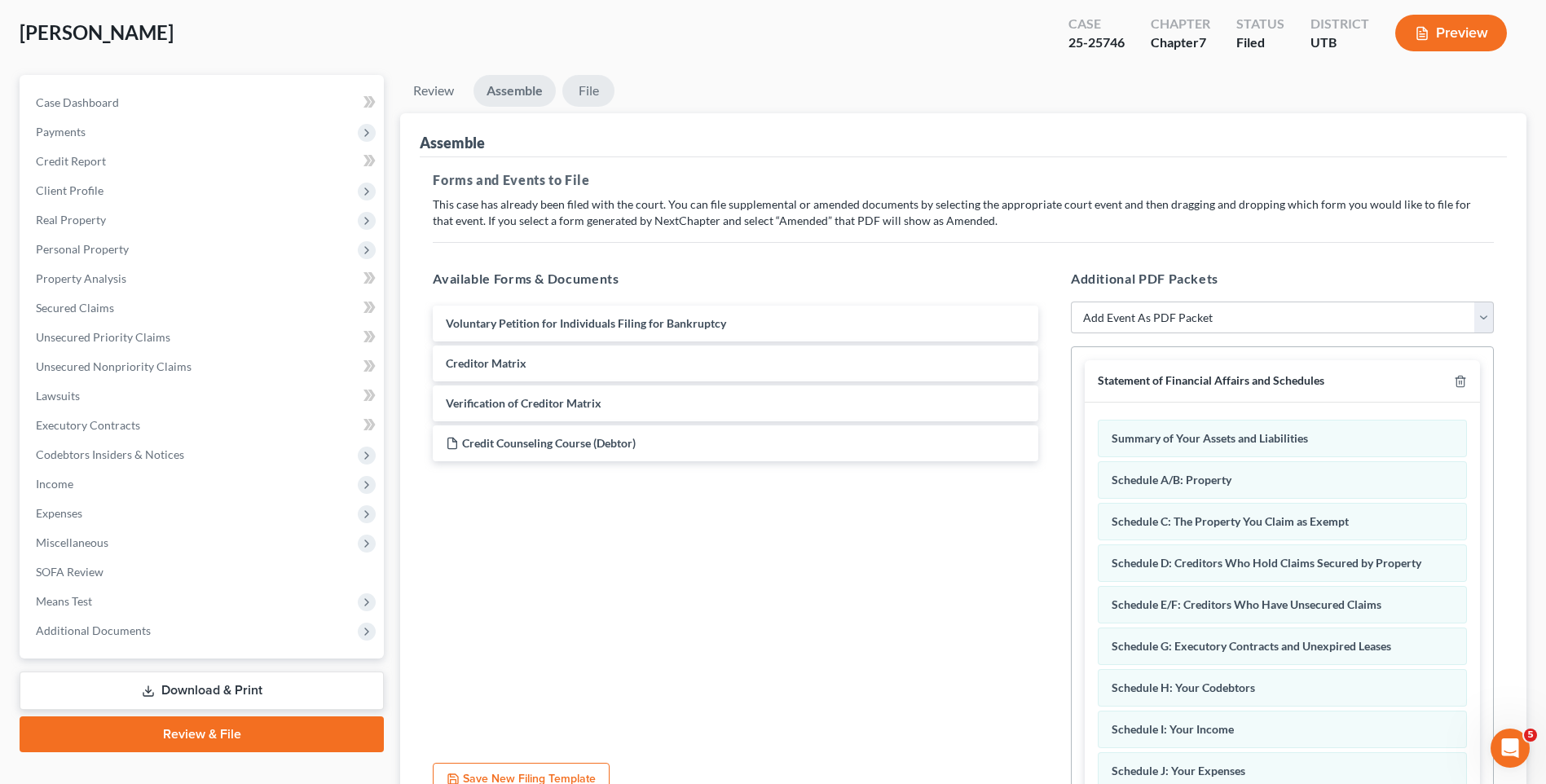
click at [587, 93] on link "File" at bounding box center [589, 90] width 53 height 31
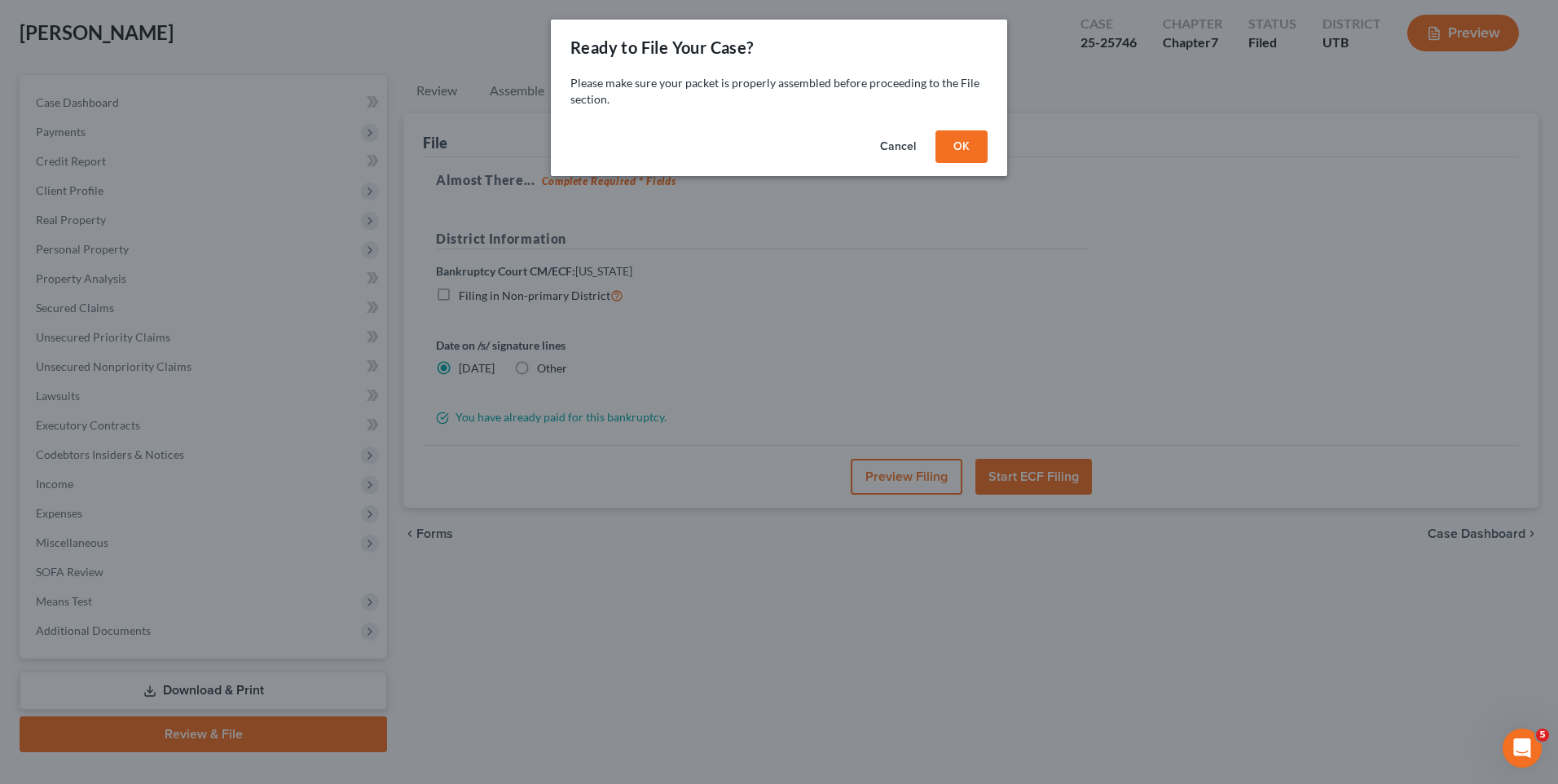
click at [970, 142] on button "OK" at bounding box center [961, 147] width 53 height 32
